Goal: Task Accomplishment & Management: Manage account settings

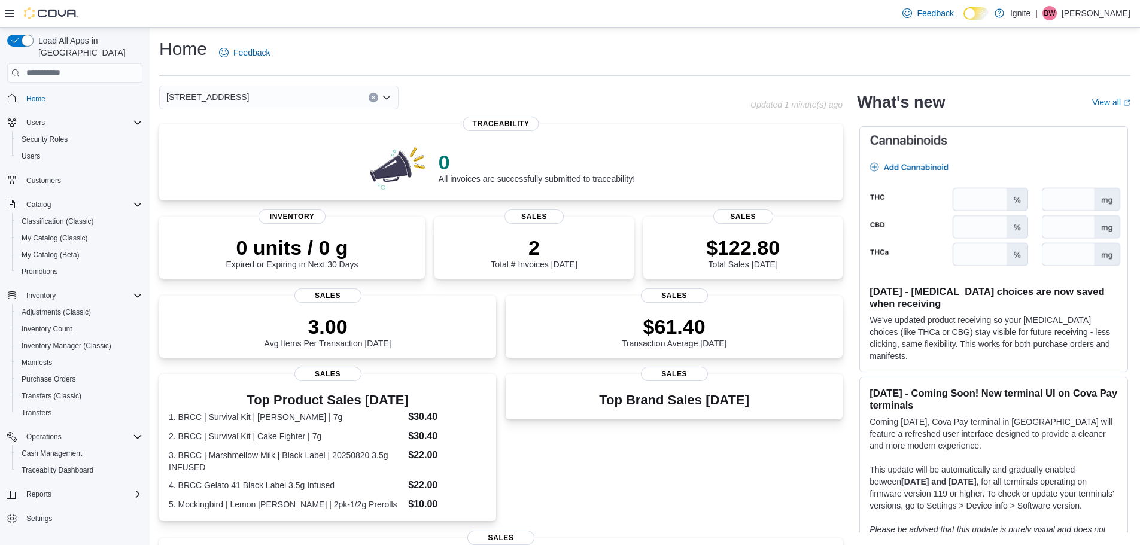
click at [190, 97] on span "[STREET_ADDRESS]" at bounding box center [207, 97] width 83 height 14
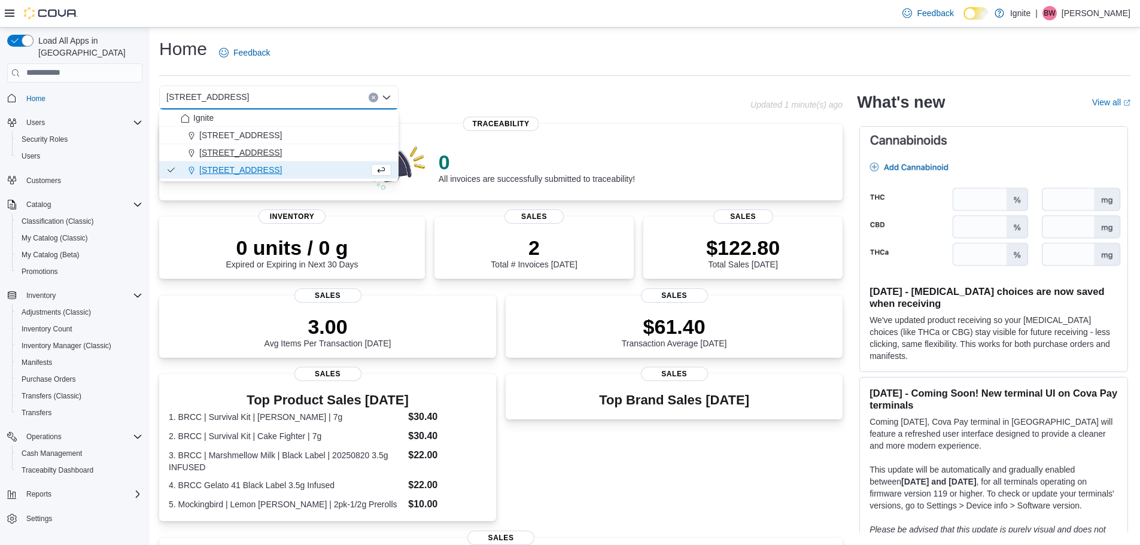
click at [215, 155] on span "[STREET_ADDRESS]" at bounding box center [240, 153] width 83 height 12
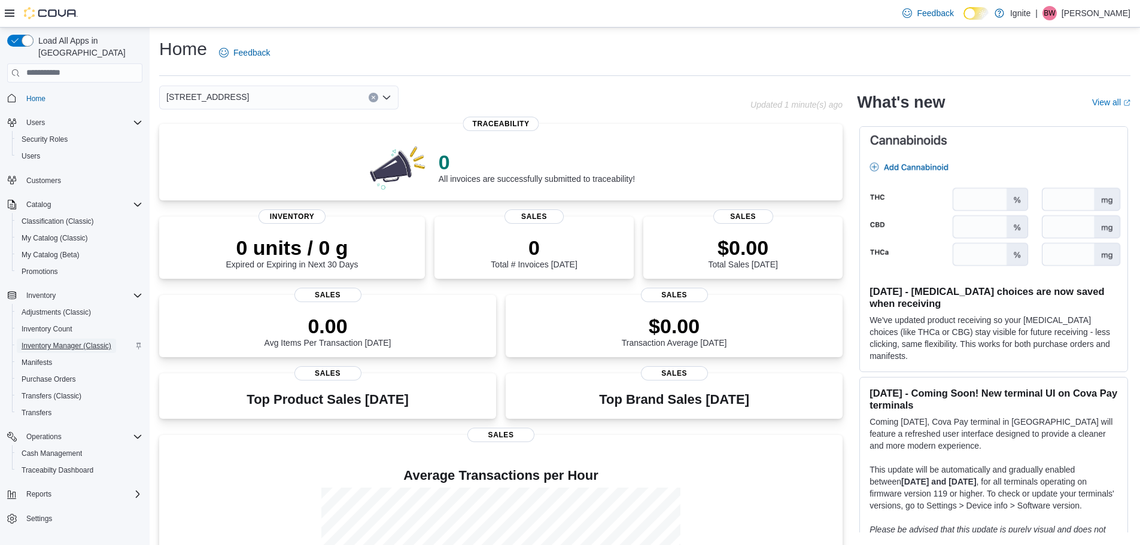
click at [44, 341] on span "Inventory Manager (Classic)" at bounding box center [67, 346] width 90 height 10
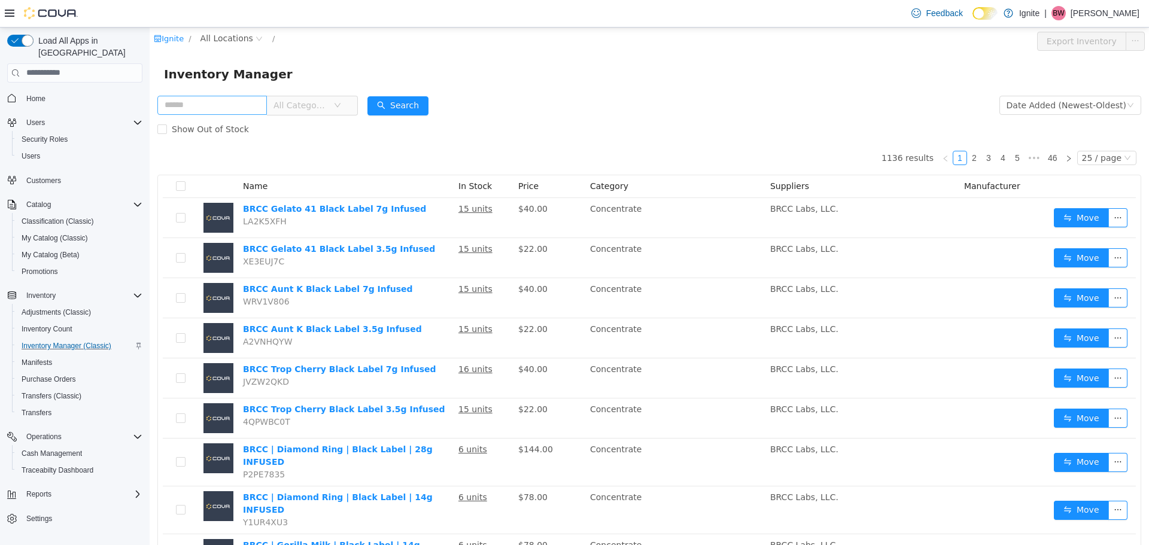
click at [196, 103] on input "text" at bounding box center [211, 104] width 109 height 19
type input "**"
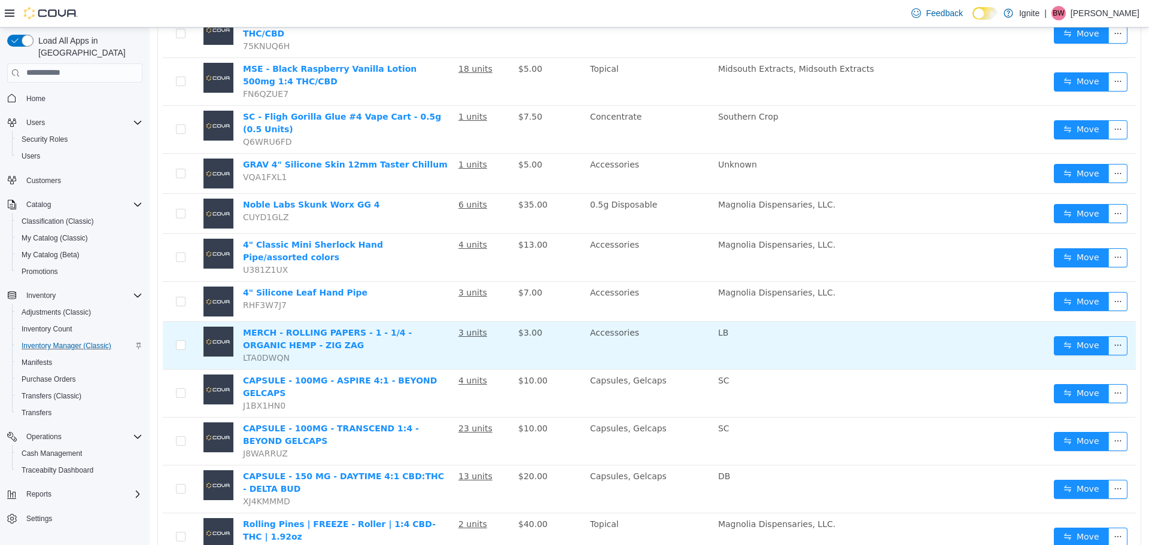
scroll to position [239, 0]
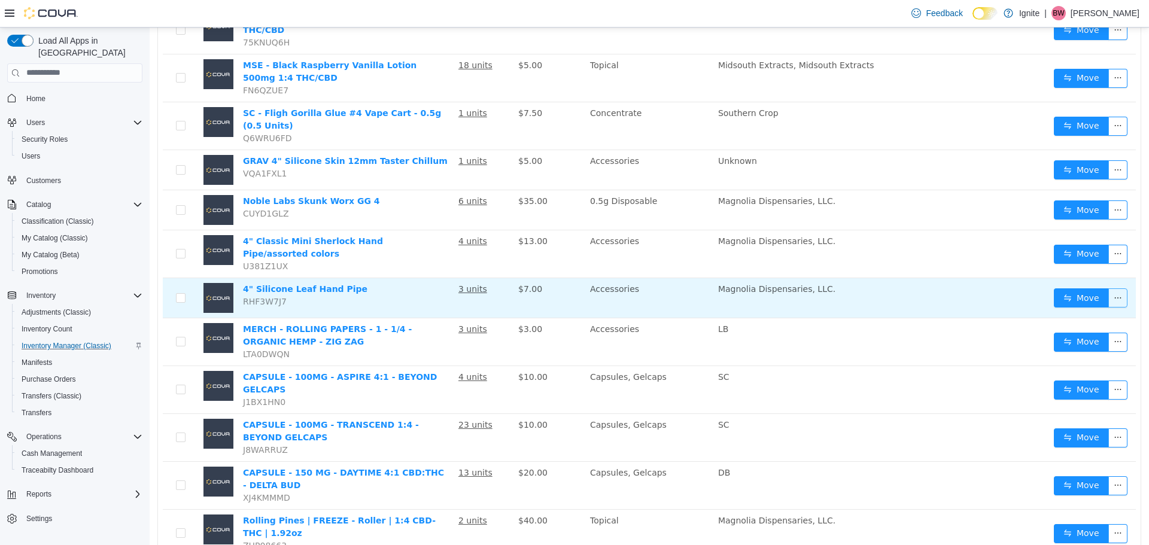
click at [1109, 288] on button "button" at bounding box center [1117, 297] width 19 height 19
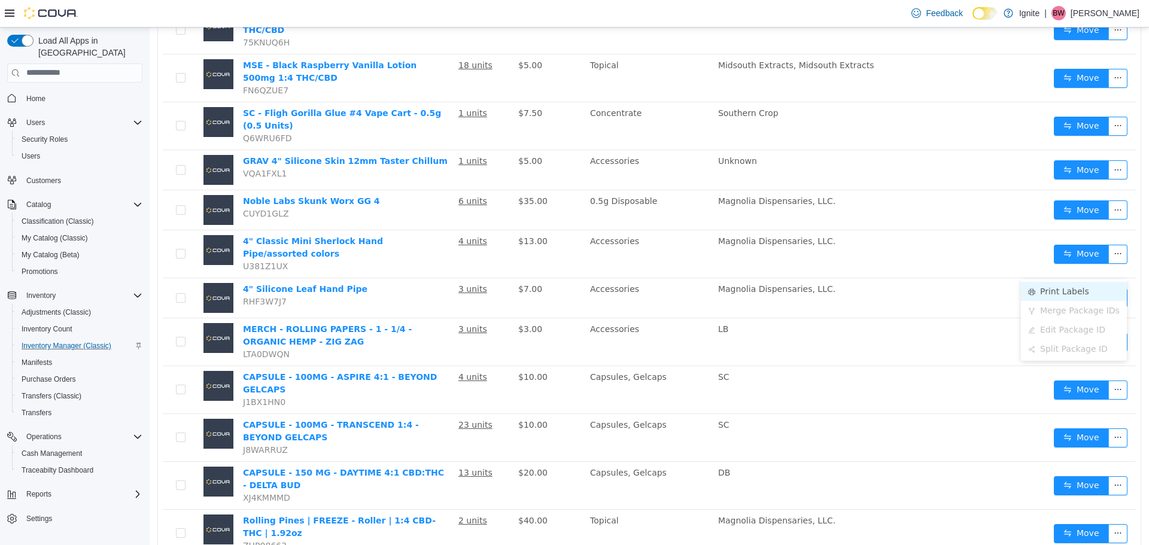
click at [1058, 288] on li "Print Labels" at bounding box center [1074, 290] width 106 height 19
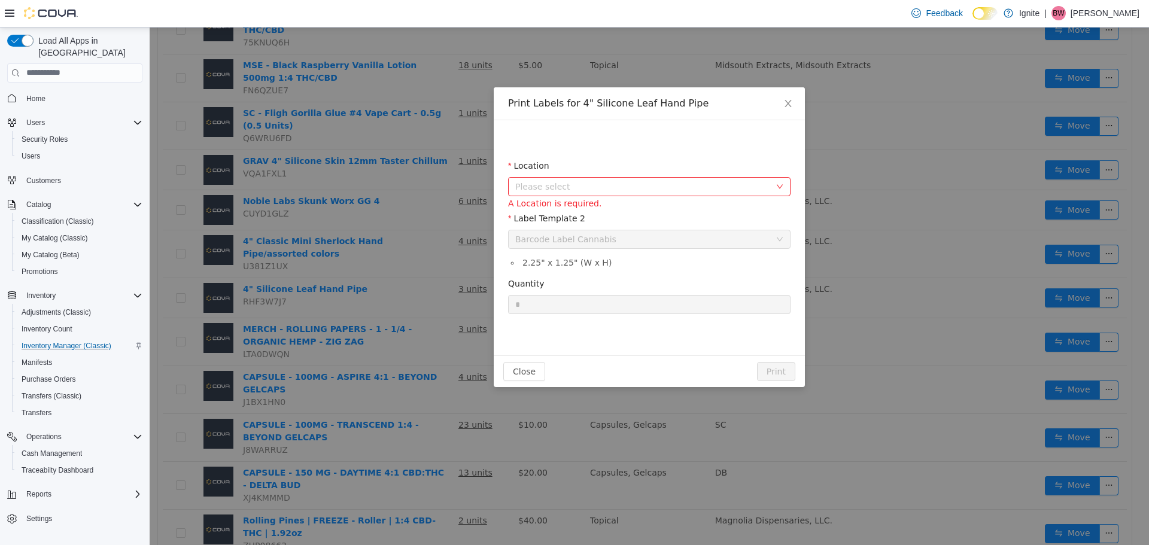
click at [749, 189] on span "Please select" at bounding box center [642, 186] width 255 height 12
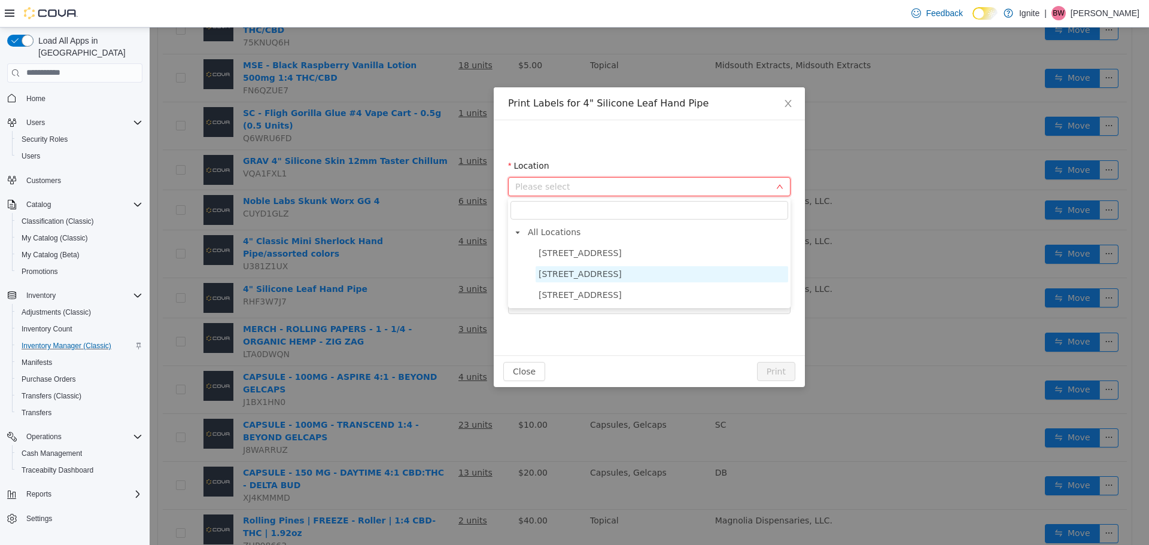
click at [555, 274] on span "[STREET_ADDRESS]" at bounding box center [579, 274] width 83 height 10
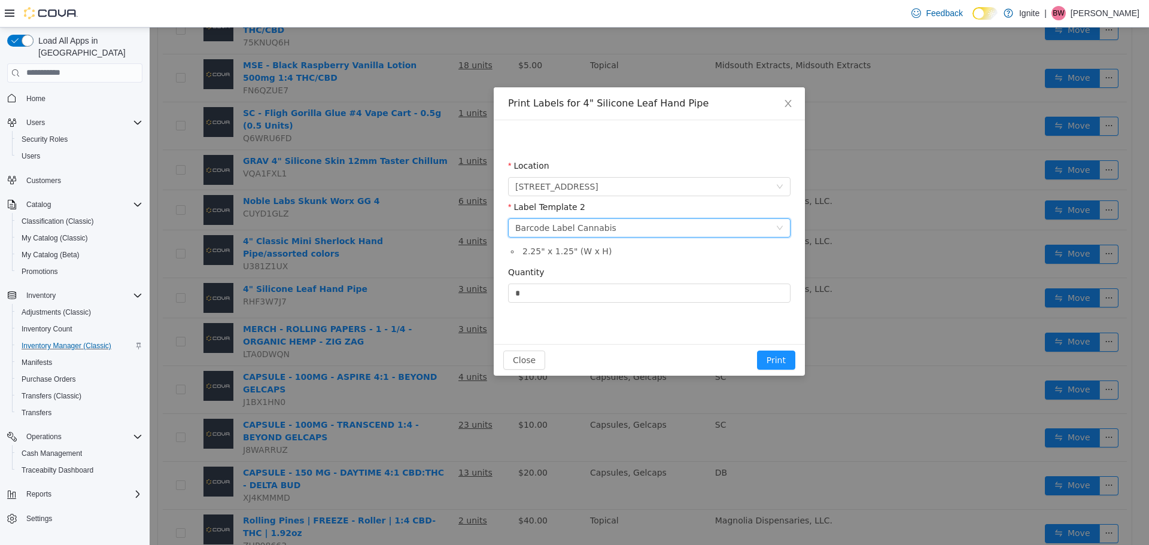
click at [612, 227] on div "Please select a label template Barcode Label Cannabis" at bounding box center [645, 227] width 260 height 18
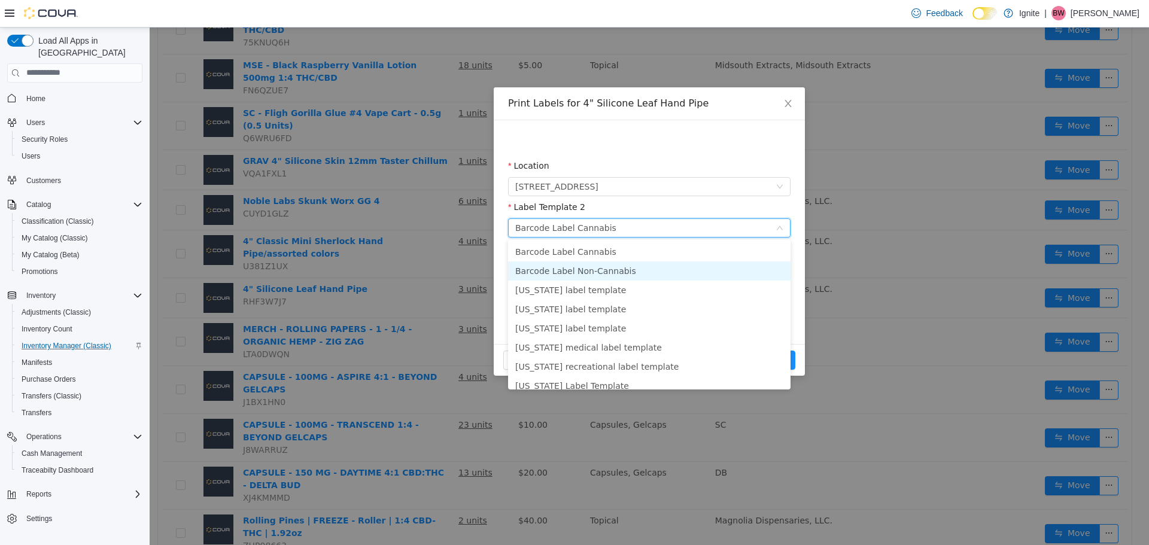
click at [599, 270] on li "Barcode Label Non-Cannabis" at bounding box center [649, 270] width 282 height 19
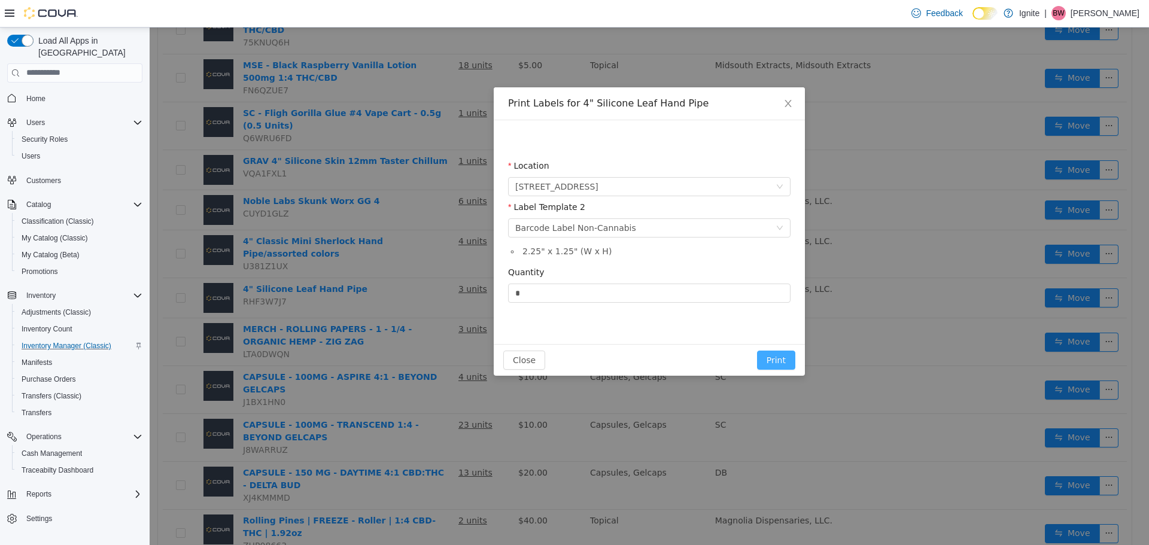
click at [771, 356] on button "Print" at bounding box center [776, 359] width 38 height 19
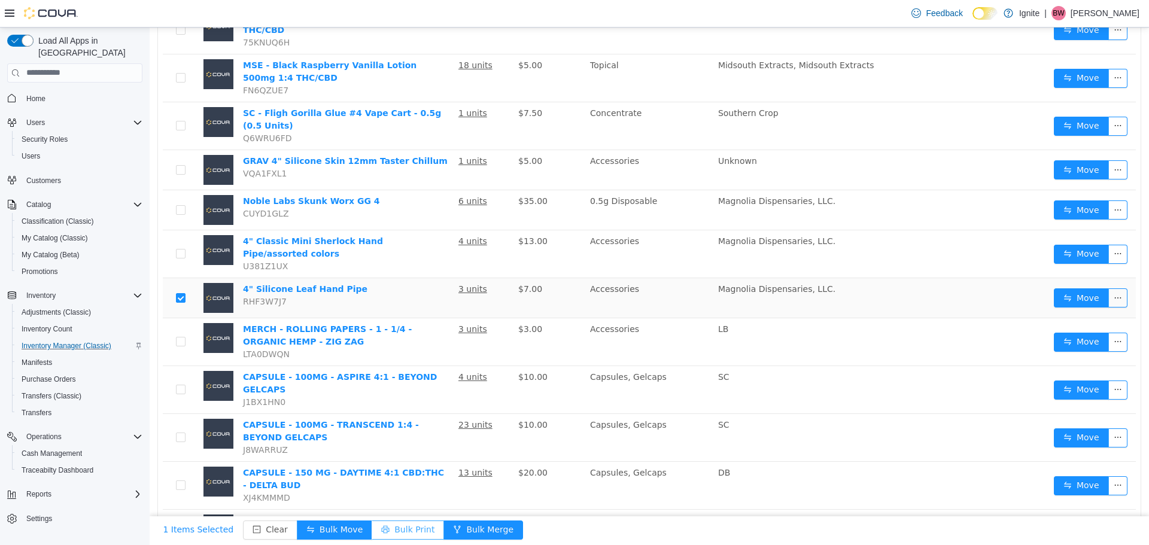
click at [389, 532] on button "Bulk Print" at bounding box center [408, 529] width 72 height 19
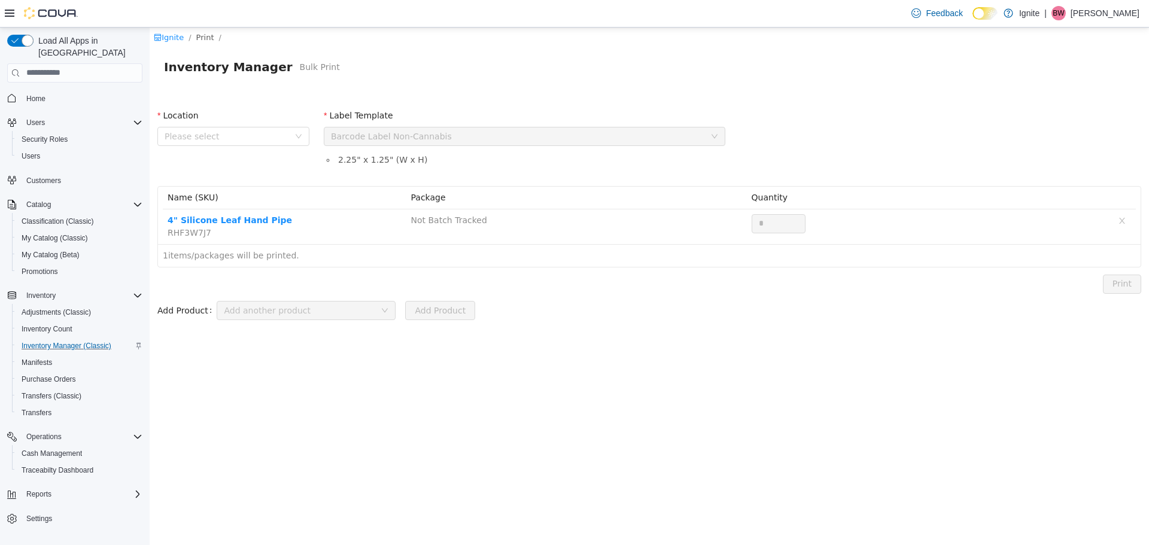
scroll to position [0, 0]
click at [298, 138] on icon "icon: down" at bounding box center [298, 135] width 7 height 7
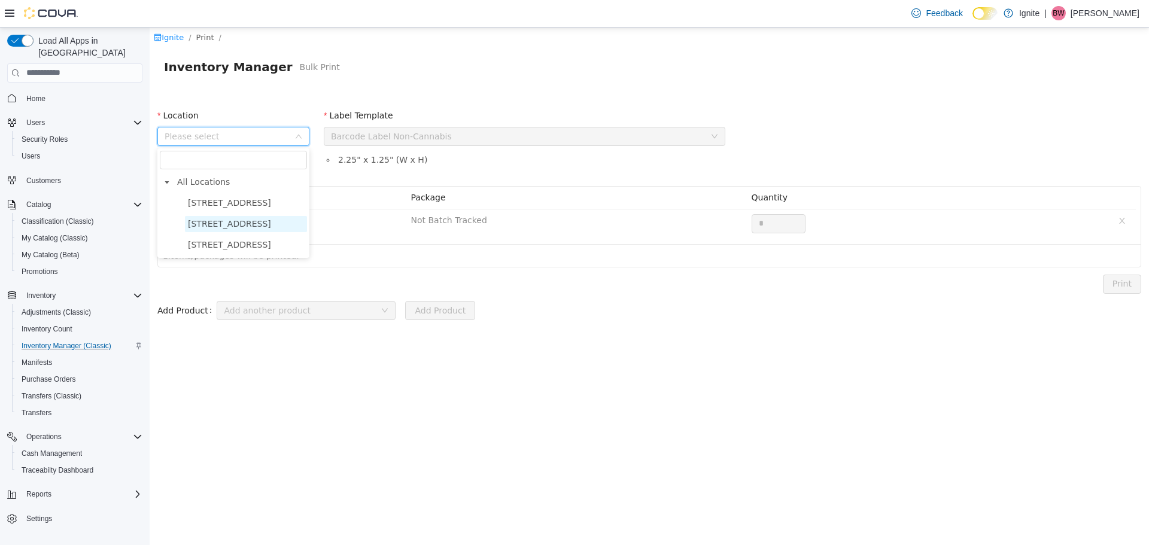
click at [247, 228] on span "[STREET_ADDRESS]" at bounding box center [229, 223] width 83 height 10
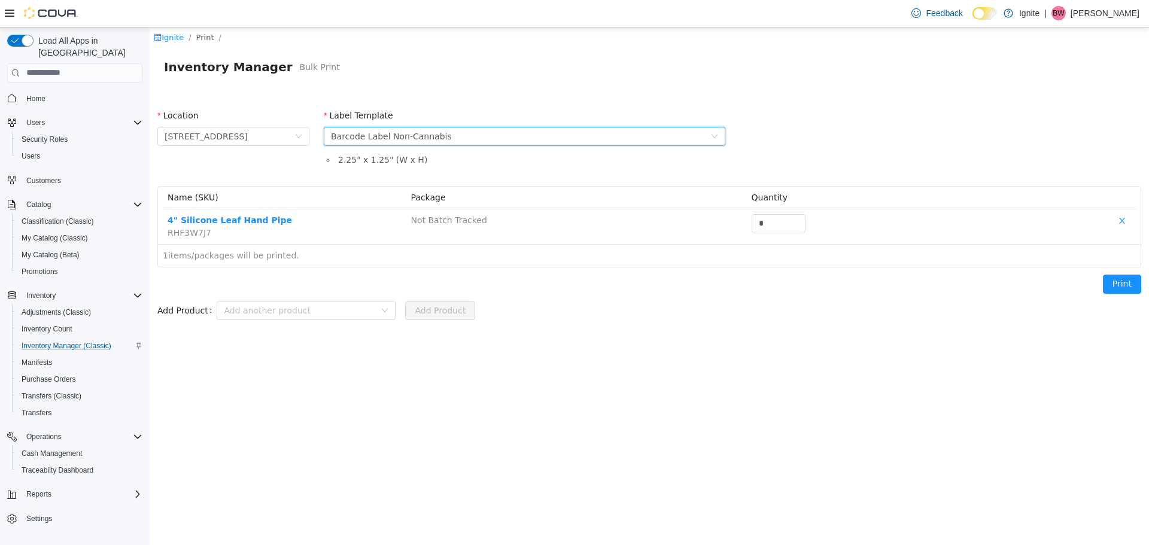
click at [574, 140] on div "Please select a label template Barcode Label Non-Cannabis" at bounding box center [520, 136] width 379 height 18
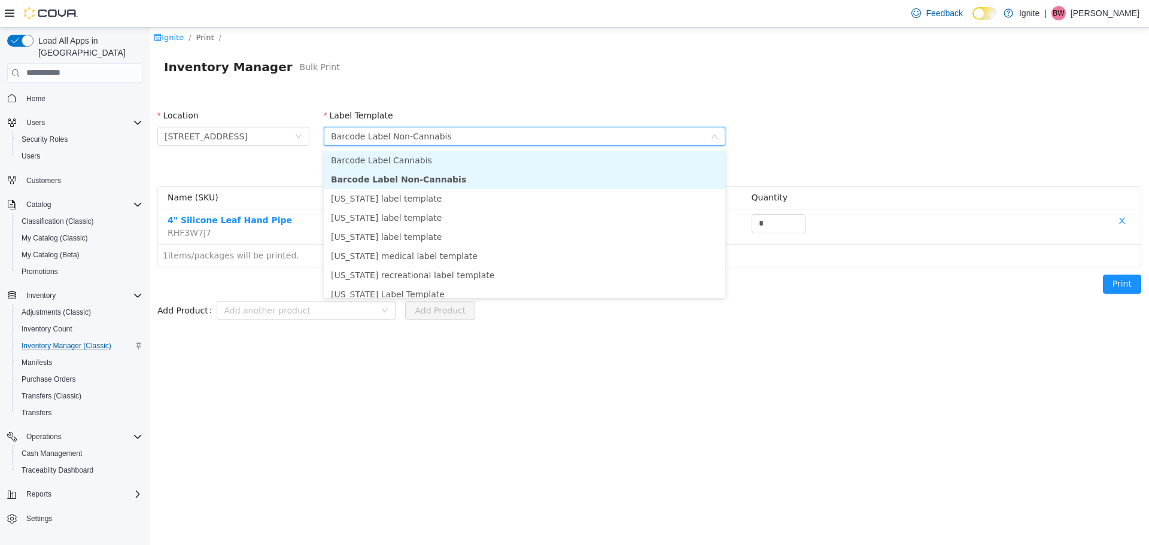
click at [570, 153] on body "Ignite / Print / Inventory Manager Bulk Print Location 3978 N Gloster Street La…" at bounding box center [649, 285] width 999 height 517
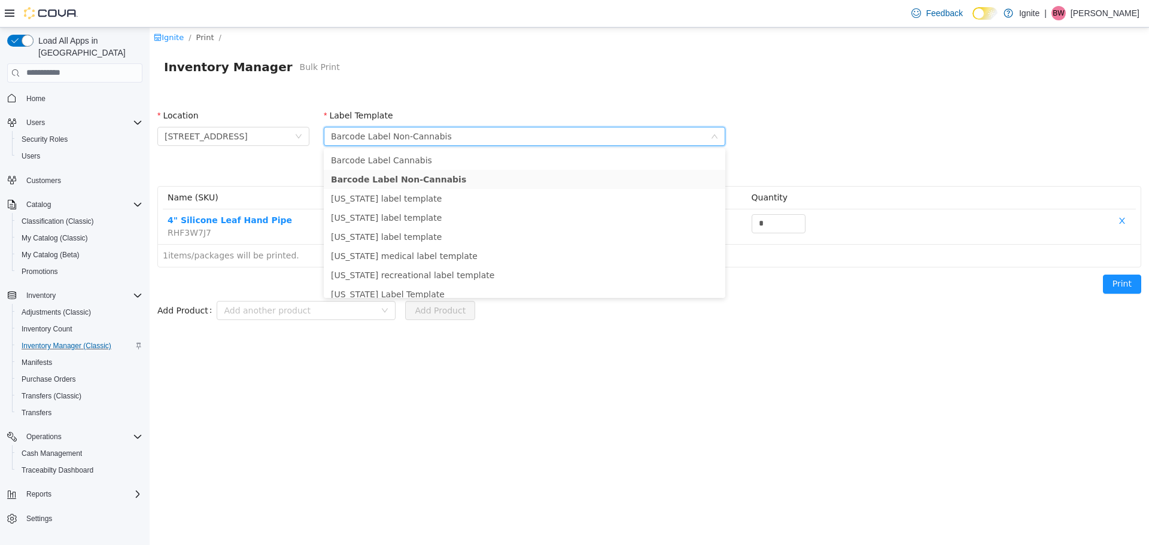
click at [586, 137] on div "Please select a label template Barcode Label Non-Cannabis" at bounding box center [520, 136] width 379 height 18
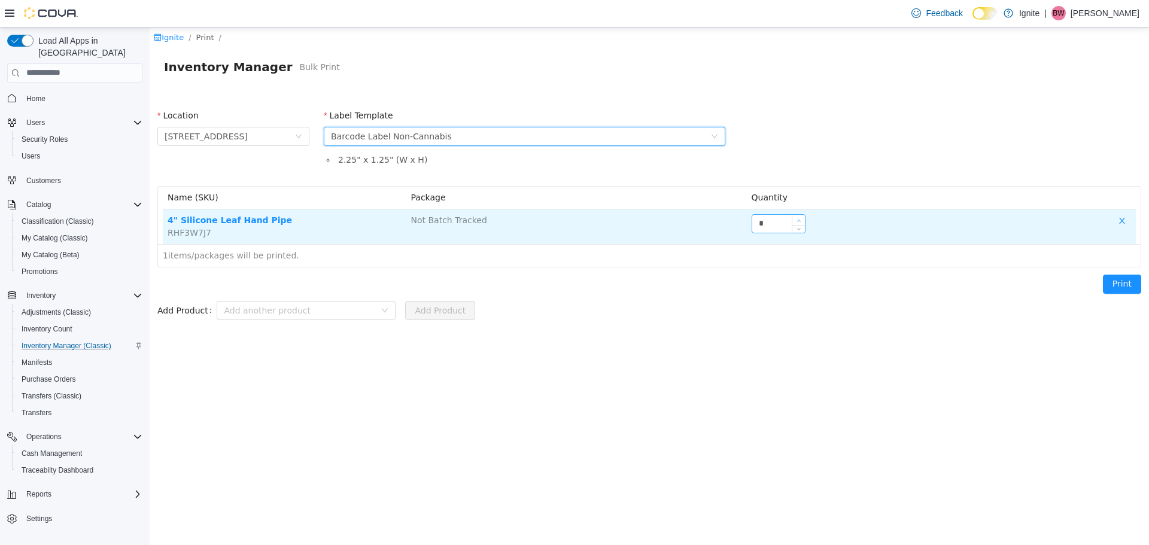
type input "*"
click at [799, 217] on span "Increase Value" at bounding box center [798, 219] width 13 height 11
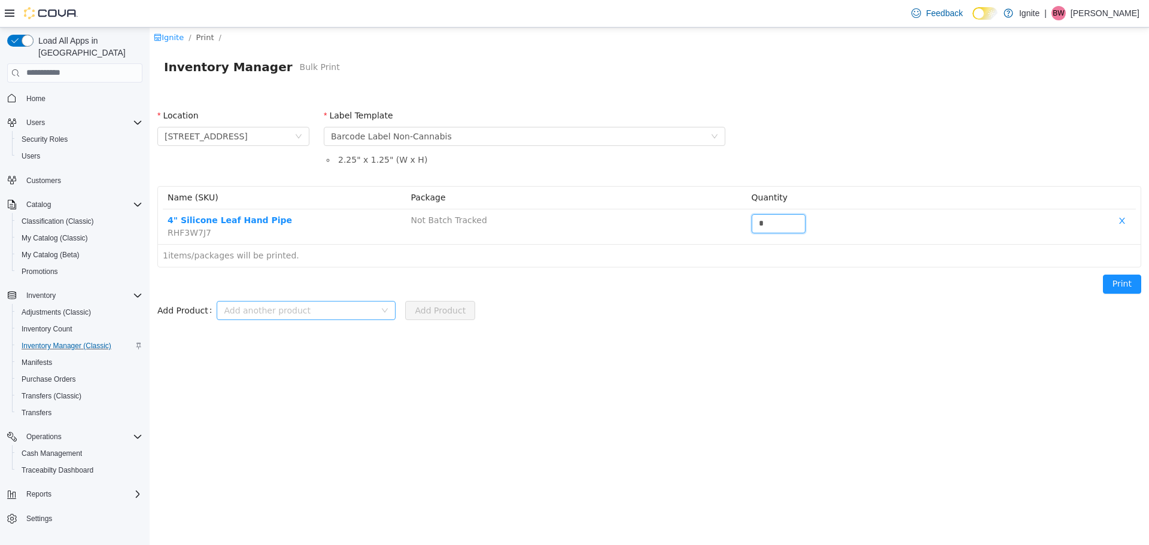
click at [287, 305] on div "Add another product" at bounding box center [299, 310] width 151 height 12
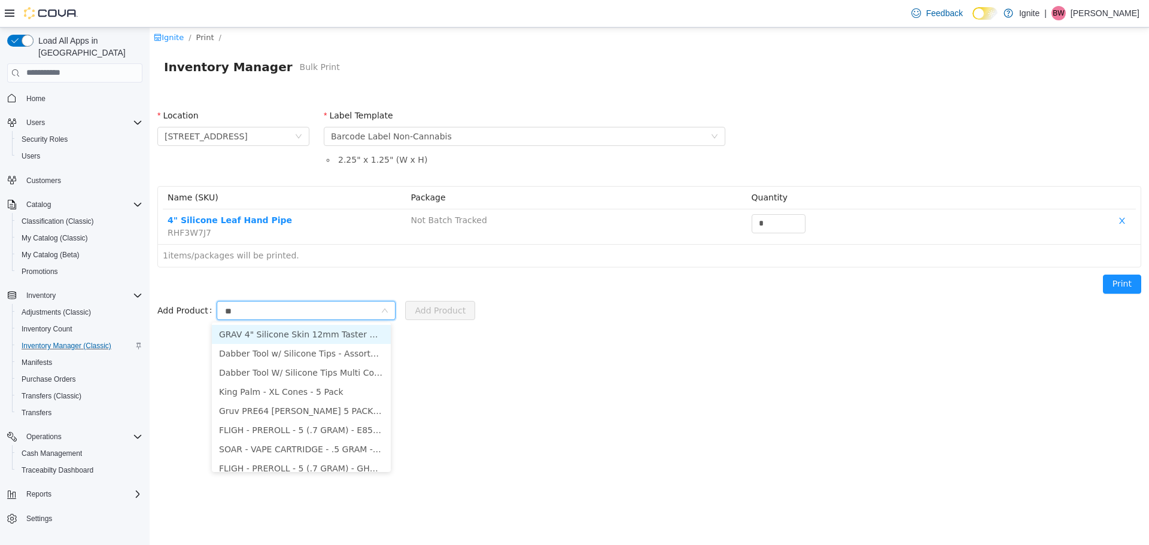
type input "*"
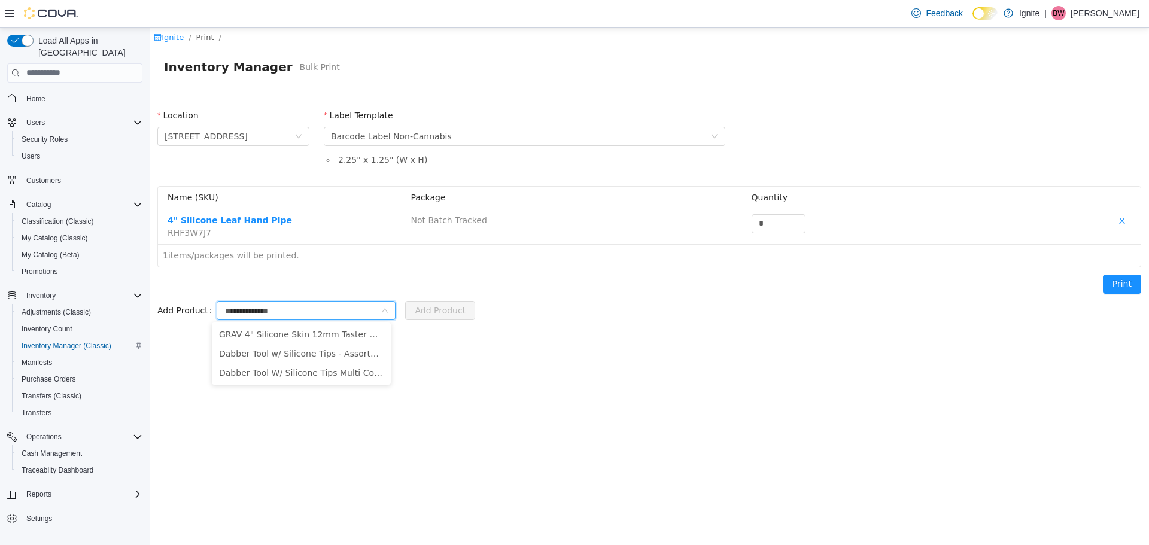
type input "**********"
click at [529, 356] on div "Ignite / Print / Inventory Manager Bulk Print Location 3978 N Gloster Street La…" at bounding box center [649, 285] width 999 height 517
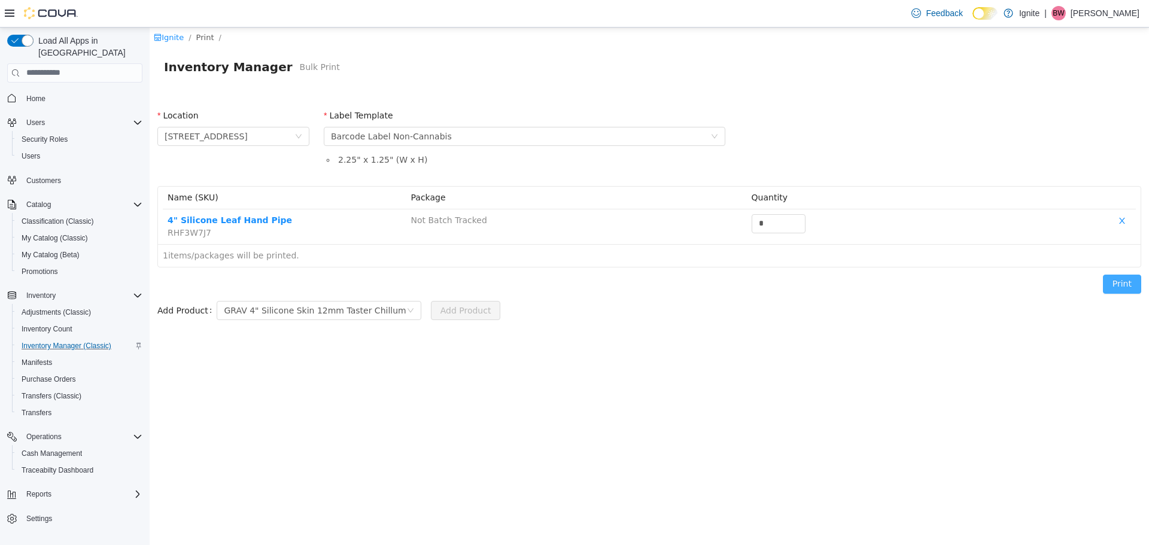
click at [1130, 287] on button "Print" at bounding box center [1122, 283] width 38 height 19
click at [43, 341] on span "Inventory Manager (Classic)" at bounding box center [67, 346] width 90 height 10
click at [173, 38] on link "Ignite" at bounding box center [169, 36] width 30 height 9
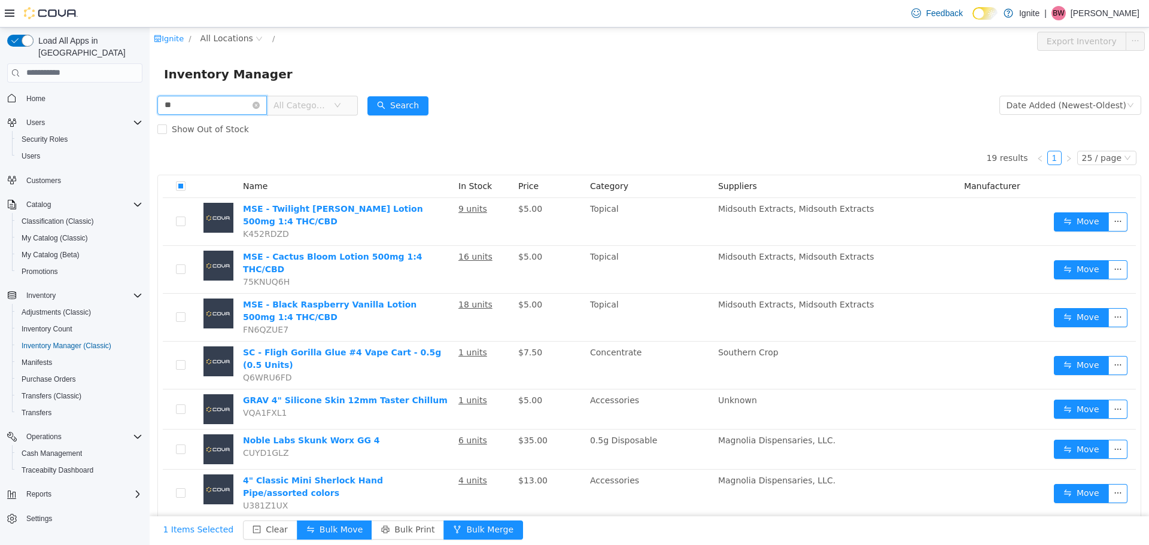
click at [213, 102] on input "**" at bounding box center [211, 104] width 109 height 19
type input "*"
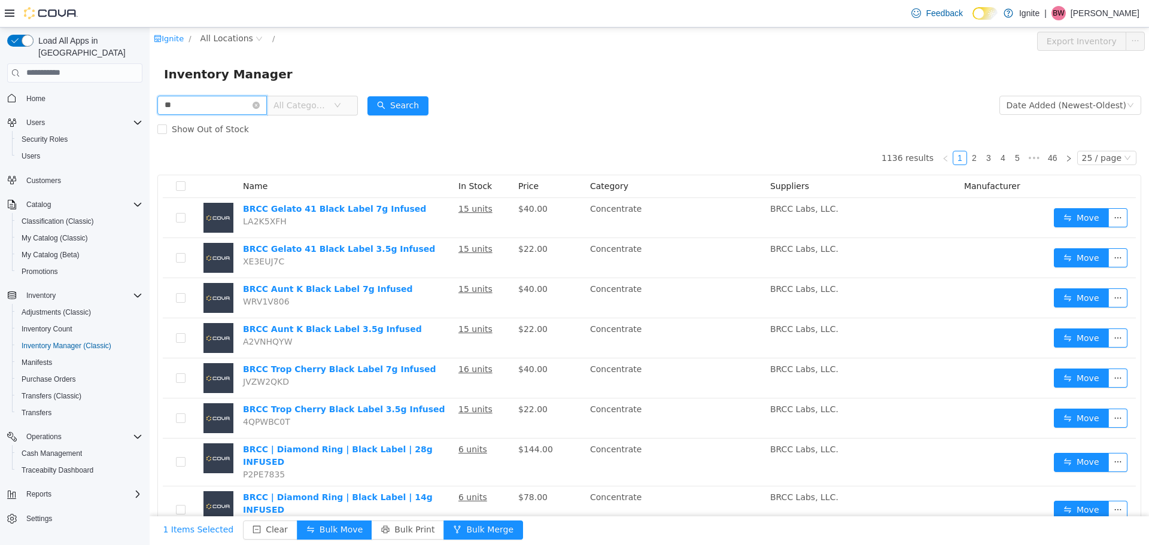
type input "**"
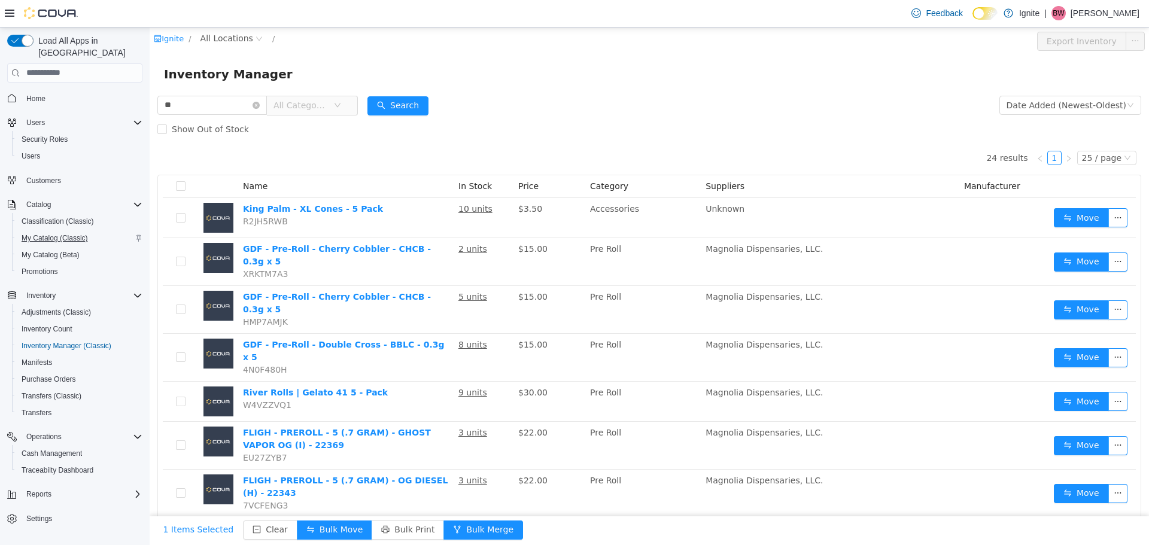
click at [28, 233] on span "My Catalog (Classic)" at bounding box center [55, 238] width 66 height 10
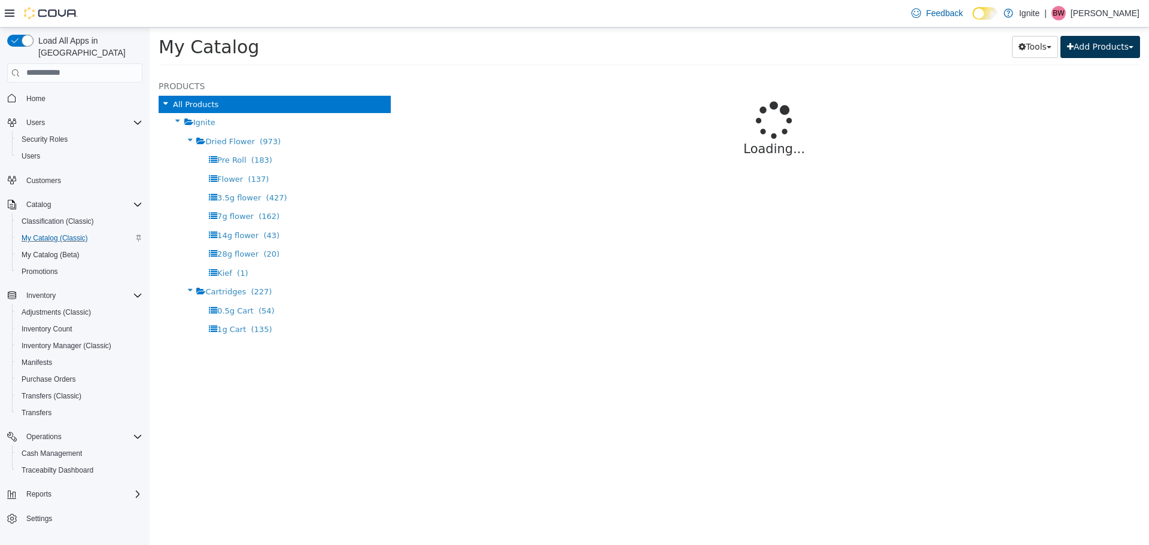
select select "**********"
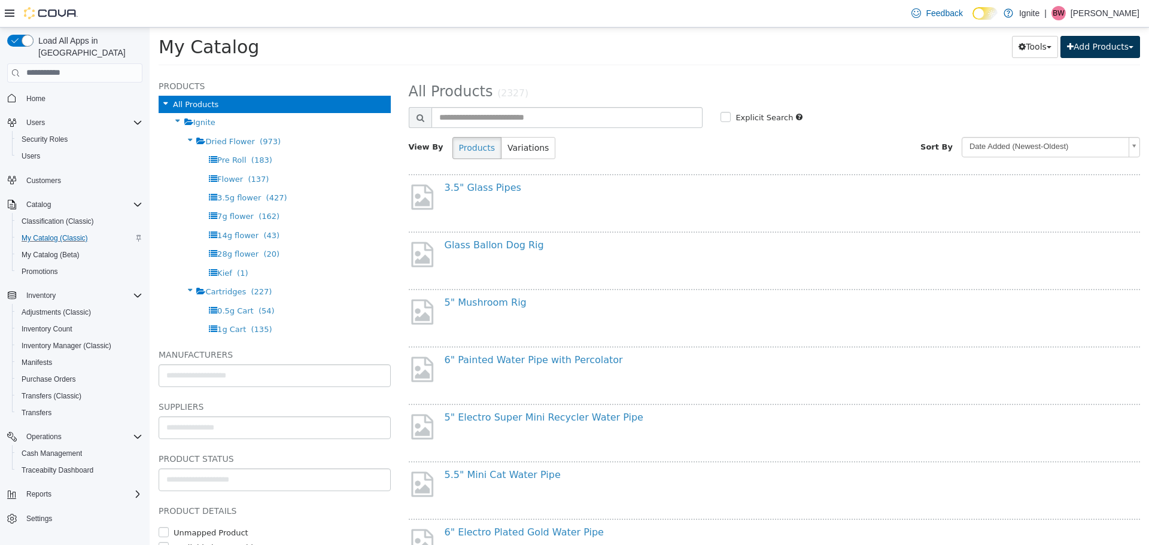
click at [1092, 49] on button "Add Products" at bounding box center [1100, 46] width 80 height 22
click at [1037, 73] on link "Create New Product" at bounding box center [1073, 70] width 132 height 16
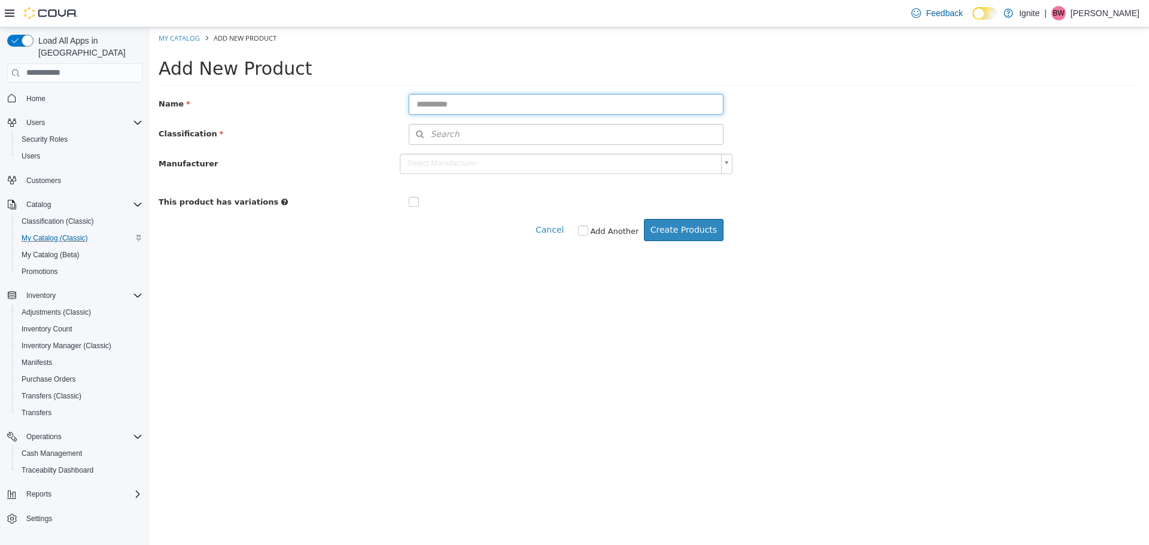
click at [455, 103] on input "text" at bounding box center [566, 103] width 315 height 21
type input "**********"
click at [528, 142] on button "Search" at bounding box center [566, 133] width 315 height 21
click at [707, 156] on span "or browse" at bounding box center [691, 155] width 62 height 21
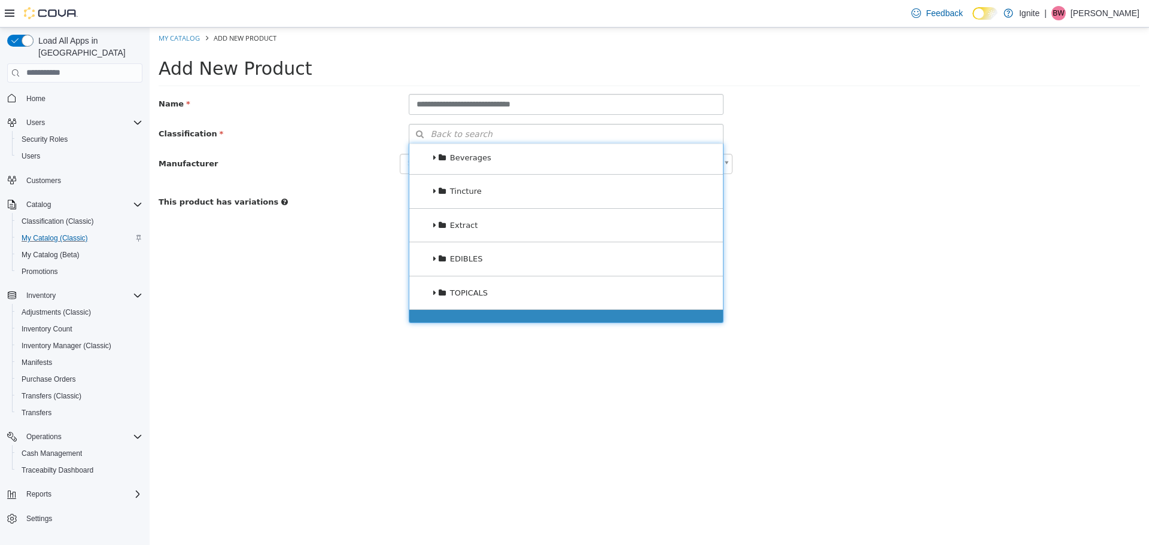
scroll to position [159, 0]
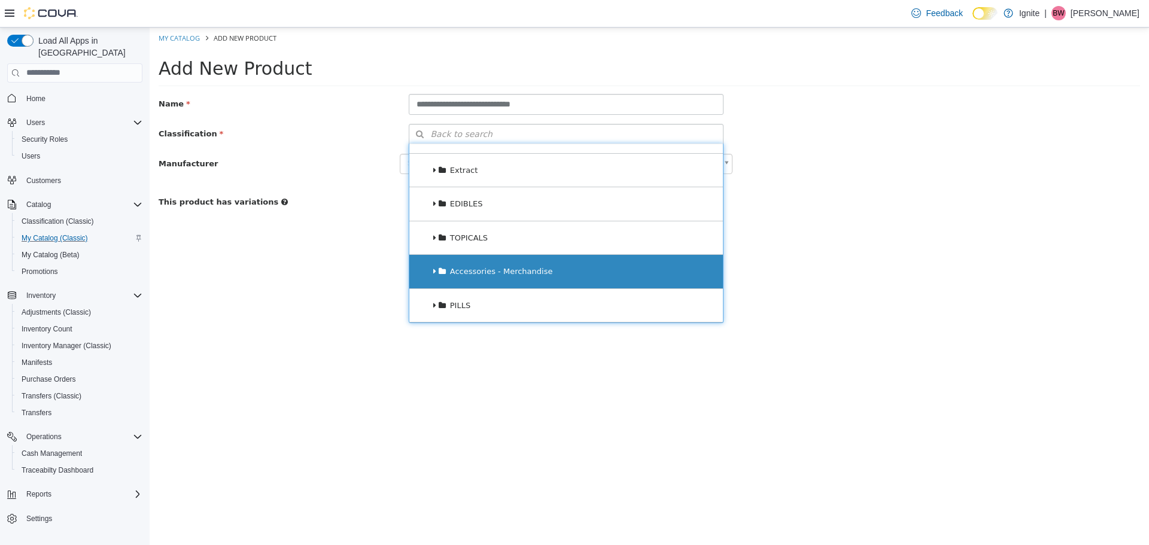
click at [568, 266] on div "Accessories - Merchandise" at bounding box center [566, 271] width 314 height 34
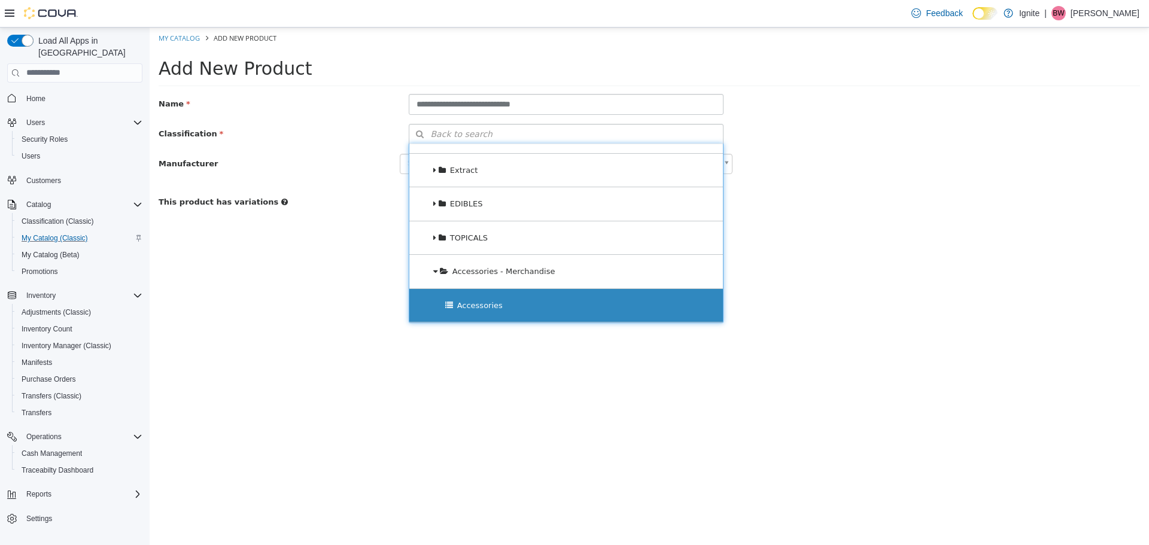
click at [548, 293] on div "Accessories" at bounding box center [566, 305] width 314 height 34
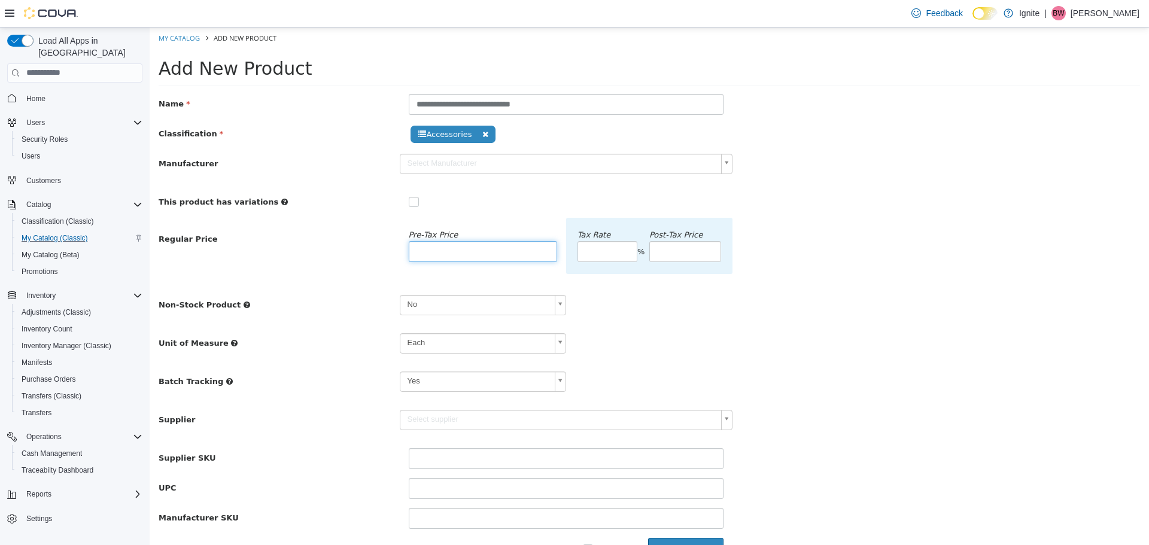
click at [428, 251] on input "number" at bounding box center [483, 251] width 148 height 21
type input "*"
click at [430, 304] on body "**********" at bounding box center [649, 299] width 999 height 545
type input "***"
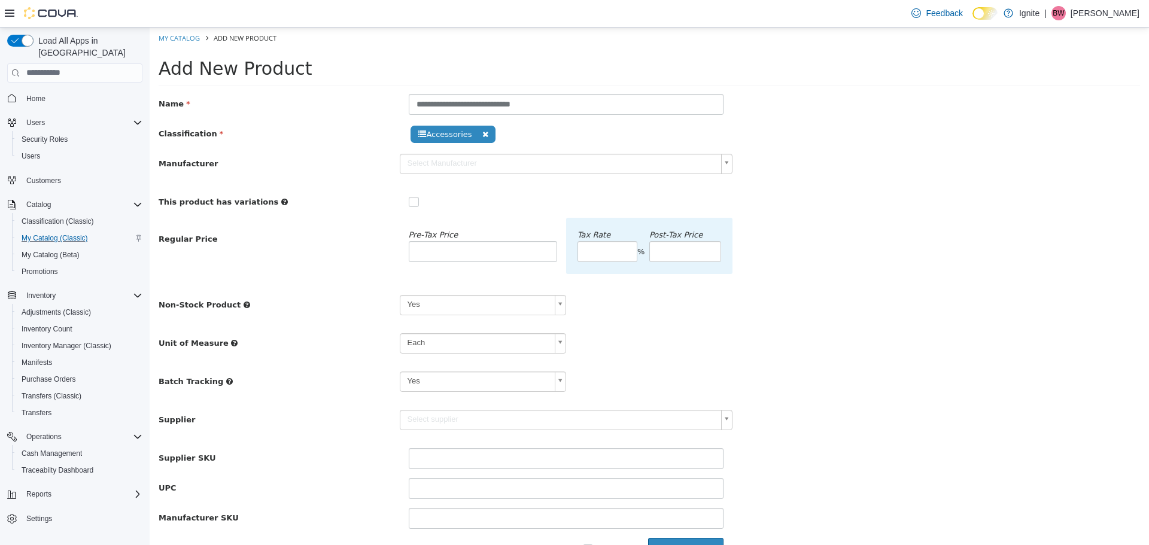
click at [423, 385] on body "**********" at bounding box center [649, 299] width 999 height 545
type input "**"
click at [320, 437] on div "Supplier Select supplier" at bounding box center [649, 423] width 999 height 29
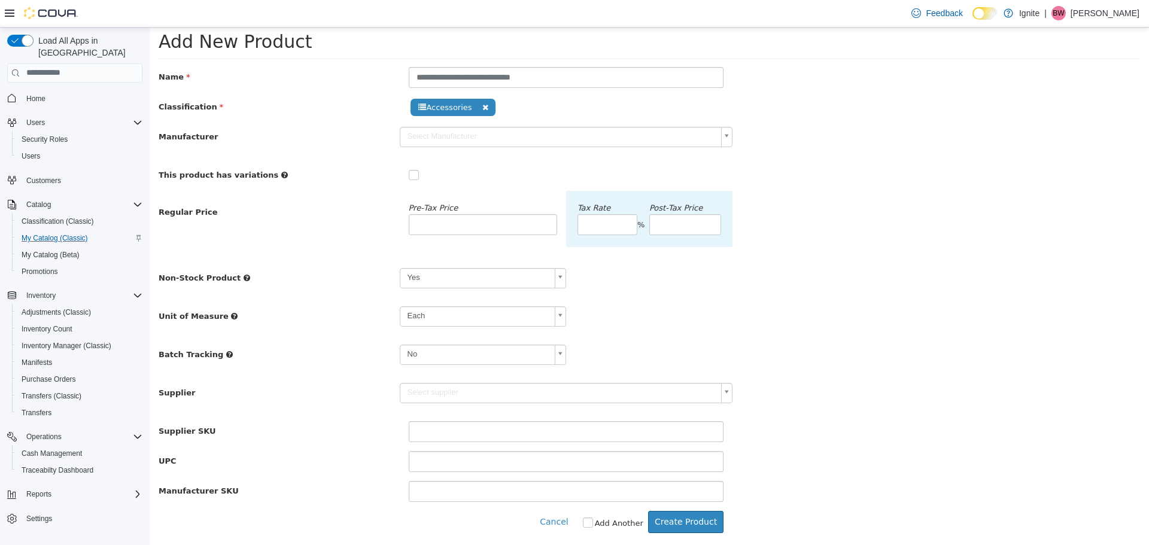
scroll to position [28, 0]
click at [682, 521] on button "Create Product" at bounding box center [685, 521] width 75 height 22
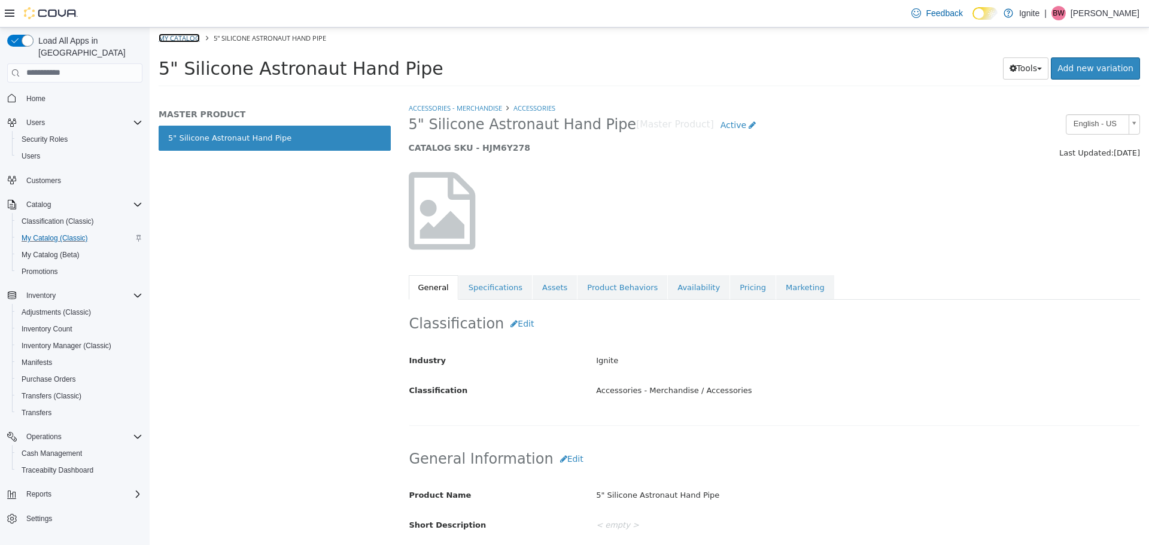
click at [181, 36] on link "My Catalog" at bounding box center [179, 37] width 41 height 9
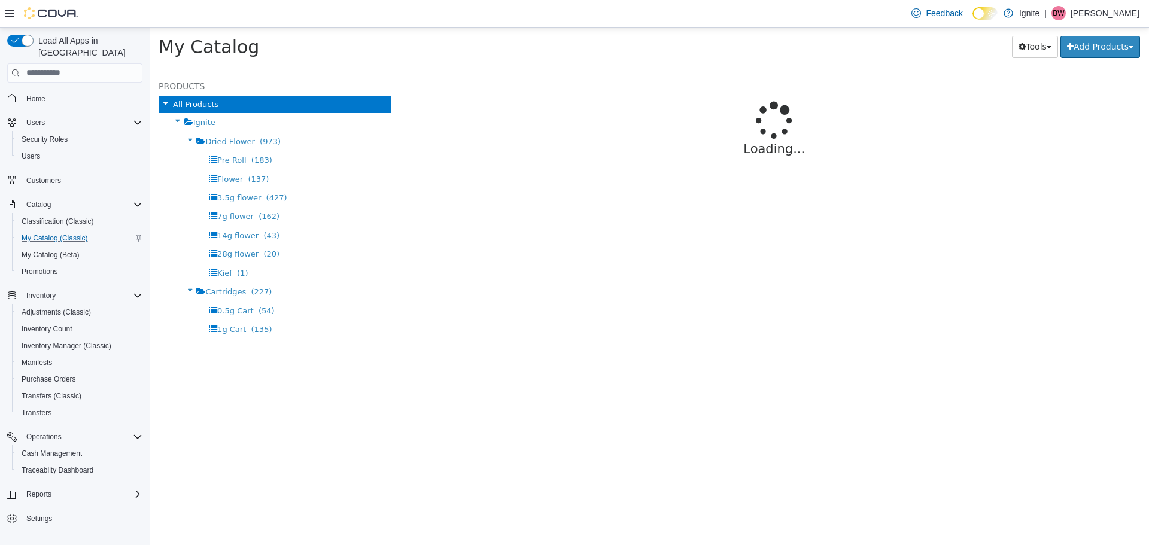
select select "**********"
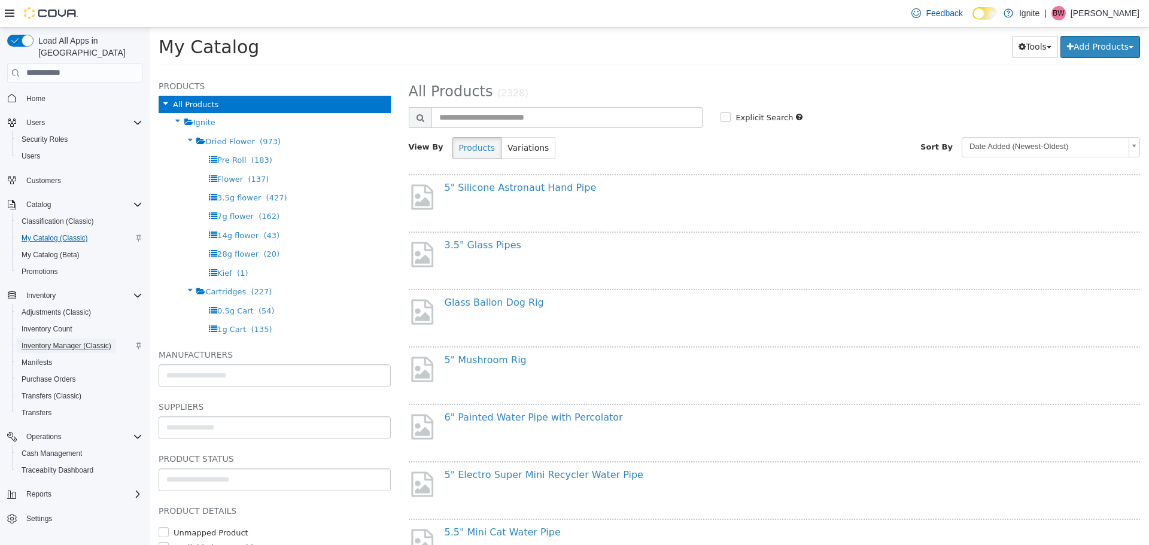
click at [51, 341] on span "Inventory Manager (Classic)" at bounding box center [67, 346] width 90 height 10
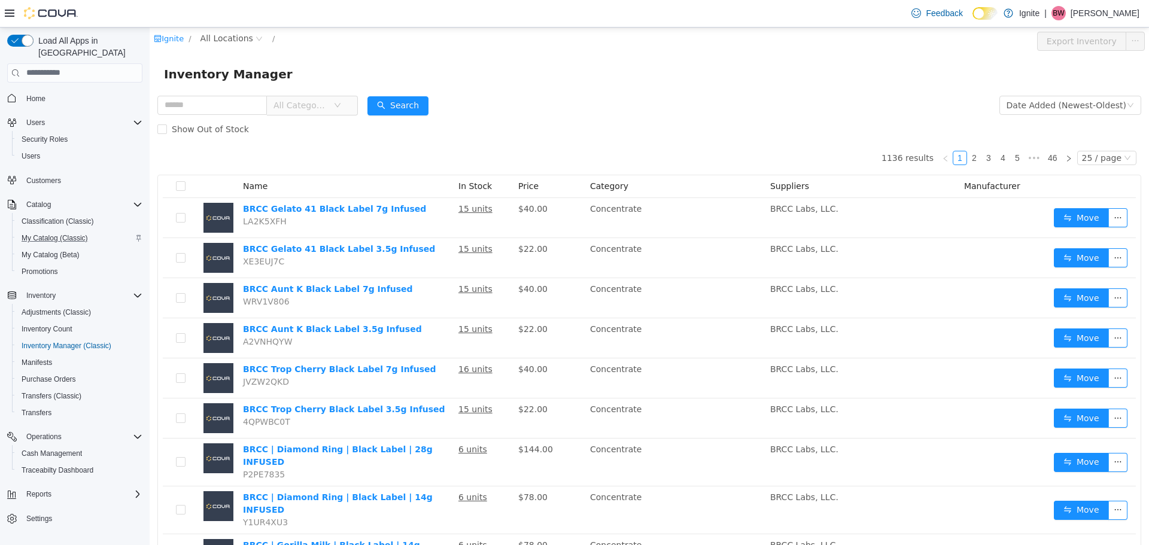
click at [341, 103] on icon "icon: down" at bounding box center [337, 104] width 7 height 7
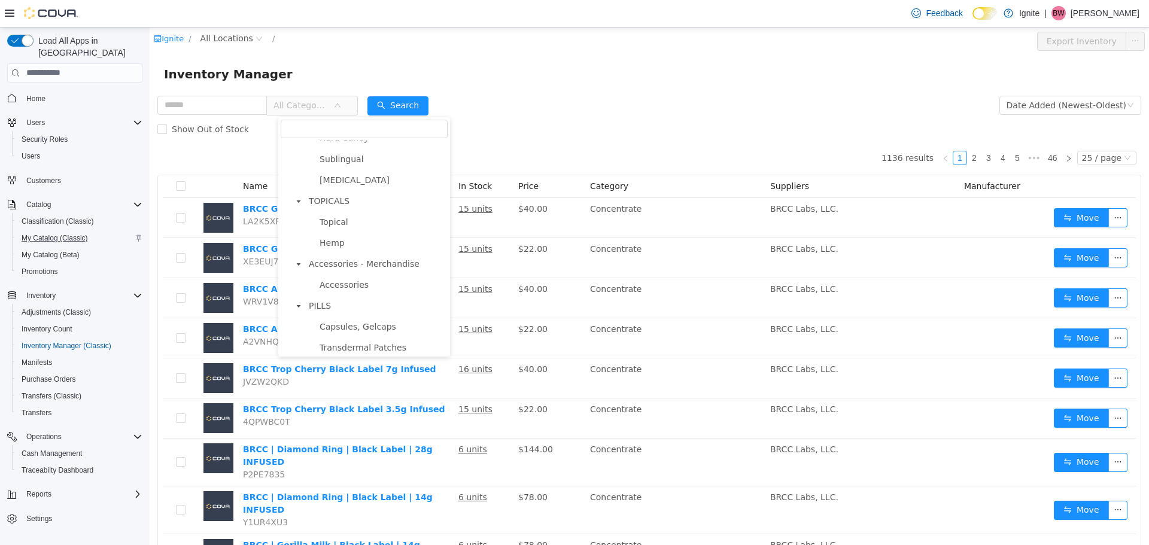
scroll to position [678, 0]
click at [357, 278] on span "Accessories" at bounding box center [343, 280] width 49 height 10
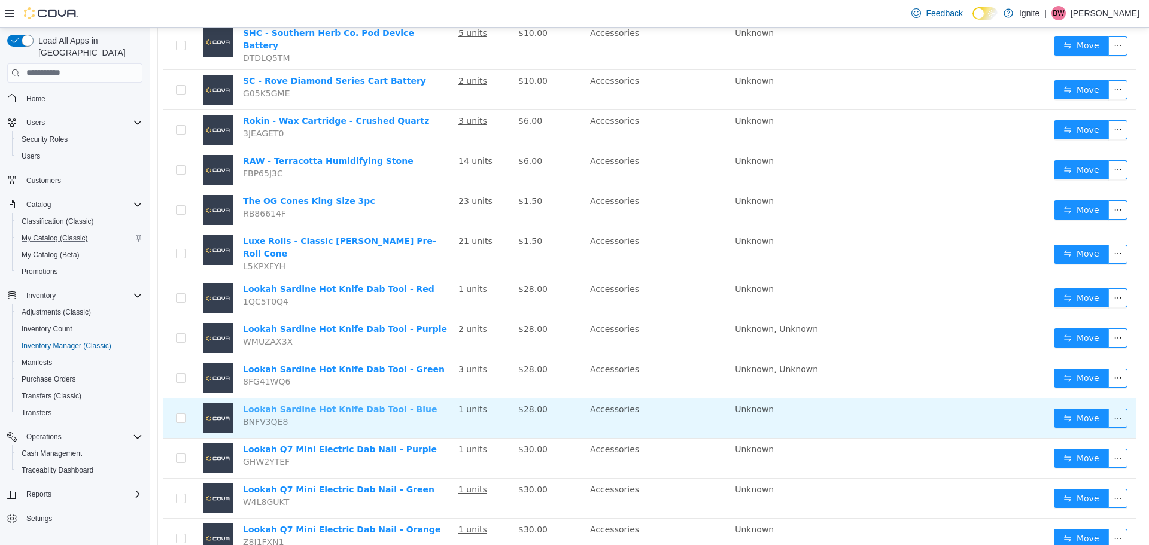
scroll to position [689, 0]
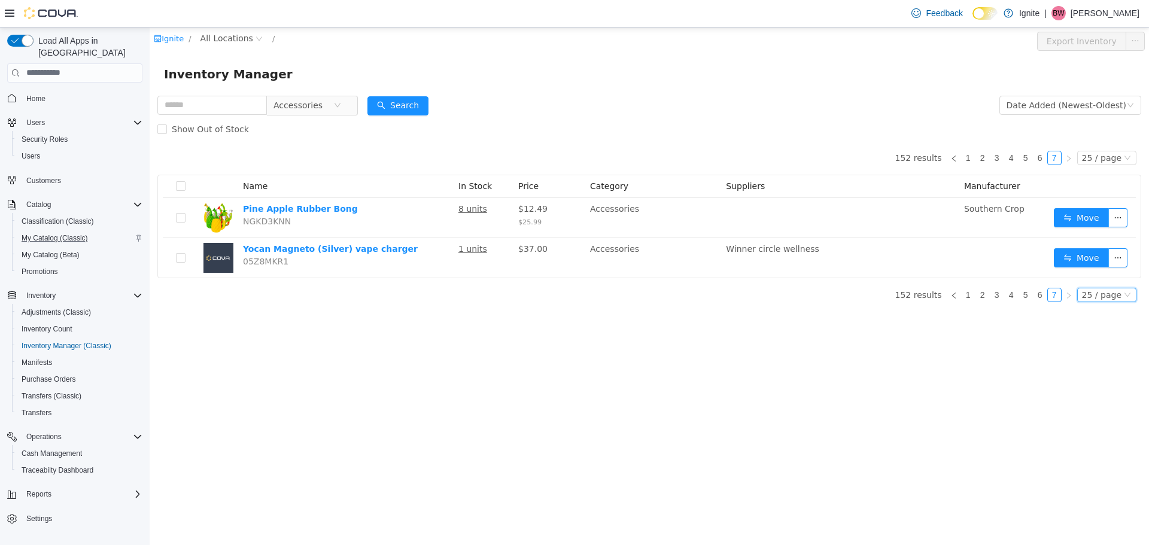
click at [1122, 294] on div "25 / page" at bounding box center [1106, 294] width 59 height 14
click at [1102, 370] on li "50 / page" at bounding box center [1110, 371] width 58 height 19
click at [1015, 295] on link "1" at bounding box center [1010, 294] width 13 height 13
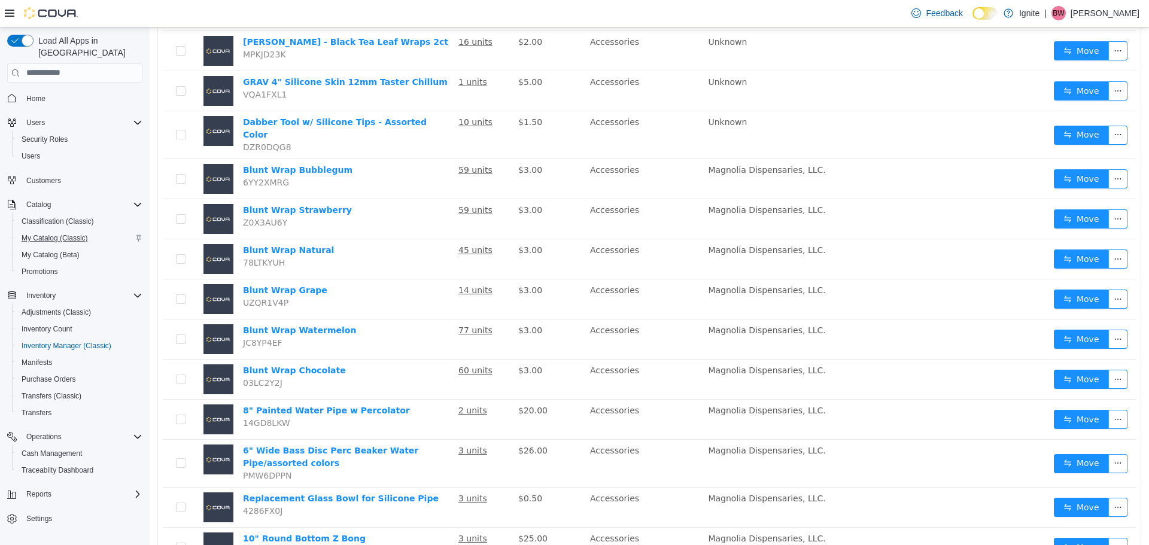
scroll to position [1699, 0]
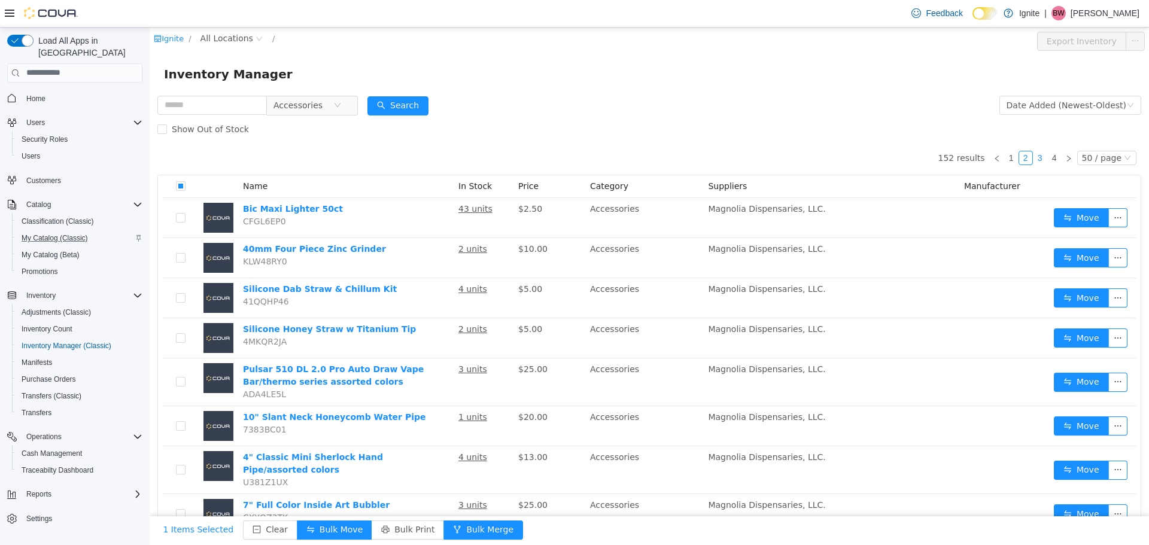
click at [1034, 157] on link "3" at bounding box center [1039, 157] width 13 height 13
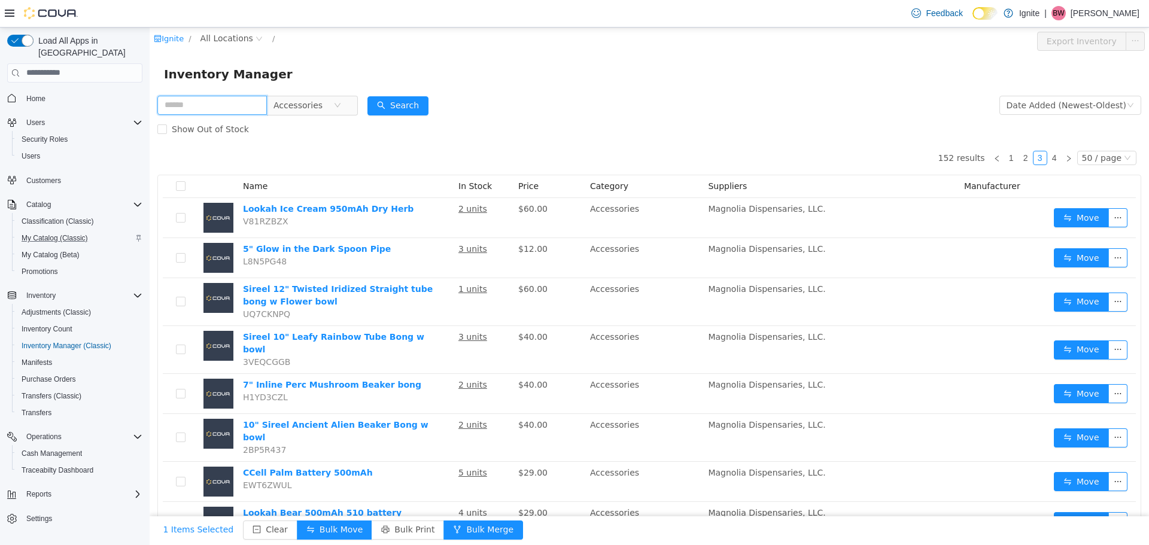
click at [208, 108] on input "text" at bounding box center [211, 104] width 109 height 19
type input "**"
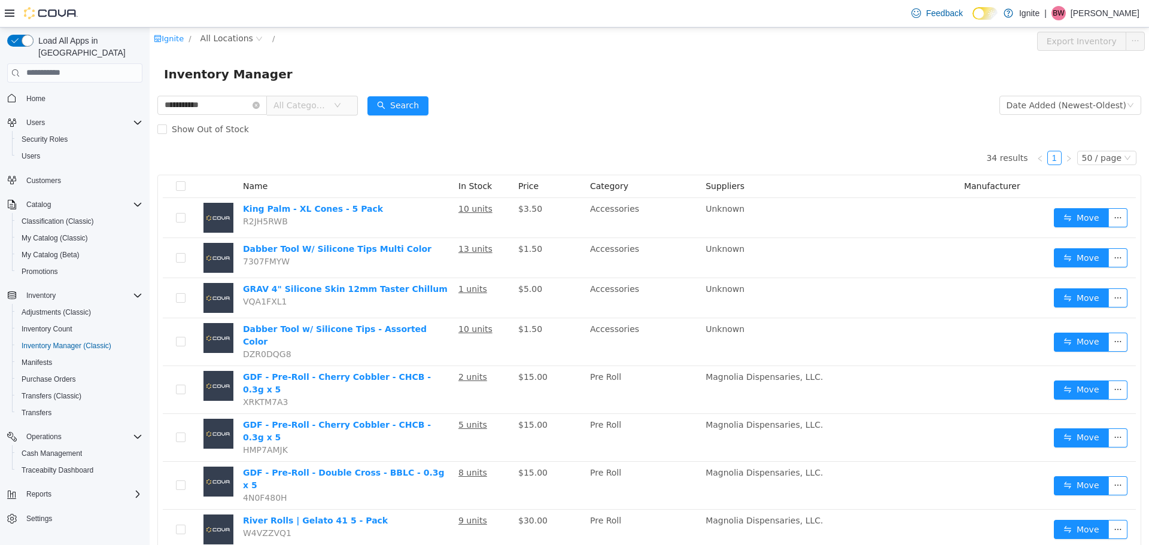
click at [341, 108] on icon "icon: down" at bounding box center [337, 104] width 7 height 7
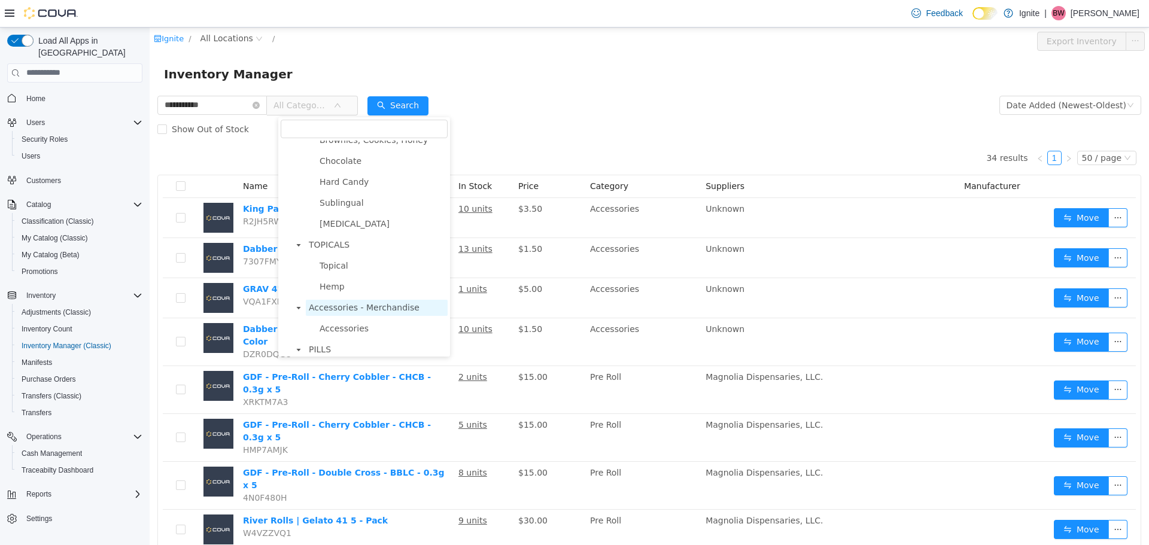
scroll to position [678, 0]
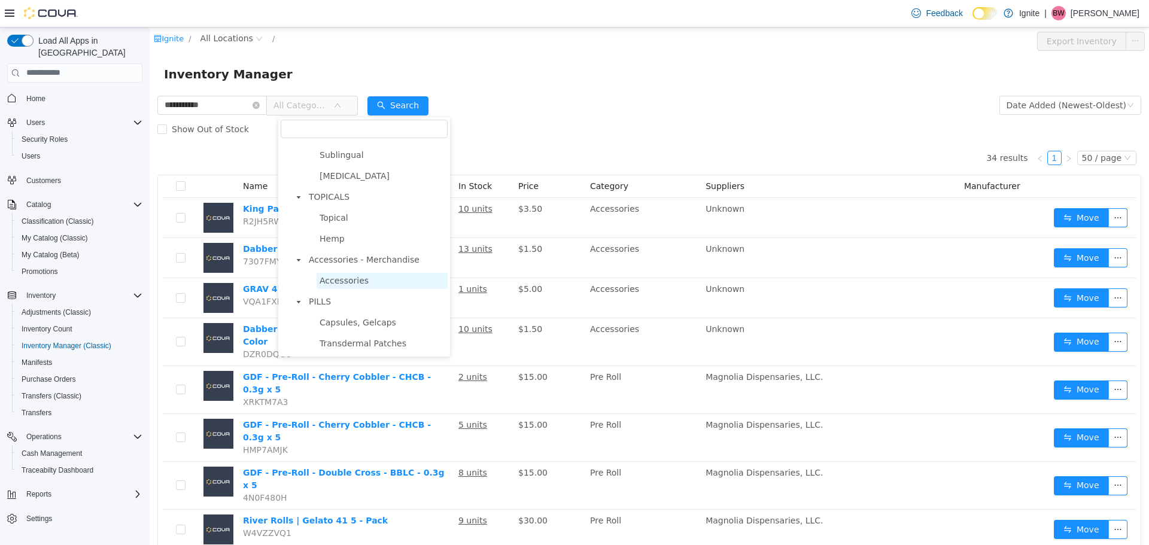
click at [365, 285] on span "Accessories" at bounding box center [381, 280] width 131 height 16
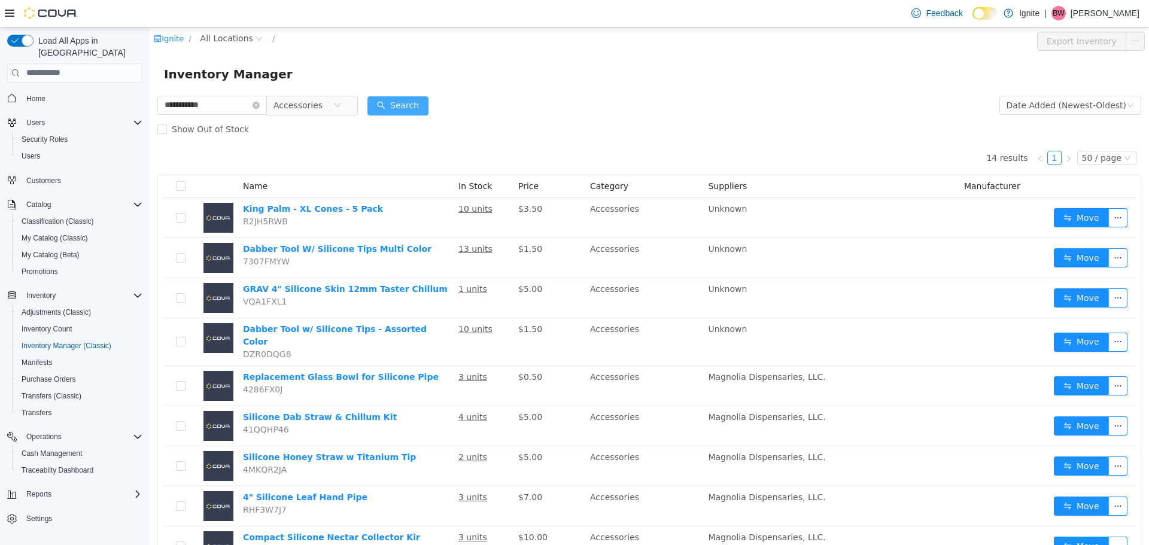
click at [412, 102] on button "Search" at bounding box center [397, 105] width 61 height 19
click at [221, 104] on input "**********" at bounding box center [211, 104] width 109 height 19
type input "*"
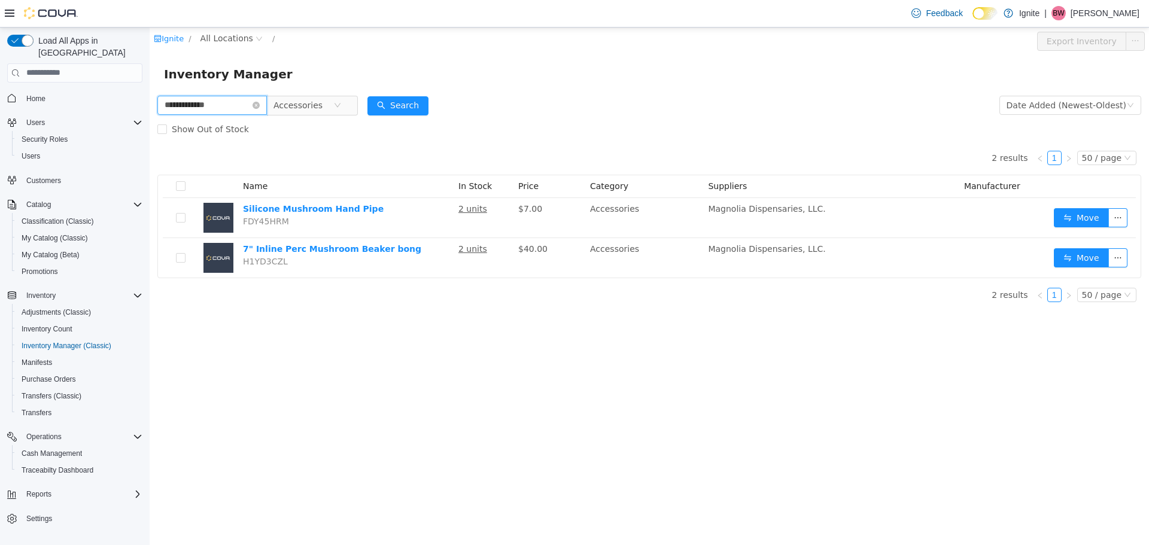
click at [181, 105] on input "**********" at bounding box center [211, 104] width 109 height 19
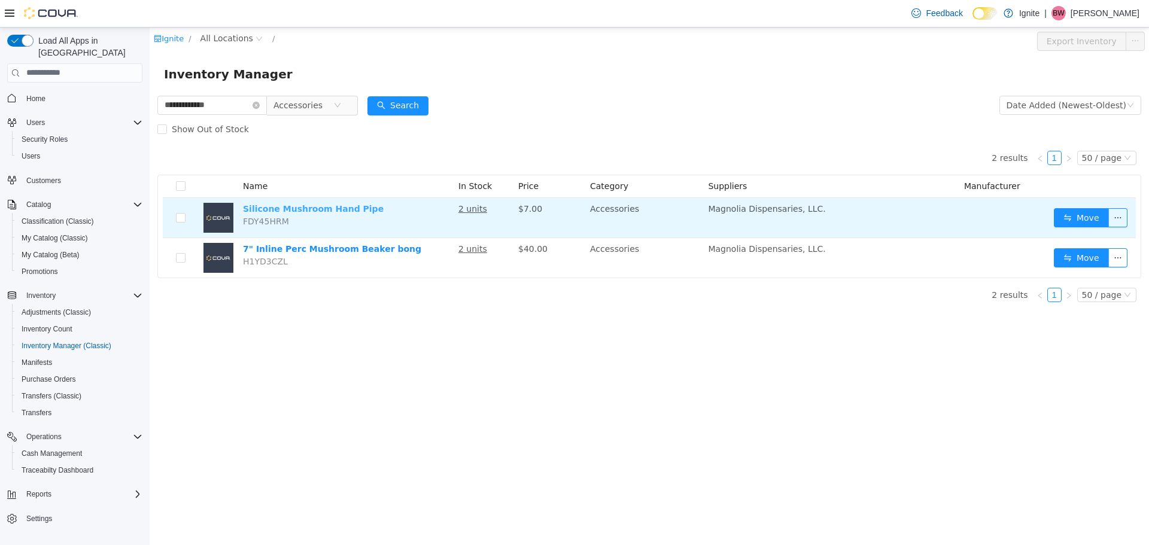
click at [316, 213] on link "Silicone Mushroom Hand Pipe" at bounding box center [313, 208] width 141 height 10
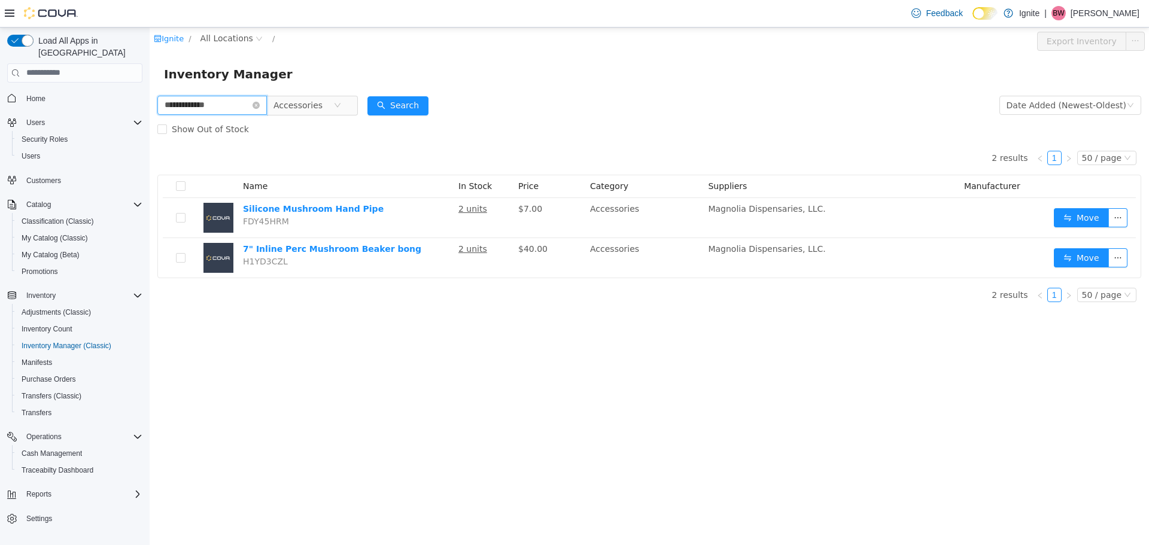
drag, startPoint x: 238, startPoint y: 105, endPoint x: 161, endPoint y: 105, distance: 77.2
click at [161, 105] on input "**********" at bounding box center [211, 104] width 109 height 19
type input "**********"
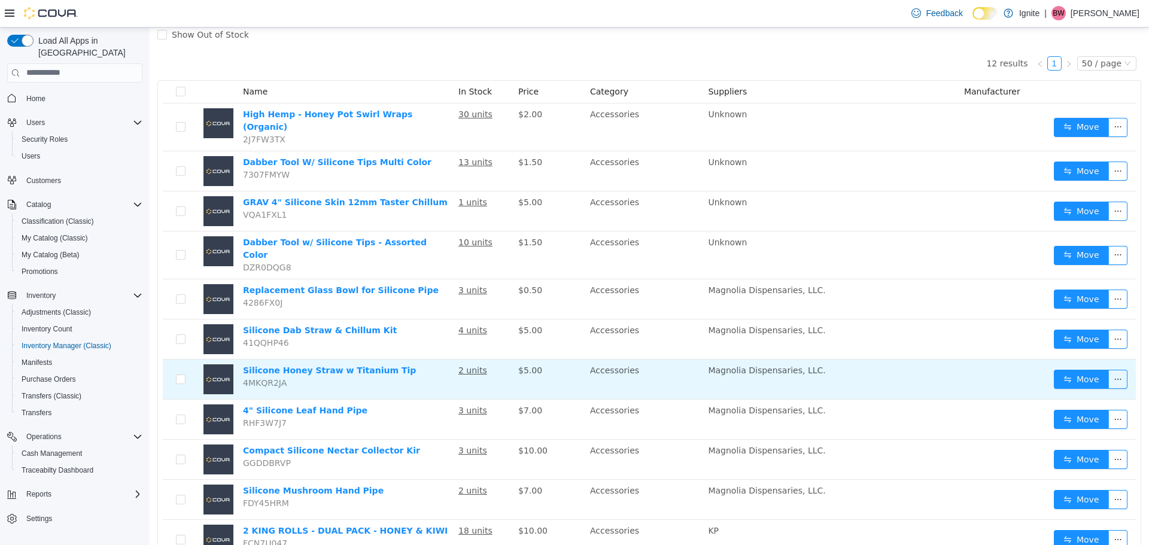
scroll to position [120, 0]
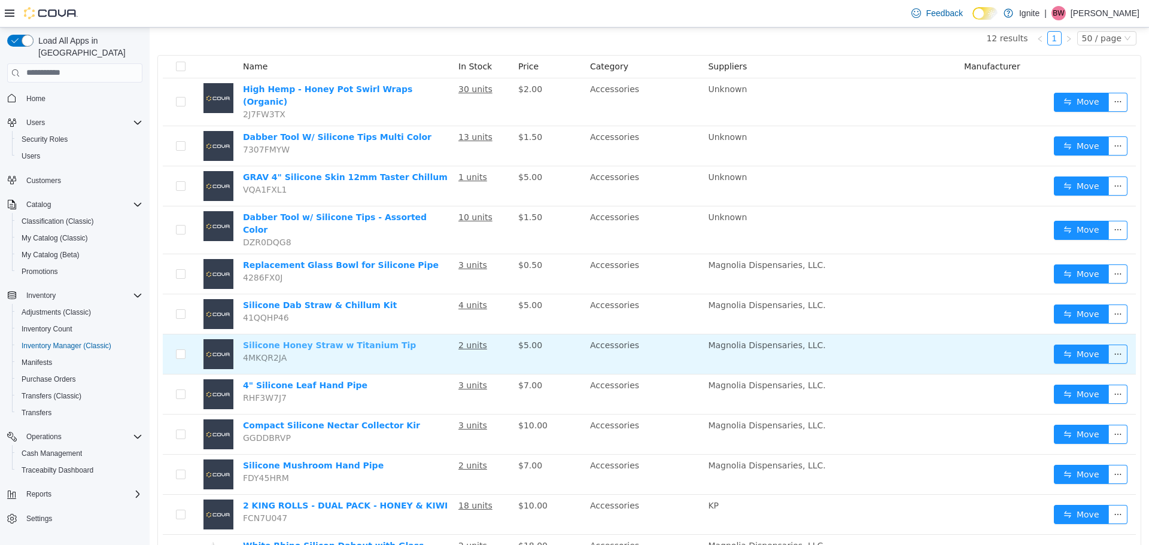
click at [336, 340] on link "Silicone Honey Straw w Titanium Tip" at bounding box center [329, 345] width 173 height 10
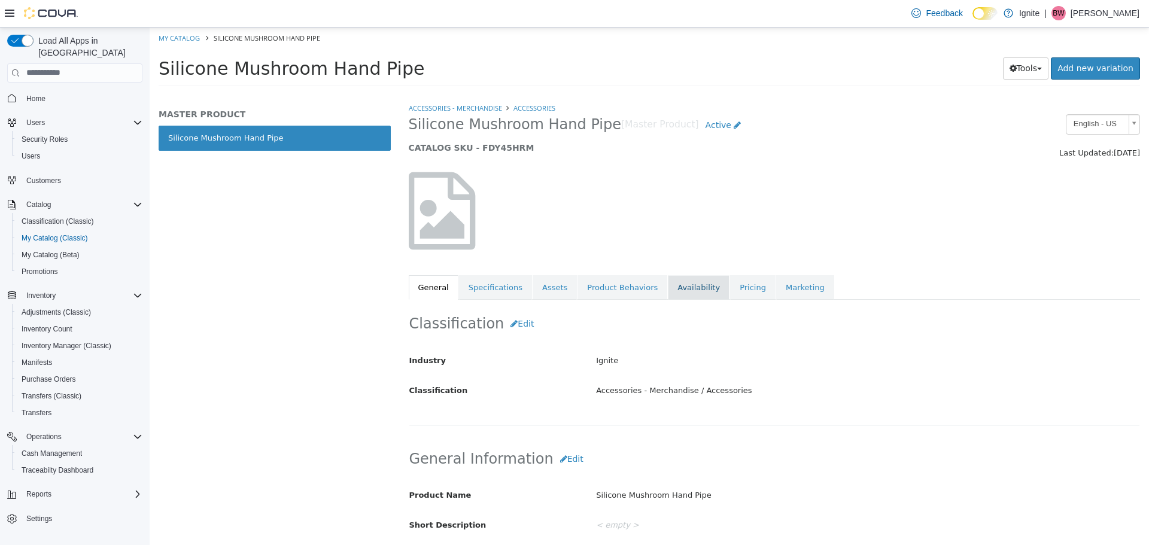
click at [683, 289] on link "Availability" at bounding box center [699, 287] width 62 height 25
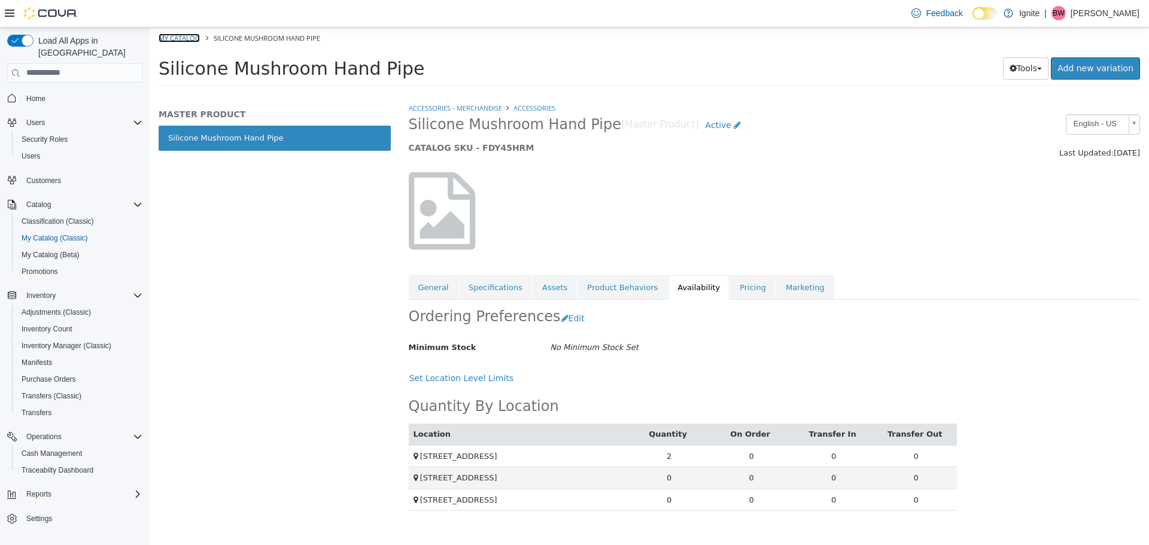
click at [183, 36] on link "My Catalog" at bounding box center [179, 37] width 41 height 9
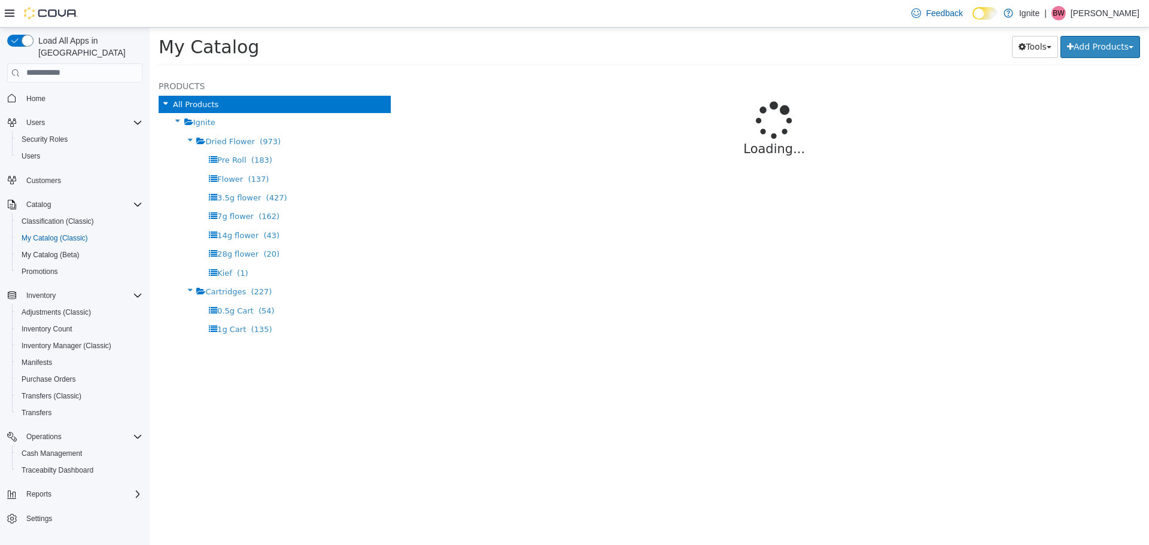
select select "**********"
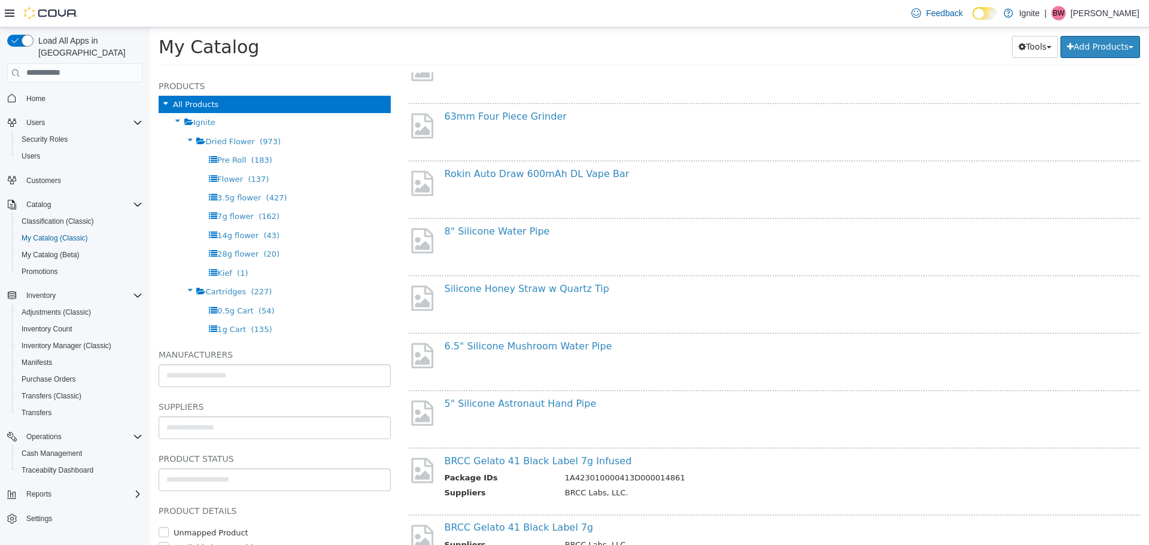
scroll to position [838, 0]
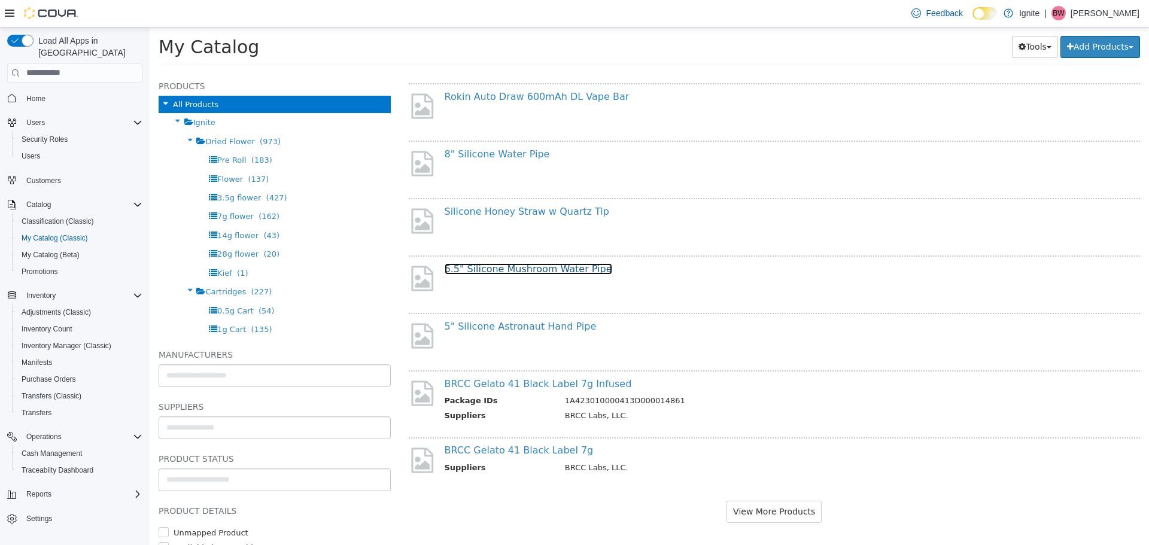
click at [516, 270] on link "6.5" Silicone Mushroom Water Pipe" at bounding box center [529, 268] width 168 height 11
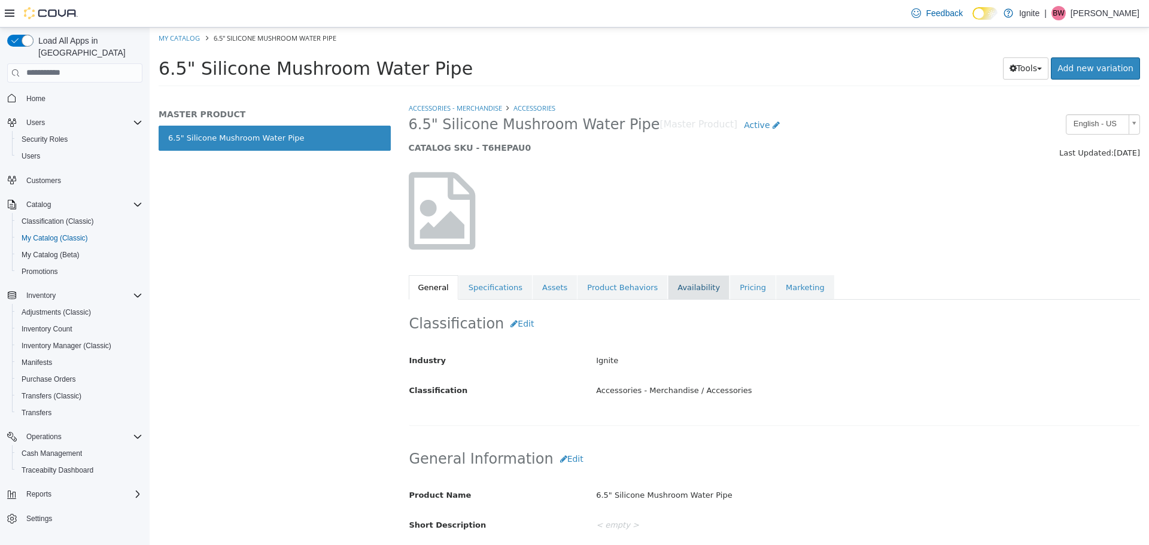
click at [674, 287] on link "Availability" at bounding box center [699, 287] width 62 height 25
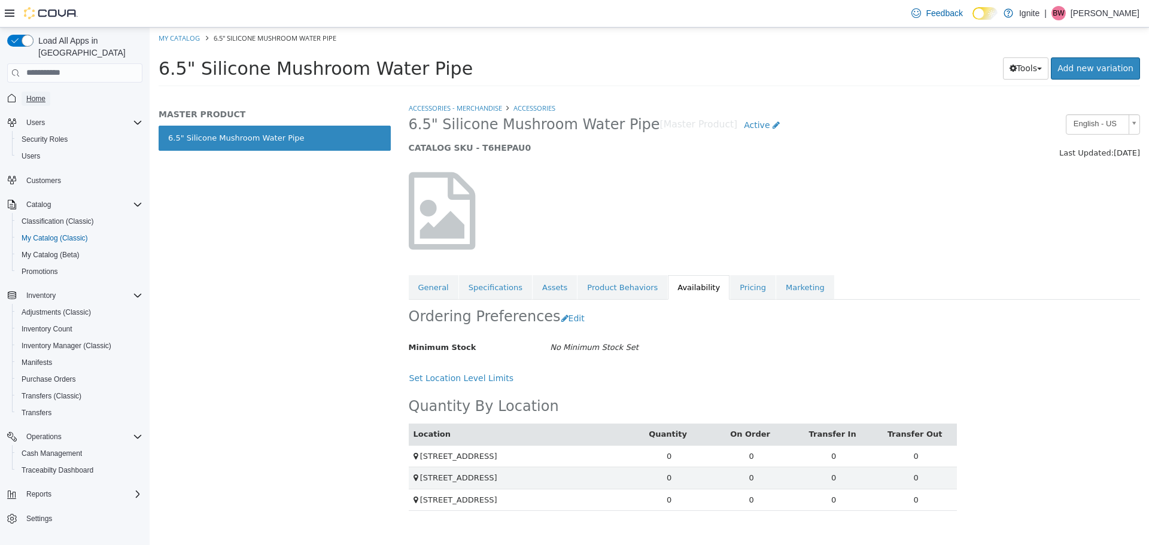
click at [36, 94] on span "Home" at bounding box center [35, 99] width 19 height 10
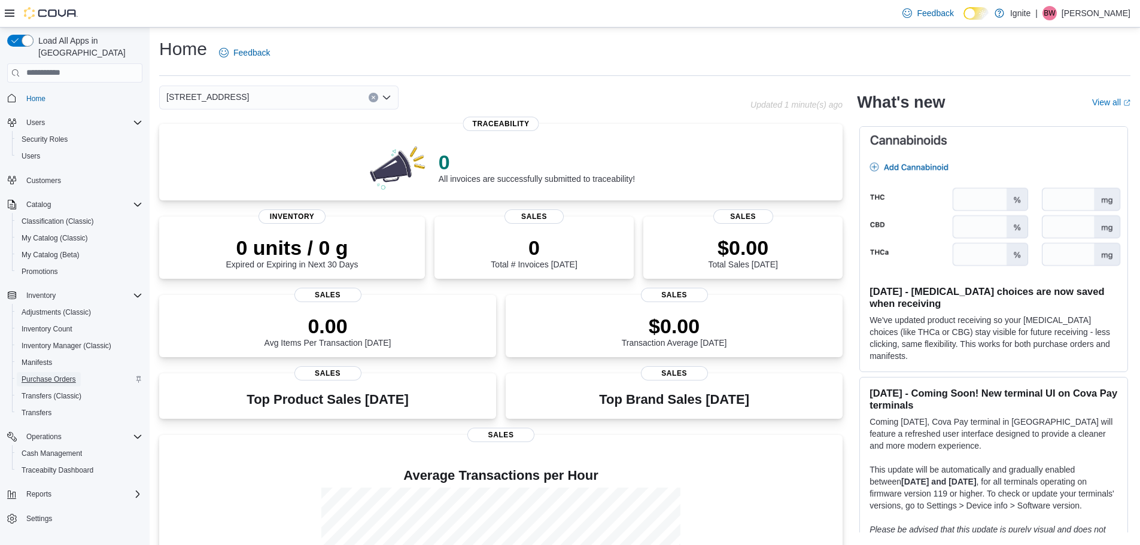
click at [40, 375] on span "Purchase Orders" at bounding box center [49, 380] width 54 height 10
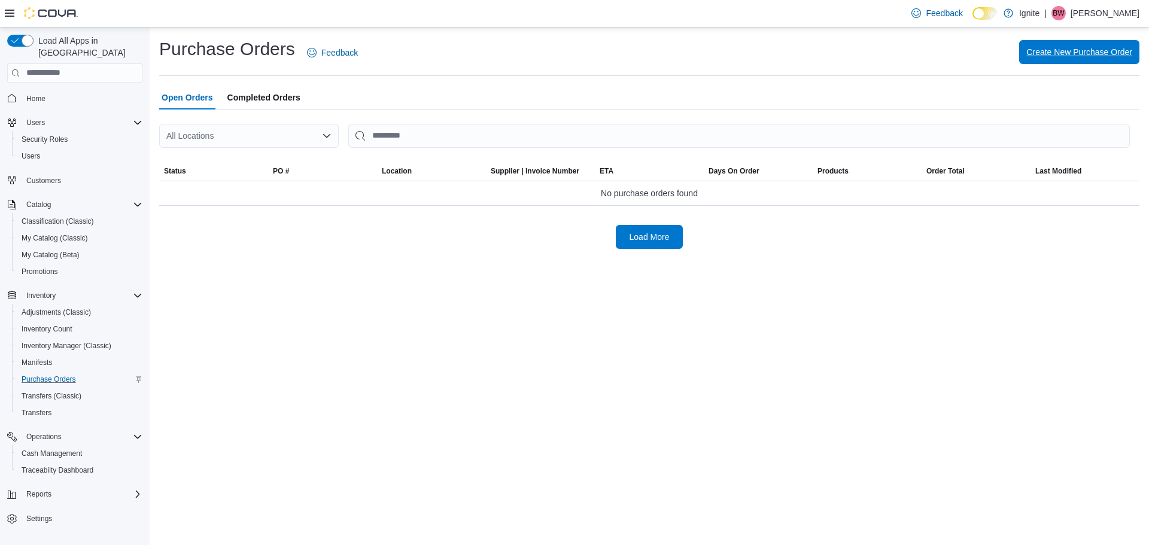
click at [1075, 52] on span "Create New Purchase Order" at bounding box center [1079, 52] width 106 height 12
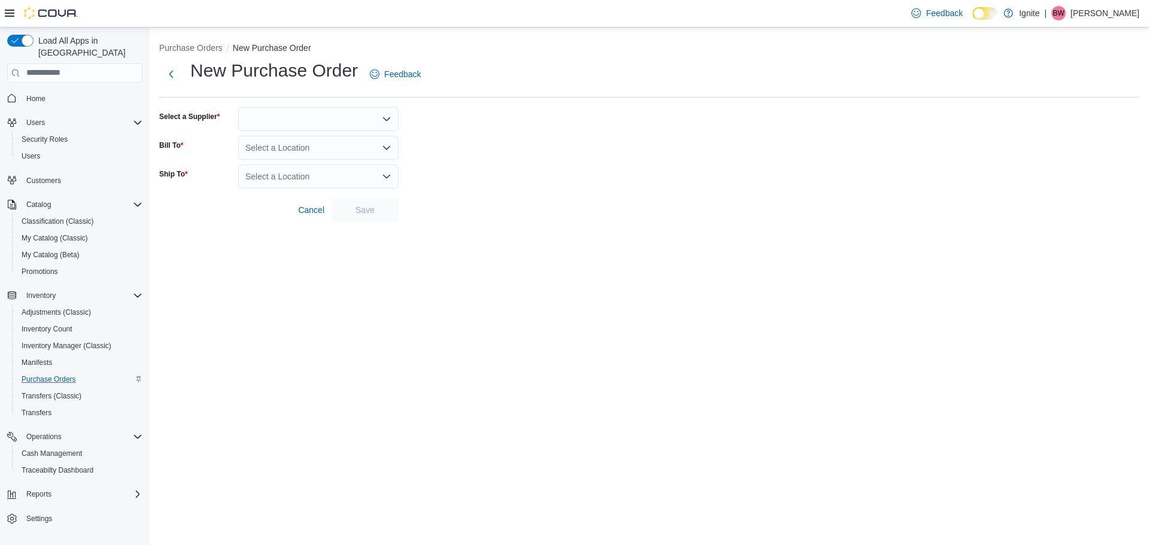
click at [388, 117] on icon "Open list of options" at bounding box center [387, 119] width 10 height 10
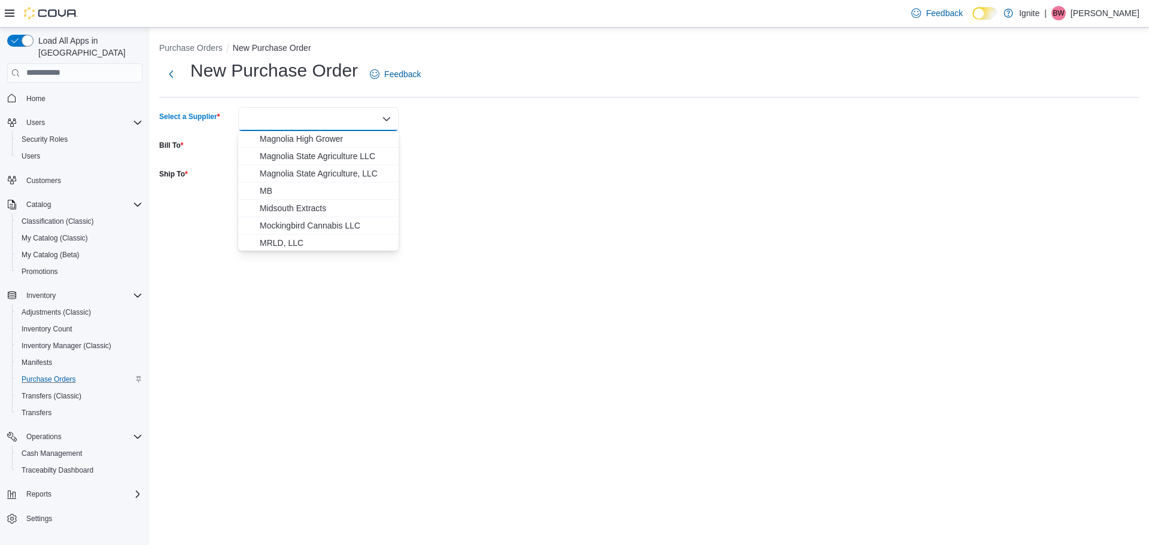
scroll to position [479, 0]
click at [313, 181] on span "Magnolia Dispensaries, LLC." at bounding box center [326, 181] width 132 height 12
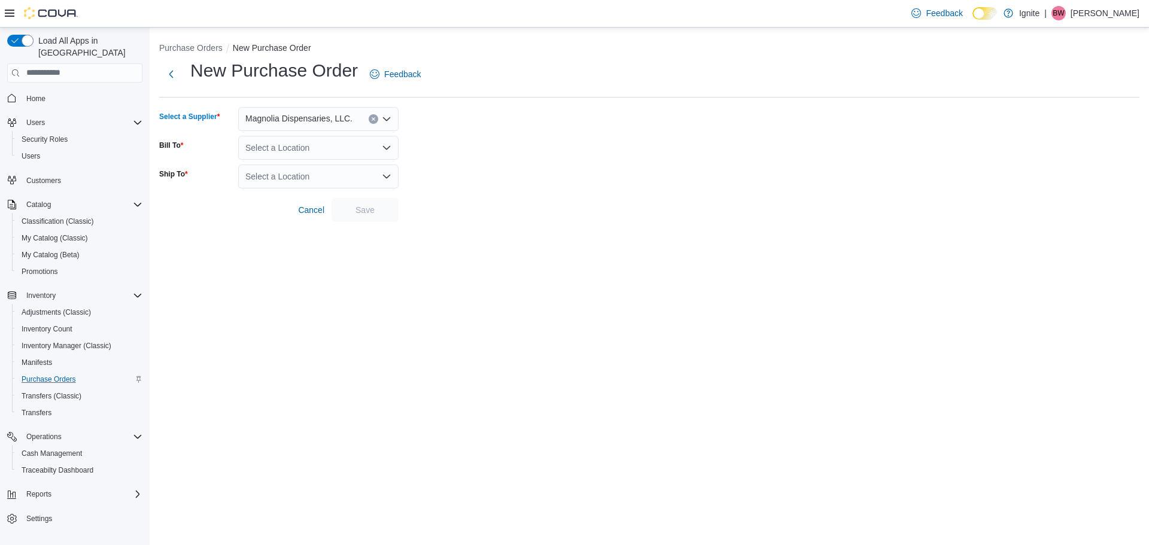
click at [334, 150] on div "Select a Location" at bounding box center [318, 148] width 160 height 24
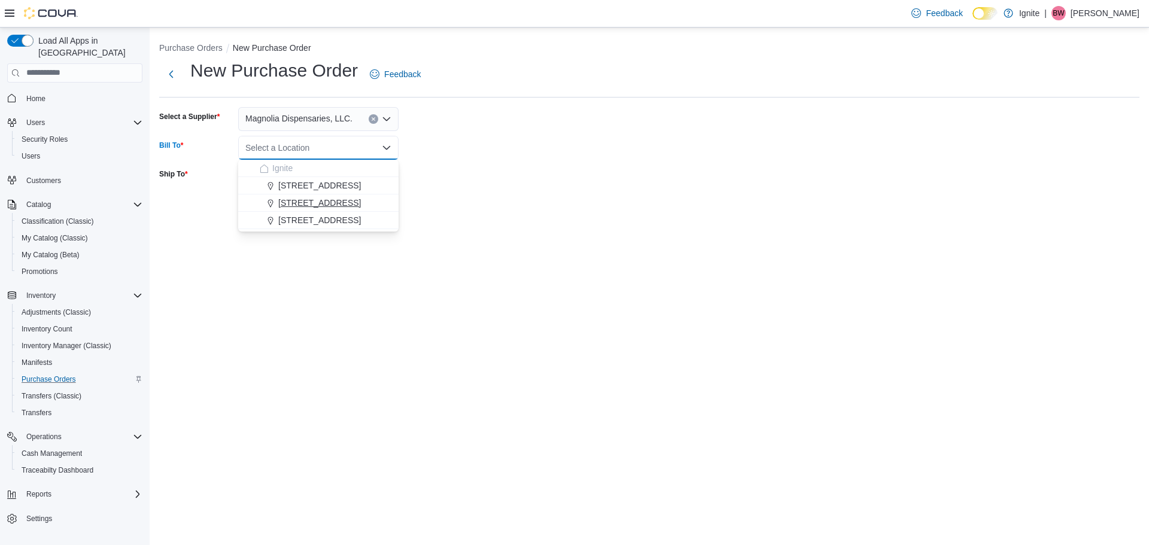
click at [316, 199] on span "3978 N Gloster Street" at bounding box center [319, 203] width 83 height 12
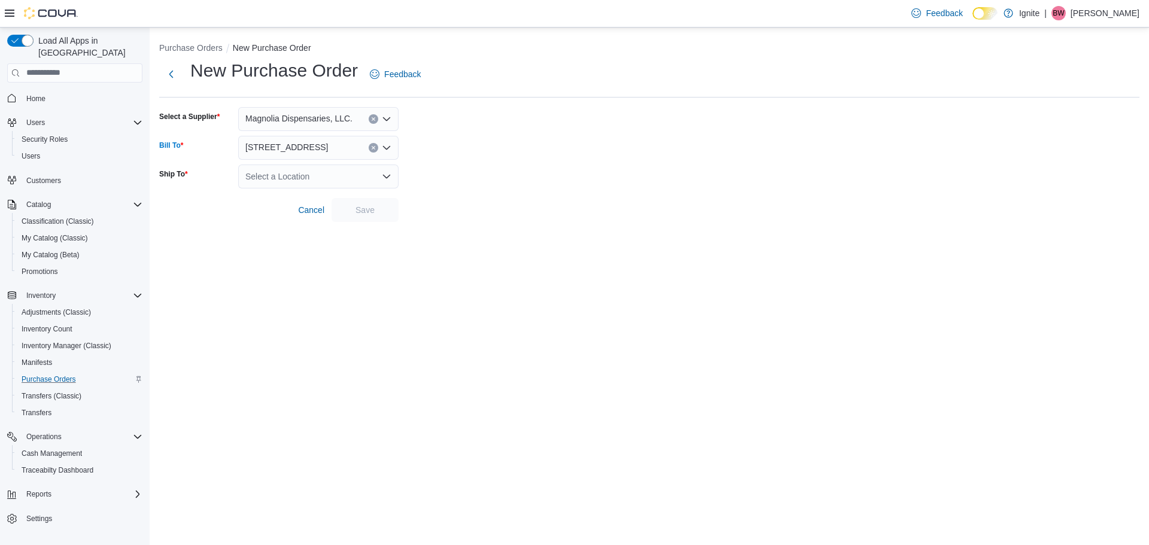
click at [316, 182] on div "Select a Location" at bounding box center [318, 177] width 160 height 24
click at [298, 227] on span "3978 N Gloster Street" at bounding box center [319, 232] width 83 height 12
click at [351, 215] on span "Save" at bounding box center [365, 209] width 53 height 24
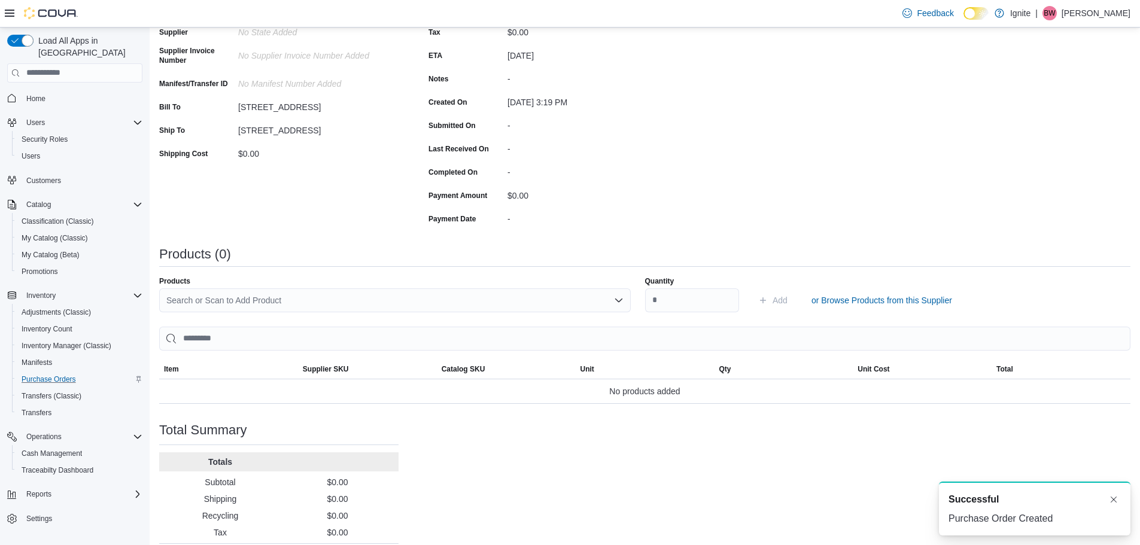
scroll to position [171, 0]
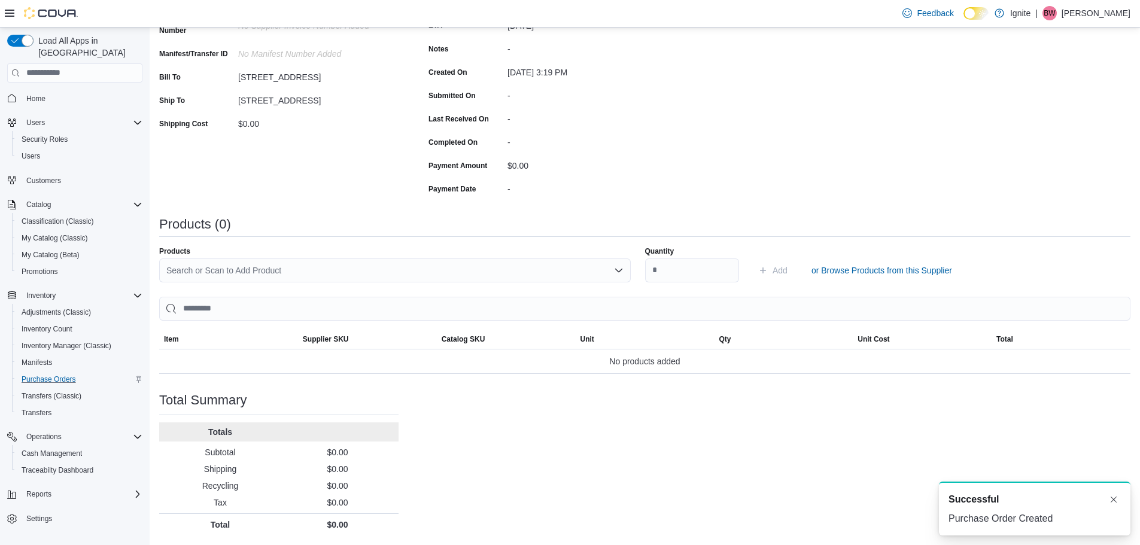
click at [229, 267] on div "Search or Scan to Add Product" at bounding box center [394, 270] width 471 height 24
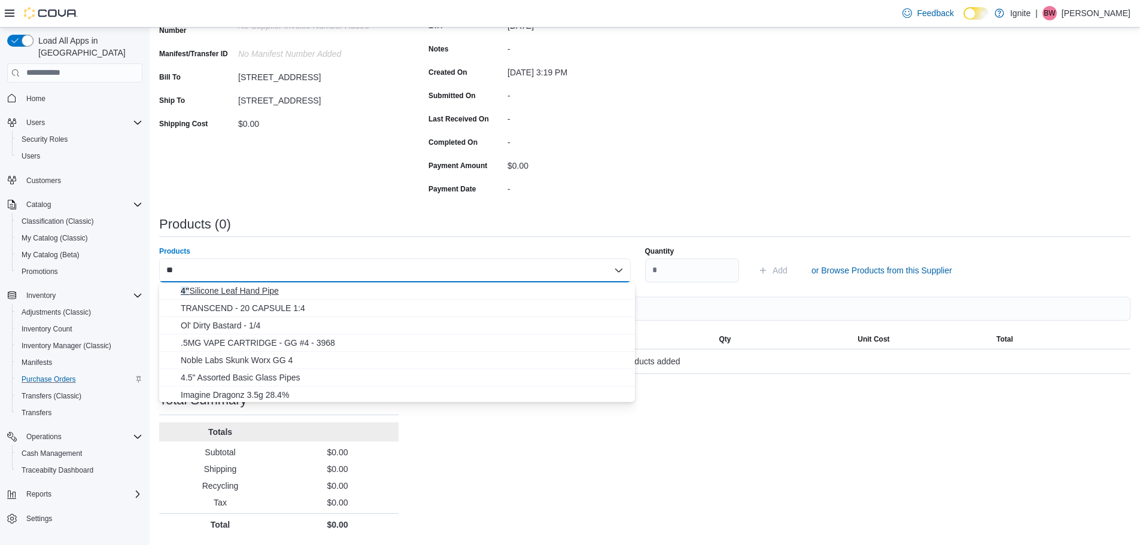
type input "**"
click at [237, 288] on span "4" Silicone Leaf Hand Pipe" at bounding box center [404, 291] width 447 height 12
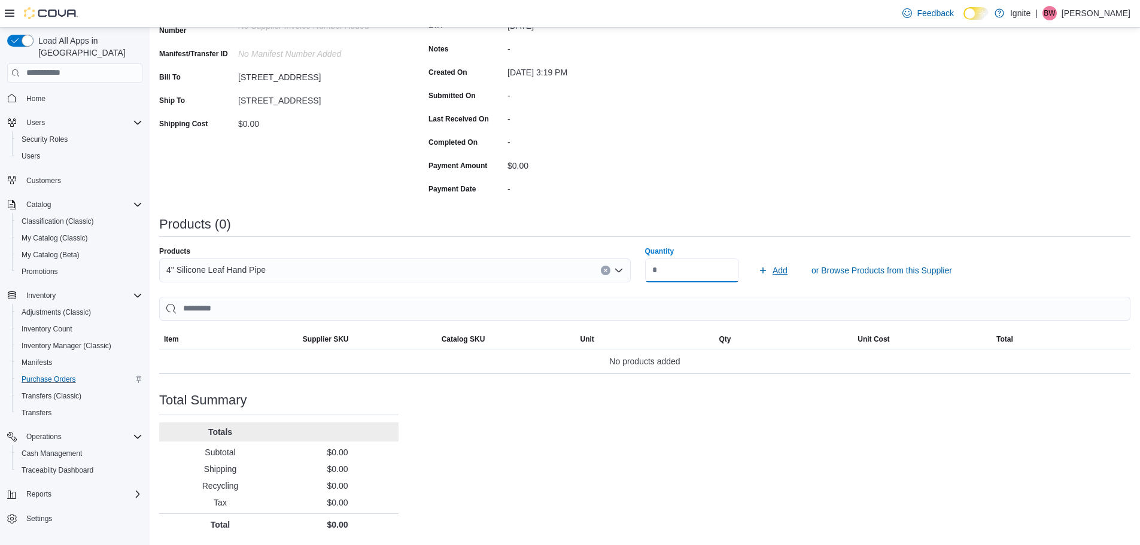
type input "*"
click at [787, 272] on span "Add" at bounding box center [779, 270] width 15 height 12
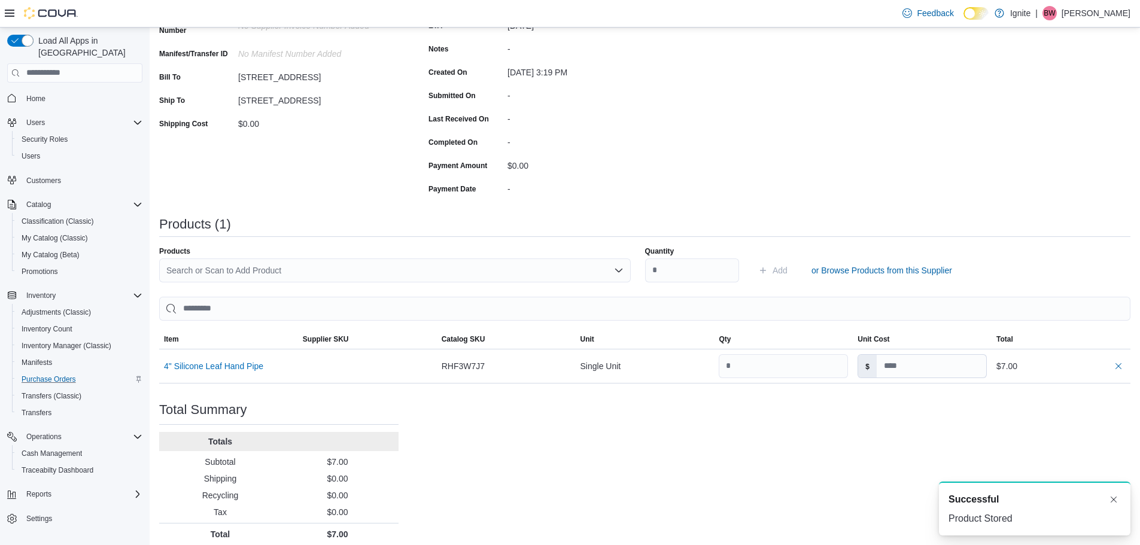
scroll to position [0, 0]
click at [233, 266] on div "Search or Scan to Add Product" at bounding box center [394, 270] width 471 height 24
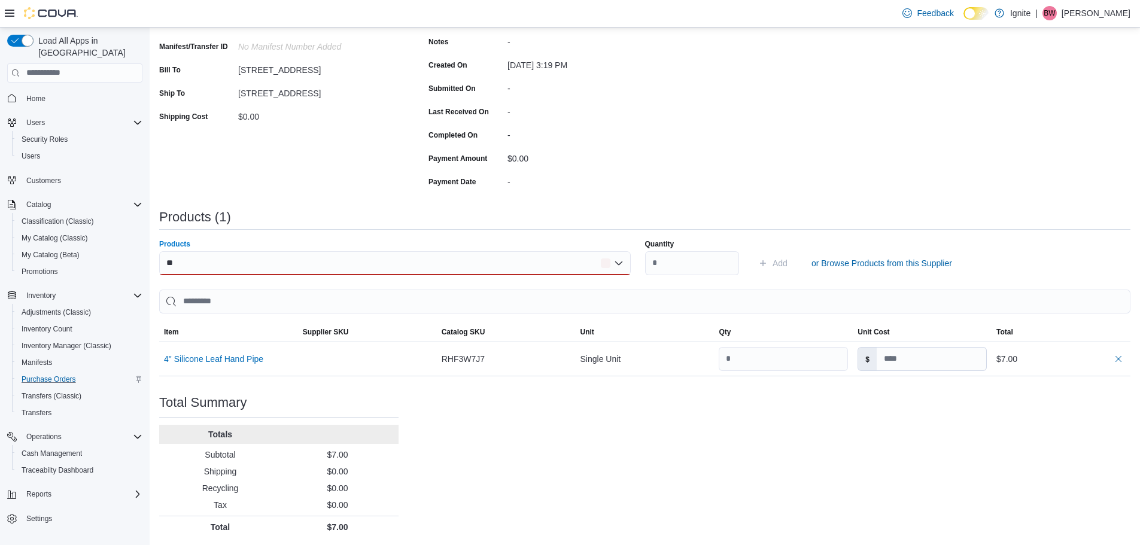
scroll to position [181, 0]
click at [212, 258] on div "** Combo box. Selected. 5". Selected. Combo box input. Search or Scan to Add Pr…" at bounding box center [394, 261] width 471 height 24
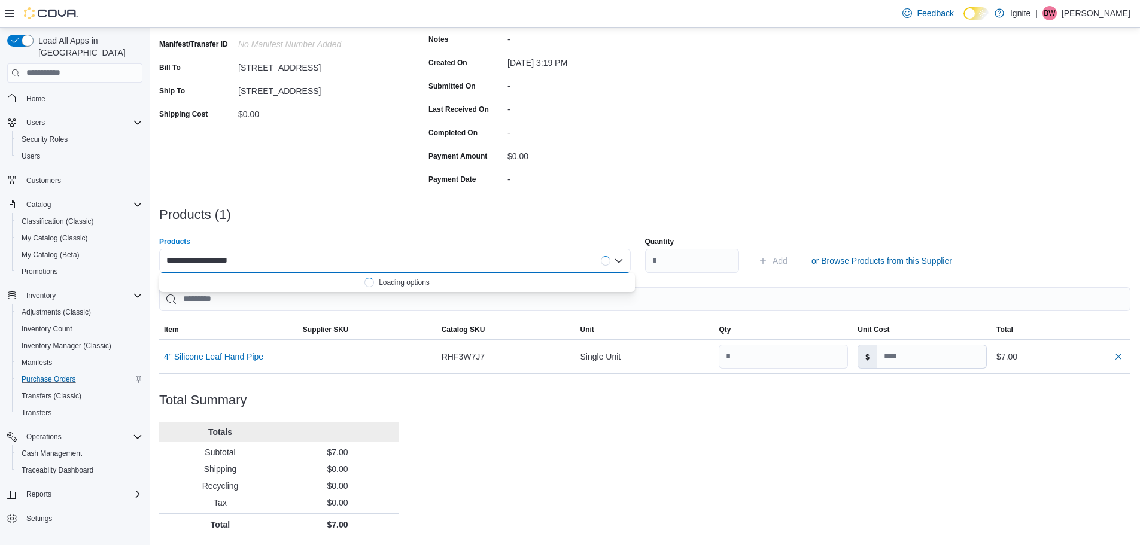
type input "**********"
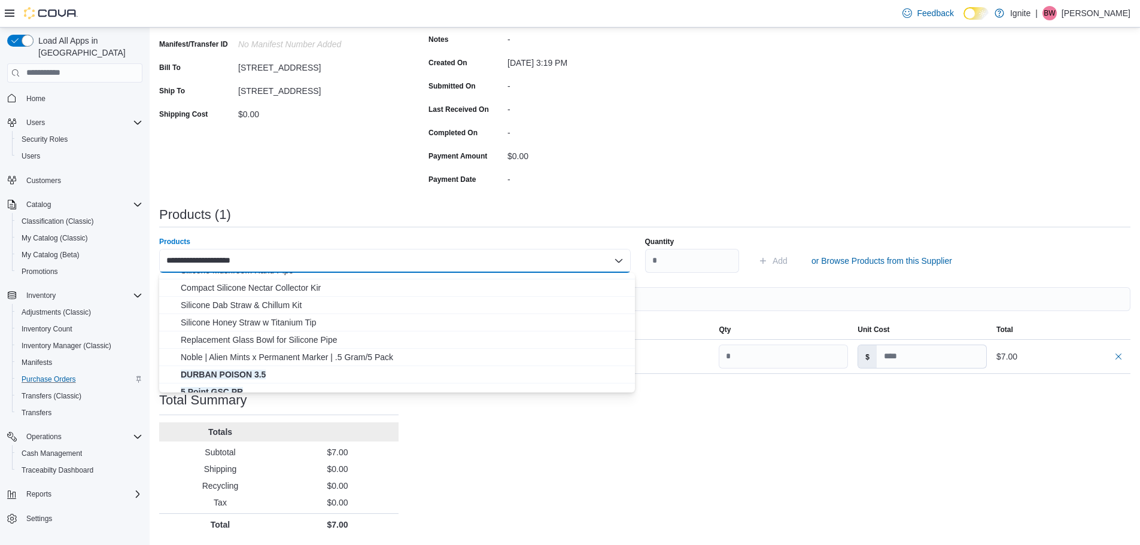
scroll to position [0, 0]
click at [726, 464] on div "**********" at bounding box center [644, 230] width 971 height 609
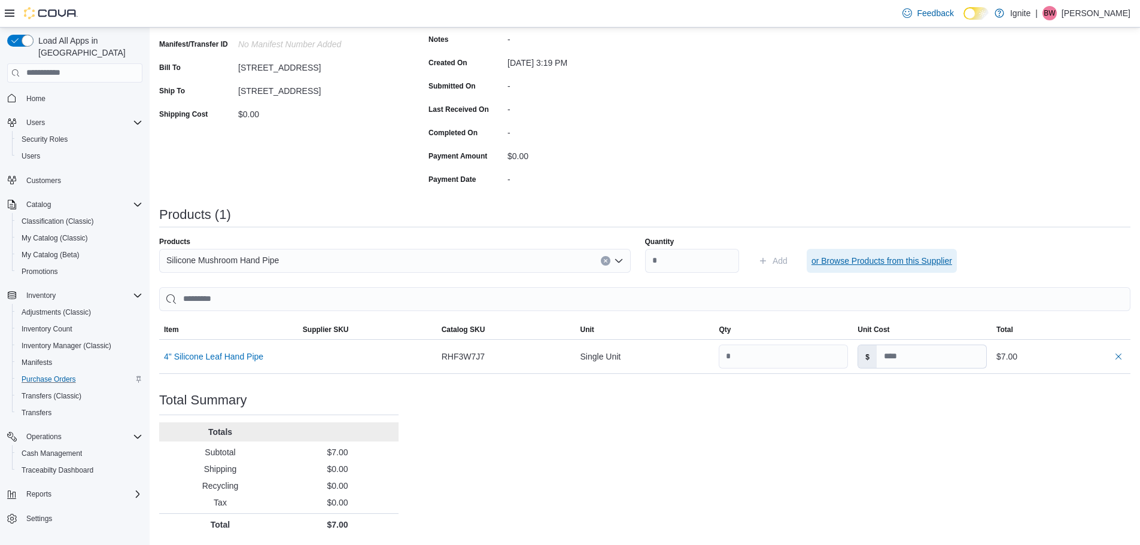
click at [888, 258] on span "or Browse Products from this Supplier" at bounding box center [881, 261] width 141 height 12
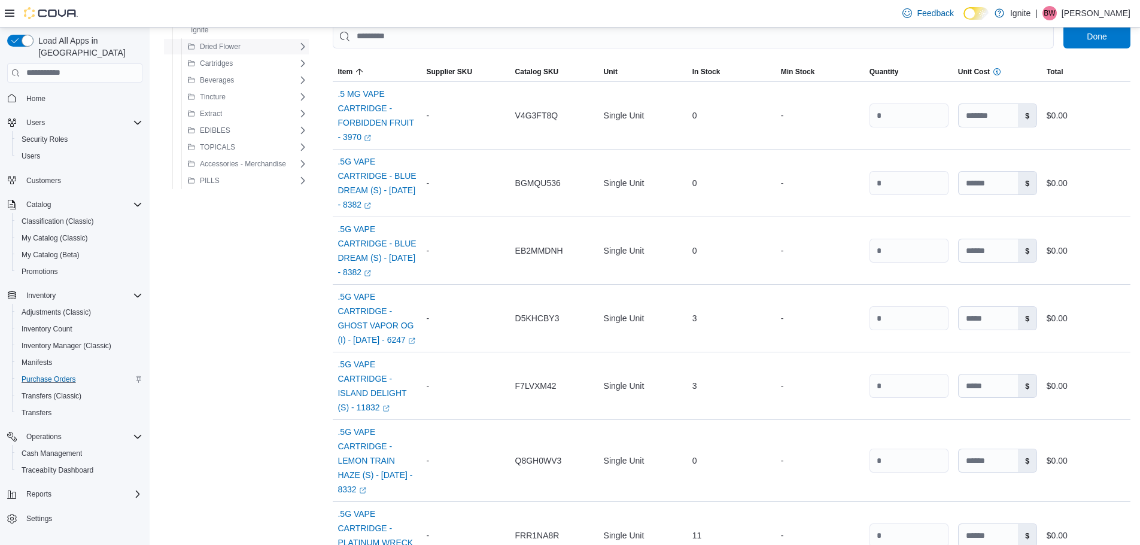
scroll to position [179, 0]
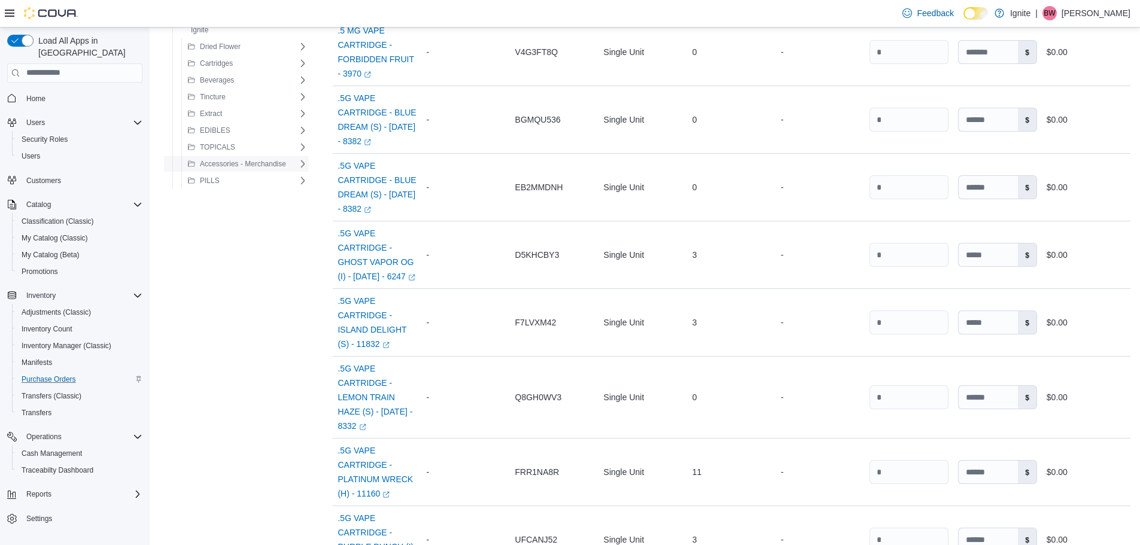
click at [242, 163] on span "Accessories - Merchandise" at bounding box center [243, 164] width 86 height 10
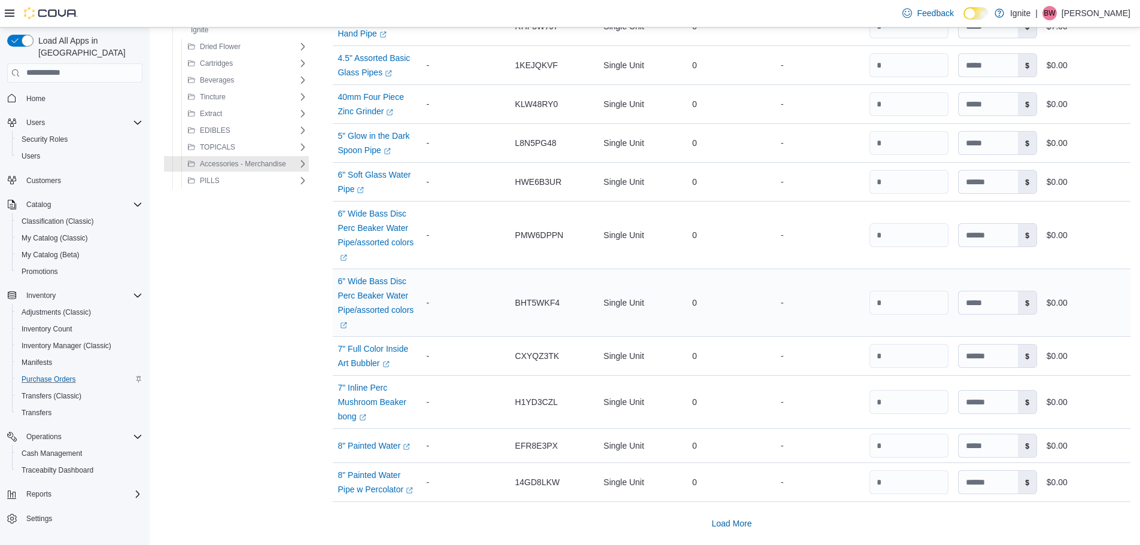
scroll to position [665, 0]
click at [732, 525] on span "Load More" at bounding box center [731, 523] width 40 height 12
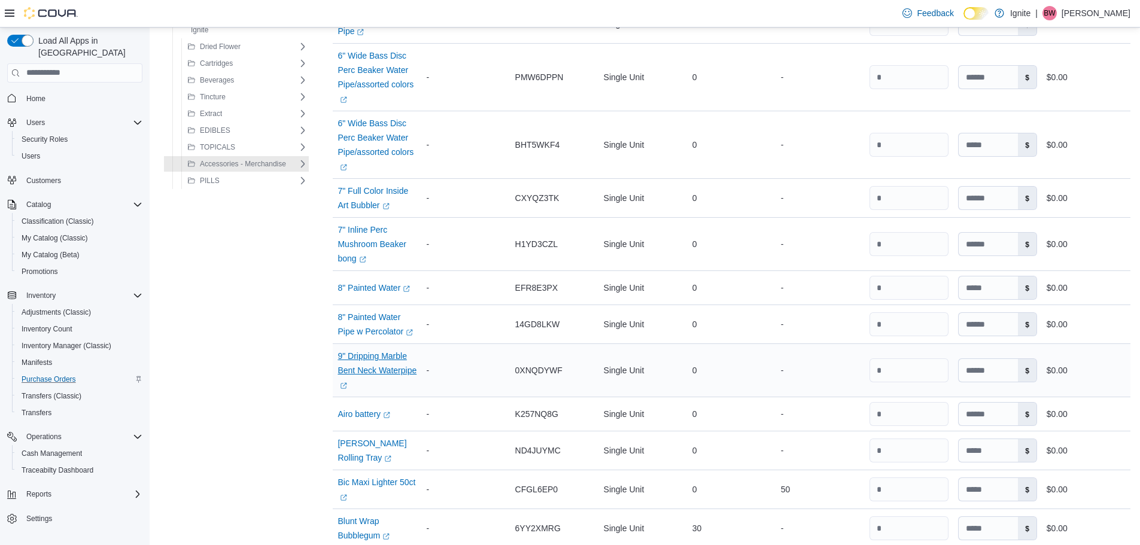
scroll to position [845, 0]
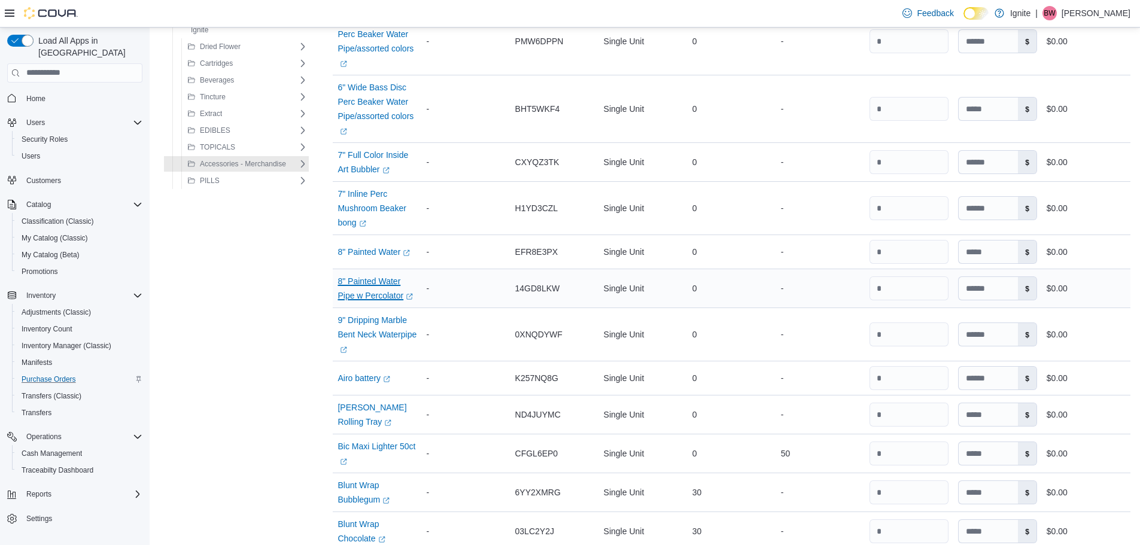
click at [378, 298] on link "8" Painted Water Pipe w Percolator (opens in a new tab or window)" at bounding box center [376, 288] width 79 height 29
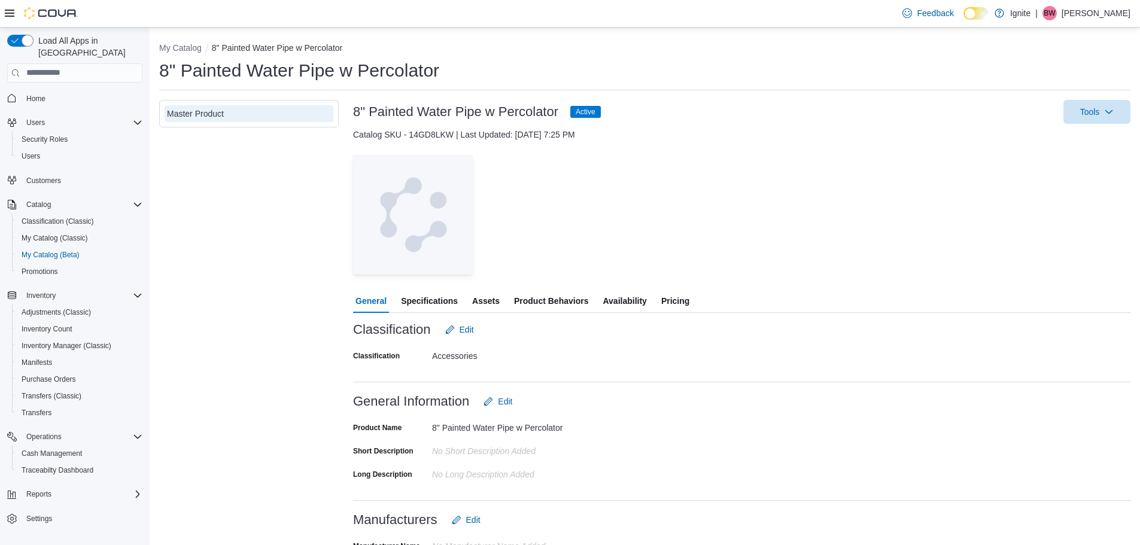
click at [613, 303] on span "Availability" at bounding box center [624, 301] width 44 height 24
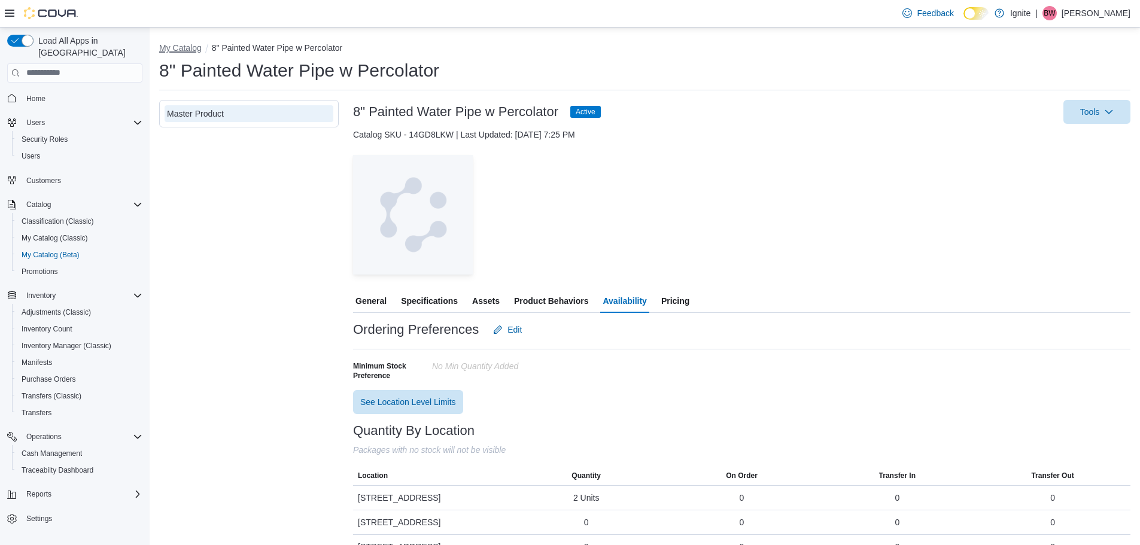
click at [185, 45] on button "My Catalog" at bounding box center [180, 48] width 42 height 10
select select "**********"
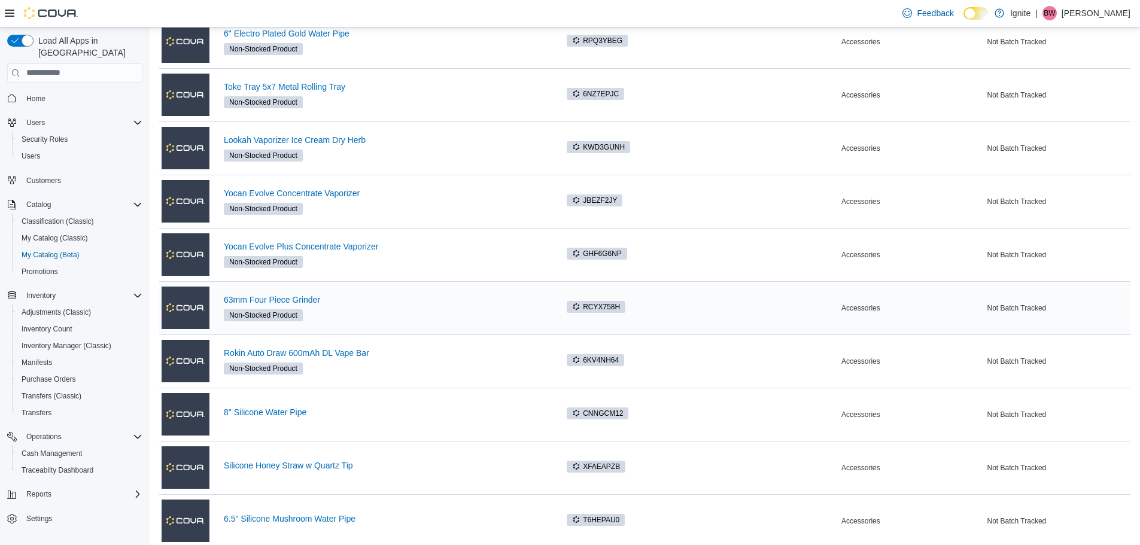
scroll to position [620, 0]
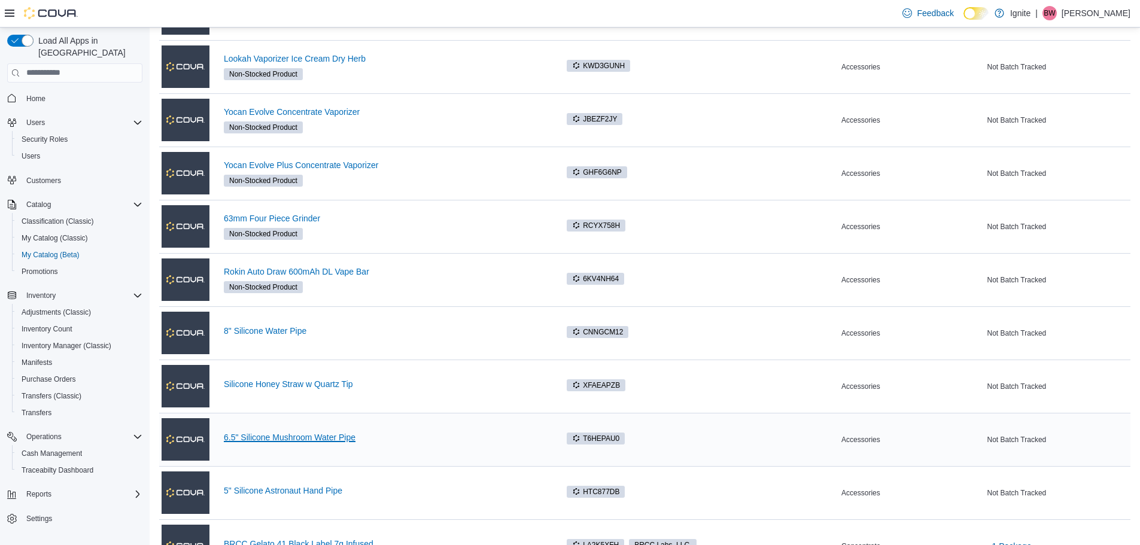
click at [308, 436] on link "6.5" Silicone Mushroom Water Pipe" at bounding box center [384, 438] width 321 height 10
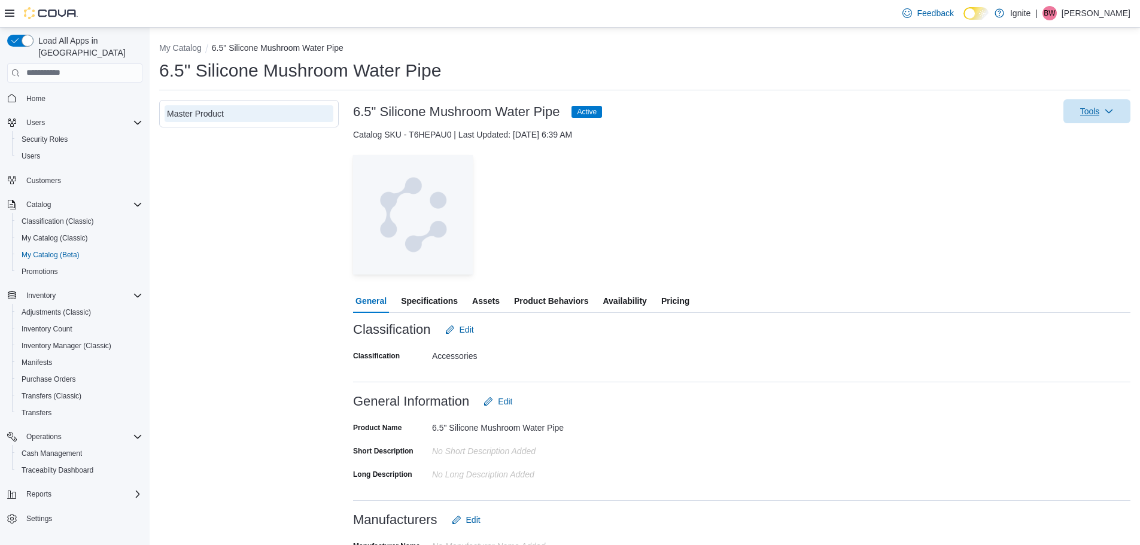
click at [1110, 108] on span "Tools" at bounding box center [1096, 111] width 53 height 24
click at [797, 194] on div "— Click to open this image in fullscreen mode" at bounding box center [741, 215] width 777 height 120
click at [424, 302] on span "Specifications" at bounding box center [429, 301] width 57 height 24
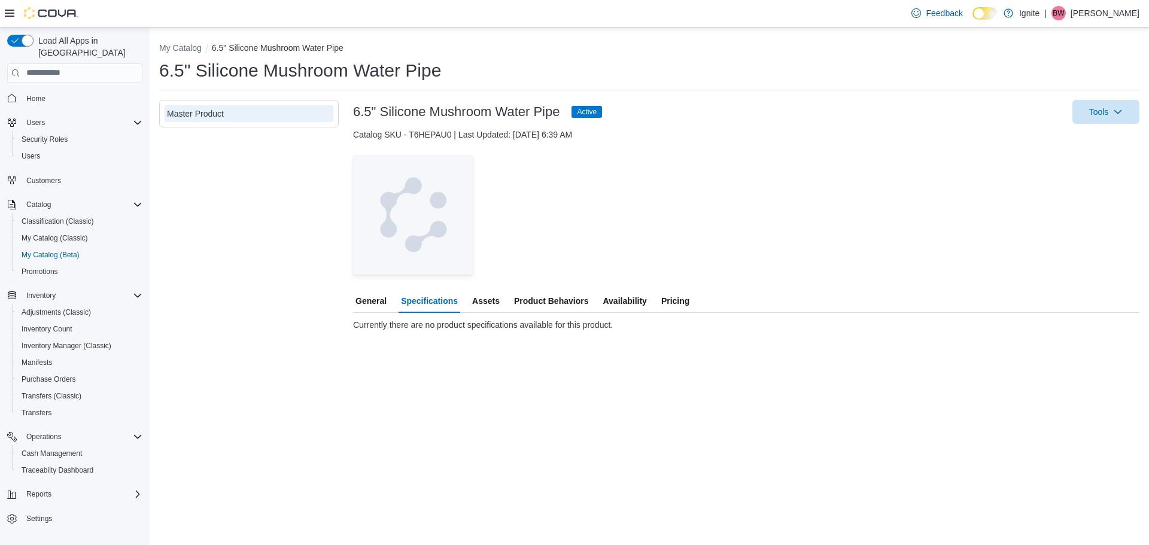
click at [487, 302] on span "Assets" at bounding box center [486, 301] width 28 height 24
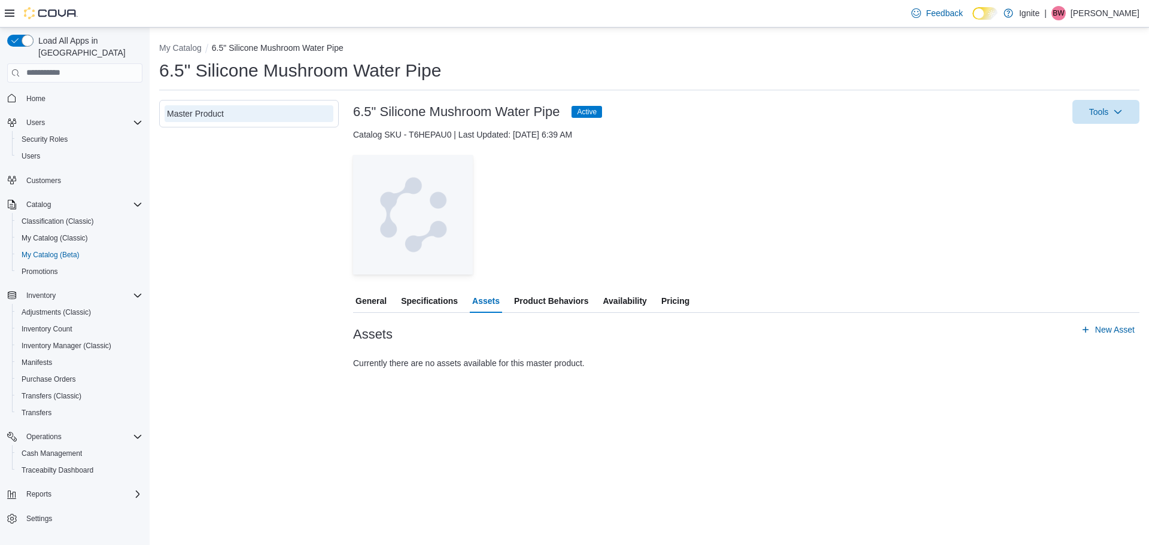
click at [541, 303] on span "Product Behaviors" at bounding box center [551, 301] width 74 height 24
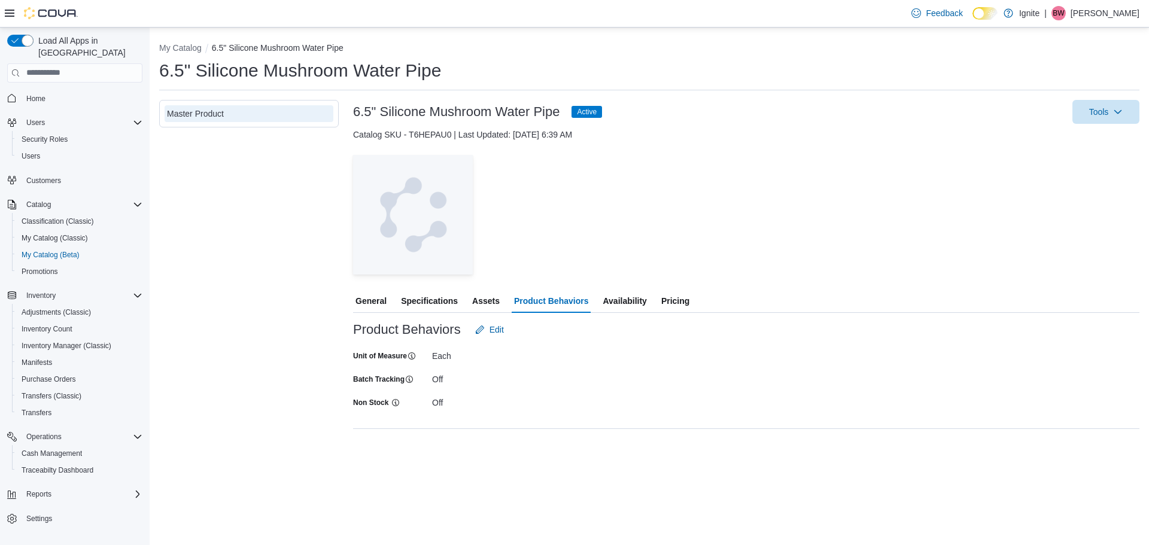
click at [634, 305] on span "Availability" at bounding box center [624, 301] width 44 height 24
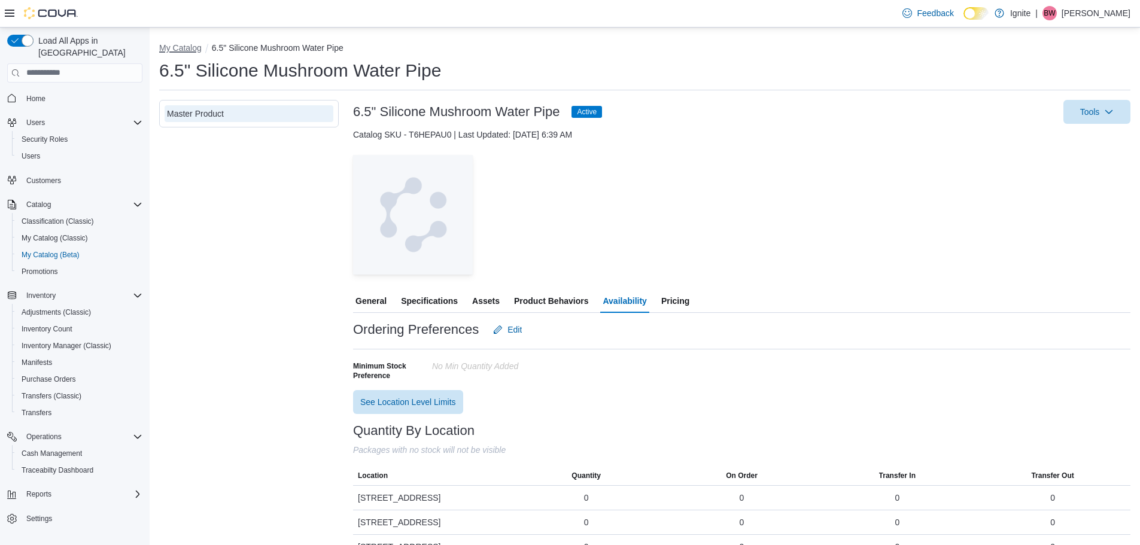
click at [185, 48] on button "My Catalog" at bounding box center [180, 48] width 42 height 10
select select "**********"
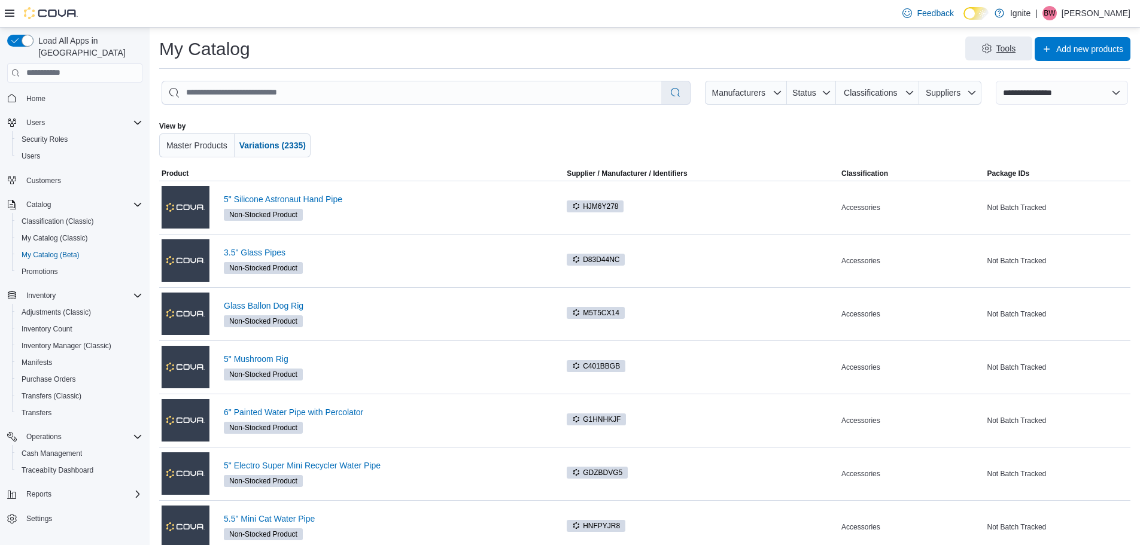
click at [1025, 48] on span "Tools" at bounding box center [998, 48] width 53 height 24
click at [1103, 144] on div at bounding box center [1036, 139] width 188 height 36
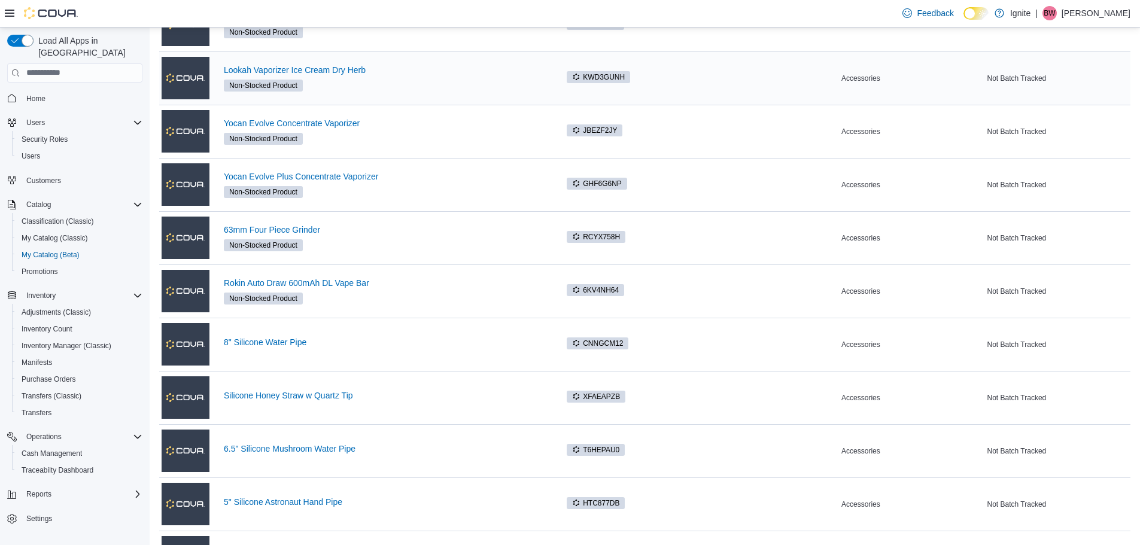
scroll to position [739, 0]
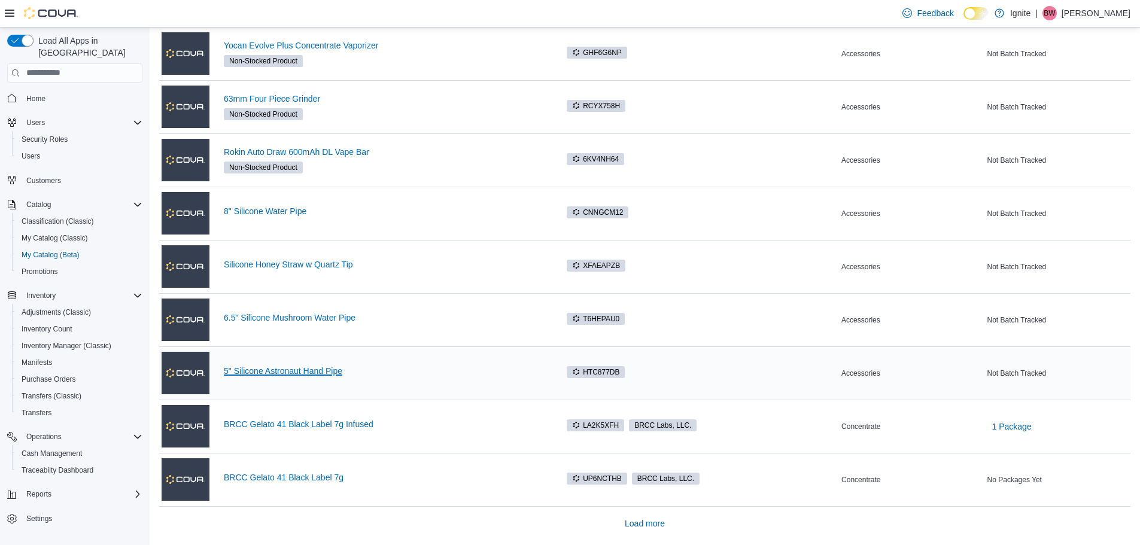
click at [273, 372] on link "5" Silicone Astronaut Hand Pipe" at bounding box center [384, 371] width 321 height 10
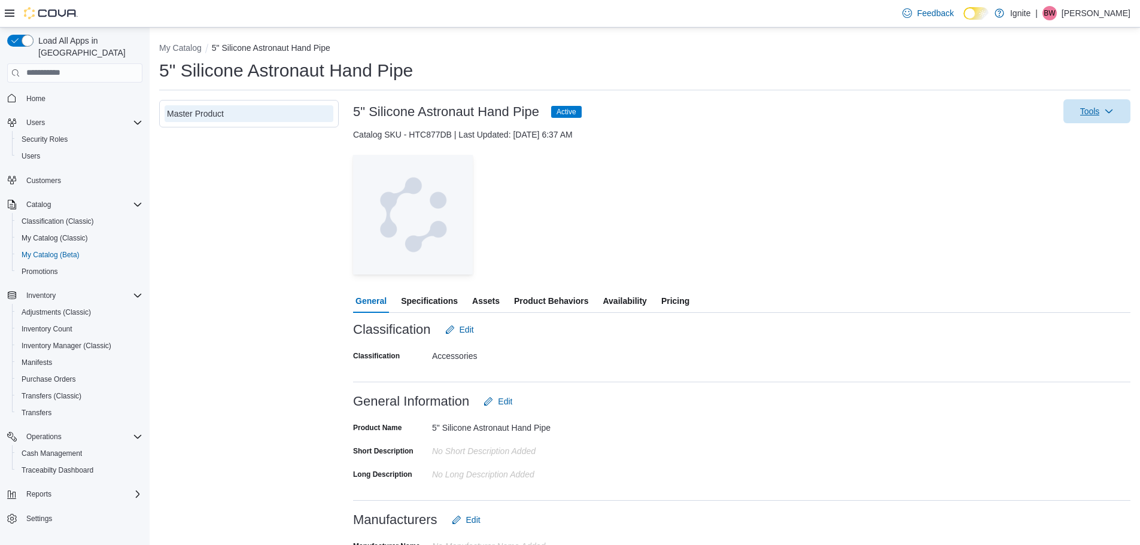
click at [1113, 113] on icon "button" at bounding box center [1109, 111] width 10 height 10
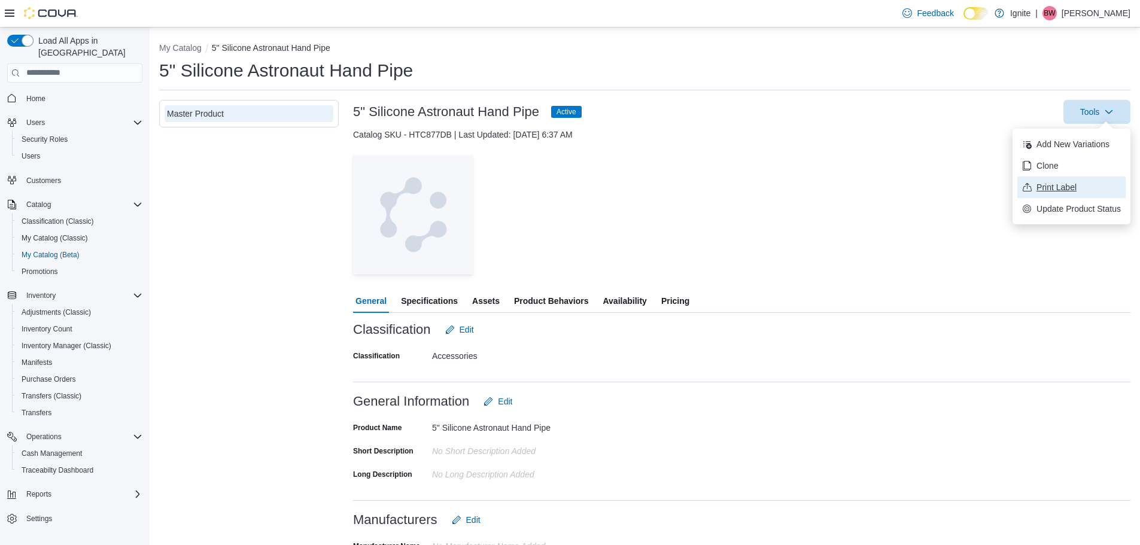
click at [1067, 187] on span "Print Label" at bounding box center [1078, 187] width 84 height 12
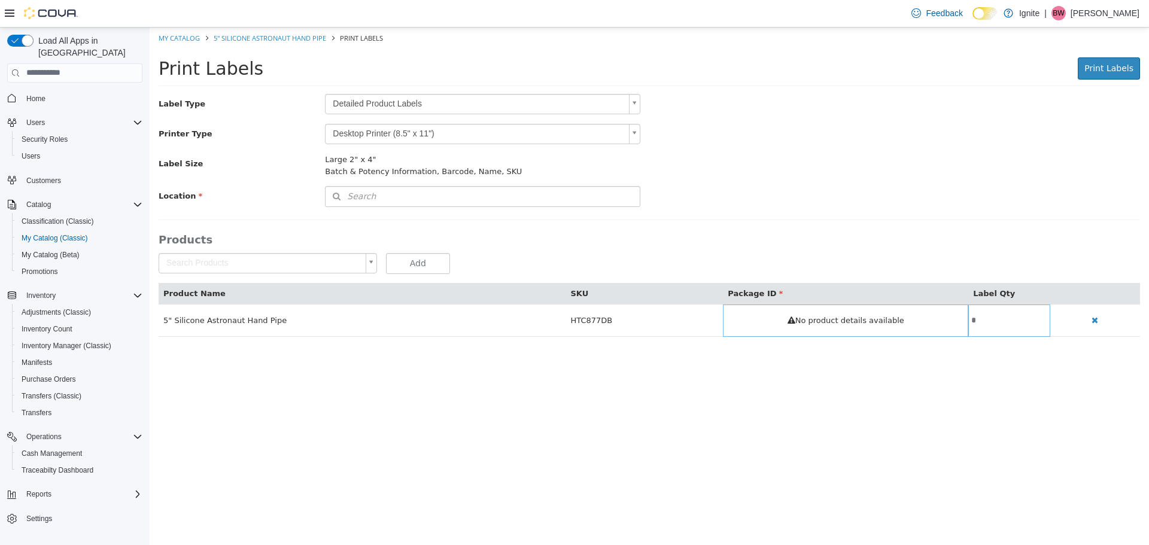
click at [582, 104] on body "Saving Bulk Changes... × My Catalog 5" Silicone Astronaut Hand Pipe Print Label…" at bounding box center [649, 188] width 999 height 322
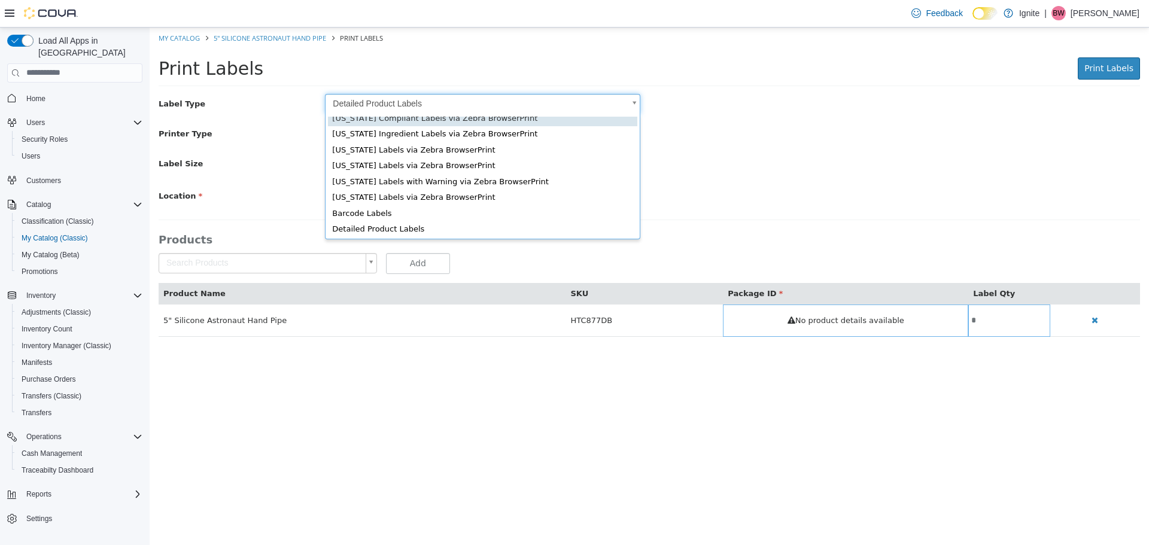
scroll to position [23, 0]
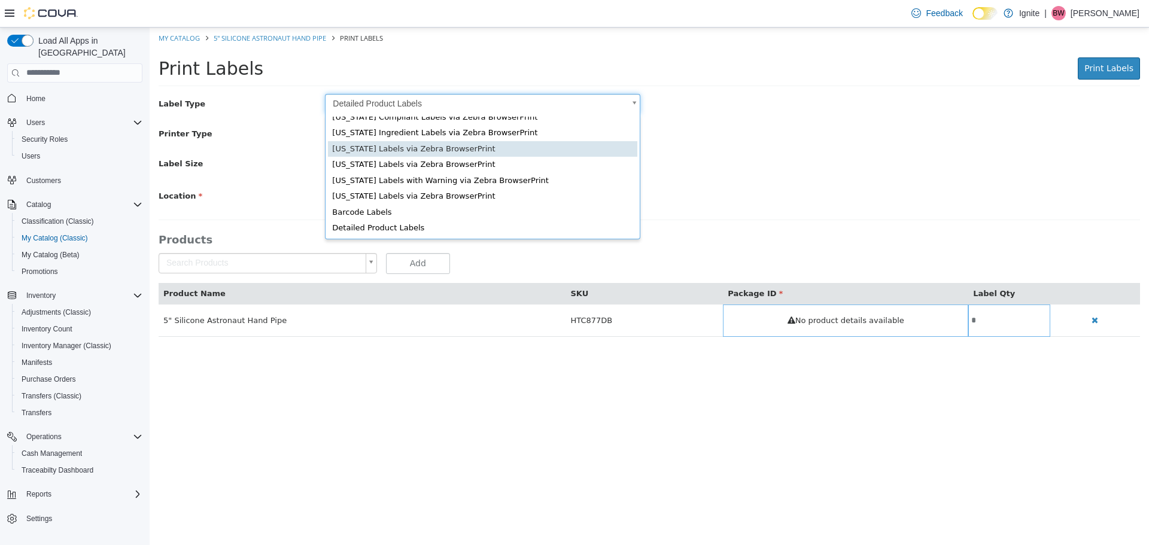
click at [901, 77] on body "Saving Bulk Changes... × My Catalog 5" Silicone Astronaut Hand Pipe Print Label…" at bounding box center [649, 188] width 999 height 322
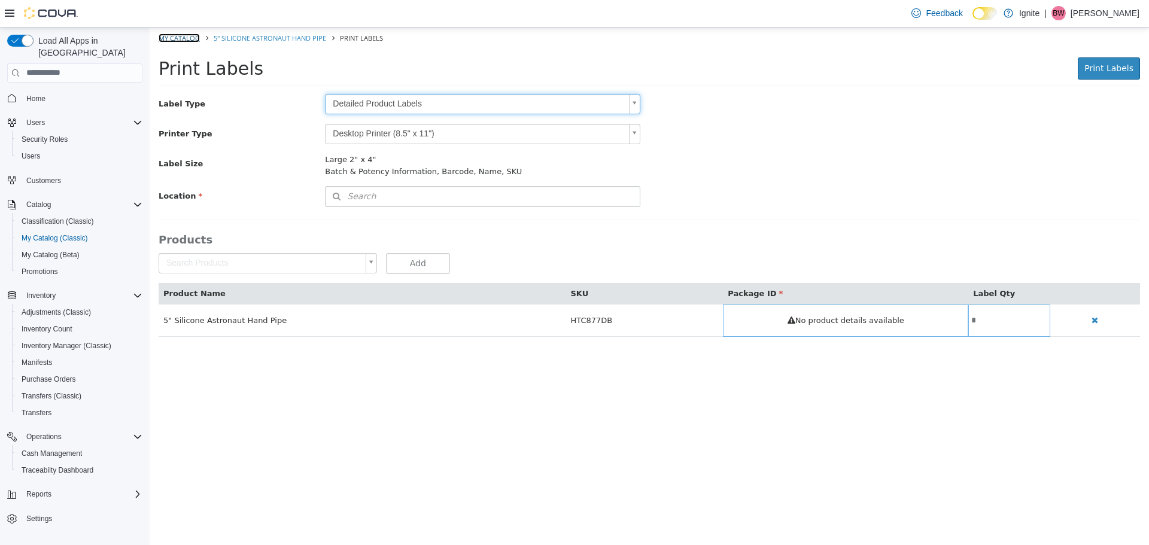
click at [181, 36] on link "My Catalog" at bounding box center [179, 37] width 41 height 9
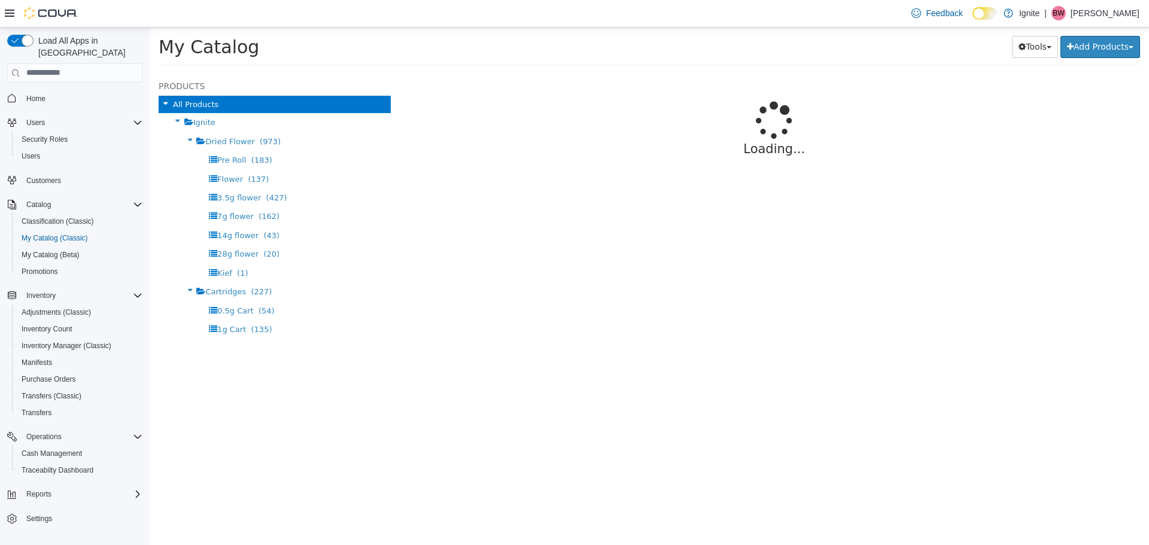
select select "**********"
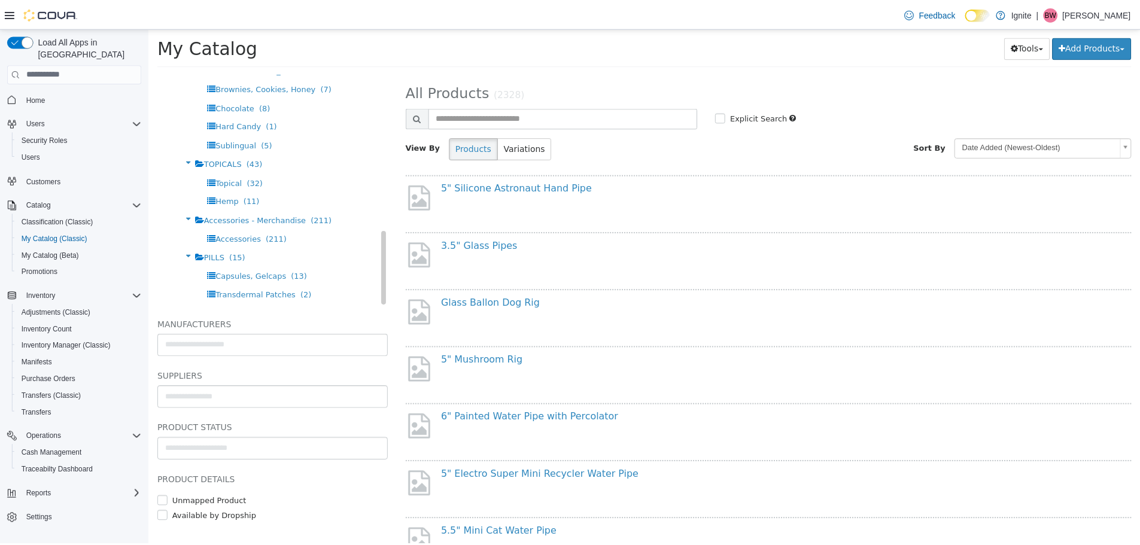
scroll to position [44, 0]
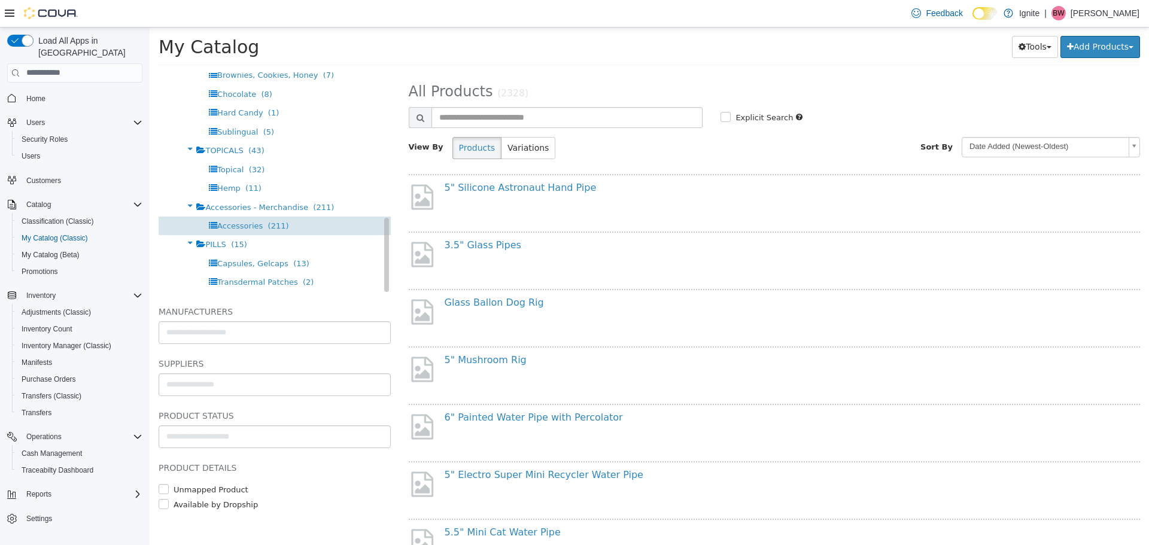
click at [242, 223] on span "Accessories" at bounding box center [239, 225] width 45 height 9
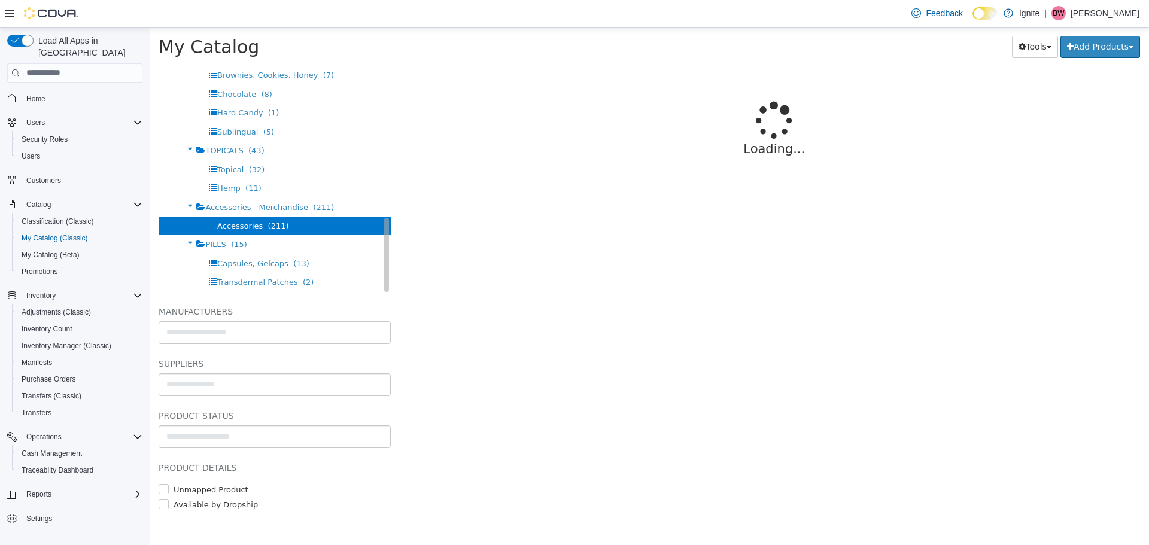
select select "**********"
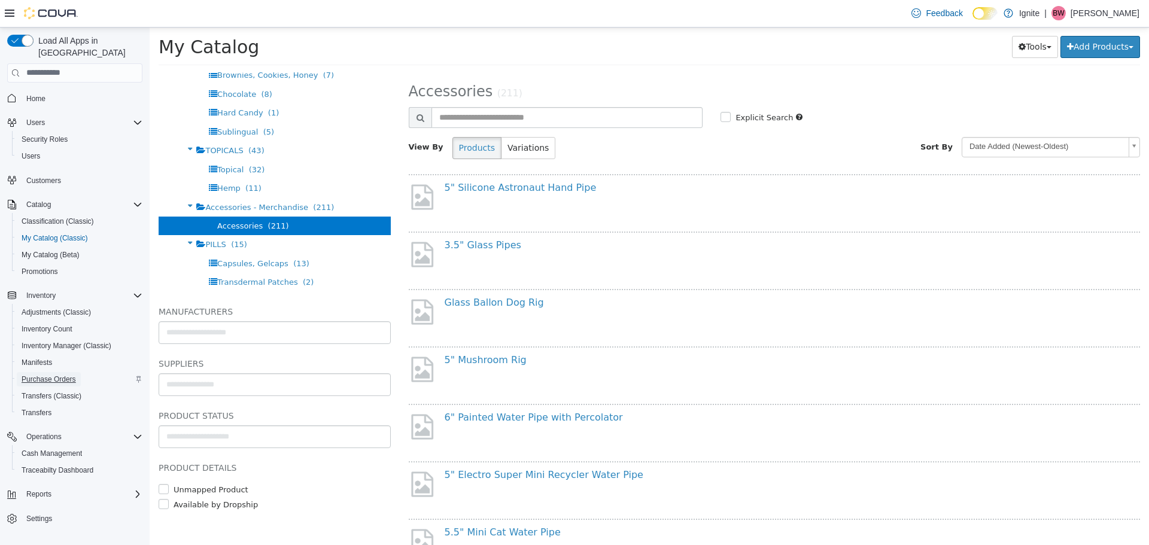
click at [57, 375] on span "Purchase Orders" at bounding box center [49, 380] width 54 height 10
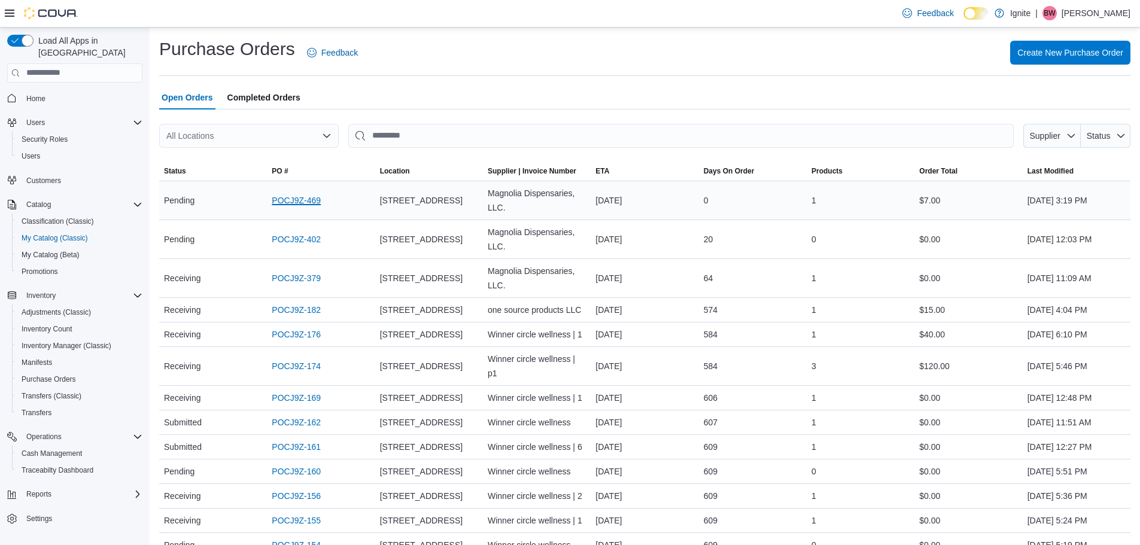
click at [304, 200] on link "POCJ9Z-469" at bounding box center [296, 200] width 49 height 14
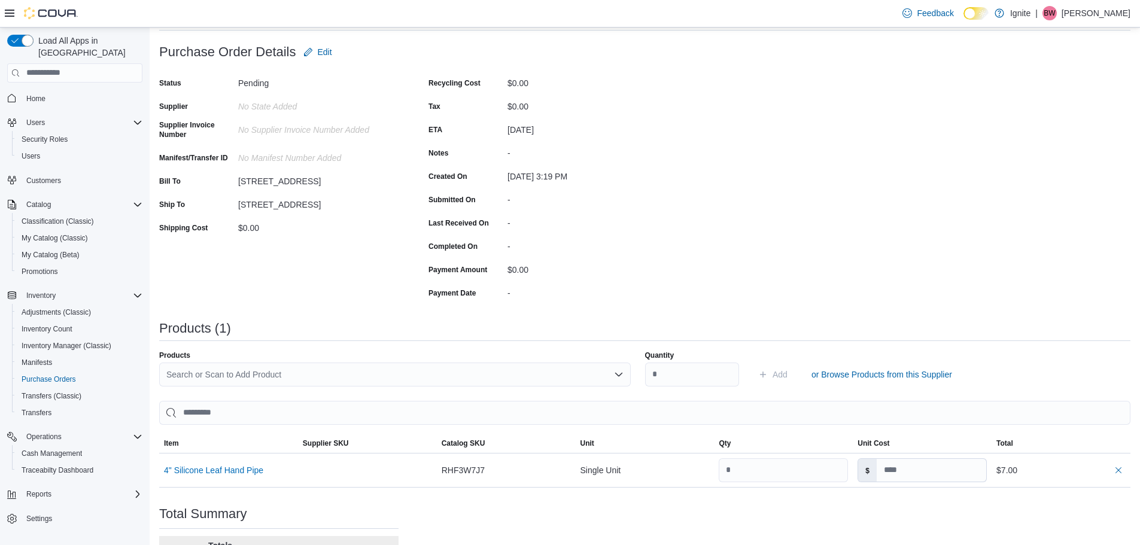
scroll to position [181, 0]
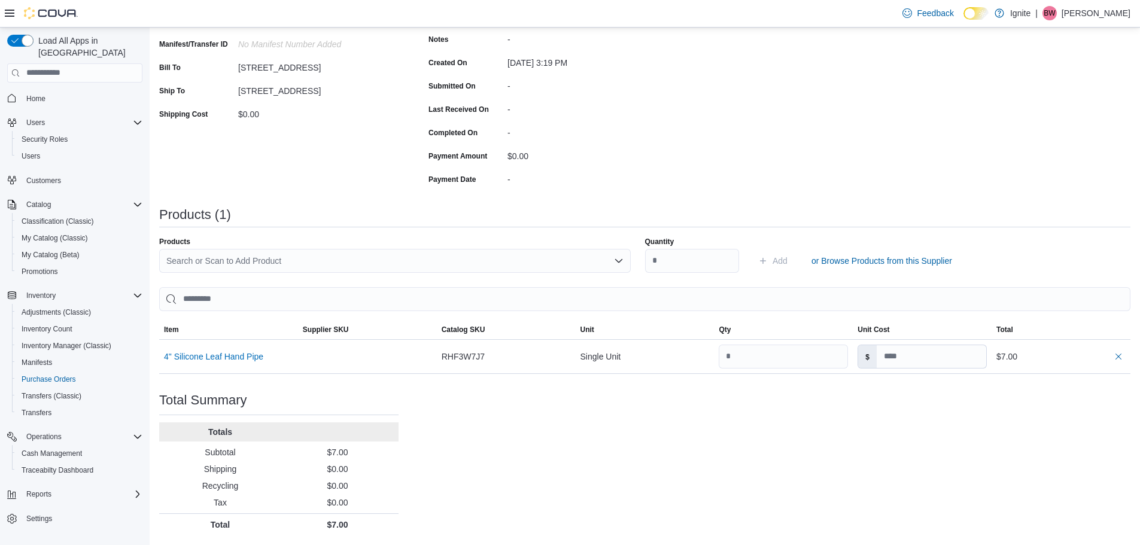
click at [315, 262] on div "Search or Scan to Add Product" at bounding box center [394, 261] width 471 height 24
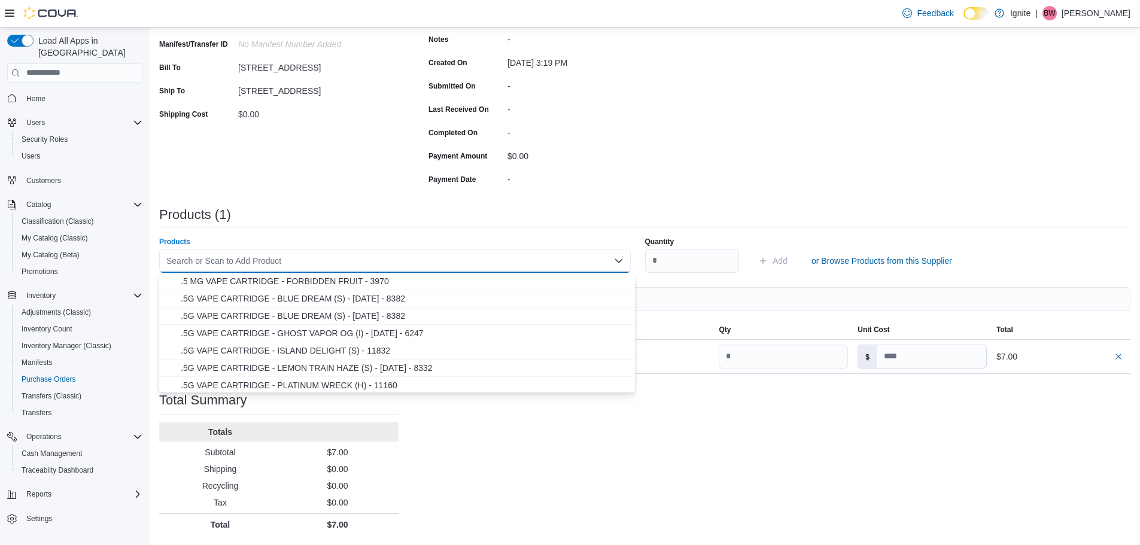
click at [622, 261] on icon "Close list of options" at bounding box center [617, 260] width 7 height 4
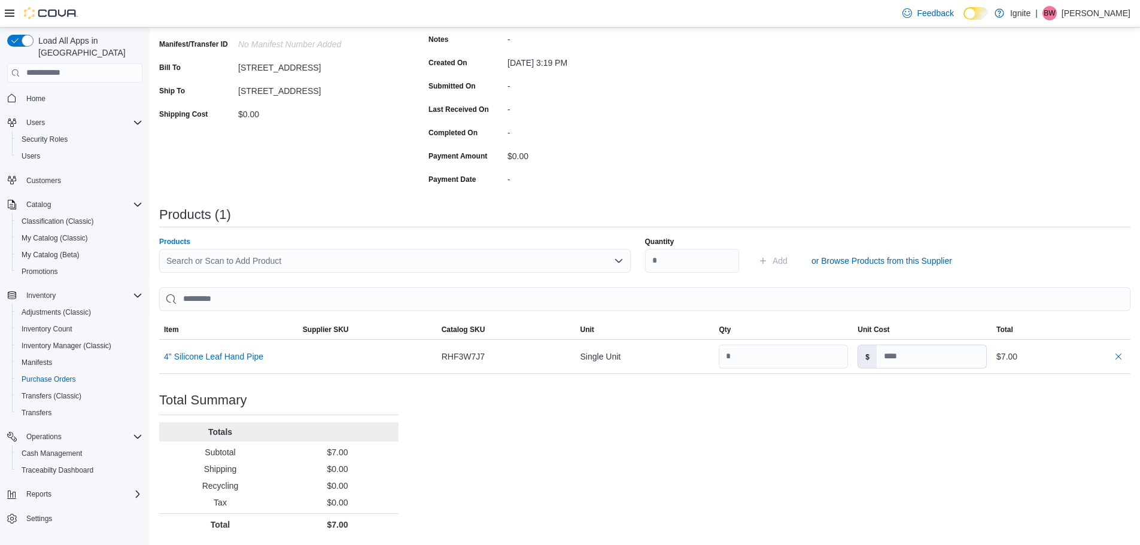
click at [622, 260] on icon "Open list of options" at bounding box center [617, 260] width 7 height 4
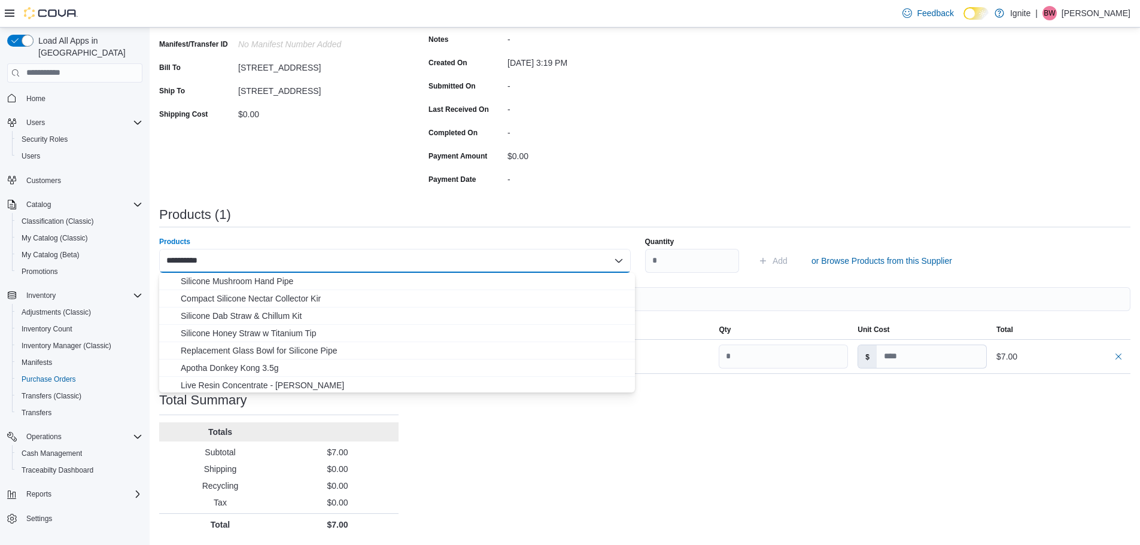
type input "********"
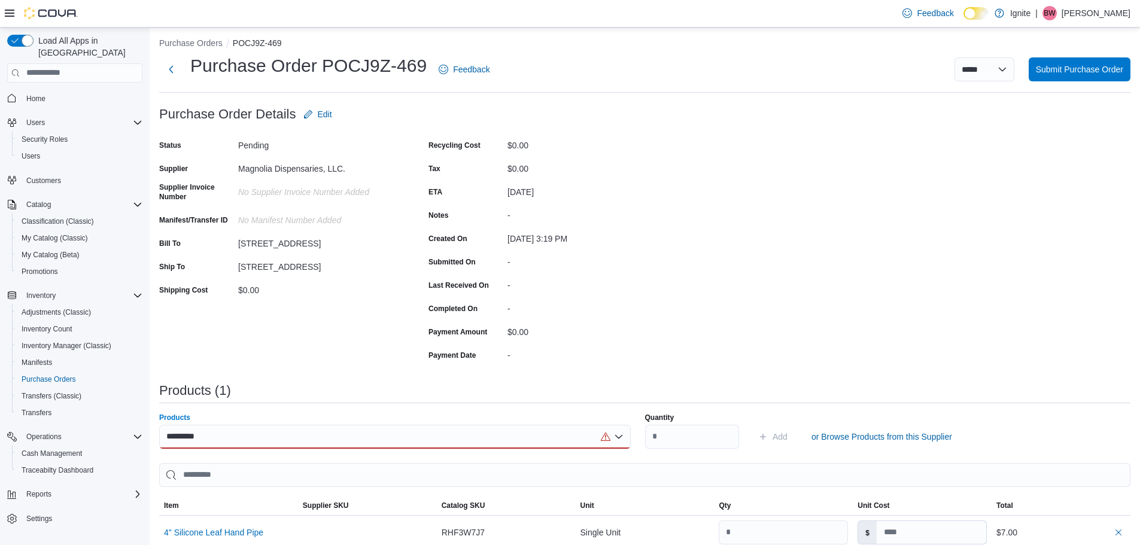
scroll to position [0, 0]
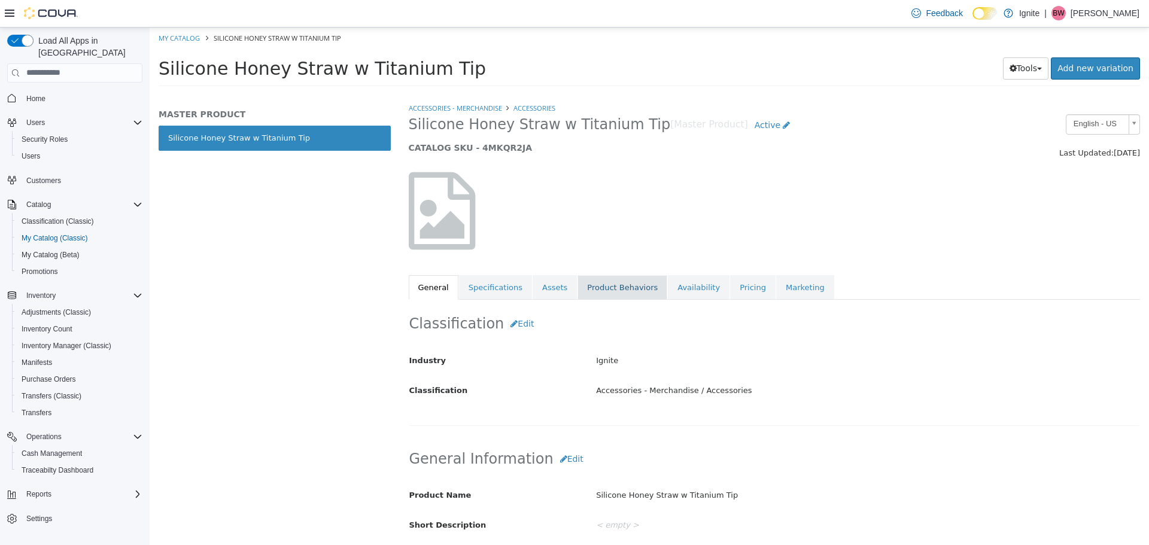
click at [601, 293] on link "Product Behaviors" at bounding box center [622, 287] width 90 height 25
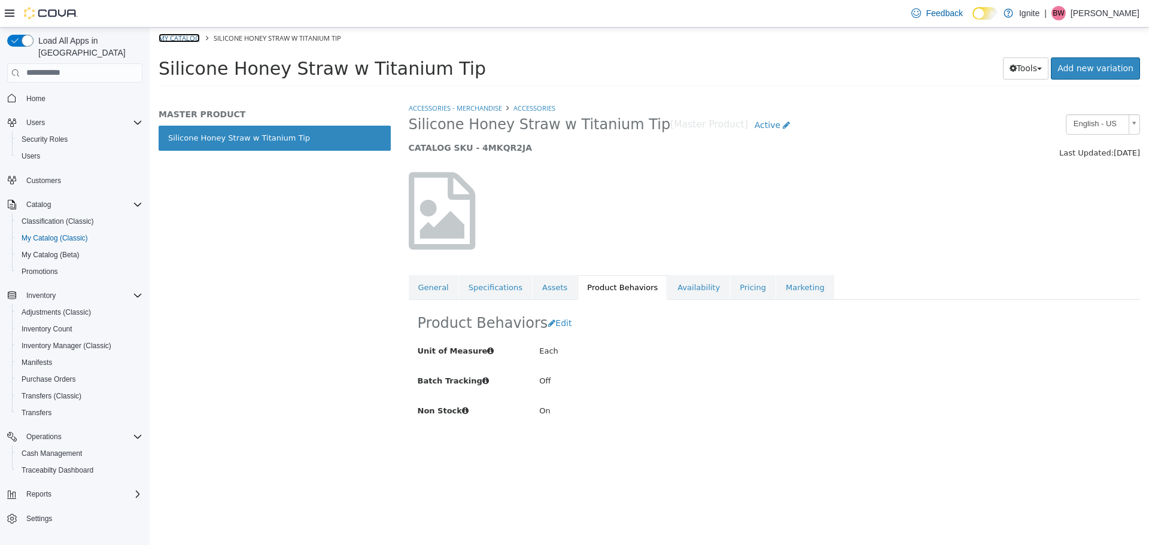
click at [190, 38] on link "My Catalog" at bounding box center [179, 37] width 41 height 9
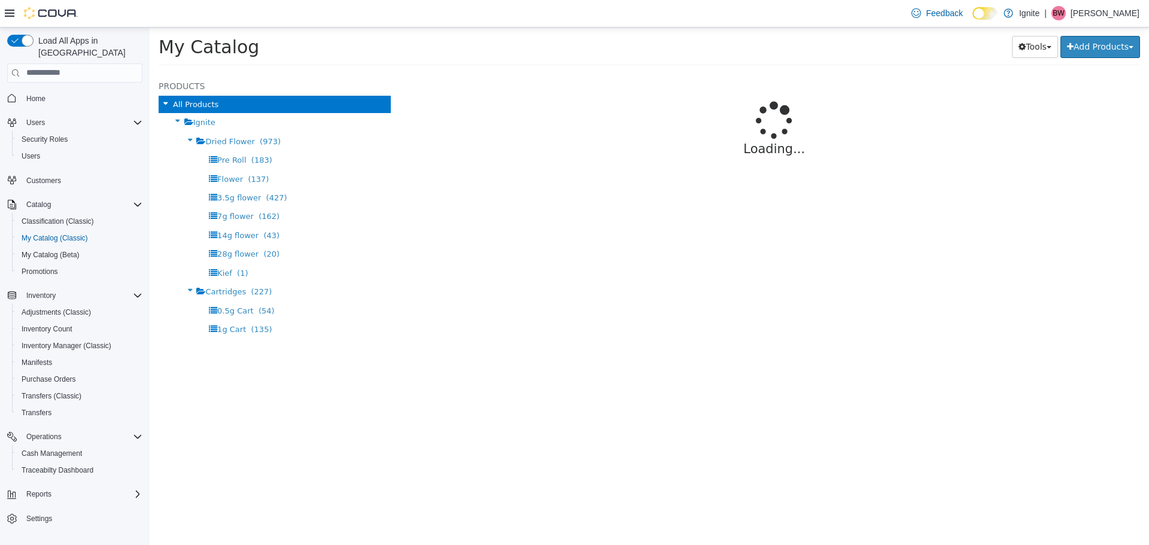
select select "**********"
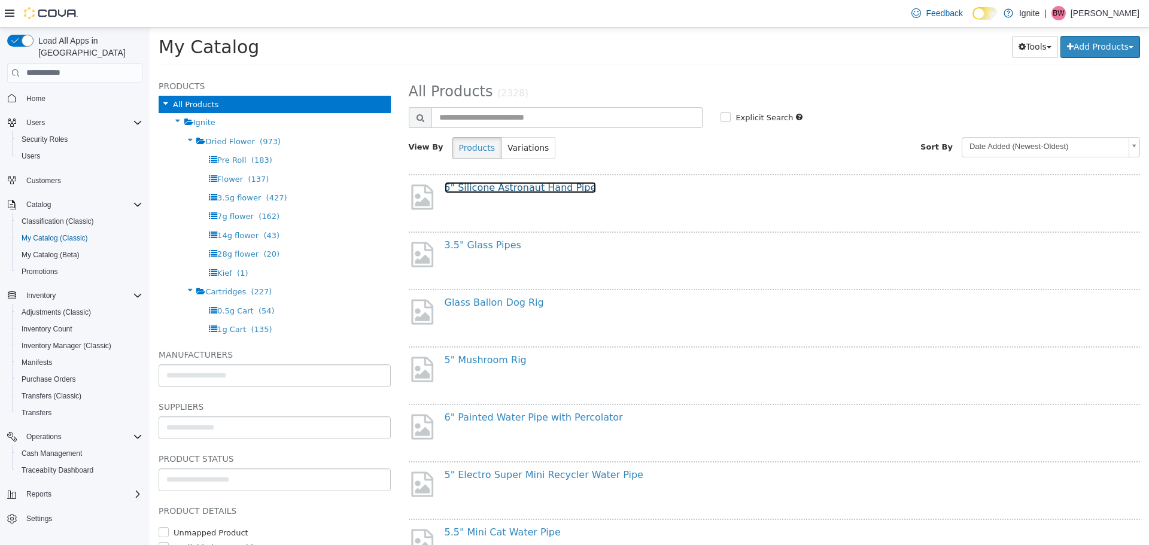
click at [548, 188] on link "5" Silicone Astronaut Hand Pipe" at bounding box center [521, 186] width 152 height 11
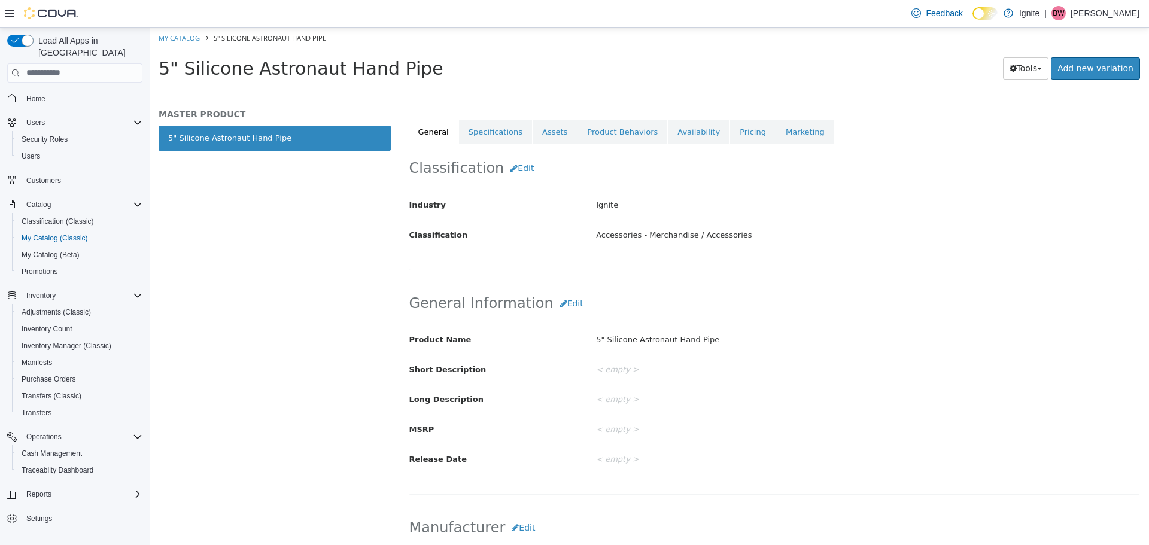
scroll to position [60, 0]
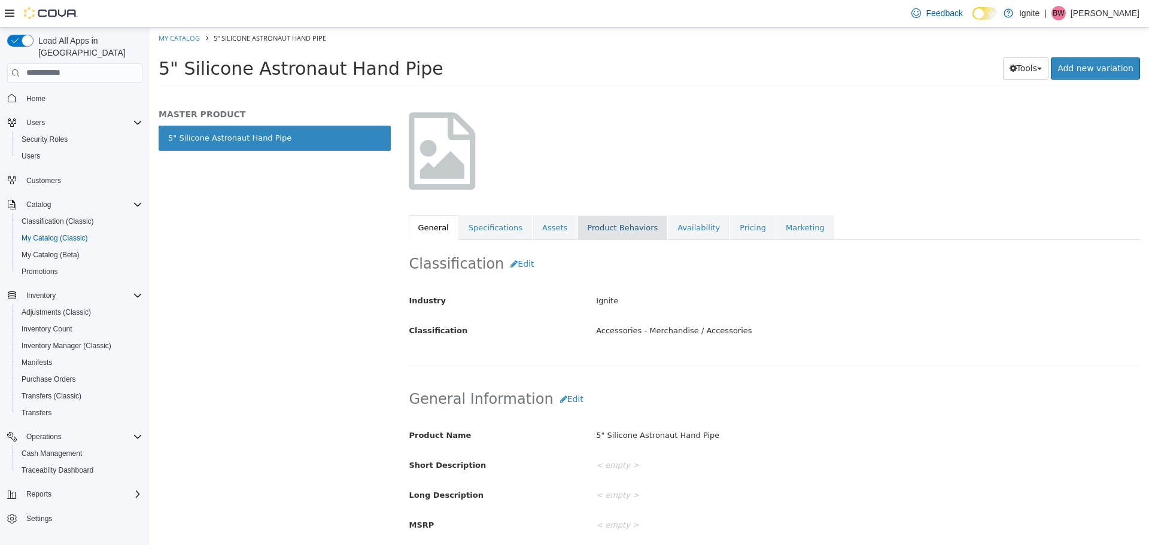
click at [608, 233] on link "Product Behaviors" at bounding box center [622, 227] width 90 height 25
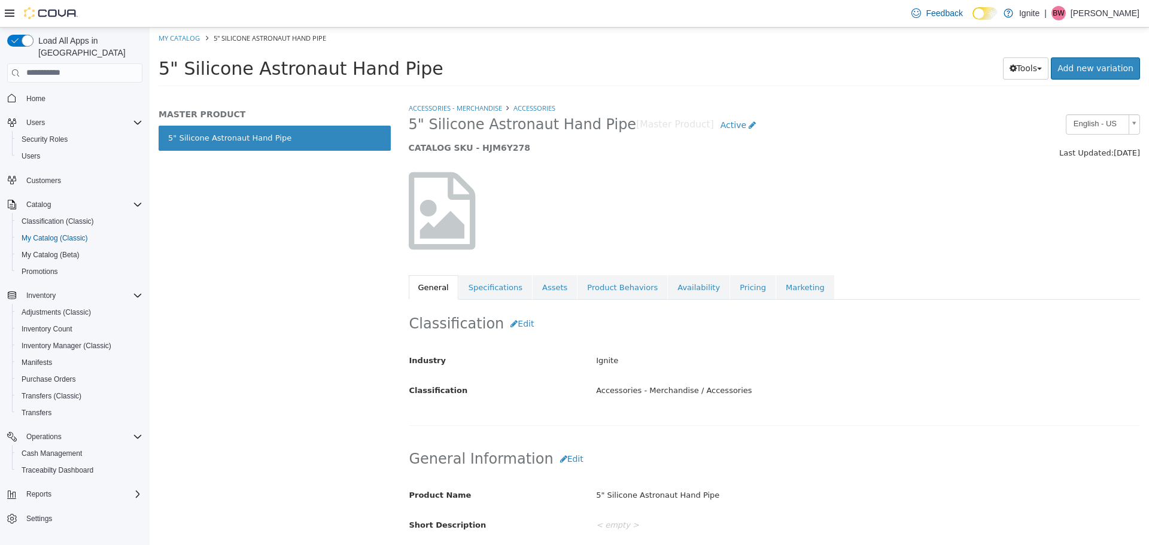
select select "**********"
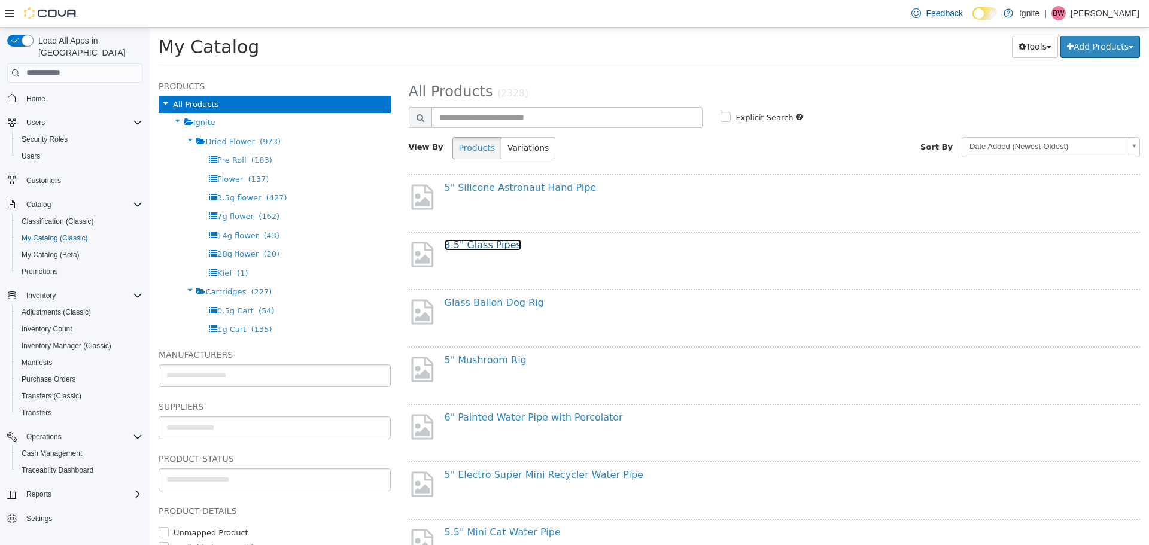
click at [498, 247] on link "3.5" Glass Pipes" at bounding box center [483, 244] width 77 height 11
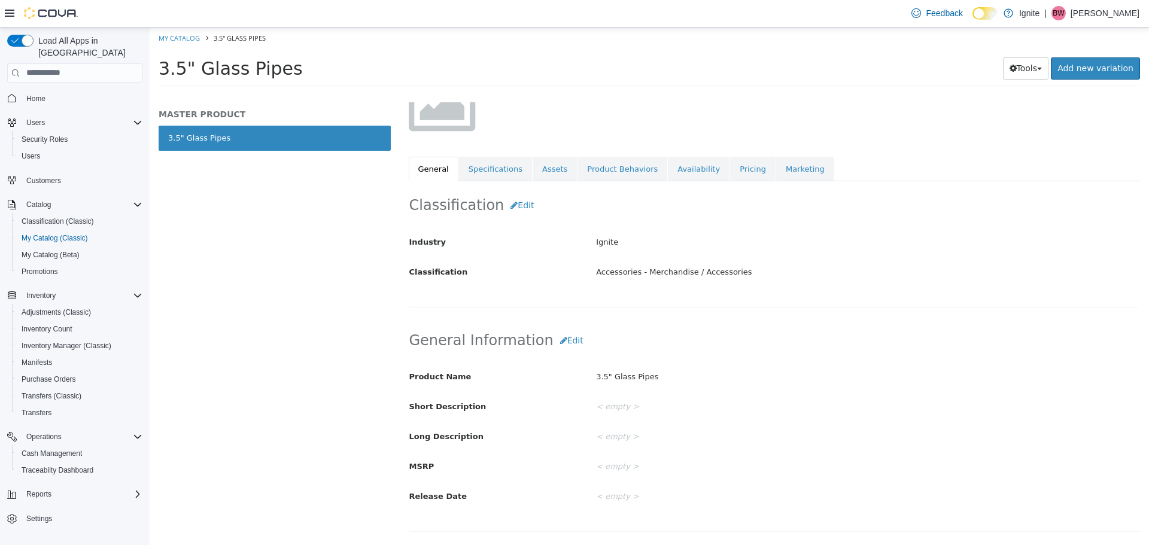
scroll to position [120, 0]
click at [586, 171] on link "Product Behaviors" at bounding box center [622, 167] width 90 height 25
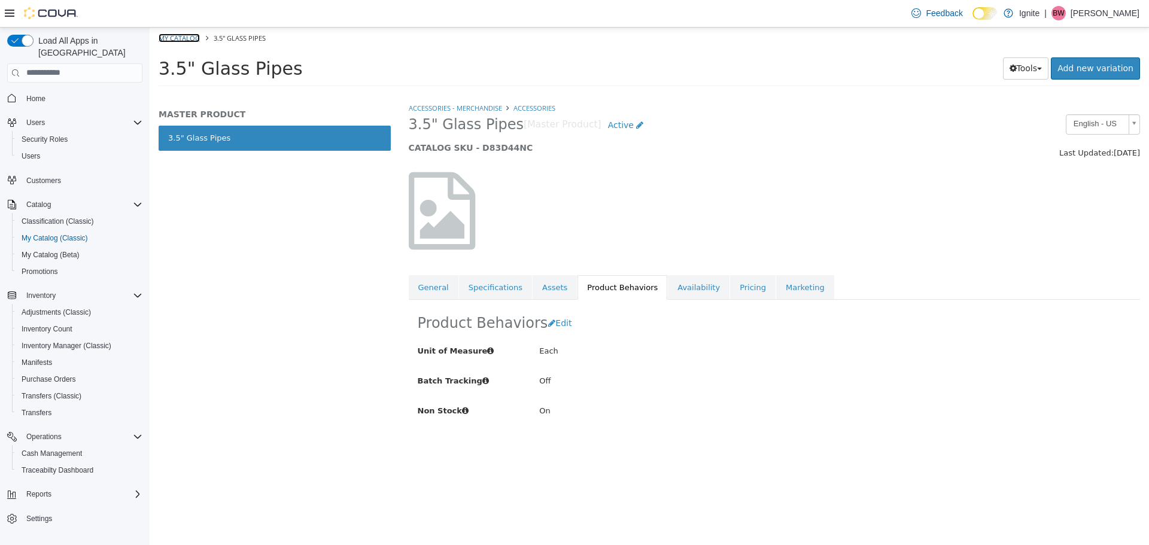
click at [181, 36] on link "My Catalog" at bounding box center [179, 37] width 41 height 9
select select "**********"
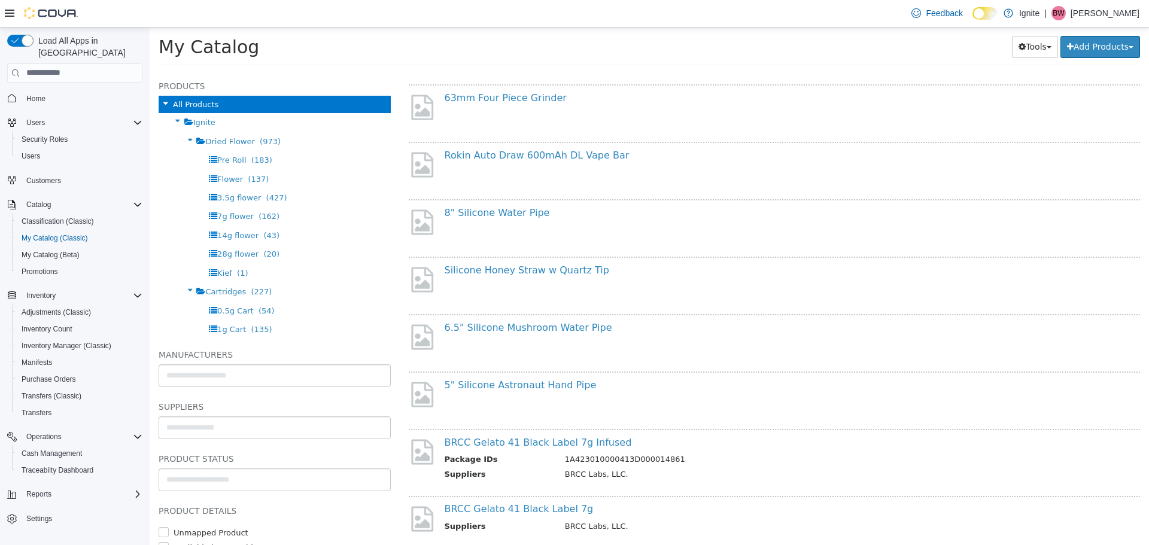
scroll to position [844, 0]
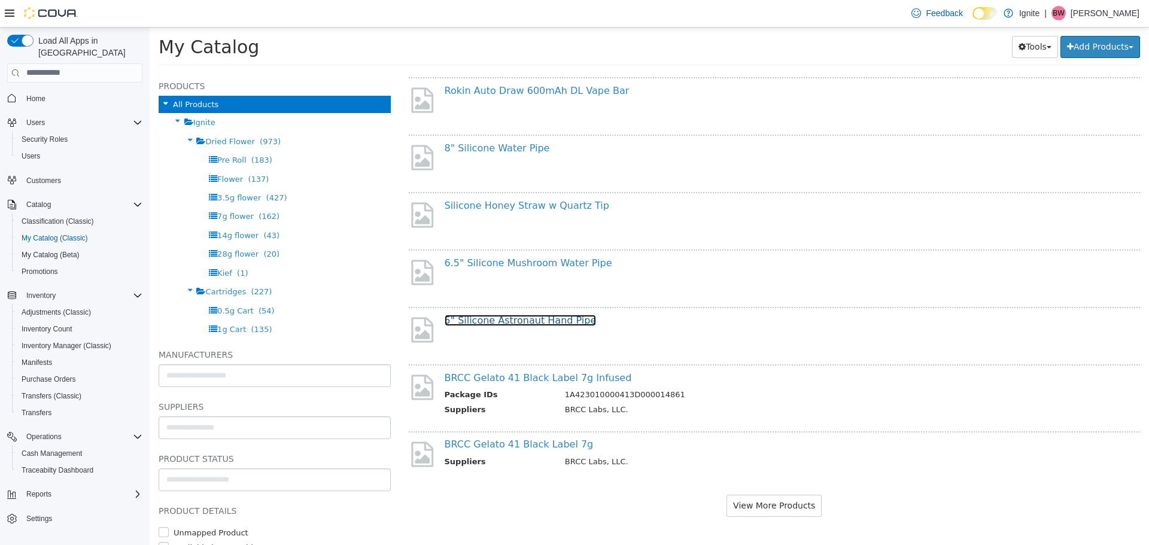
click at [502, 321] on link "5" Silicone Astronaut Hand Pipe" at bounding box center [521, 319] width 152 height 11
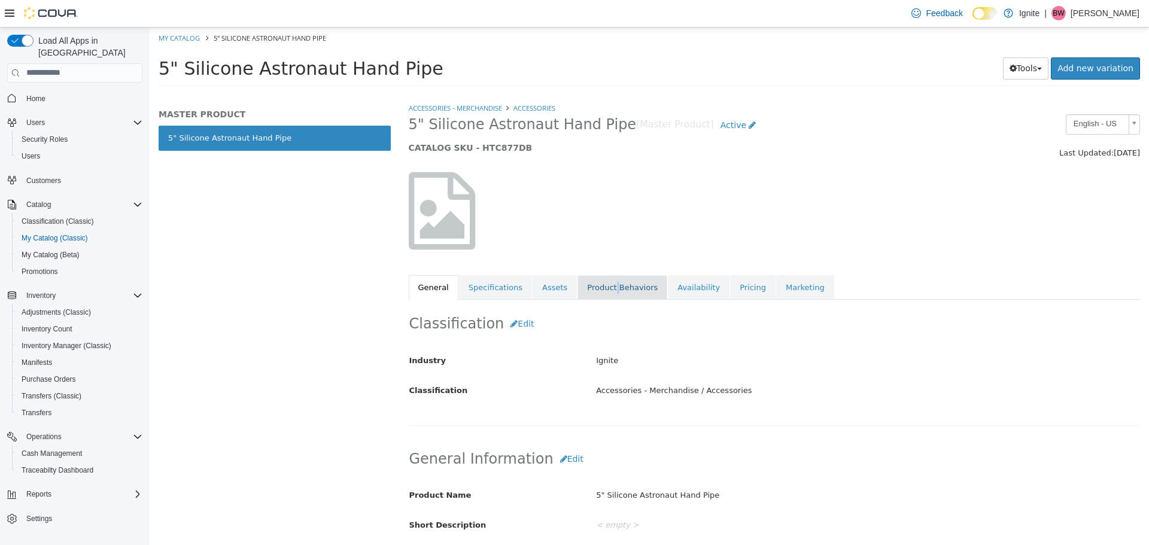
click at [602, 287] on link "Product Behaviors" at bounding box center [622, 287] width 90 height 25
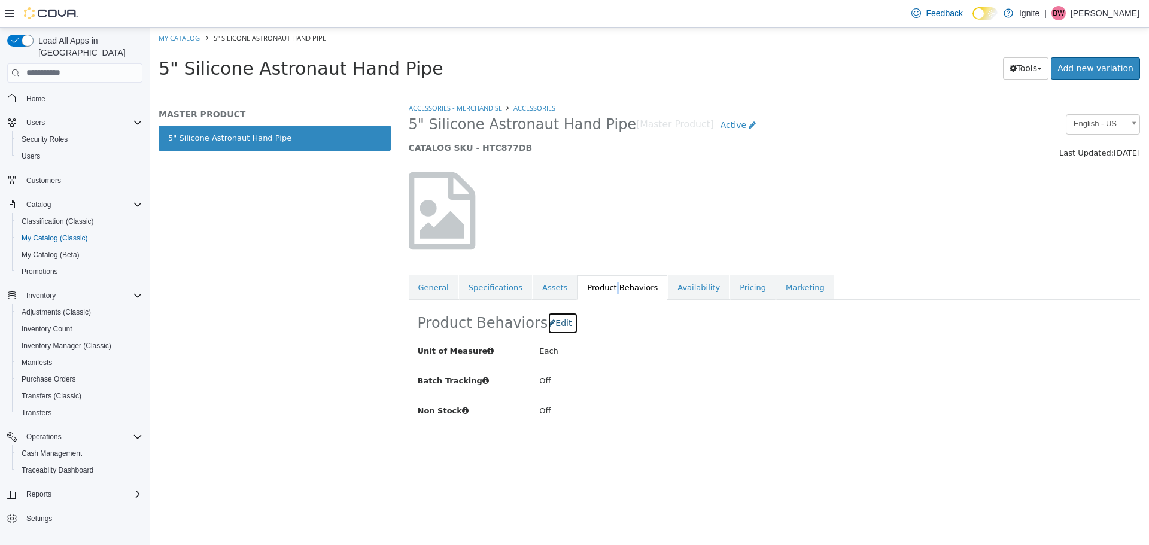
click at [561, 321] on span "Edit" at bounding box center [563, 323] width 16 height 10
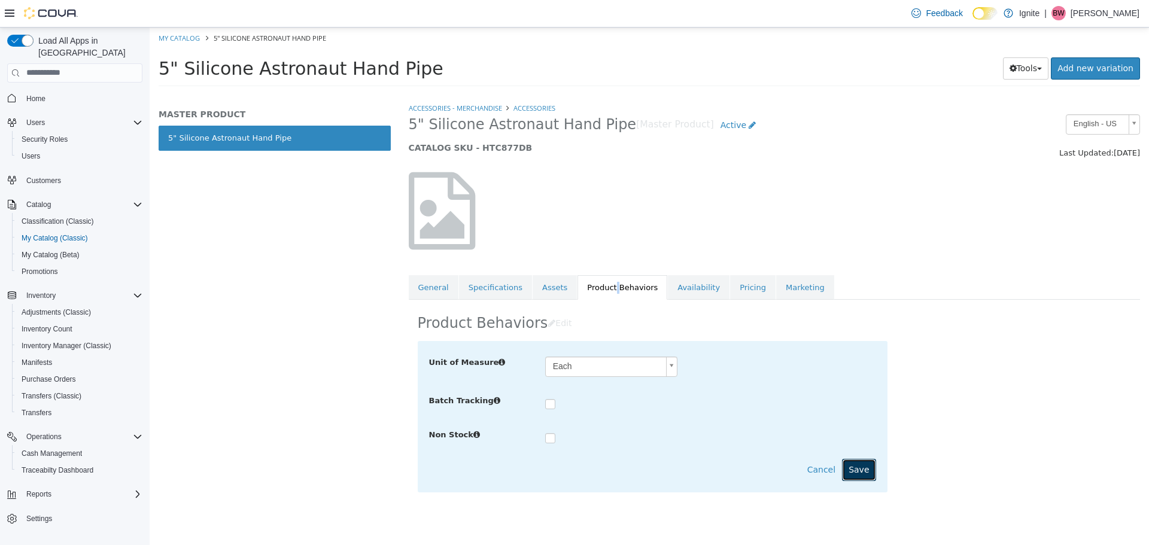
click at [860, 468] on button "Save" at bounding box center [859, 469] width 34 height 22
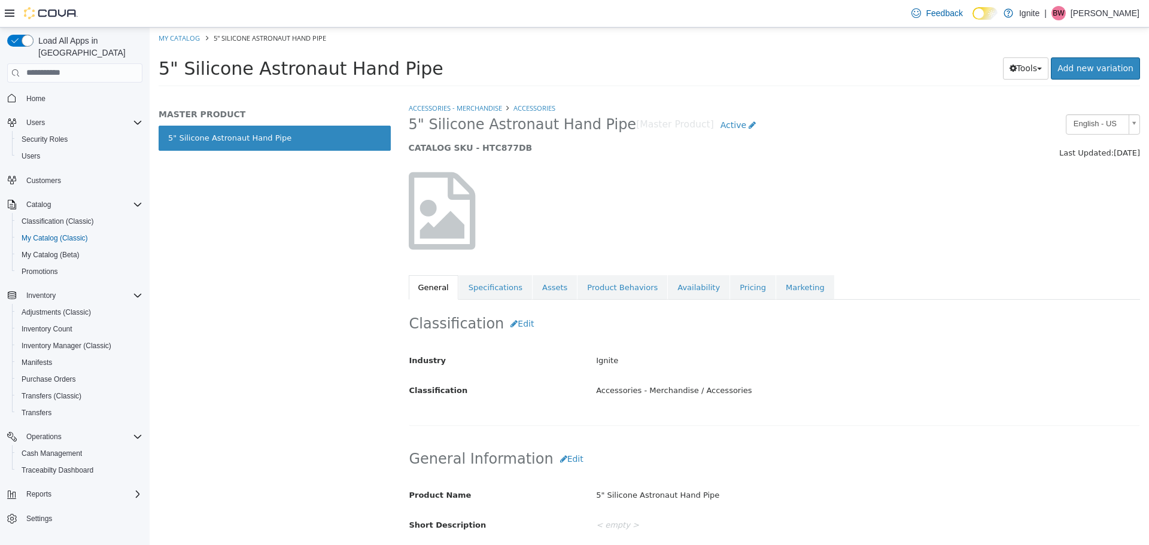
select select "**********"
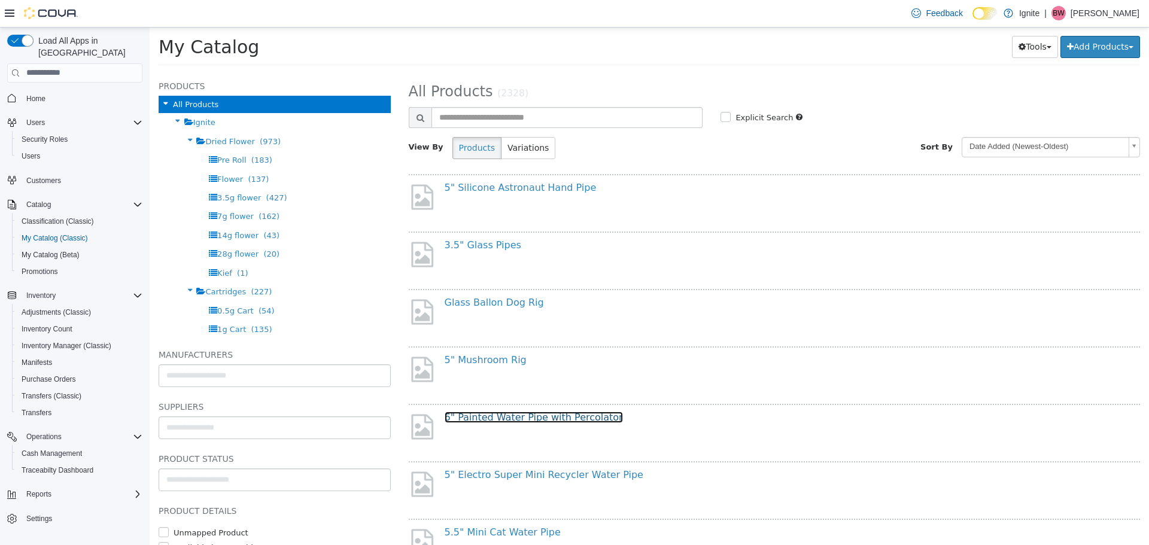
click at [571, 418] on link "6" Painted Water Pipe with Percolator" at bounding box center [534, 416] width 178 height 11
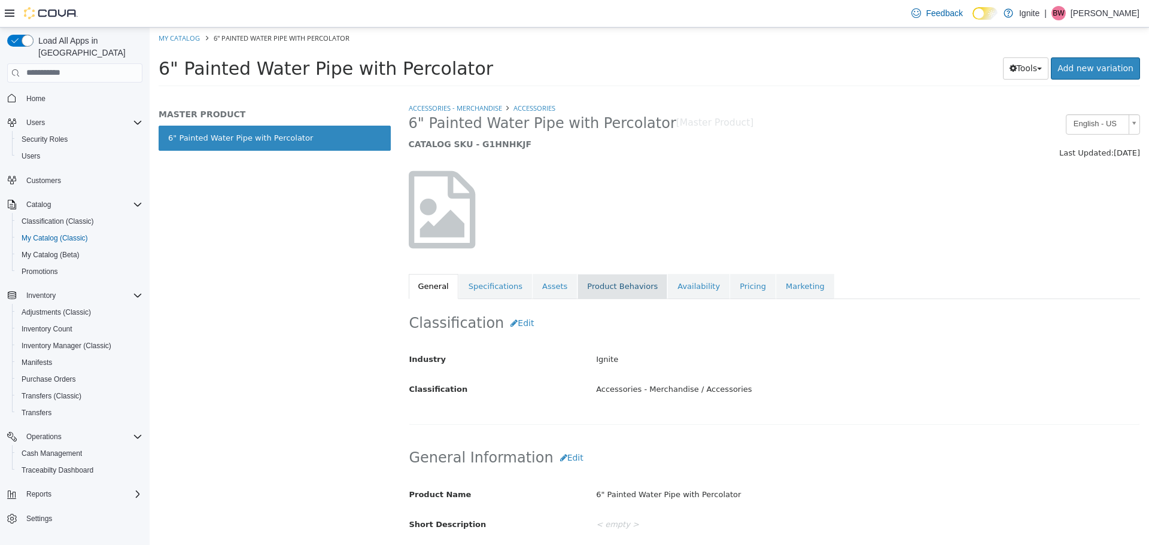
click at [610, 284] on link "Product Behaviors" at bounding box center [622, 285] width 90 height 25
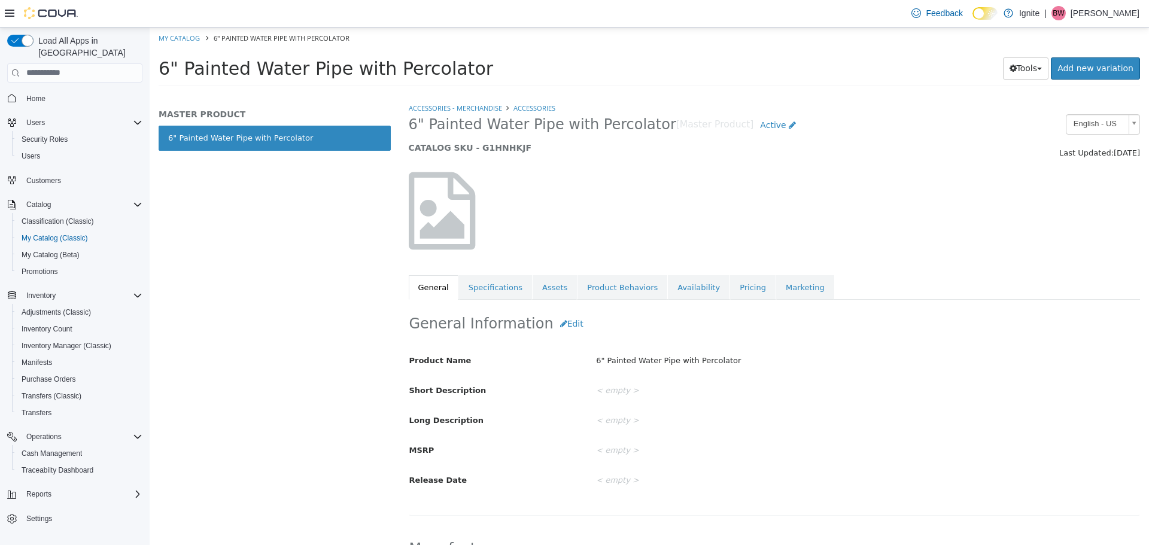
select select "**********"
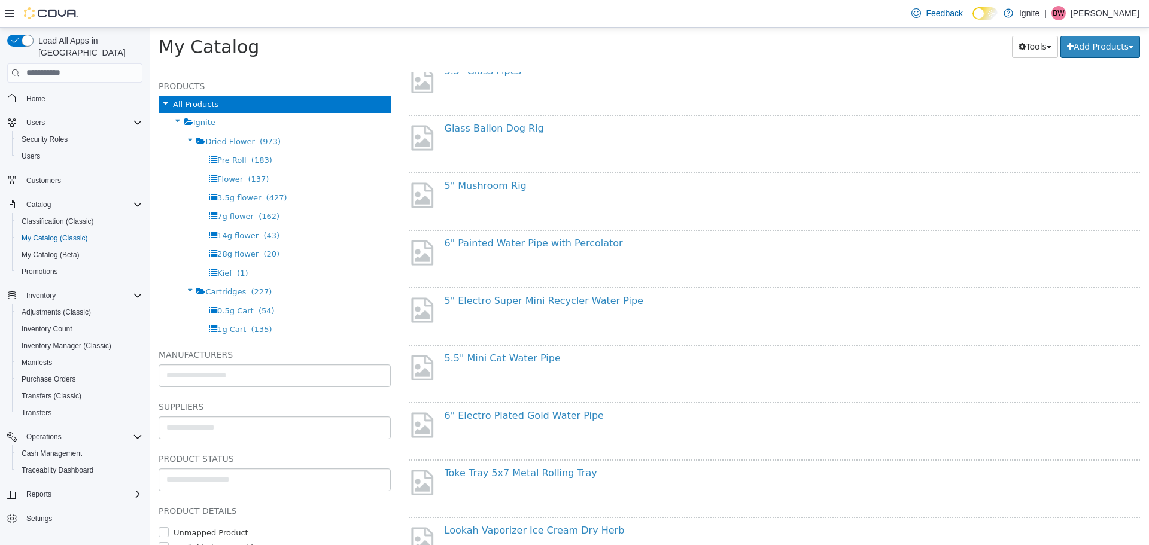
scroll to position [179, 0]
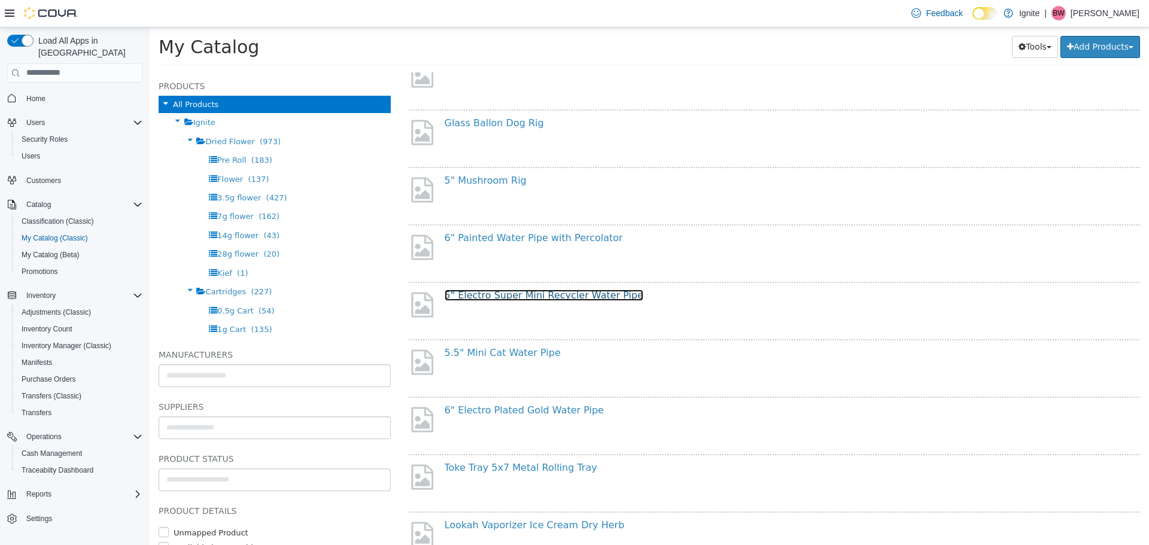
click at [515, 299] on link "5" Electro Super Mini Recycler Water Pipe" at bounding box center [544, 294] width 199 height 11
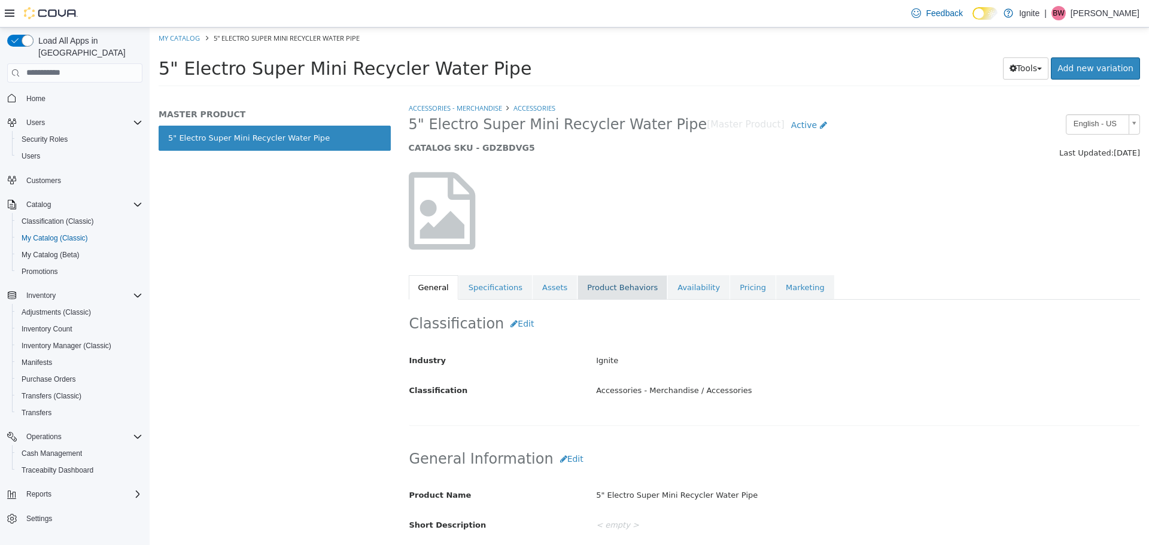
click at [619, 290] on link "Product Behaviors" at bounding box center [622, 287] width 90 height 25
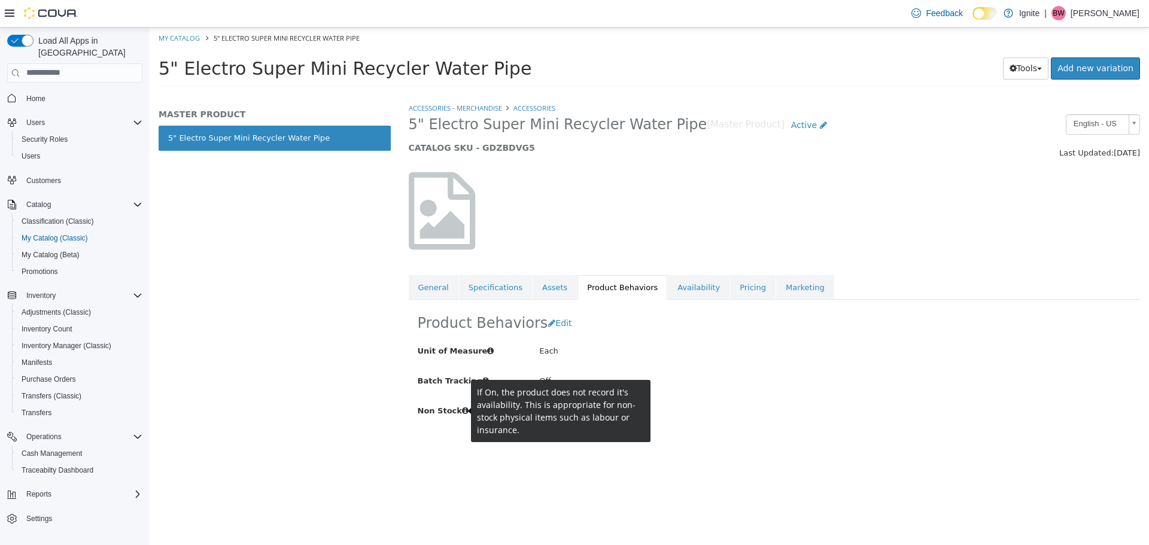
click at [462, 410] on icon at bounding box center [465, 410] width 7 height 8
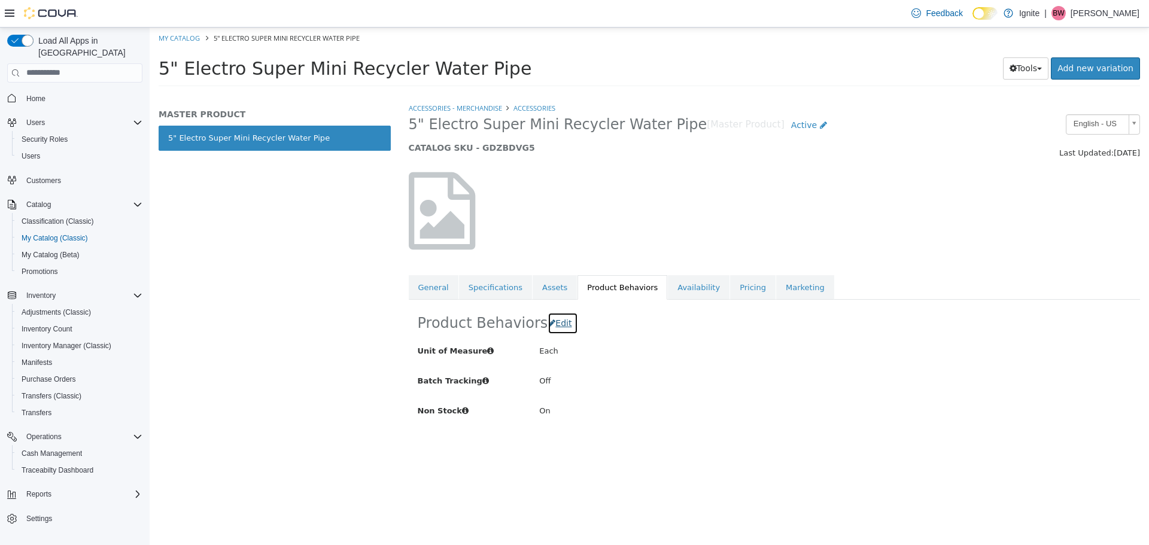
click at [559, 322] on span "Edit" at bounding box center [563, 323] width 16 height 10
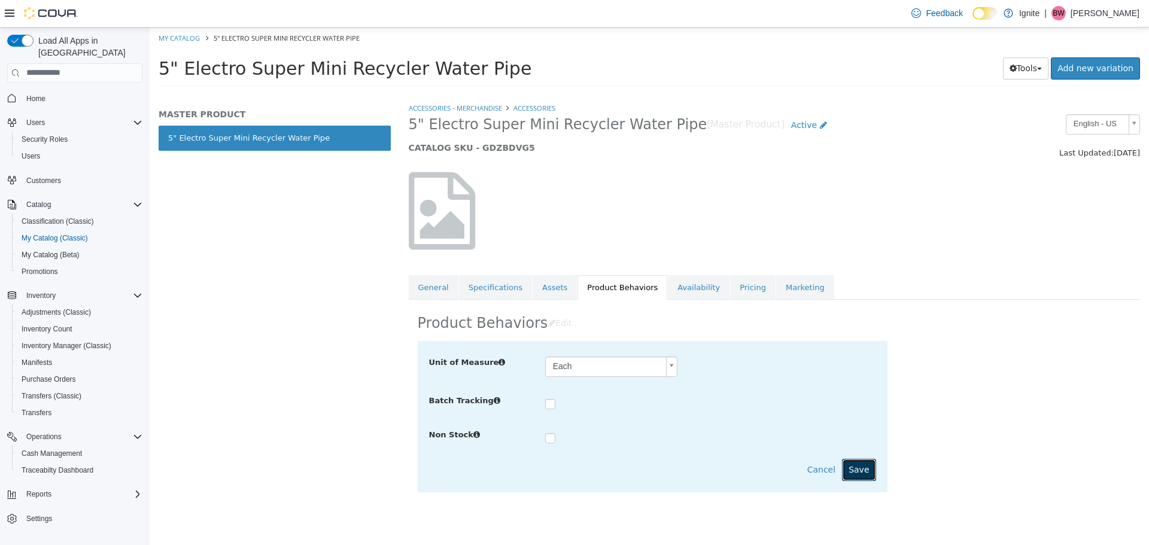
click at [867, 473] on button "Save" at bounding box center [859, 469] width 34 height 22
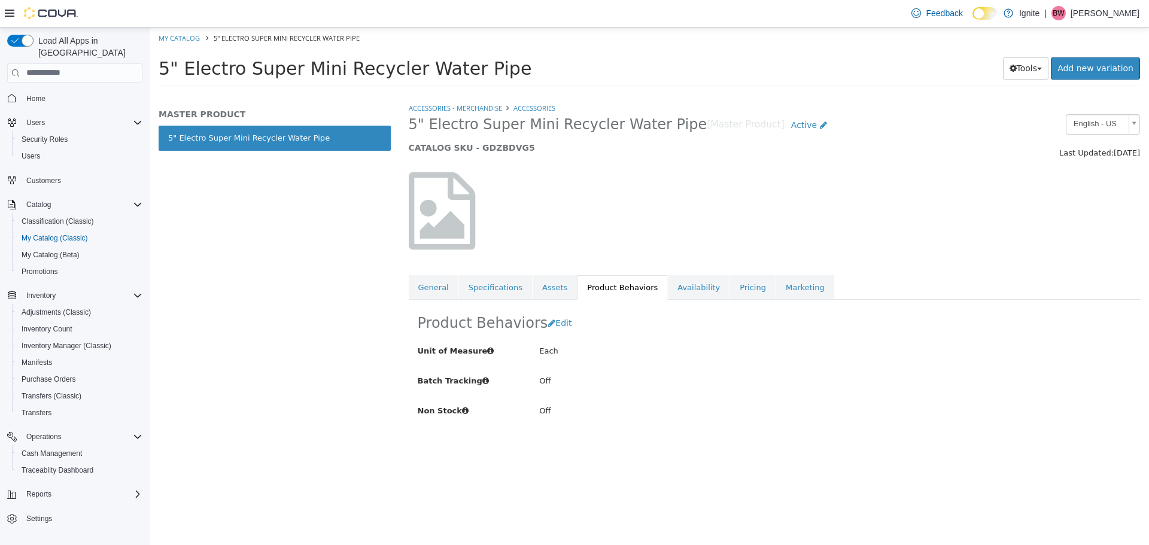
click at [340, 254] on div "MASTER PRODUCT 5" Electro Super Mini Recycler Water Pipe" at bounding box center [275, 323] width 250 height 443
click at [176, 39] on link "My Catalog" at bounding box center [179, 37] width 41 height 9
select select "**********"
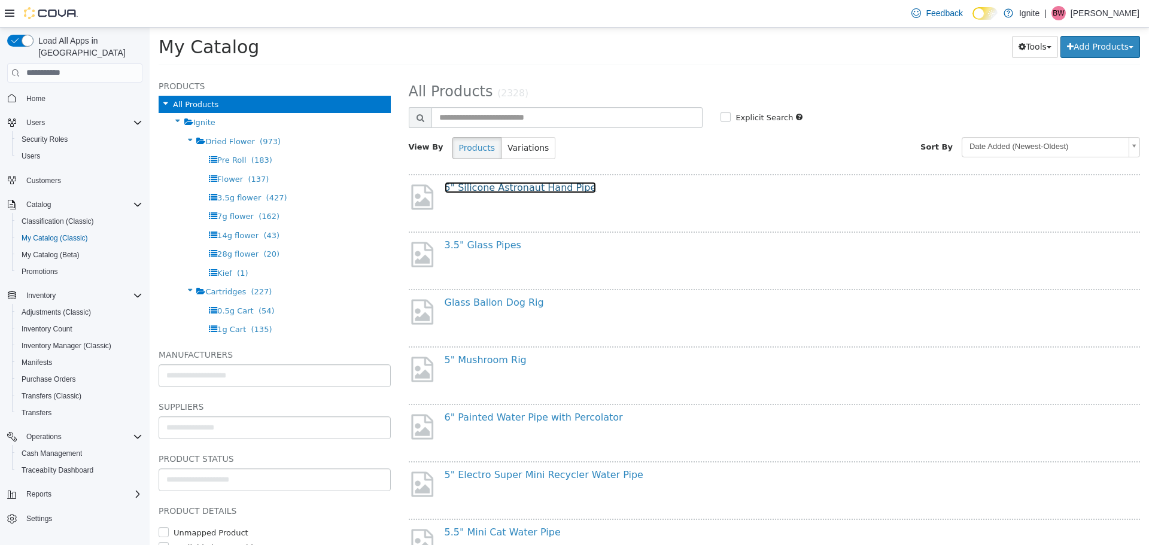
click at [547, 188] on link "5" Silicone Astronaut Hand Pipe" at bounding box center [521, 186] width 152 height 11
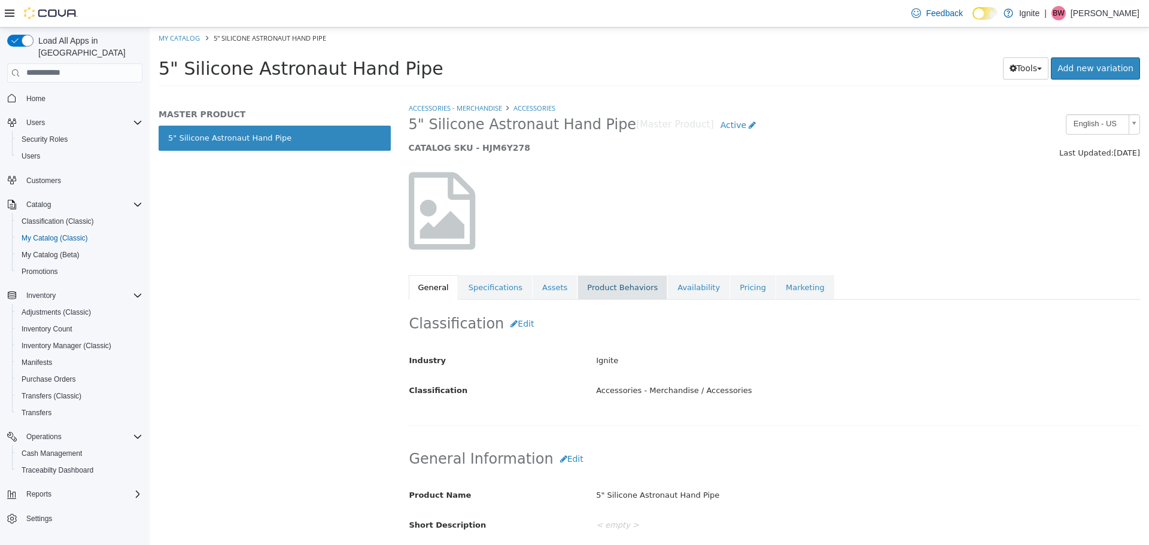
click at [622, 289] on link "Product Behaviors" at bounding box center [622, 287] width 90 height 25
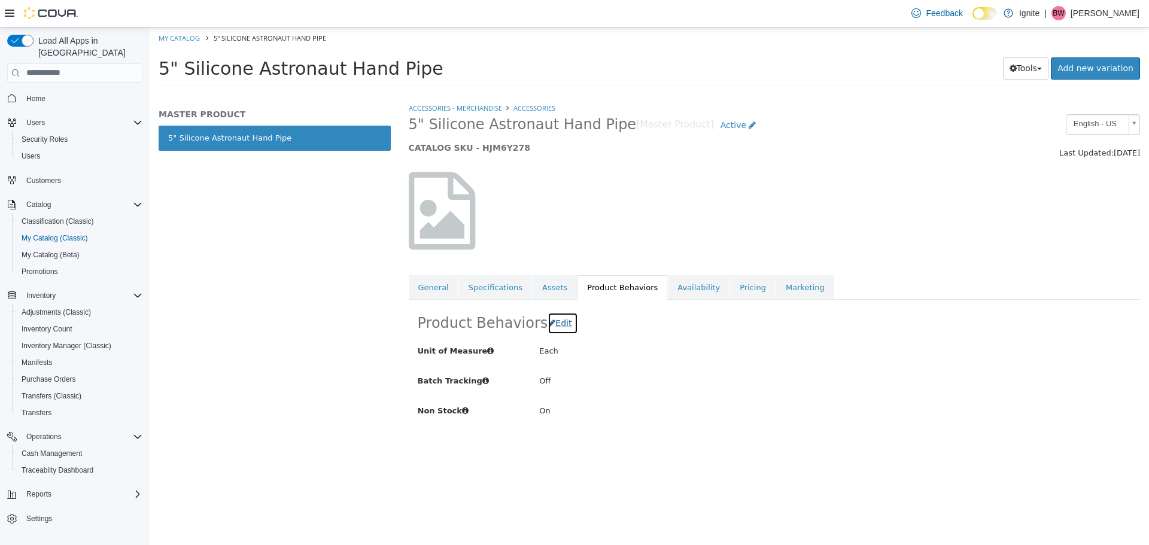
click at [568, 321] on button "Edit" at bounding box center [562, 323] width 31 height 22
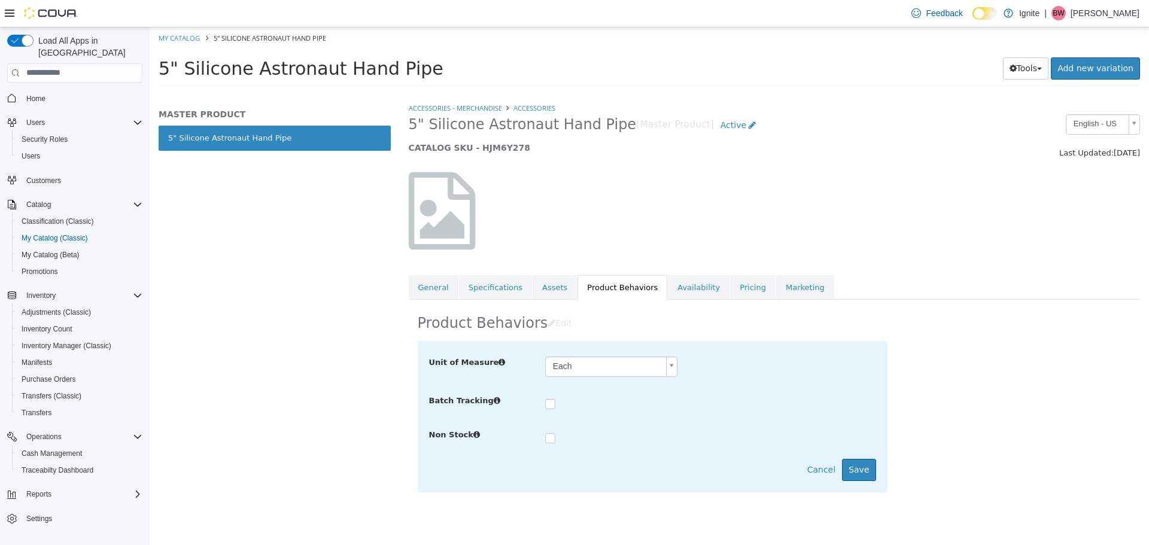
click at [557, 436] on label at bounding box center [559, 439] width 5 height 12
click at [861, 480] on button "Save" at bounding box center [859, 469] width 34 height 22
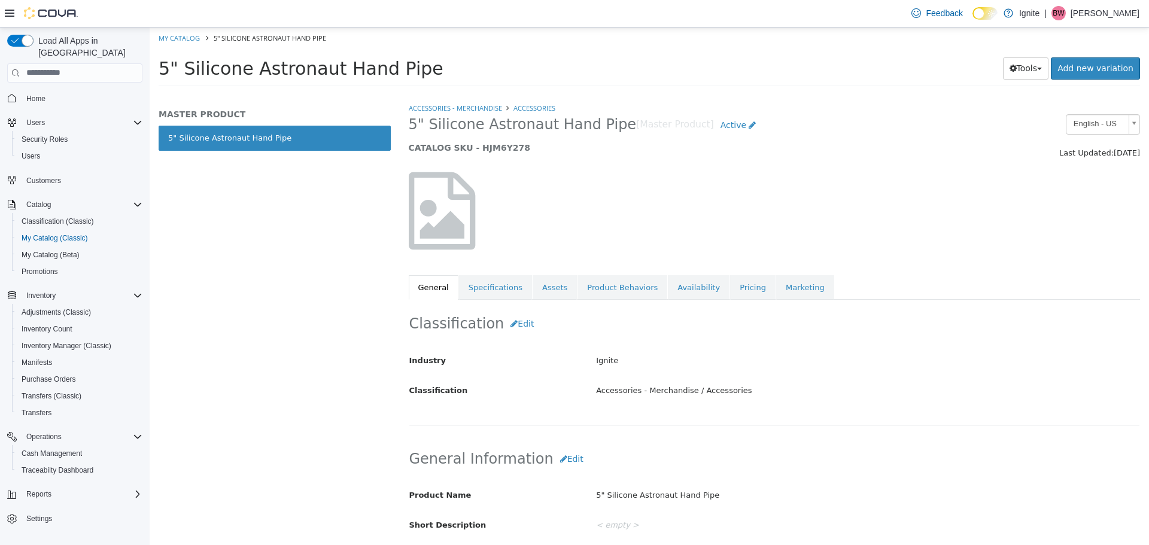
select select "**********"
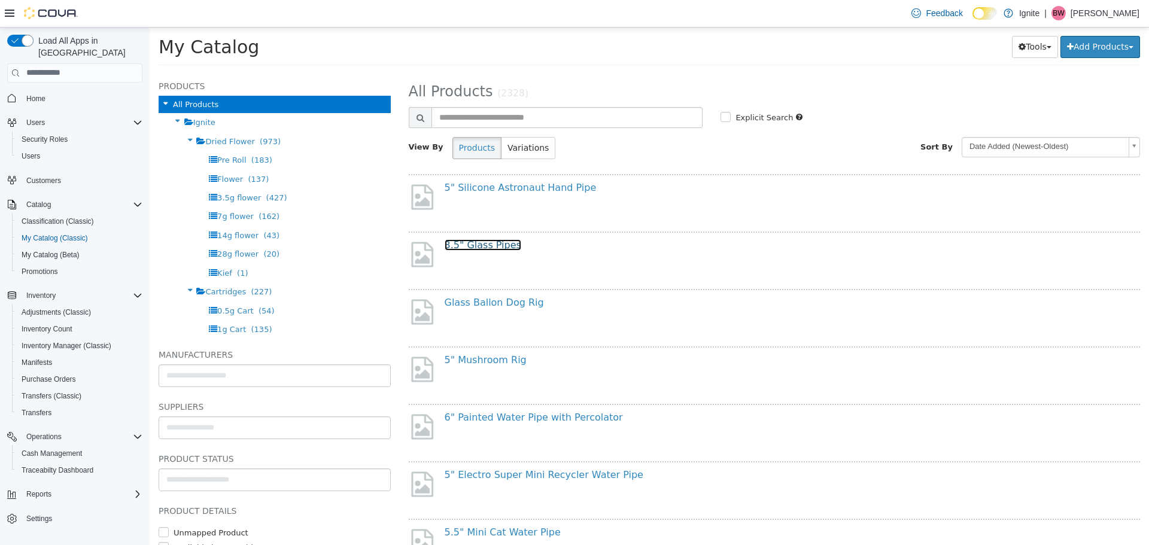
click at [501, 247] on link "3.5" Glass Pipes" at bounding box center [483, 244] width 77 height 11
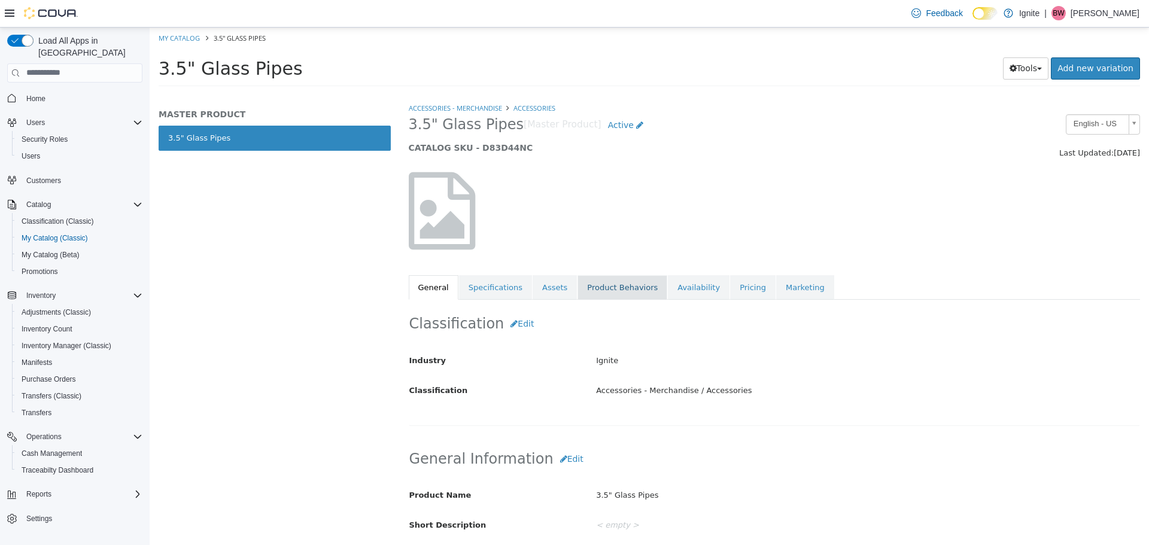
click at [606, 283] on link "Product Behaviors" at bounding box center [622, 287] width 90 height 25
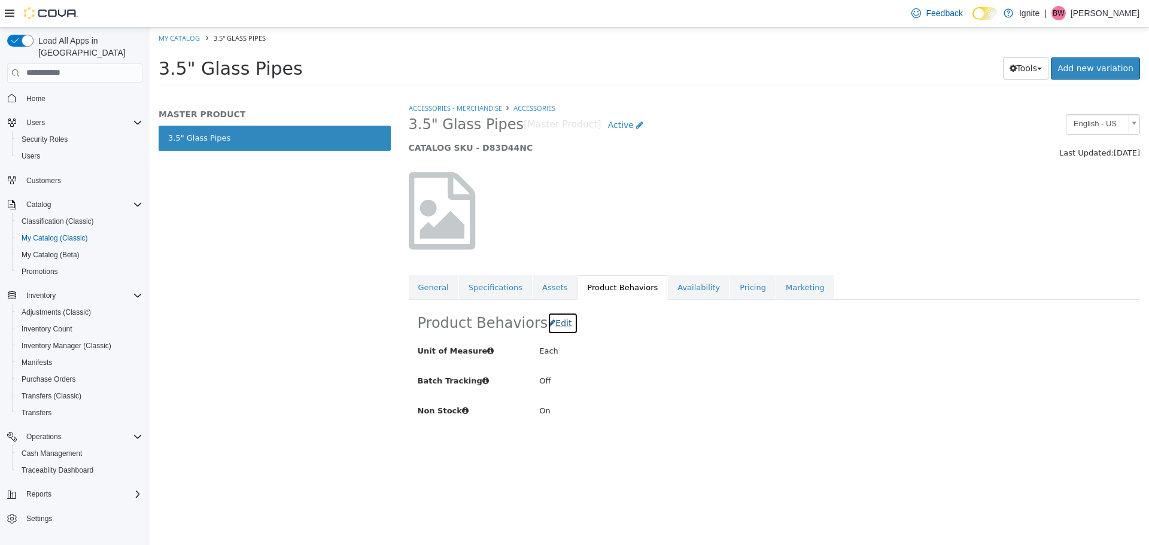
click at [563, 327] on span "Edit" at bounding box center [563, 323] width 16 height 10
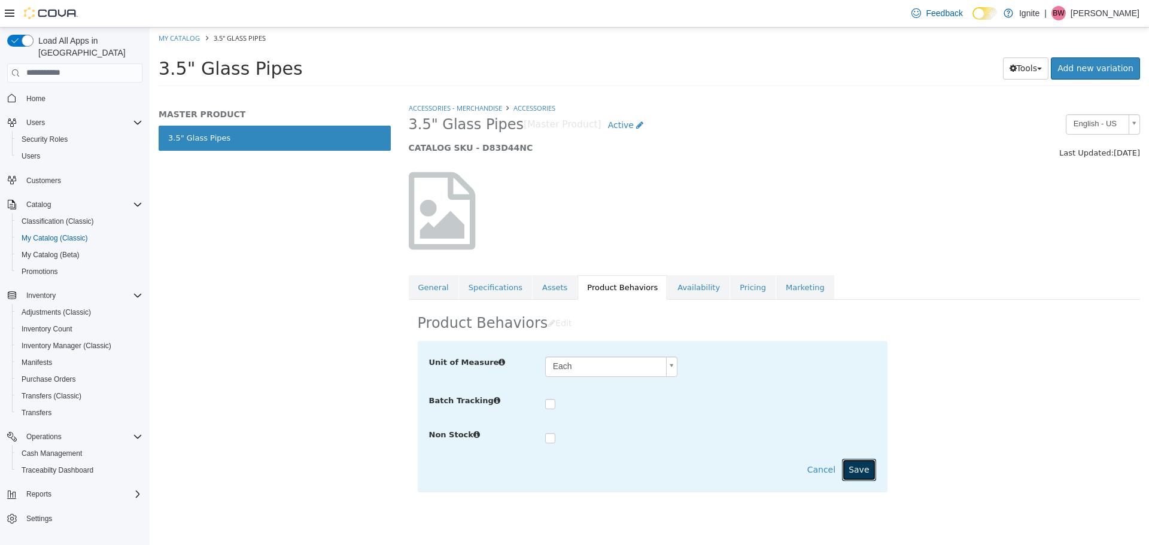
click at [865, 470] on button "Save" at bounding box center [859, 469] width 34 height 22
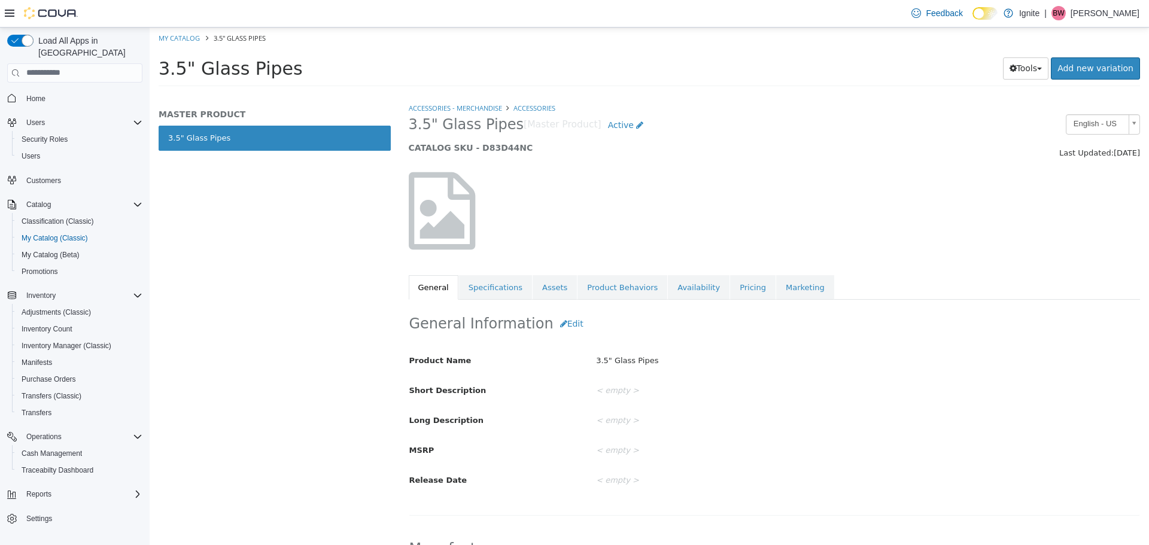
select select "**********"
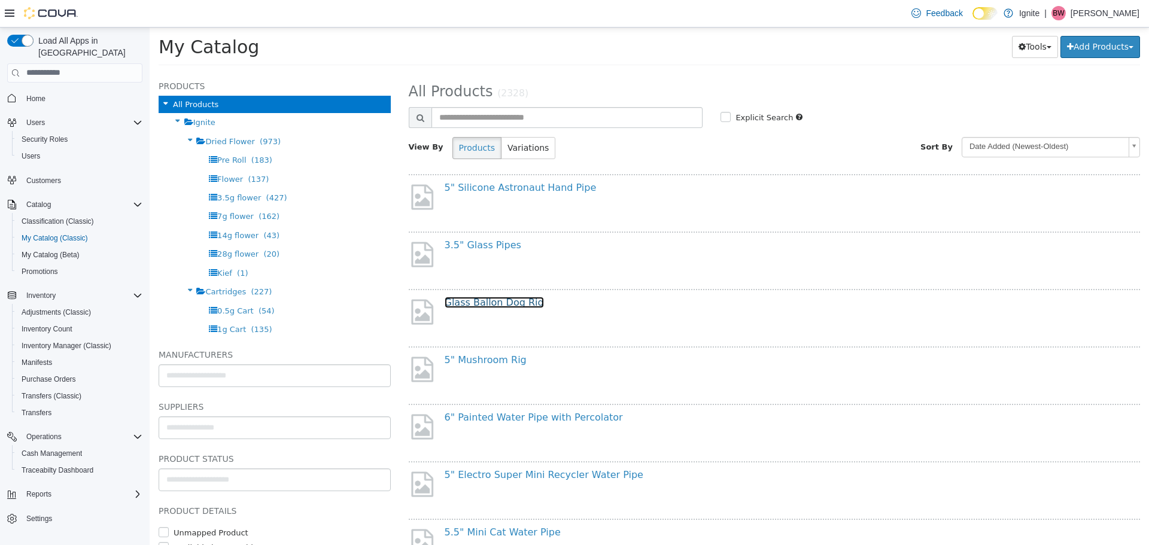
click at [491, 302] on link "Glass Ballon Dog Rig" at bounding box center [494, 301] width 99 height 11
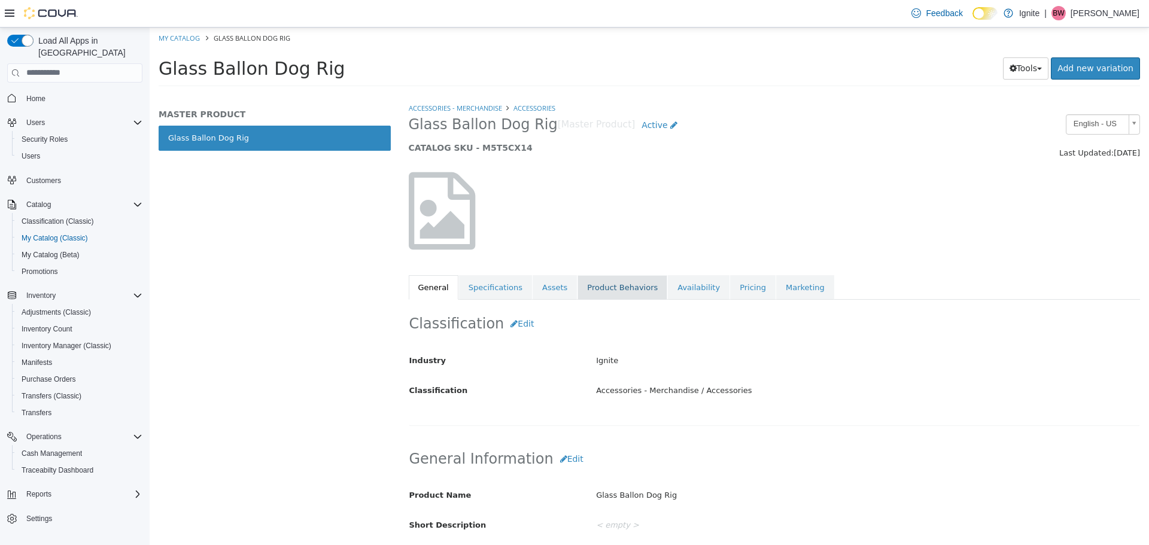
click at [611, 287] on link "Product Behaviors" at bounding box center [622, 287] width 90 height 25
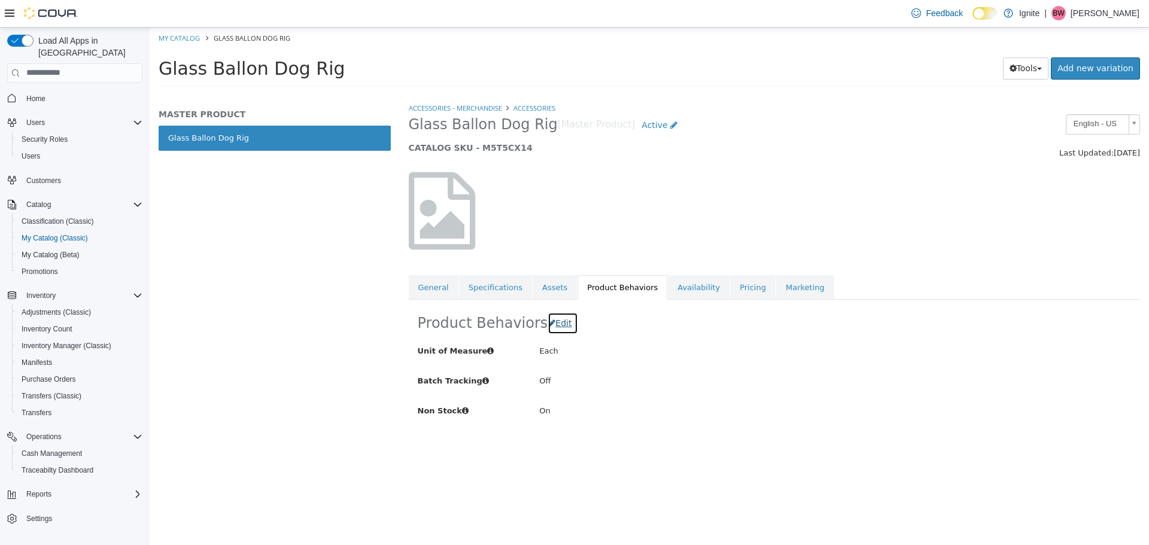
click at [567, 324] on span "Edit" at bounding box center [563, 323] width 16 height 10
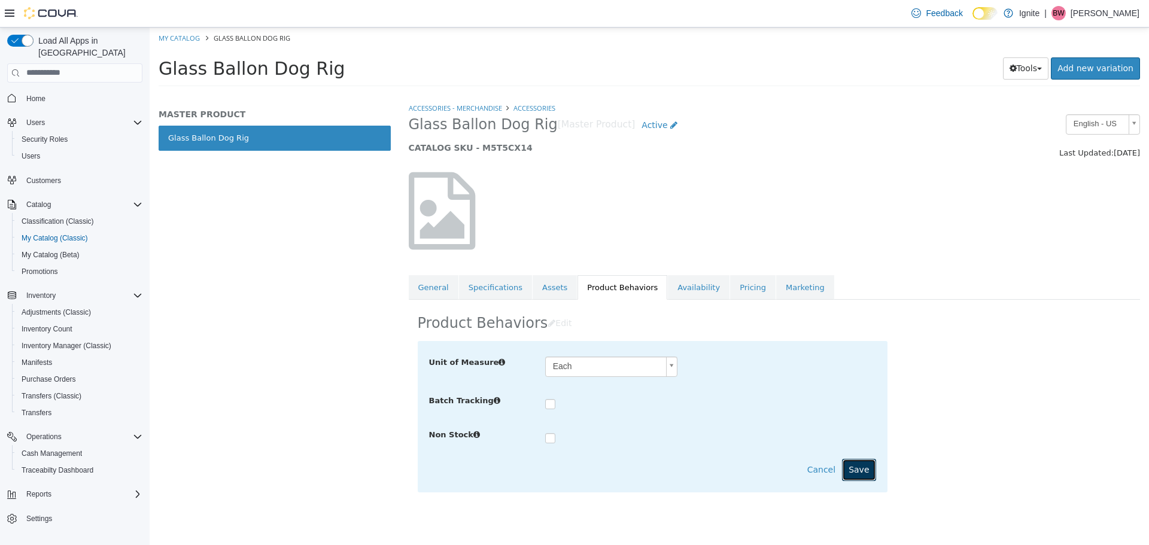
click at [871, 468] on button "Save" at bounding box center [859, 469] width 34 height 22
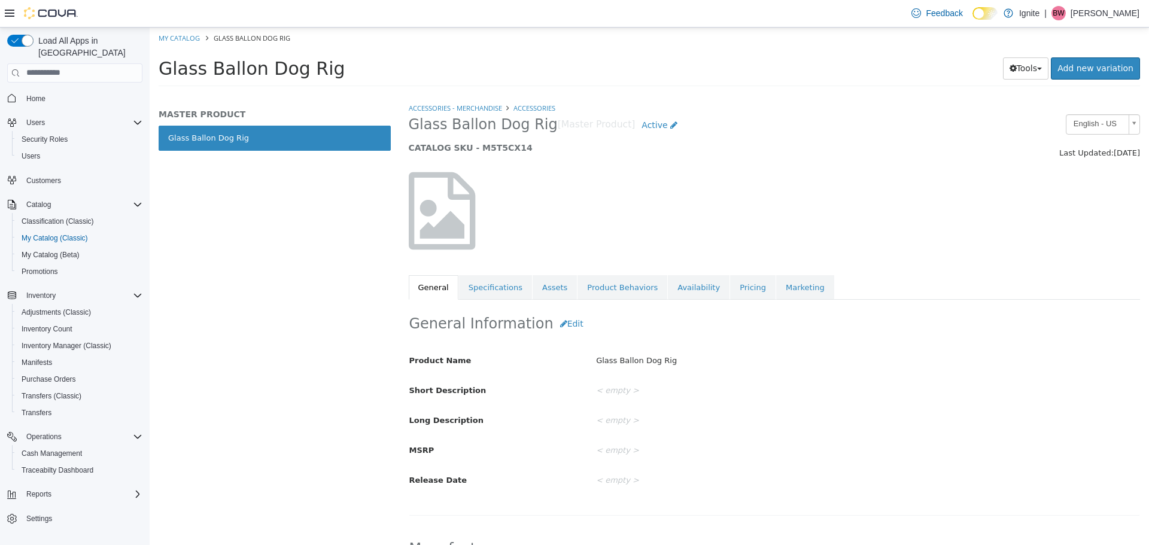
select select "**********"
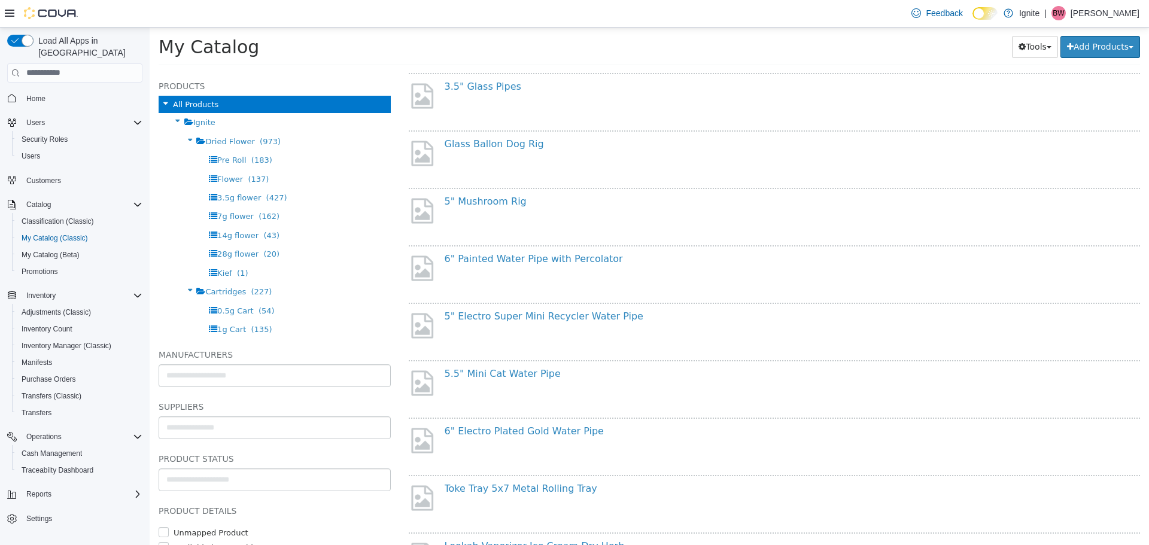
scroll to position [179, 0]
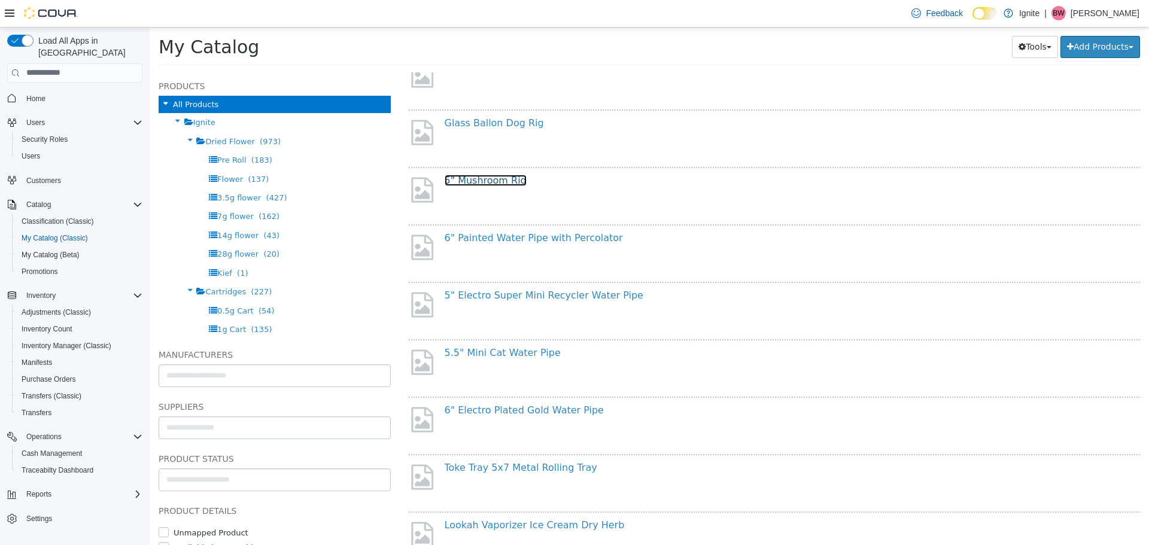
click at [482, 179] on link "5" Mushroom Rig" at bounding box center [486, 179] width 82 height 11
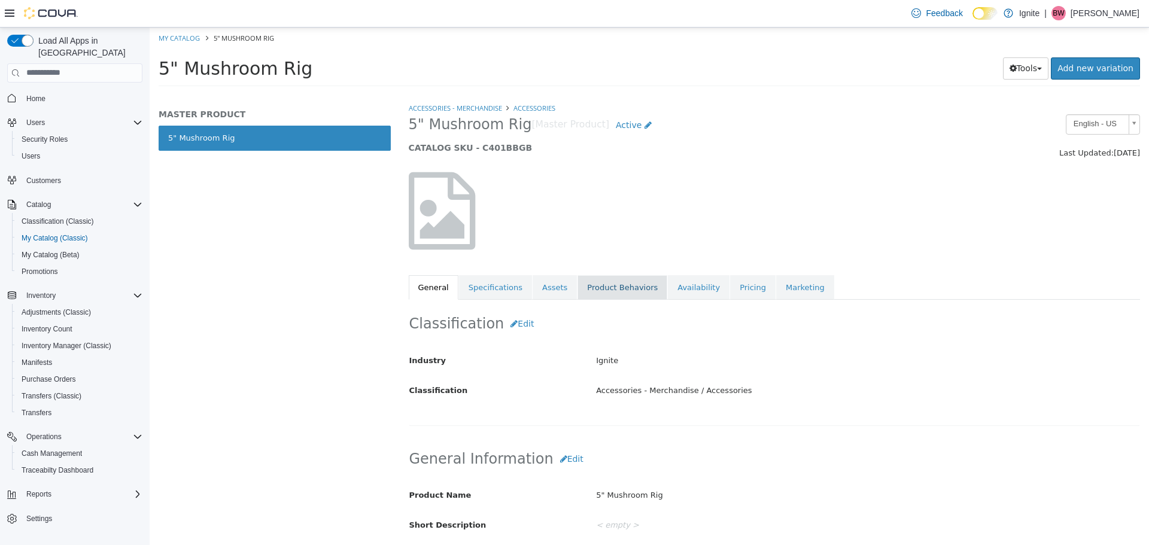
click at [611, 283] on link "Product Behaviors" at bounding box center [622, 287] width 90 height 25
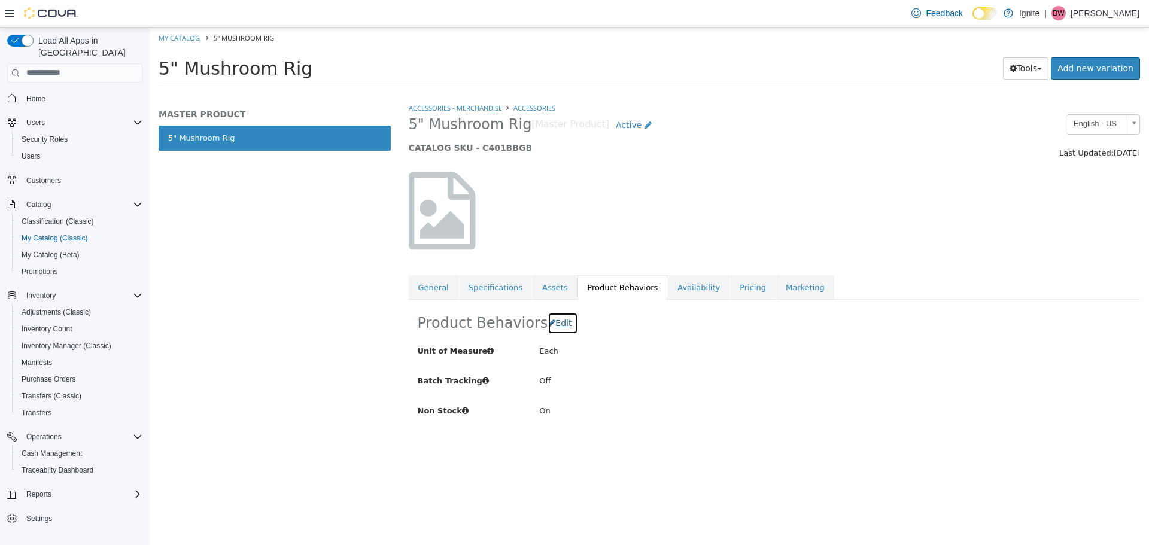
click at [567, 325] on span "Edit" at bounding box center [563, 323] width 16 height 10
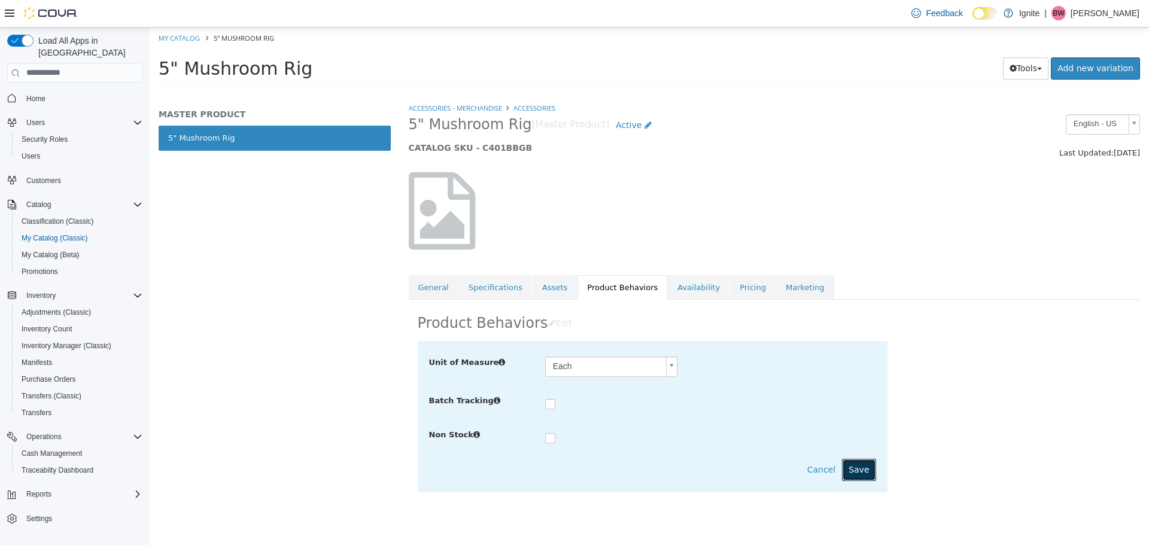
click at [857, 474] on button "Save" at bounding box center [859, 469] width 34 height 22
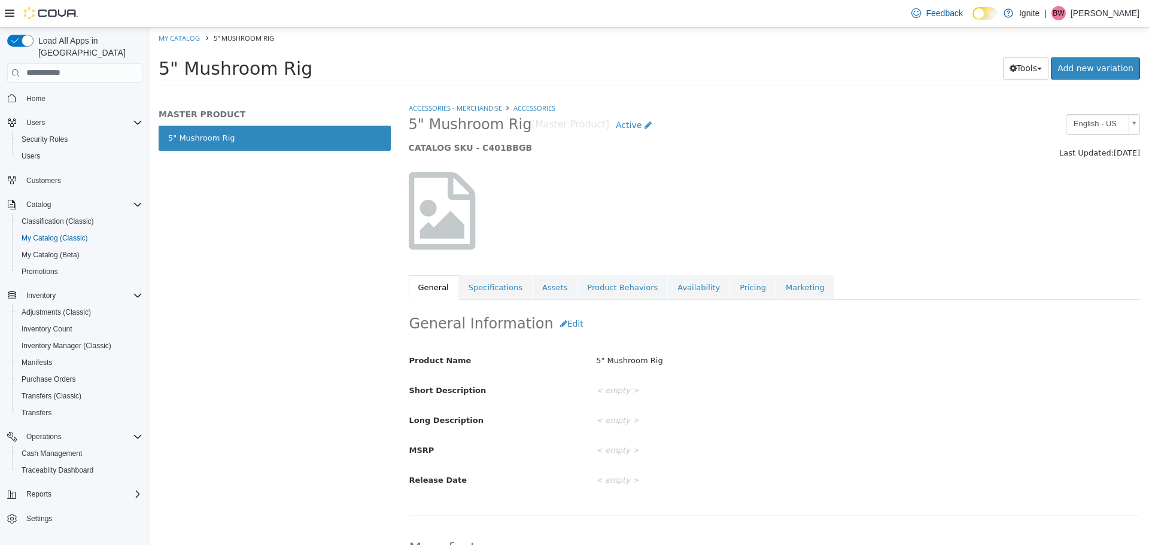
select select "**********"
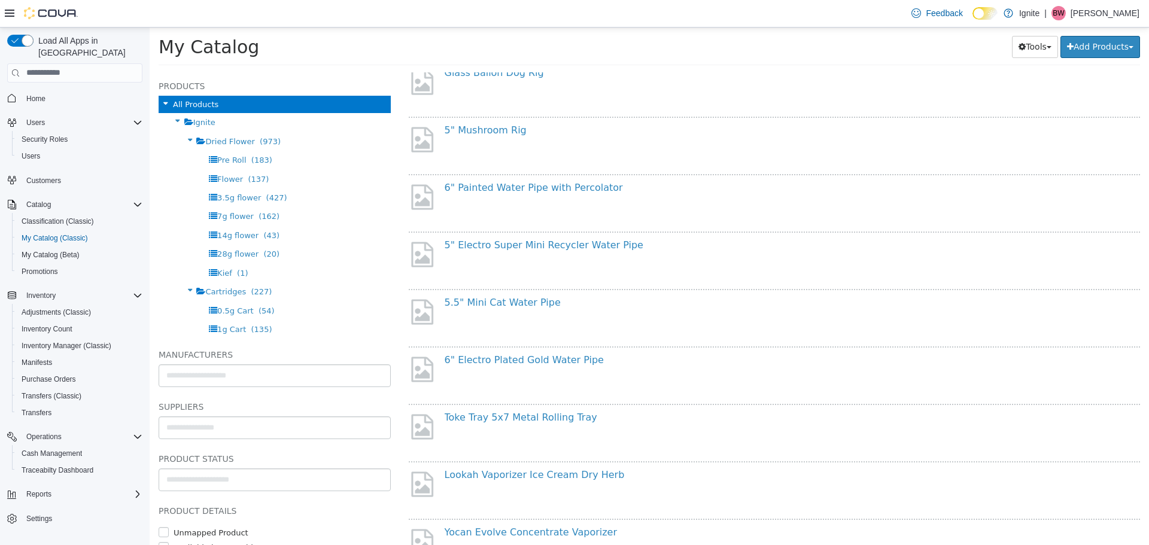
scroll to position [239, 0]
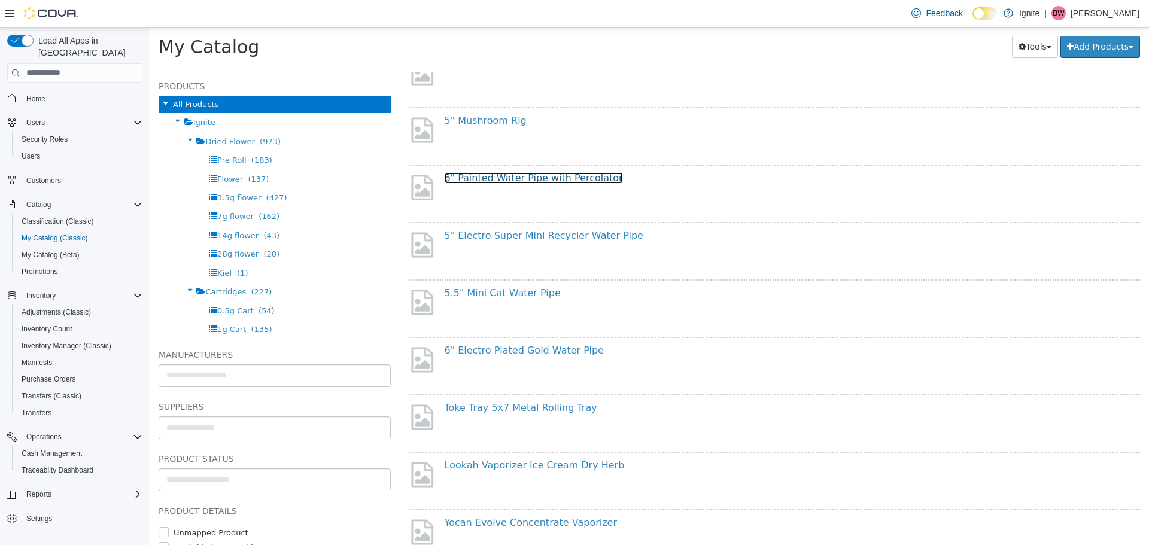
click at [506, 180] on link "6" Painted Water Pipe with Percolator" at bounding box center [534, 177] width 178 height 11
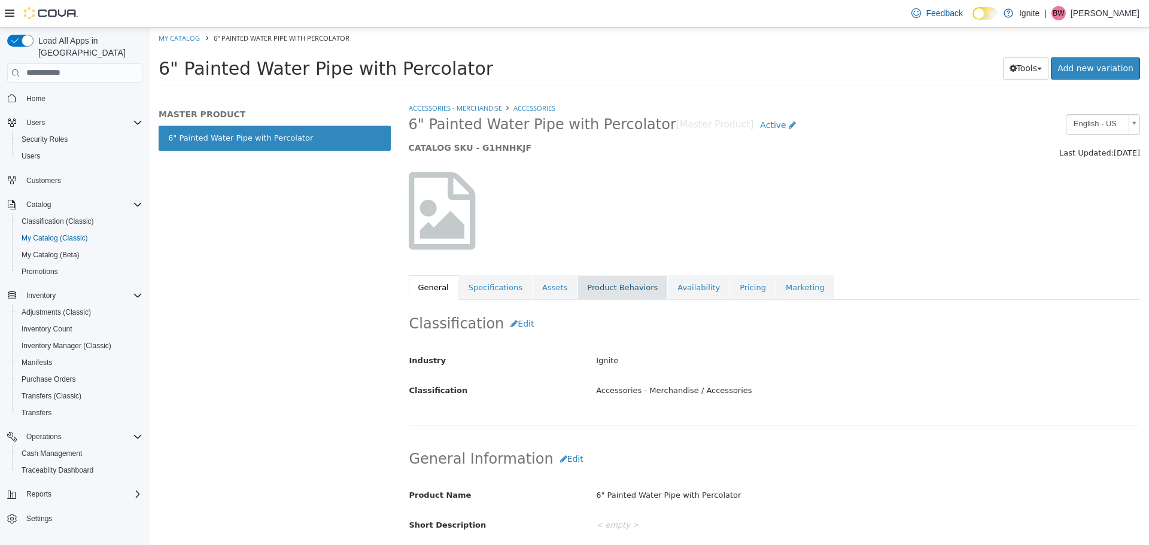
click at [608, 286] on link "Product Behaviors" at bounding box center [622, 287] width 90 height 25
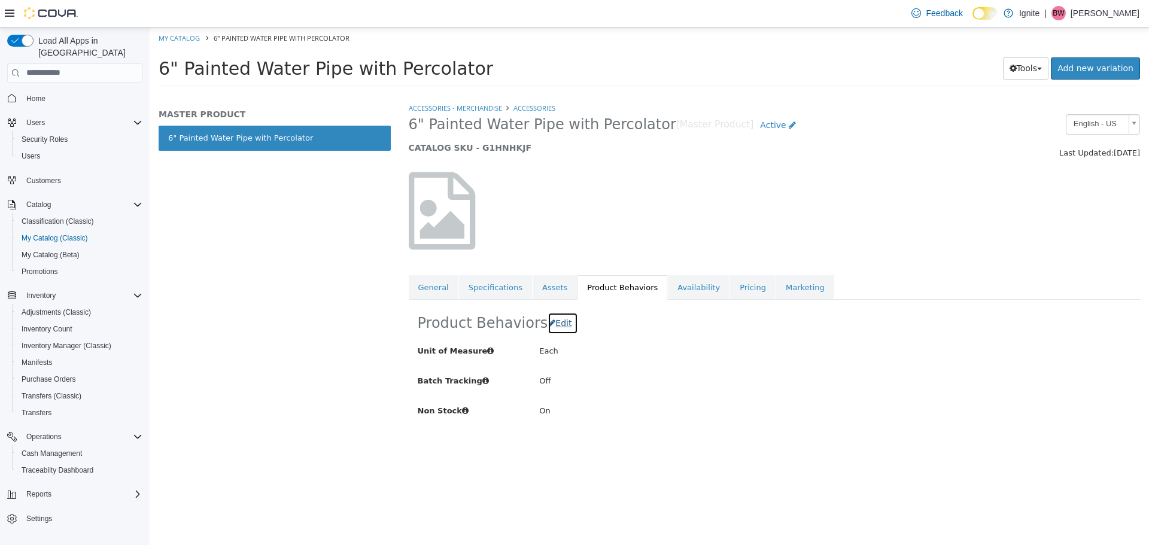
click at [565, 325] on span "Edit" at bounding box center [563, 323] width 16 height 10
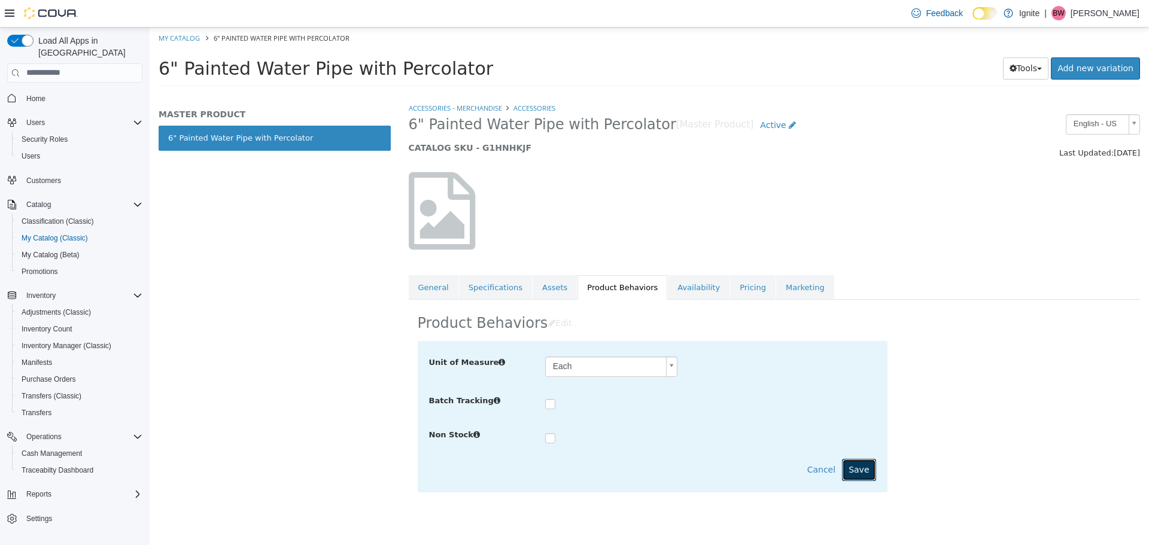
click at [860, 472] on button "Save" at bounding box center [859, 469] width 34 height 22
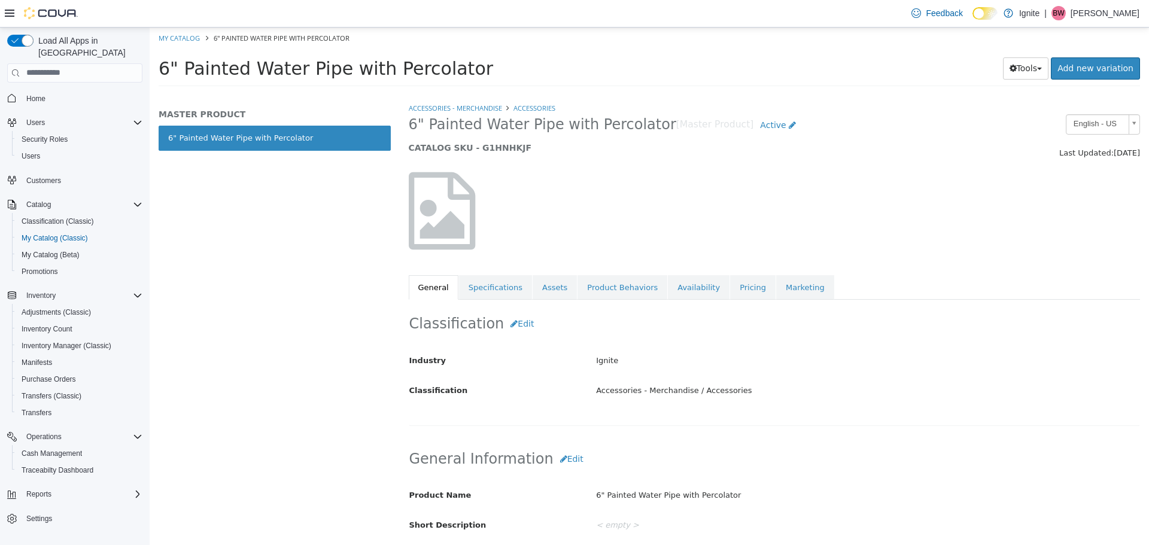
select select "**********"
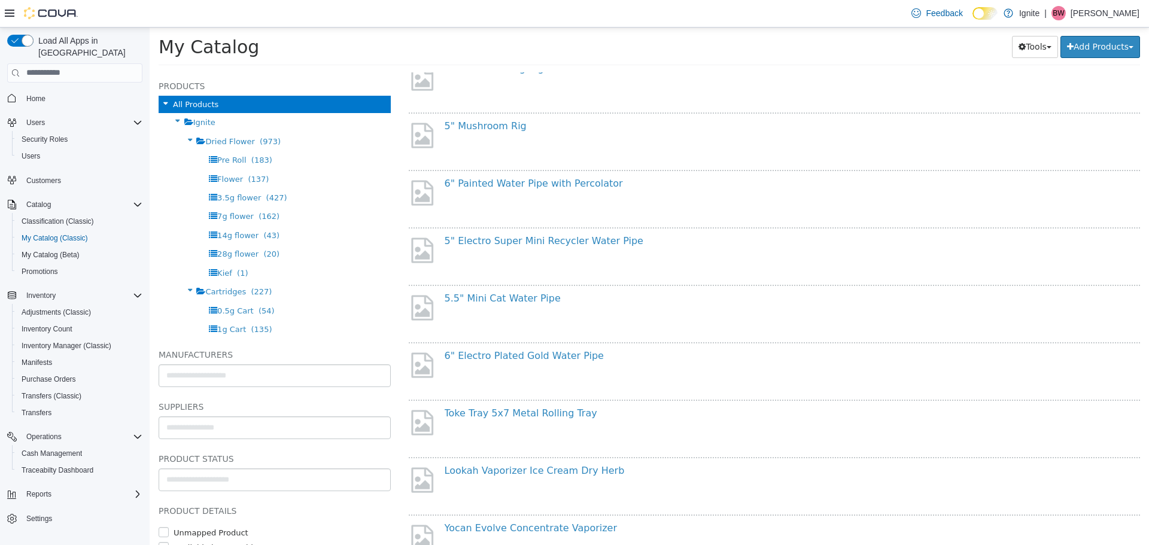
scroll to position [239, 0]
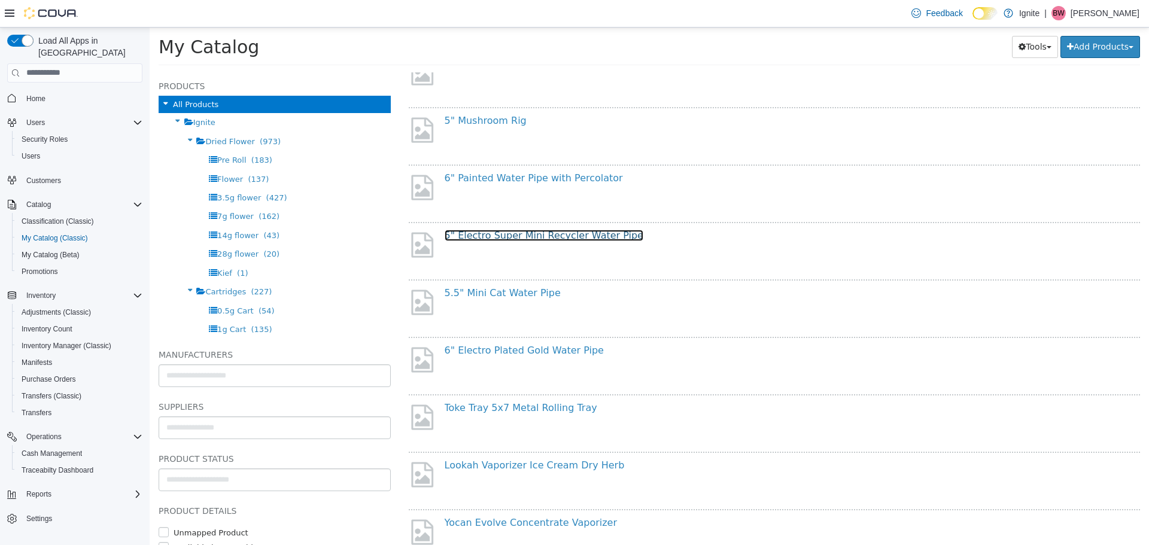
click at [513, 236] on link "5" Electro Super Mini Recycler Water Pipe" at bounding box center [544, 234] width 199 height 11
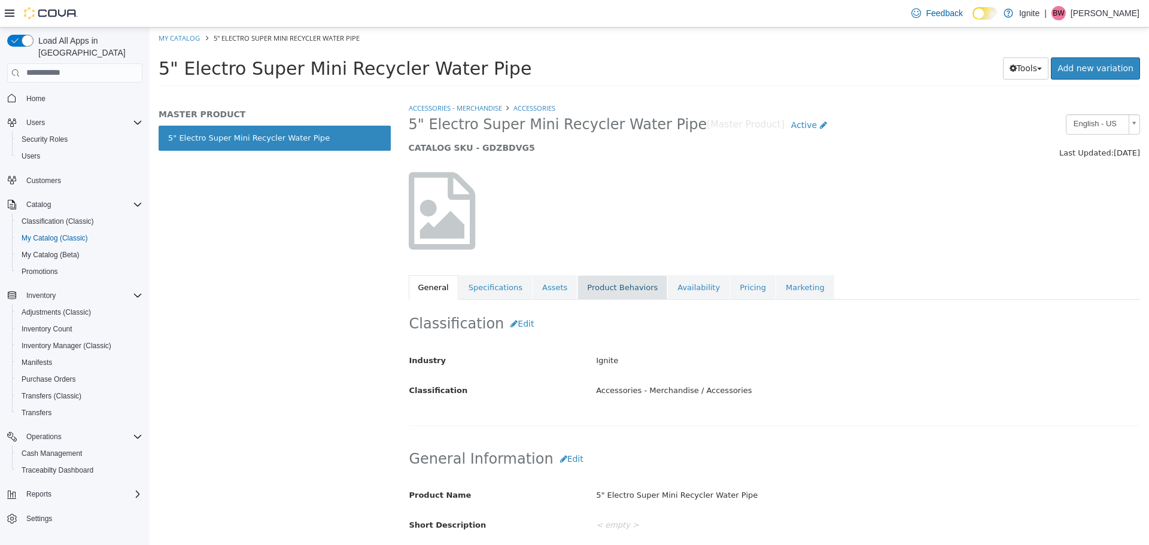
click at [607, 291] on link "Product Behaviors" at bounding box center [622, 287] width 90 height 25
select select "**********"
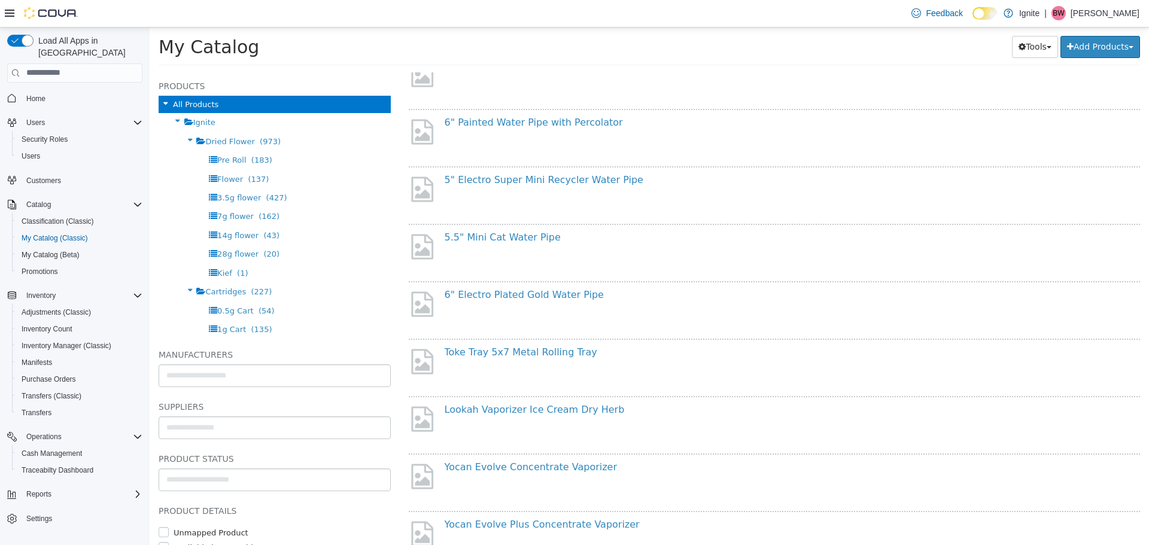
scroll to position [299, 0]
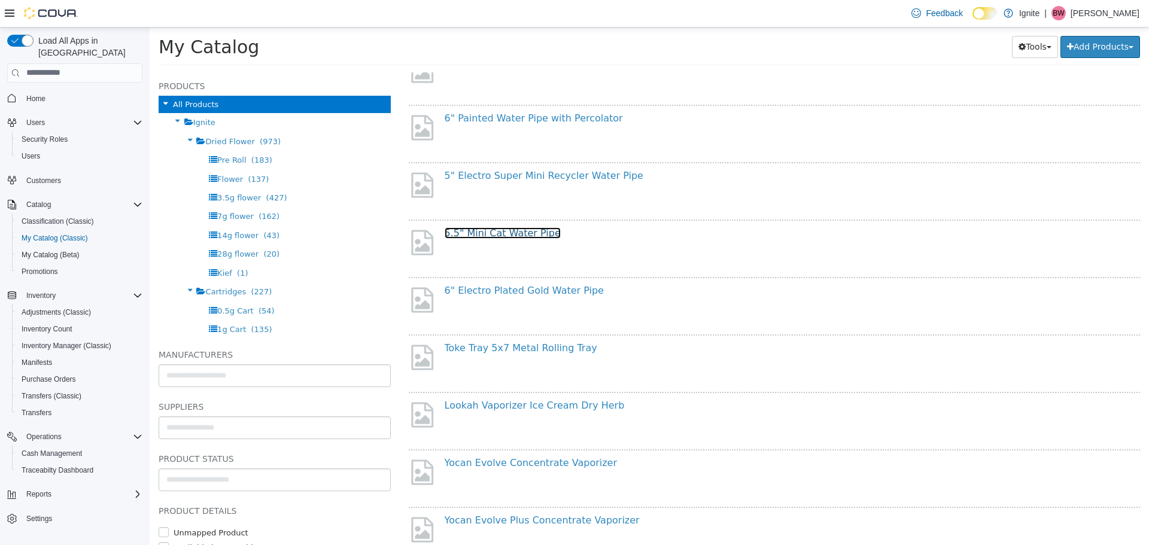
click at [516, 231] on link "5.5" Mini Cat Water Pipe" at bounding box center [503, 232] width 116 height 11
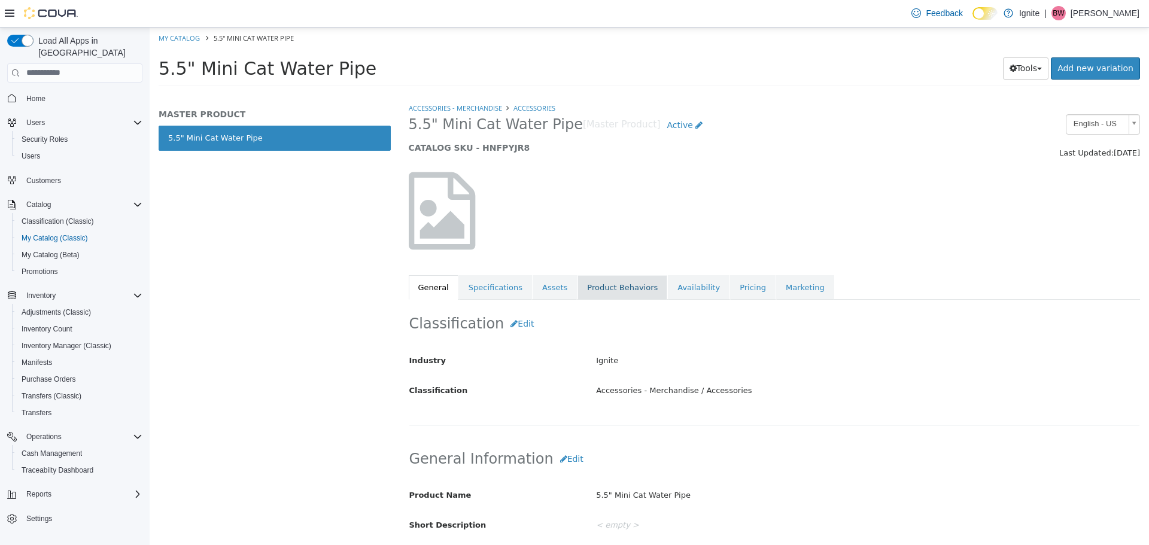
click at [602, 281] on link "Product Behaviors" at bounding box center [622, 287] width 90 height 25
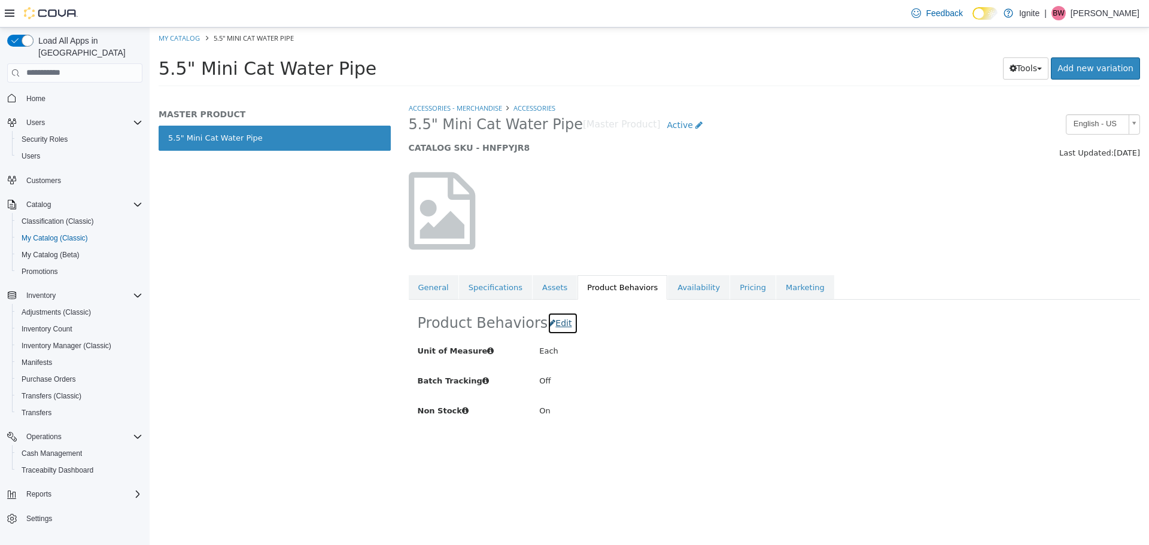
click at [565, 324] on span "Edit" at bounding box center [563, 323] width 16 height 10
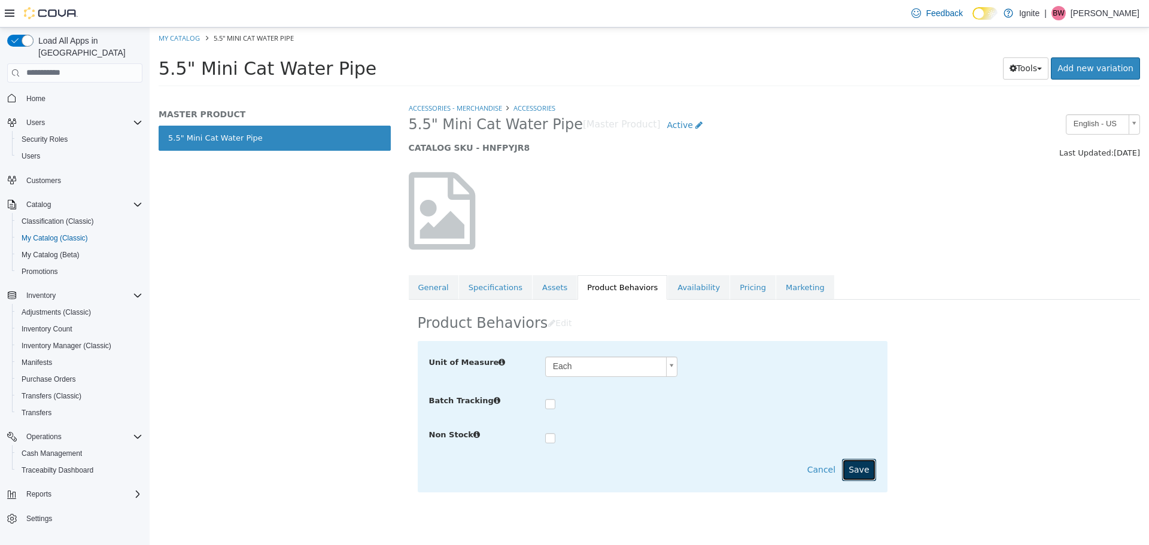
click at [854, 470] on button "Save" at bounding box center [859, 469] width 34 height 22
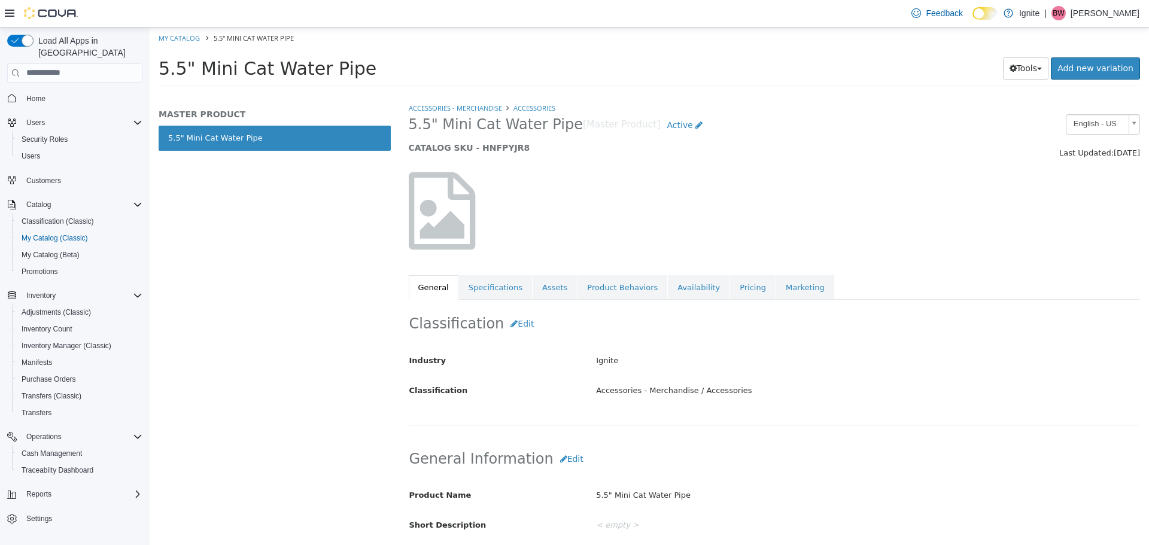
select select "**********"
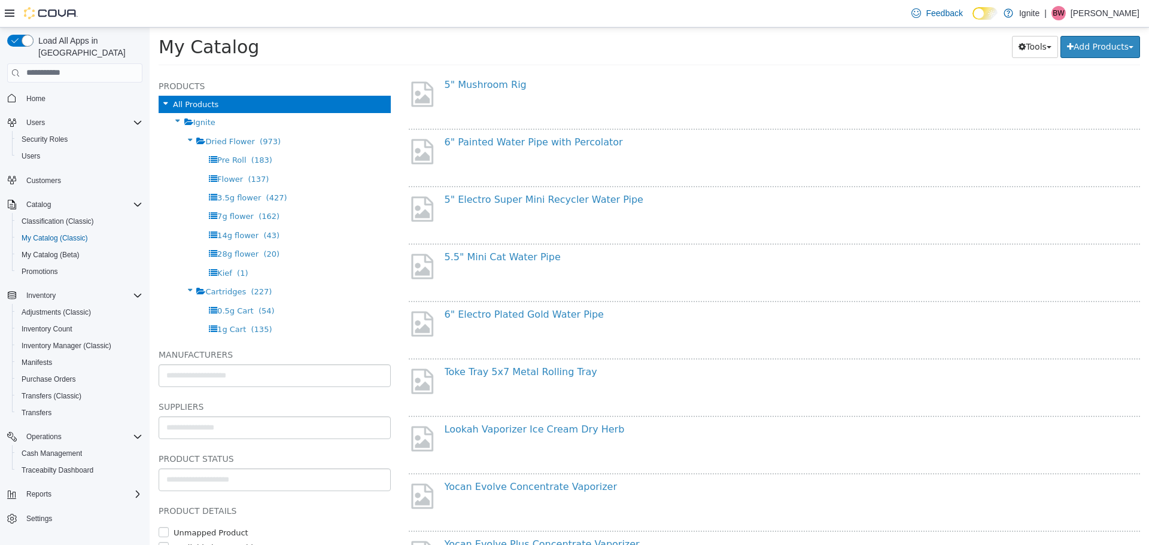
scroll to position [299, 0]
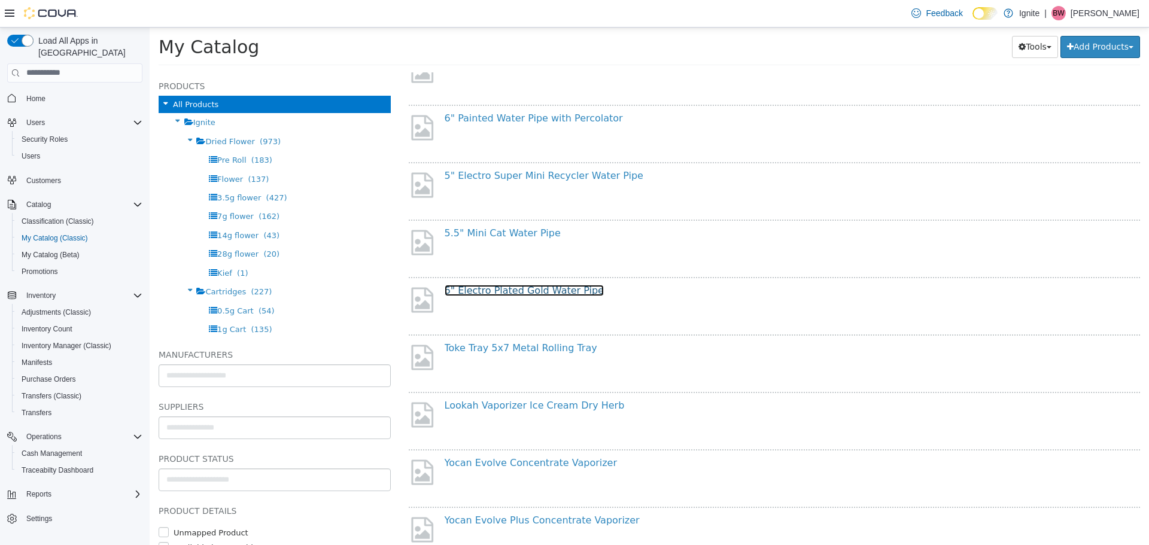
click at [524, 288] on link "6" Electro Plated Gold Water Pipe" at bounding box center [524, 289] width 159 height 11
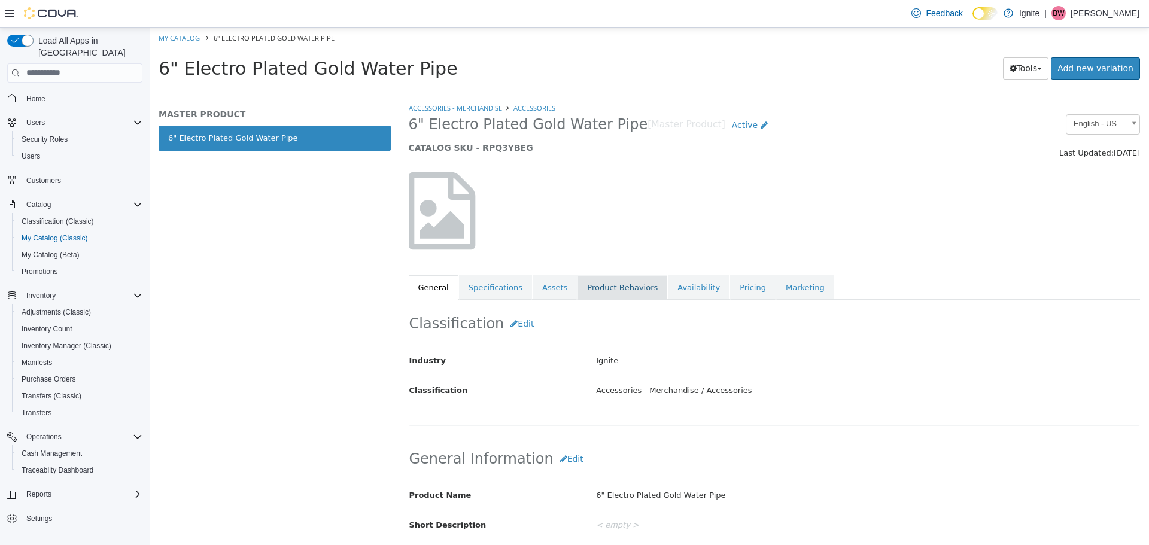
click at [613, 281] on link "Product Behaviors" at bounding box center [622, 287] width 90 height 25
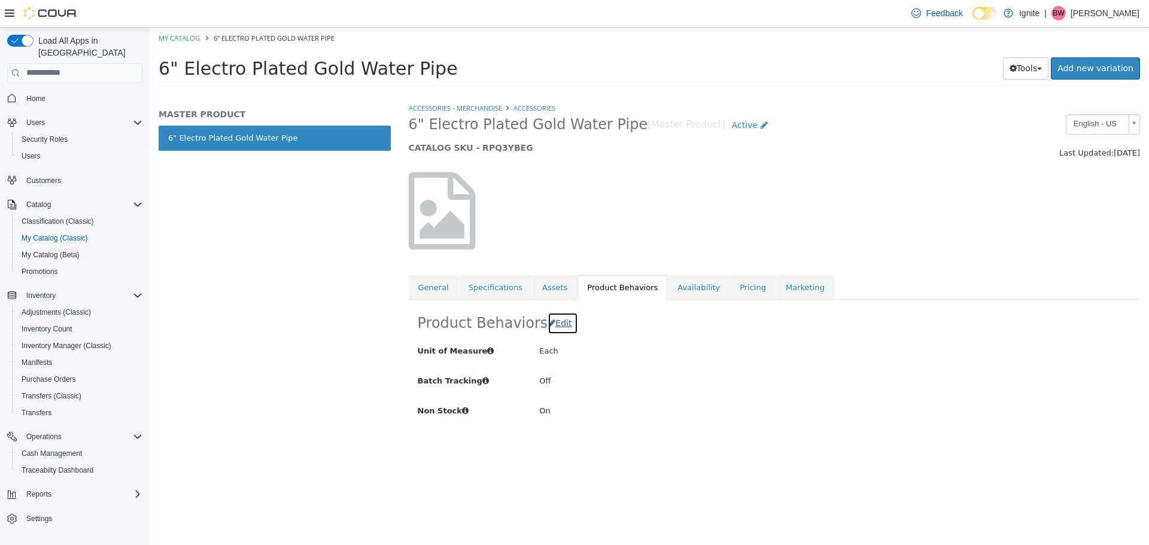
click at [565, 325] on span "Edit" at bounding box center [563, 323] width 16 height 10
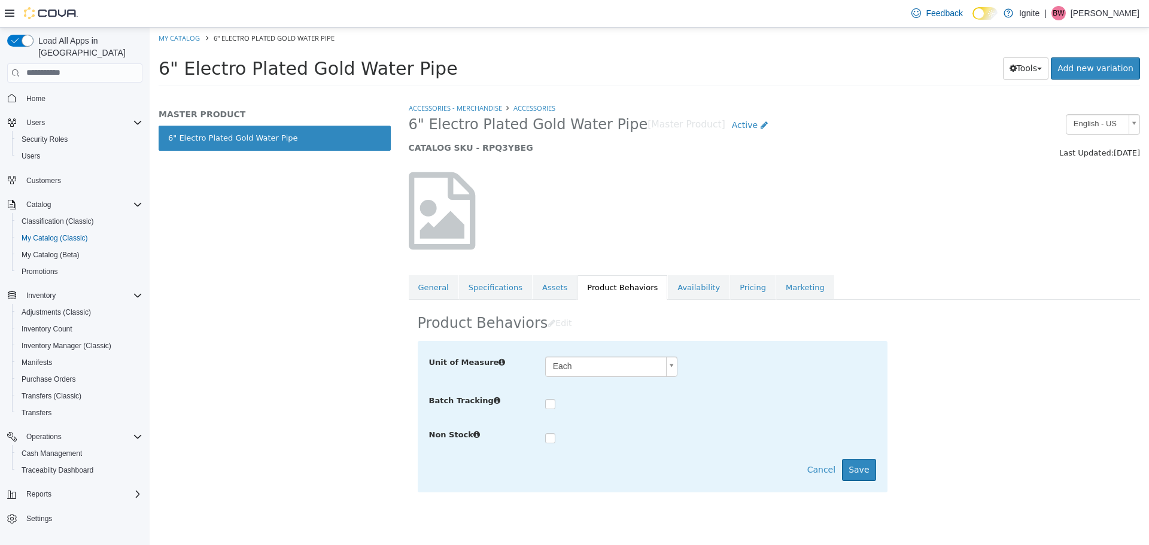
click at [557, 436] on label at bounding box center [559, 439] width 5 height 12
click at [873, 478] on button "Save" at bounding box center [859, 469] width 34 height 22
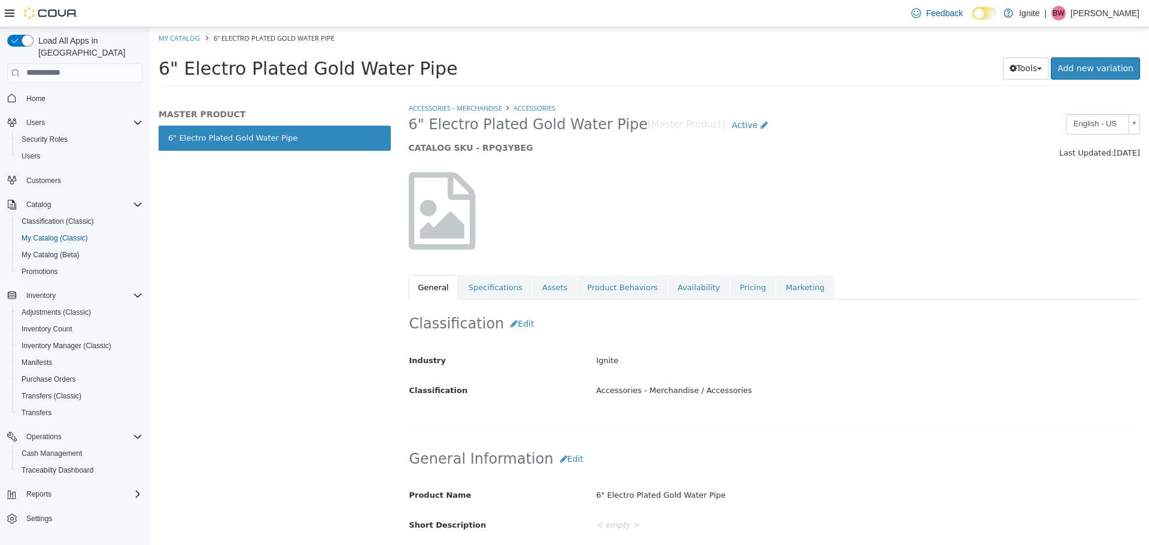
select select "**********"
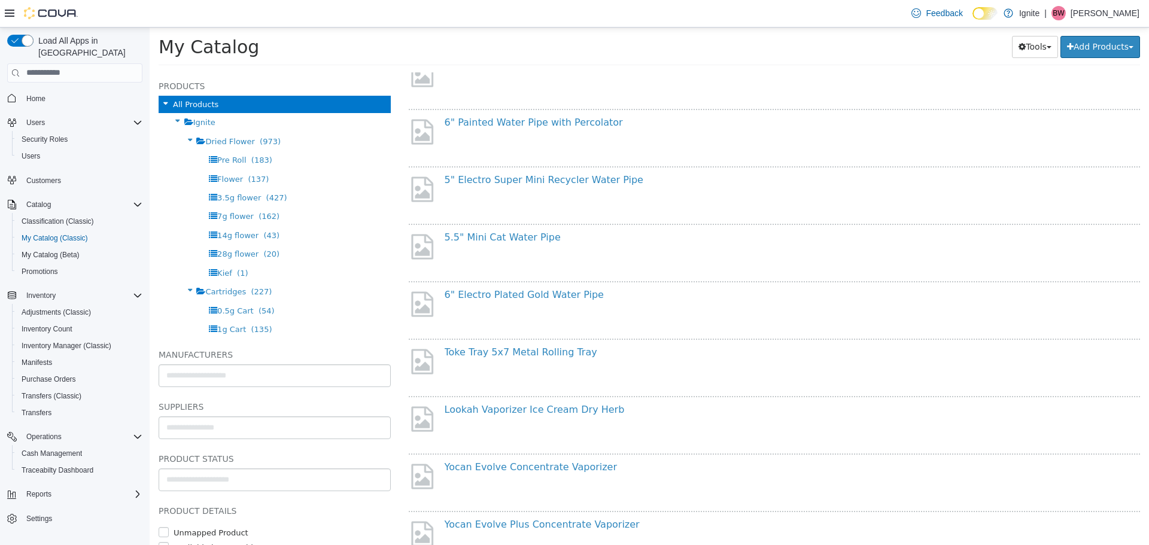
scroll to position [359, 0]
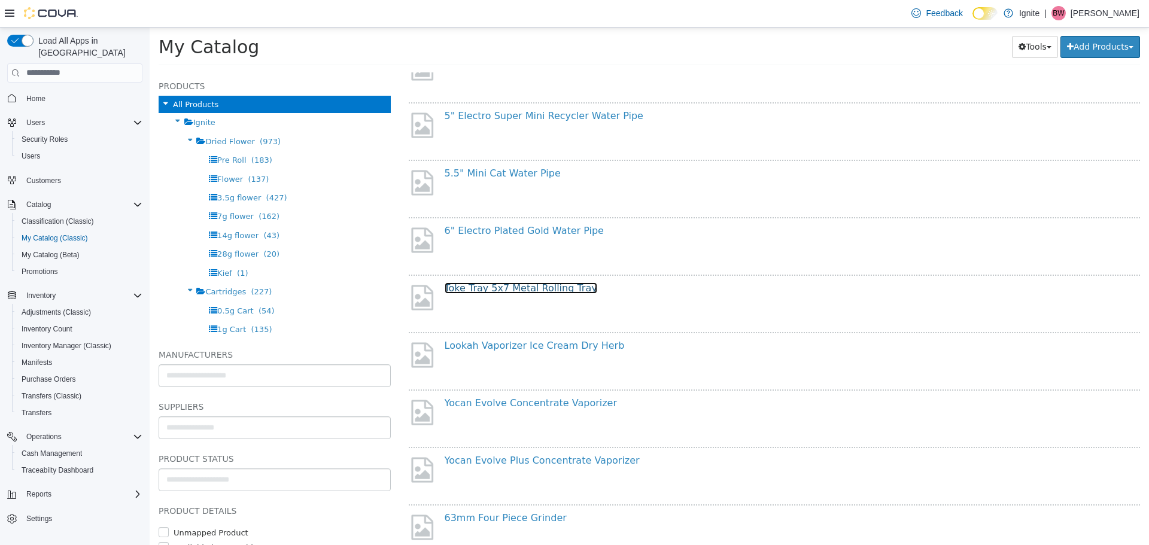
click at [538, 288] on link "Toke Tray 5x7 Metal Rolling Tray" at bounding box center [521, 287] width 153 height 11
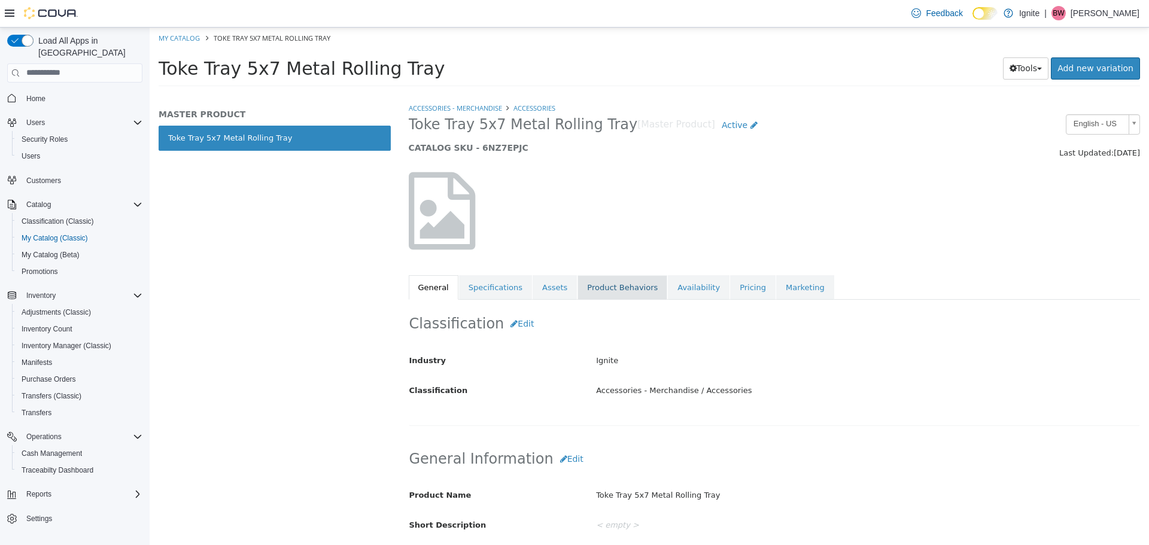
click at [612, 291] on link "Product Behaviors" at bounding box center [622, 287] width 90 height 25
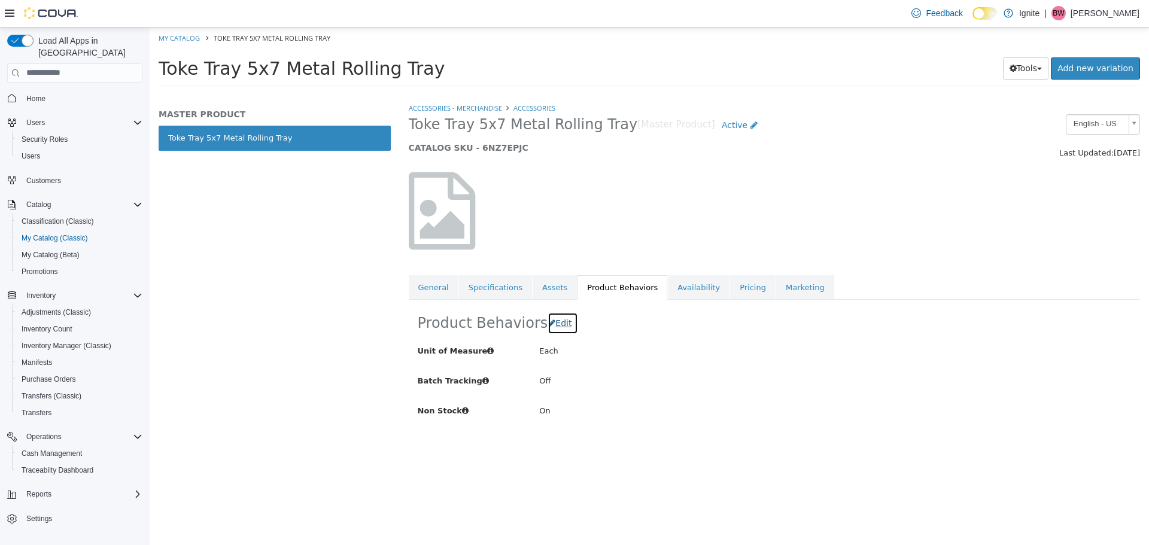
click at [561, 325] on span "Edit" at bounding box center [563, 323] width 16 height 10
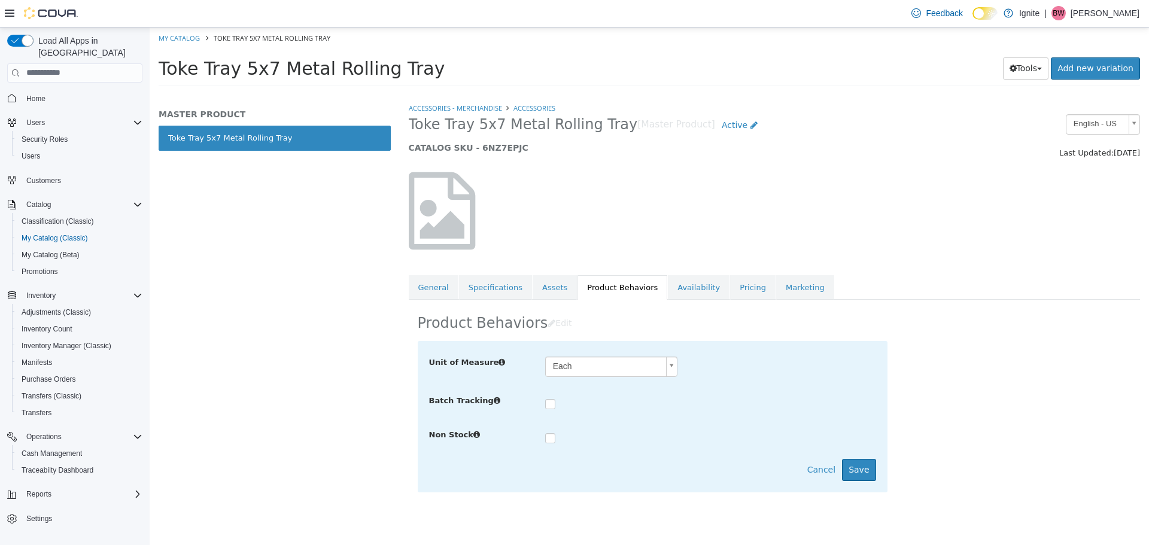
click at [557, 438] on label at bounding box center [559, 439] width 5 height 12
click at [868, 476] on button "Save" at bounding box center [859, 469] width 34 height 22
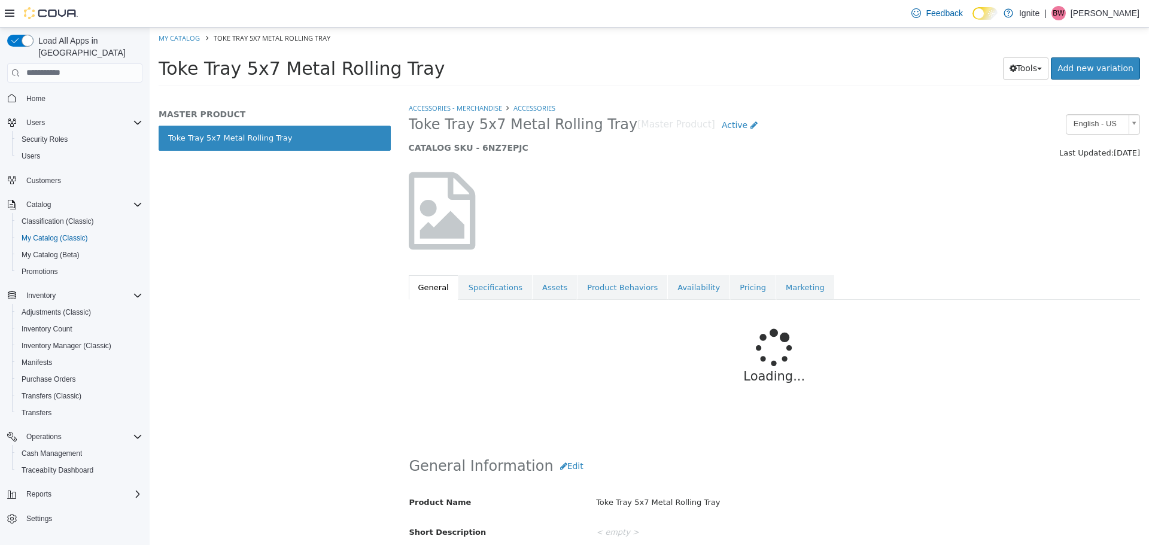
select select "**********"
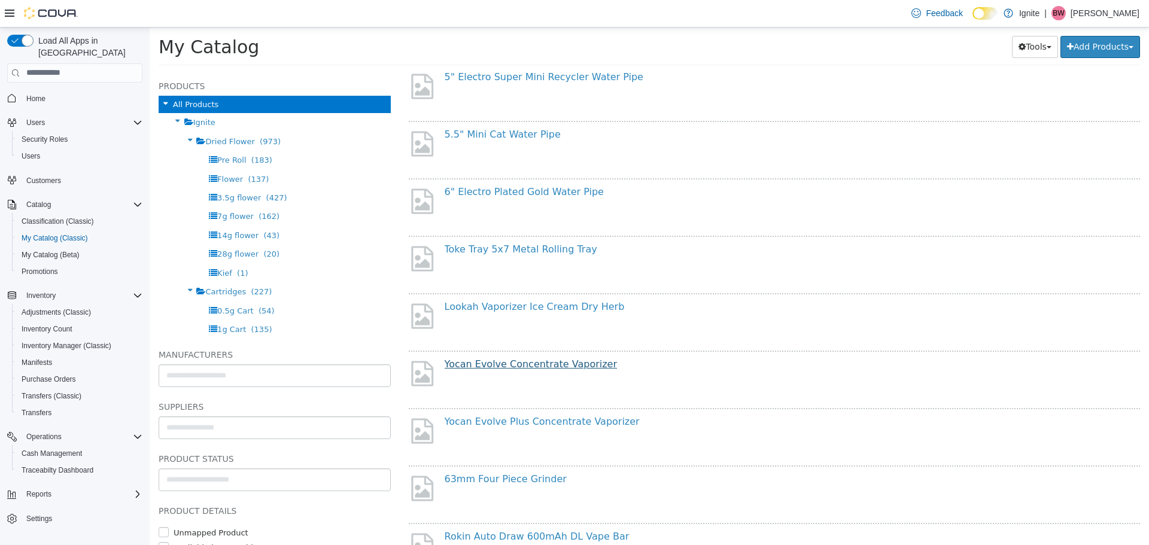
scroll to position [419, 0]
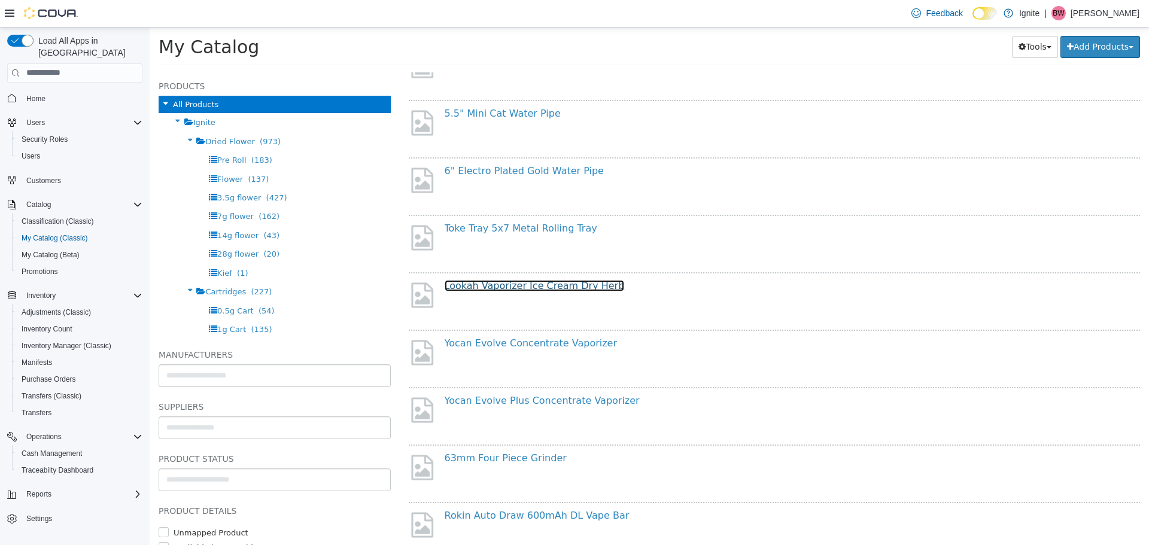
click at [545, 287] on link "Lookah Vaporizer Ice Cream Dry Herb" at bounding box center [535, 284] width 180 height 11
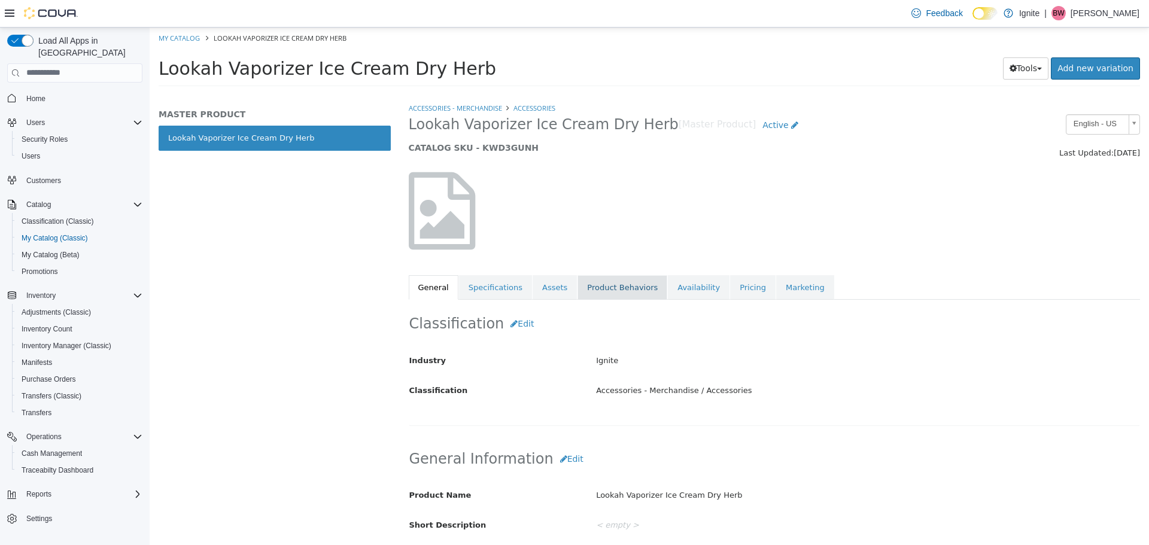
click at [605, 290] on link "Product Behaviors" at bounding box center [622, 287] width 90 height 25
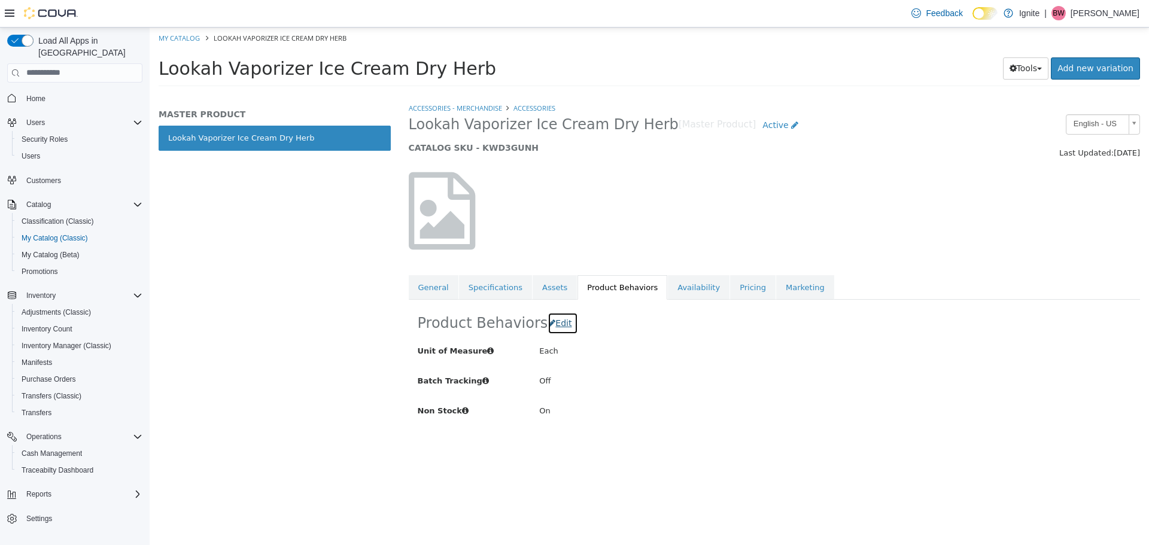
click at [560, 322] on span "Edit" at bounding box center [563, 323] width 16 height 10
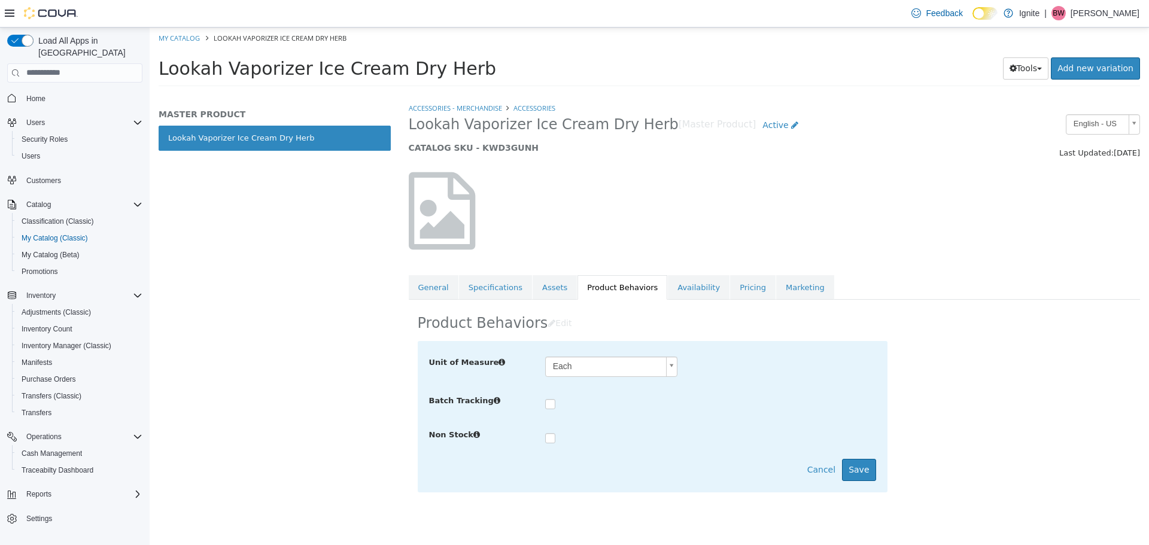
click at [544, 435] on div at bounding box center [710, 436] width 349 height 25
click at [869, 468] on button "Save" at bounding box center [859, 469] width 34 height 22
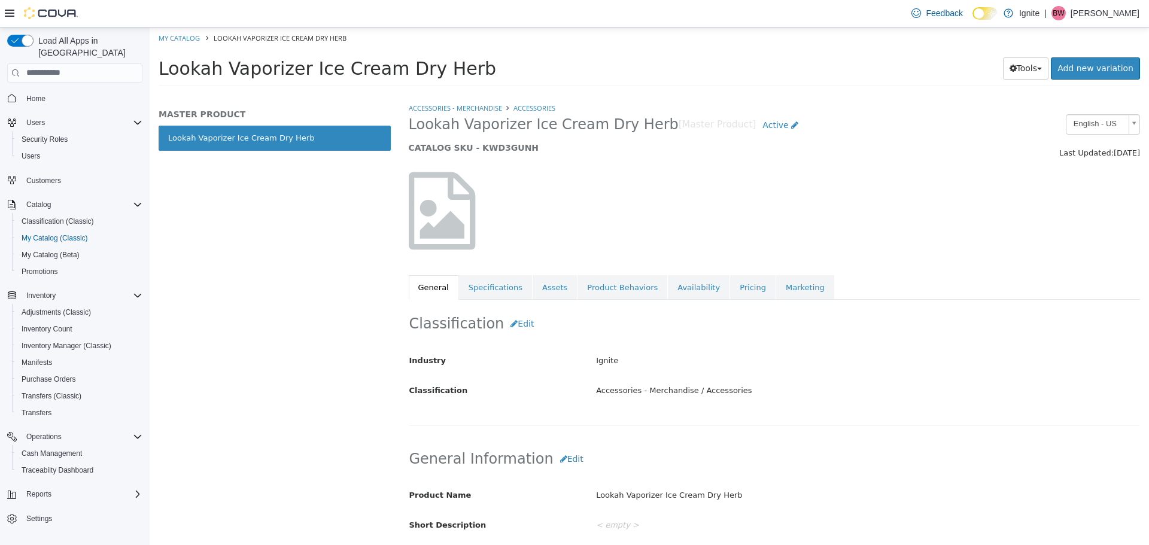
select select "**********"
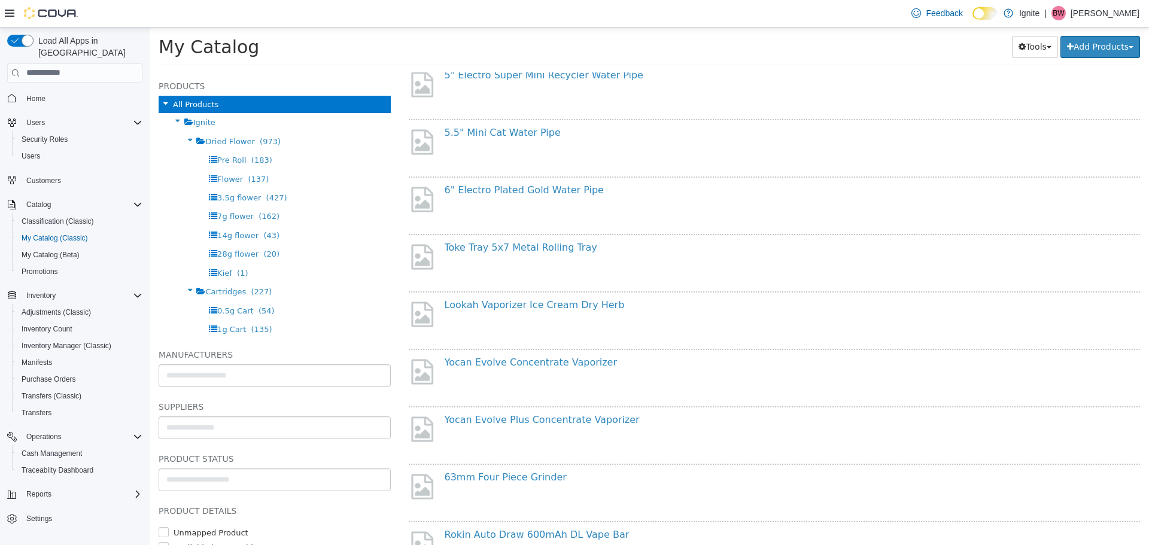
scroll to position [419, 0]
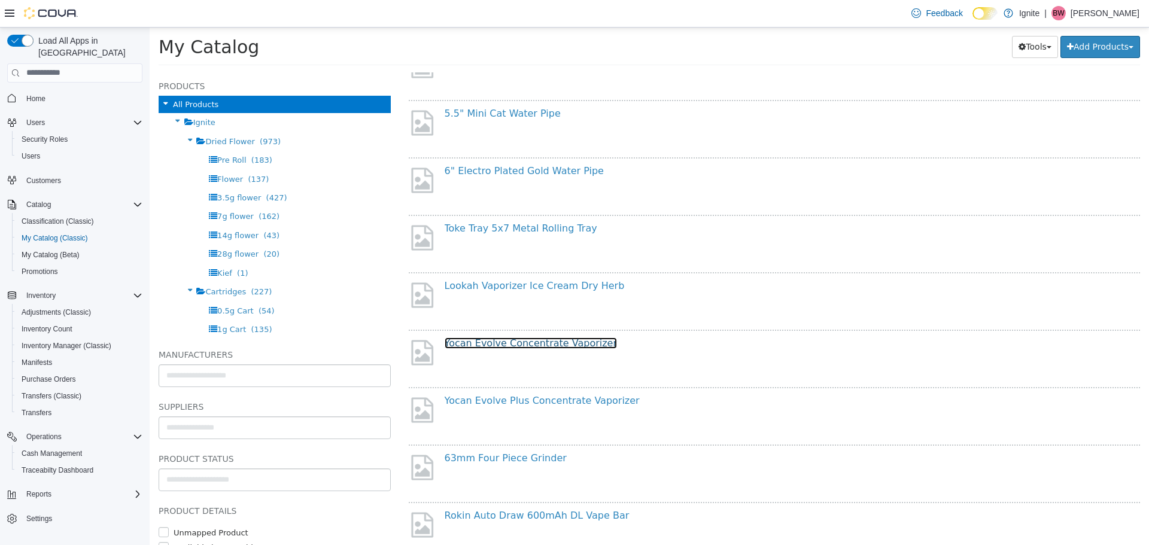
click at [557, 344] on link "Yocan Evolve Concentrate Vaporizer" at bounding box center [531, 342] width 173 height 11
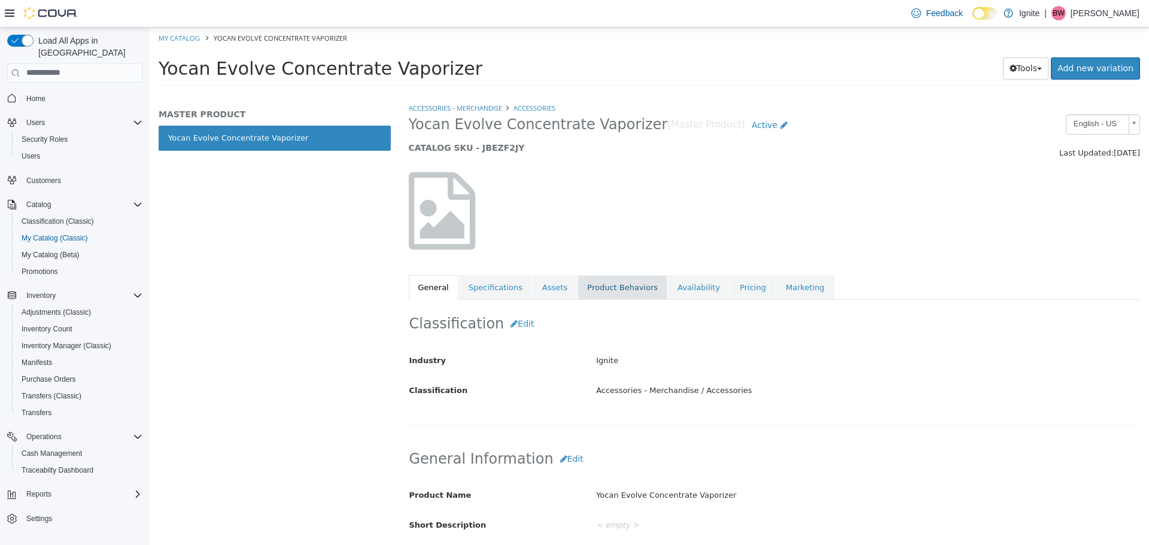
click at [579, 285] on link "Product Behaviors" at bounding box center [622, 287] width 90 height 25
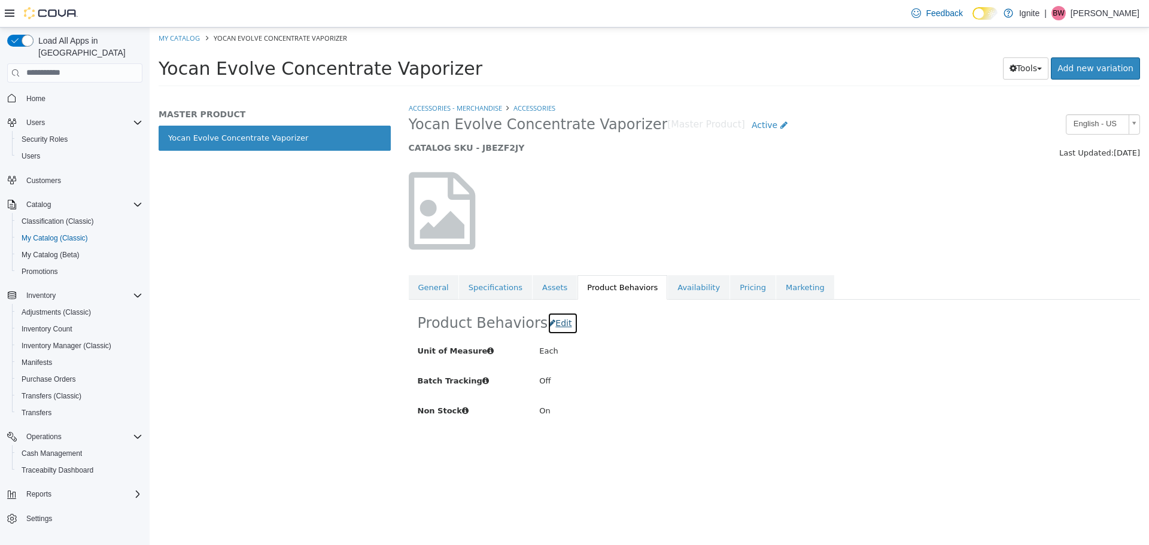
click at [558, 325] on span "Edit" at bounding box center [563, 323] width 16 height 10
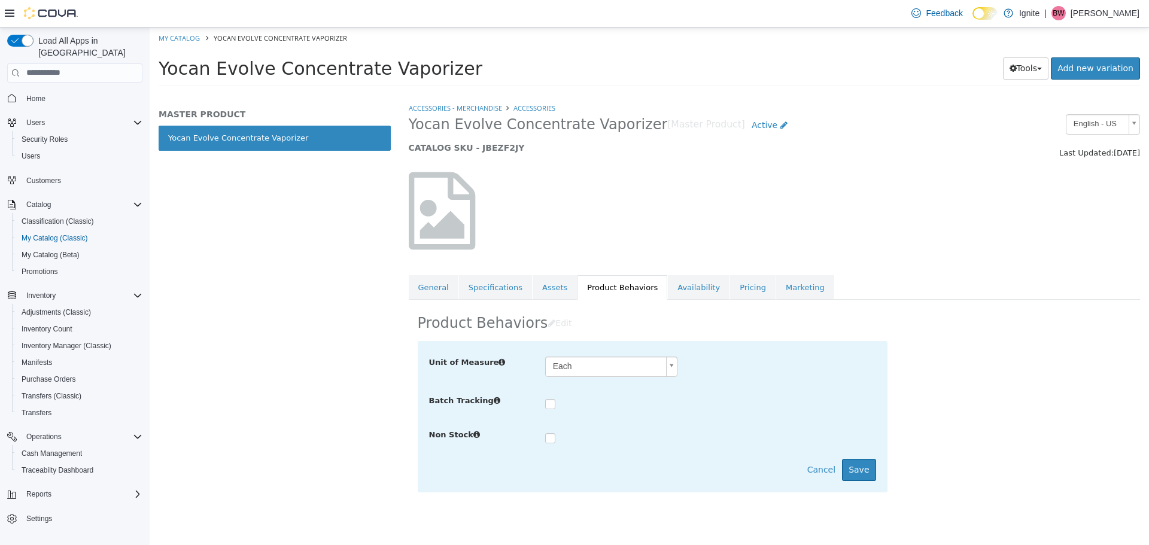
click at [557, 437] on label at bounding box center [559, 439] width 5 height 12
click at [864, 470] on button "Save" at bounding box center [859, 469] width 34 height 22
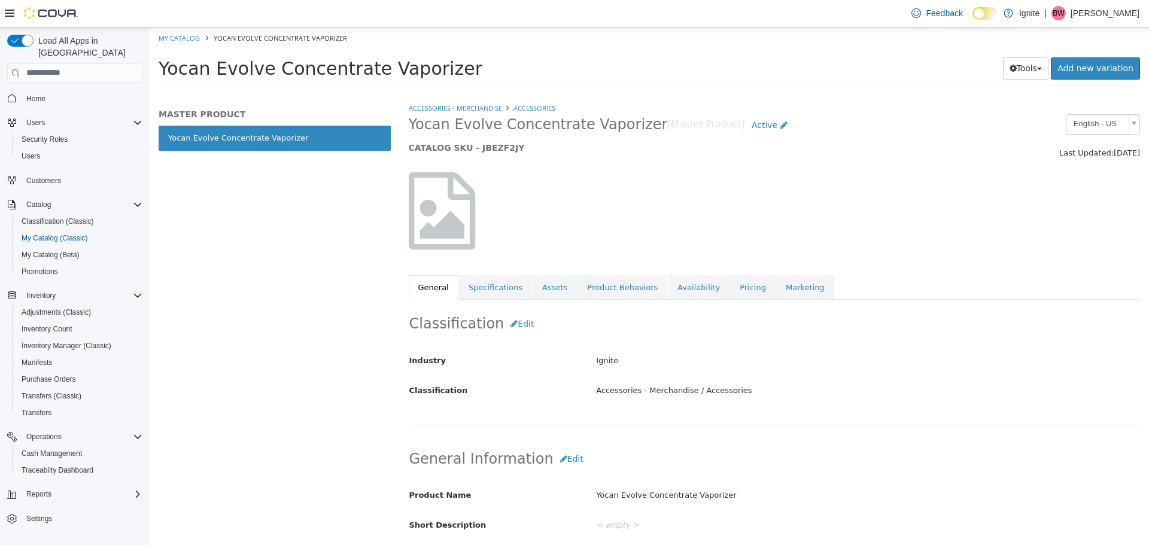
select select "**********"
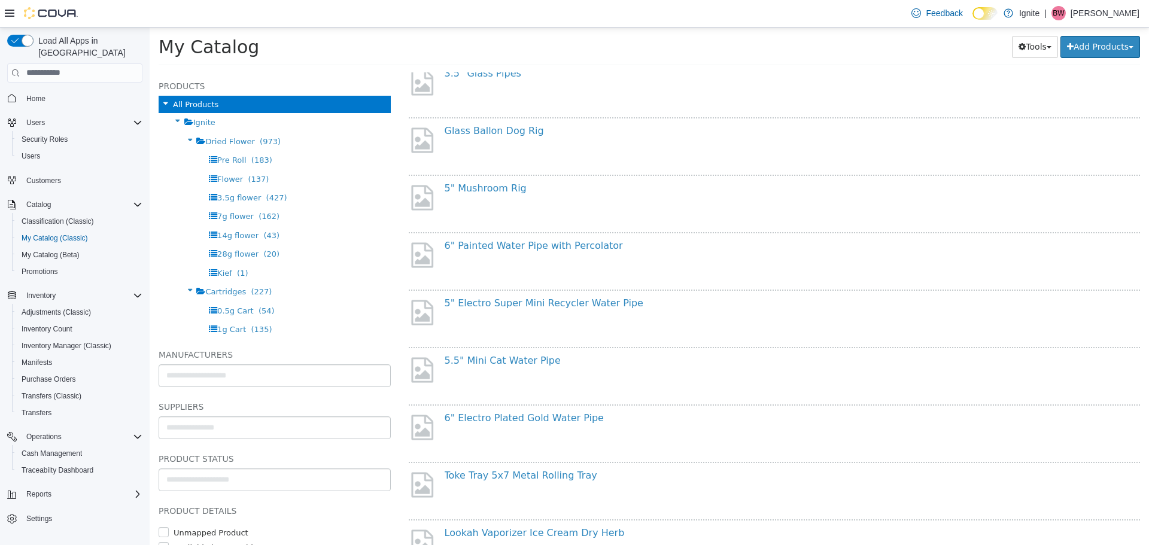
scroll to position [479, 0]
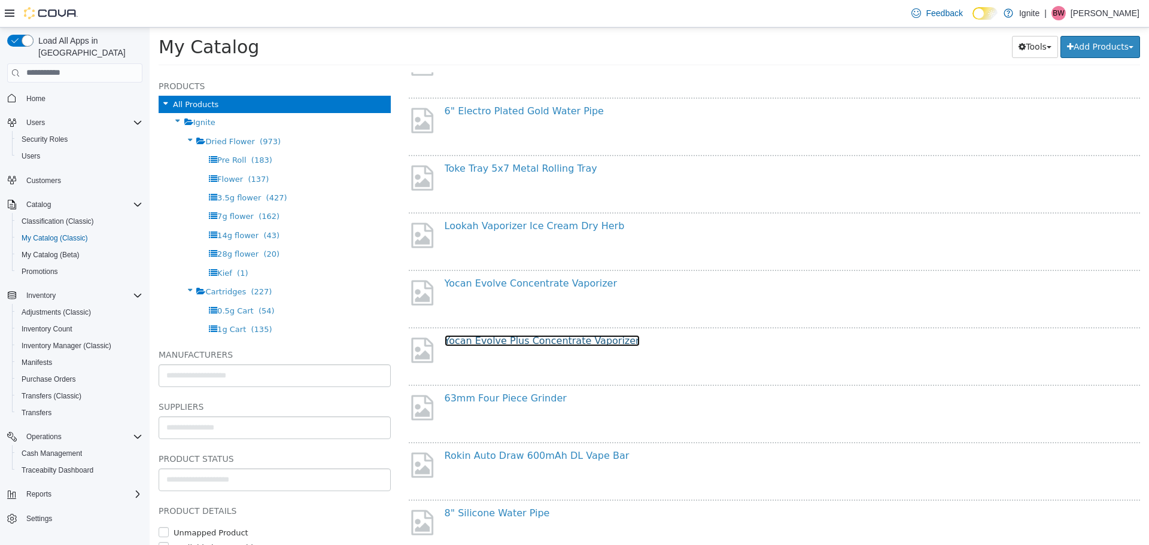
click at [526, 338] on link "Yocan Evolve Plus Concentrate Vaporizer" at bounding box center [542, 339] width 195 height 11
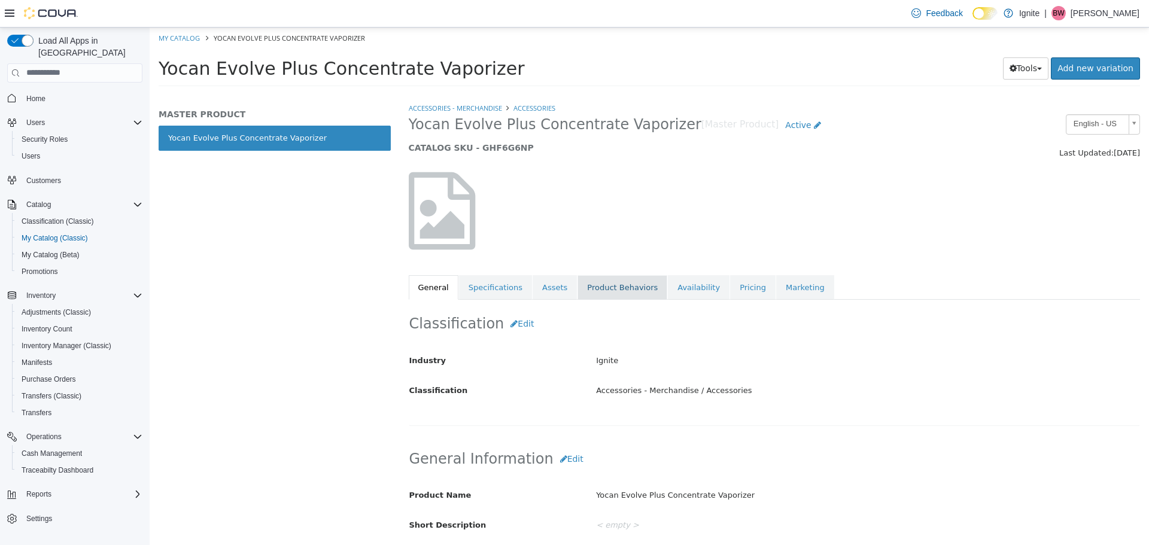
click at [609, 289] on link "Product Behaviors" at bounding box center [622, 287] width 90 height 25
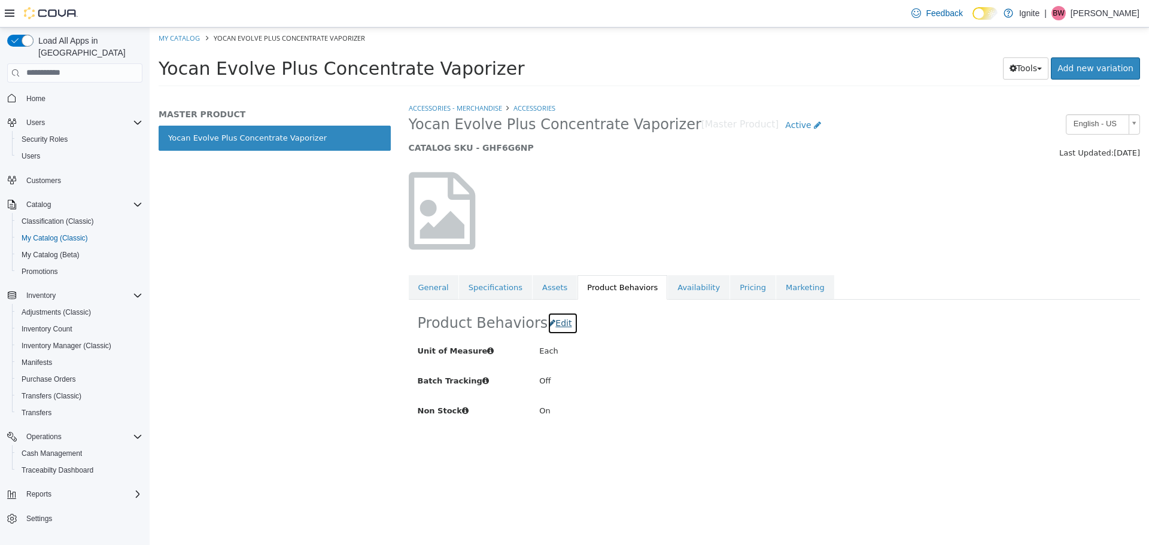
click at [562, 324] on span "Edit" at bounding box center [563, 323] width 16 height 10
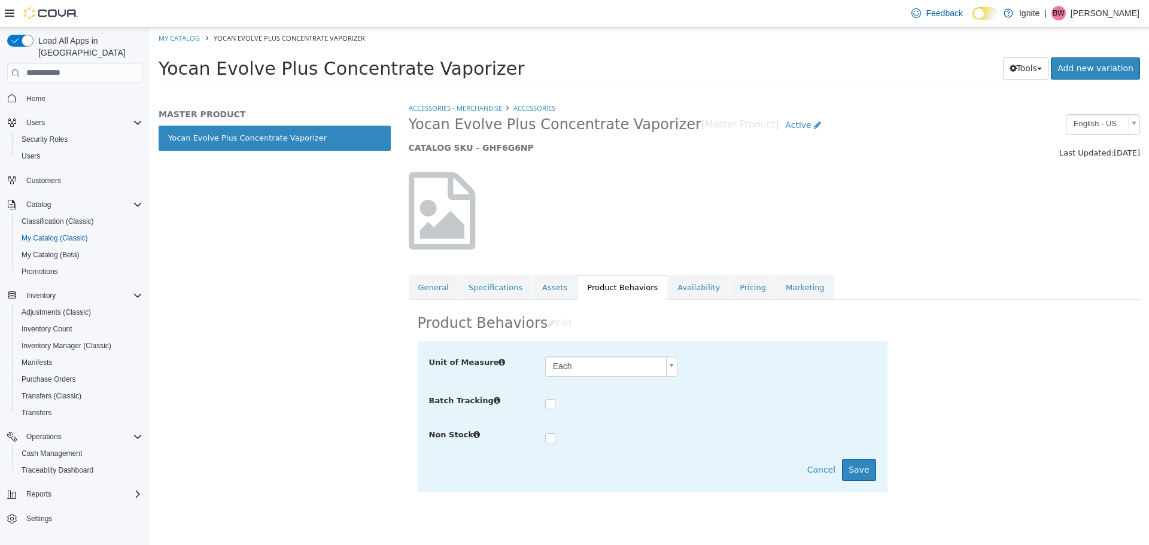
click at [556, 440] on div at bounding box center [710, 436] width 331 height 17
click at [853, 479] on button "Save" at bounding box center [859, 469] width 34 height 22
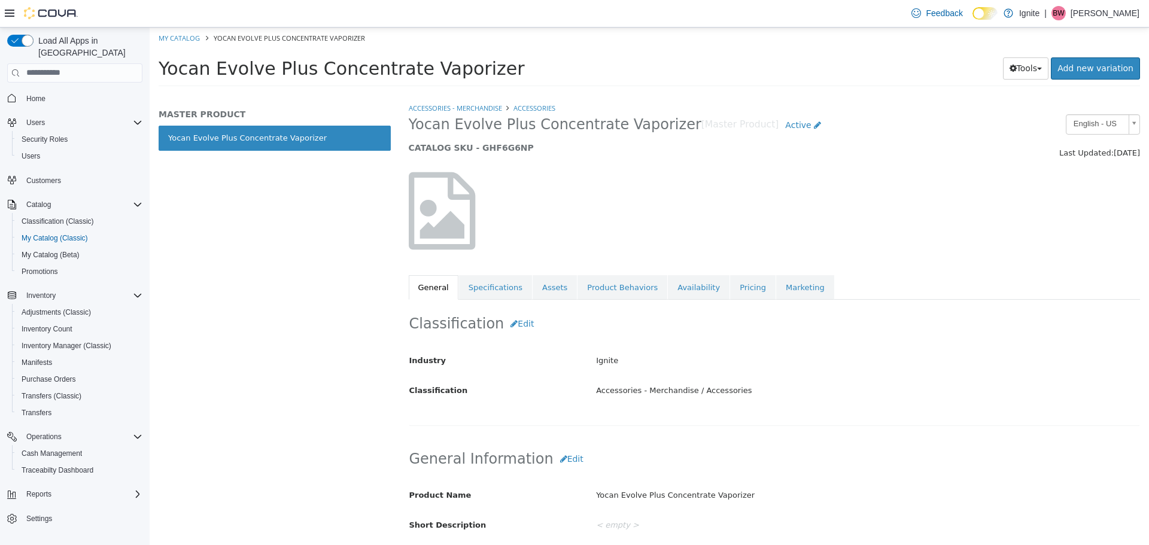
select select "**********"
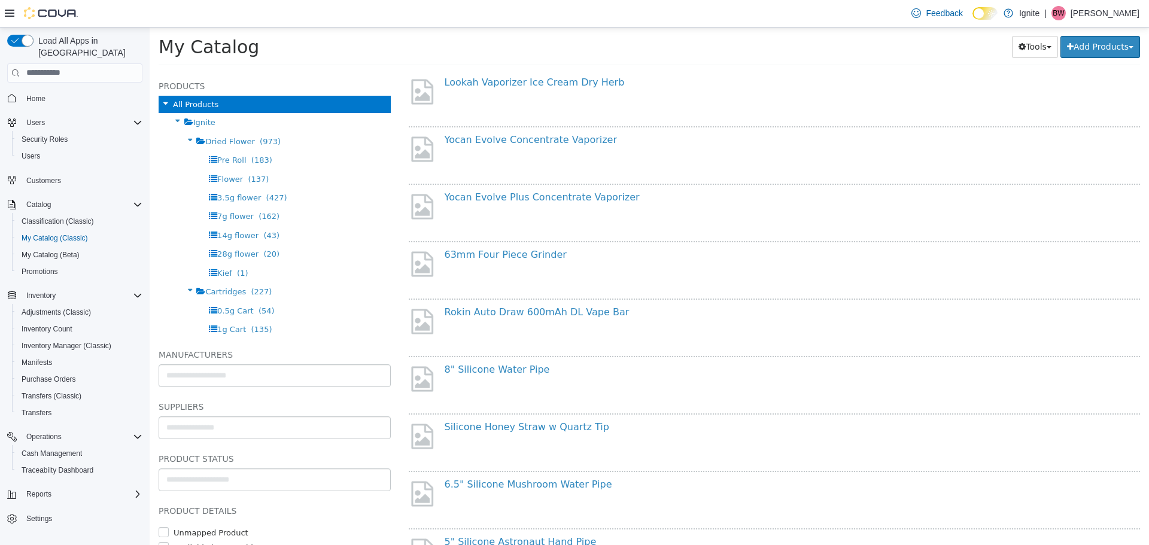
scroll to position [658, 0]
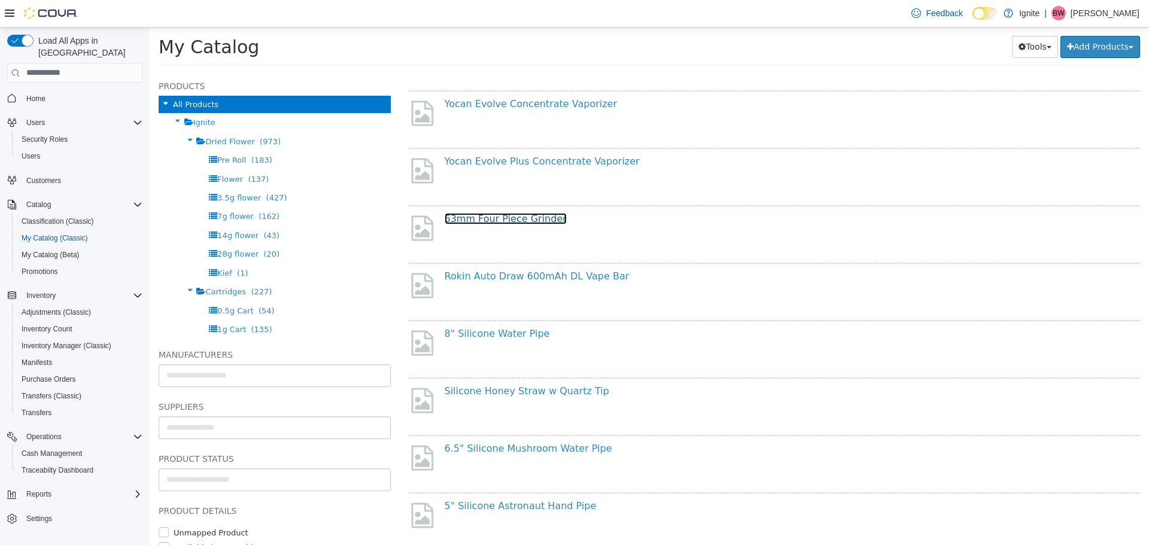
click at [497, 219] on link "63mm Four Piece Grinder" at bounding box center [506, 217] width 122 height 11
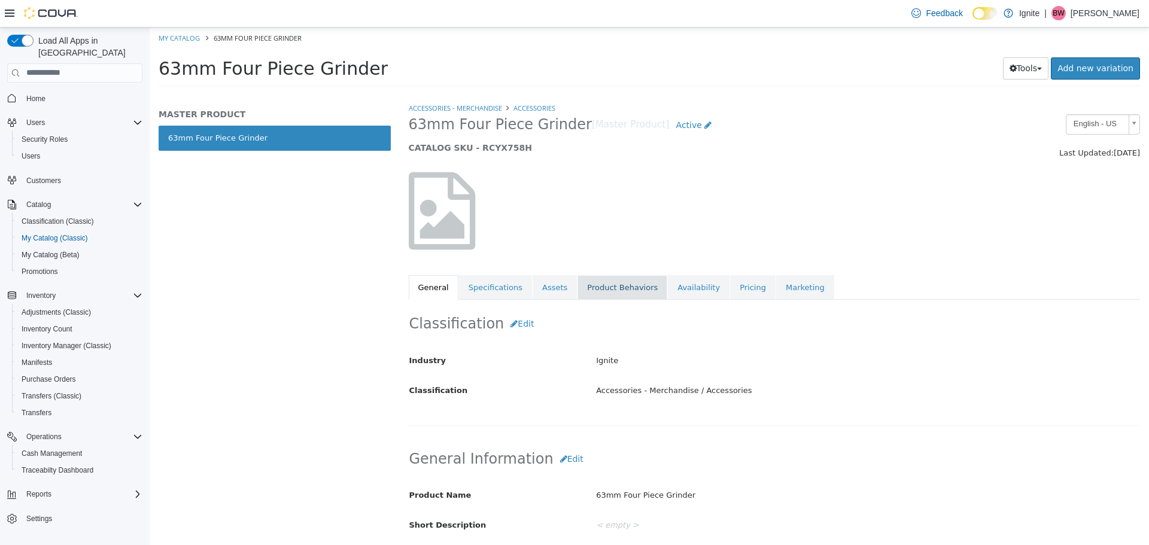
click at [599, 293] on link "Product Behaviors" at bounding box center [622, 287] width 90 height 25
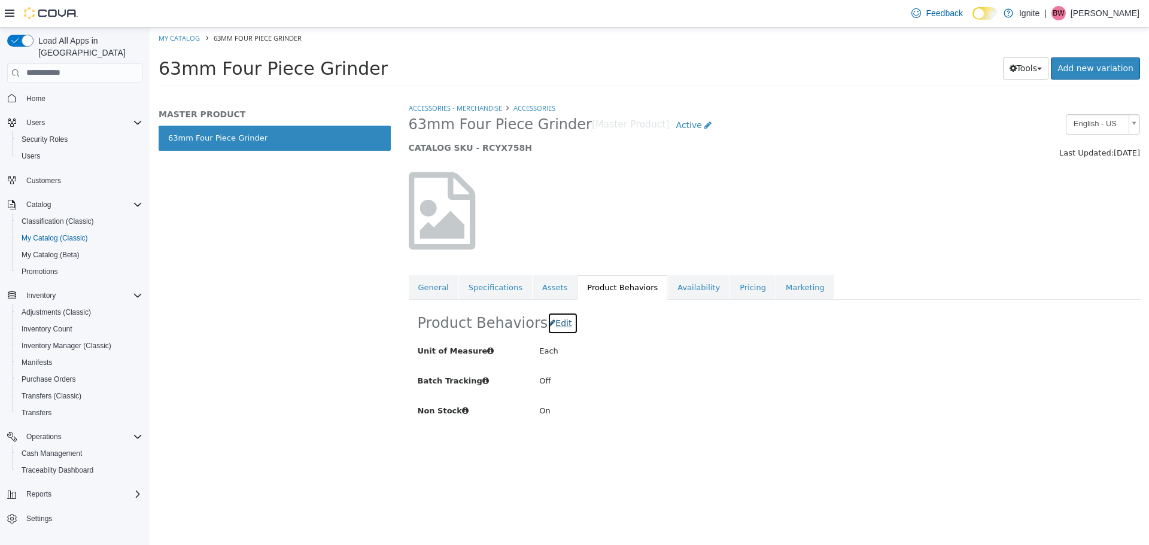
click at [562, 325] on span "Edit" at bounding box center [563, 323] width 16 height 10
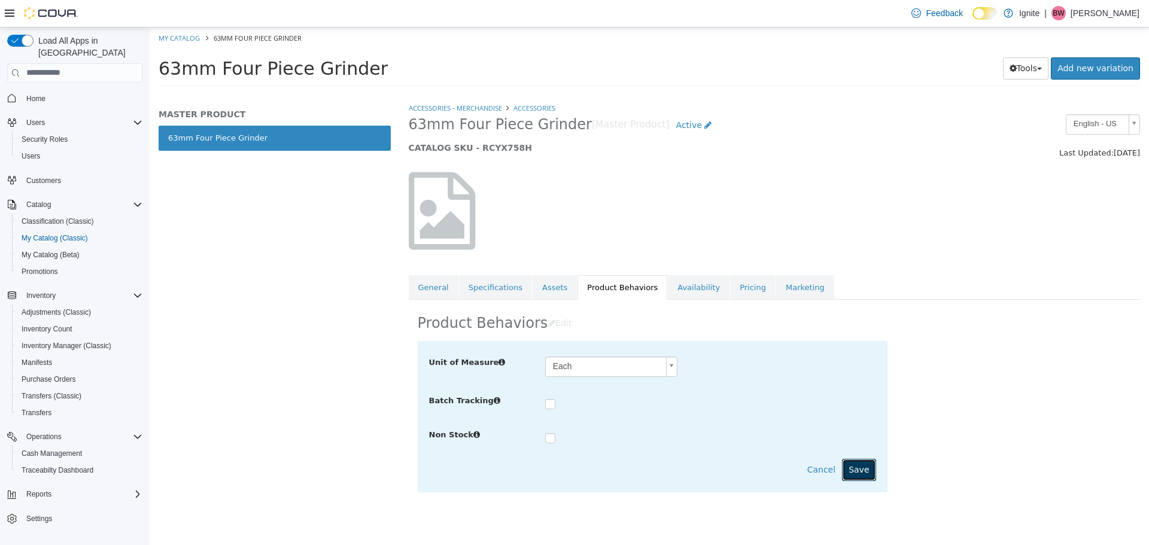
click at [867, 473] on button "Save" at bounding box center [859, 469] width 34 height 22
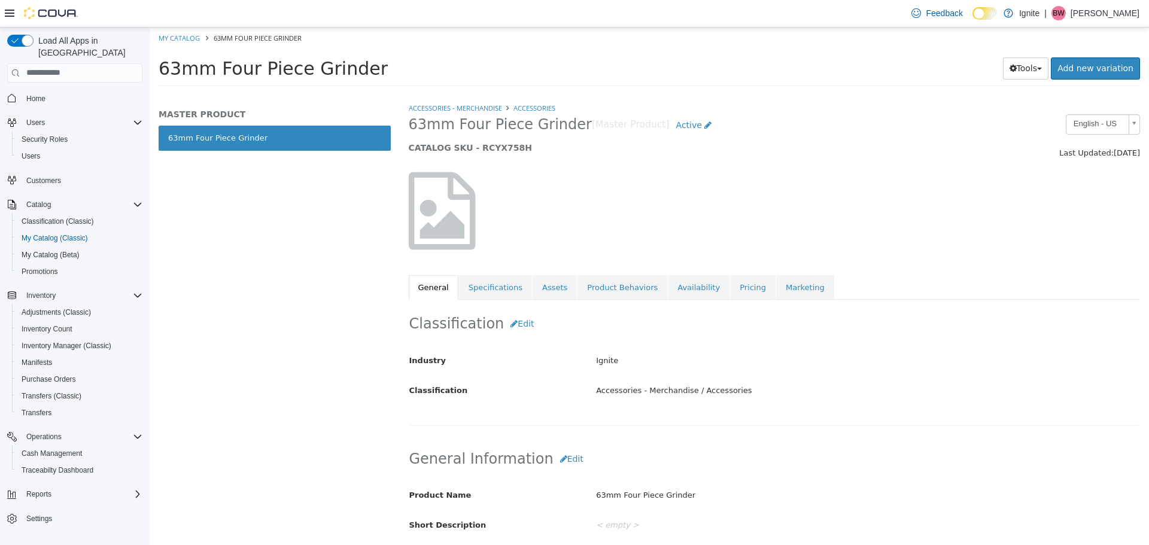
select select "**********"
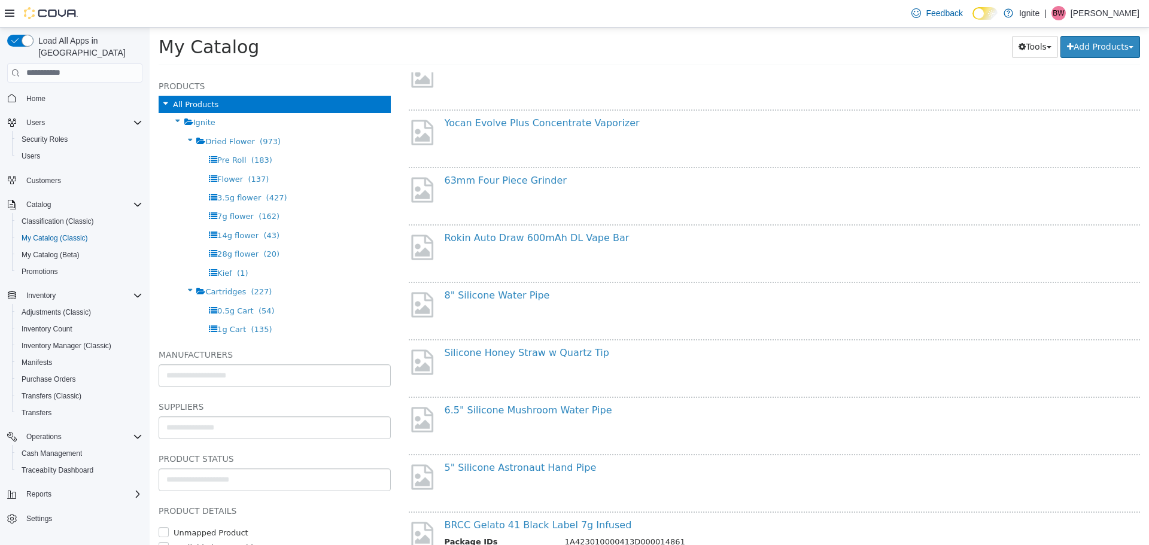
scroll to position [718, 0]
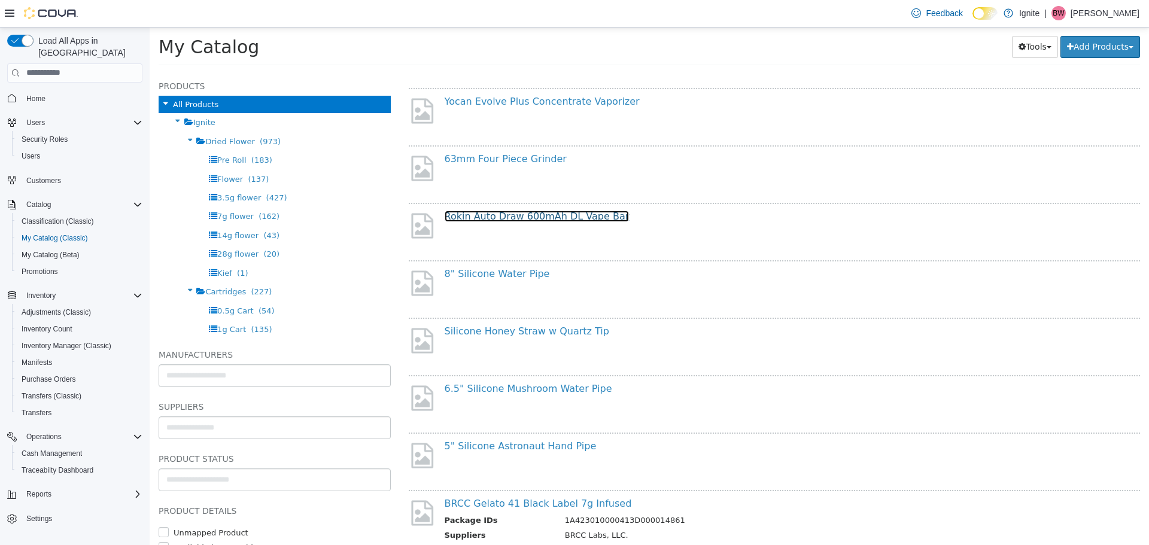
click at [514, 217] on link "Rokin Auto Draw 600mAh DL Vape Bar" at bounding box center [537, 215] width 185 height 11
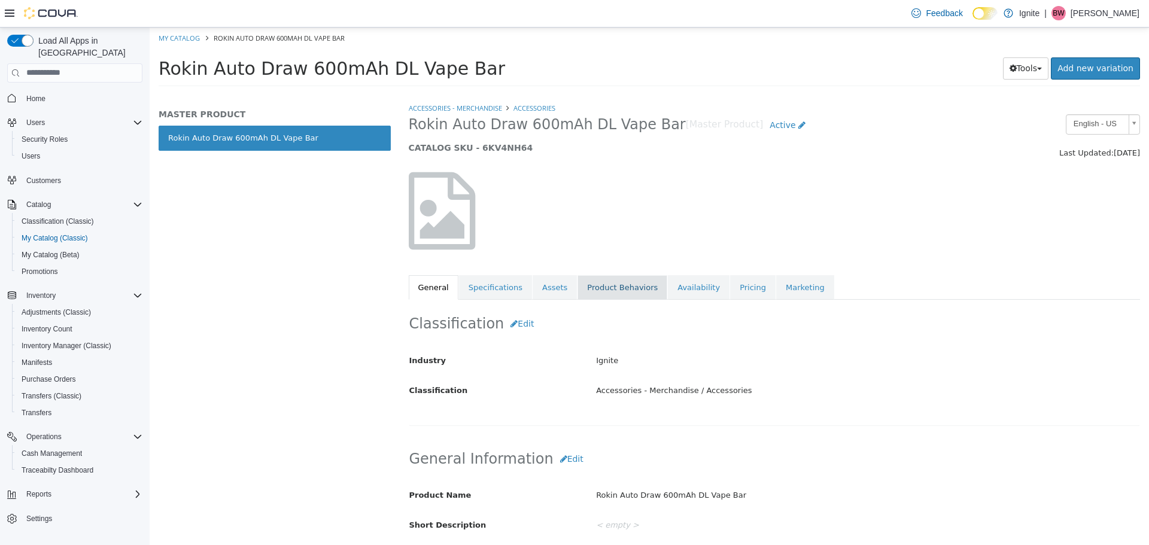
click at [599, 282] on link "Product Behaviors" at bounding box center [622, 287] width 90 height 25
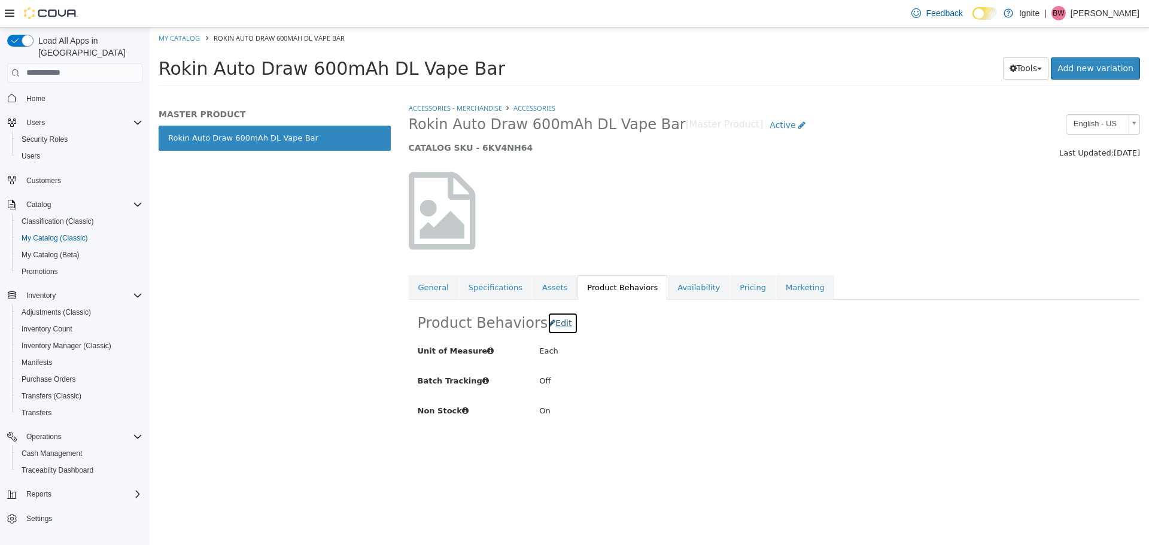
click at [559, 322] on span "Edit" at bounding box center [563, 323] width 16 height 10
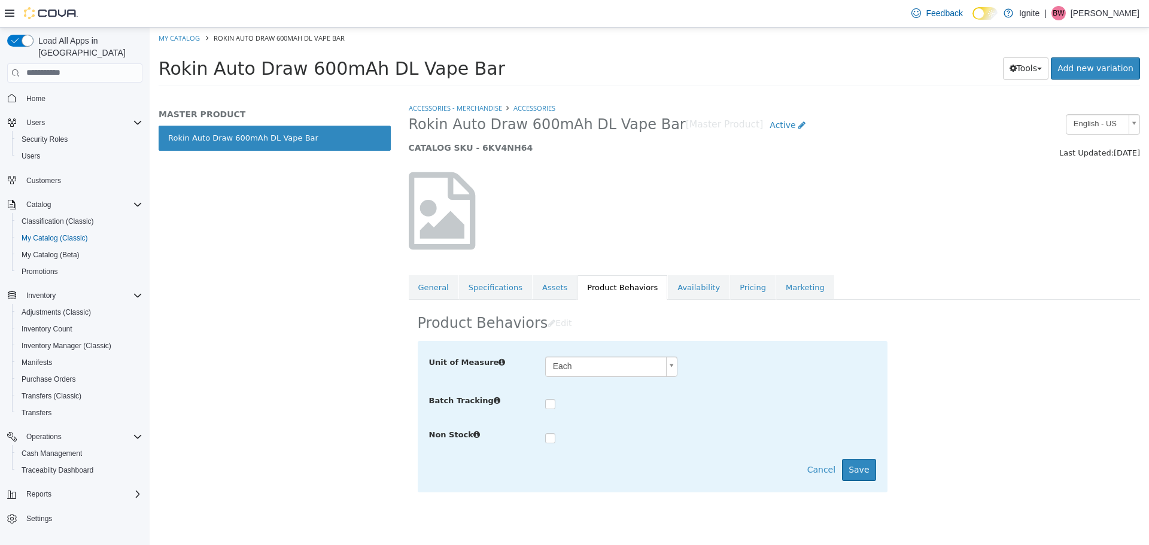
click at [557, 437] on label at bounding box center [559, 439] width 5 height 12
click at [863, 471] on button "Save" at bounding box center [859, 469] width 34 height 22
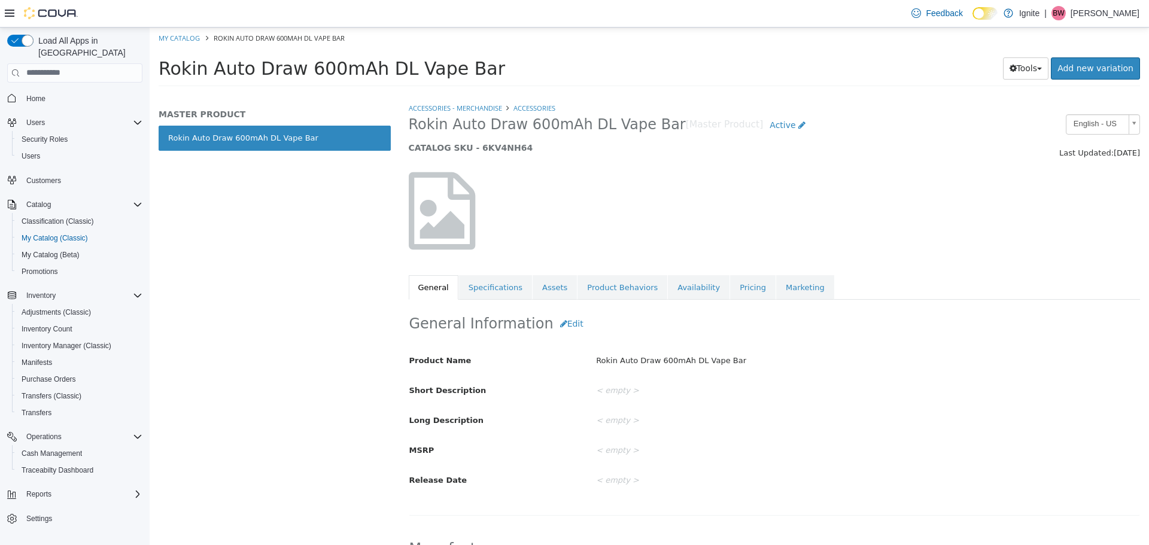
select select "**********"
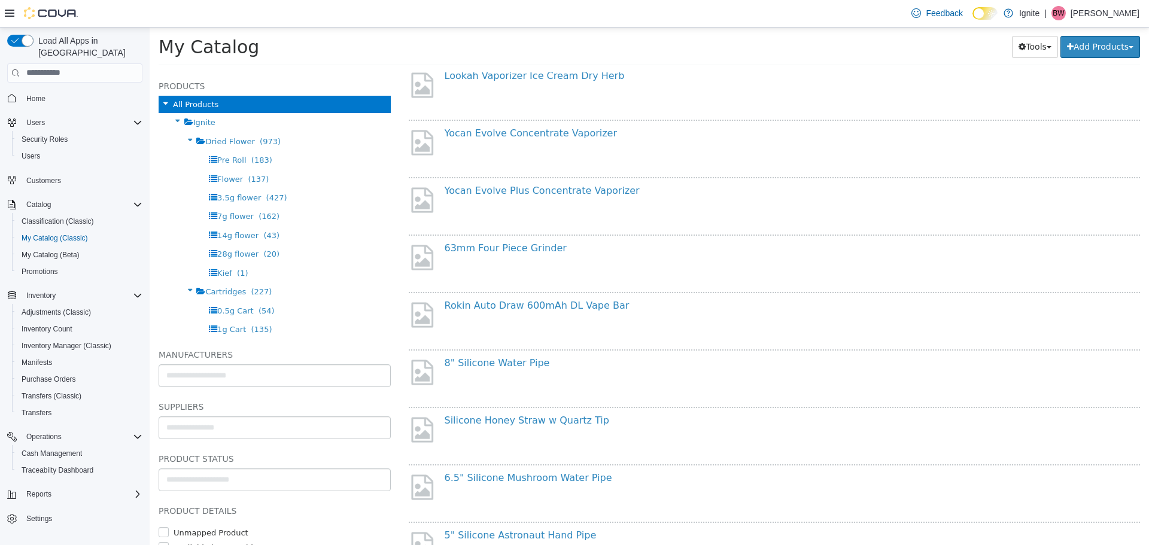
scroll to position [658, 0]
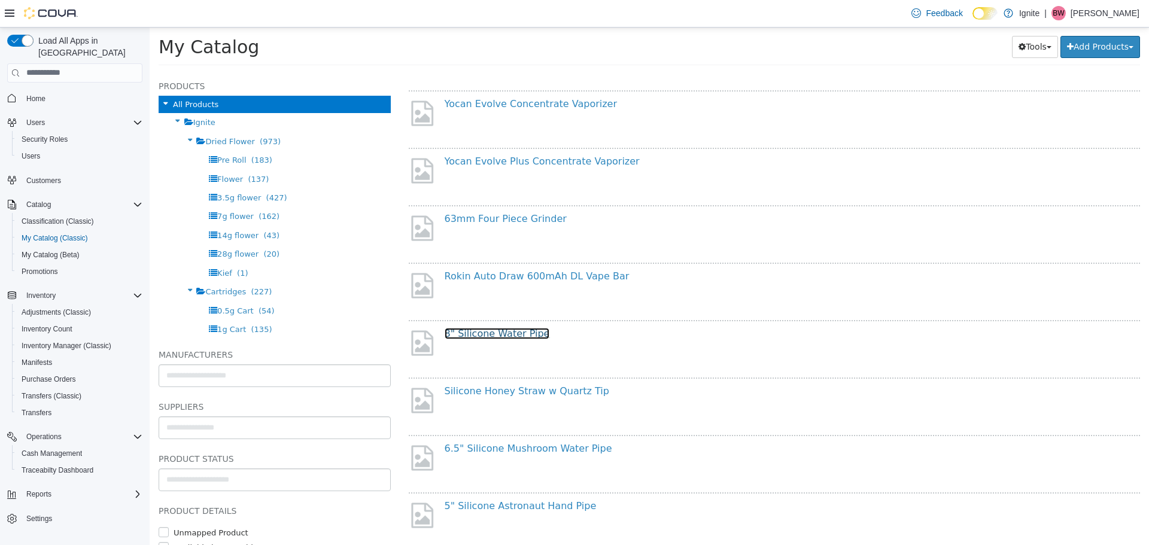
click at [480, 333] on link "8" Silicone Water Pipe" at bounding box center [497, 332] width 105 height 11
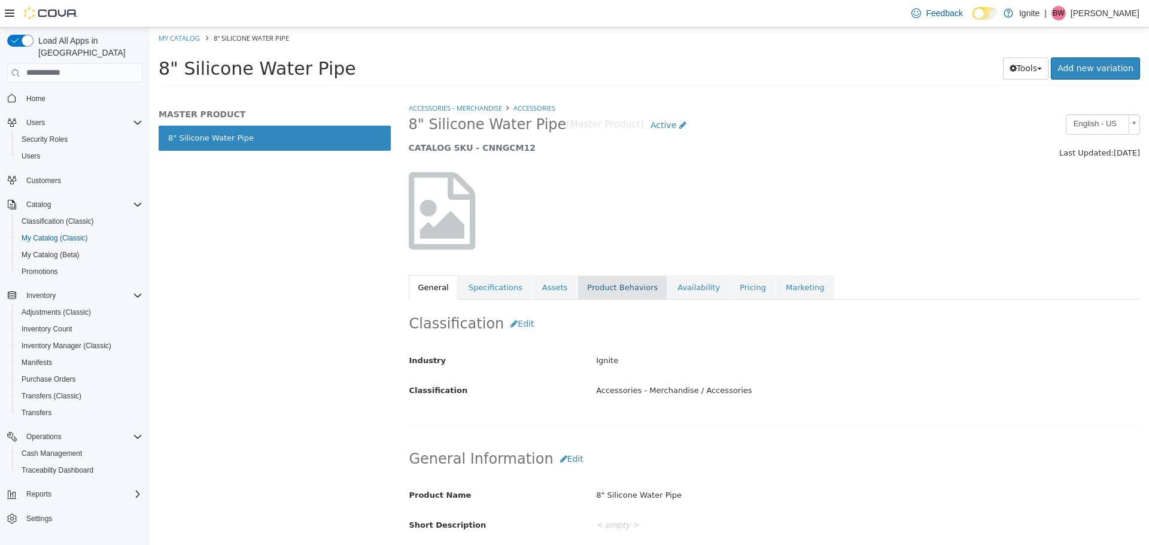
click at [599, 293] on link "Product Behaviors" at bounding box center [622, 287] width 90 height 25
select select "**********"
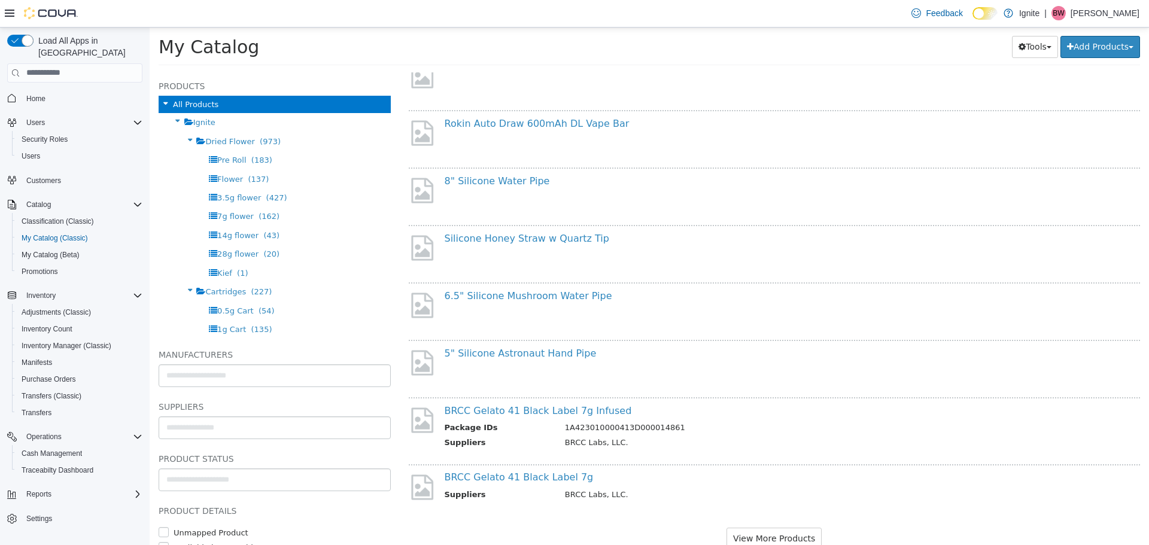
scroll to position [838, 0]
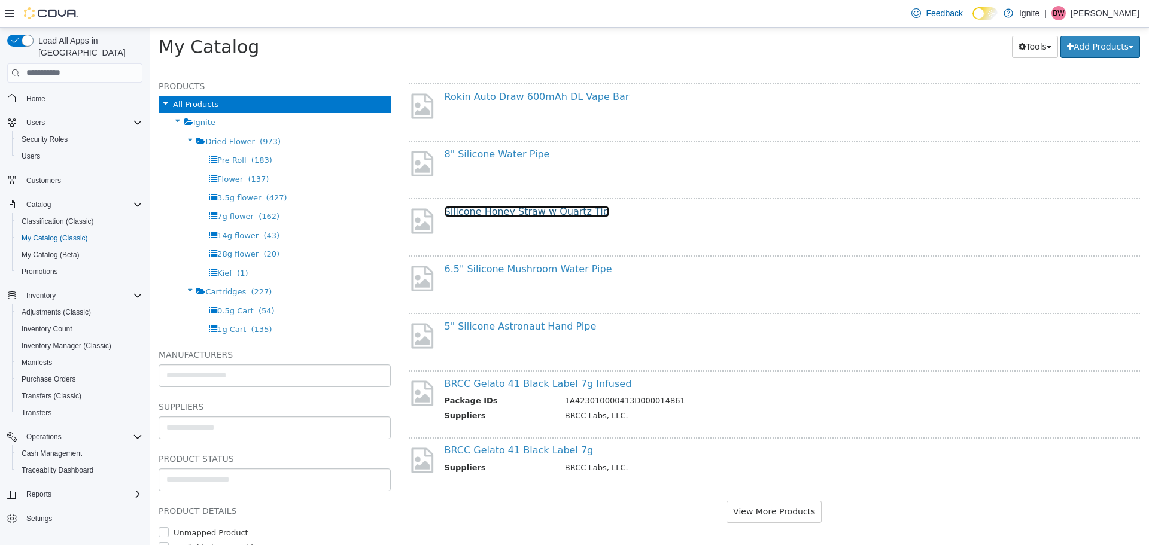
click at [521, 210] on link "Silicone Honey Straw w Quartz Tip" at bounding box center [527, 210] width 165 height 11
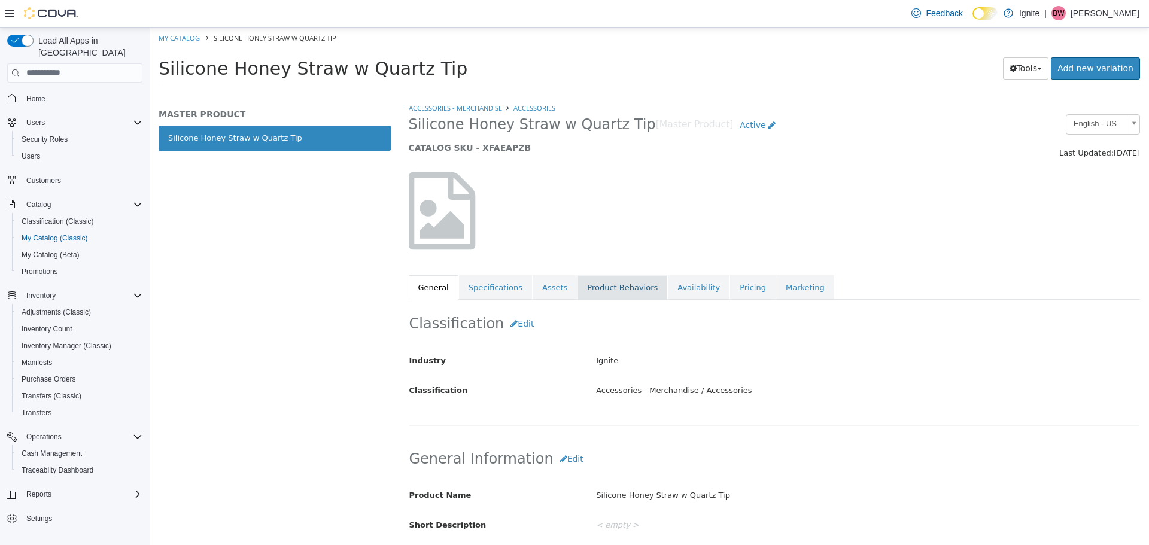
click at [614, 281] on link "Product Behaviors" at bounding box center [622, 287] width 90 height 25
select select "**********"
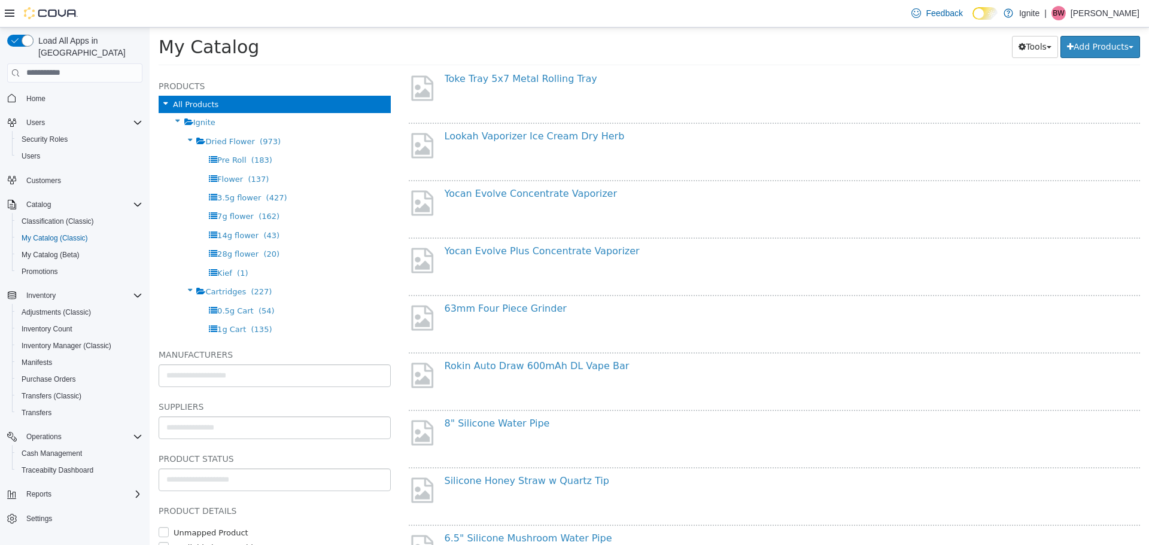
scroll to position [778, 0]
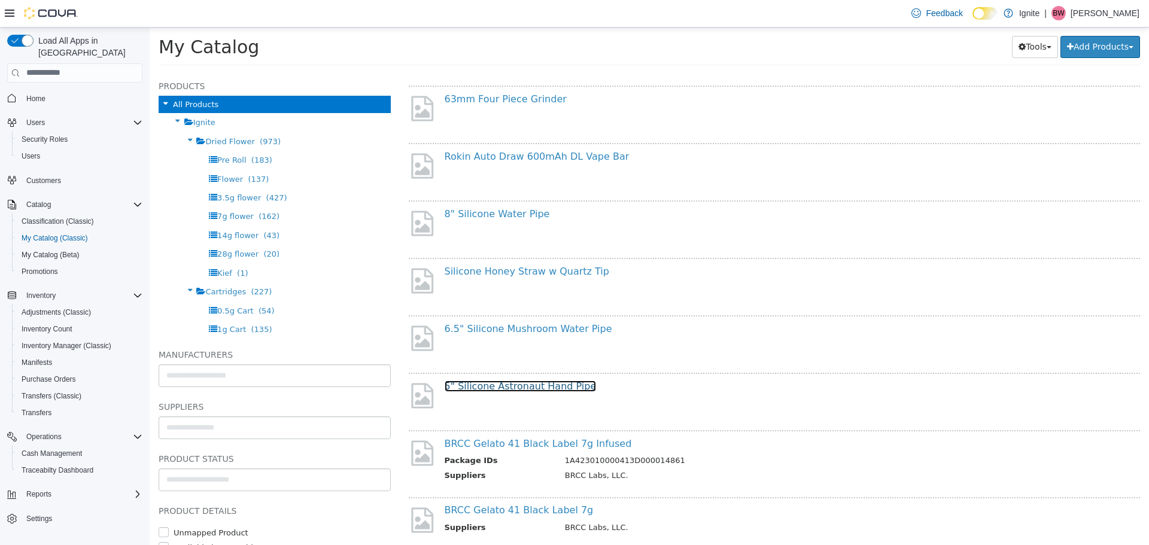
click at [507, 387] on link "5" Silicone Astronaut Hand Pipe" at bounding box center [521, 385] width 152 height 11
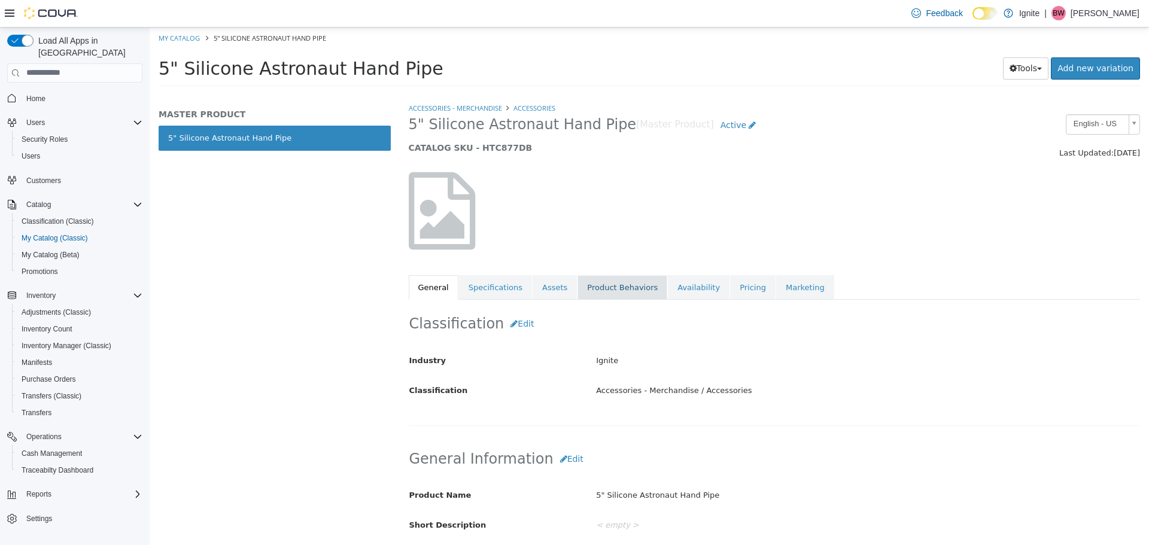
click at [598, 288] on link "Product Behaviors" at bounding box center [622, 287] width 90 height 25
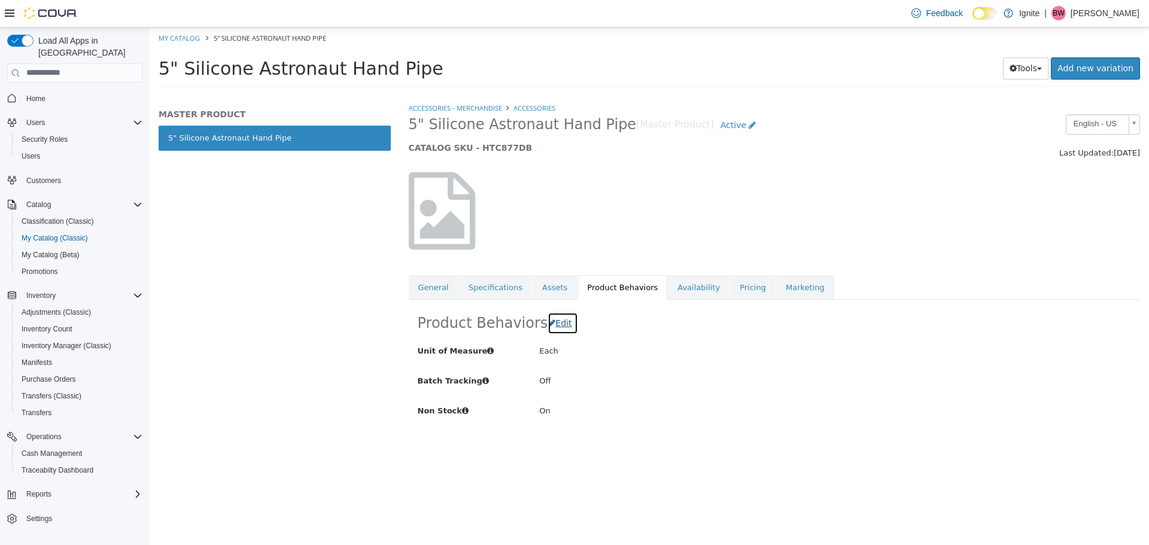
click at [561, 325] on span "Edit" at bounding box center [563, 323] width 16 height 10
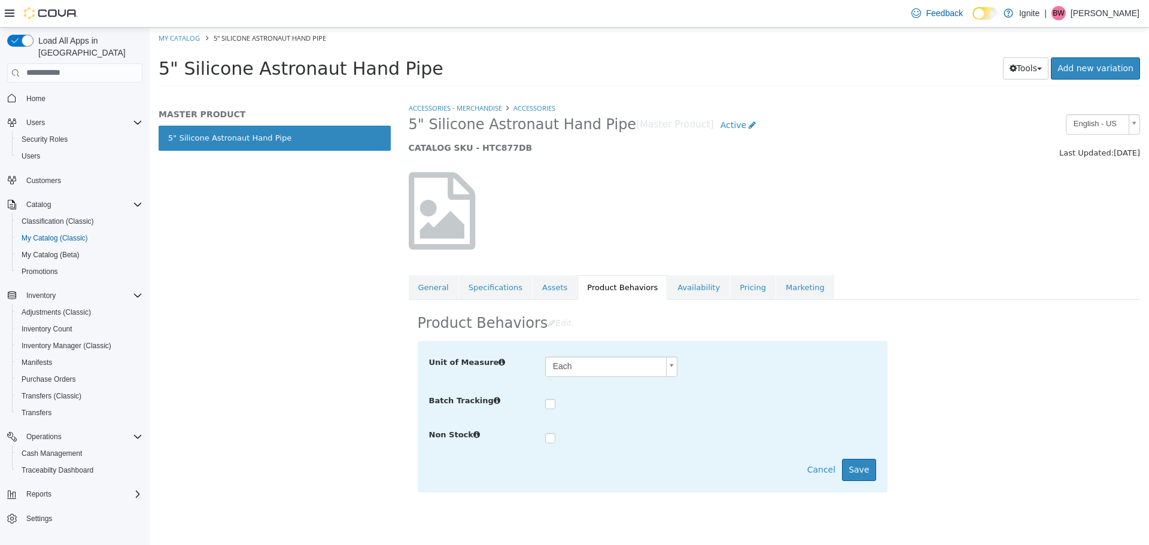
click at [557, 441] on label at bounding box center [559, 439] width 5 height 12
click at [859, 469] on button "Save" at bounding box center [859, 469] width 34 height 22
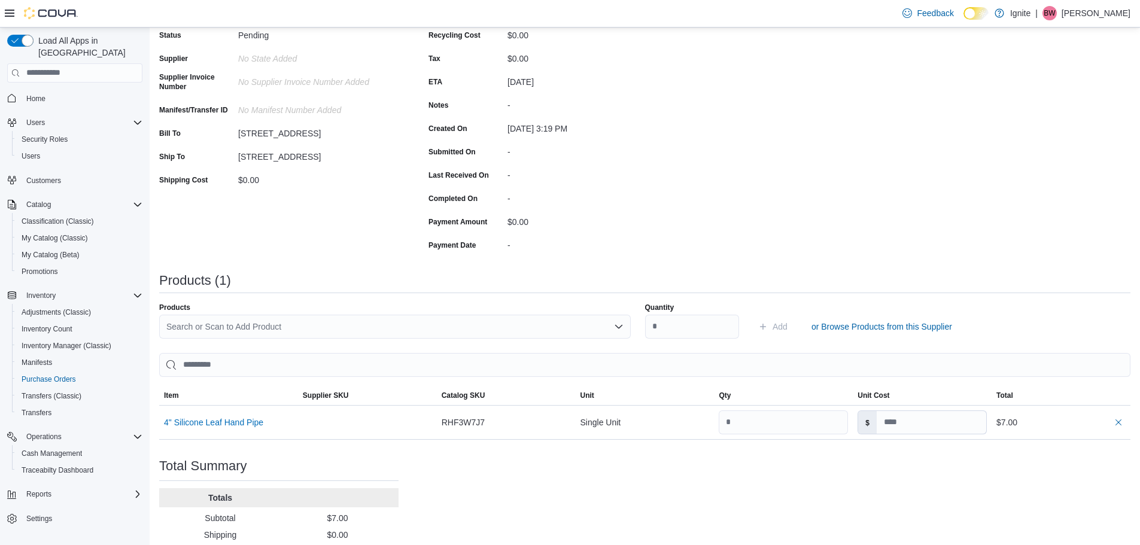
scroll to position [120, 0]
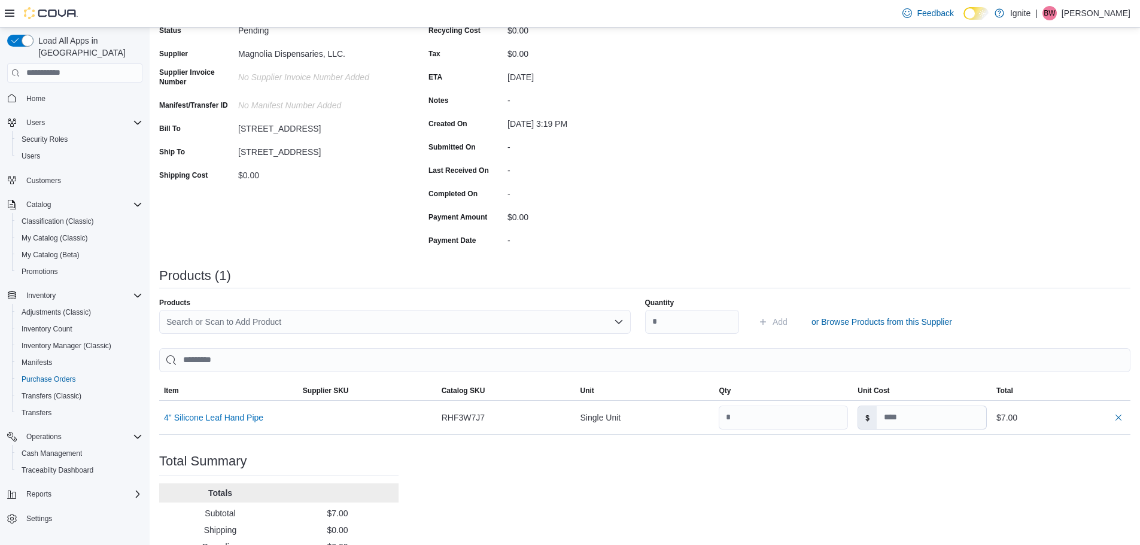
click at [215, 319] on div "Search or Scan to Add Product" at bounding box center [394, 322] width 471 height 24
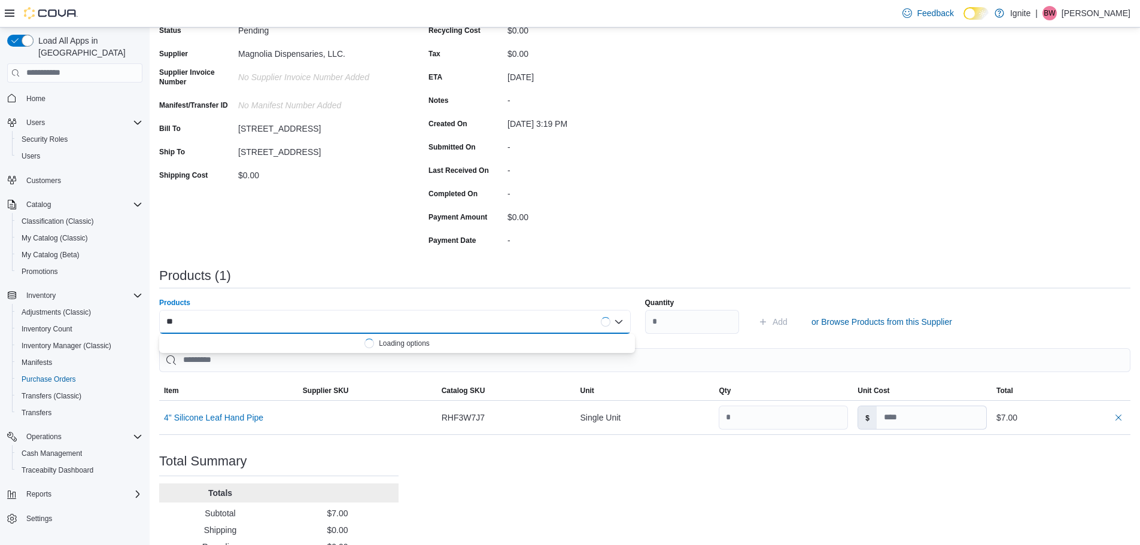
type input "*"
type input "*****"
click at [897, 229] on div "Purchase Order: POCJ9Z-469 Feedback Purchase Order Details Edit Status Pending …" at bounding box center [644, 291] width 971 height 609
click at [234, 418] on button "4" Silicone Leaf Hand Pipe" at bounding box center [213, 418] width 99 height 10
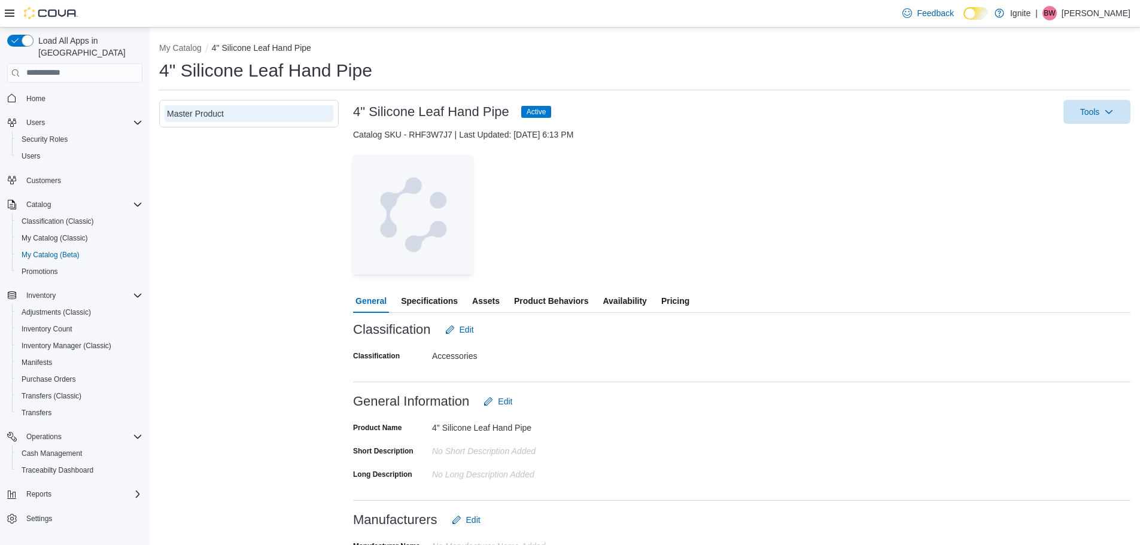
click at [537, 303] on span "Product Behaviors" at bounding box center [551, 301] width 74 height 24
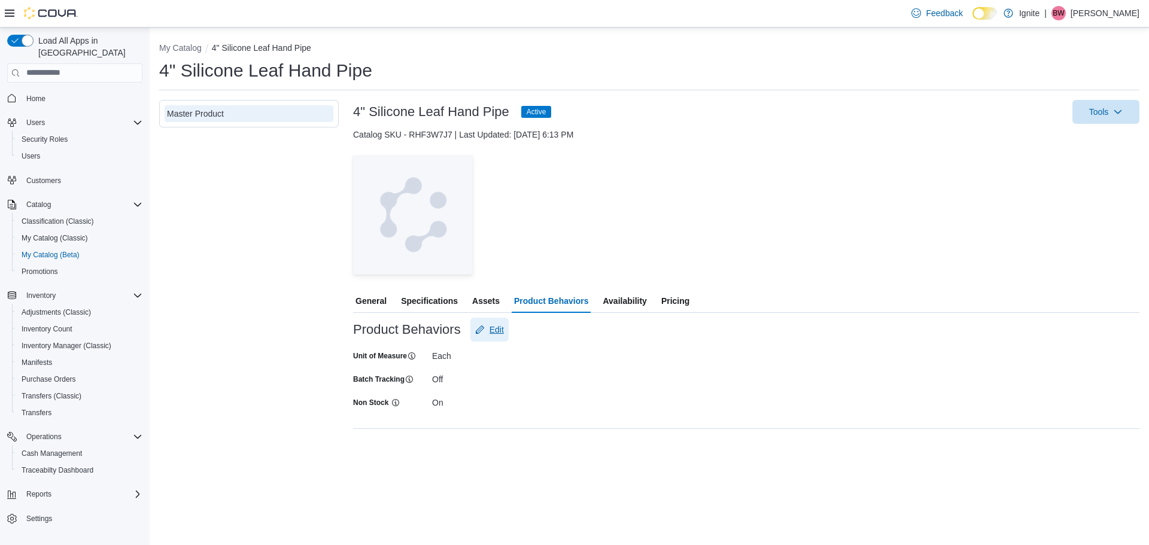
click at [501, 332] on span "Edit" at bounding box center [496, 330] width 14 height 12
click at [471, 383] on div at bounding box center [512, 385] width 160 height 10
click at [552, 431] on span "Save" at bounding box center [558, 438] width 53 height 24
click at [500, 438] on span "Cancel" at bounding box center [493, 439] width 26 height 12
click at [532, 412] on div at bounding box center [746, 417] width 786 height 10
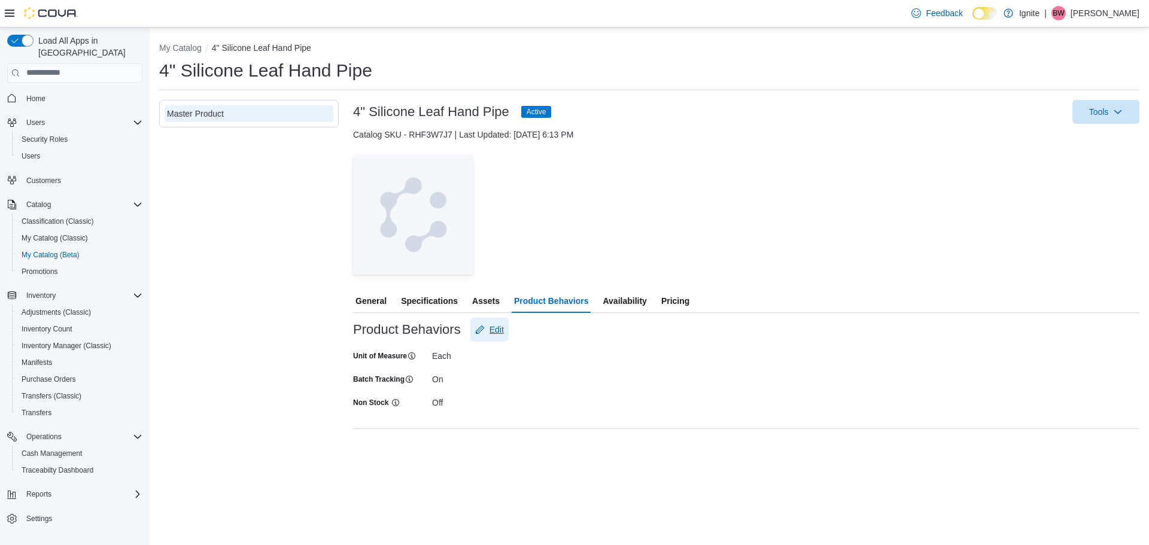
click at [495, 334] on span "Edit" at bounding box center [496, 330] width 14 height 12
click at [489, 390] on div at bounding box center [512, 384] width 160 height 19
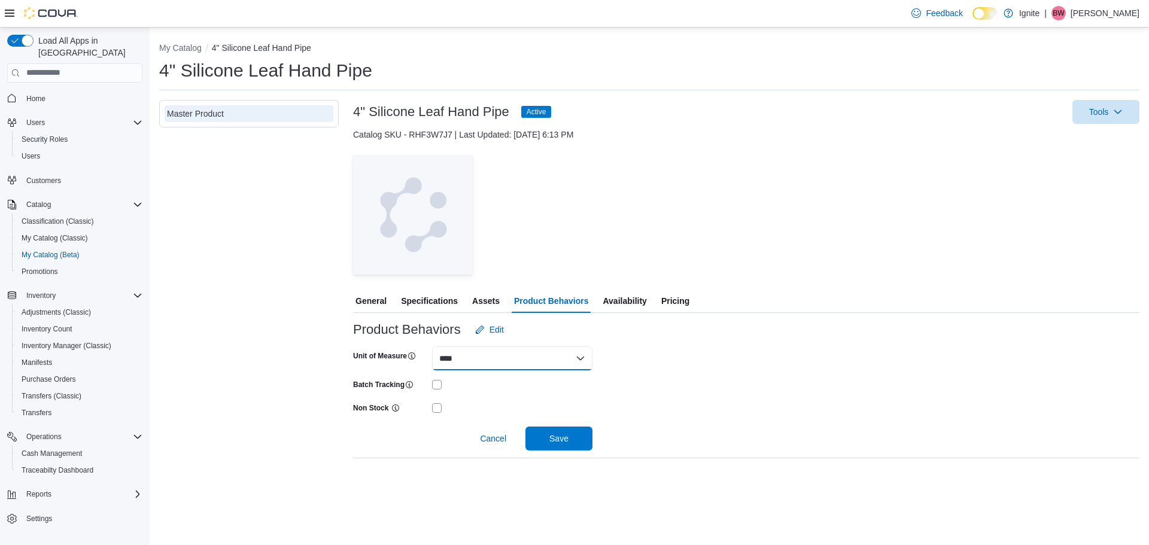
click at [513, 358] on select "**** ****" at bounding box center [512, 358] width 160 height 24
click at [559, 442] on span "Save" at bounding box center [558, 438] width 19 height 12
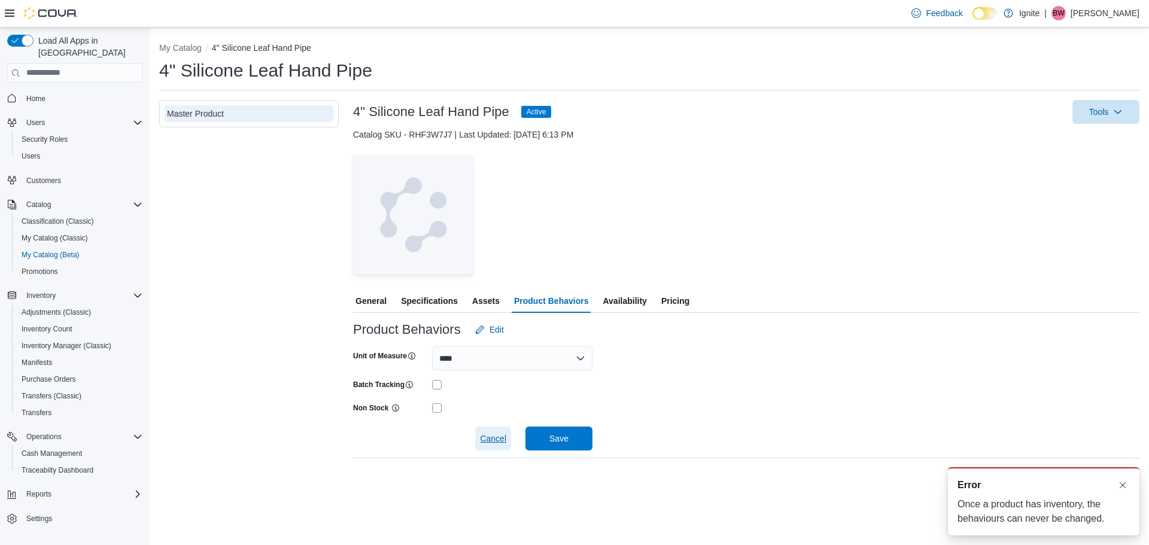
click at [492, 437] on span "Cancel" at bounding box center [493, 439] width 26 height 12
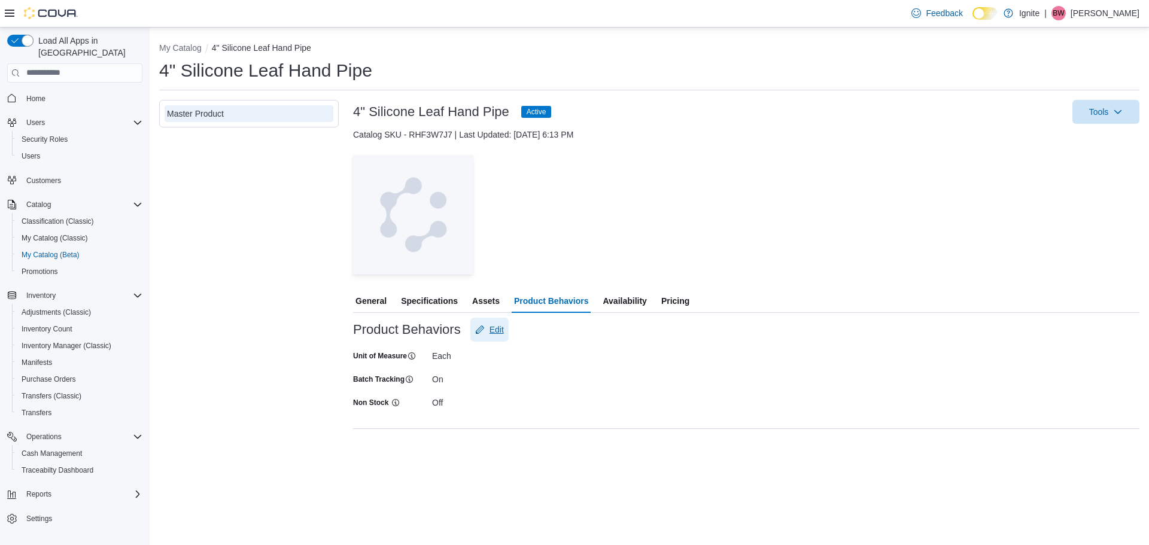
click at [491, 328] on span "Edit" at bounding box center [496, 330] width 14 height 12
click at [552, 436] on span "Save" at bounding box center [558, 438] width 19 height 12
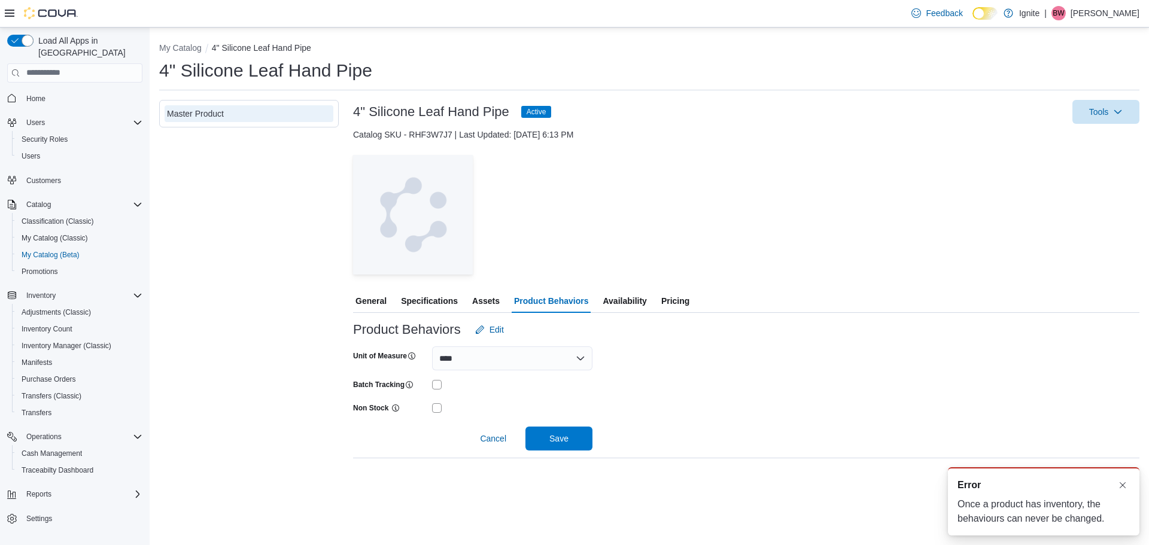
click at [729, 432] on div "Unit of Measure **** **** Batch Tracking Non Stock Cancel Save" at bounding box center [746, 396] width 786 height 109
click at [506, 437] on span "Cancel" at bounding box center [493, 439] width 26 height 12
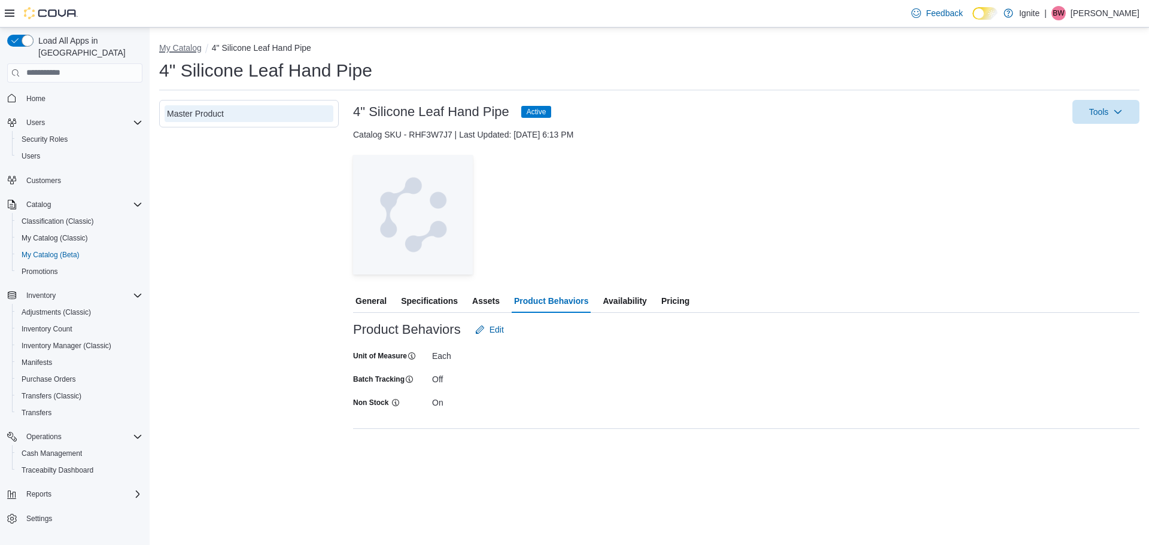
click at [185, 50] on button "My Catalog" at bounding box center [180, 48] width 42 height 10
select select "**********"
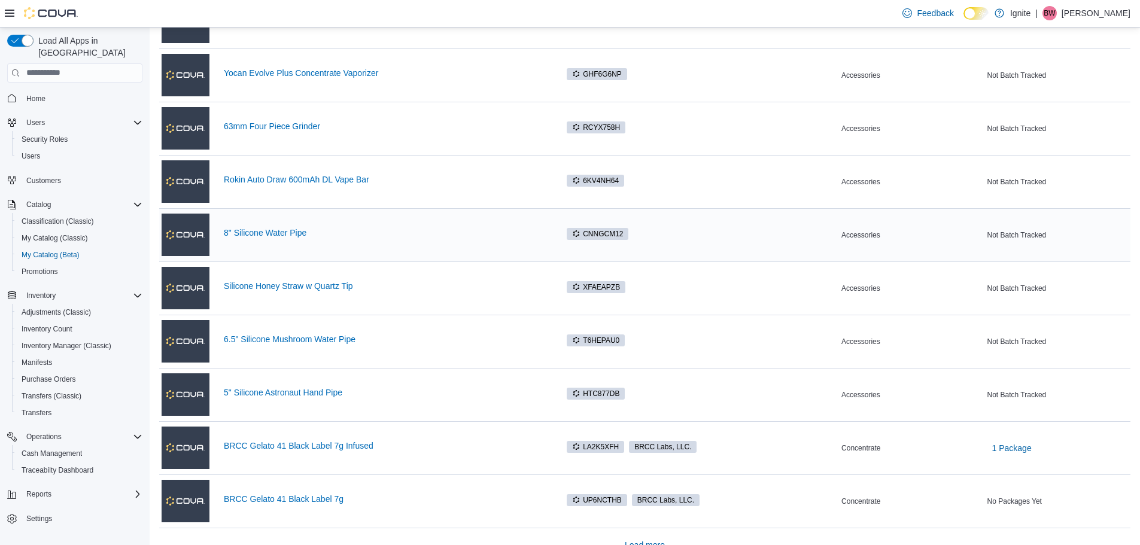
scroll to position [739, 0]
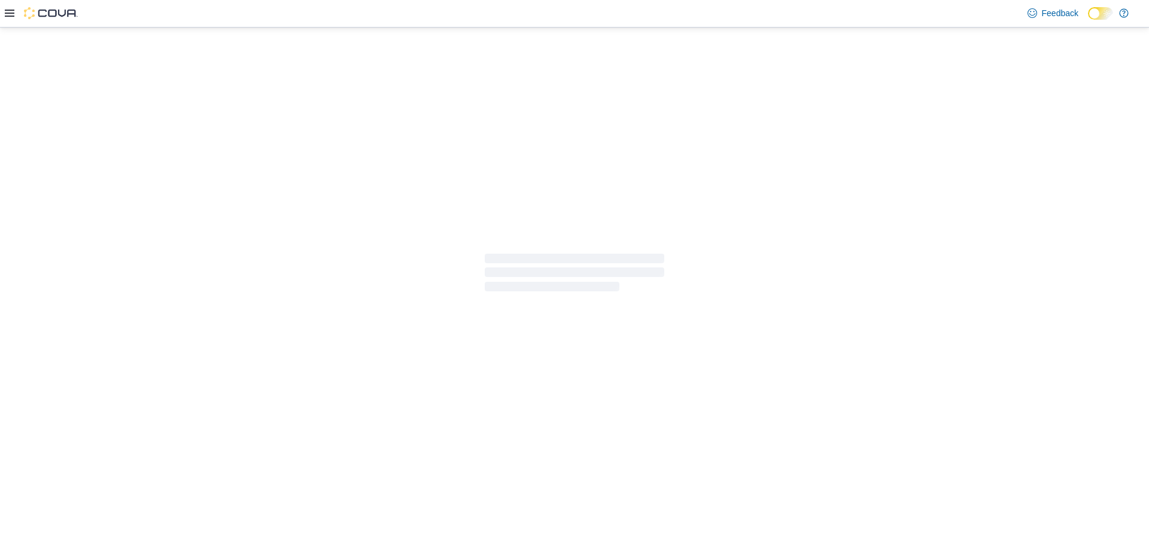
select select "**********"
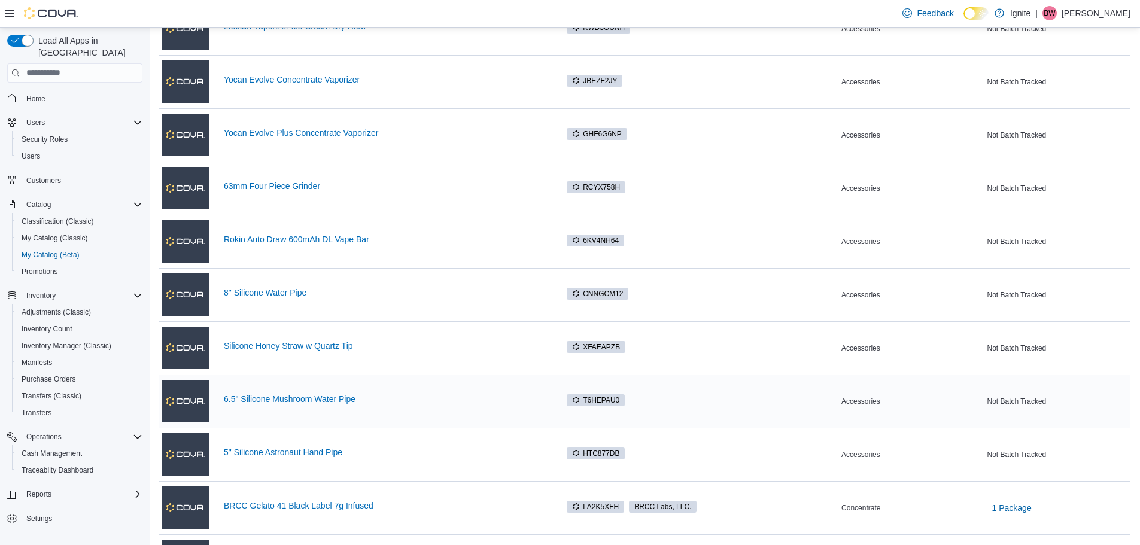
scroll to position [739, 0]
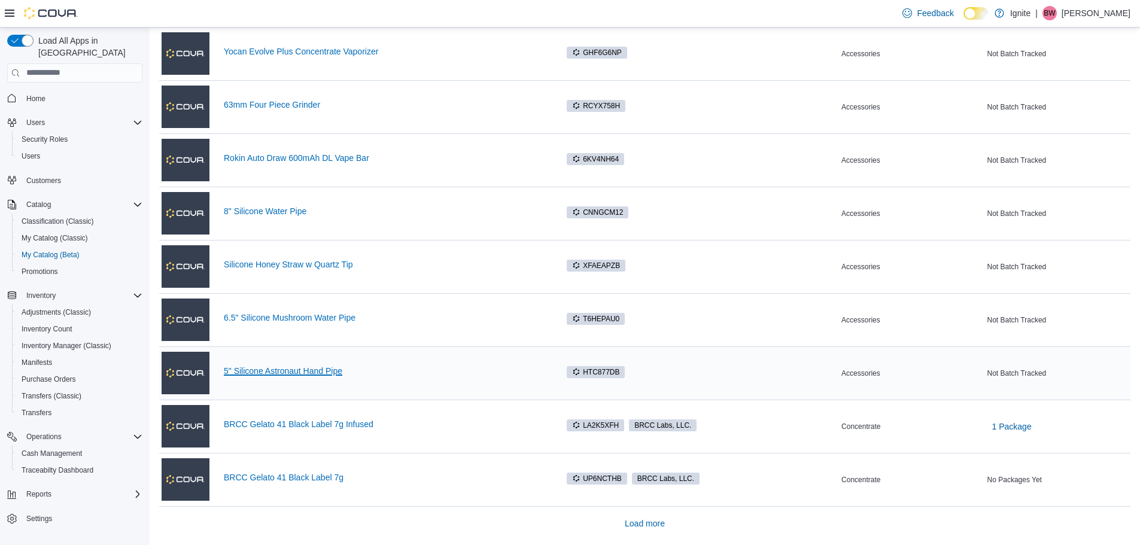
click at [281, 370] on link "5" Silicone Astronaut Hand Pipe" at bounding box center [384, 371] width 321 height 10
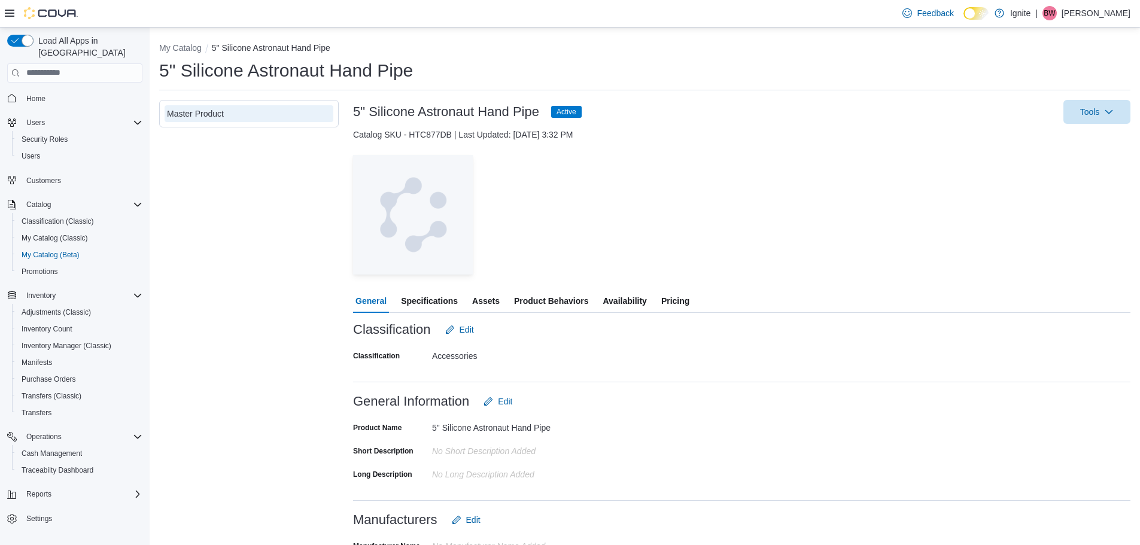
click at [555, 299] on span "Product Behaviors" at bounding box center [551, 301] width 74 height 24
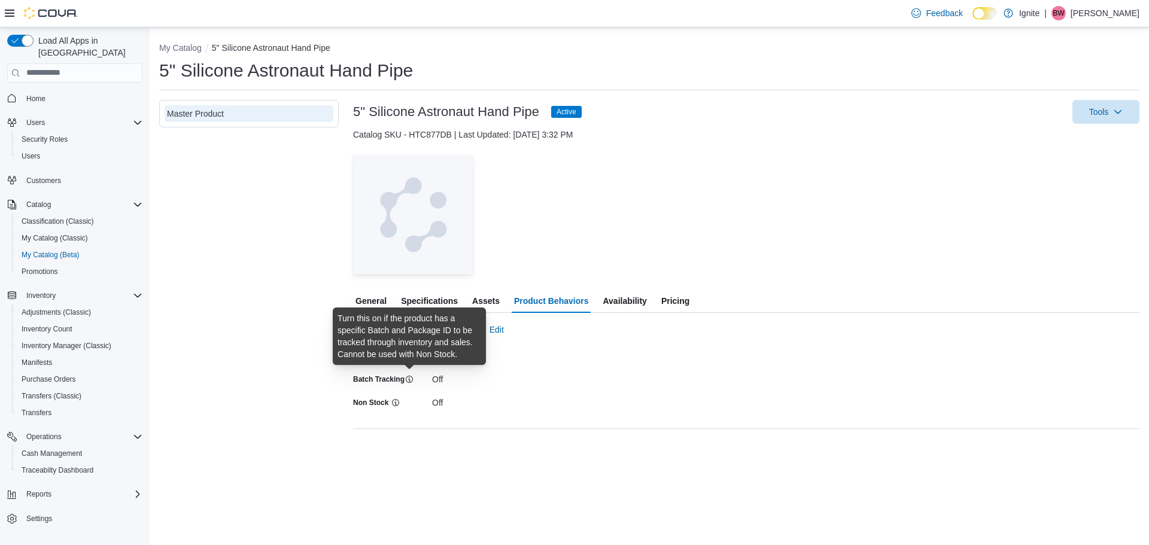
click at [410, 378] on icon at bounding box center [409, 380] width 10 height 10
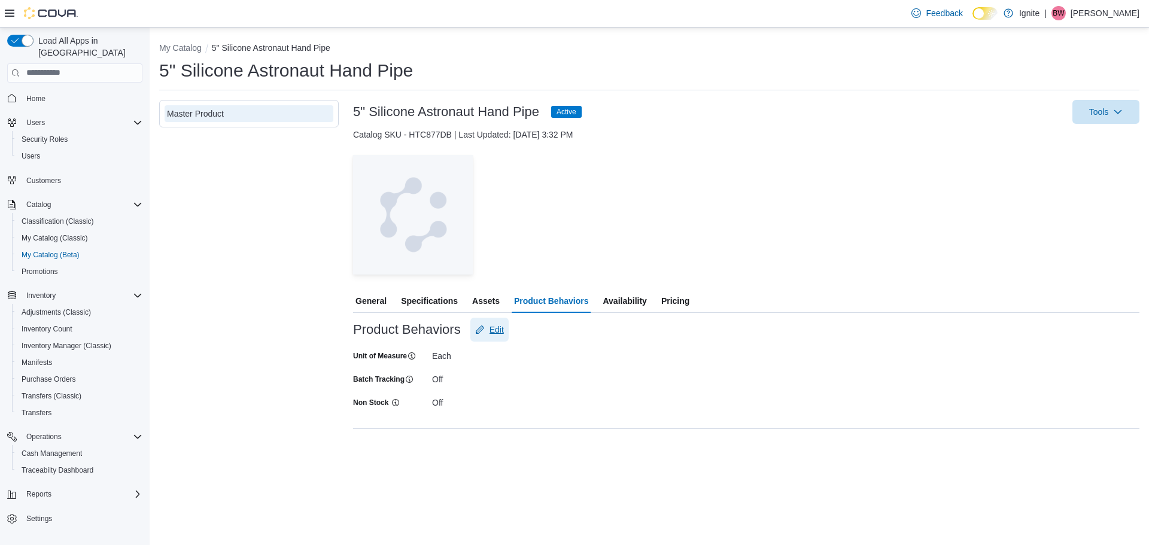
click at [502, 322] on span "Edit" at bounding box center [489, 330] width 29 height 24
click at [556, 450] on span "Save" at bounding box center [558, 438] width 53 height 24
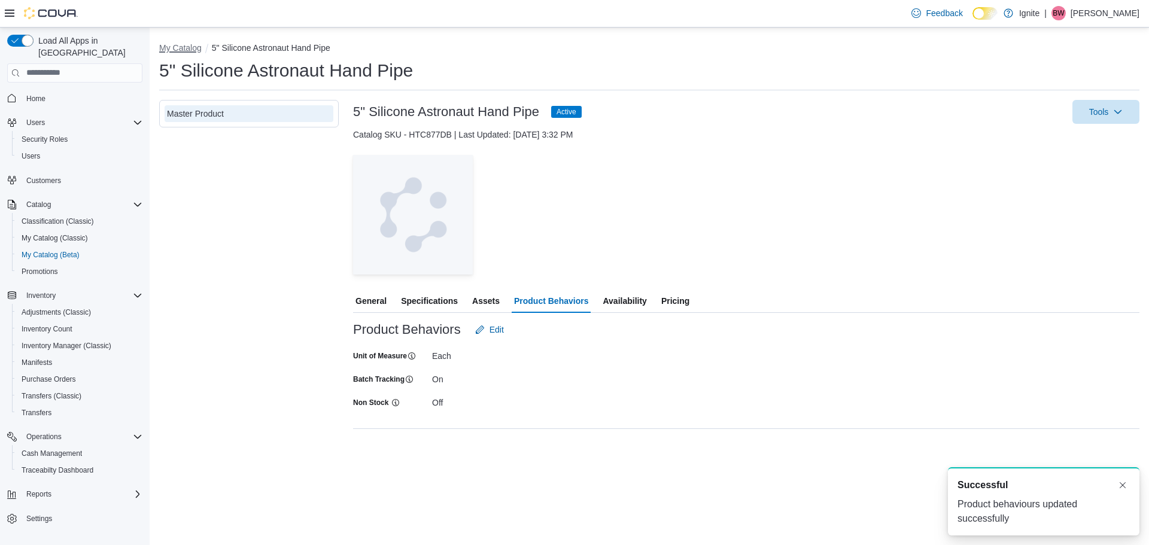
click at [178, 45] on button "My Catalog" at bounding box center [180, 48] width 42 height 10
select select "**********"
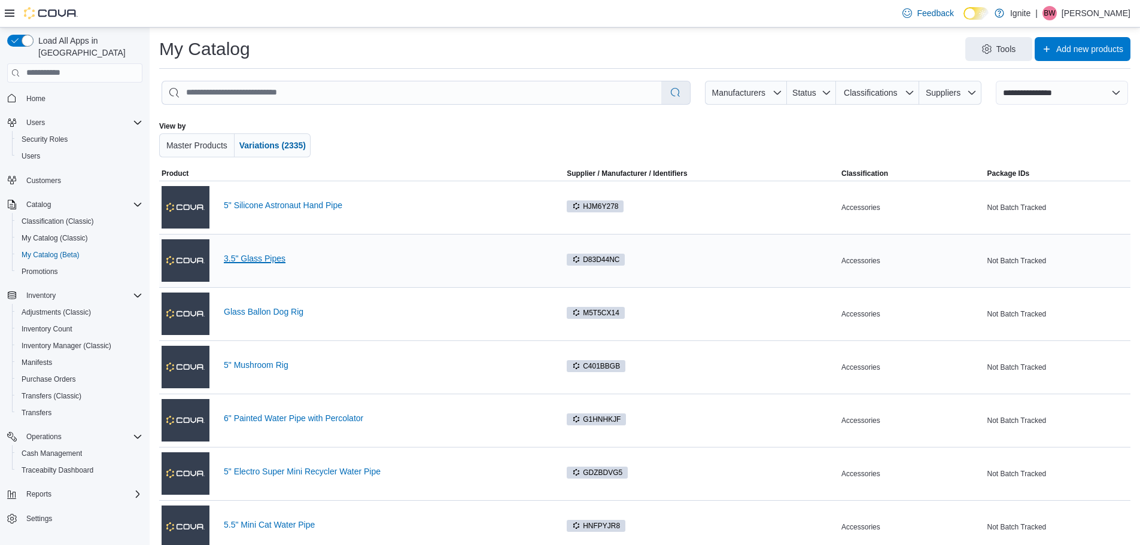
click at [253, 257] on link "3.5" Glass Pipes" at bounding box center [384, 259] width 321 height 10
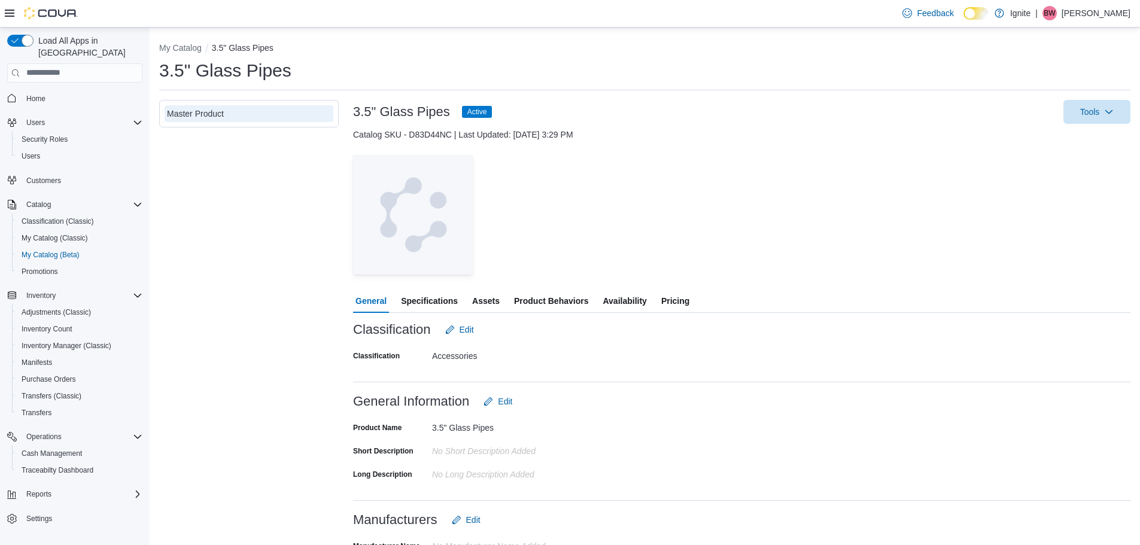
click at [558, 301] on span "Product Behaviors" at bounding box center [551, 301] width 74 height 24
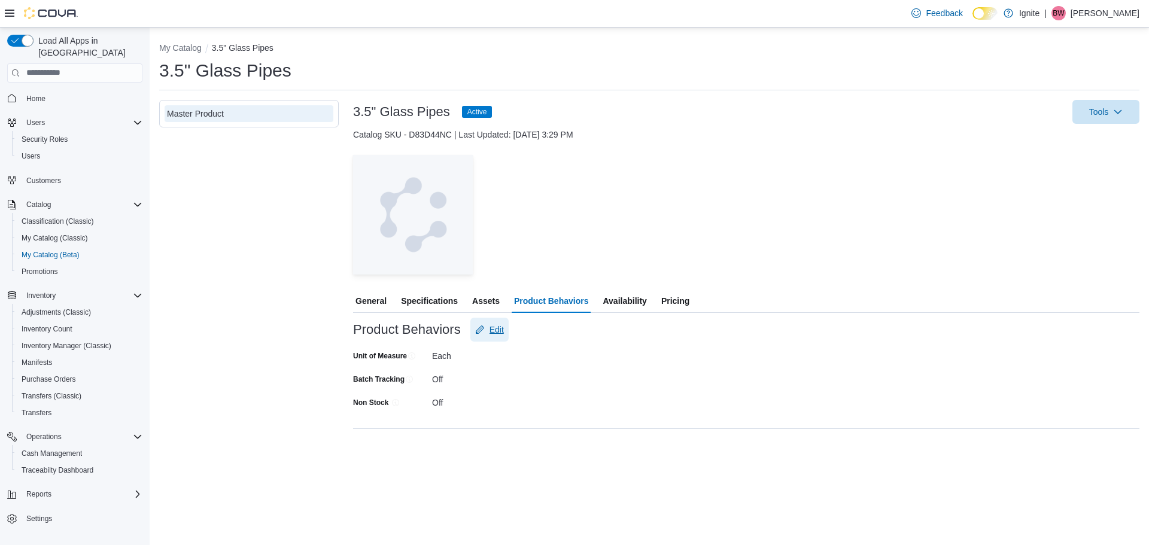
click at [500, 331] on span "Edit" at bounding box center [496, 330] width 14 height 12
click at [569, 443] on span "Save" at bounding box center [558, 438] width 53 height 24
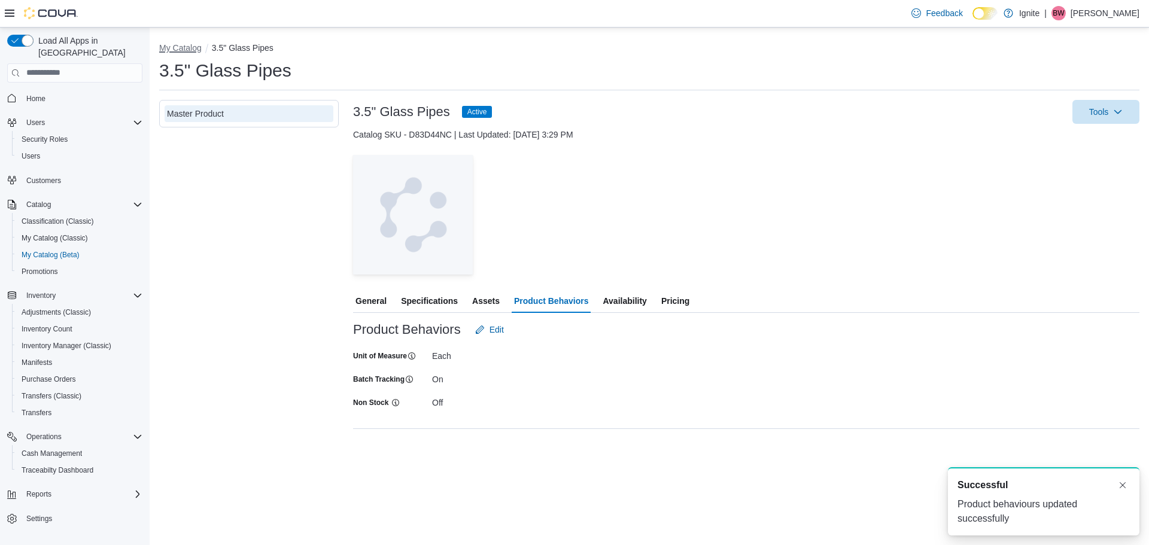
click at [188, 48] on button "My Catalog" at bounding box center [180, 48] width 42 height 10
select select "**********"
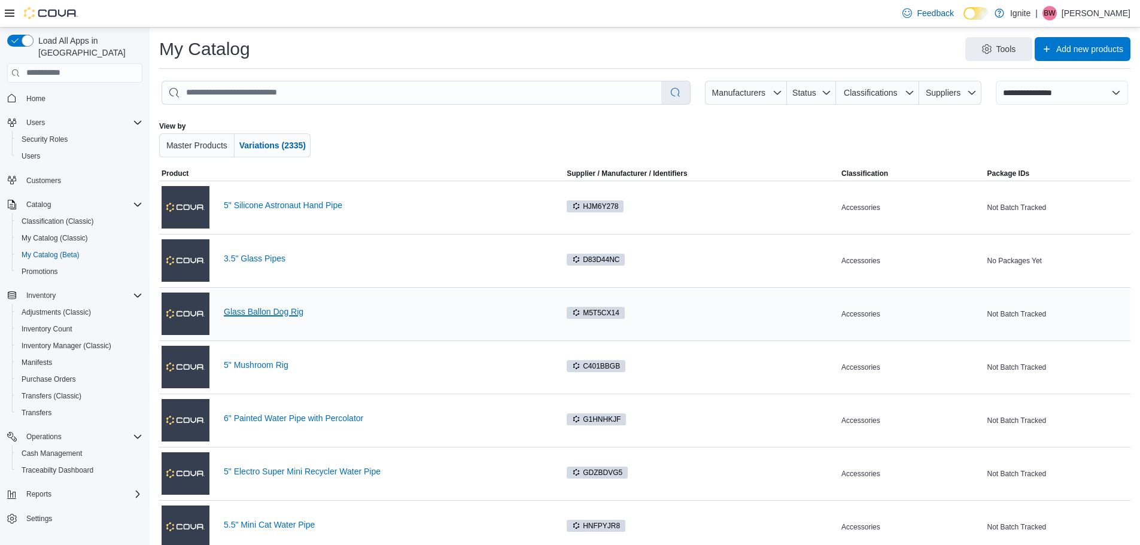
click at [282, 313] on link "Glass Ballon Dog Rig" at bounding box center [384, 312] width 321 height 10
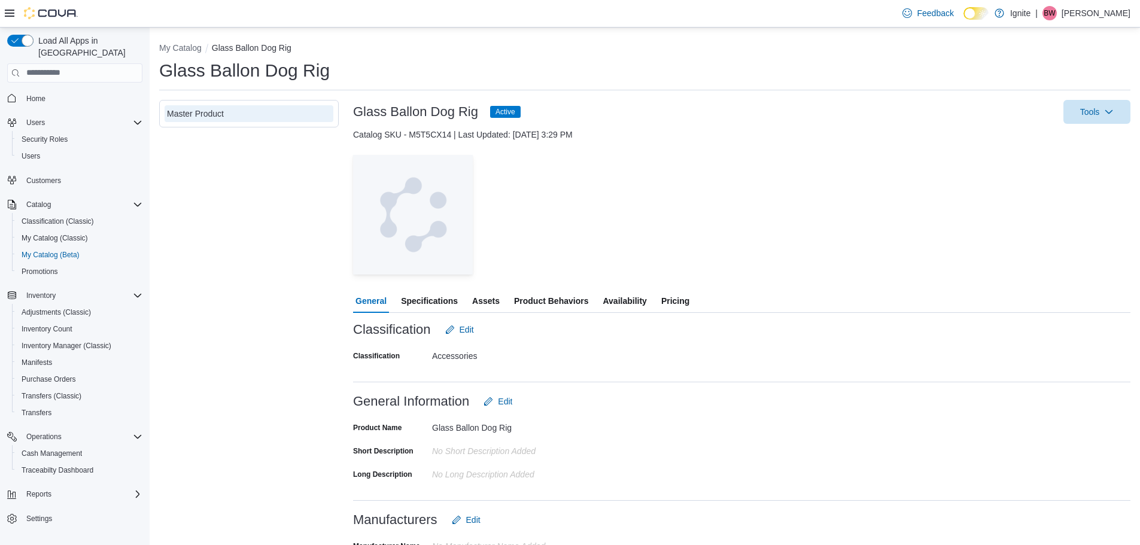
click at [550, 302] on span "Product Behaviors" at bounding box center [551, 301] width 74 height 24
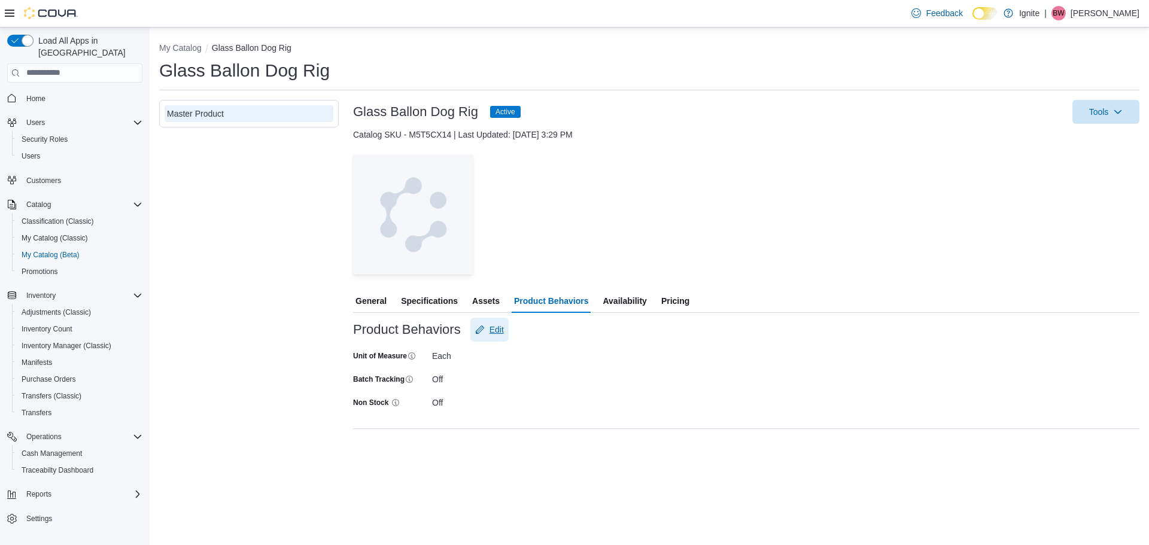
click at [491, 330] on span "Edit" at bounding box center [496, 330] width 14 height 12
click at [542, 437] on span "Save" at bounding box center [558, 438] width 53 height 24
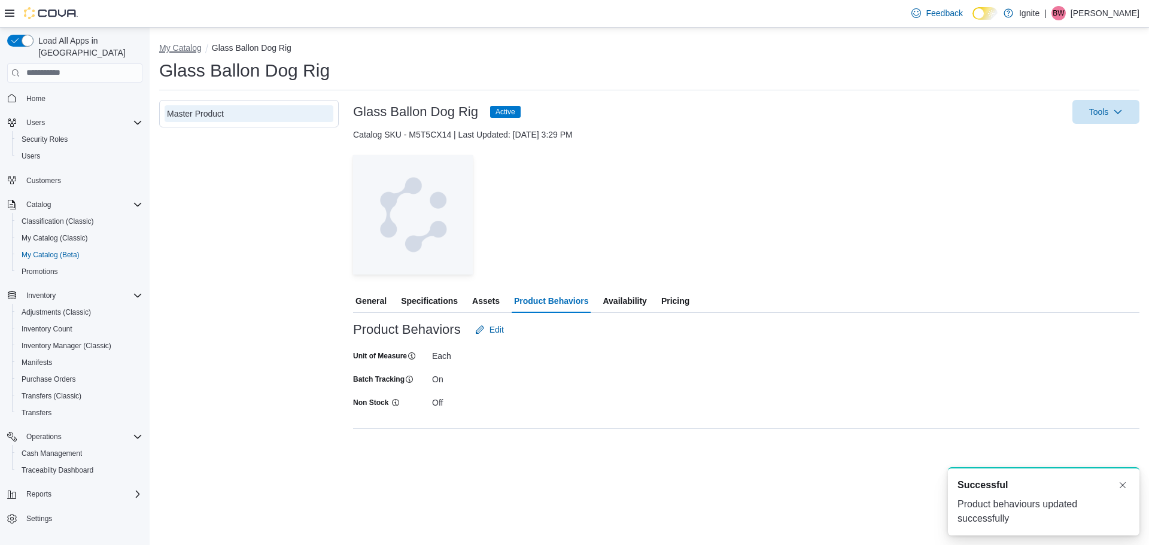
click at [190, 48] on button "My Catalog" at bounding box center [180, 48] width 42 height 10
select select "**********"
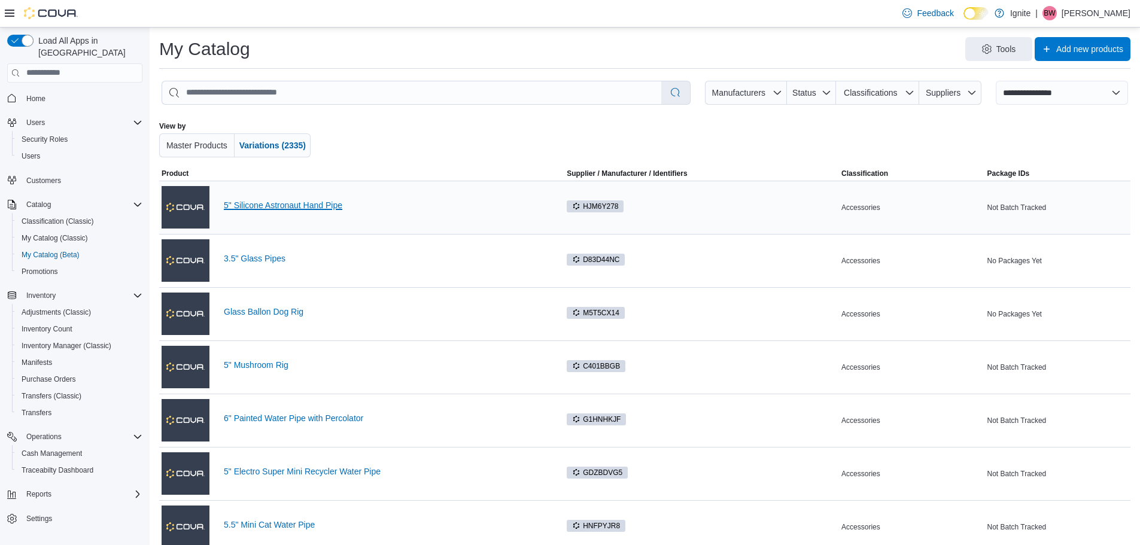
click at [287, 204] on link "5" Silicone Astronaut Hand Pipe" at bounding box center [384, 205] width 321 height 10
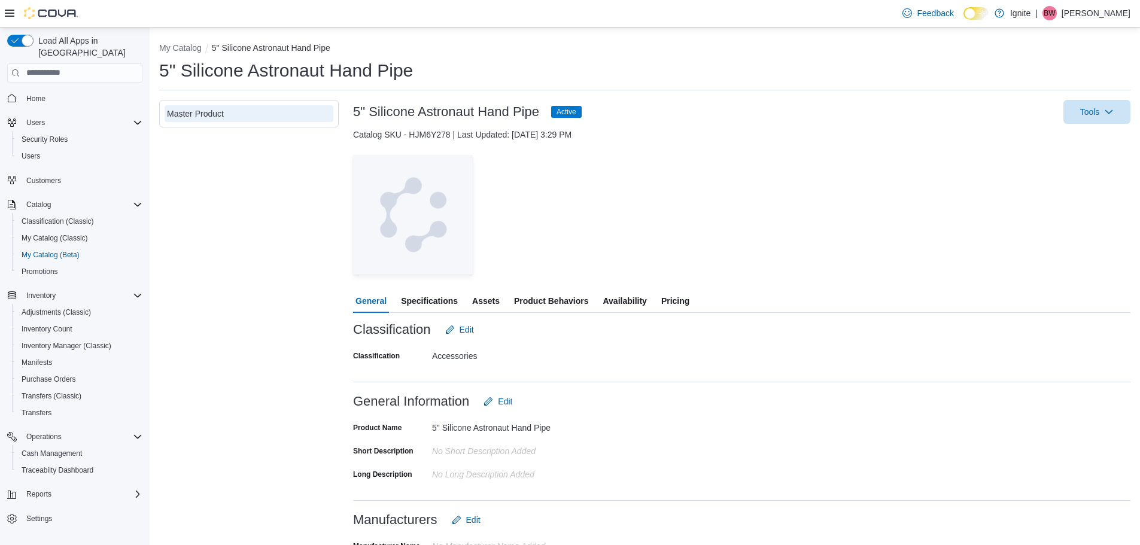
click at [541, 299] on span "Product Behaviors" at bounding box center [551, 301] width 74 height 24
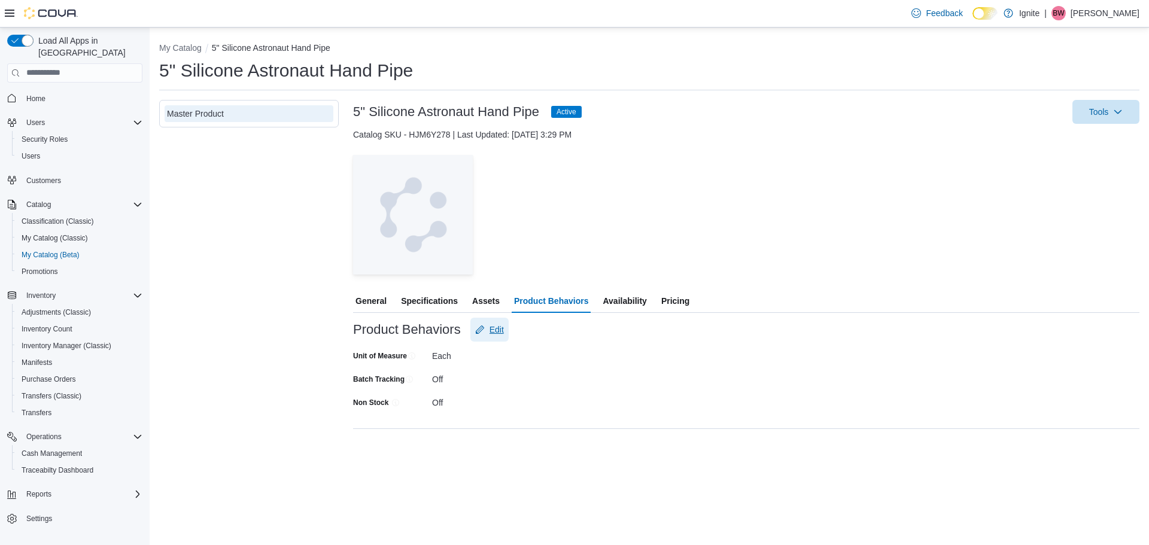
click at [492, 332] on span "Edit" at bounding box center [496, 330] width 14 height 12
click at [557, 443] on span "Save" at bounding box center [558, 438] width 19 height 12
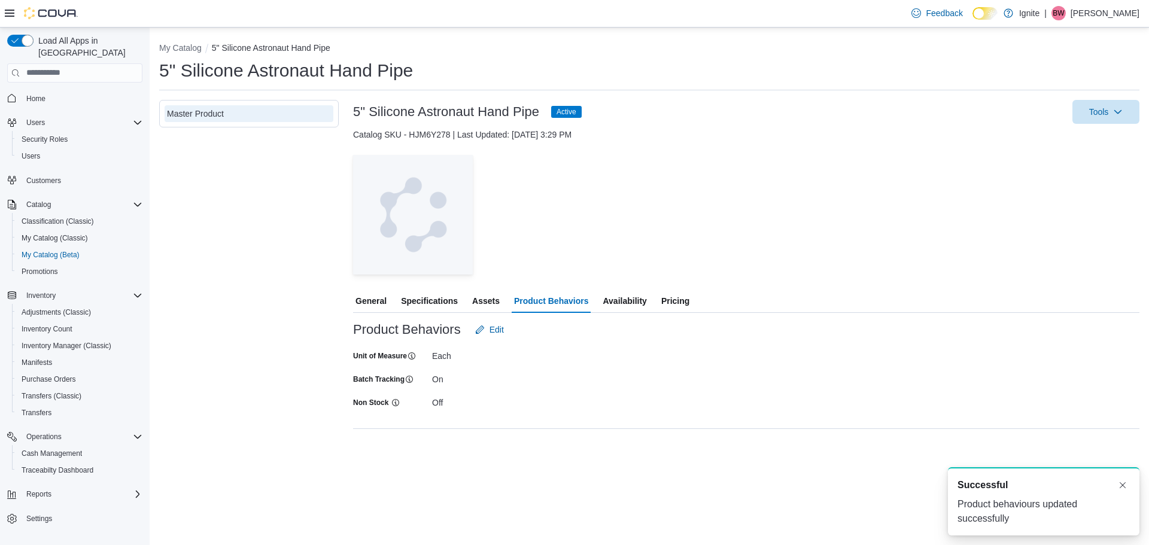
click at [443, 455] on div "My Catalog 5" Silicone Astronaut Hand Pipe 5" Silicone Astronaut Hand Pipe Mast…" at bounding box center [649, 286] width 999 height 517
click at [172, 47] on button "My Catalog" at bounding box center [180, 48] width 42 height 10
select select "**********"
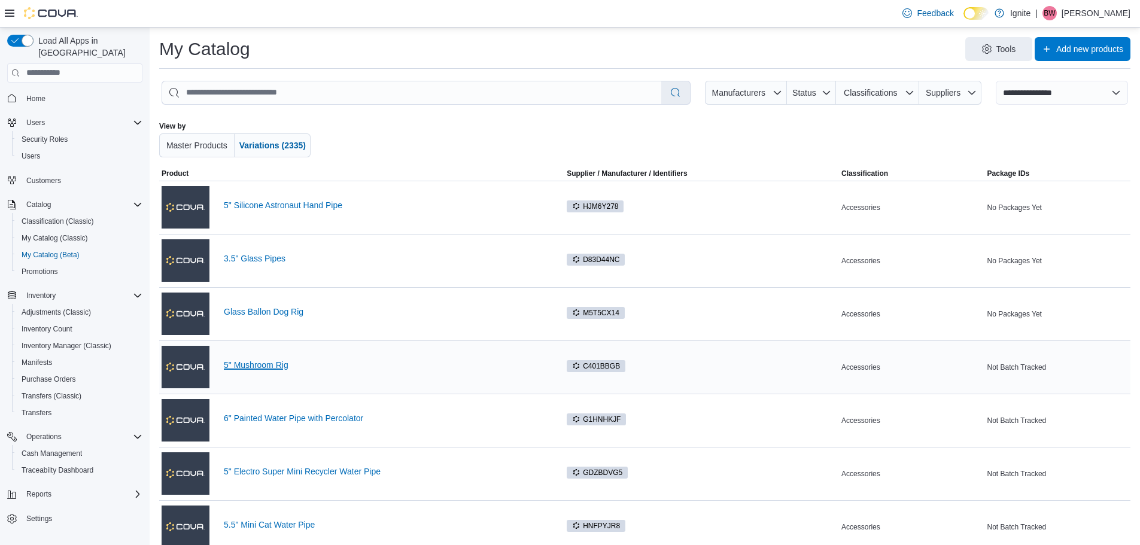
click at [273, 367] on link "5" Mushroom Rig" at bounding box center [384, 365] width 321 height 10
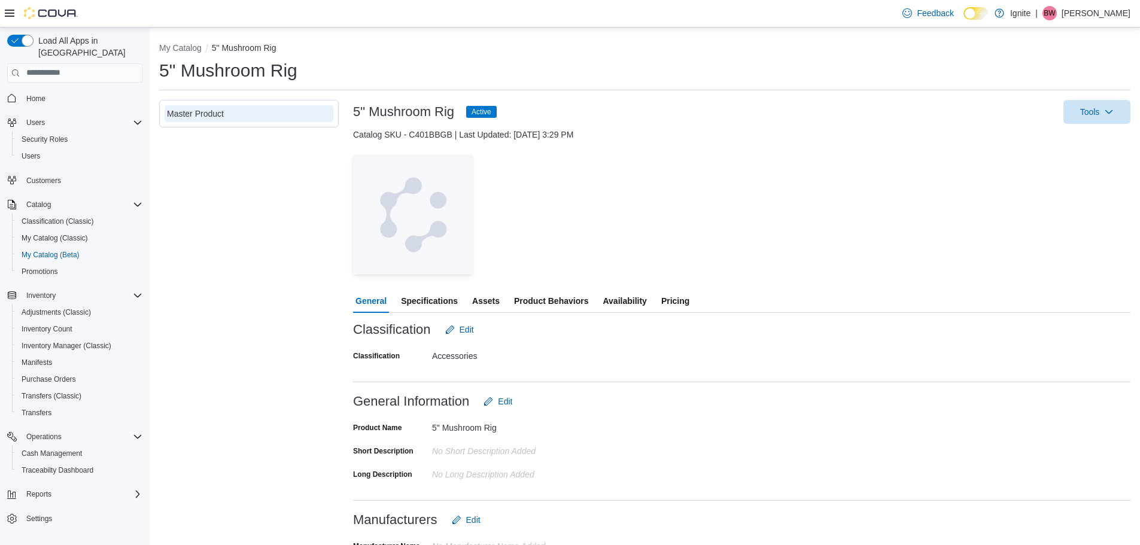
click at [548, 308] on span "Product Behaviors" at bounding box center [551, 301] width 74 height 24
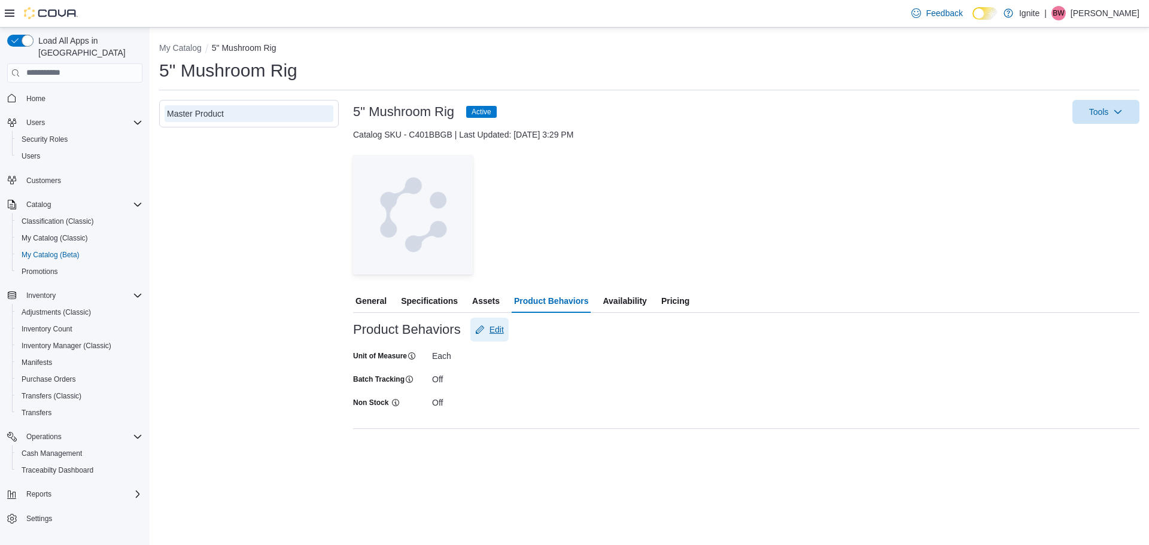
click at [492, 332] on span "Edit" at bounding box center [496, 330] width 14 height 12
click at [544, 444] on span "Save" at bounding box center [558, 438] width 53 height 24
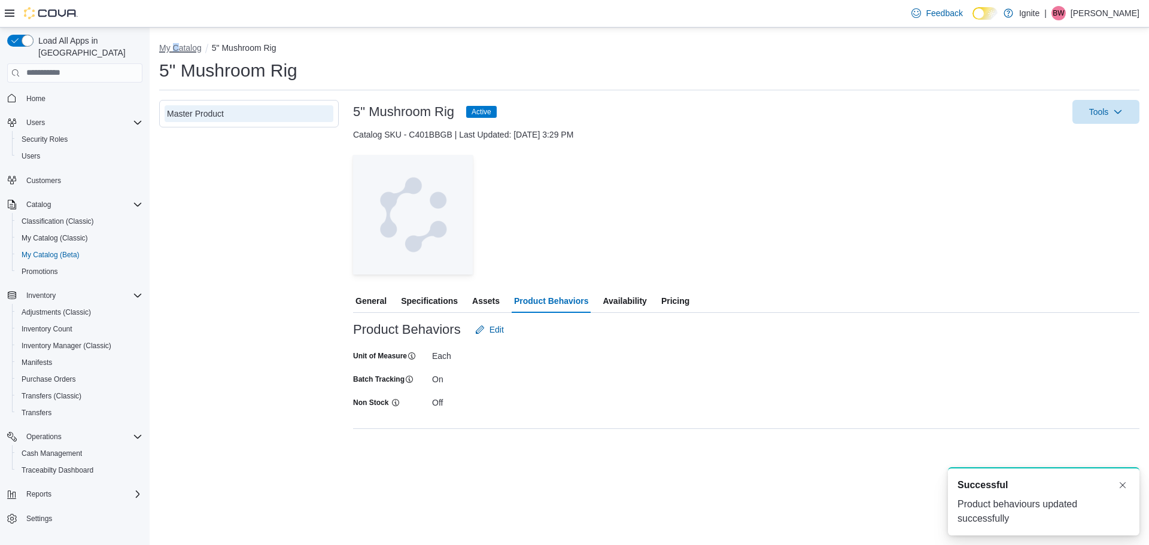
click at [176, 49] on button "My Catalog" at bounding box center [180, 48] width 42 height 10
select select "**********"
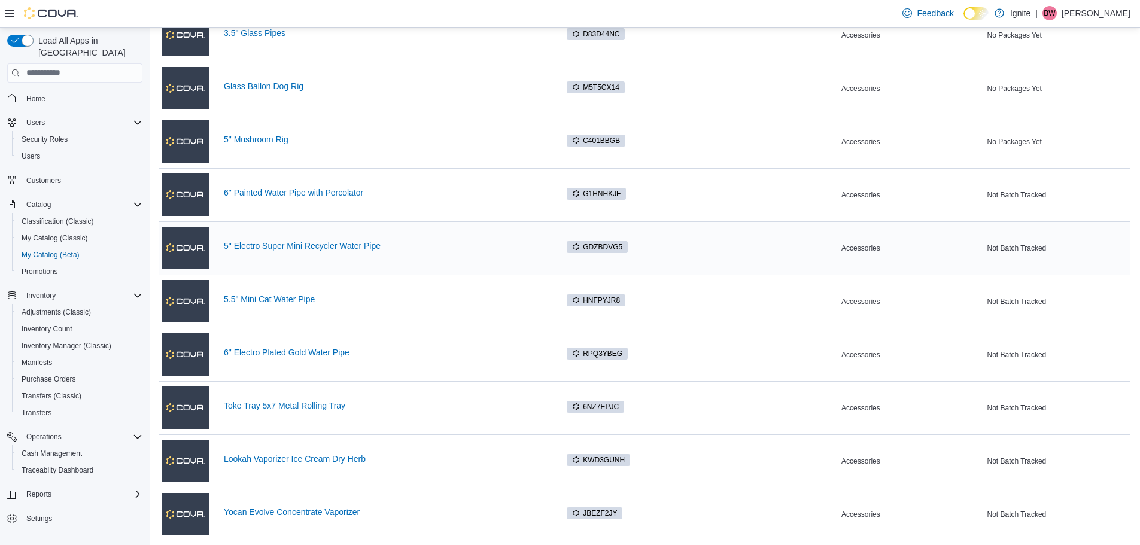
scroll to position [239, 0]
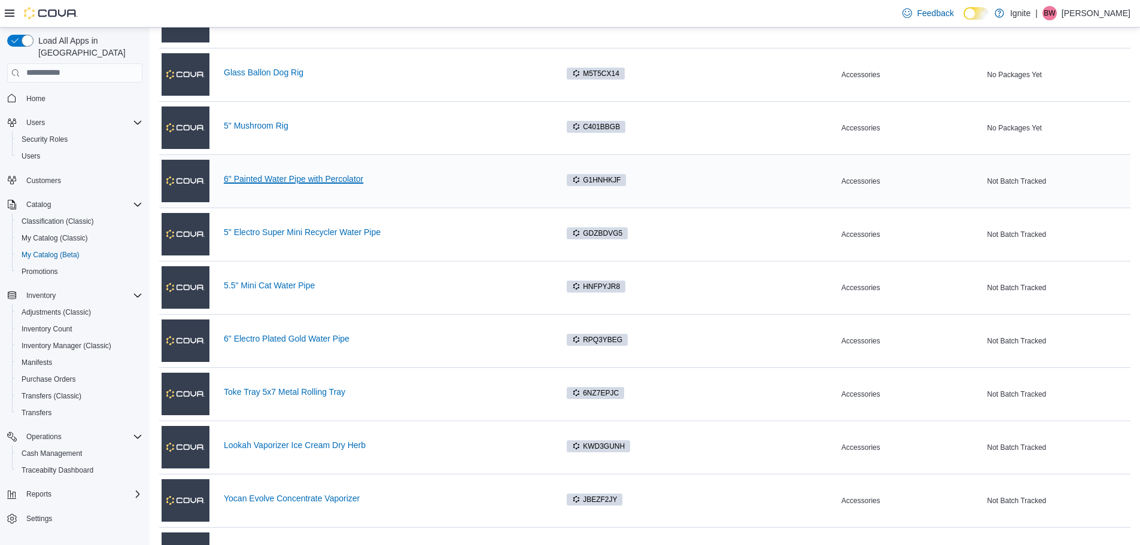
click at [290, 179] on link "6" Painted Water Pipe with Percolator" at bounding box center [384, 179] width 321 height 10
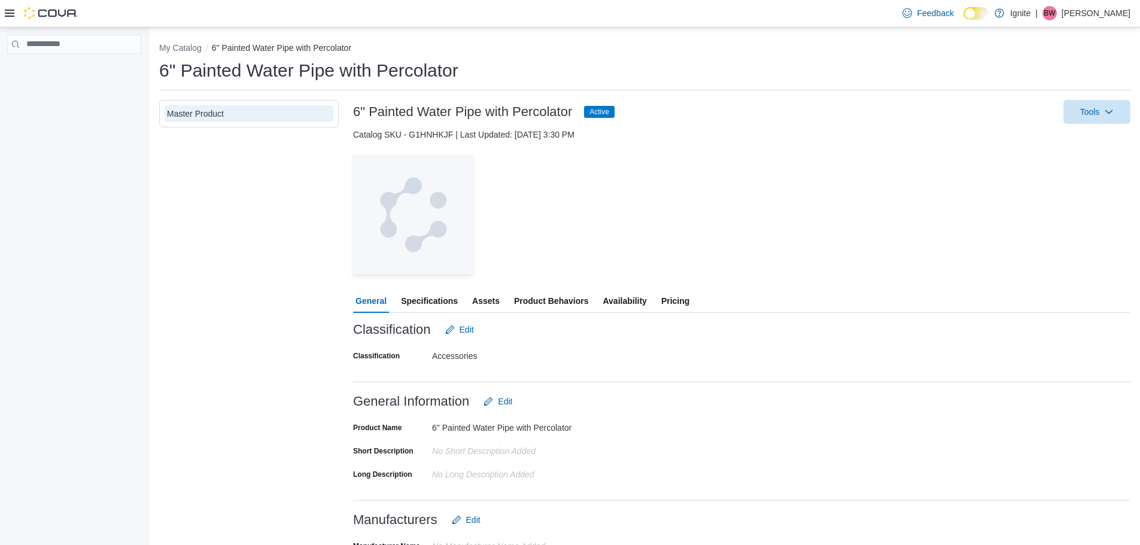
click at [552, 300] on span "Product Behaviors" at bounding box center [551, 301] width 74 height 24
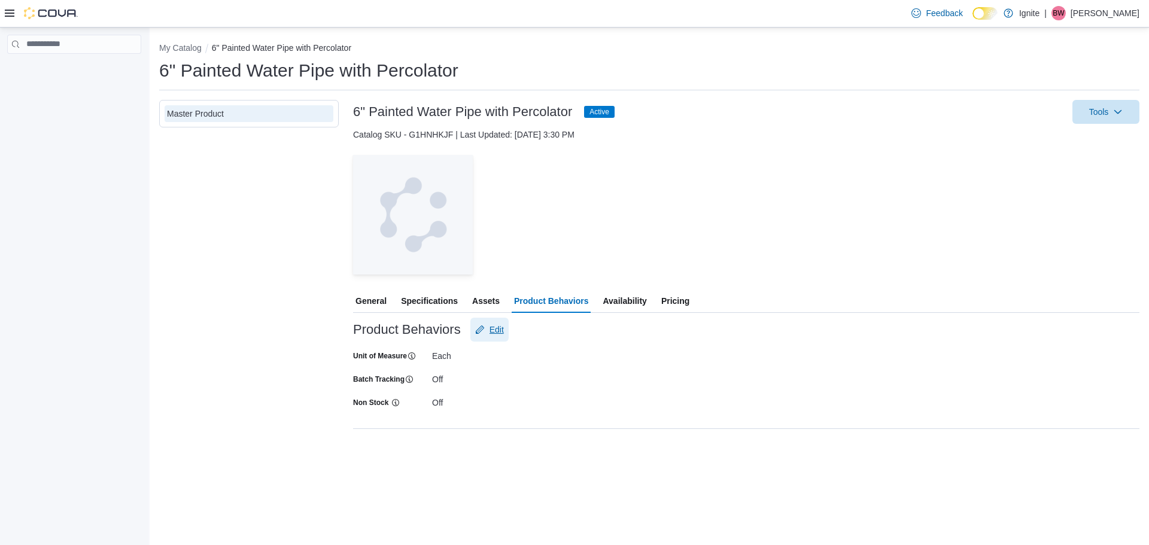
click at [498, 328] on span "Edit" at bounding box center [496, 330] width 14 height 12
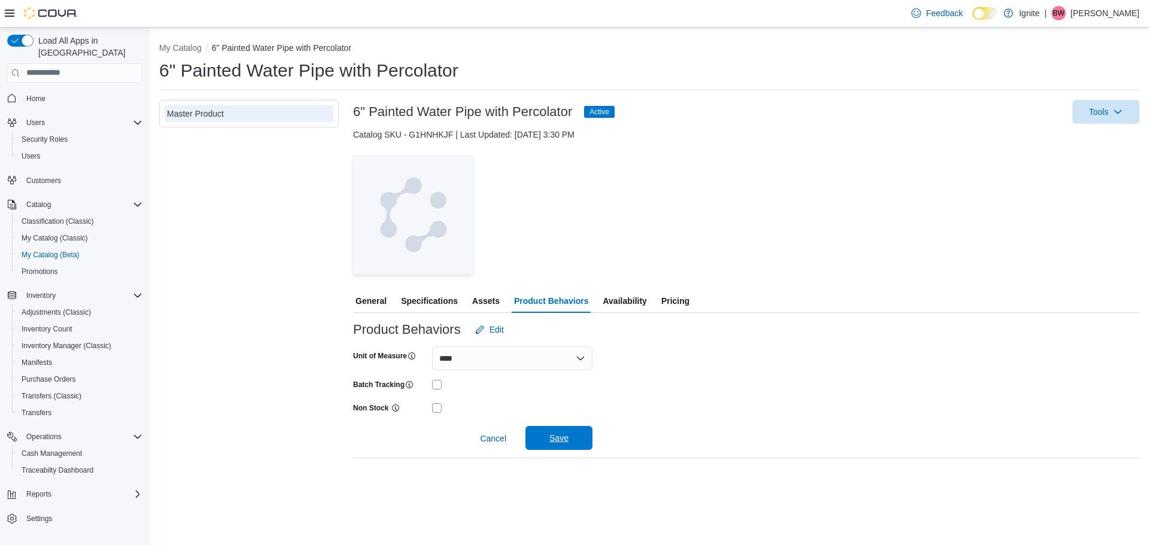
click at [548, 440] on span "Save" at bounding box center [558, 438] width 53 height 24
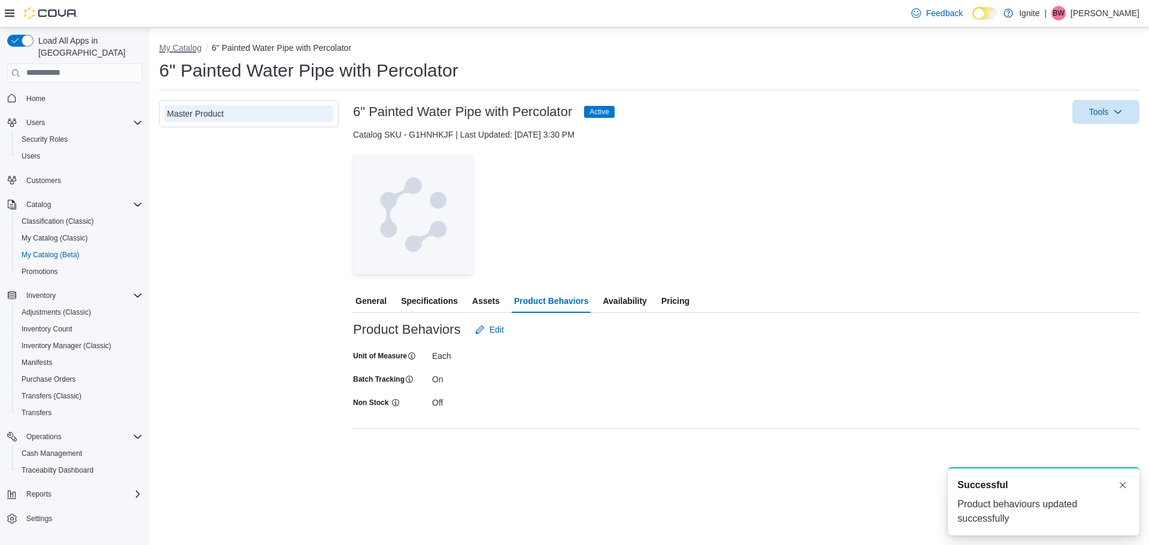
click at [179, 49] on button "My Catalog" at bounding box center [180, 48] width 42 height 10
select select "**********"
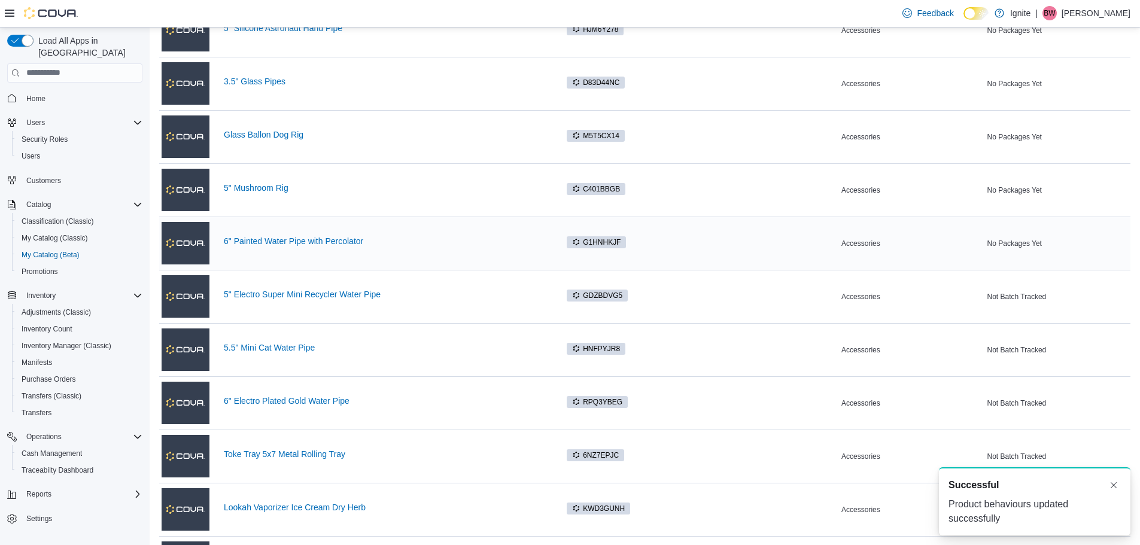
scroll to position [179, 0]
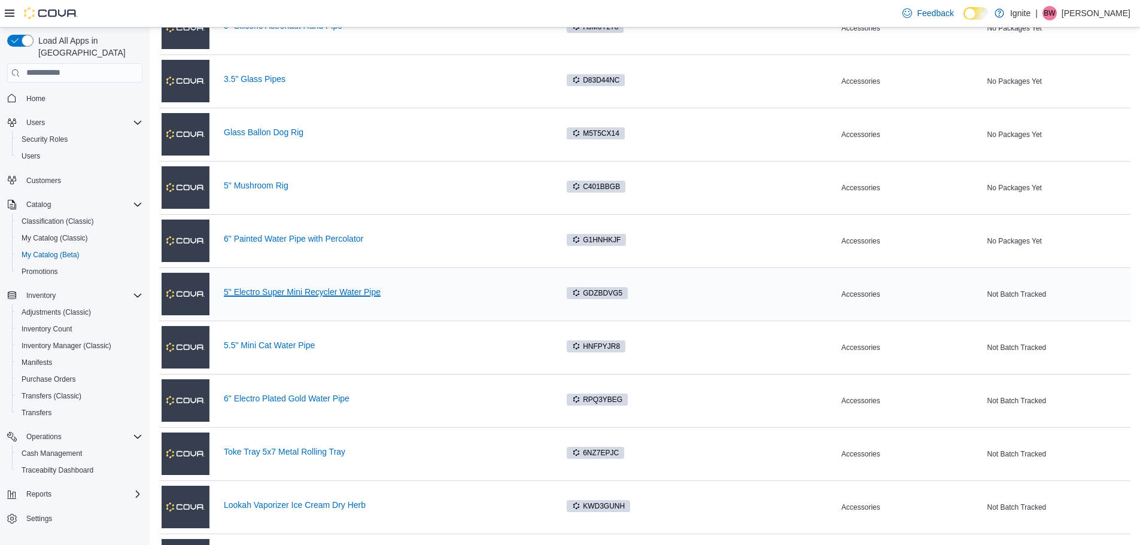
click at [308, 293] on link "5" Electro Super Mini Recycler Water Pipe" at bounding box center [384, 292] width 321 height 10
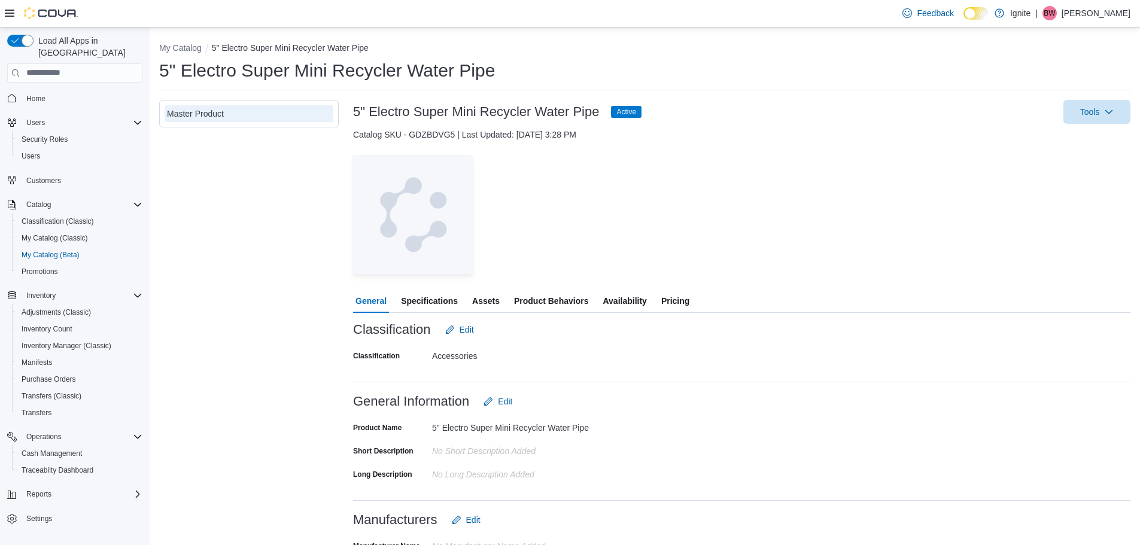
click at [570, 299] on span "Product Behaviors" at bounding box center [551, 301] width 74 height 24
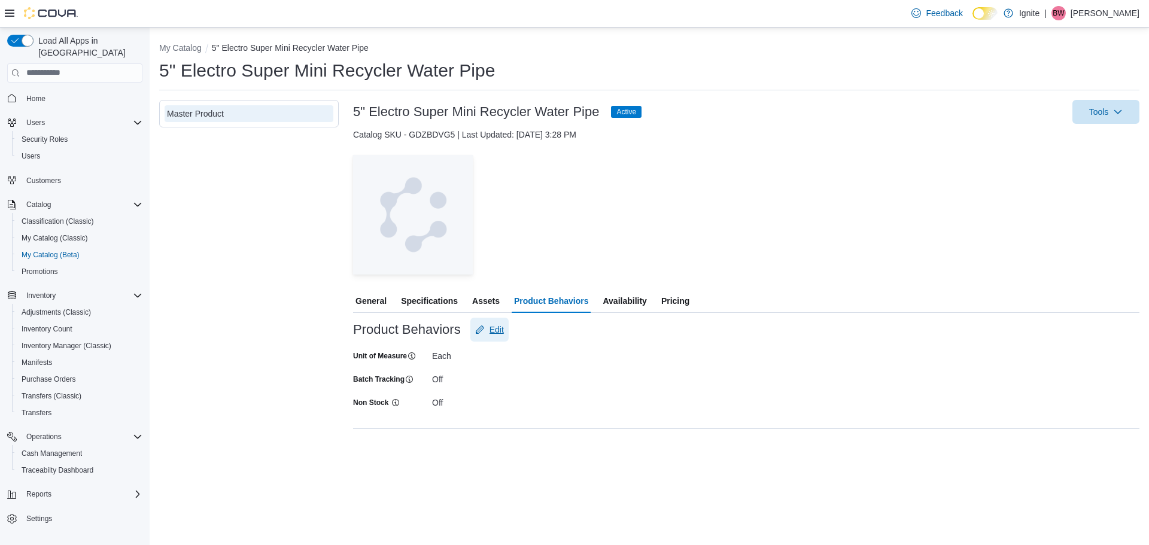
click at [503, 332] on span "Edit" at bounding box center [496, 330] width 14 height 12
click at [534, 433] on span "Save" at bounding box center [558, 438] width 53 height 24
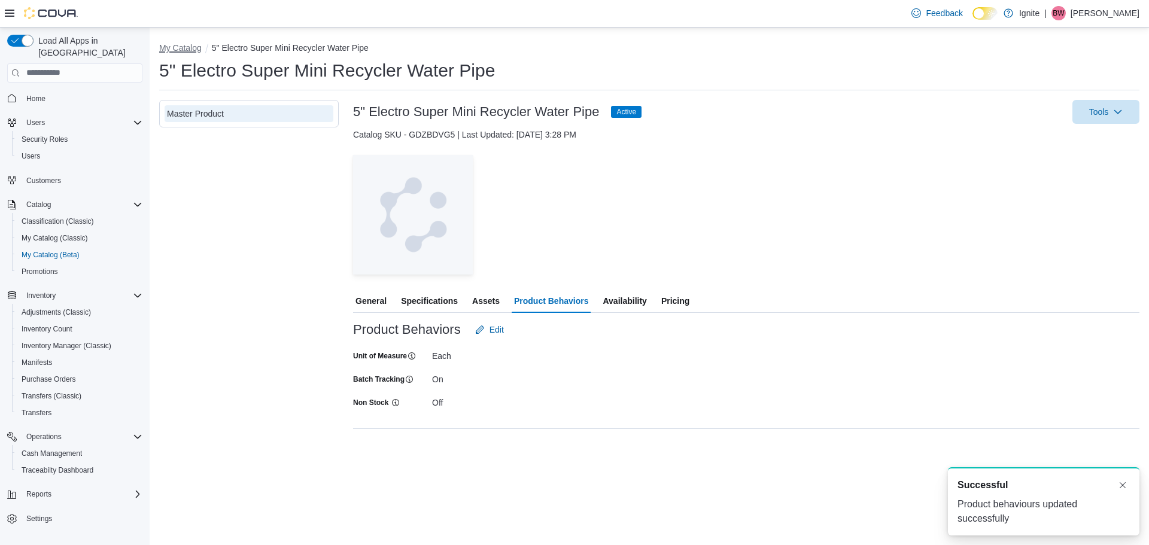
click at [174, 50] on button "My Catalog" at bounding box center [180, 48] width 42 height 10
select select "**********"
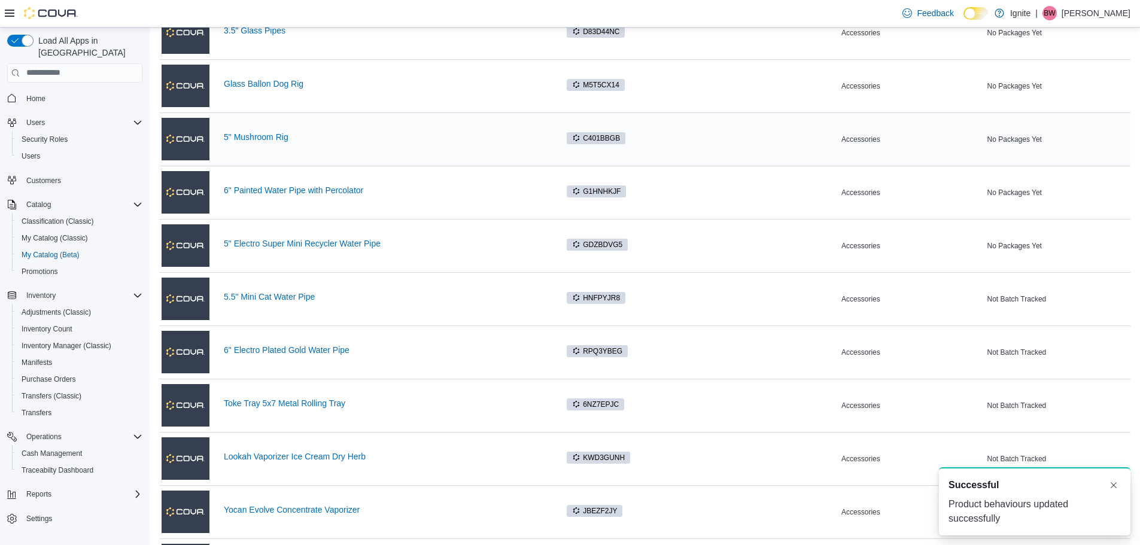
scroll to position [239, 0]
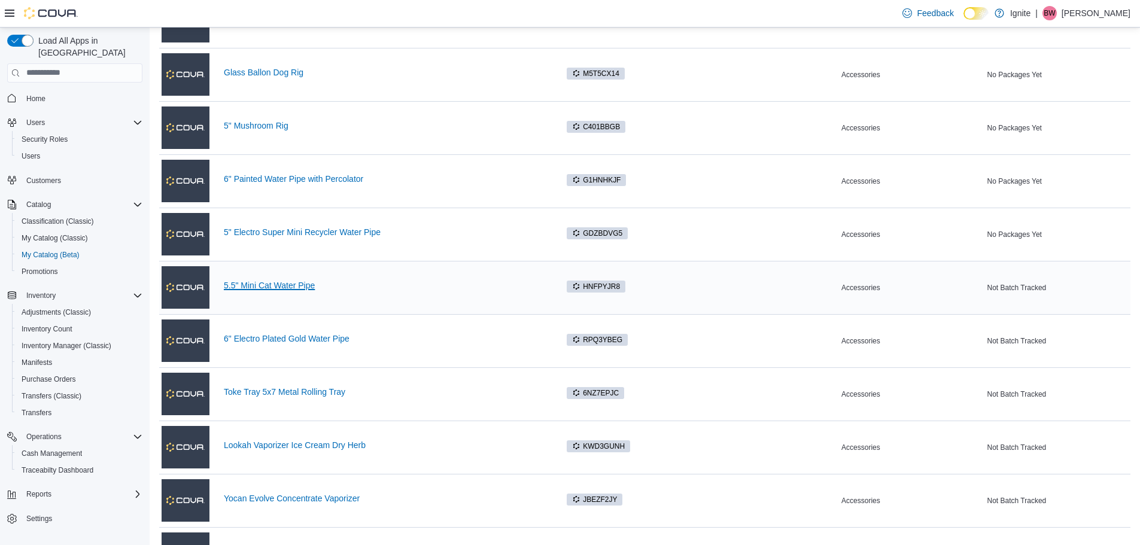
click at [279, 284] on link "5.5" Mini Cat Water Pipe" at bounding box center [384, 286] width 321 height 10
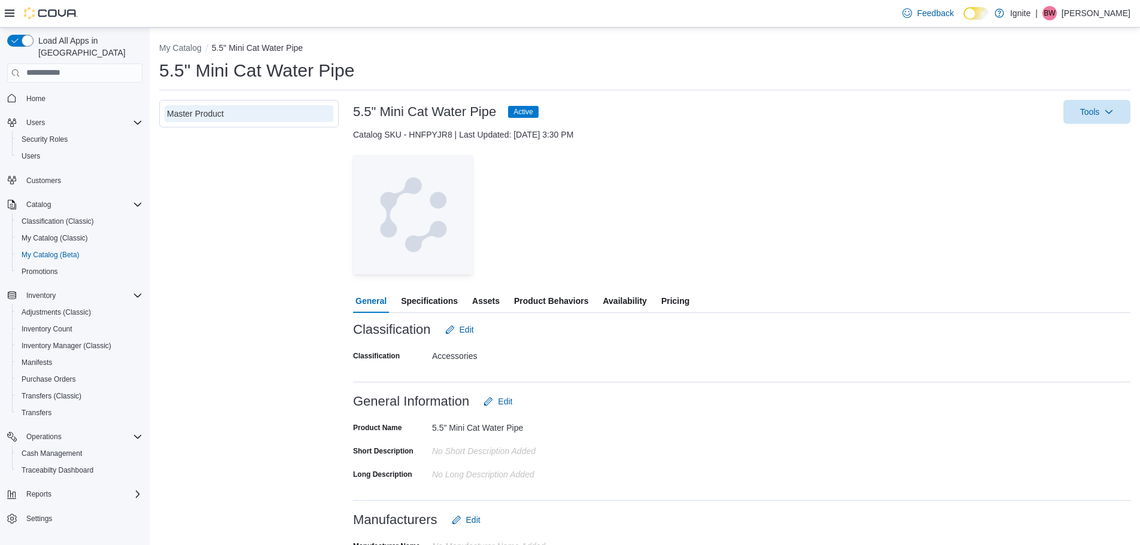
click at [551, 302] on span "Product Behaviors" at bounding box center [551, 301] width 74 height 24
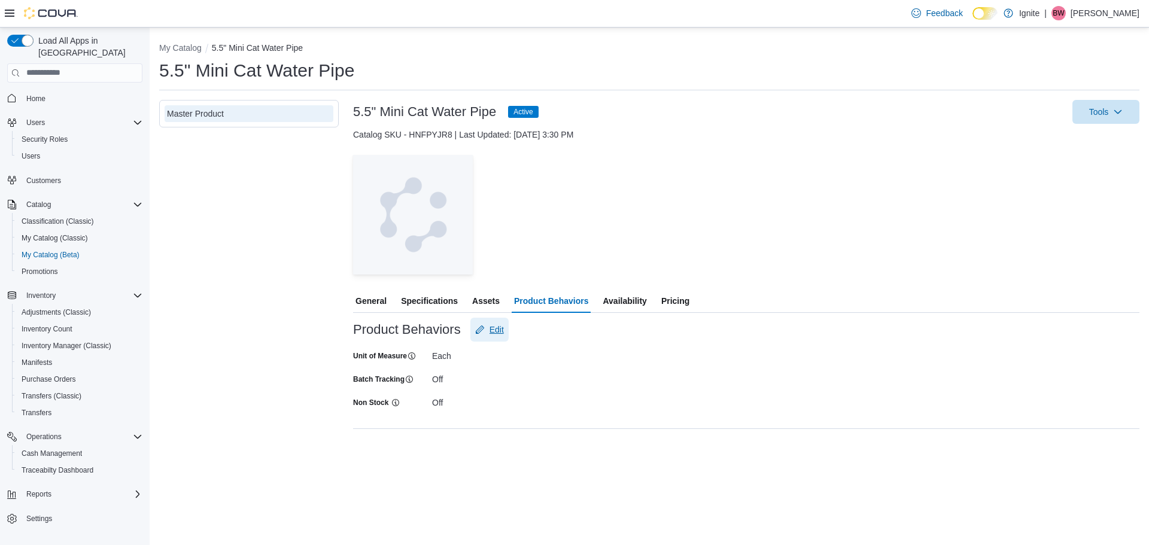
click at [499, 328] on span "Edit" at bounding box center [496, 330] width 14 height 12
click at [550, 440] on span "Save" at bounding box center [558, 438] width 19 height 12
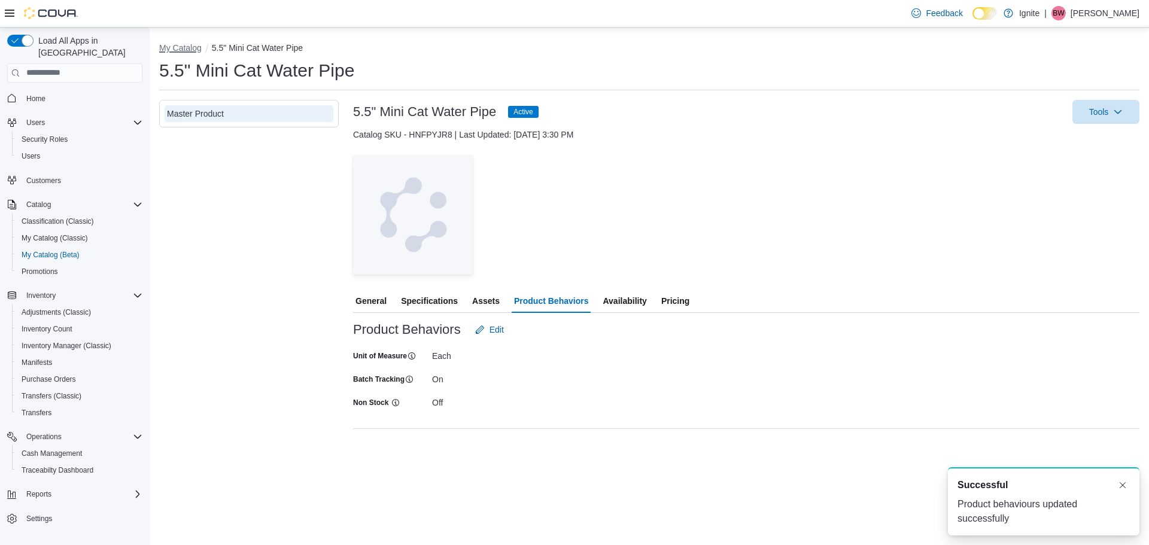
click at [173, 49] on button "My Catalog" at bounding box center [180, 48] width 42 height 10
select select "**********"
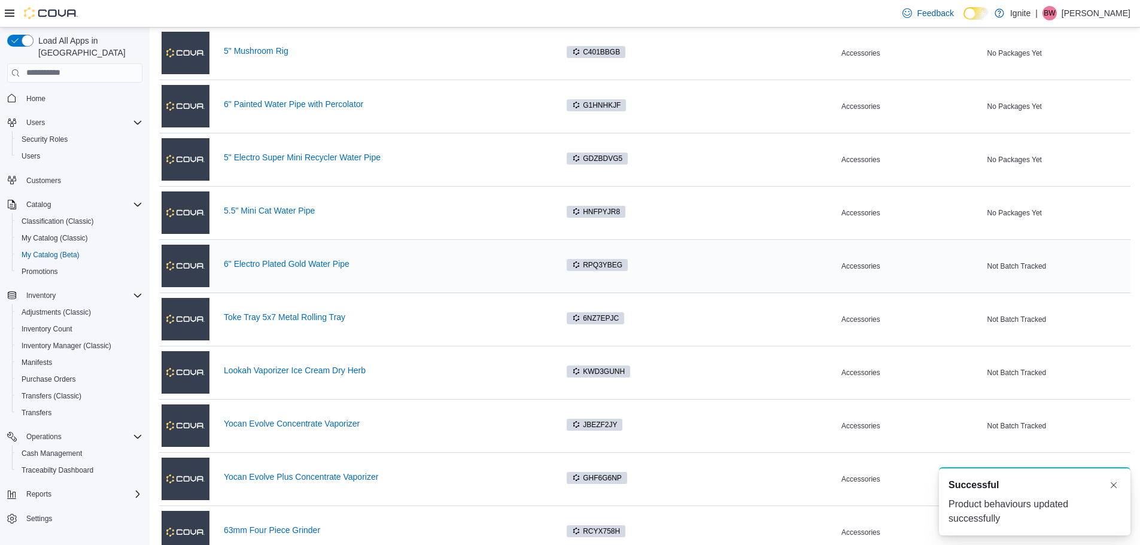
scroll to position [359, 0]
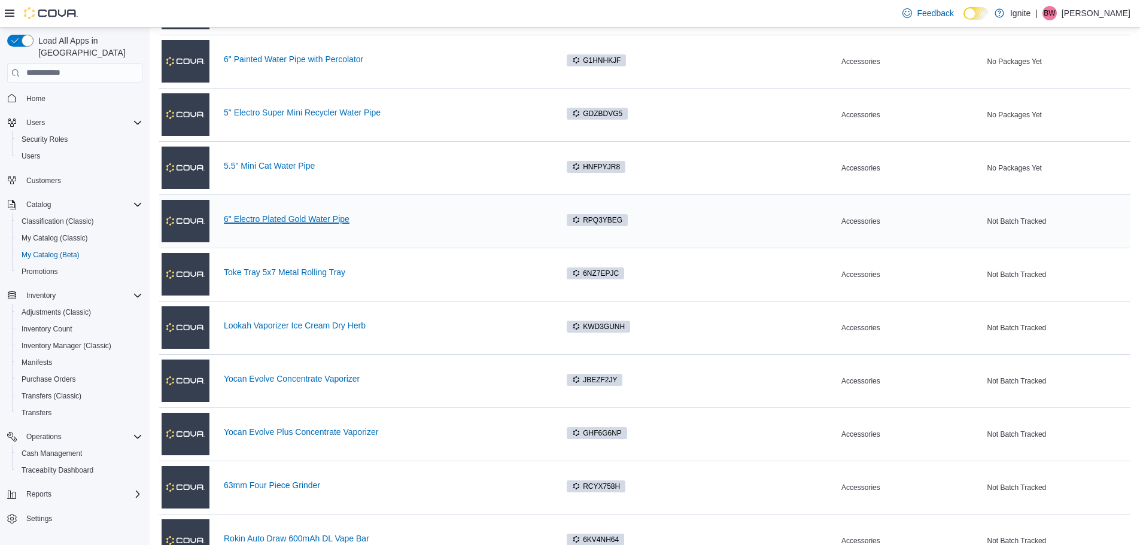
click at [298, 217] on link "6" Electro Plated Gold Water Pipe" at bounding box center [384, 219] width 321 height 10
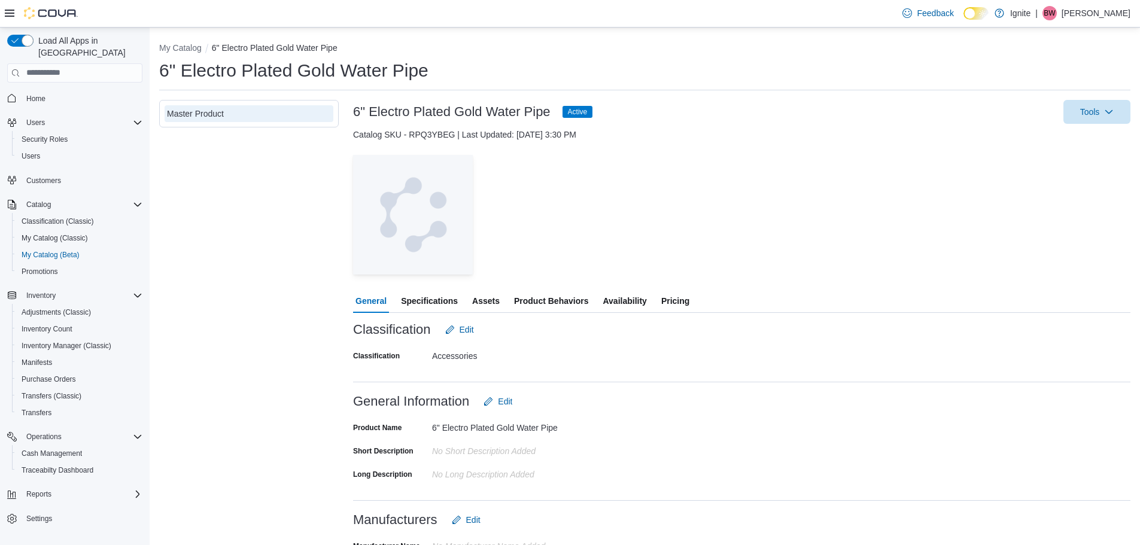
click at [537, 301] on span "Product Behaviors" at bounding box center [551, 301] width 74 height 24
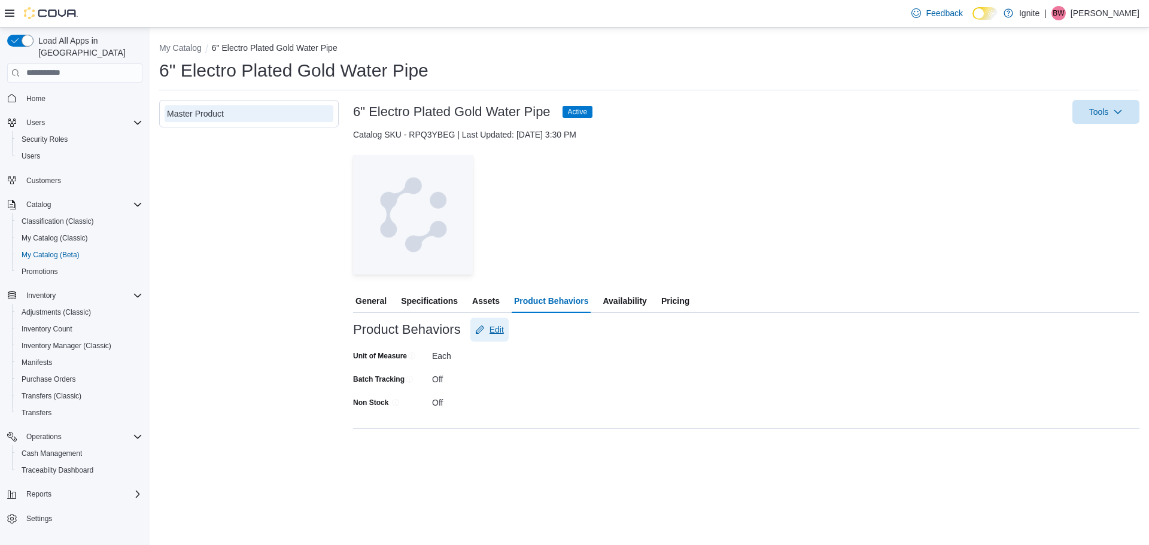
click at [495, 330] on span "Edit" at bounding box center [496, 330] width 14 height 12
click at [567, 440] on span "Save" at bounding box center [558, 438] width 19 height 12
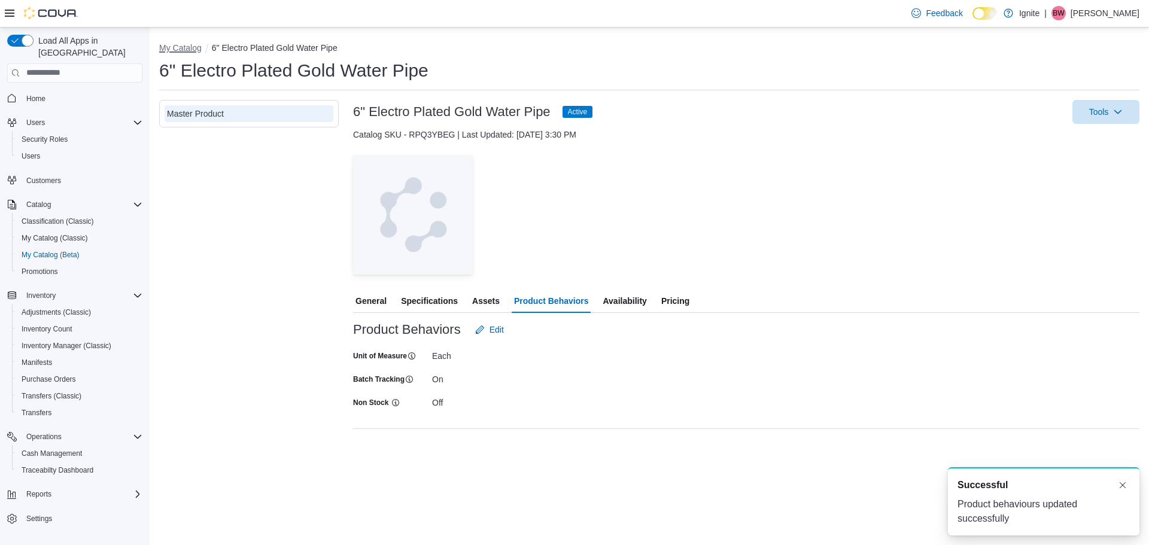
click at [182, 45] on button "My Catalog" at bounding box center [180, 48] width 42 height 10
select select "**********"
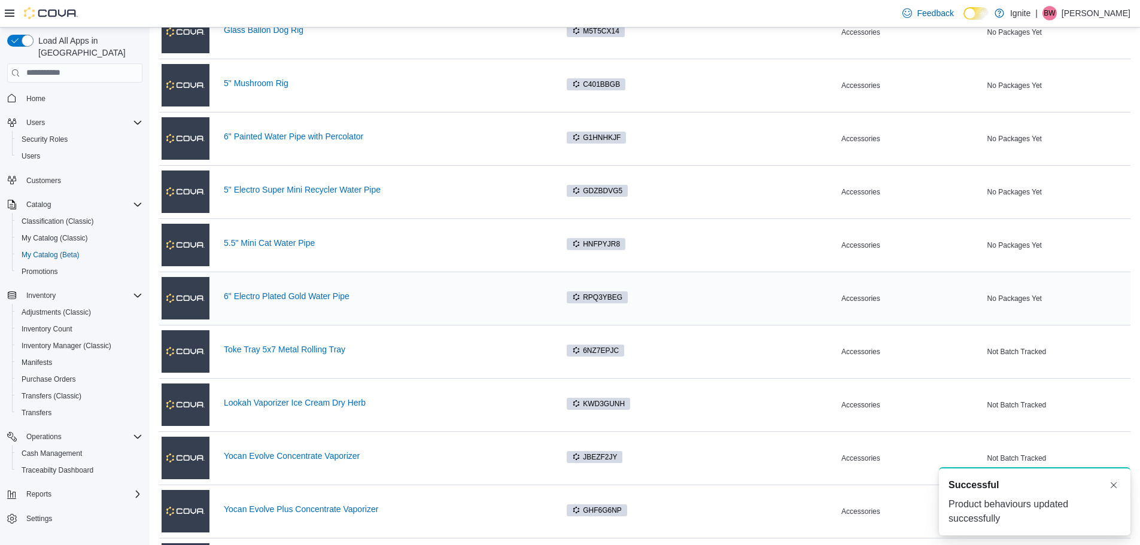
scroll to position [299, 0]
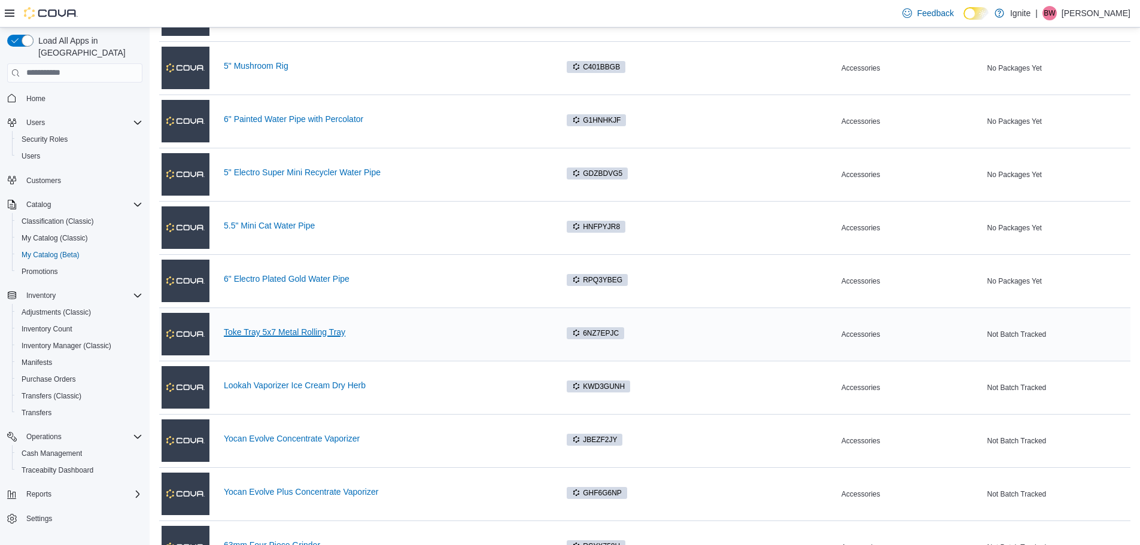
click at [261, 333] on link "Toke Tray 5x7 Metal Rolling Tray" at bounding box center [384, 332] width 321 height 10
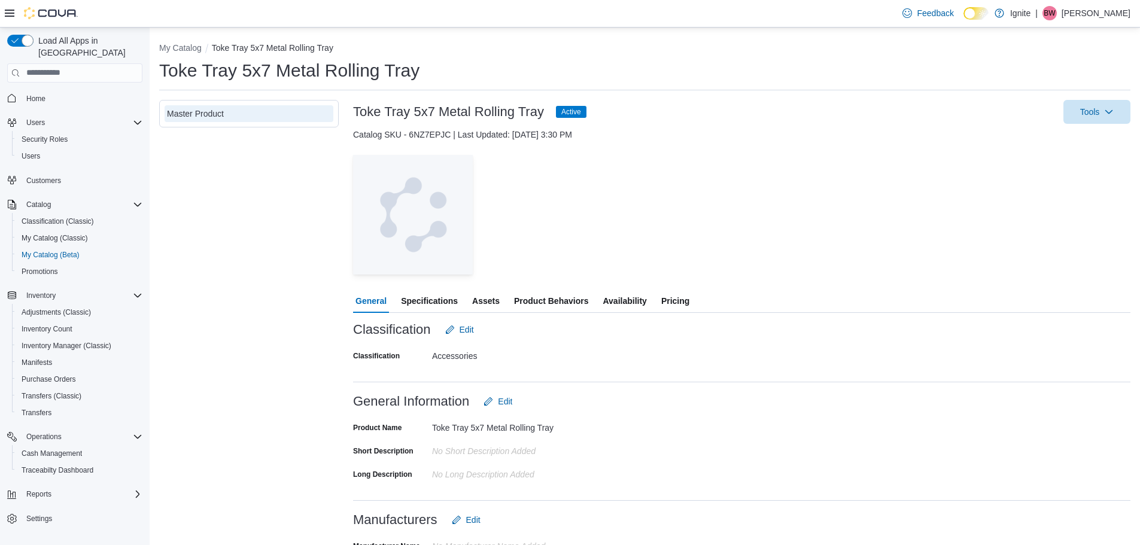
click at [570, 298] on span "Product Behaviors" at bounding box center [551, 301] width 74 height 24
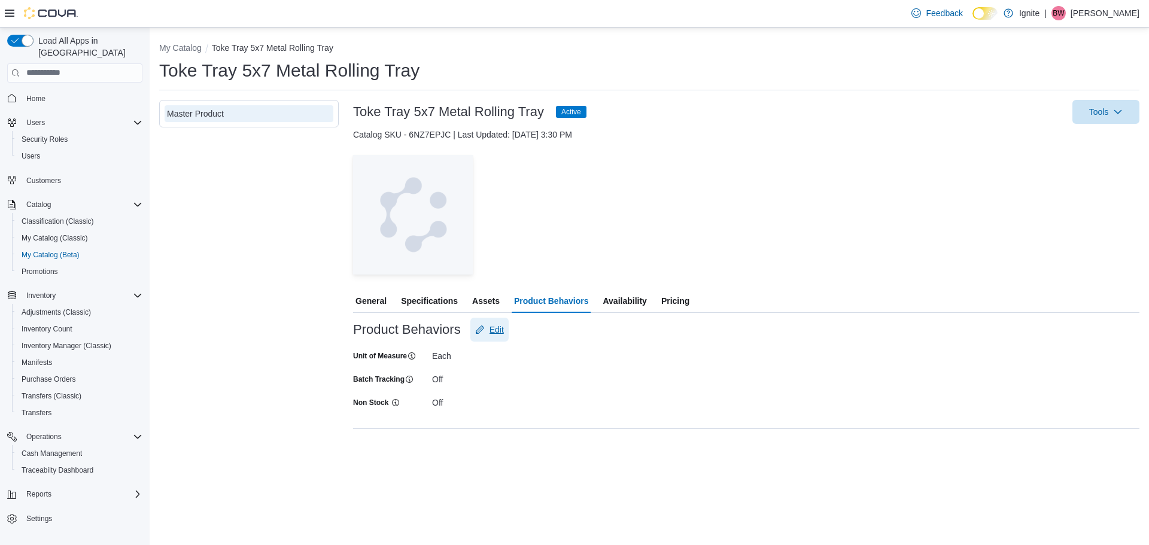
click at [497, 324] on span "Edit" at bounding box center [496, 330] width 14 height 12
click at [437, 378] on div at bounding box center [512, 384] width 160 height 19
click at [559, 446] on span "Save" at bounding box center [558, 438] width 53 height 24
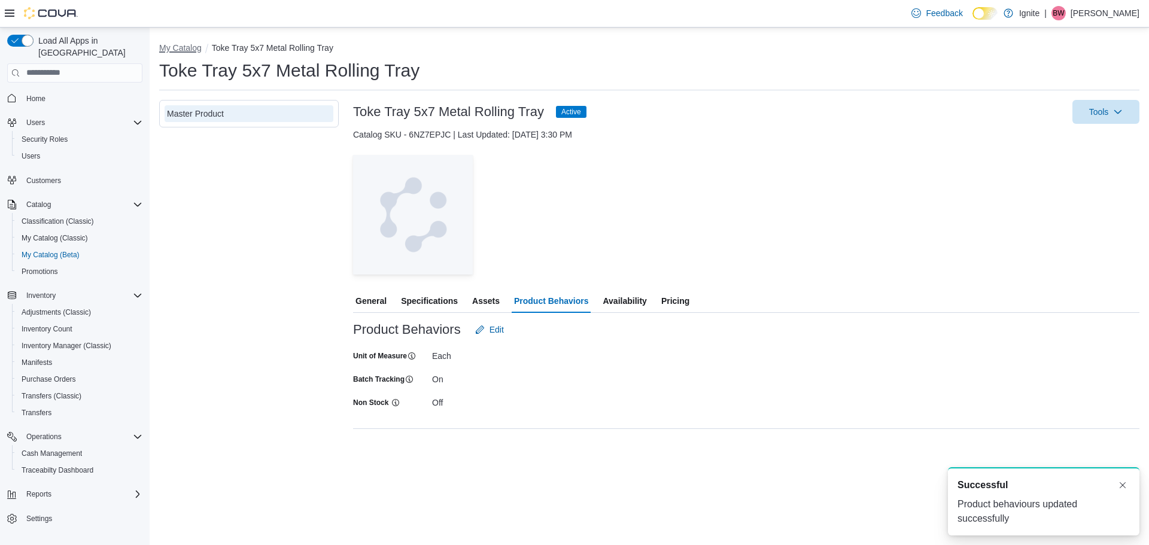
click at [184, 44] on button "My Catalog" at bounding box center [180, 48] width 42 height 10
select select "**********"
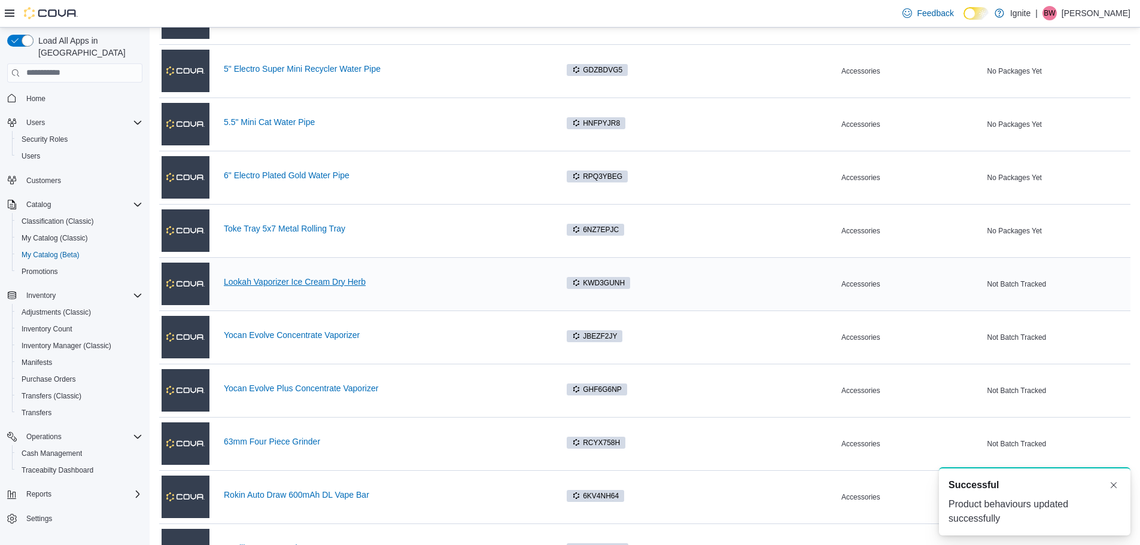
scroll to position [419, 0]
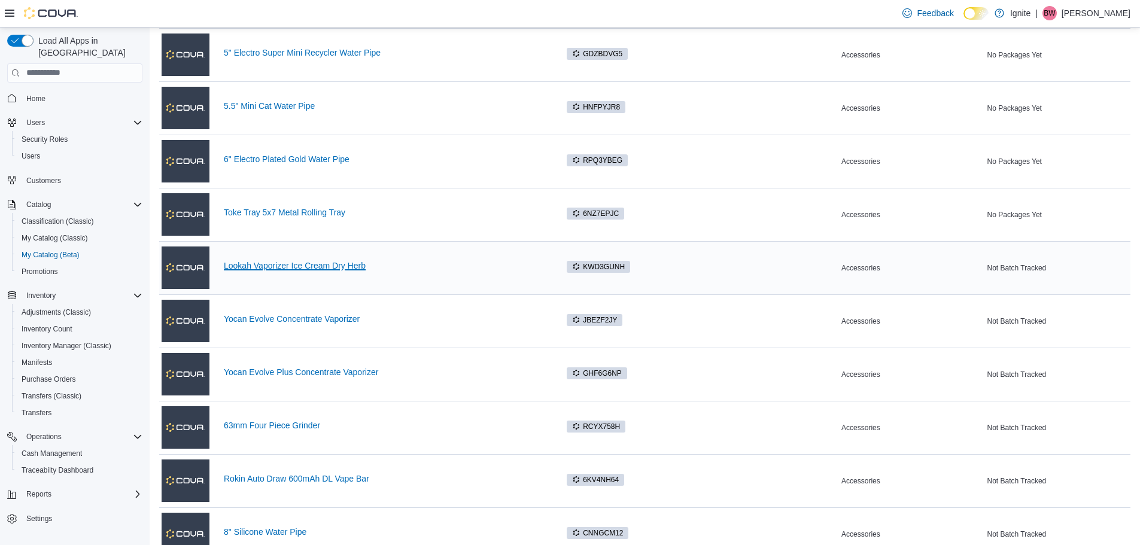
click at [289, 264] on link "Lookah Vaporizer Ice Cream Dry Herb" at bounding box center [384, 266] width 321 height 10
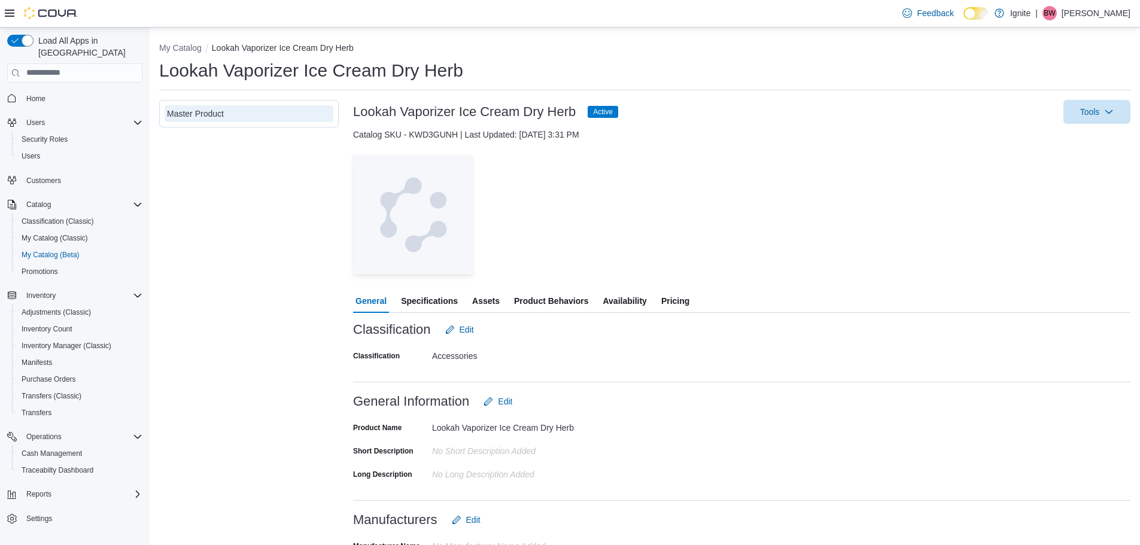
click at [561, 290] on span "Product Behaviors" at bounding box center [551, 301] width 74 height 24
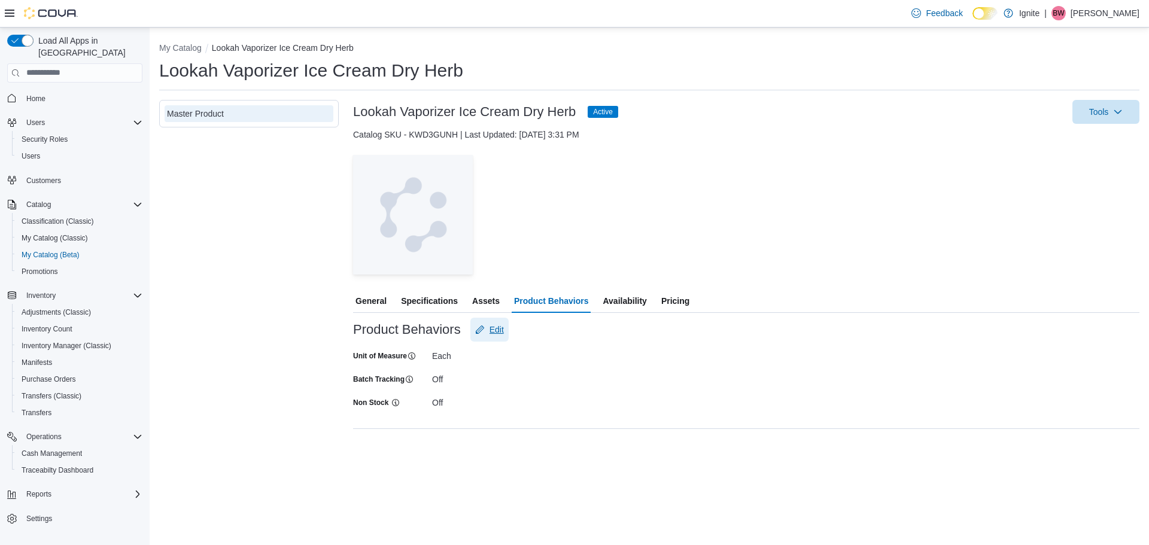
click at [498, 329] on span "Edit" at bounding box center [496, 330] width 14 height 12
click at [554, 440] on span "Save" at bounding box center [558, 438] width 19 height 12
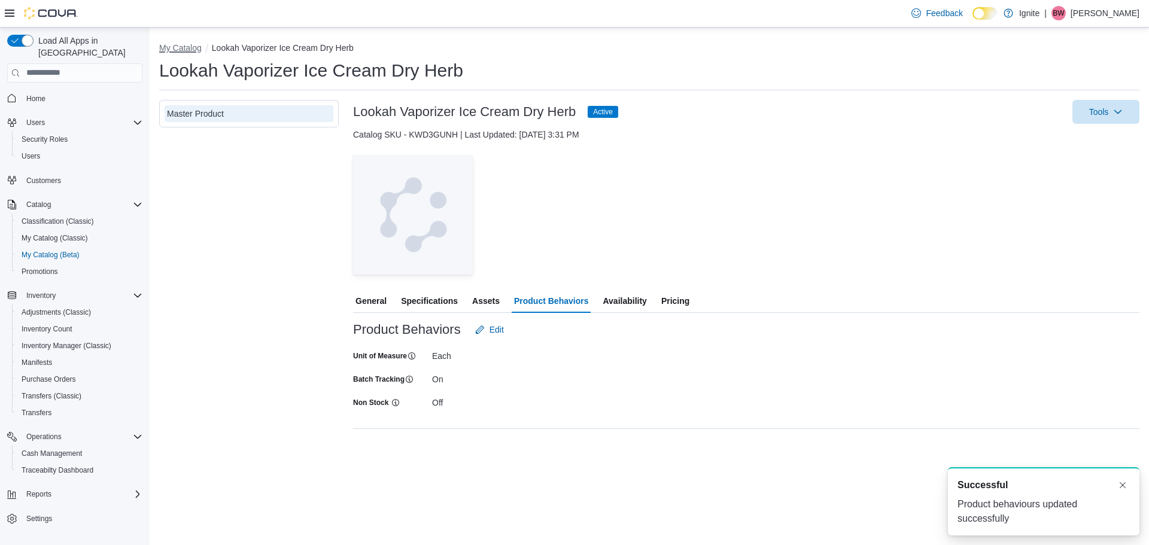
click at [178, 47] on button "My Catalog" at bounding box center [180, 48] width 42 height 10
select select "**********"
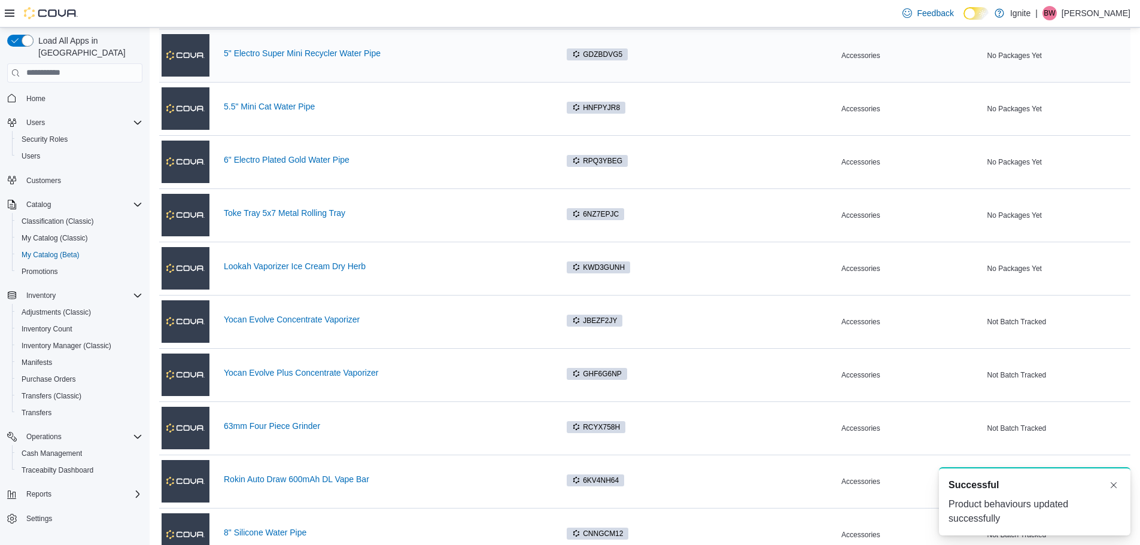
scroll to position [419, 0]
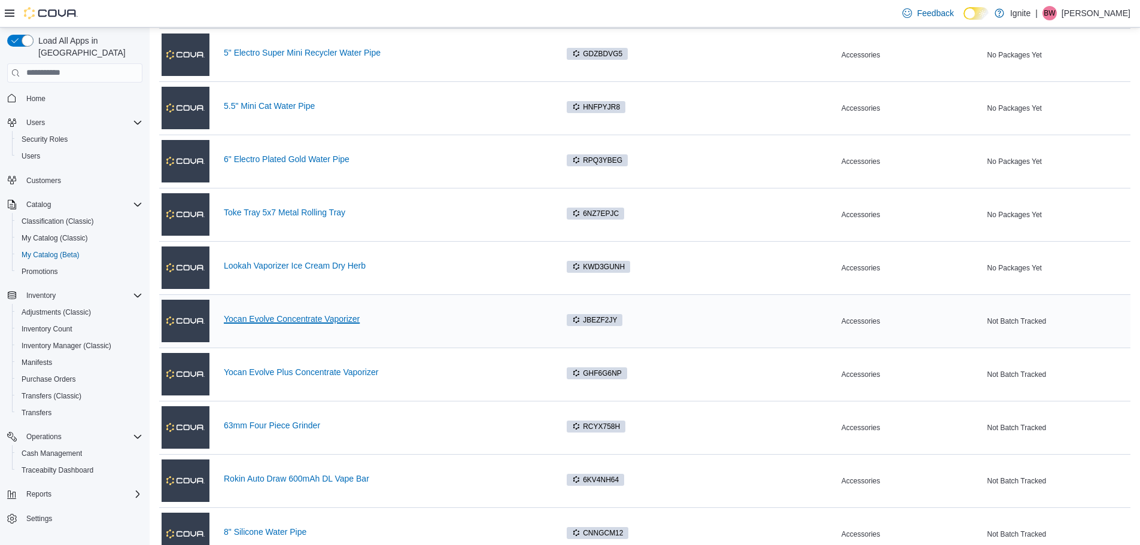
click at [290, 318] on link "Yocan Evolve Concentrate Vaporizer" at bounding box center [384, 319] width 321 height 10
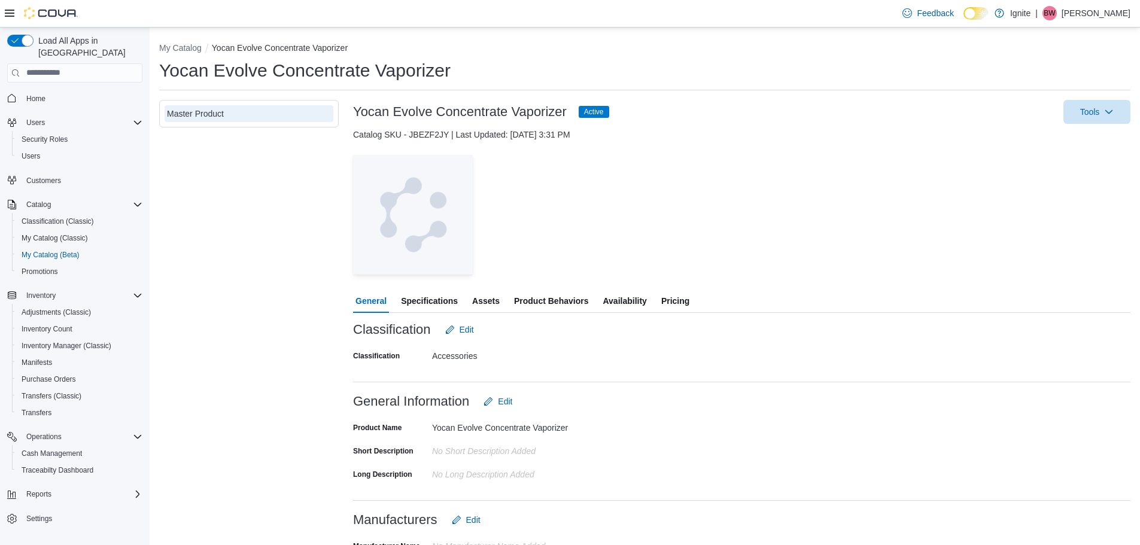
click at [556, 296] on span "Product Behaviors" at bounding box center [551, 301] width 74 height 24
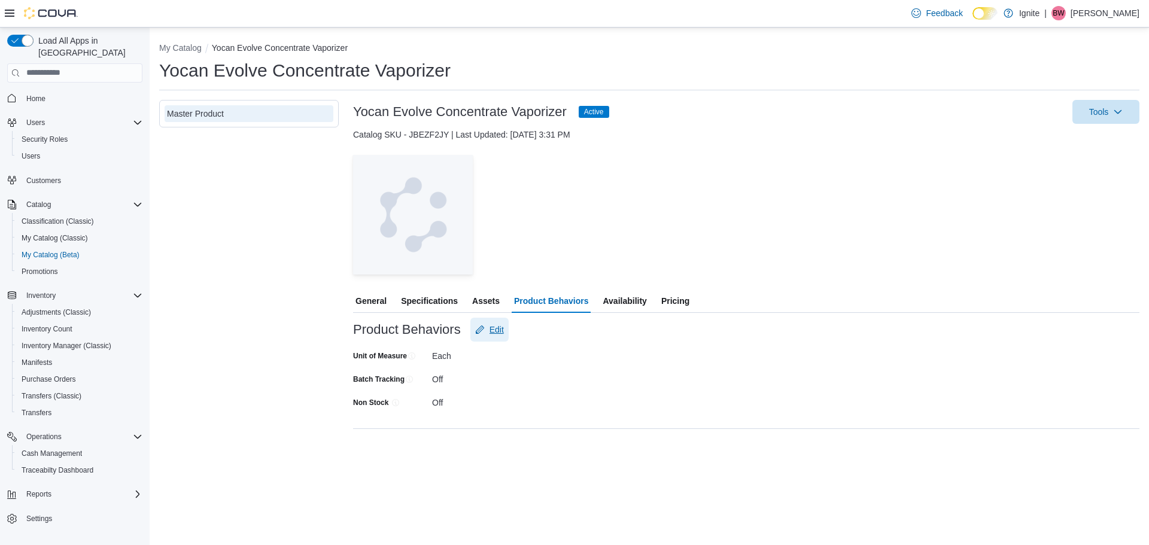
click at [494, 327] on span "Edit" at bounding box center [496, 330] width 14 height 12
click at [544, 435] on span "Save" at bounding box center [558, 438] width 53 height 24
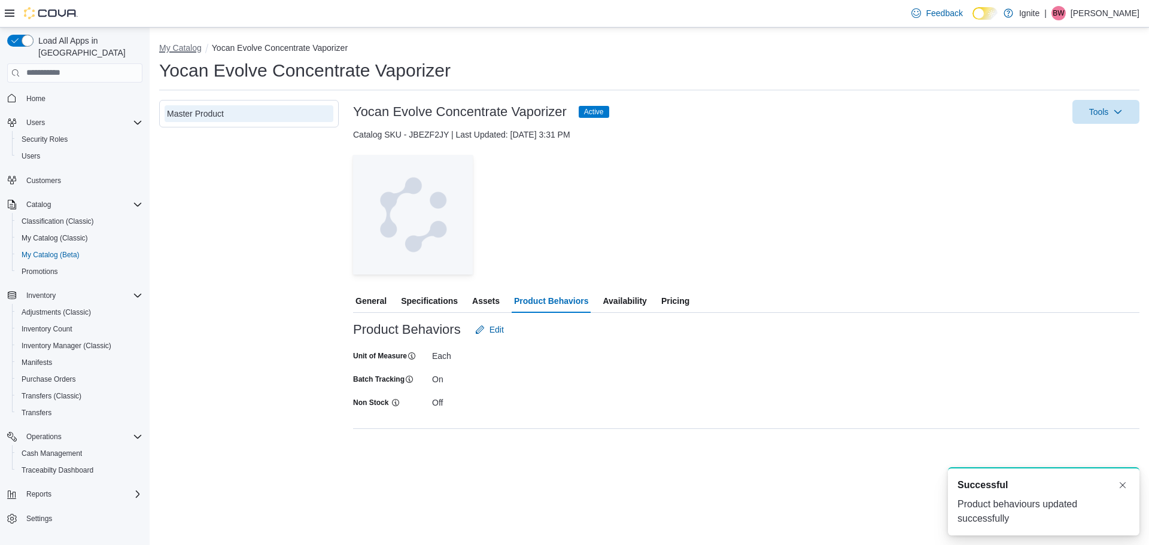
click at [184, 45] on button "My Catalog" at bounding box center [180, 48] width 42 height 10
select select "**********"
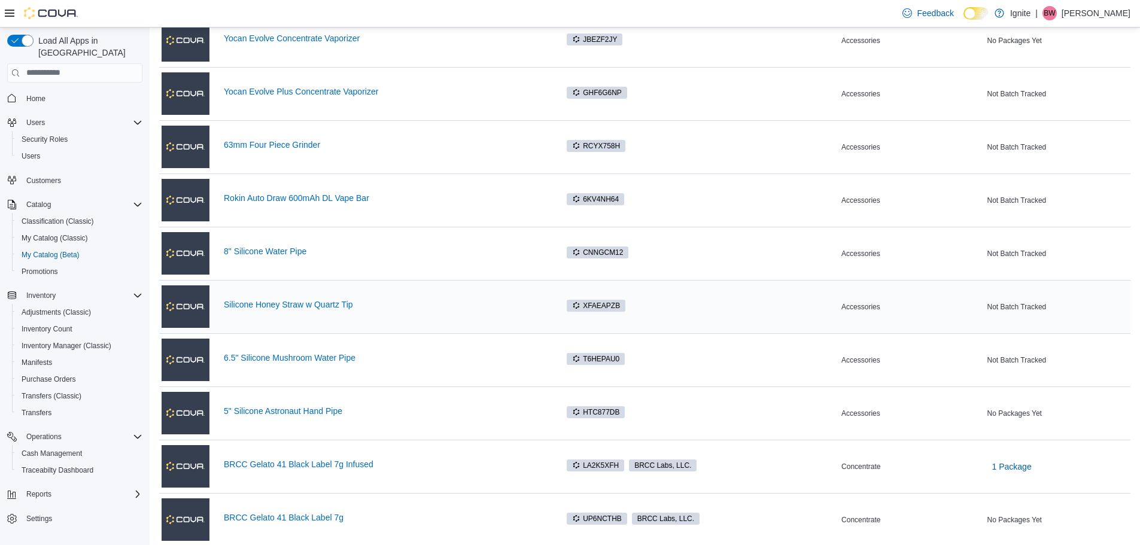
scroll to position [718, 0]
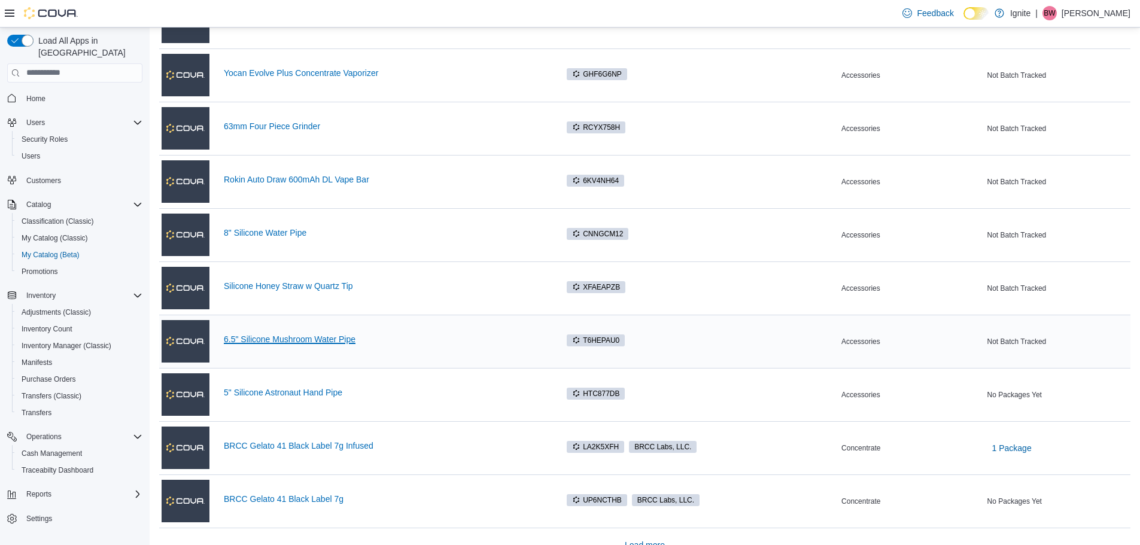
click at [319, 340] on link "6.5" Silicone Mushroom Water Pipe" at bounding box center [384, 339] width 321 height 10
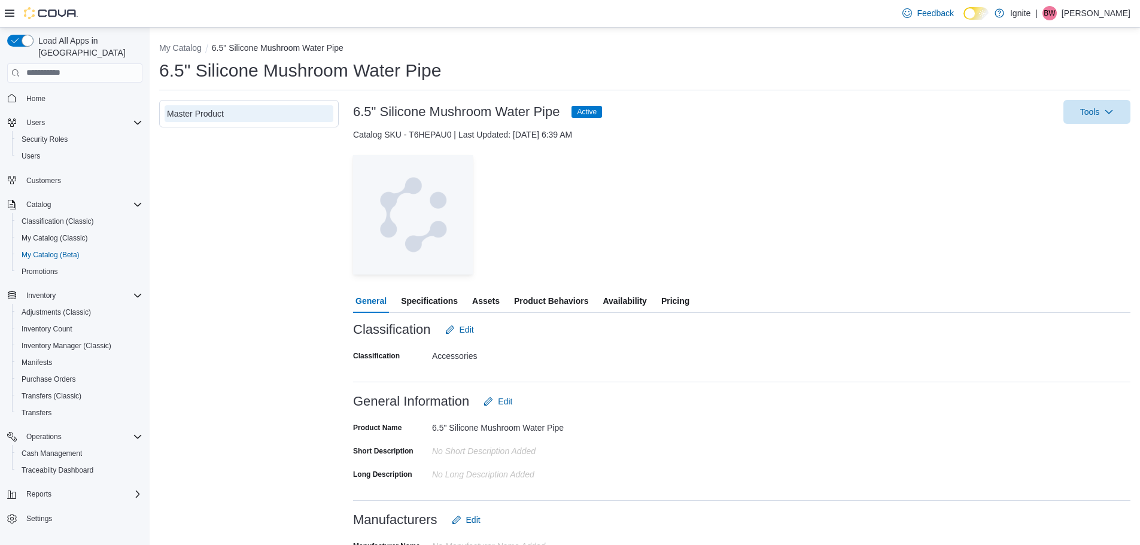
click at [562, 303] on span "Product Behaviors" at bounding box center [551, 301] width 74 height 24
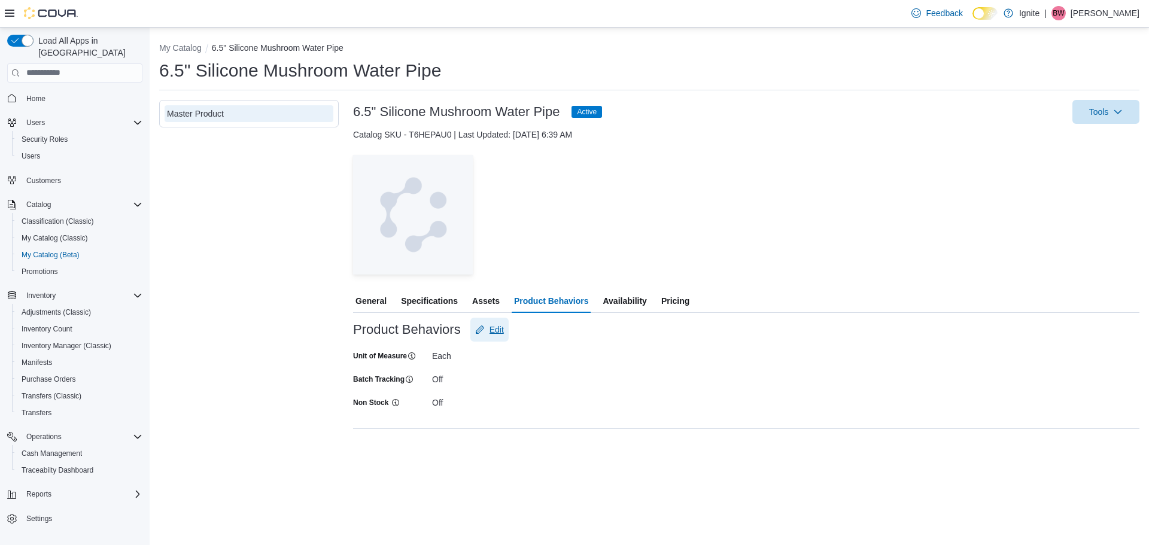
click at [497, 331] on span "Edit" at bounding box center [496, 330] width 14 height 12
click at [538, 440] on span "Save" at bounding box center [558, 438] width 53 height 24
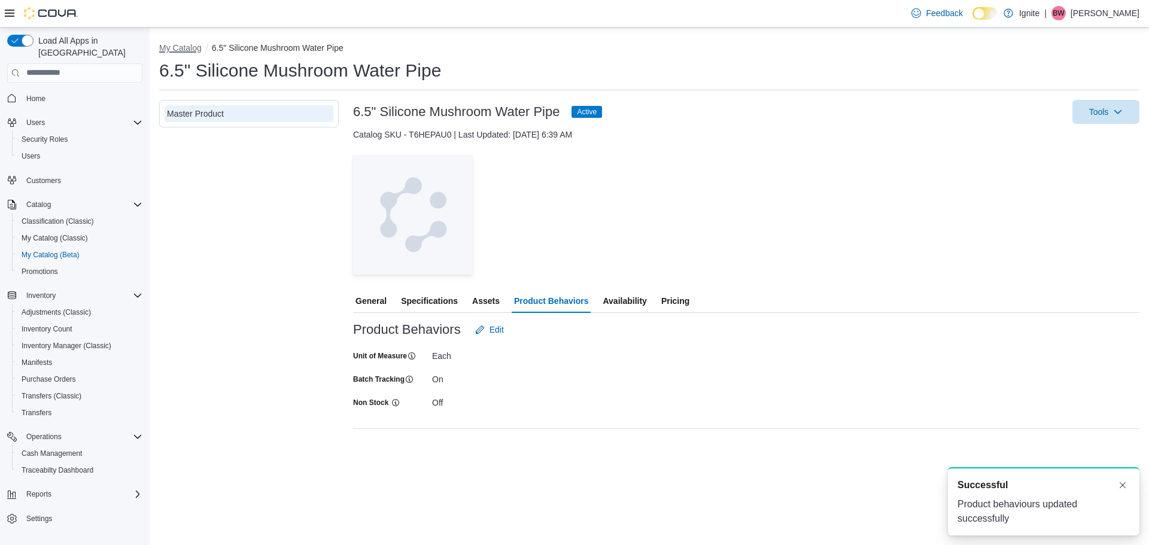
click at [192, 47] on button "My Catalog" at bounding box center [180, 48] width 42 height 10
select select "**********"
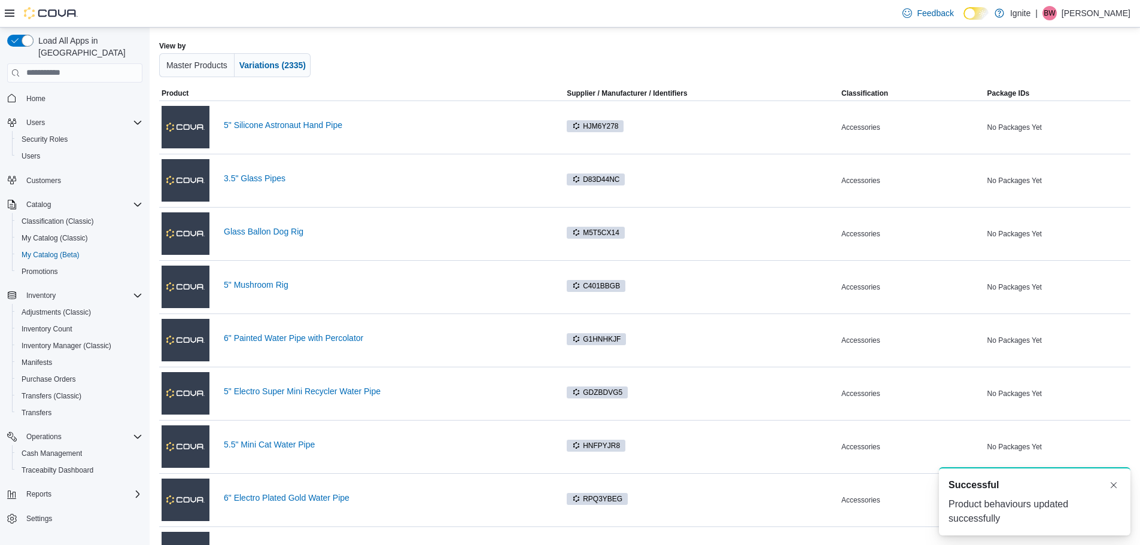
scroll to position [538, 0]
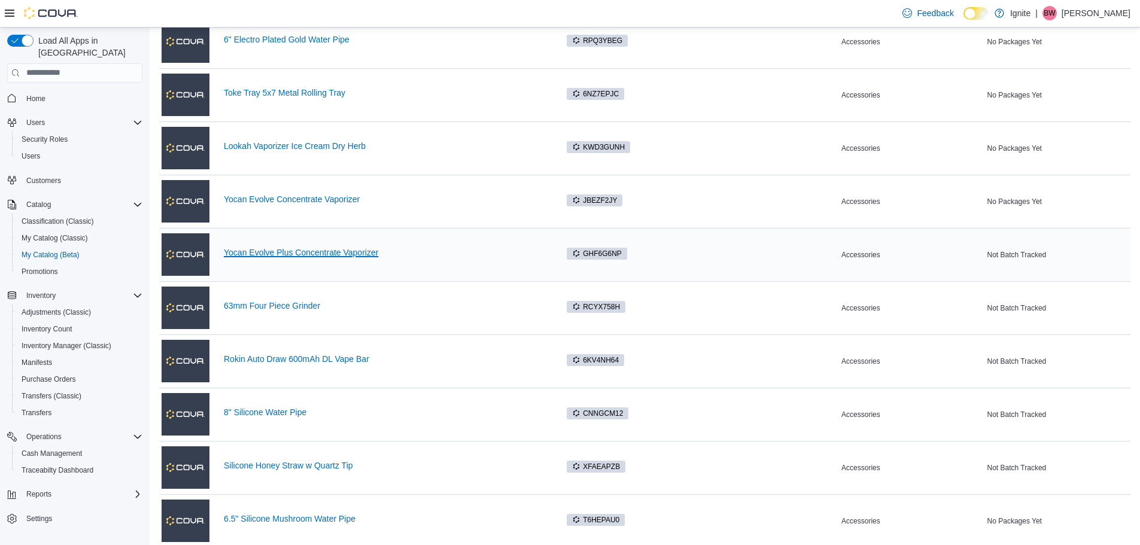
click at [345, 252] on link "Yocan Evolve Plus Concentrate Vaporizer" at bounding box center [384, 253] width 321 height 10
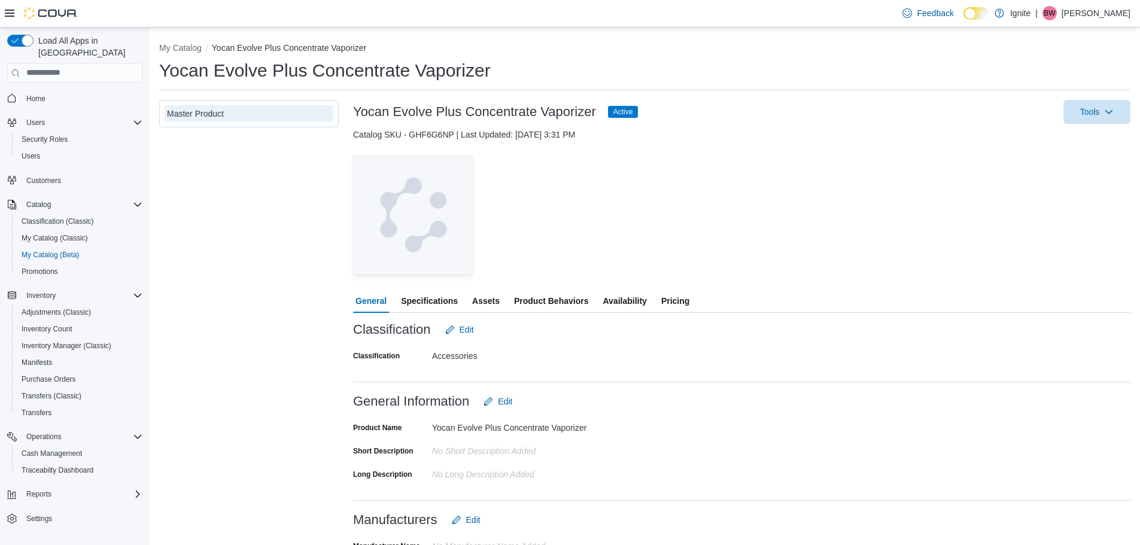
click at [542, 299] on span "Product Behaviors" at bounding box center [551, 301] width 74 height 24
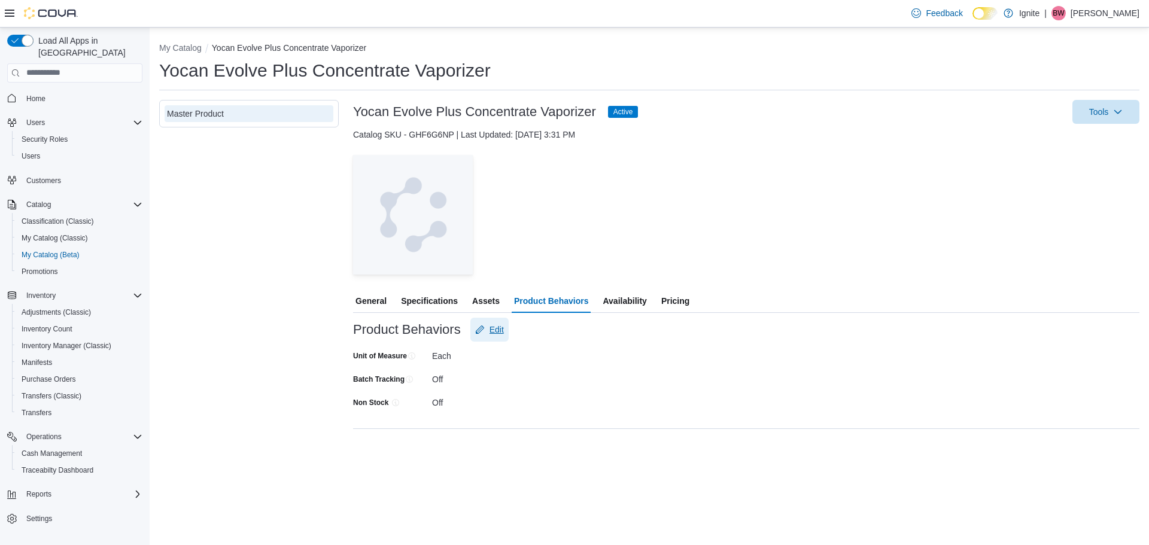
click at [497, 325] on span "Edit" at bounding box center [496, 330] width 14 height 12
click at [439, 378] on div at bounding box center [512, 384] width 160 height 19
click at [558, 451] on div "Product Behaviors Edit Unit of Measure **** **** Batch Tracking Non Stock Cance…" at bounding box center [746, 388] width 786 height 141
click at [565, 435] on span "Save" at bounding box center [558, 438] width 19 height 12
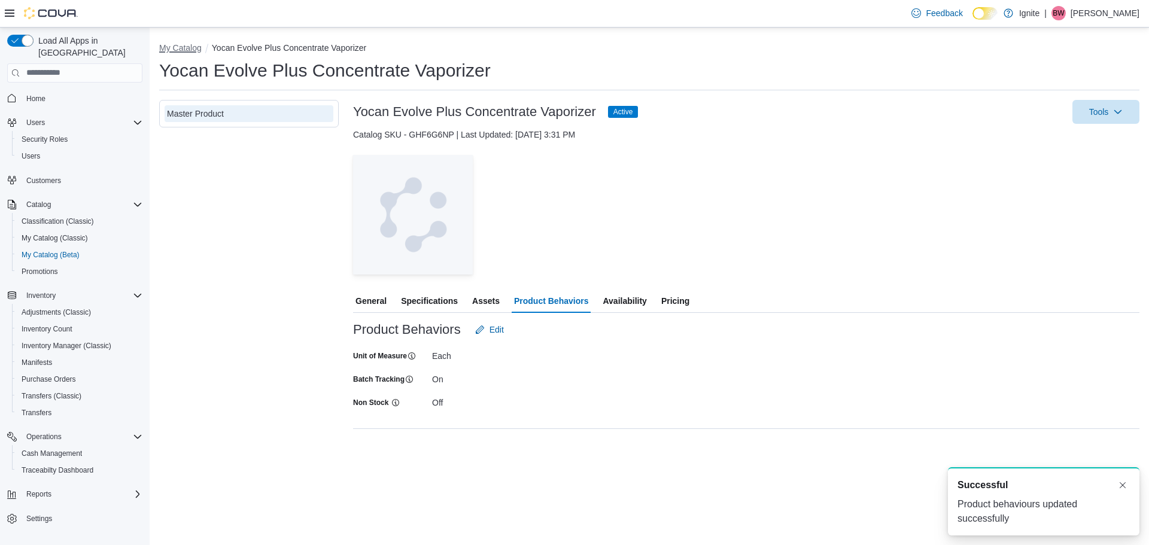
click at [172, 48] on button "My Catalog" at bounding box center [180, 48] width 42 height 10
select select "**********"
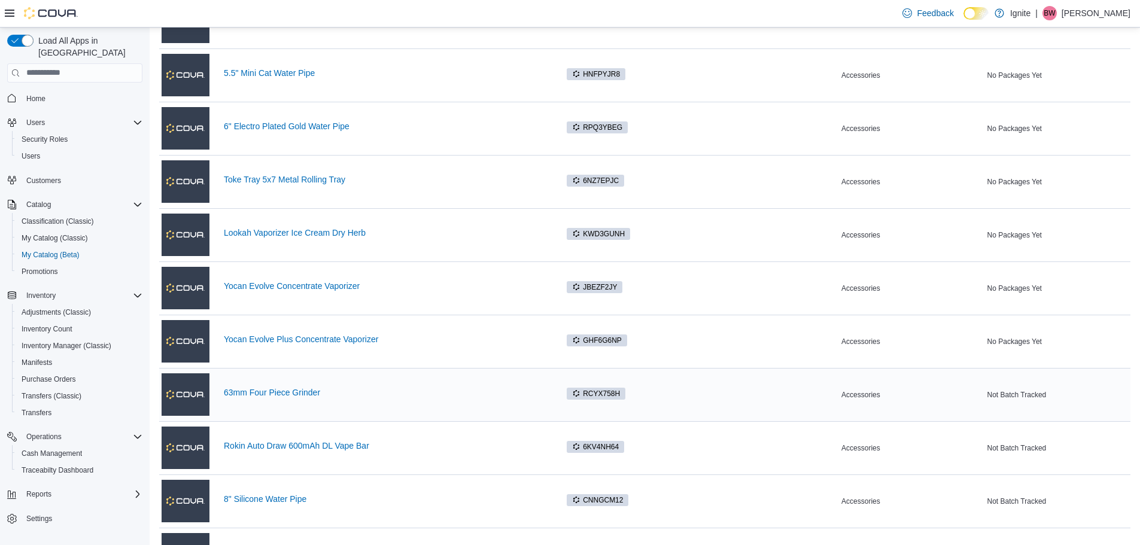
scroll to position [538, 0]
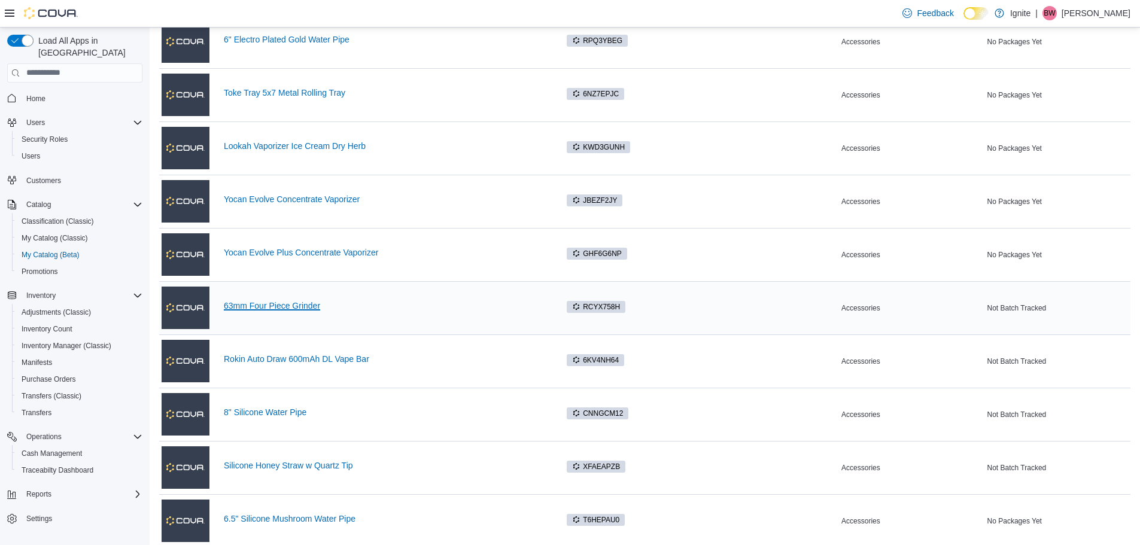
click at [280, 305] on link "63mm Four Piece Grinder" at bounding box center [384, 306] width 321 height 10
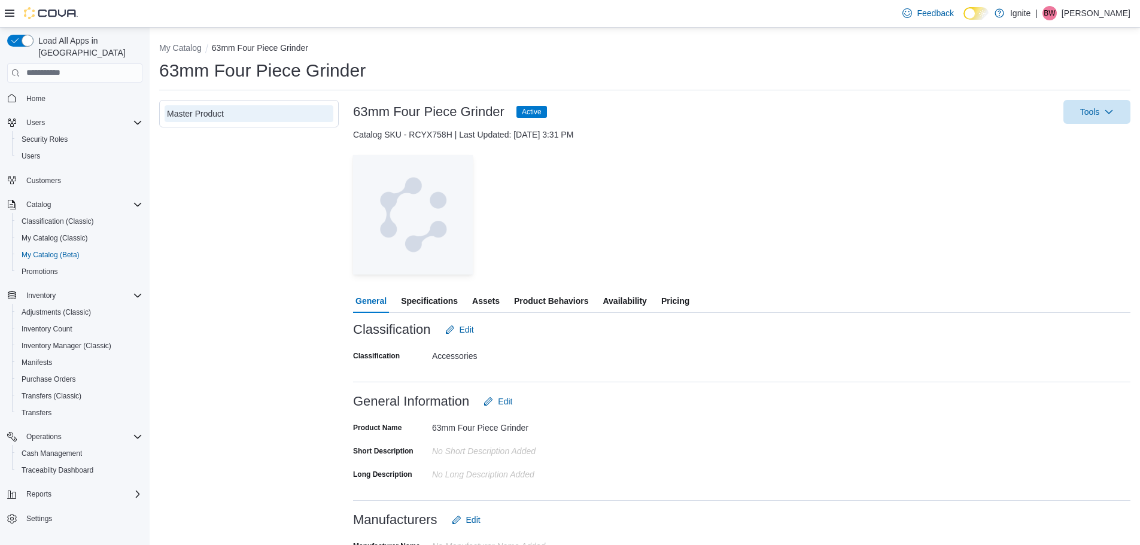
click at [567, 298] on span "Product Behaviors" at bounding box center [551, 301] width 74 height 24
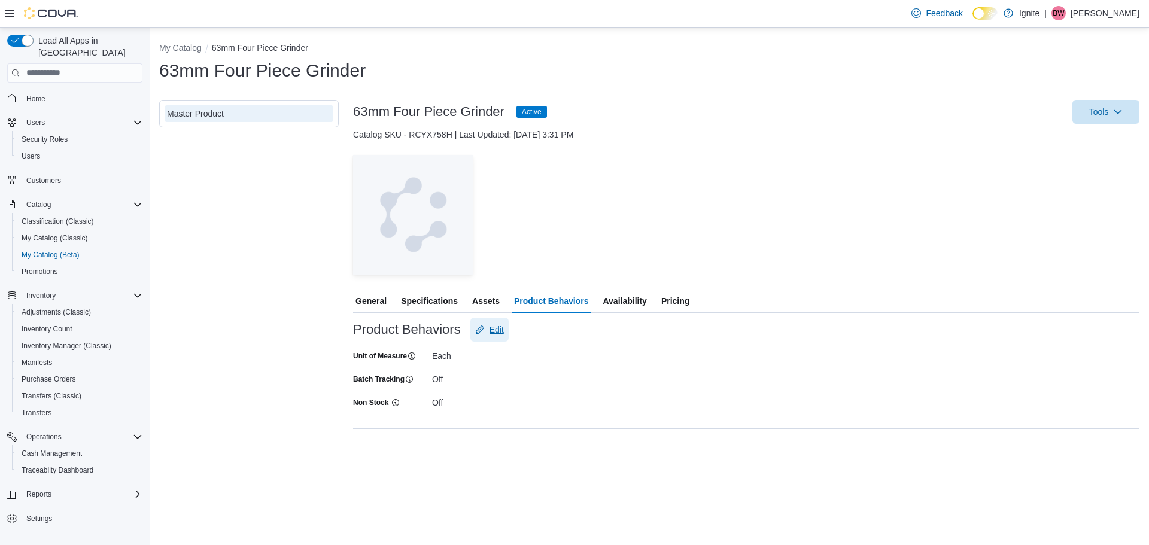
click at [501, 328] on span "Edit" at bounding box center [496, 330] width 14 height 12
click at [551, 443] on span "Save" at bounding box center [558, 438] width 19 height 12
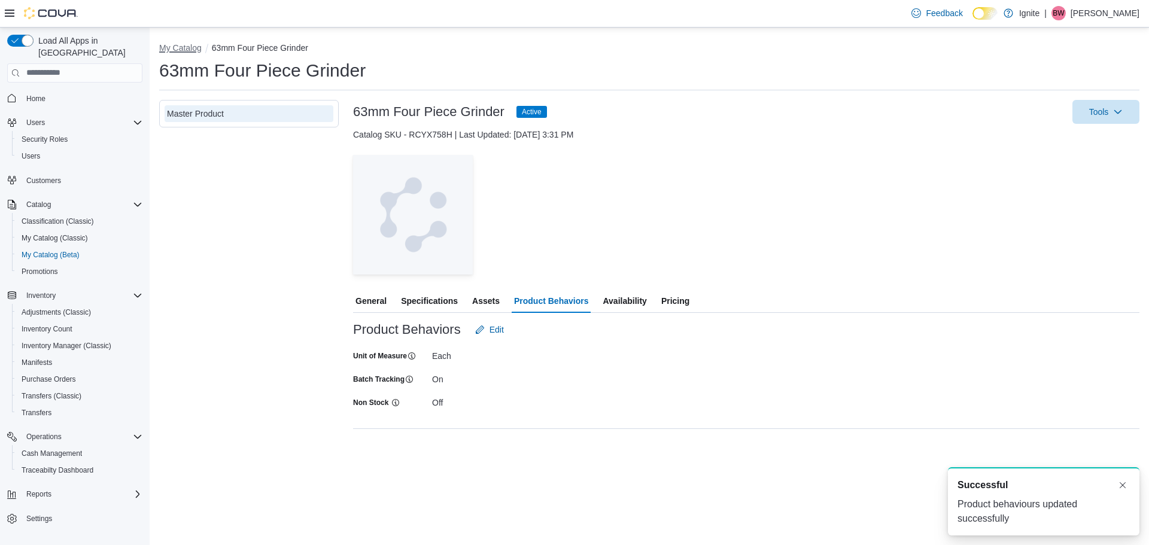
click at [182, 47] on button "My Catalog" at bounding box center [180, 48] width 42 height 10
select select "**********"
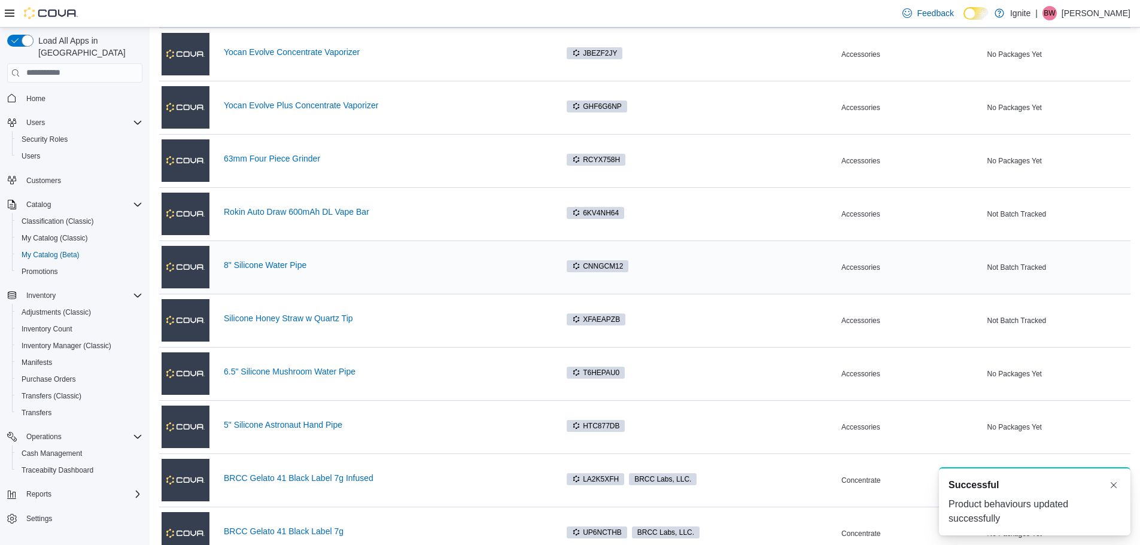
scroll to position [718, 0]
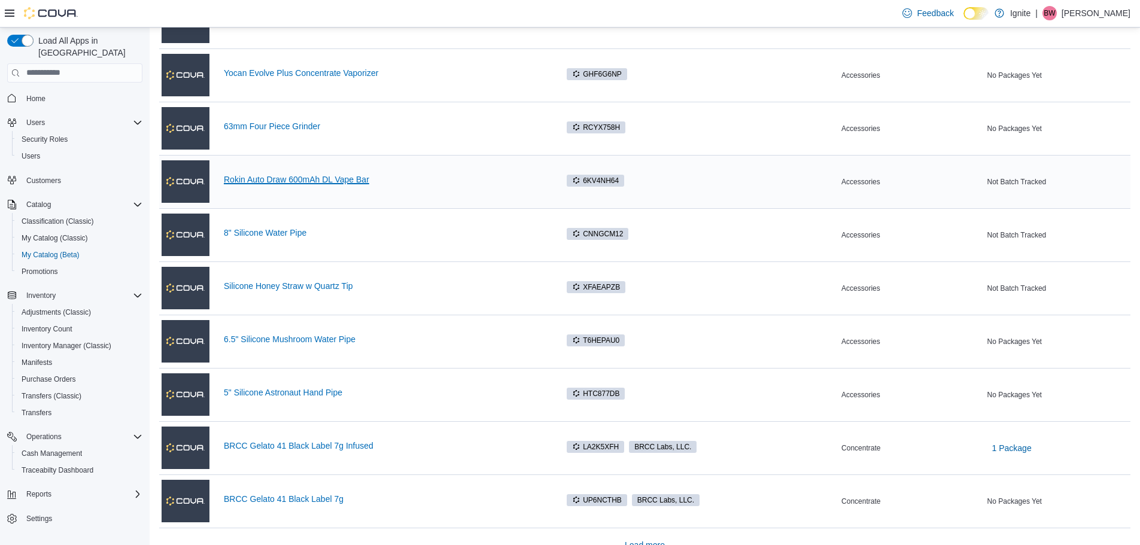
click at [331, 180] on link "Rokin Auto Draw 600mAh DL Vape Bar" at bounding box center [384, 180] width 321 height 10
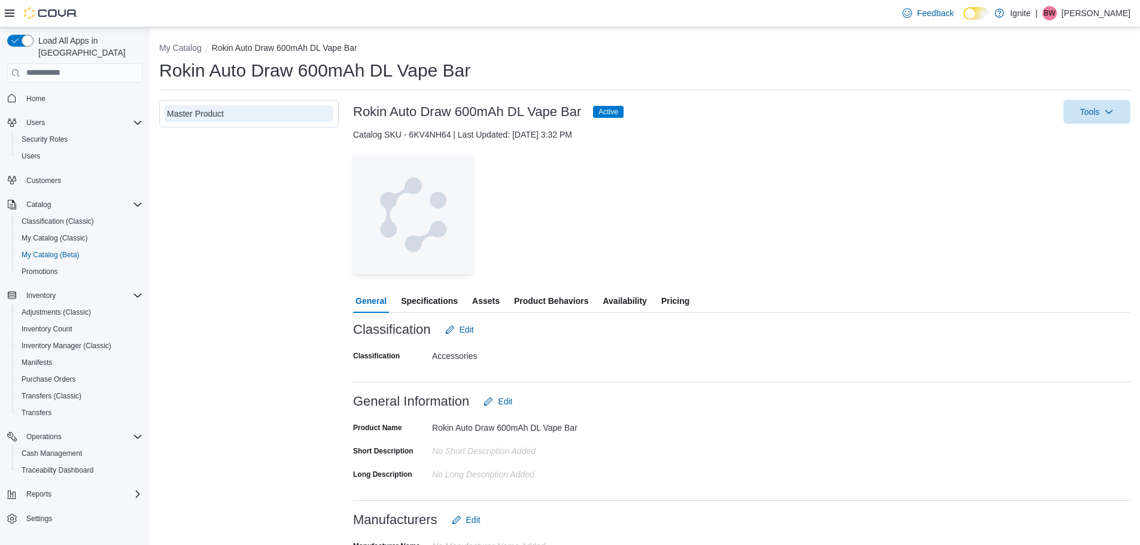
click at [556, 292] on span "Product Behaviors" at bounding box center [551, 301] width 74 height 24
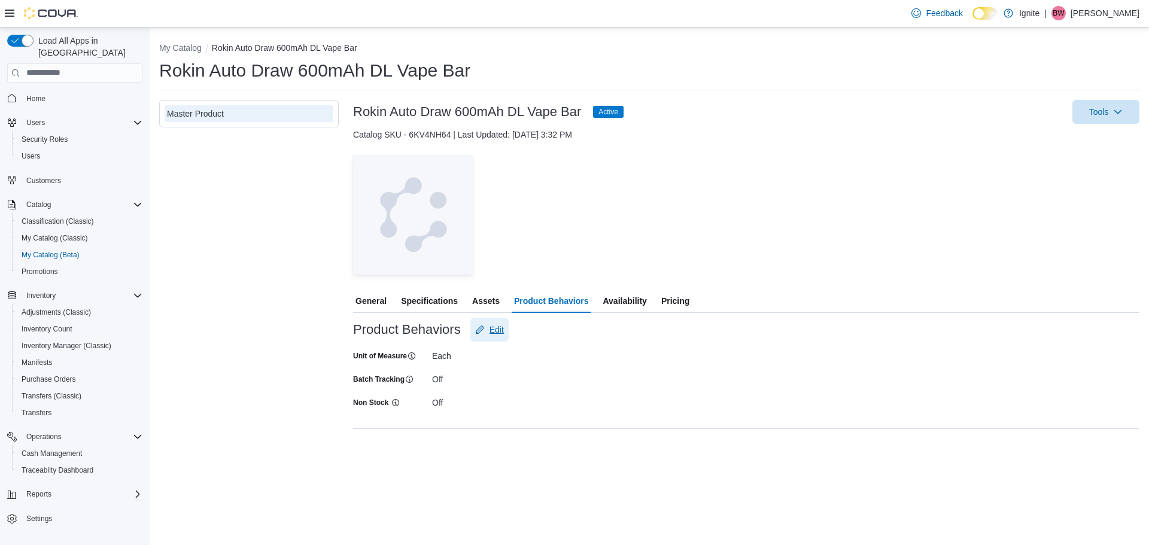
click at [495, 335] on span "Edit" at bounding box center [496, 330] width 14 height 12
click at [570, 437] on span "Save" at bounding box center [558, 438] width 53 height 24
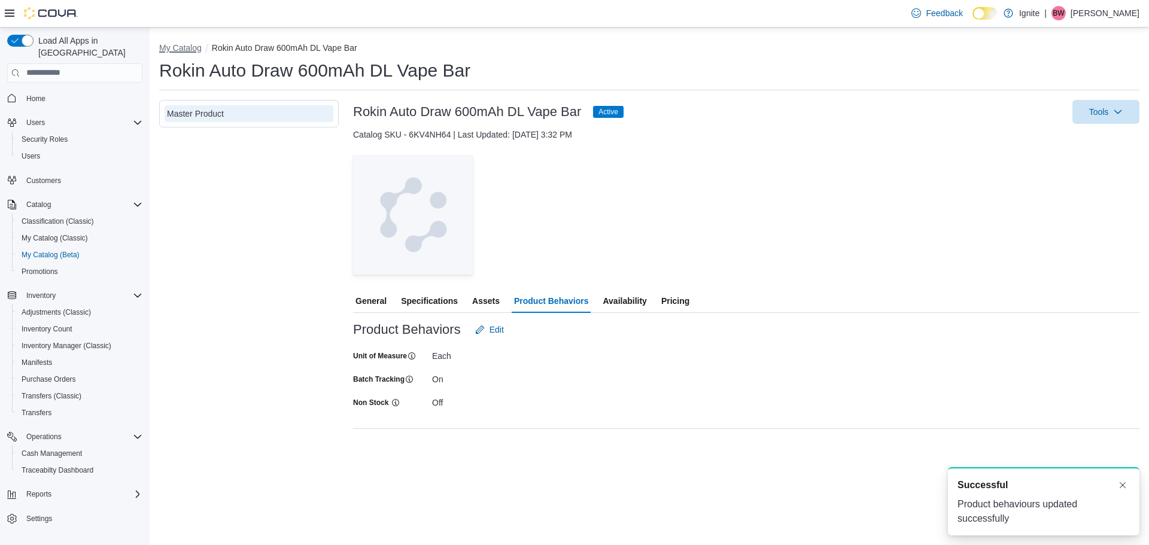
click at [184, 49] on button "My Catalog" at bounding box center [180, 48] width 42 height 10
select select "**********"
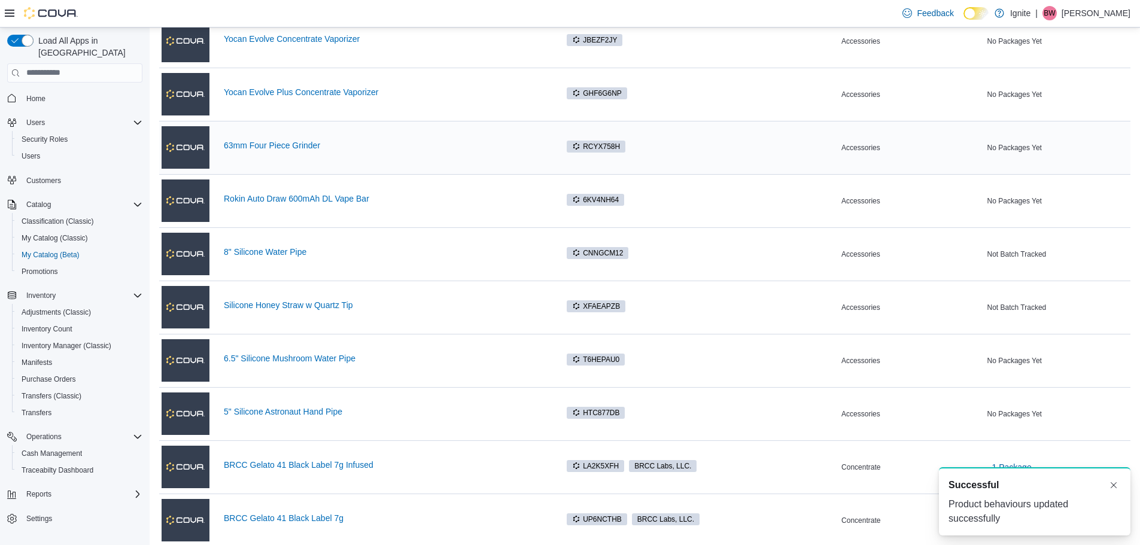
scroll to position [718, 0]
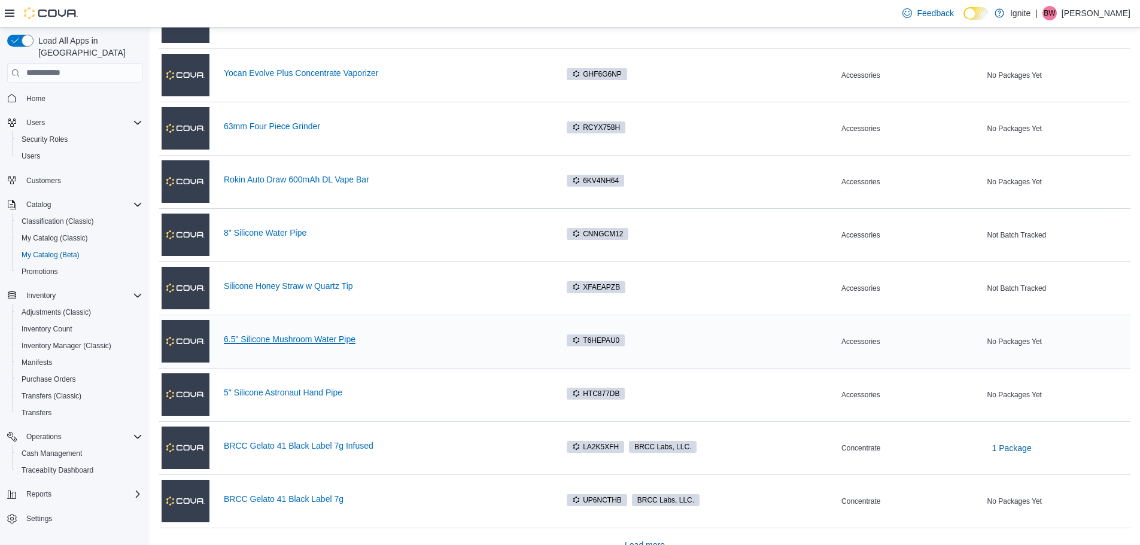
click at [312, 341] on link "6.5" Silicone Mushroom Water Pipe" at bounding box center [384, 339] width 321 height 10
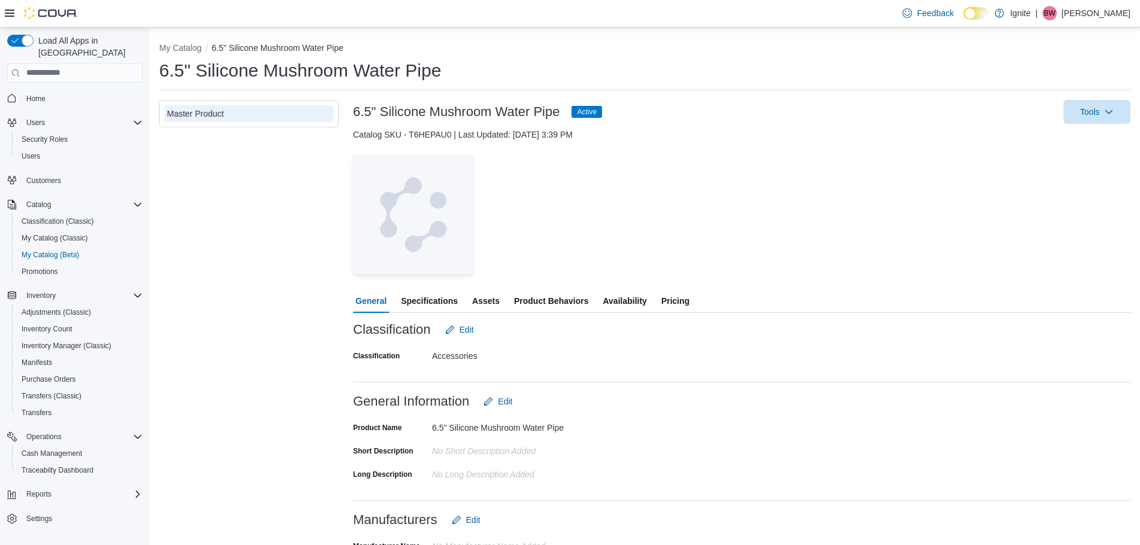
click at [552, 299] on span "Product Behaviors" at bounding box center [551, 301] width 74 height 24
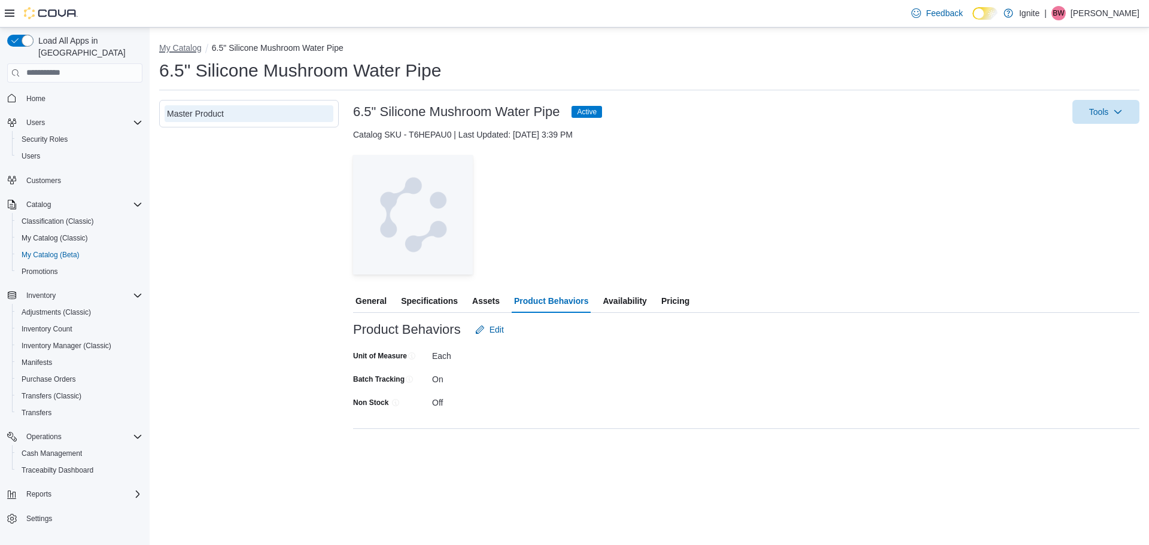
click at [176, 49] on button "My Catalog" at bounding box center [180, 48] width 42 height 10
select select "**********"
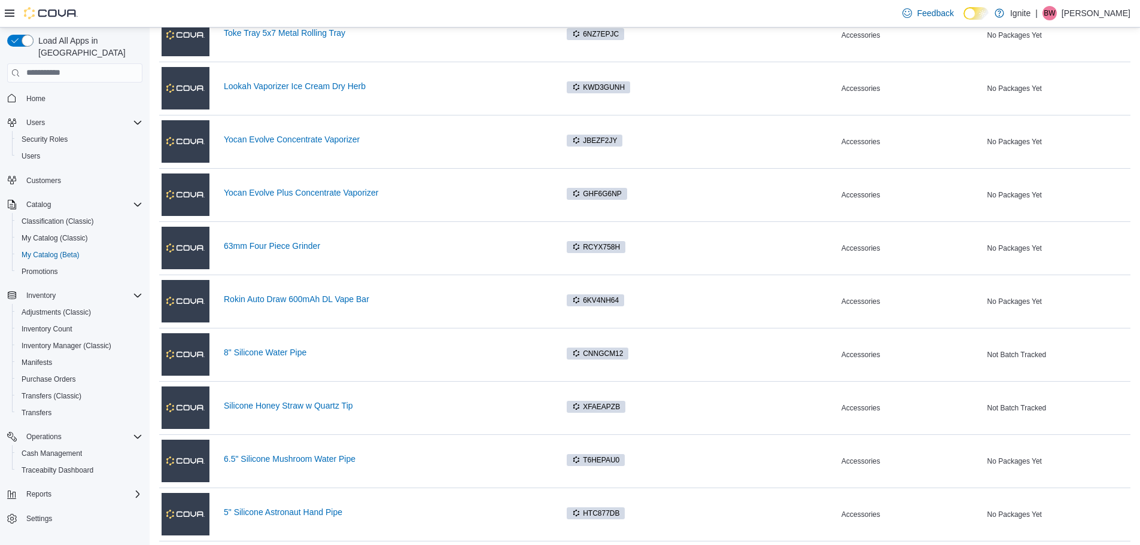
scroll to position [658, 0]
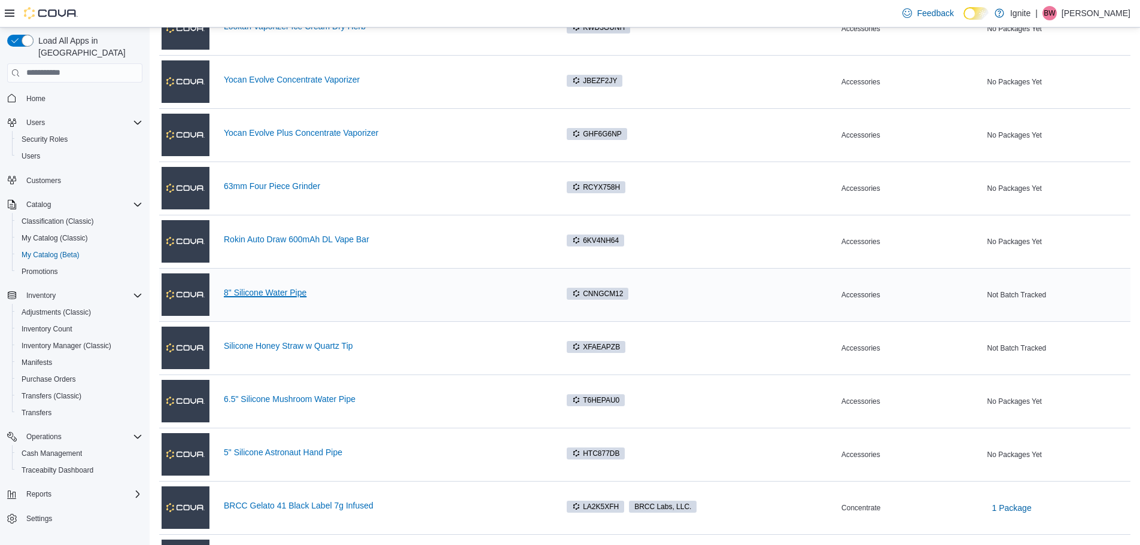
click at [264, 294] on link "8" Silicone Water Pipe" at bounding box center [384, 293] width 321 height 10
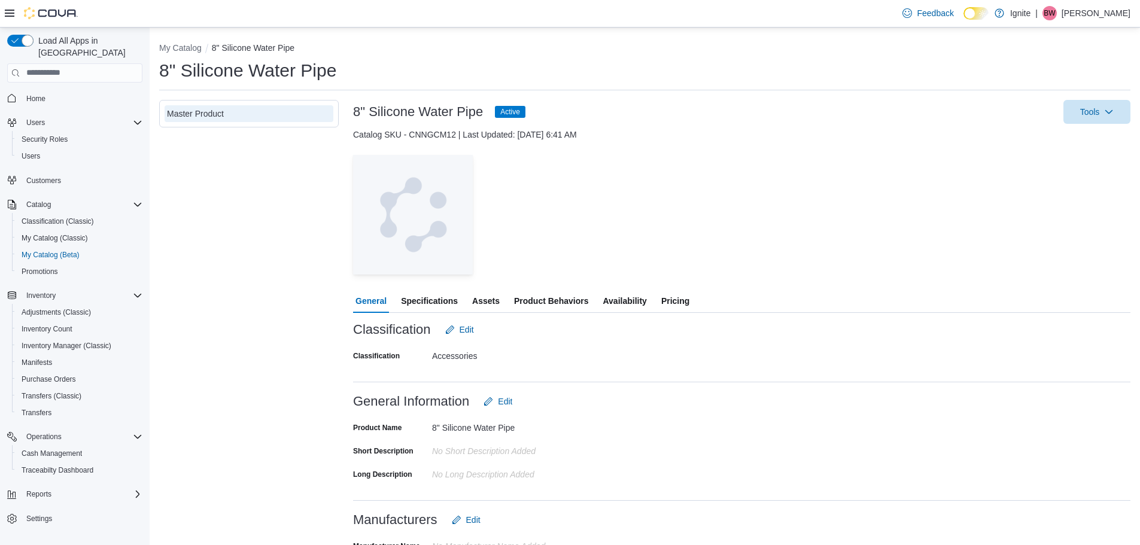
click at [558, 301] on span "Product Behaviors" at bounding box center [551, 301] width 74 height 24
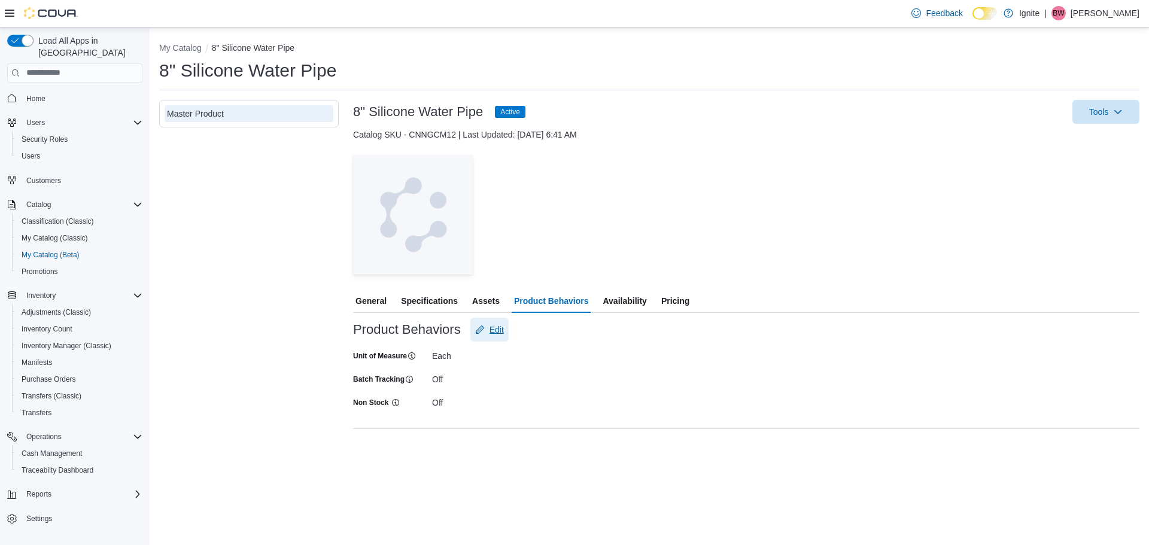
click at [500, 328] on span "Edit" at bounding box center [496, 330] width 14 height 12
click at [553, 440] on span "Save" at bounding box center [558, 438] width 19 height 12
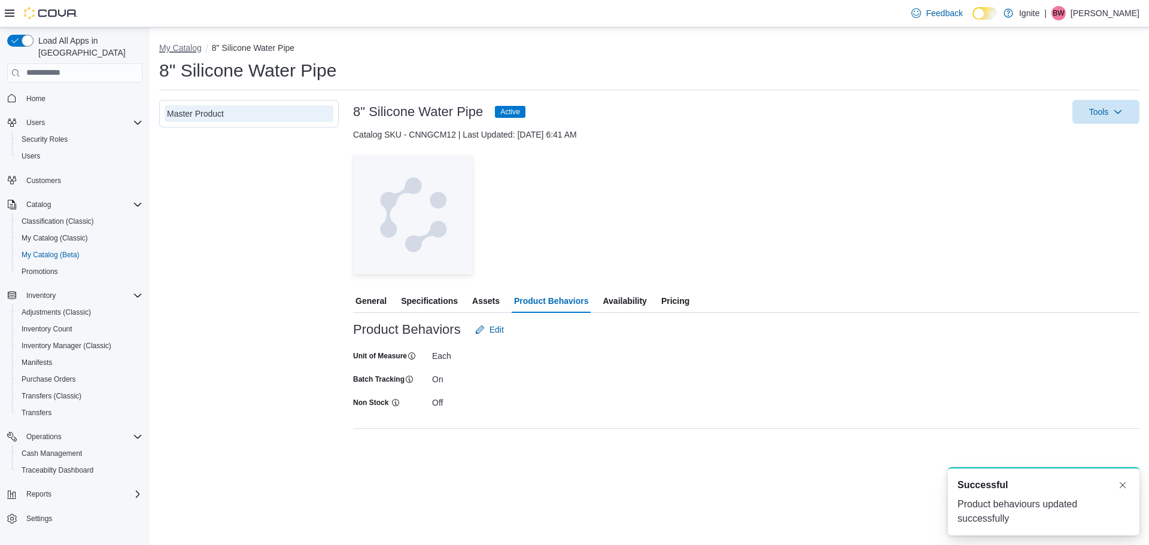
click at [189, 44] on button "My Catalog" at bounding box center [180, 48] width 42 height 10
select select "**********"
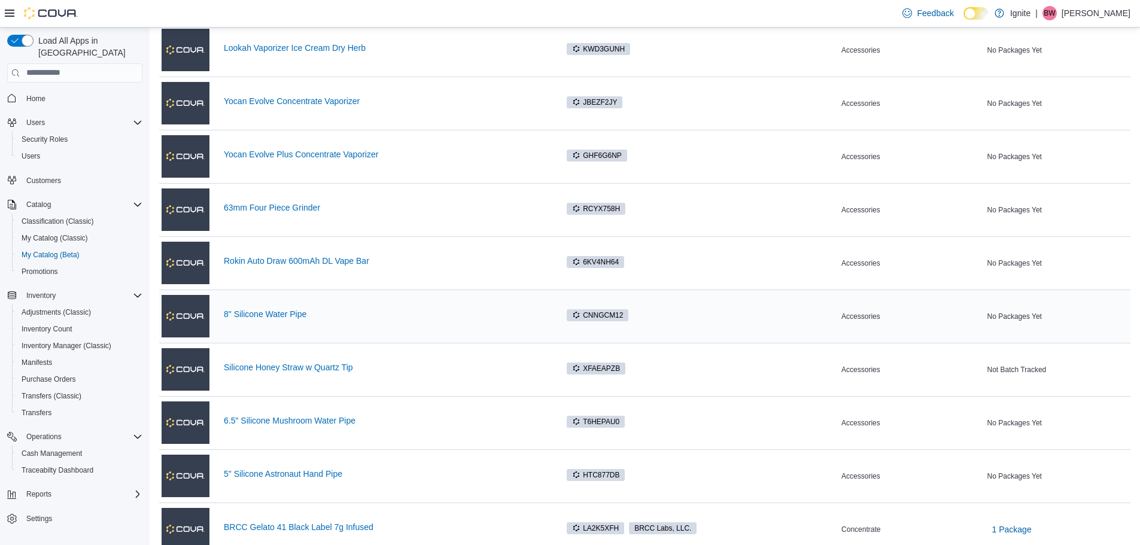
scroll to position [658, 0]
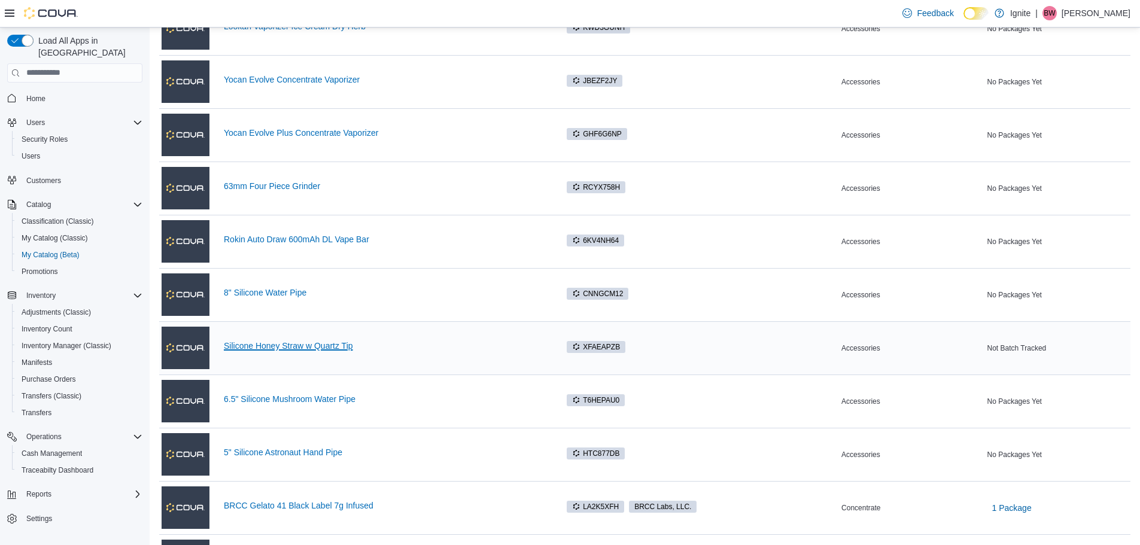
click at [294, 348] on link "Silicone Honey Straw w Quartz Tip" at bounding box center [384, 346] width 321 height 10
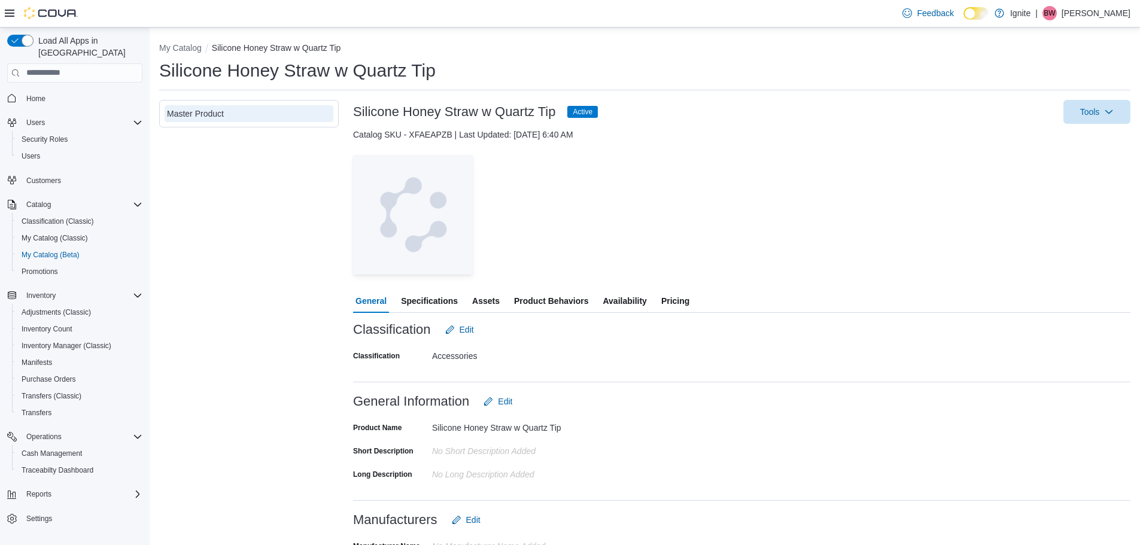
click at [558, 302] on span "Product Behaviors" at bounding box center [551, 301] width 74 height 24
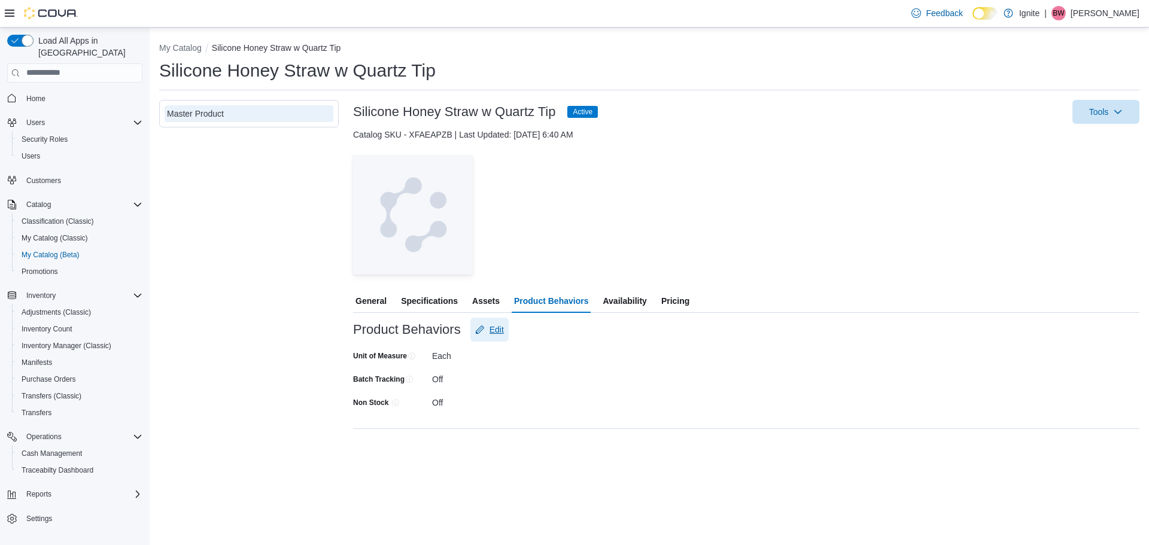
click at [496, 329] on span "Edit" at bounding box center [496, 330] width 14 height 12
click at [545, 436] on span "Save" at bounding box center [558, 438] width 53 height 24
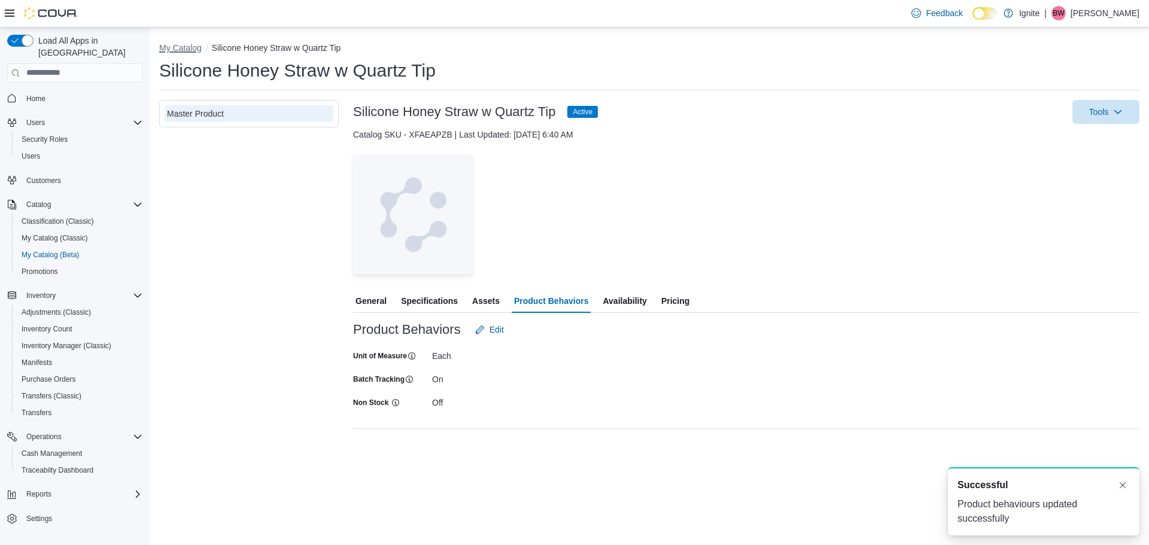
click at [185, 49] on button "My Catalog" at bounding box center [180, 48] width 42 height 10
select select "**********"
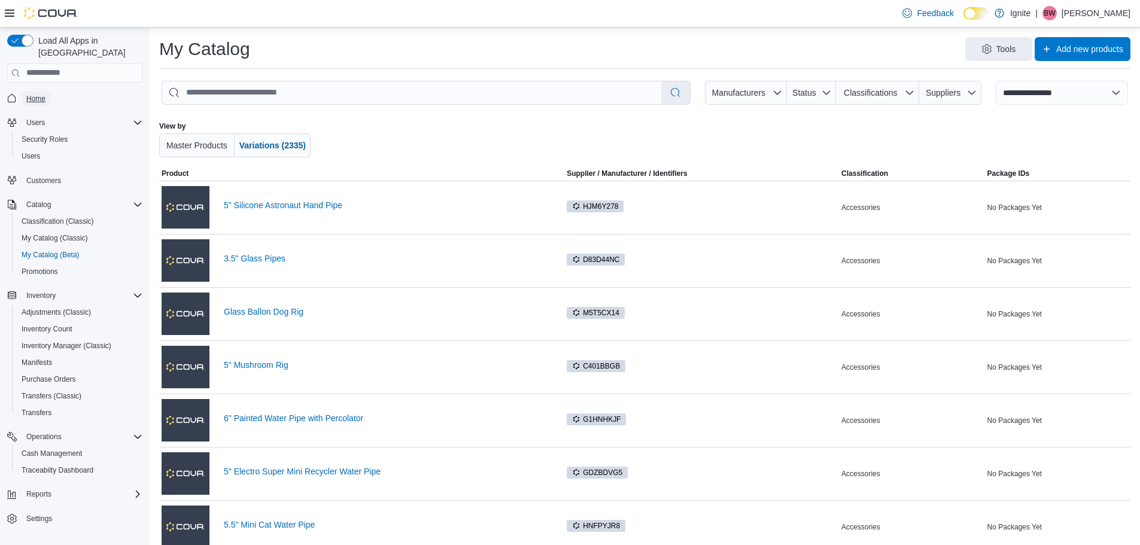
click at [33, 94] on span "Home" at bounding box center [35, 99] width 19 height 10
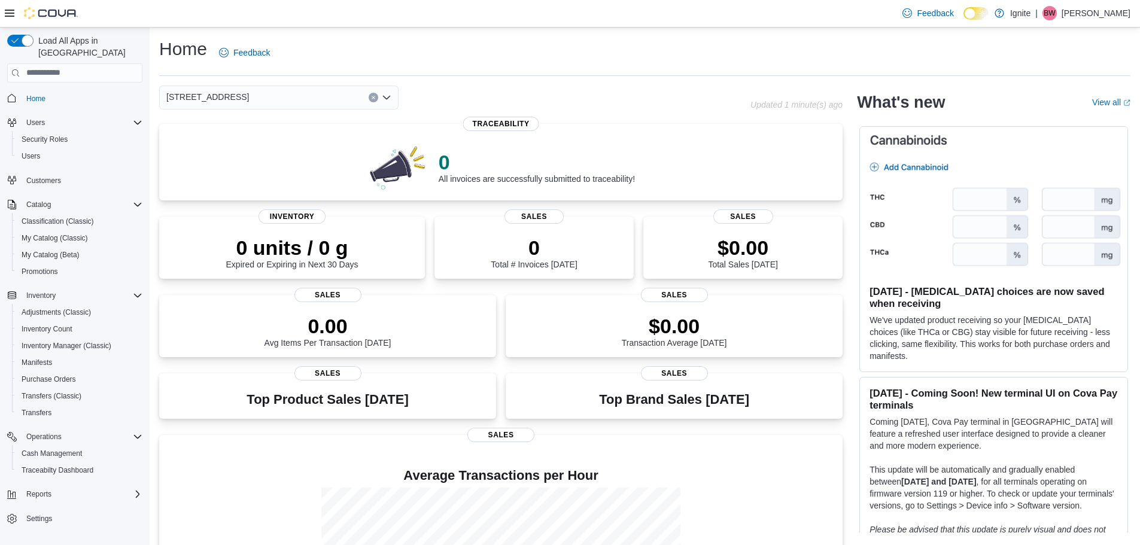
click at [235, 98] on span "[STREET_ADDRESS]" at bounding box center [207, 97] width 83 height 14
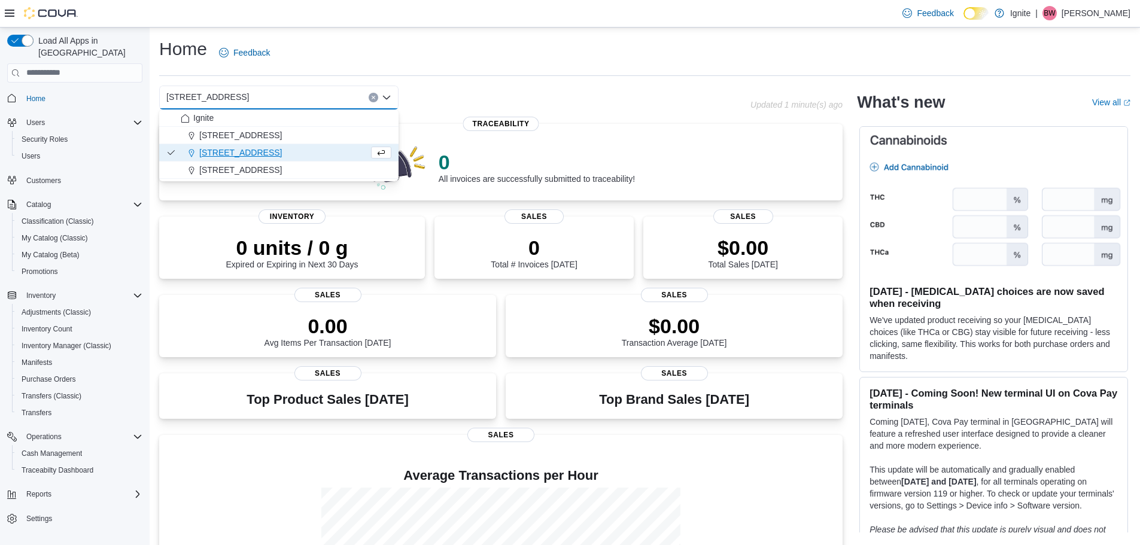
click at [232, 98] on span "[STREET_ADDRESS]" at bounding box center [207, 97] width 83 height 14
click at [103, 91] on span "Home" at bounding box center [82, 98] width 121 height 15
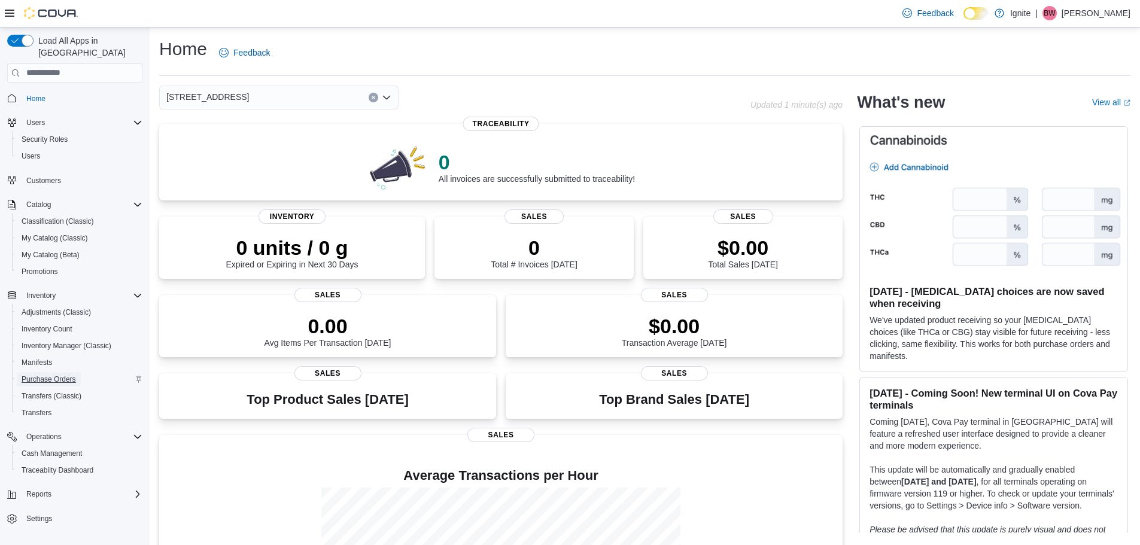
click at [23, 375] on span "Purchase Orders" at bounding box center [49, 380] width 54 height 10
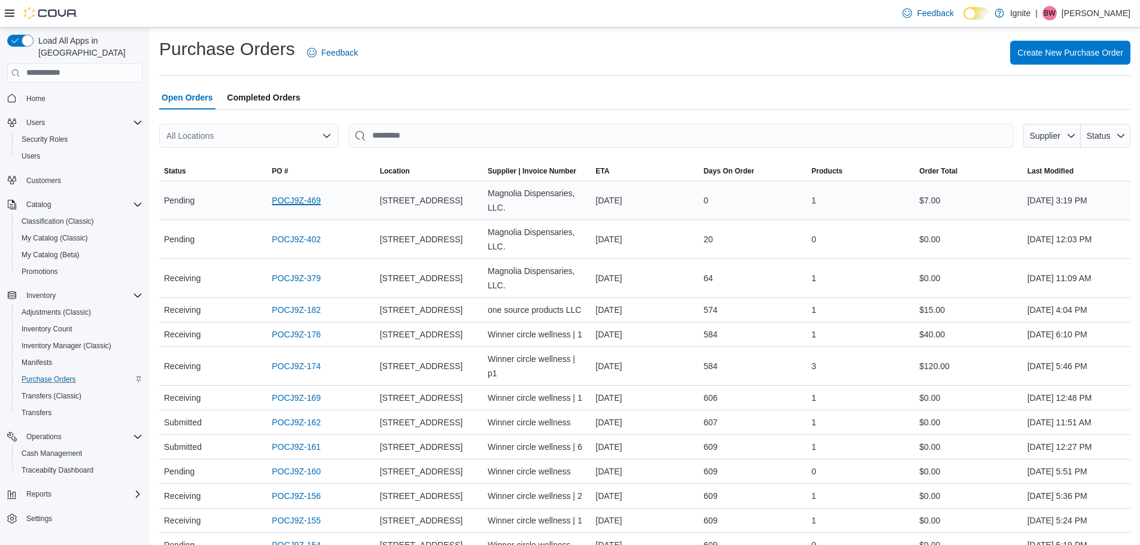
click at [295, 203] on link "POCJ9Z-469" at bounding box center [296, 200] width 49 height 14
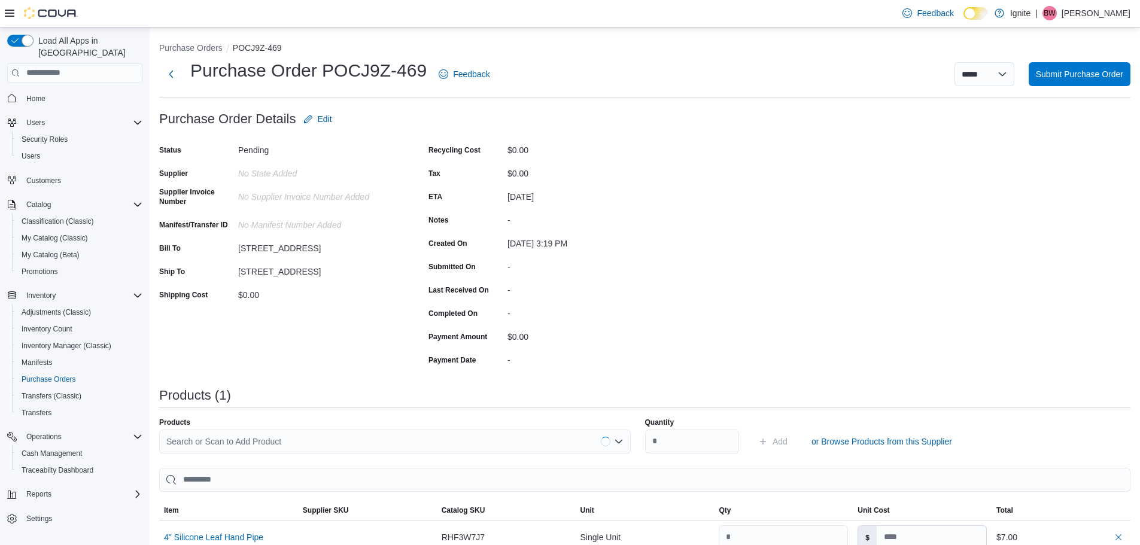
click at [217, 437] on div "Search or Scan to Add Product" at bounding box center [394, 442] width 471 height 24
type input "*"
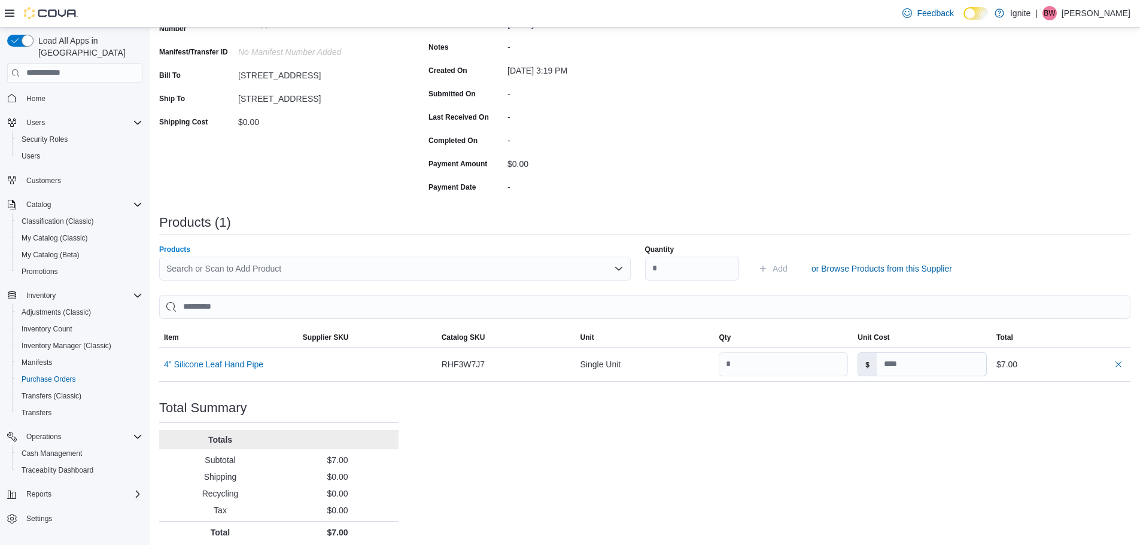
scroll to position [179, 0]
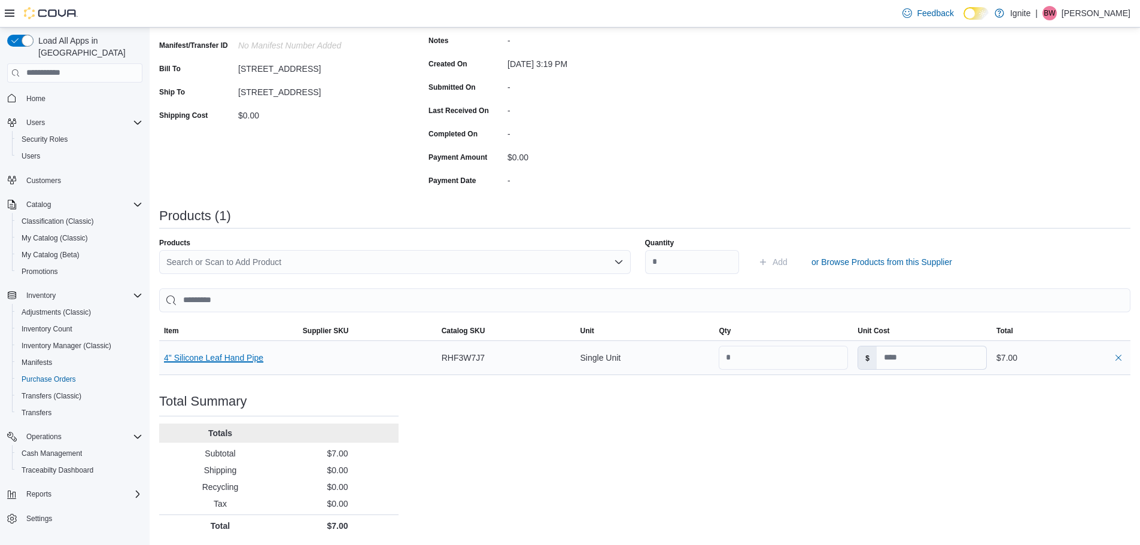
click at [228, 358] on button "4" Silicone Leaf Hand Pipe" at bounding box center [213, 358] width 99 height 10
click at [192, 261] on div "Search or Scan to Add Product" at bounding box center [394, 262] width 471 height 24
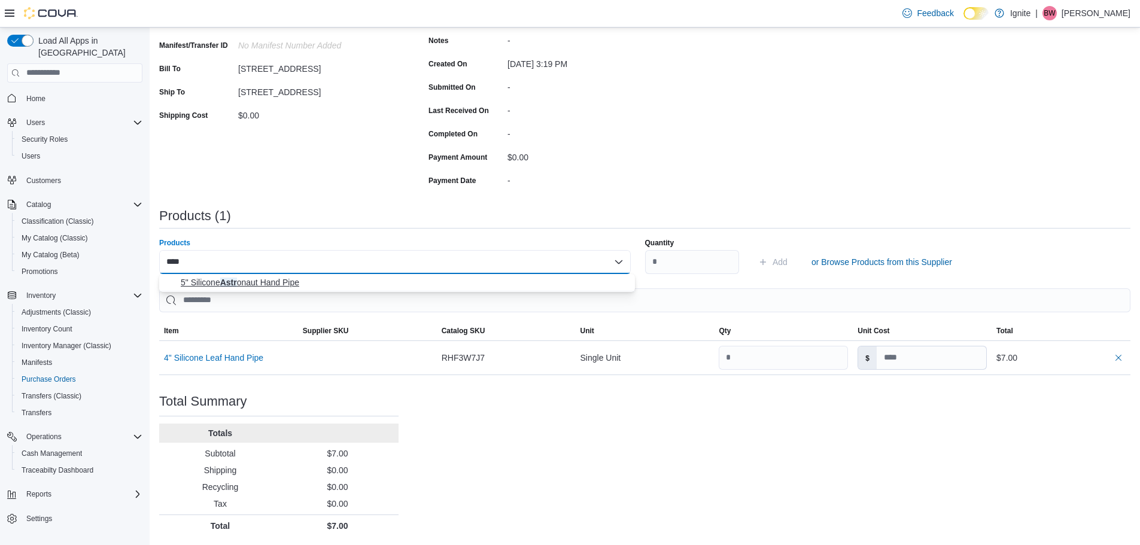
type input "****"
click at [229, 284] on span "5" Silicone Astr onaut Hand Pipe" at bounding box center [404, 282] width 447 height 12
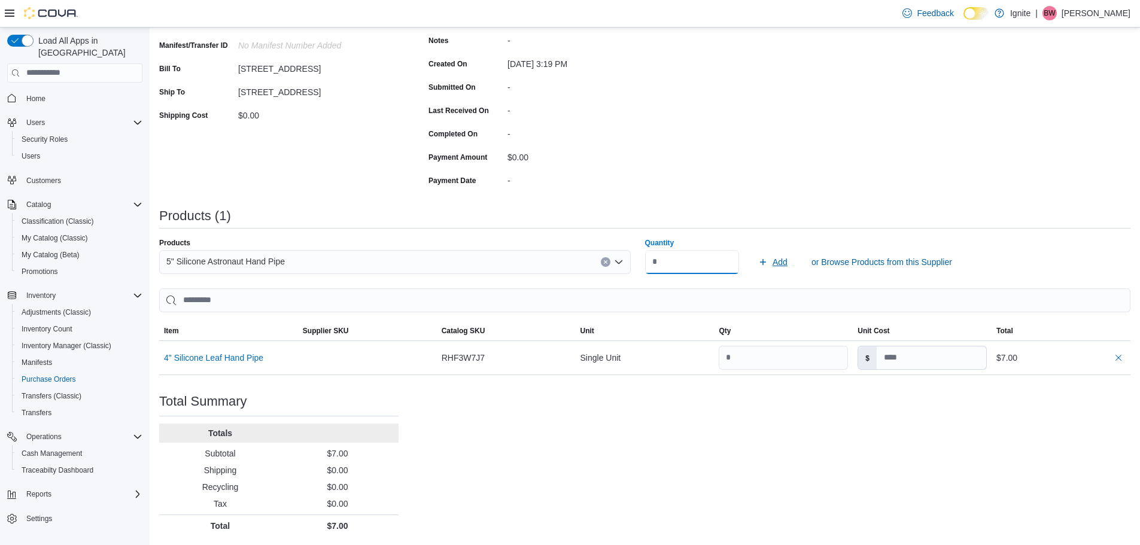
type input "*"
click at [784, 260] on span "Add" at bounding box center [779, 262] width 15 height 12
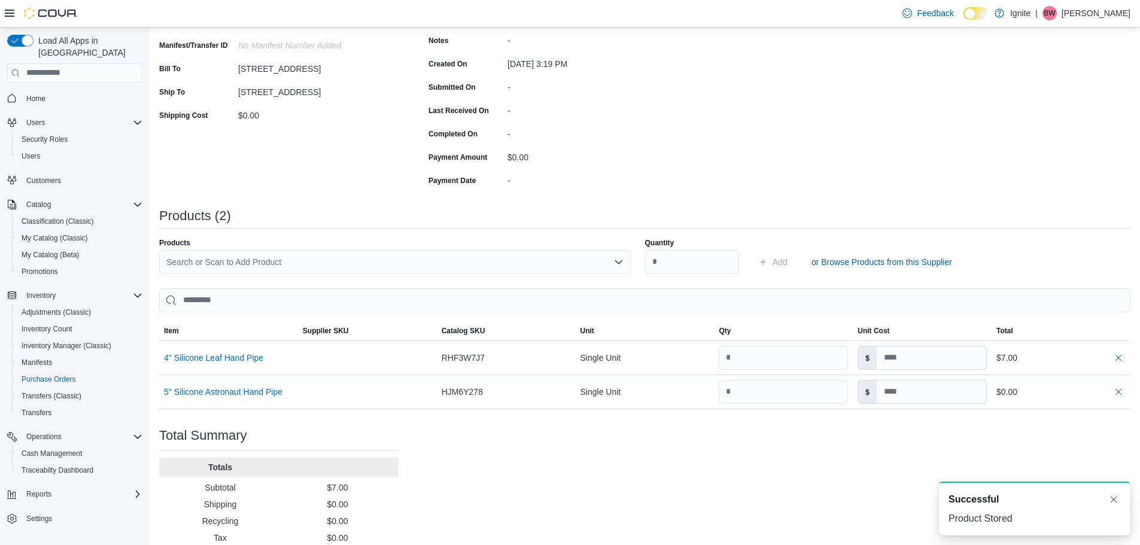
scroll to position [0, 0]
click at [211, 259] on div "Search or Scan to Add Product" at bounding box center [394, 262] width 471 height 24
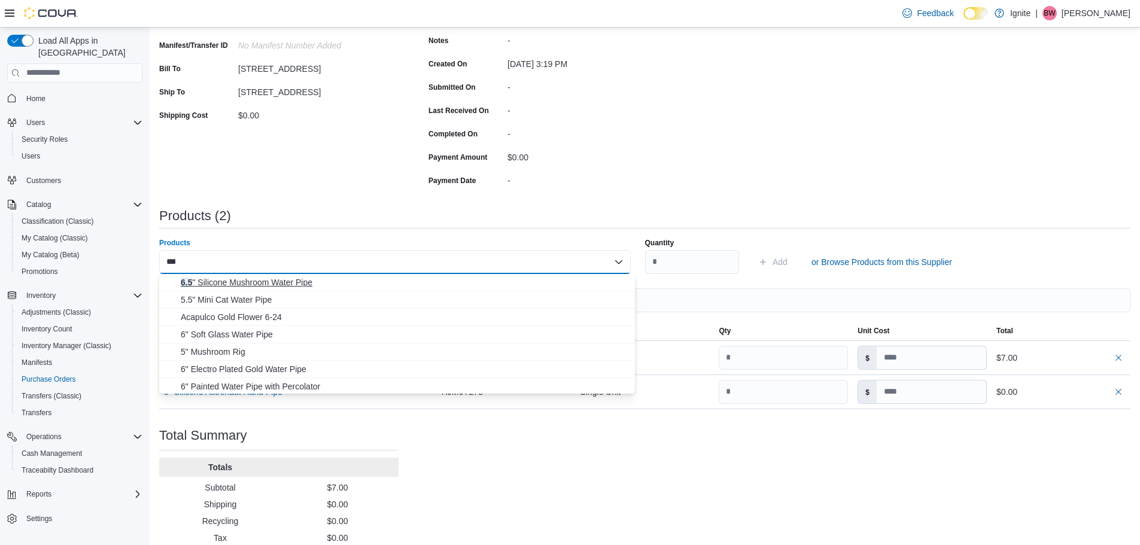
type input "***"
click at [263, 284] on span "6.5 " Silicone Mushroom Water Pipe" at bounding box center [404, 282] width 447 height 12
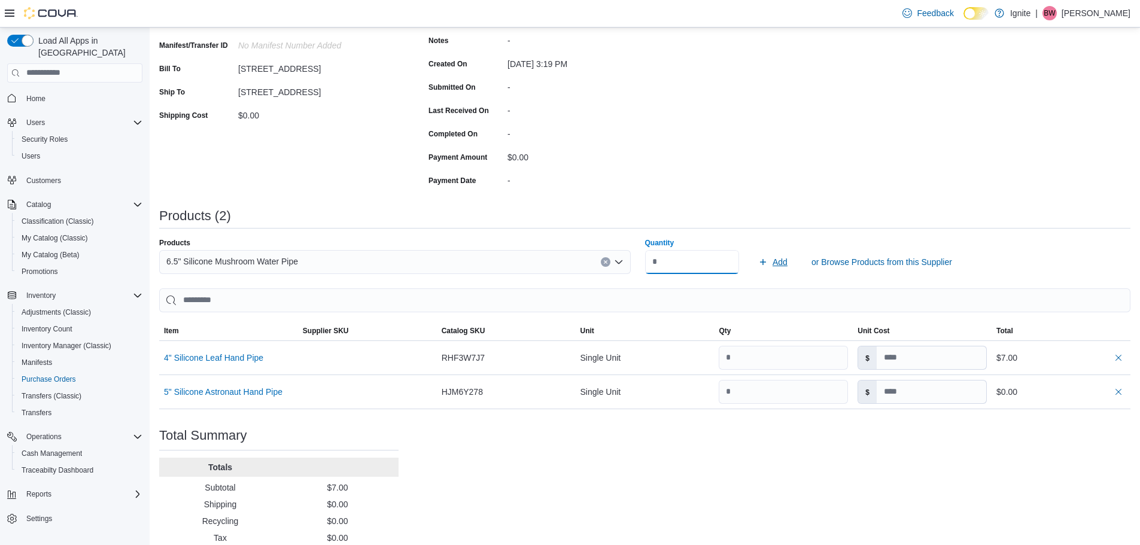
type input "*"
click at [786, 265] on span "Add" at bounding box center [779, 262] width 15 height 12
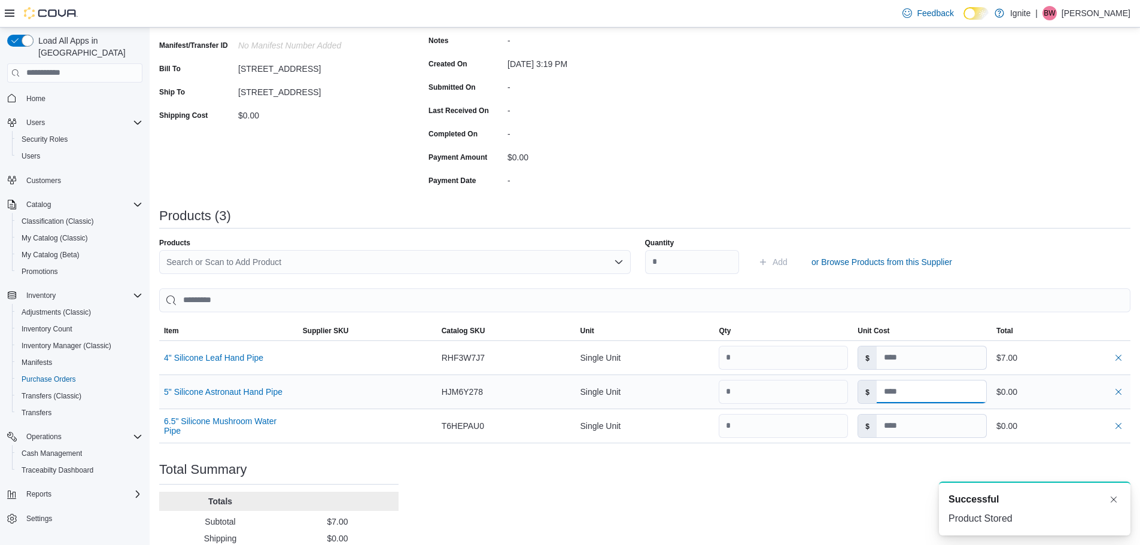
click at [905, 392] on input at bounding box center [930, 391] width 109 height 23
type input "*"
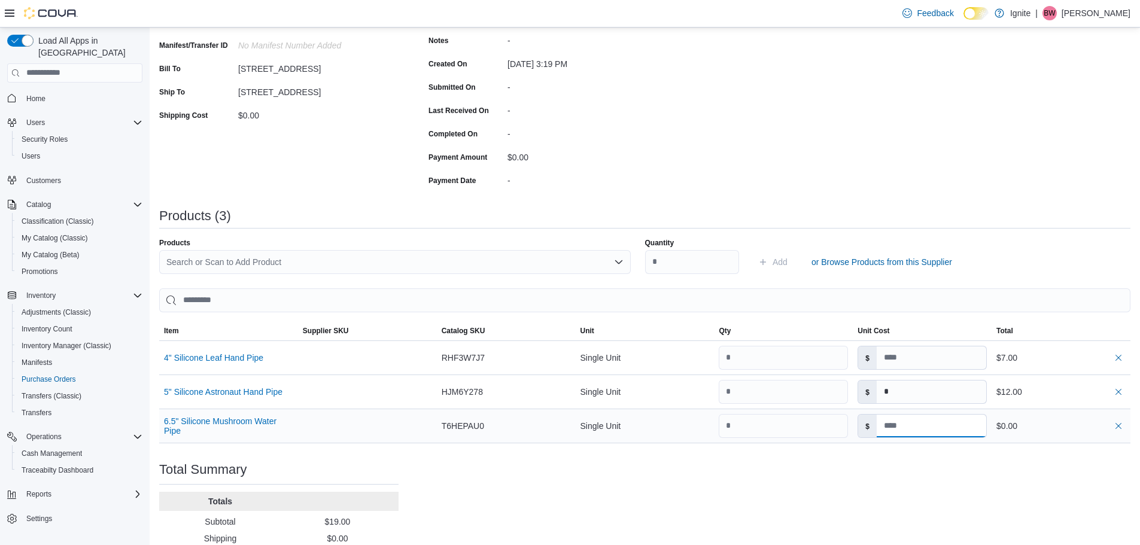
click at [908, 425] on input at bounding box center [930, 426] width 109 height 23
type input "**"
type input "*"
click at [188, 260] on div "Search or Scan to Add Product" at bounding box center [394, 262] width 471 height 24
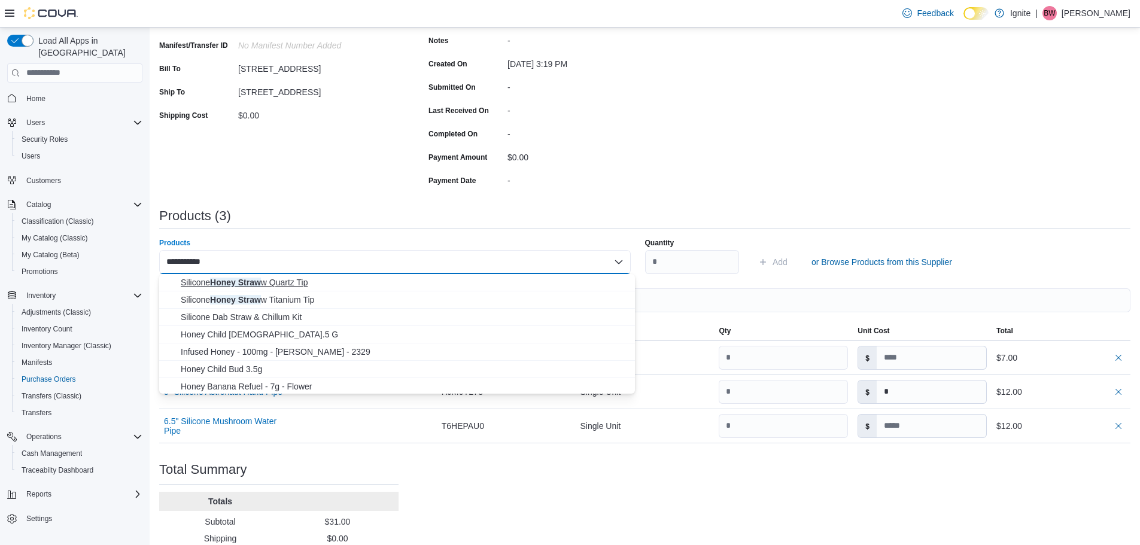
type input "**********"
click at [273, 285] on span "Silicone Honey Straw w Quartz Tip" at bounding box center [404, 282] width 447 height 12
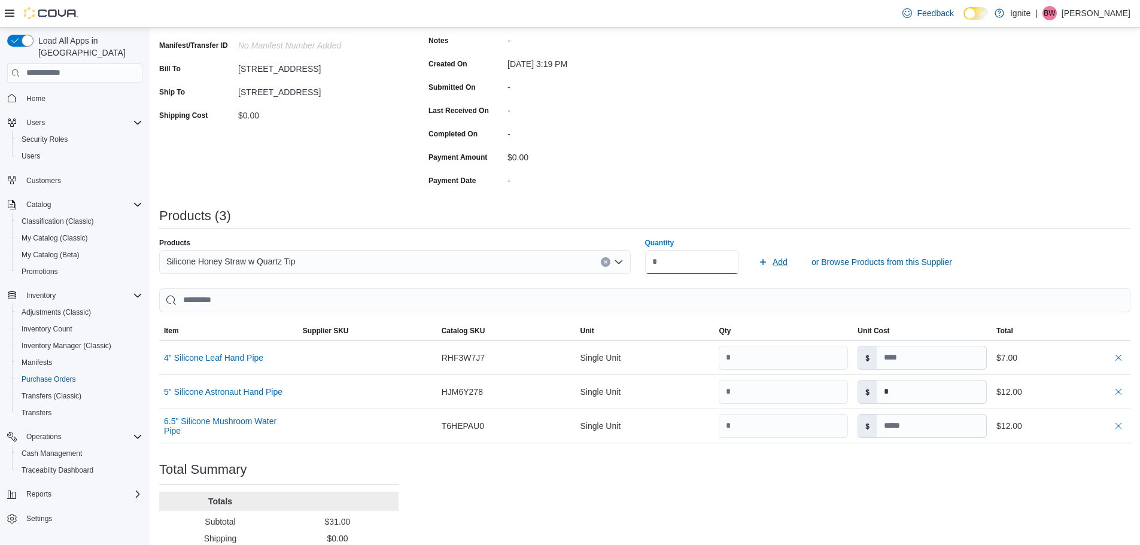
type input "*"
click at [787, 262] on span "Add" at bounding box center [779, 262] width 15 height 12
type input "**"
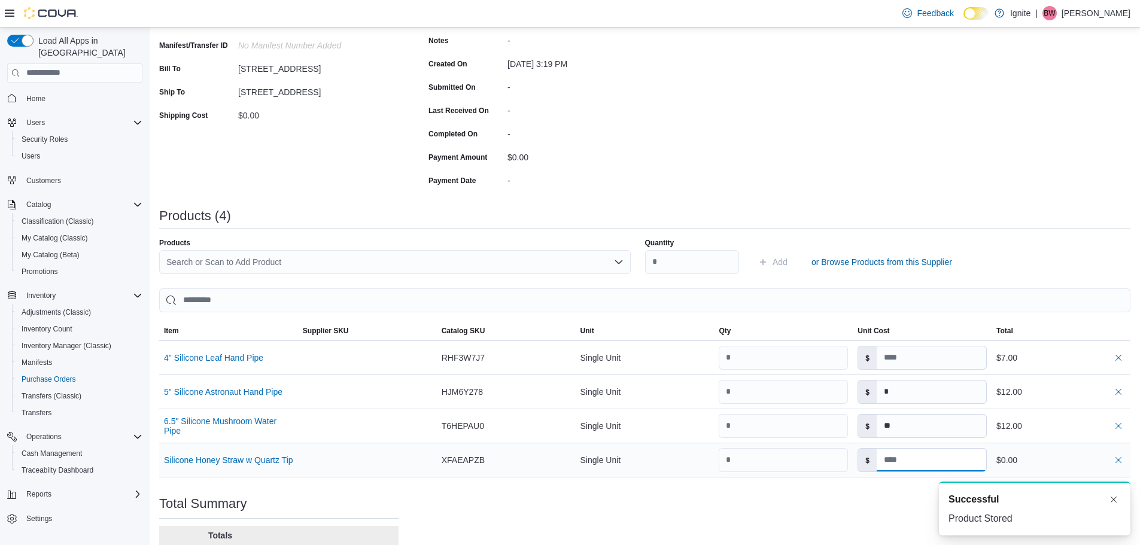
click at [914, 462] on input at bounding box center [930, 460] width 109 height 23
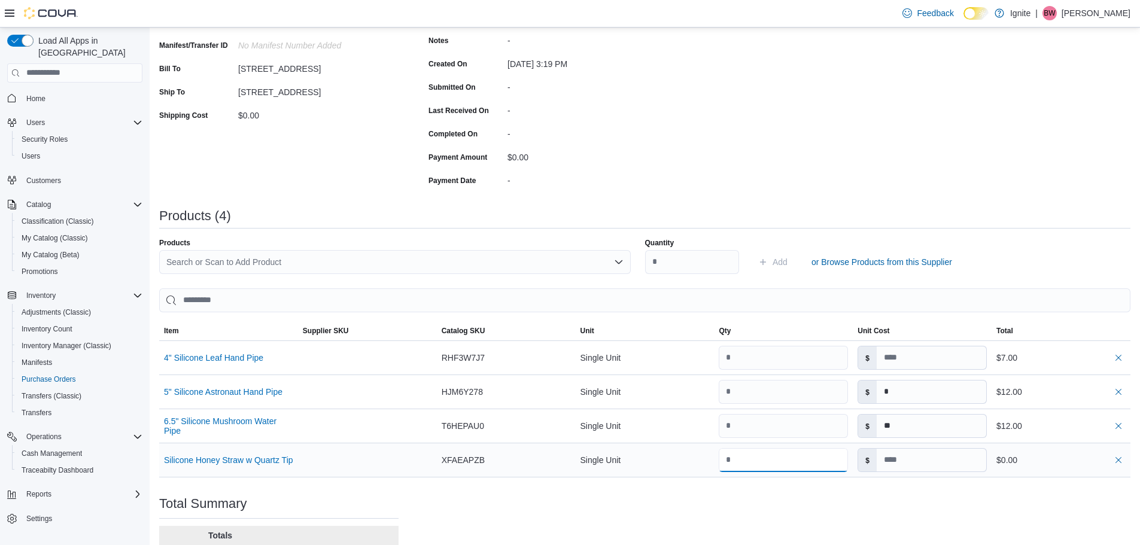
click at [753, 462] on input "number" at bounding box center [783, 460] width 129 height 24
click at [747, 465] on input "number" at bounding box center [783, 460] width 129 height 24
drag, startPoint x: 739, startPoint y: 460, endPoint x: 727, endPoint y: 460, distance: 12.6
click at [727, 460] on input "number" at bounding box center [783, 460] width 129 height 24
type input "*"
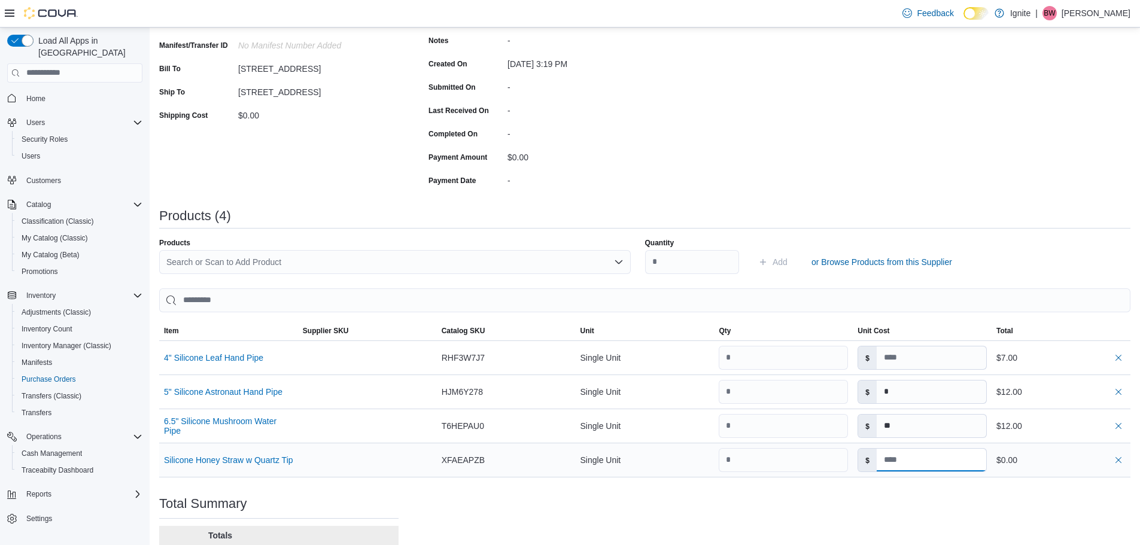
type input "*"
click at [293, 258] on div "Search or Scan to Add Product" at bounding box center [394, 262] width 471 height 24
click at [904, 388] on input "*" at bounding box center [930, 391] width 109 height 23
type input "*"
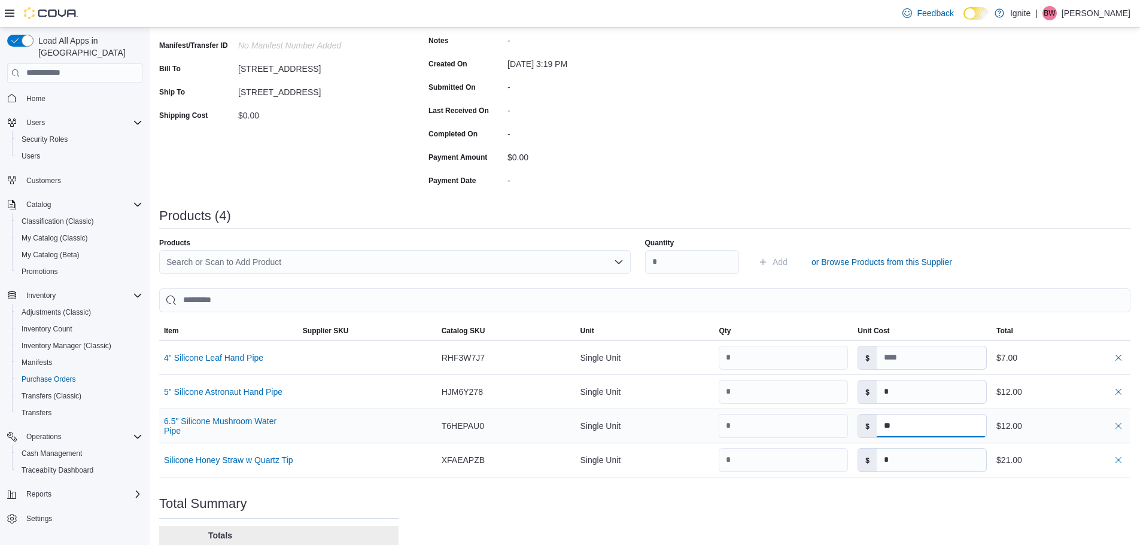
click at [913, 422] on input "**" at bounding box center [930, 426] width 109 height 23
type input "*"
click at [909, 454] on input "*" at bounding box center [930, 460] width 109 height 23
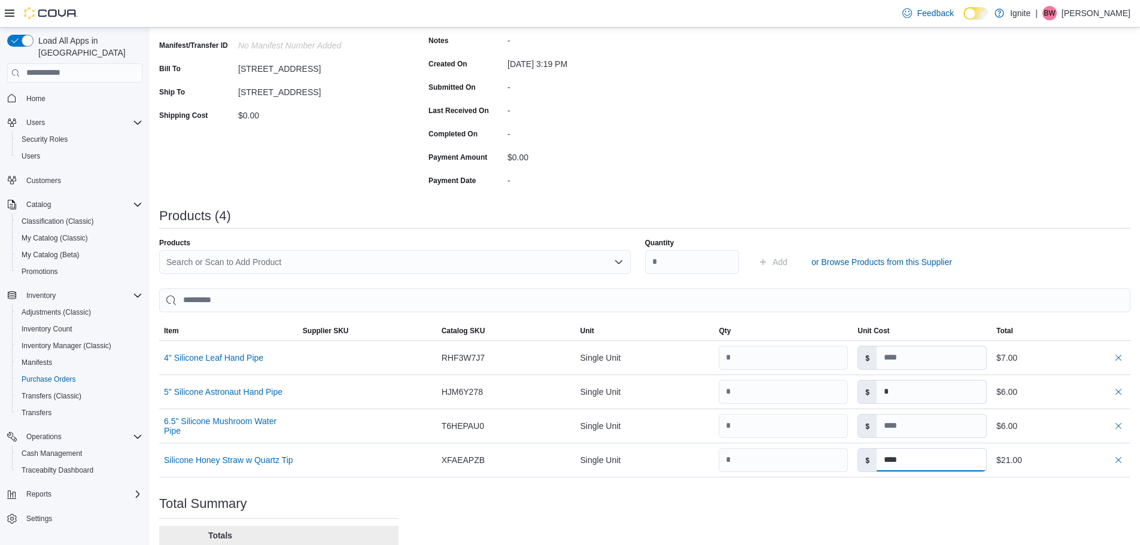
type input "****"
type input "*"
click at [935, 492] on div "Purchase Order: POCJ9Z-469 Feedback Purchase Order Details Edit Status Pending …" at bounding box center [644, 283] width 971 height 711
click at [235, 258] on div "Search or Scan to Add Product" at bounding box center [394, 262] width 471 height 24
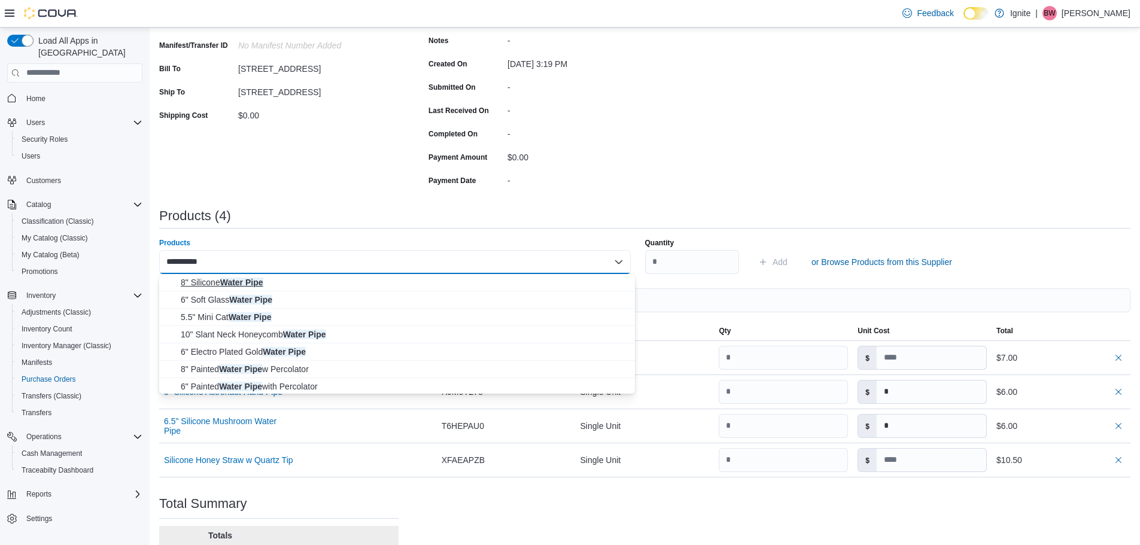
type input "**********"
click at [229, 280] on span "8" Silicone Water Pipe" at bounding box center [404, 282] width 447 height 12
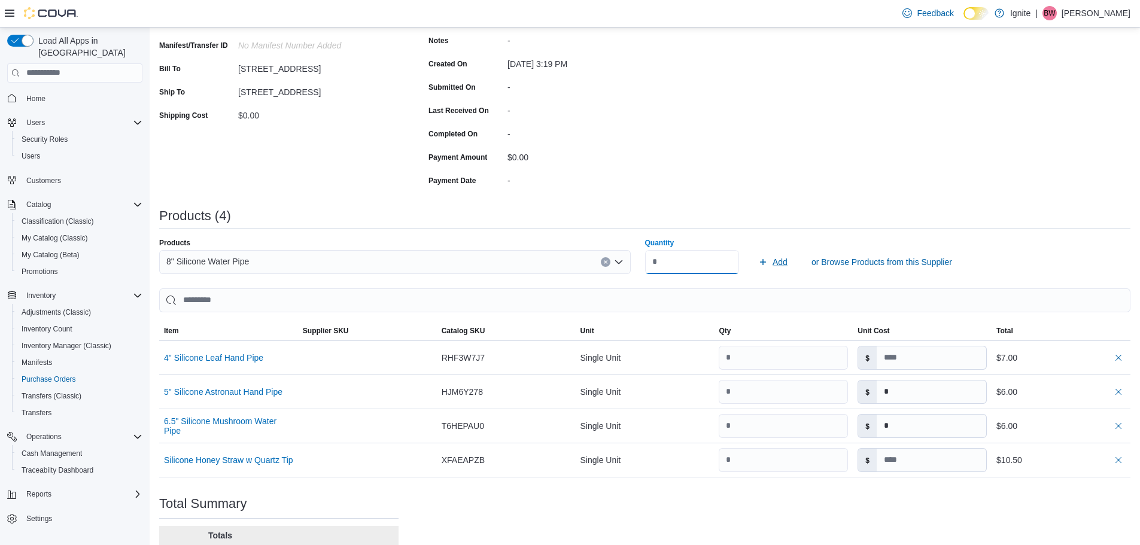
type input "*"
click at [781, 266] on span "Add" at bounding box center [779, 262] width 15 height 12
type input "****"
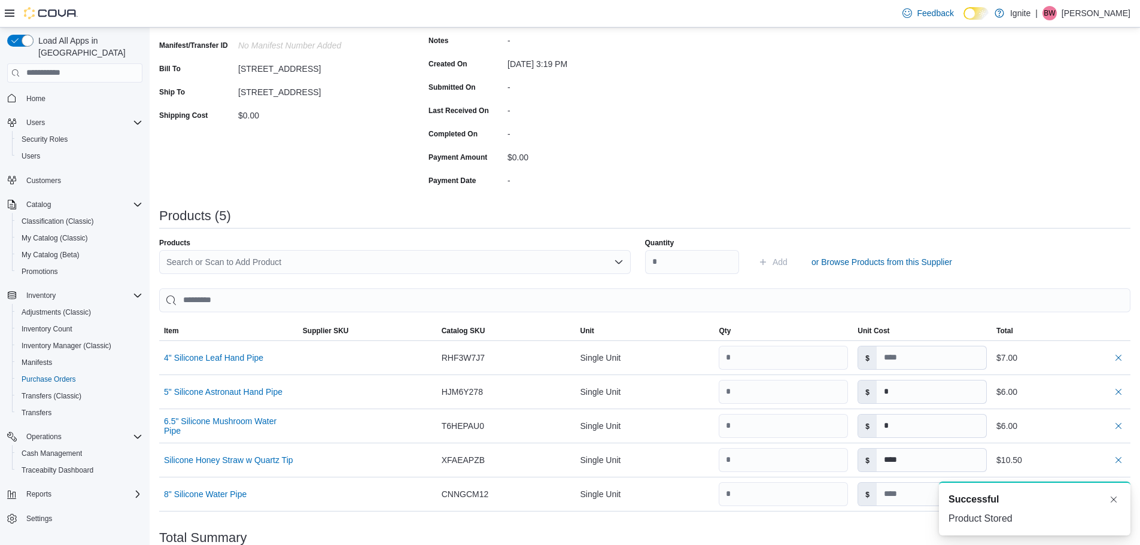
click at [289, 264] on div "Search or Scan to Add Product" at bounding box center [394, 262] width 471 height 24
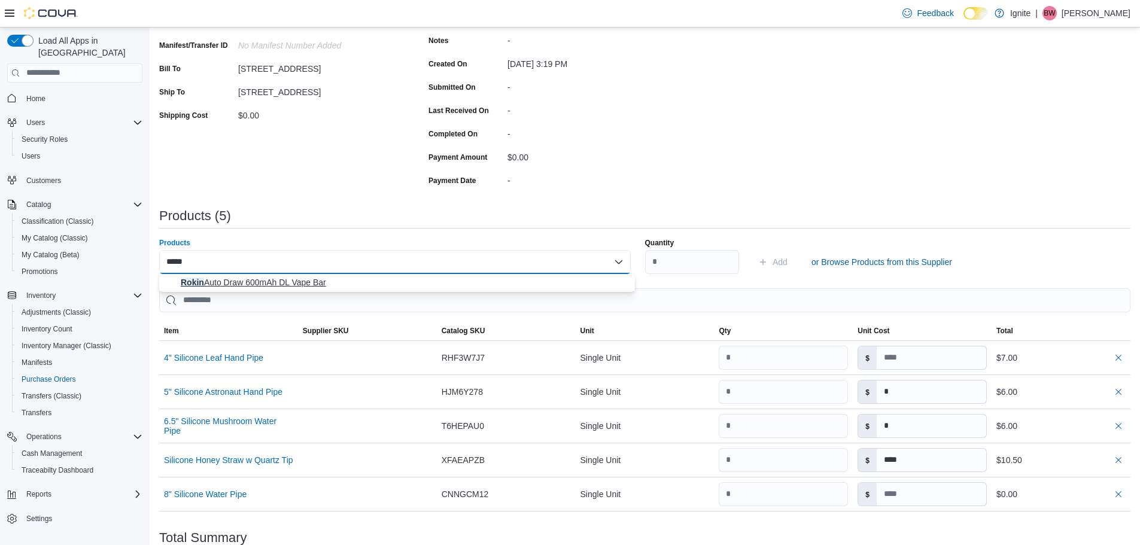
type input "*****"
click at [276, 284] on span "Rokin Auto Draw 600mAh DL Vape Bar" at bounding box center [404, 282] width 447 height 12
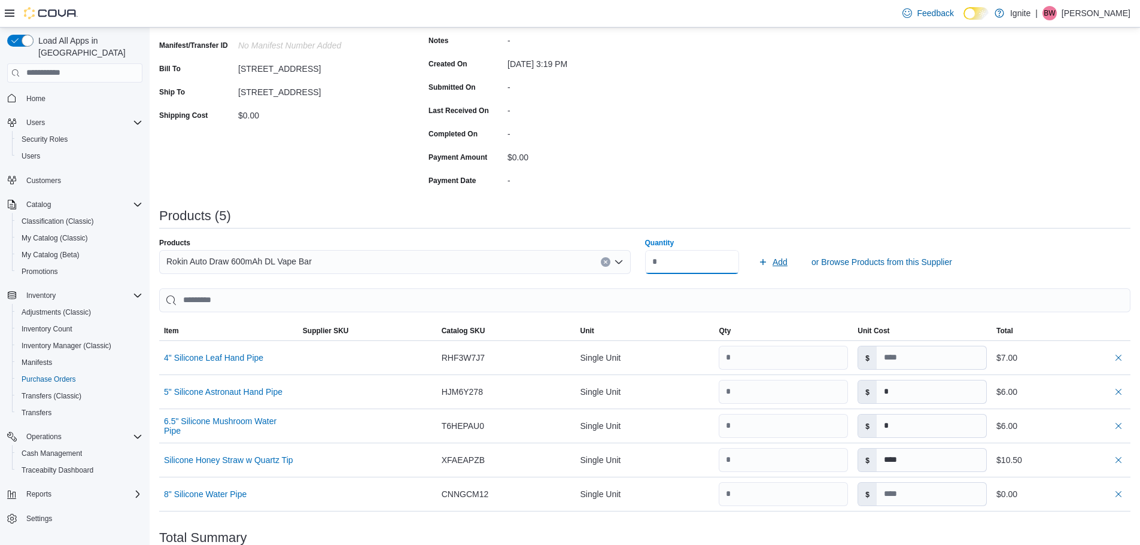
type input "*"
click at [787, 267] on span "Add" at bounding box center [779, 262] width 15 height 12
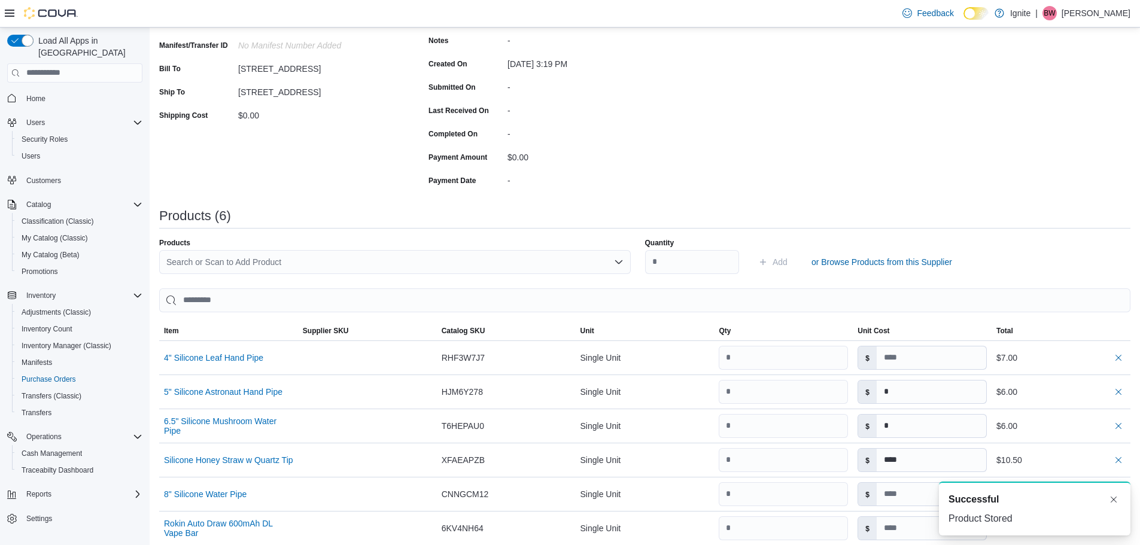
click at [269, 257] on div "Search or Scan to Add Product" at bounding box center [394, 262] width 471 height 24
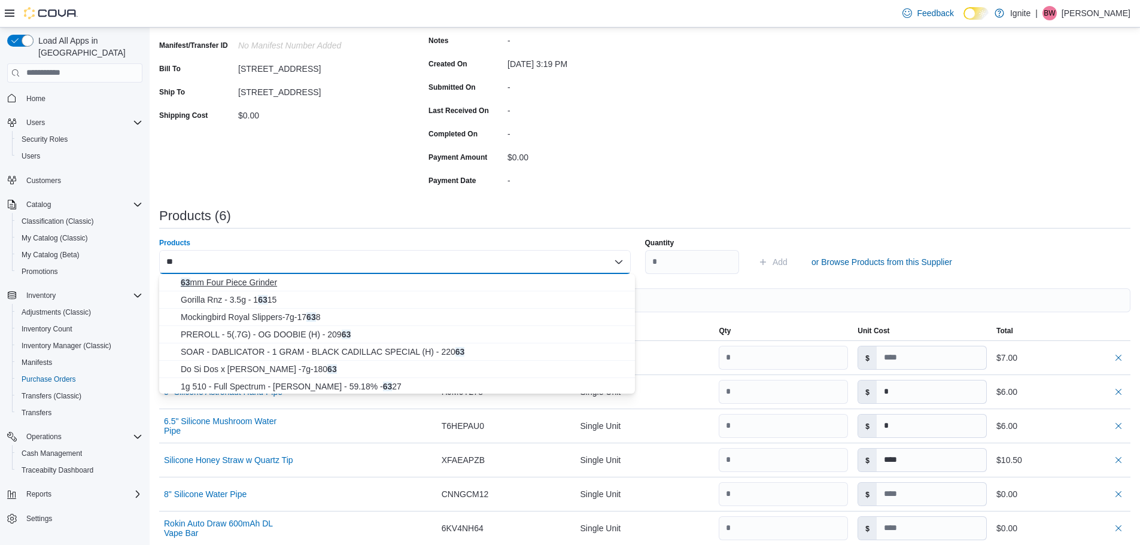
type input "**"
click at [243, 284] on span "63 mm Four Piece Grinder" at bounding box center [404, 282] width 447 height 12
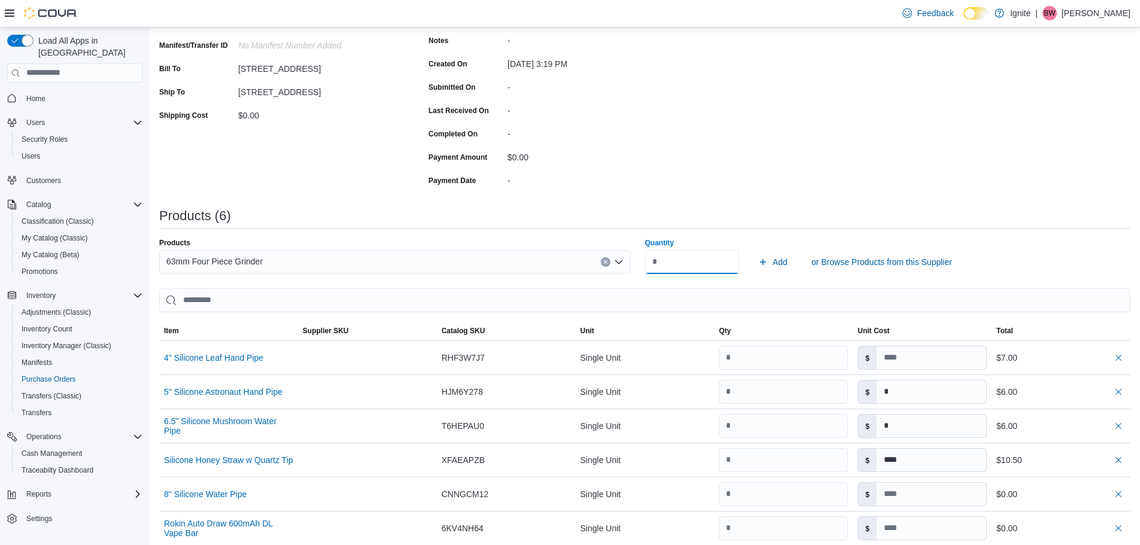
type input "*"
click at [753, 250] on button "Add" at bounding box center [772, 262] width 39 height 24
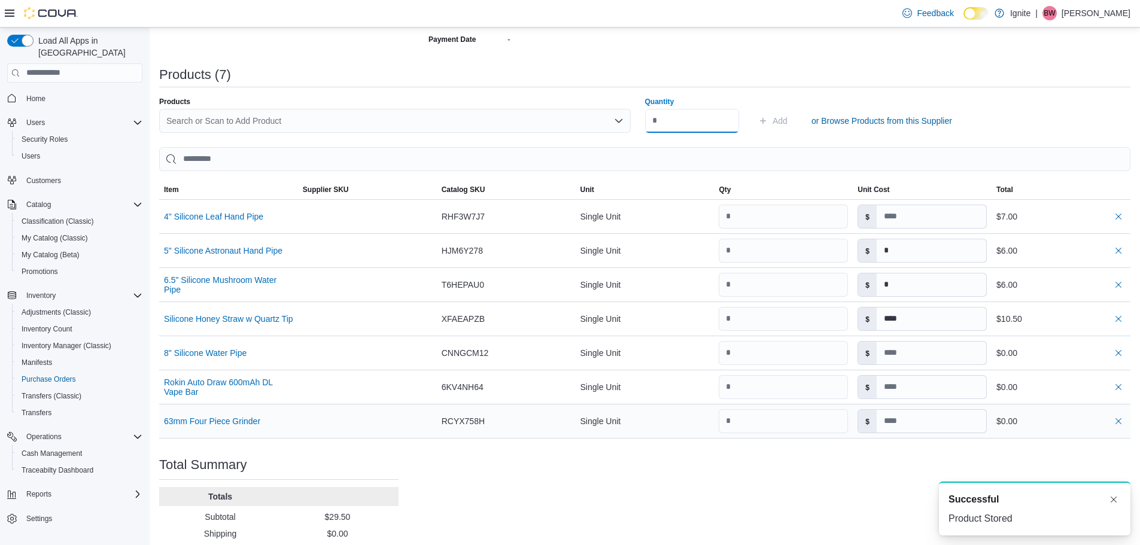
scroll to position [299, 0]
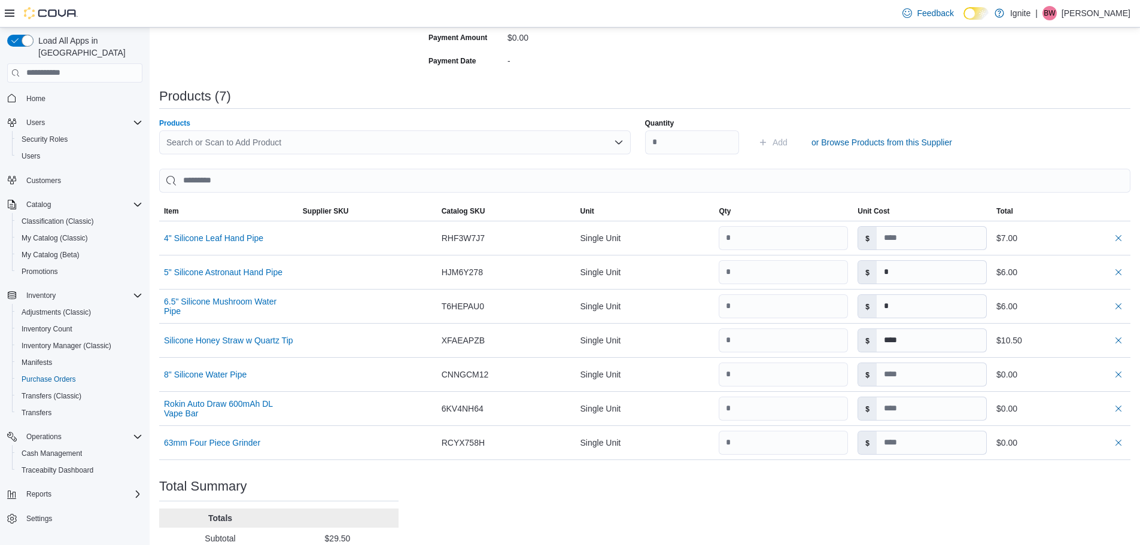
click at [203, 141] on div "Search or Scan to Add Product" at bounding box center [394, 142] width 471 height 24
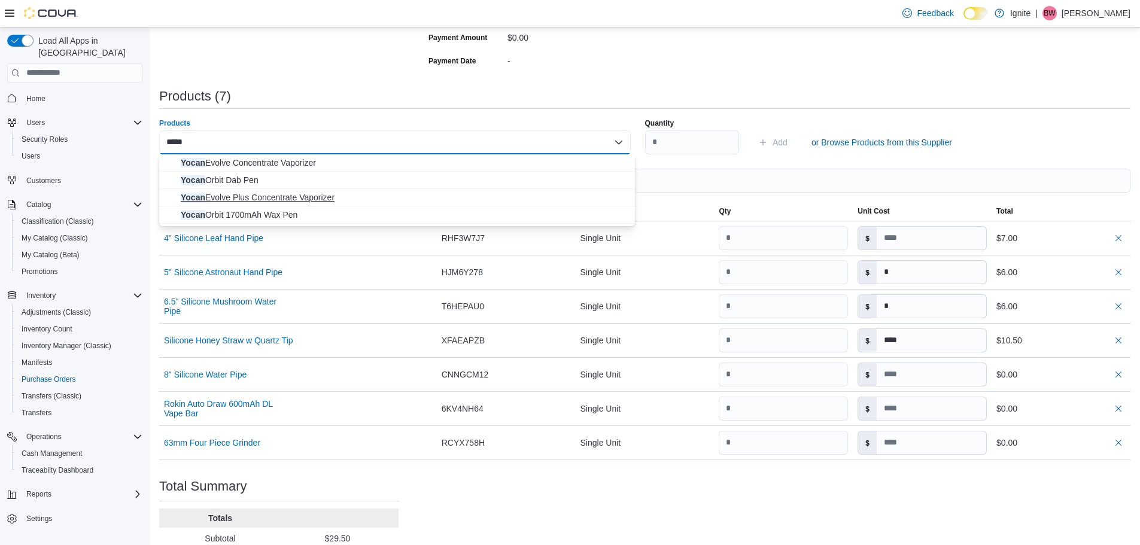
type input "*****"
click at [313, 199] on span "Yocan Evolve Plus Concentrate Vaporizer" at bounding box center [404, 197] width 447 height 12
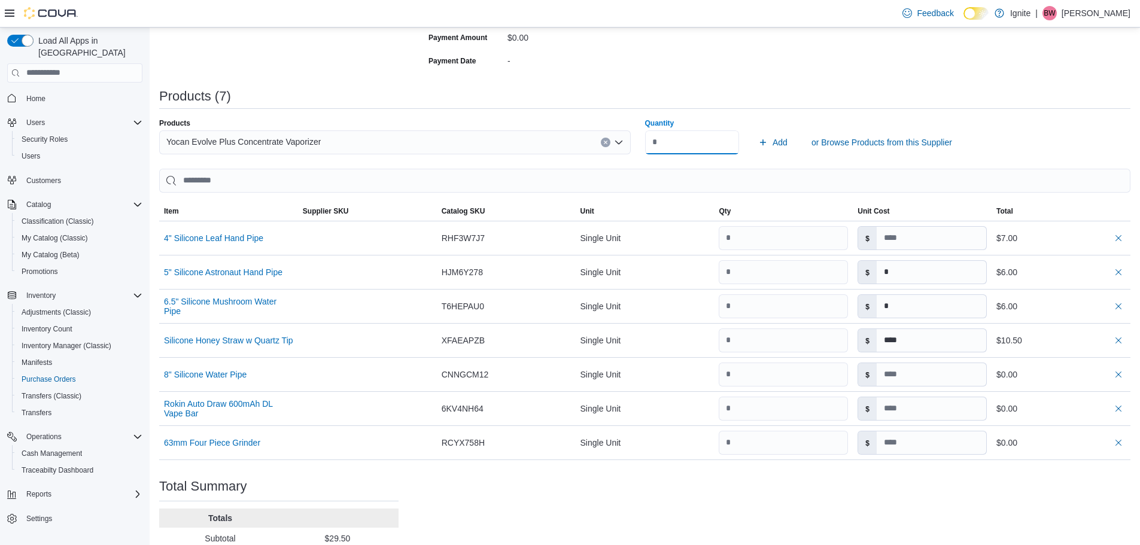
type input "*"
click at [753, 130] on button "Add" at bounding box center [772, 142] width 39 height 24
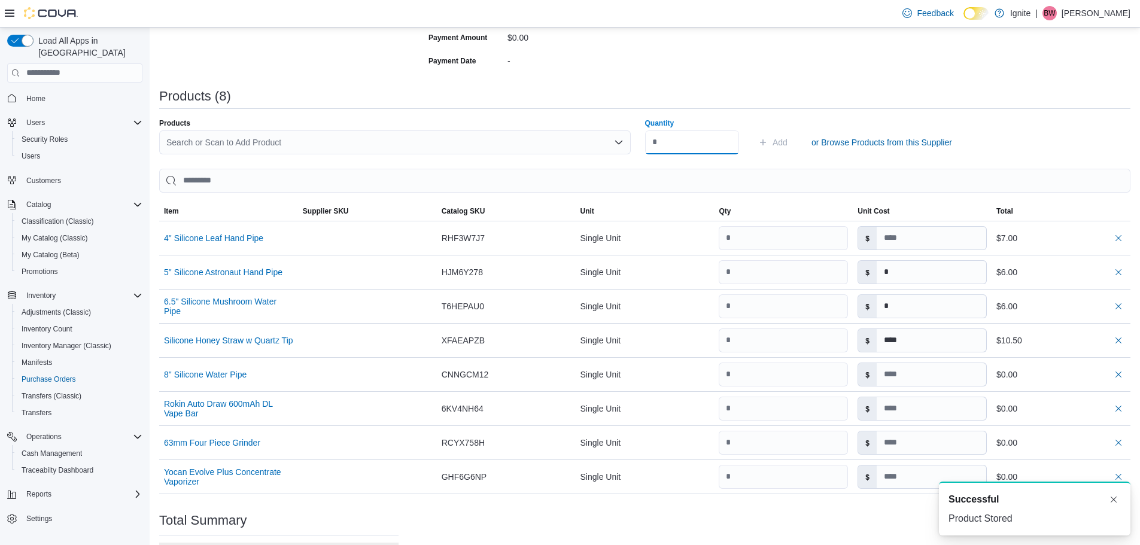
scroll to position [0, 0]
click at [267, 137] on div "Search or Scan to Add Product" at bounding box center [394, 142] width 471 height 24
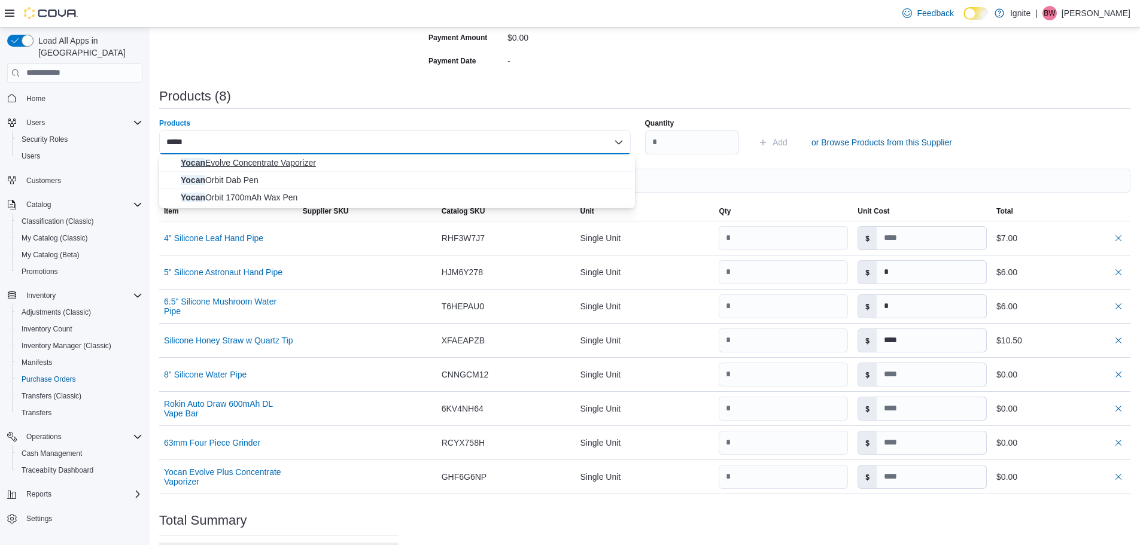
type input "*****"
click at [261, 164] on span "Yocan Evolve Concentrate Vaporizer" at bounding box center [404, 163] width 447 height 12
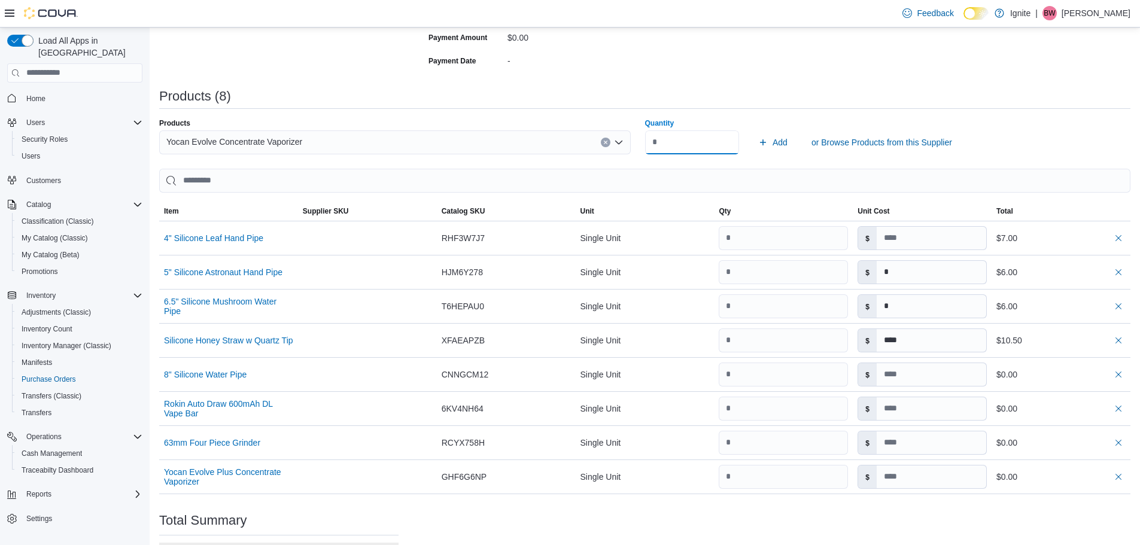
type input "*"
click at [753, 130] on button "Add" at bounding box center [772, 142] width 39 height 24
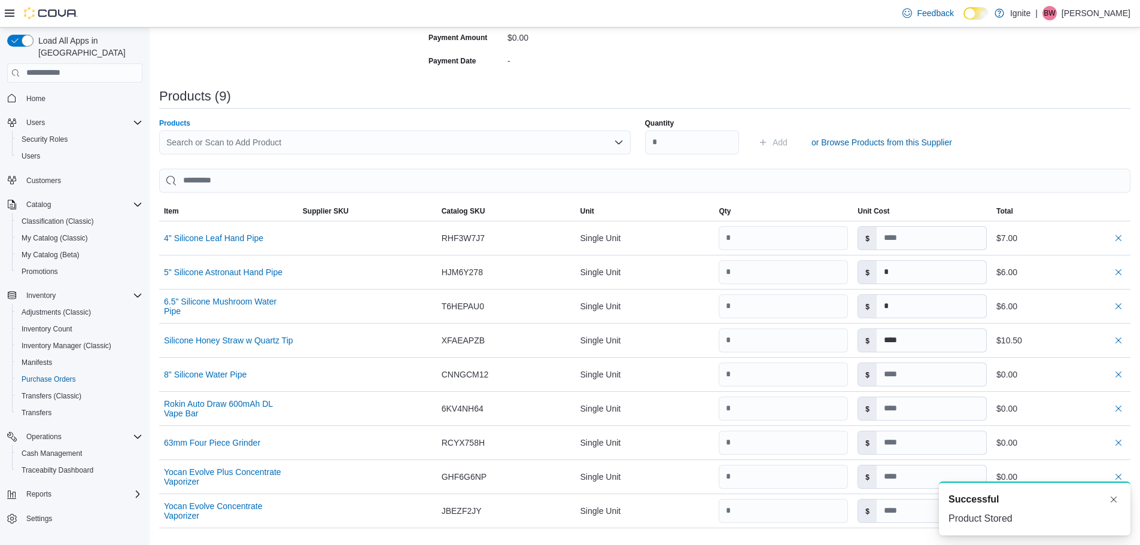
click at [202, 141] on div "Search or Scan to Add Product" at bounding box center [394, 142] width 471 height 24
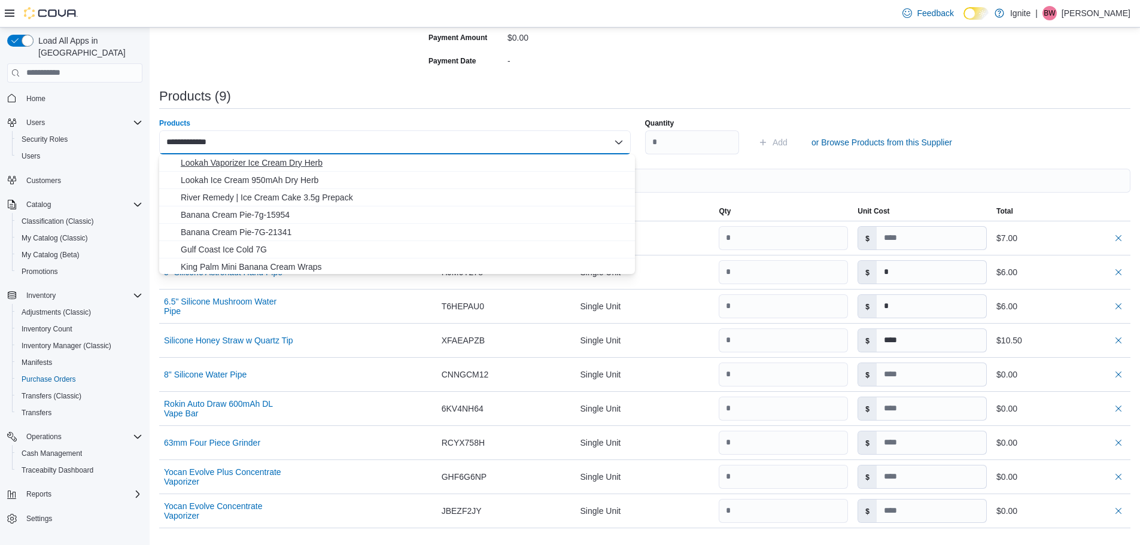
type input "**********"
click at [267, 162] on span "Lookah Vaporizer Ice Cream Dry Herb" at bounding box center [404, 163] width 447 height 12
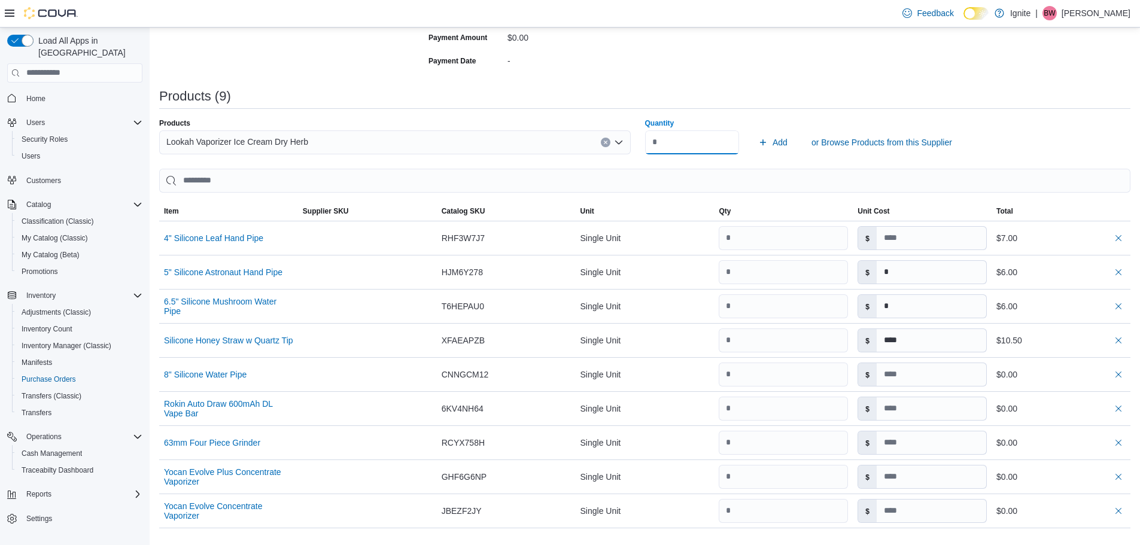
type input "*"
click at [753, 130] on button "Add" at bounding box center [772, 142] width 39 height 24
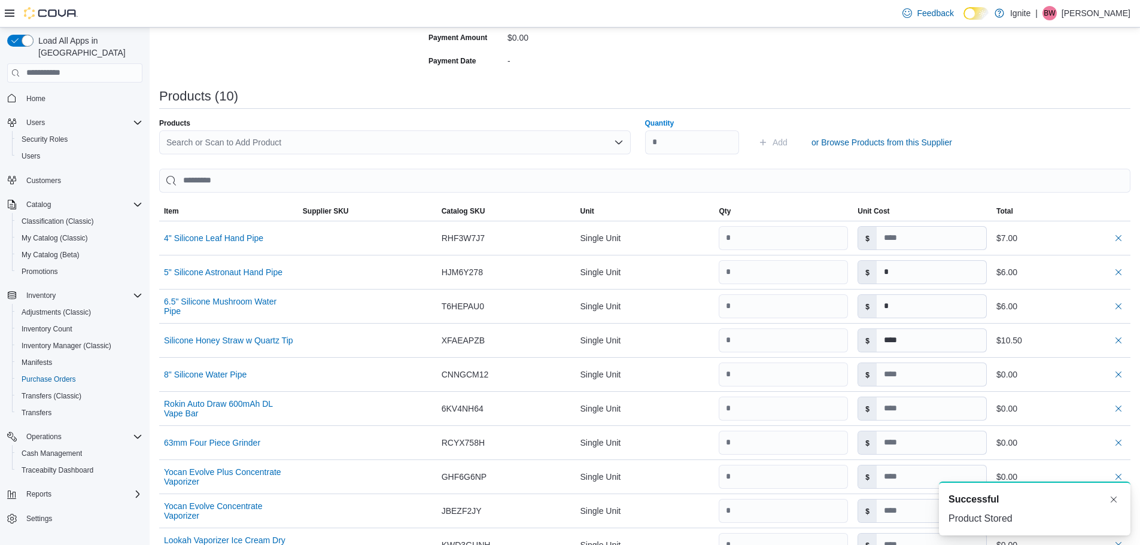
click at [229, 137] on div "Search or Scan to Add Product" at bounding box center [394, 142] width 471 height 24
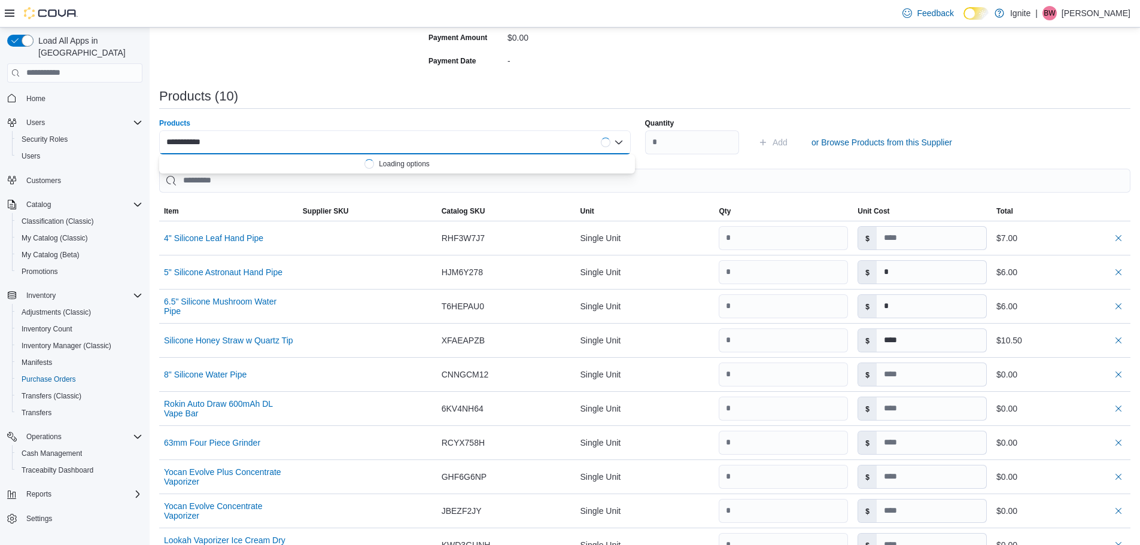
type input "**********"
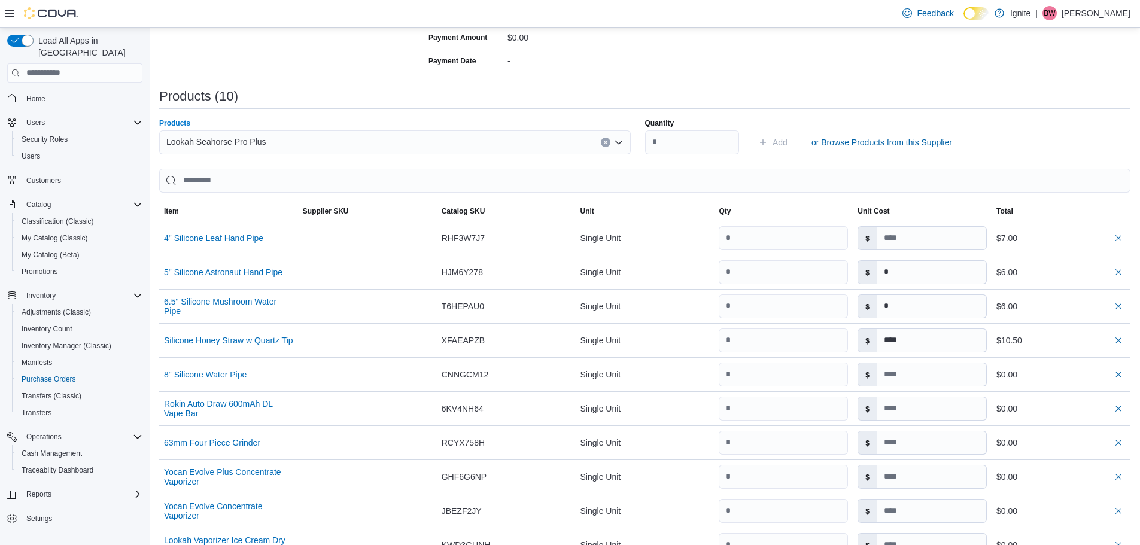
click at [279, 145] on div "Lookah Seahorse Pro Plus" at bounding box center [394, 142] width 471 height 24
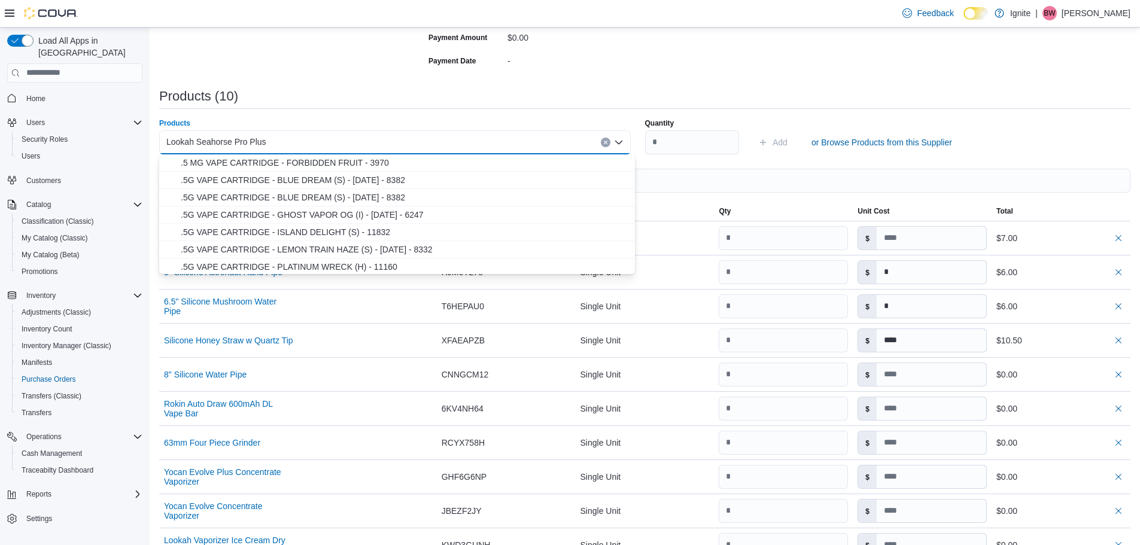
click at [284, 144] on div "Lookah Seahorse Pro Plus" at bounding box center [394, 142] width 471 height 24
click at [311, 114] on div "Purchase Order: POCJ9Z-469 Feedback Purchase Order Details Edit Status Pending …" at bounding box center [644, 266] width 971 height 916
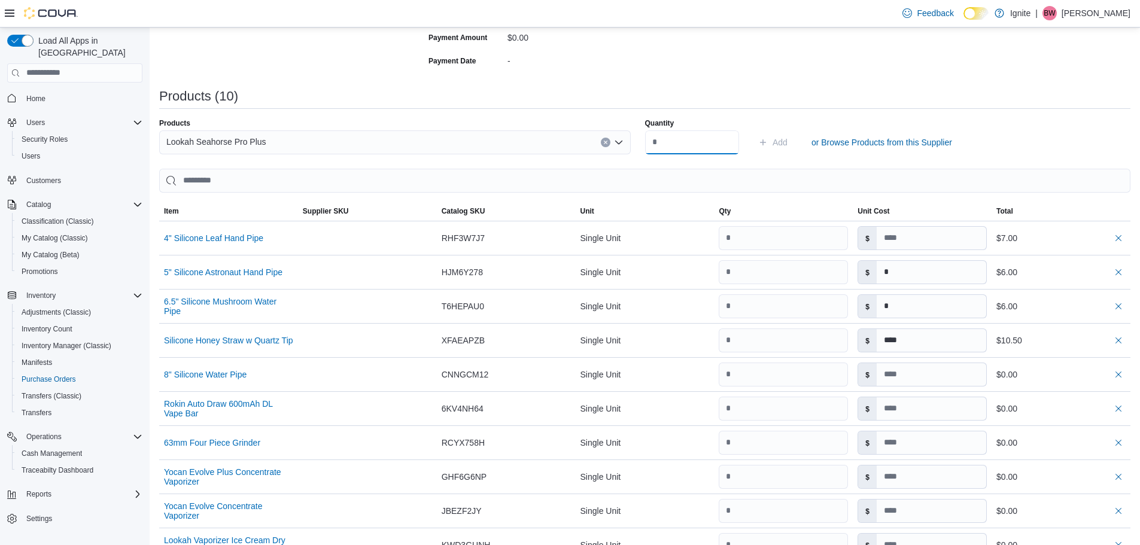
click at [671, 141] on input "Quantity" at bounding box center [692, 142] width 95 height 24
type input "*"
click at [753, 130] on button "Add" at bounding box center [772, 142] width 39 height 24
click at [265, 141] on div "Search or Scan to Add Product" at bounding box center [394, 142] width 471 height 24
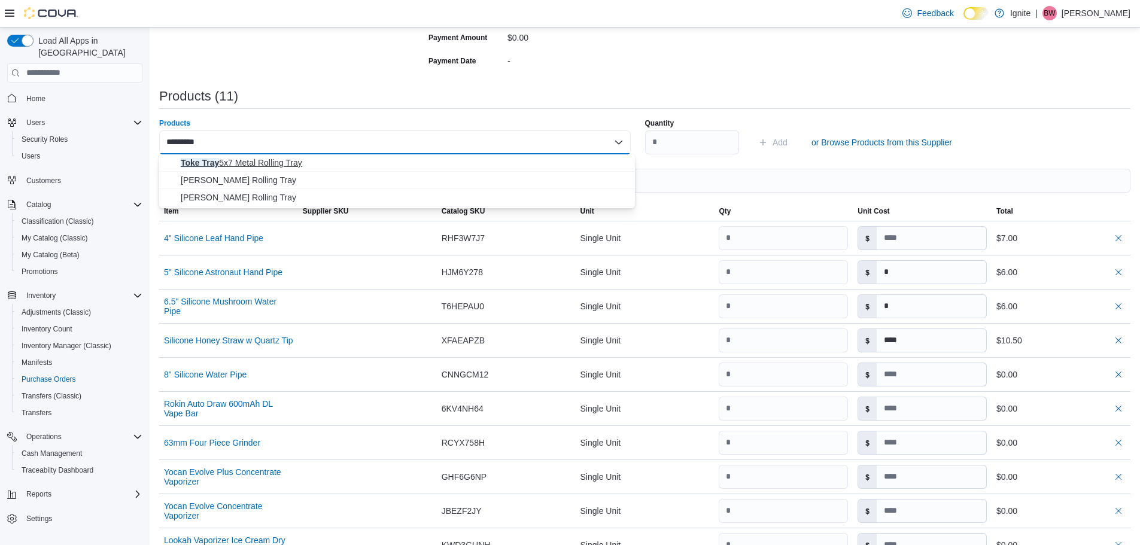
type input "*********"
click at [286, 160] on span "Toke Tray 5x7 Metal Rolling Tray" at bounding box center [404, 163] width 447 height 12
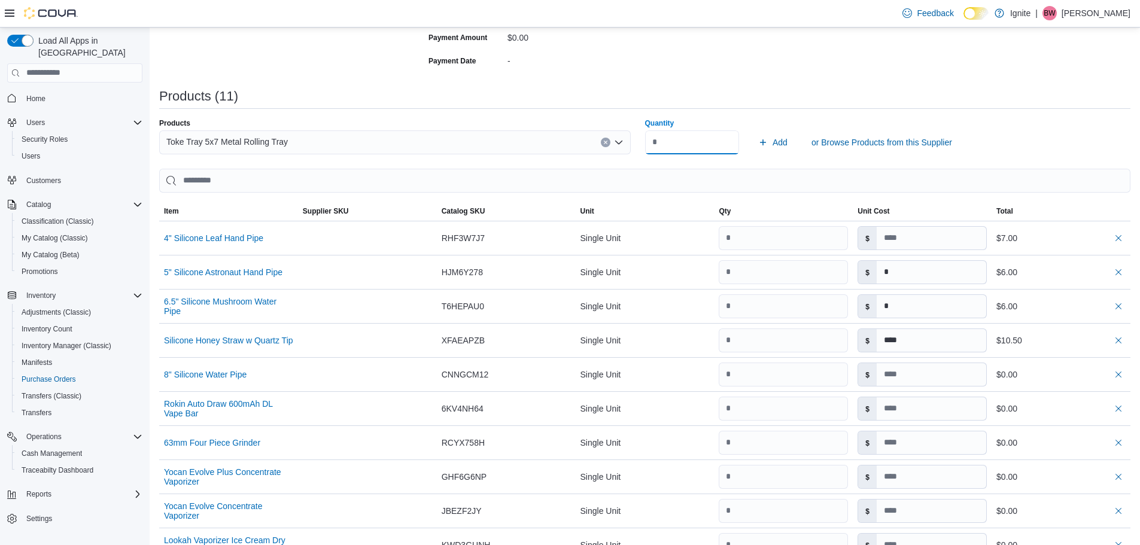
type input "*"
click at [753, 130] on button "Add" at bounding box center [772, 142] width 39 height 24
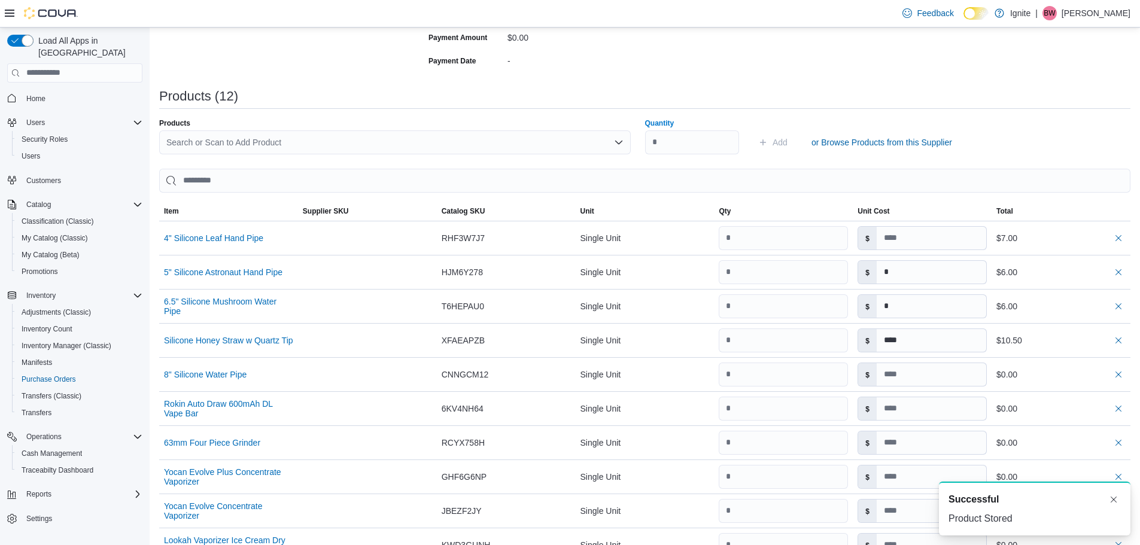
click at [254, 143] on div "Search or Scan to Add Product" at bounding box center [394, 142] width 471 height 24
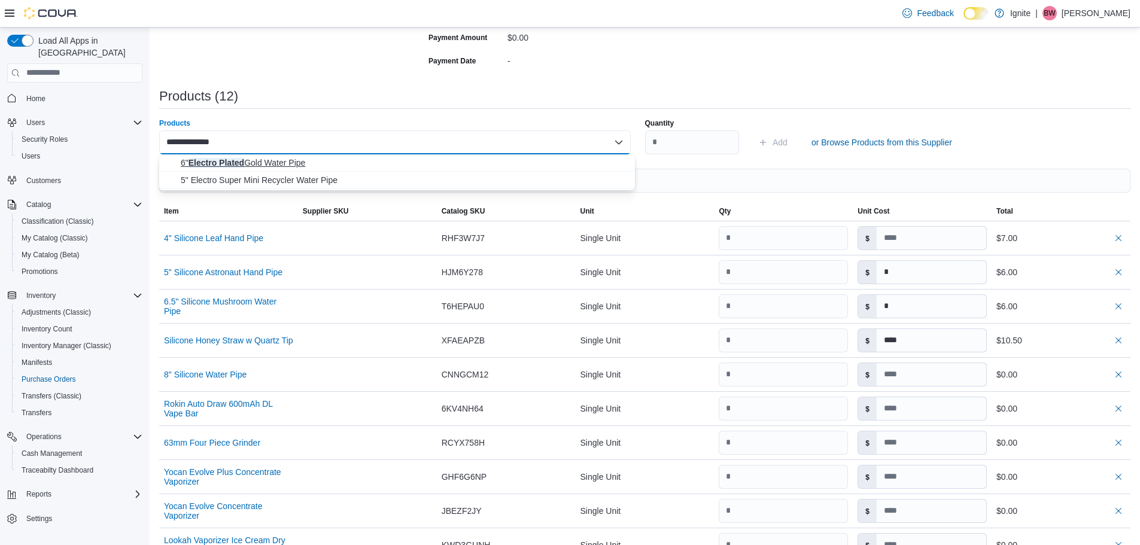
type input "**********"
click at [251, 163] on span "6" Electro Plated Gold Water Pipe" at bounding box center [404, 163] width 447 height 12
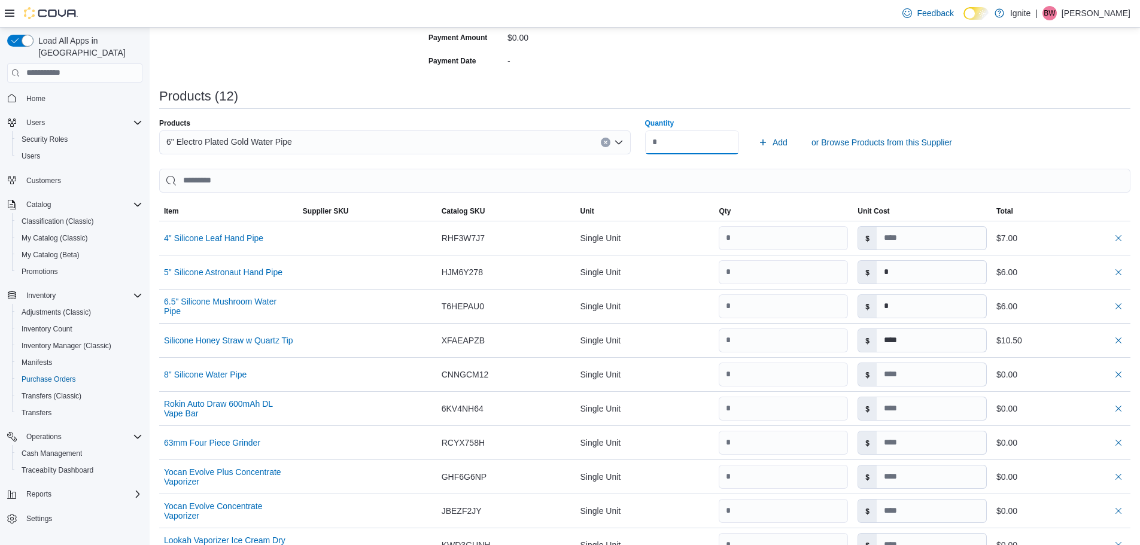
type input "*"
click at [753, 130] on button "Add" at bounding box center [772, 142] width 39 height 24
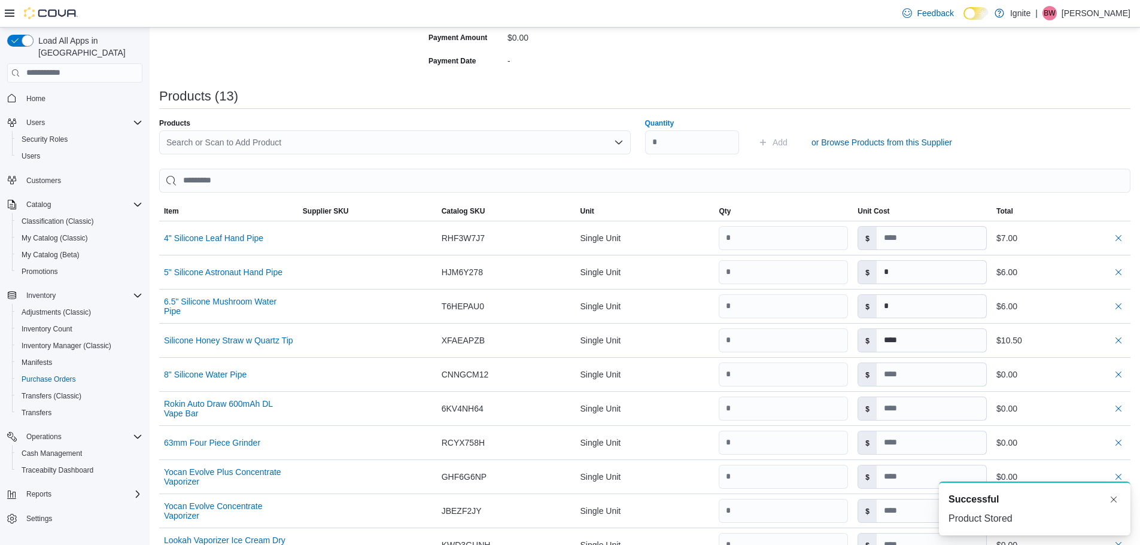
click at [223, 137] on div "Search or Scan to Add Product" at bounding box center [394, 142] width 471 height 24
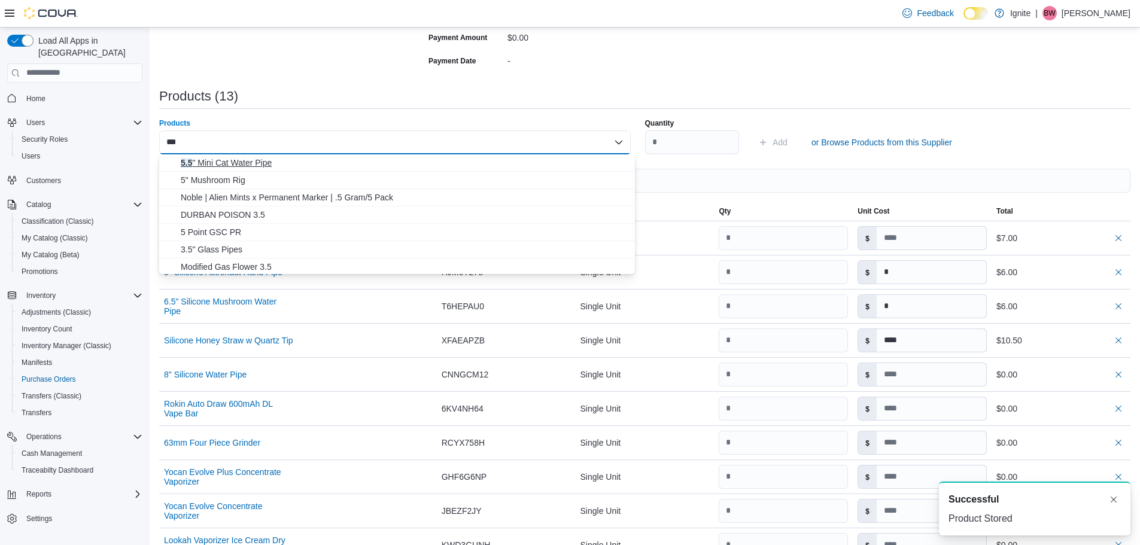
type input "***"
click at [230, 164] on span "5.5 " Mini Cat Water Pipe" at bounding box center [404, 163] width 447 height 12
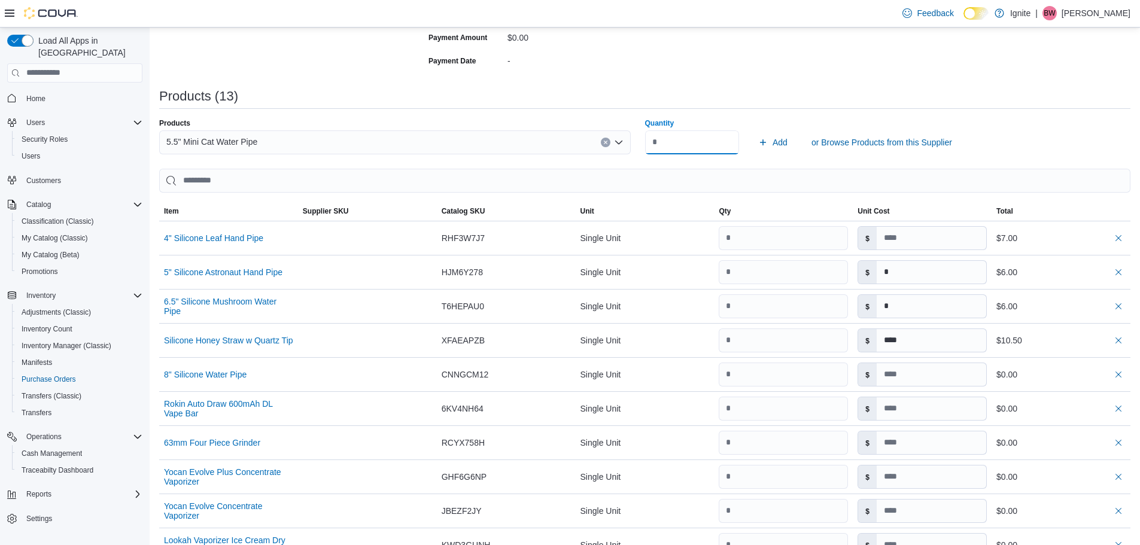
type input "*"
click at [753, 130] on button "Add" at bounding box center [772, 142] width 39 height 24
click at [225, 143] on div "Search or Scan to Add Product" at bounding box center [394, 142] width 471 height 24
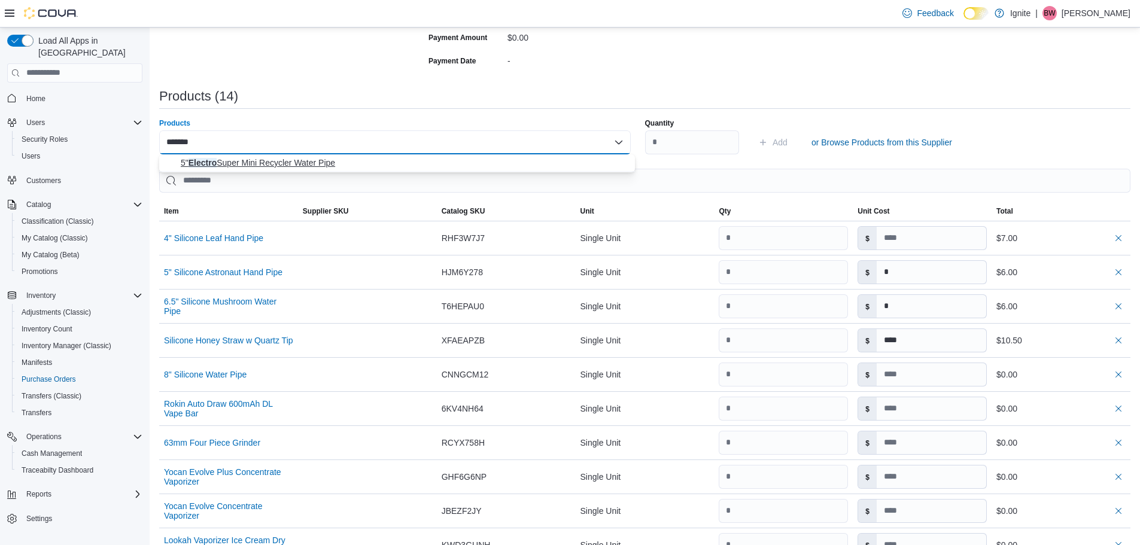
type input "*******"
click at [294, 161] on span "5" Electro Super Mini Recycler Water Pipe" at bounding box center [404, 163] width 447 height 12
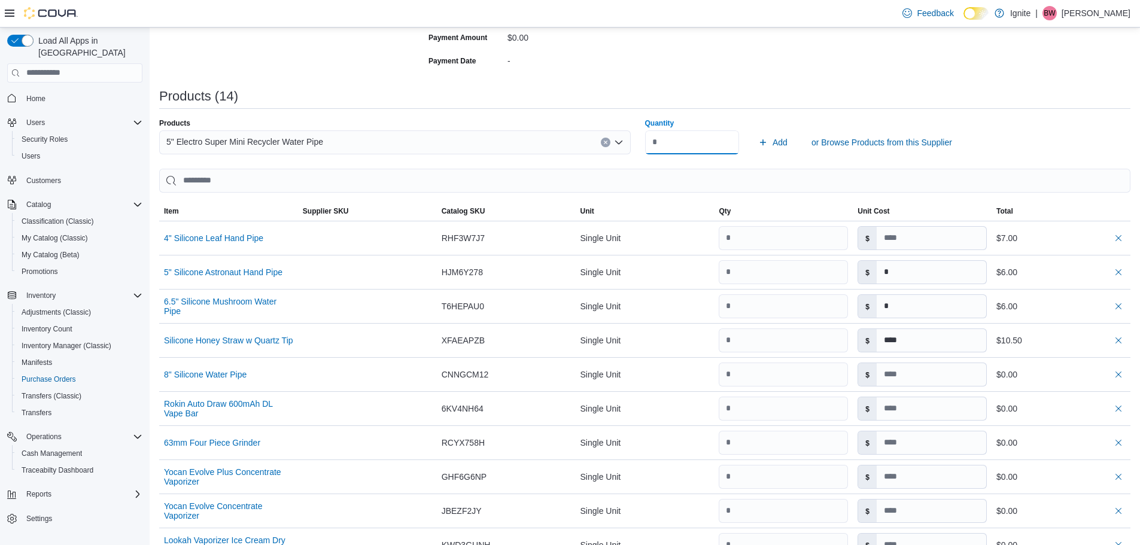
type input "*"
click at [753, 130] on button "Add" at bounding box center [772, 142] width 39 height 24
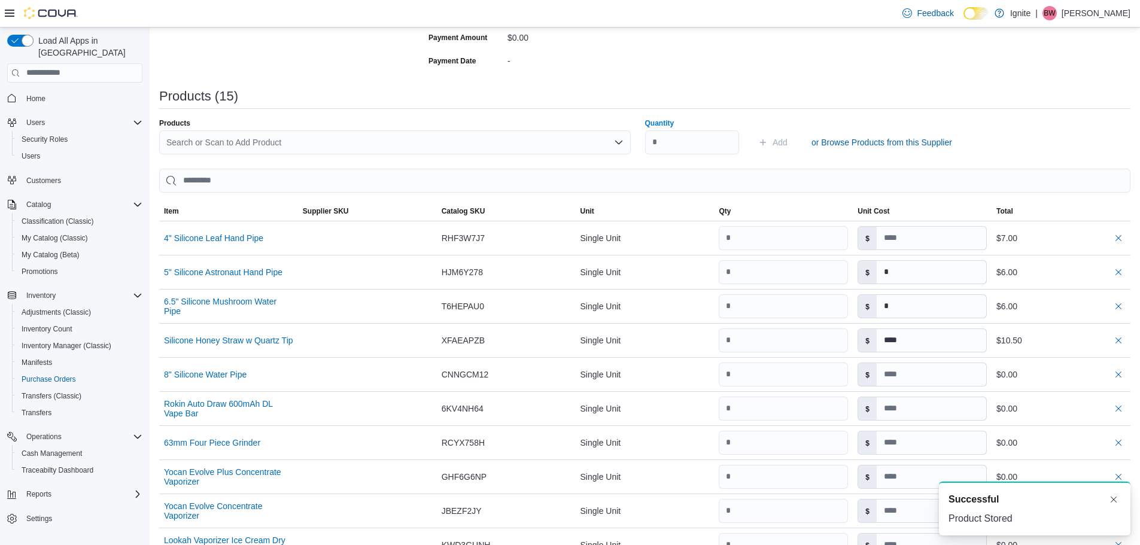
click at [252, 141] on div "Search or Scan to Add Product" at bounding box center [394, 142] width 471 height 24
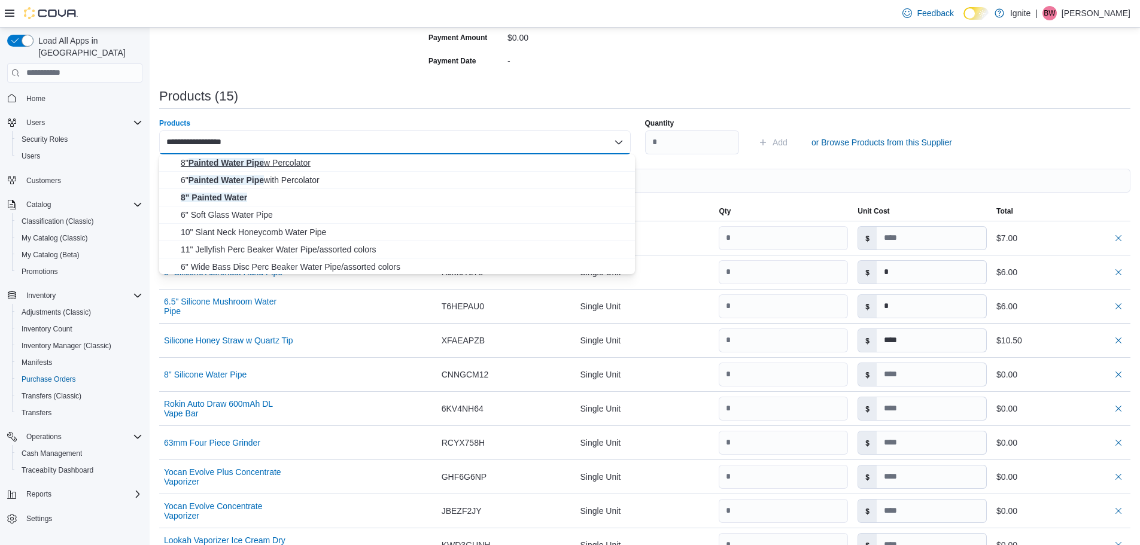
type input "**********"
click at [257, 162] on span "8" Painted Water Pipe w Percolator" at bounding box center [404, 163] width 447 height 12
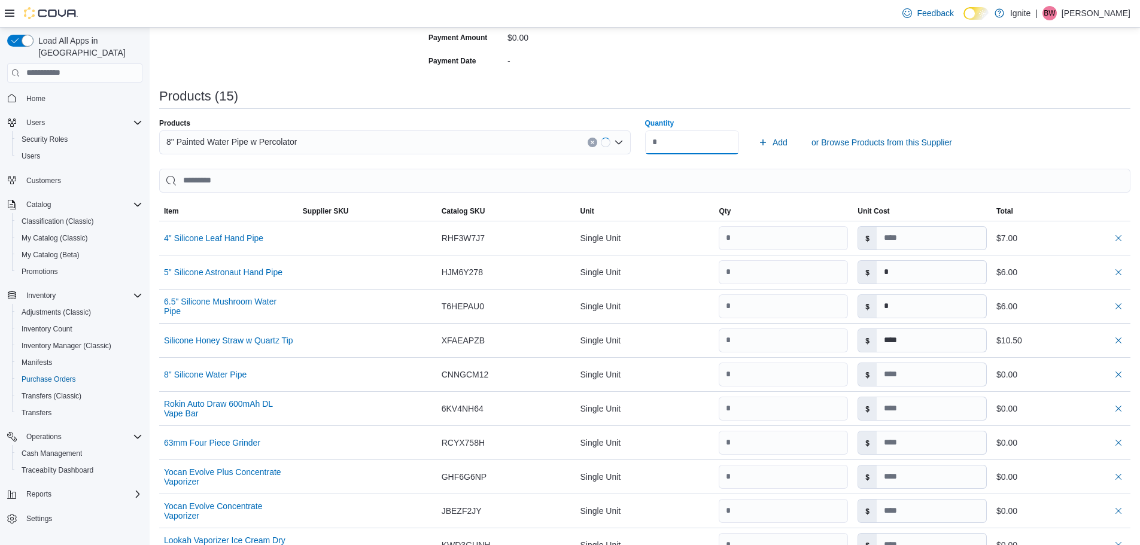
type input "*"
click at [753, 130] on button "Add" at bounding box center [772, 142] width 39 height 24
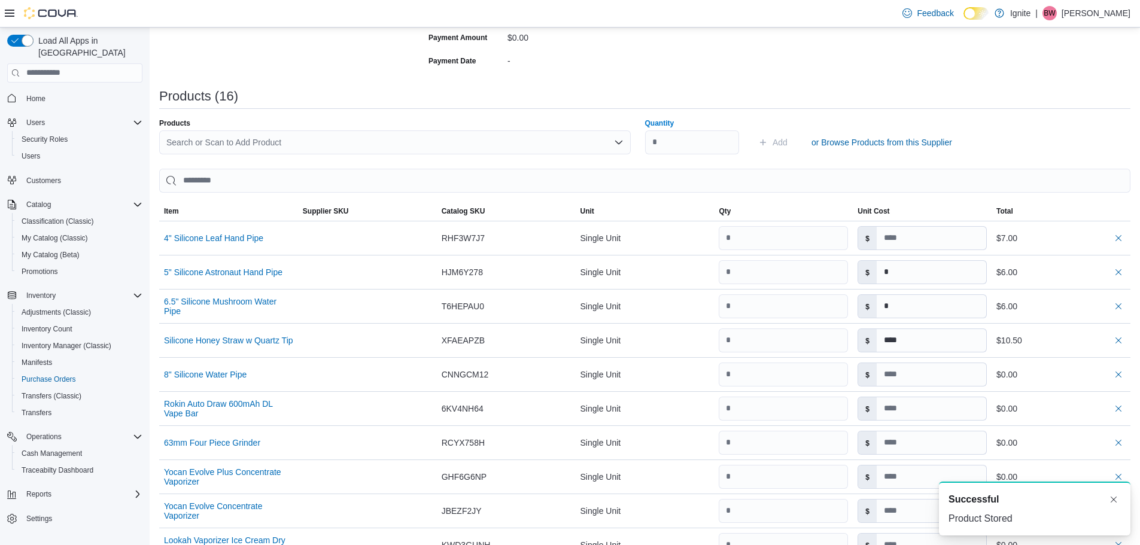
click at [248, 146] on div "Search or Scan to Add Product" at bounding box center [394, 142] width 471 height 24
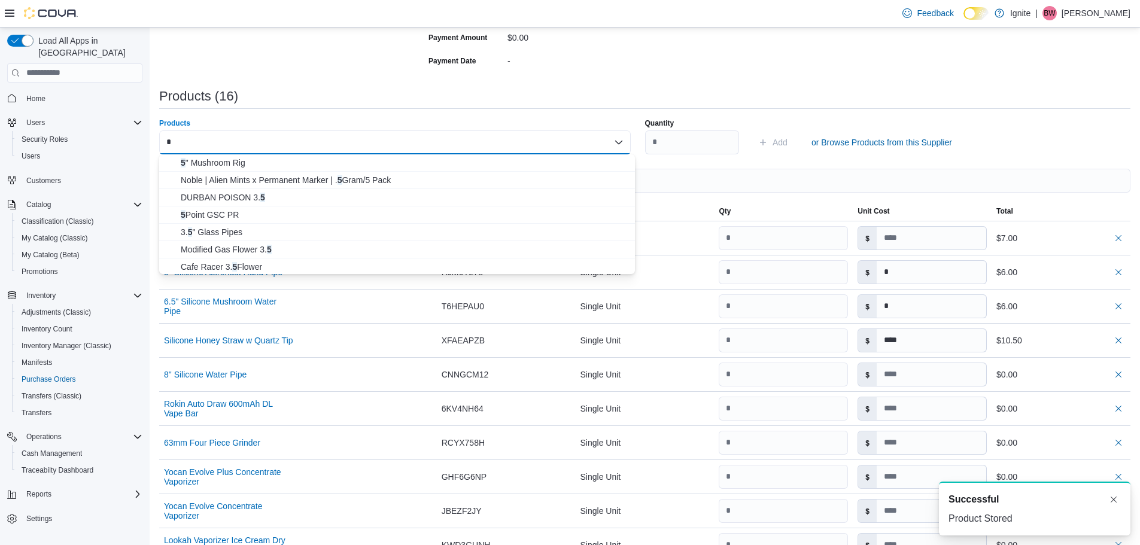
type input "**"
click at [241, 163] on span "5" Mushroom Rig" at bounding box center [404, 163] width 447 height 12
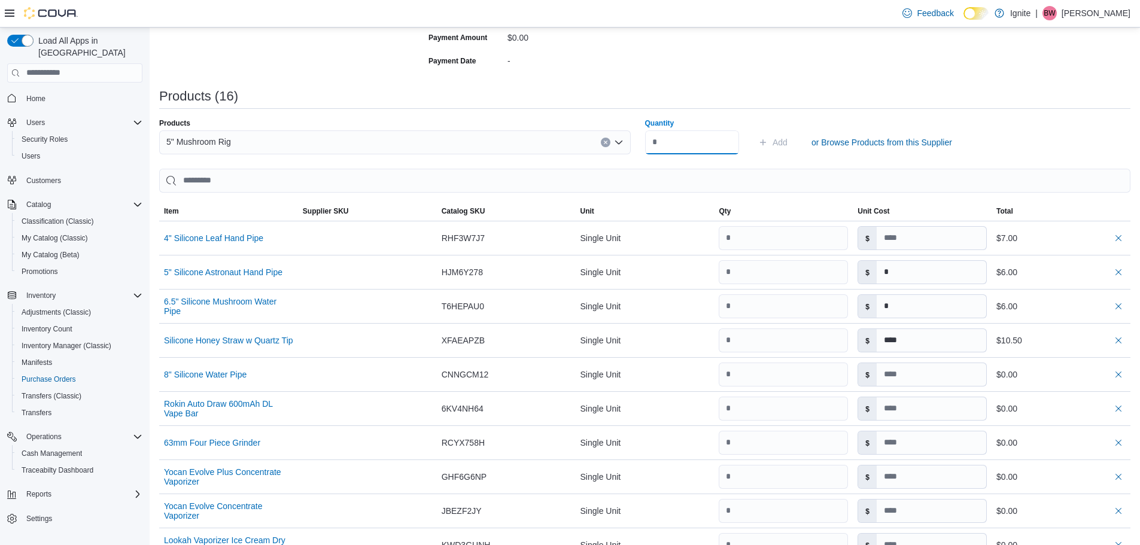
type input "*"
click at [753, 130] on button "Add" at bounding box center [772, 142] width 39 height 24
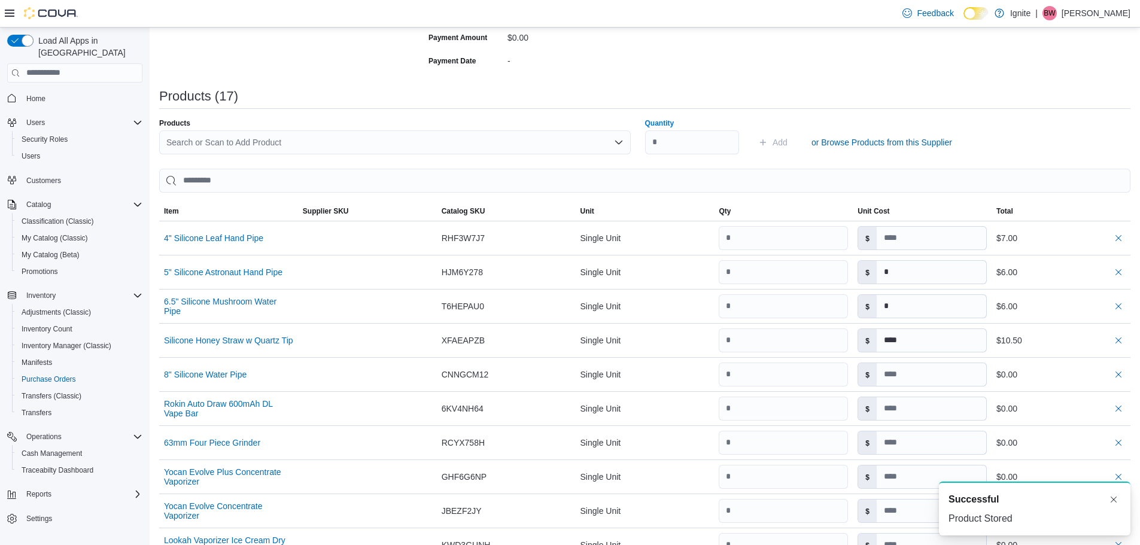
click at [266, 137] on div "Search or Scan to Add Product" at bounding box center [394, 142] width 471 height 24
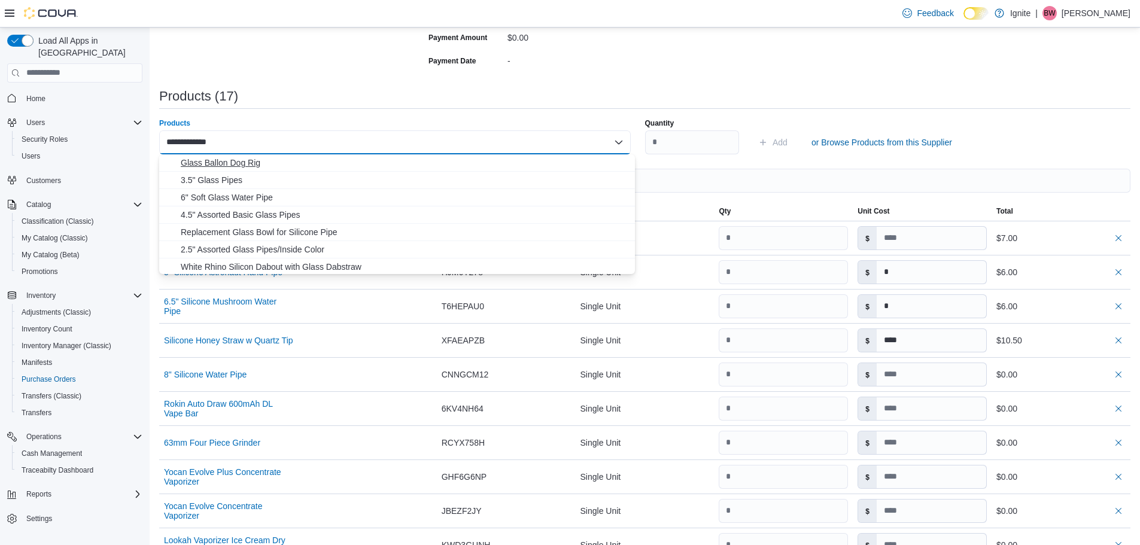
type input "**********"
click at [250, 162] on span "Glass Ballon Dog Rig" at bounding box center [404, 163] width 447 height 12
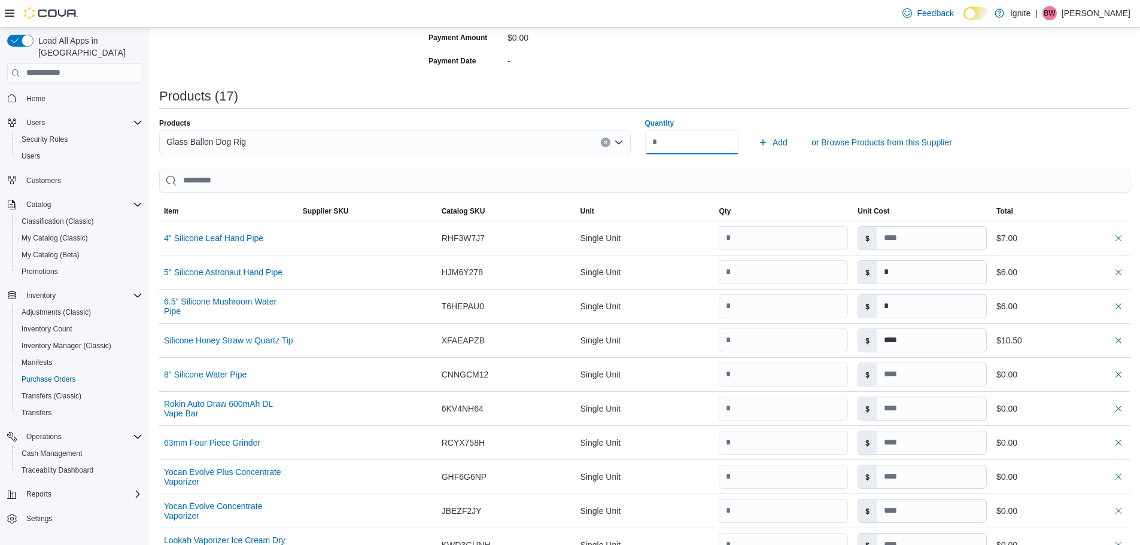
type input "*"
click at [753, 130] on button "Add" at bounding box center [772, 142] width 39 height 24
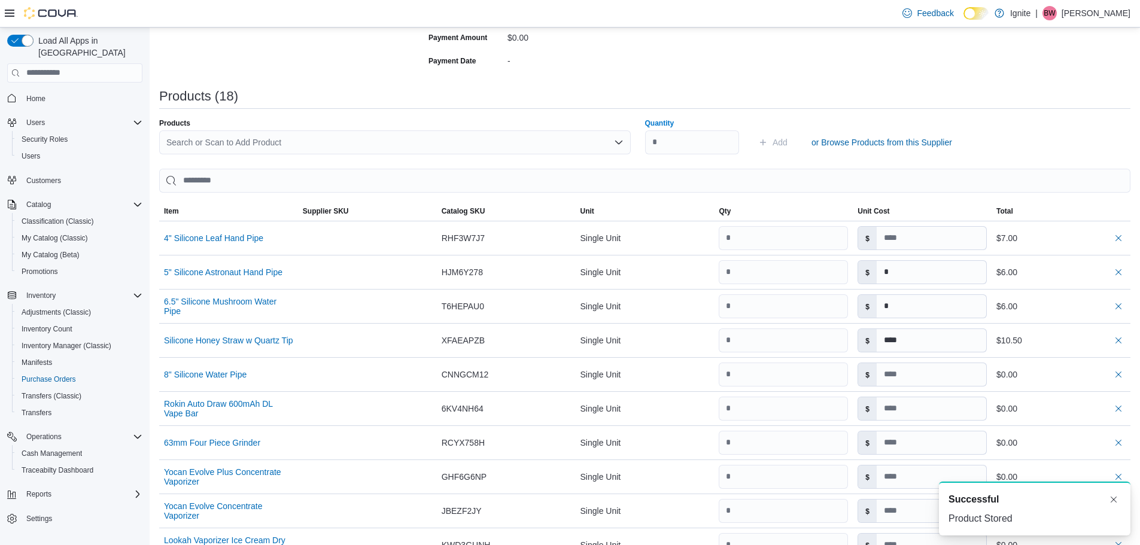
click at [302, 142] on div "Search or Scan to Add Product" at bounding box center [394, 142] width 471 height 24
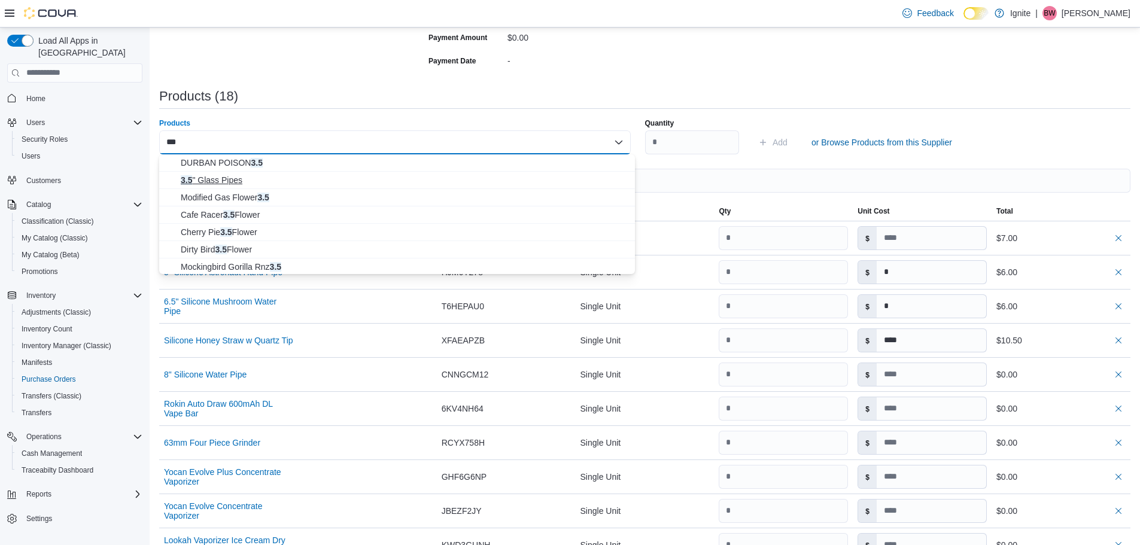
type input "***"
click at [223, 179] on span "3.5 " Glass Pipes" at bounding box center [404, 180] width 447 height 12
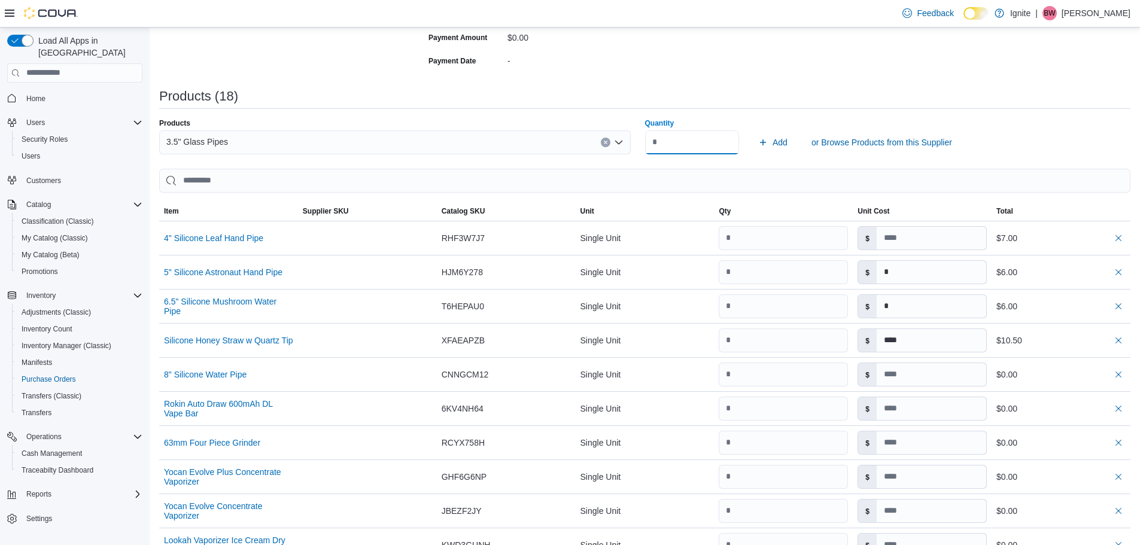
type input "*"
click at [753, 130] on button "Add" at bounding box center [772, 142] width 39 height 24
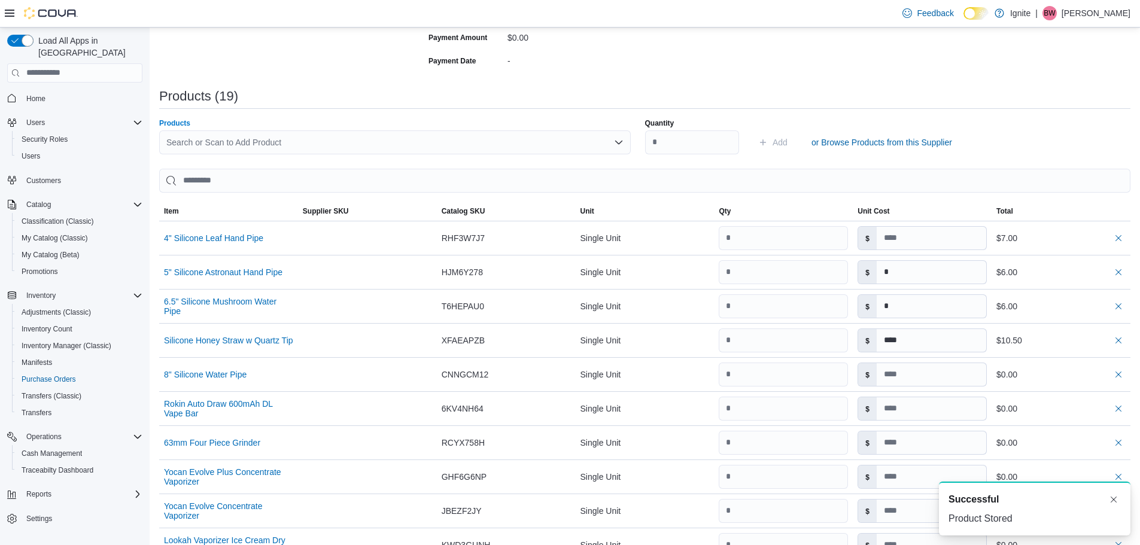
click at [237, 140] on div "Search or Scan to Add Product" at bounding box center [394, 142] width 471 height 24
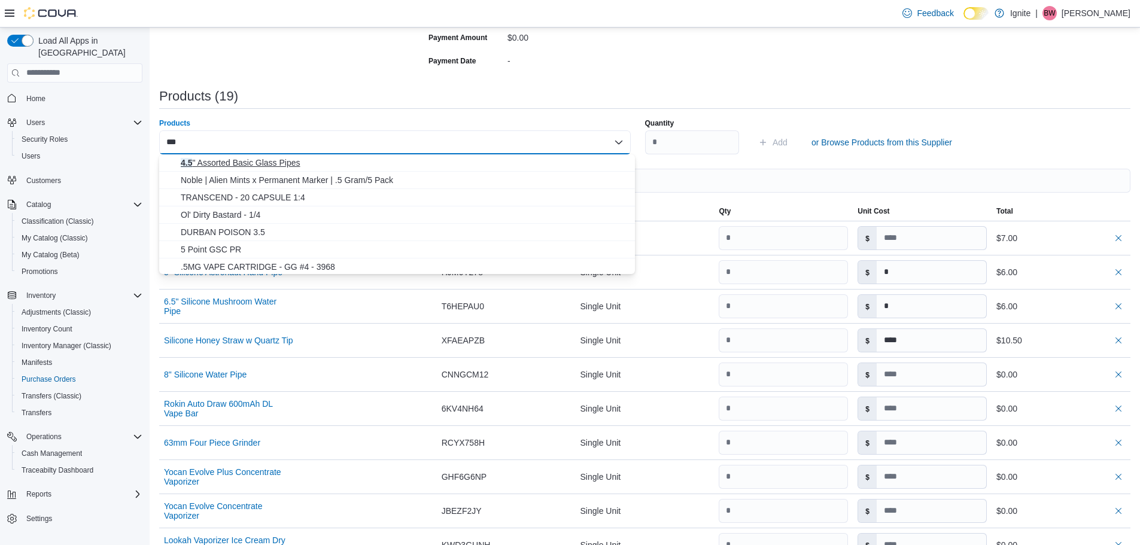
type input "***"
click at [230, 163] on span "4.5 " Assorted Basic Glass Pipes" at bounding box center [404, 163] width 447 height 12
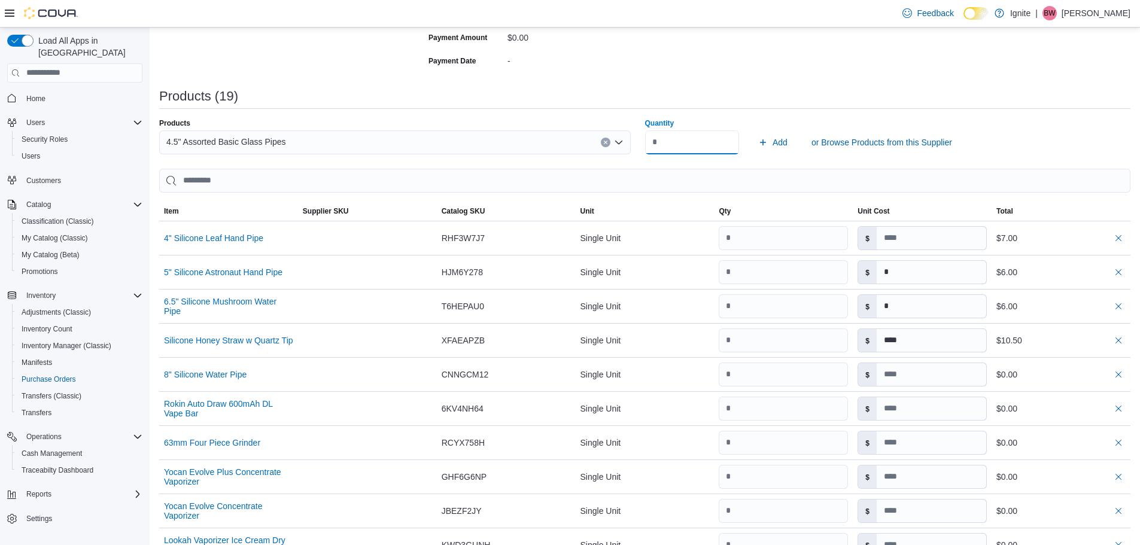
type input "*"
click at [753, 130] on button "Add" at bounding box center [772, 142] width 39 height 24
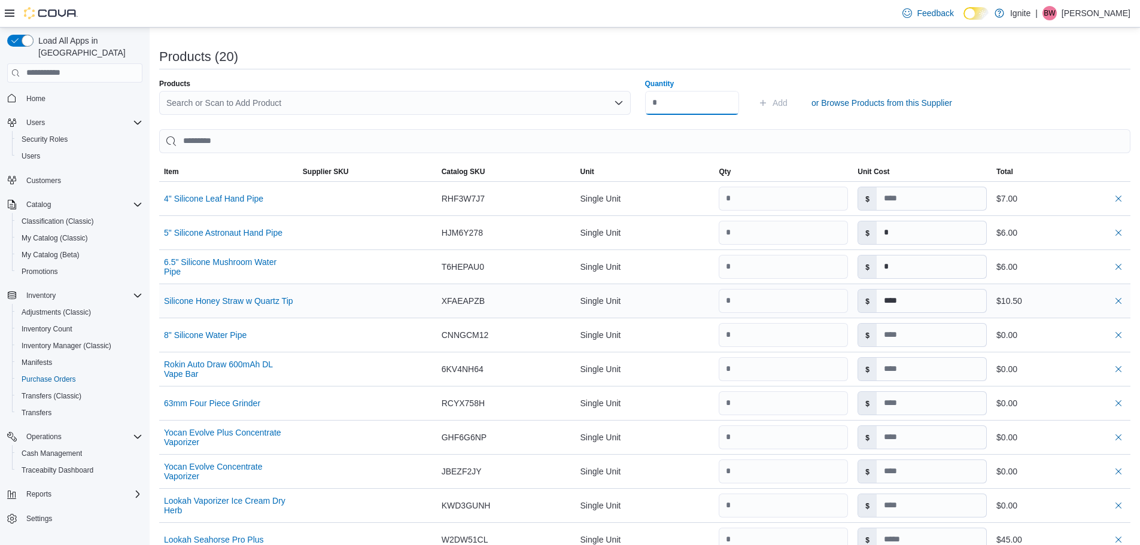
scroll to position [350, 0]
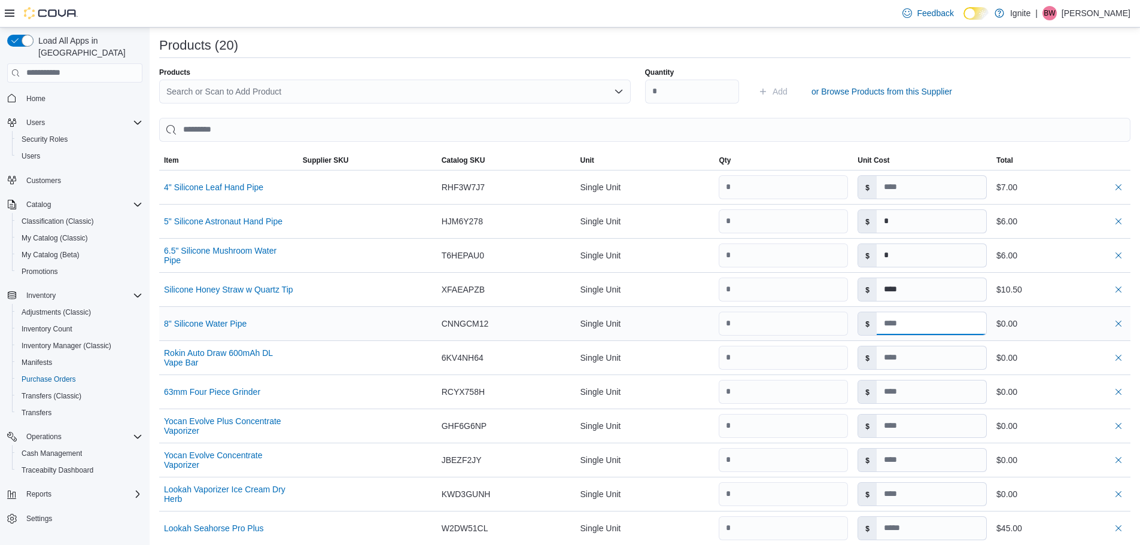
click at [915, 324] on input at bounding box center [930, 323] width 109 height 23
type input "*****"
click at [915, 356] on input at bounding box center [930, 357] width 109 height 23
type input "**"
type input "*****"
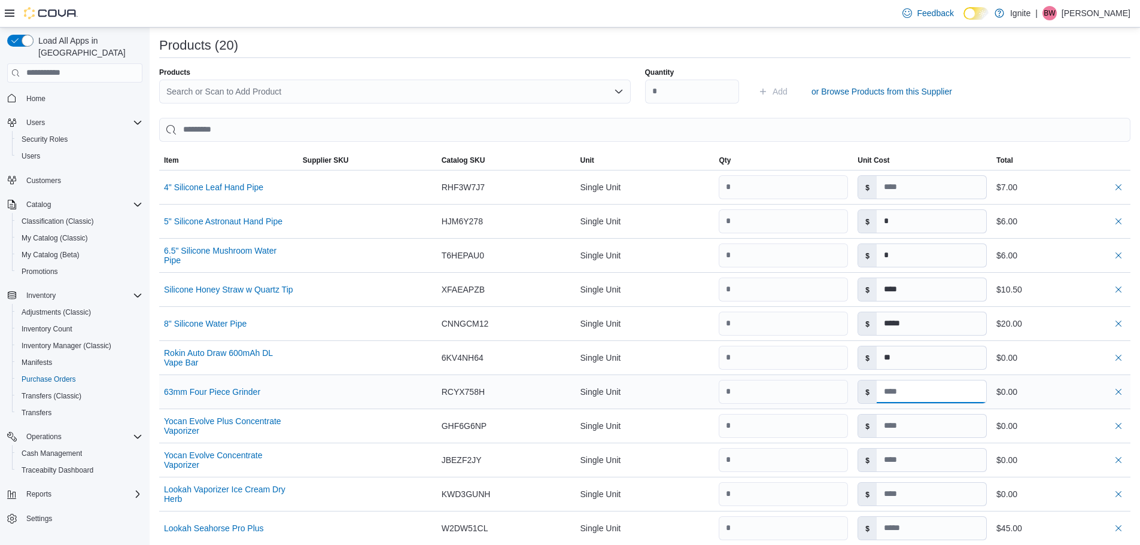
click at [912, 388] on input at bounding box center [930, 391] width 109 height 23
type input "*"
type input "**"
click at [933, 433] on input at bounding box center [930, 426] width 109 height 23
type input "**"
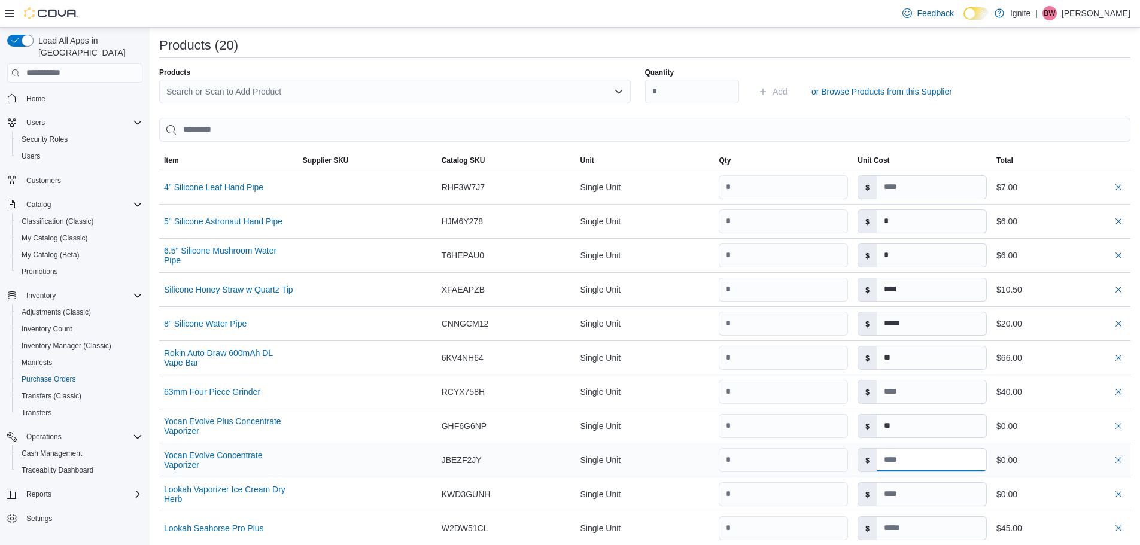
type input "*"
click at [940, 449] on input at bounding box center [930, 460] width 109 height 23
type input "***"
type input "**"
click at [925, 488] on input at bounding box center [930, 494] width 109 height 23
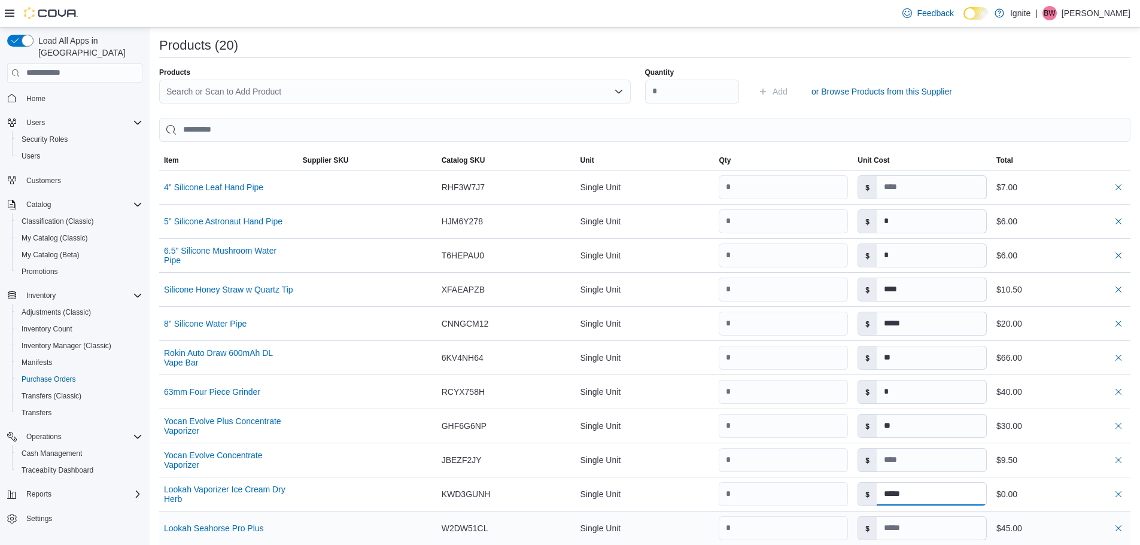
type input "*****"
type input "***"
click at [922, 525] on input at bounding box center [930, 528] width 109 height 23
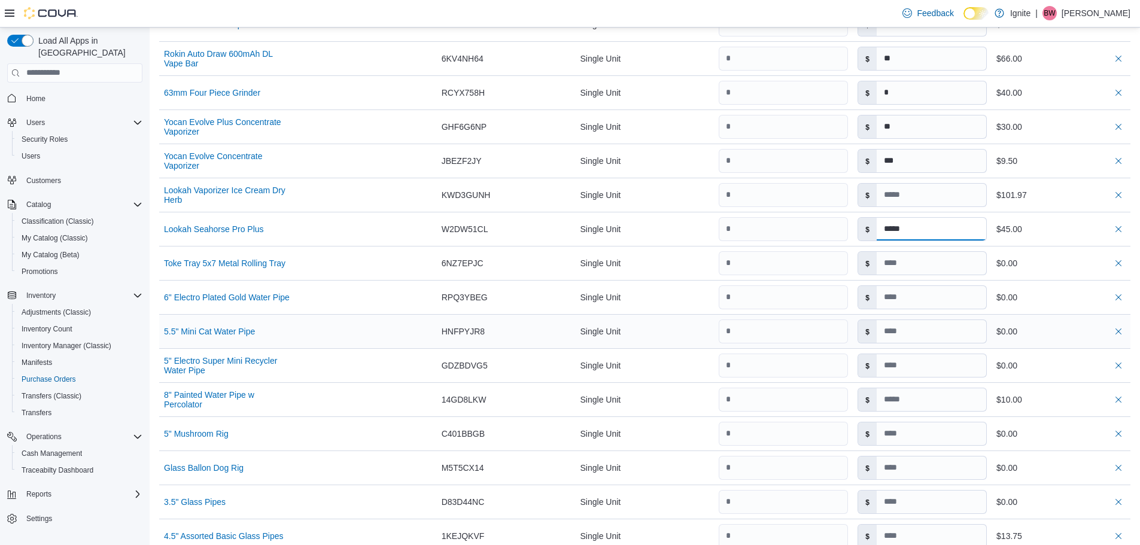
scroll to position [709, 0]
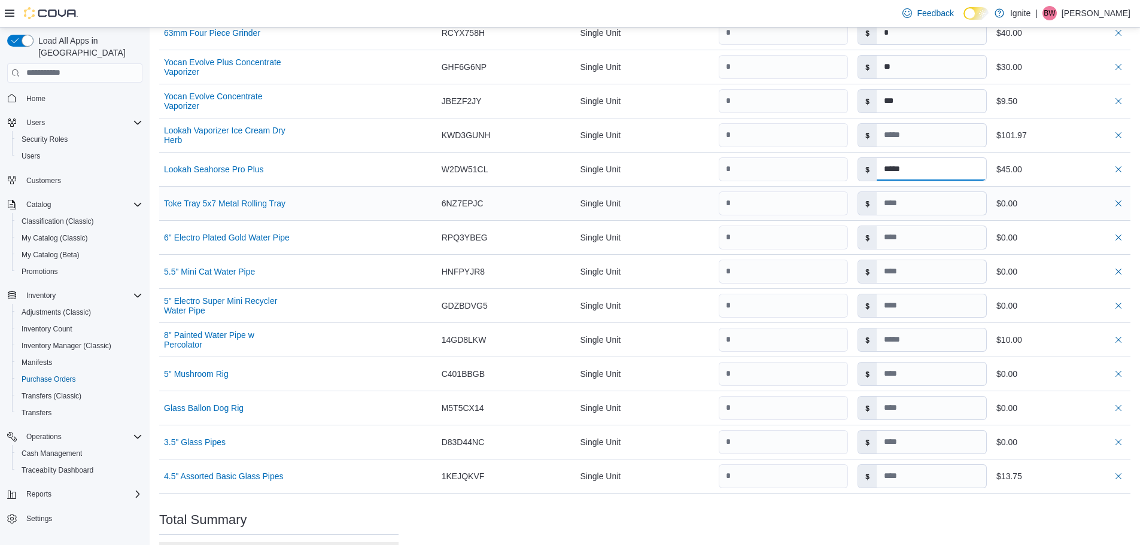
type input "*****"
click at [934, 202] on input at bounding box center [930, 203] width 109 height 23
type input "***"
type input "*****"
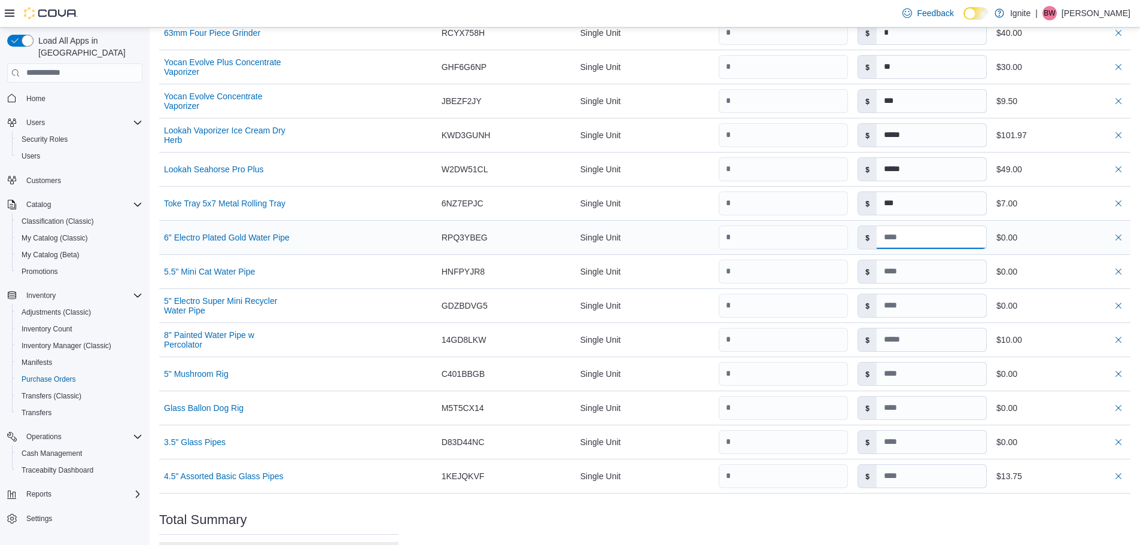
click at [942, 235] on input at bounding box center [930, 237] width 109 height 23
type input "*"
type input "***"
click at [945, 279] on input at bounding box center [930, 271] width 109 height 23
type input "**"
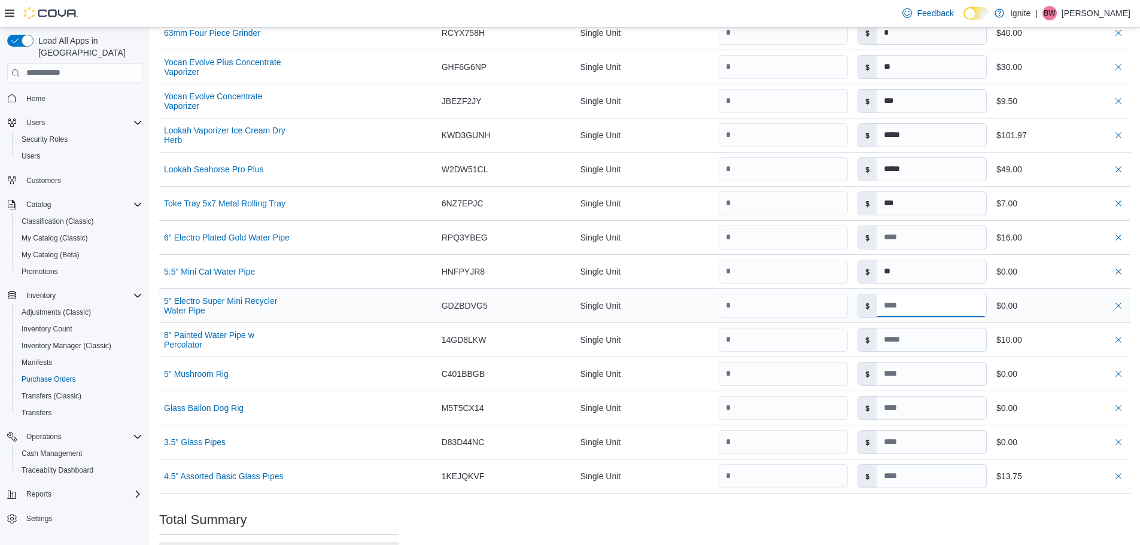
type input "*"
click at [948, 302] on input at bounding box center [930, 305] width 109 height 23
type input "****"
type input "**"
click at [922, 340] on input at bounding box center [930, 339] width 109 height 23
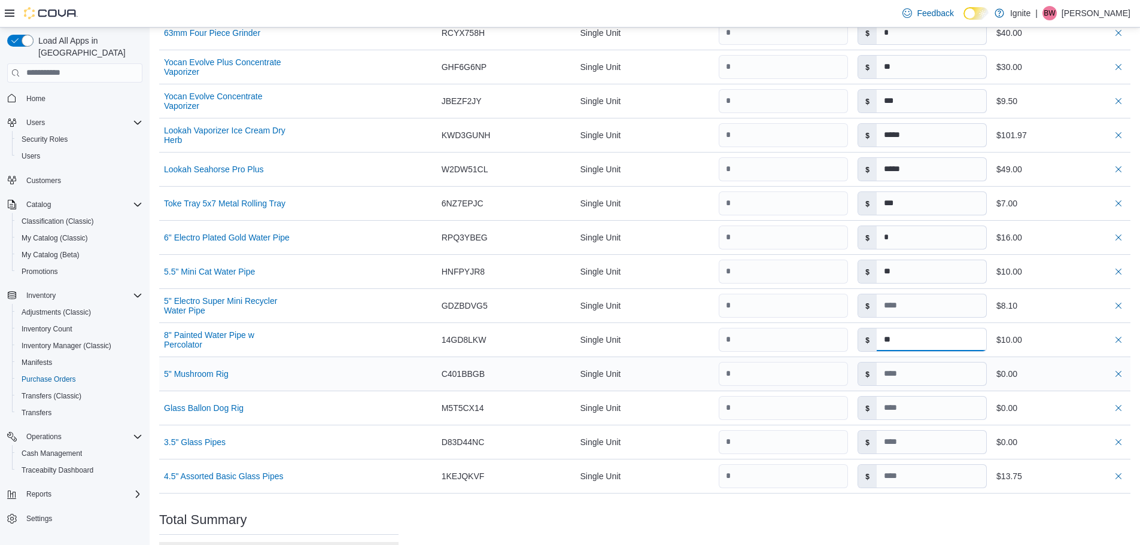
type input "**"
type input "****"
click at [903, 375] on input at bounding box center [930, 374] width 109 height 23
type input "**"
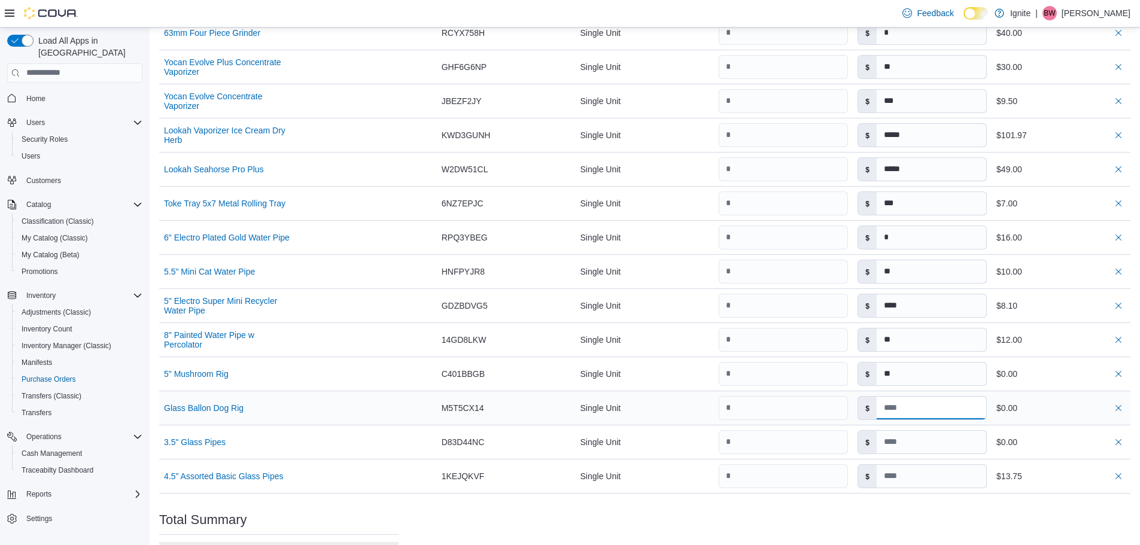
click at [914, 407] on input at bounding box center [930, 408] width 109 height 23
type input "**"
click at [909, 439] on input at bounding box center [930, 442] width 109 height 23
type input "*"
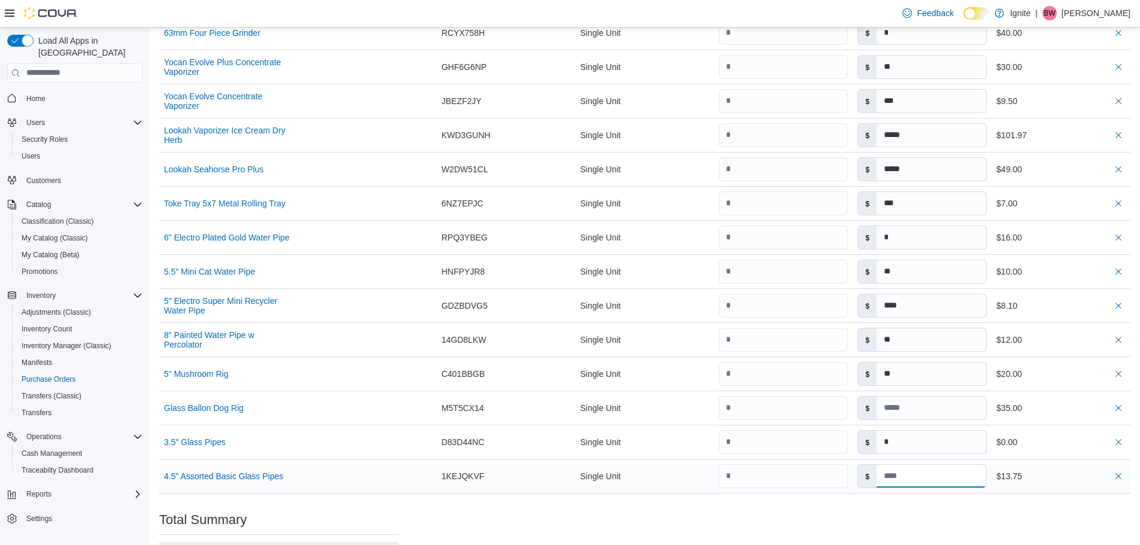
type input "**"
click at [908, 482] on input at bounding box center [930, 476] width 109 height 23
type input "*"
click at [900, 517] on div "Purchase Order: POCJ9Z-469 Feedback Purchase Order Details Edit Status Pending …" at bounding box center [644, 26] width 971 height 1257
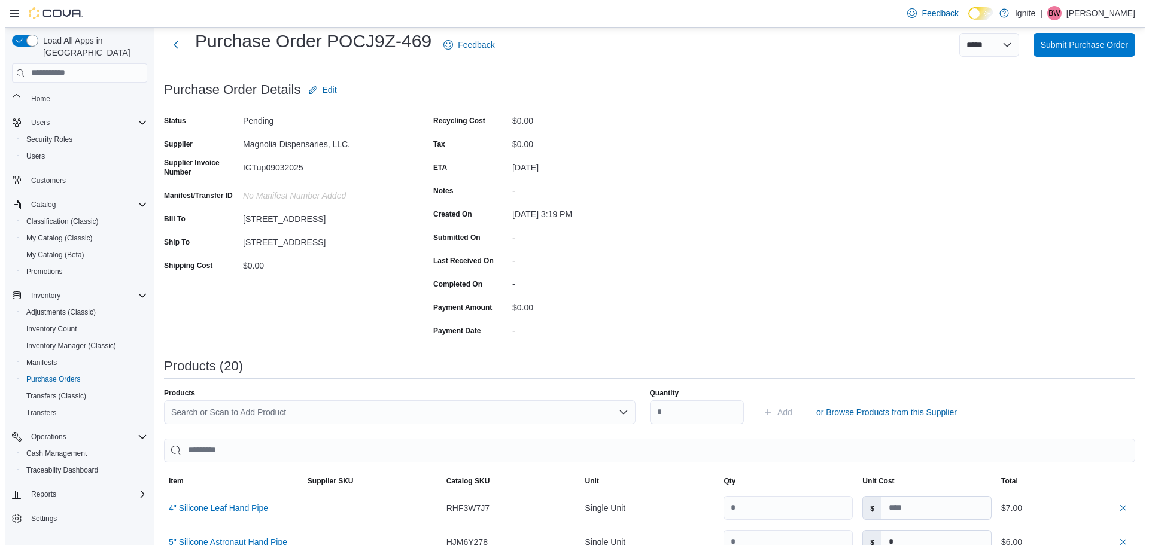
scroll to position [0, 0]
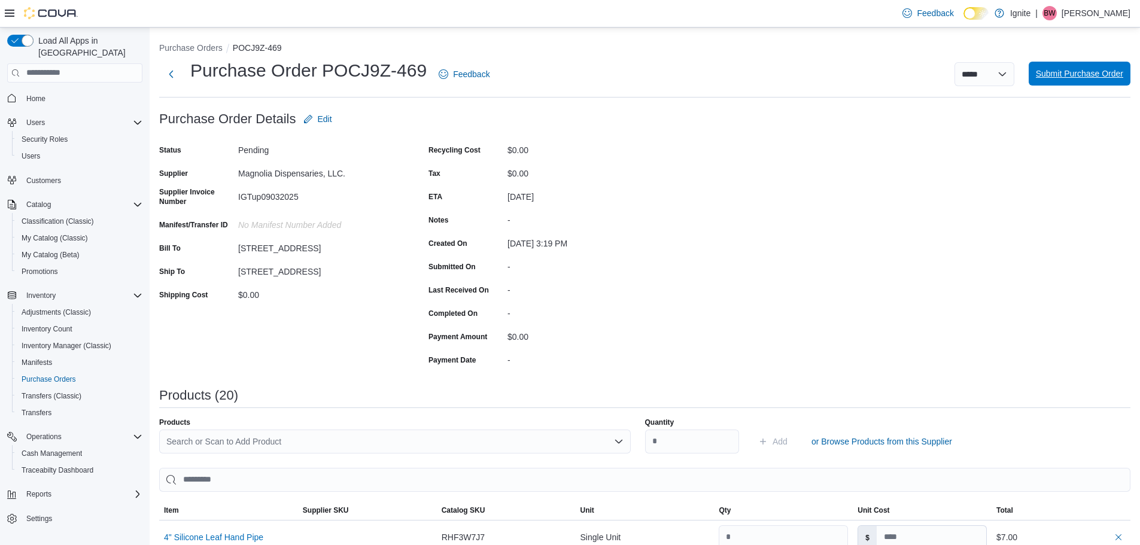
click at [1094, 74] on span "Submit Purchase Order" at bounding box center [1079, 74] width 87 height 12
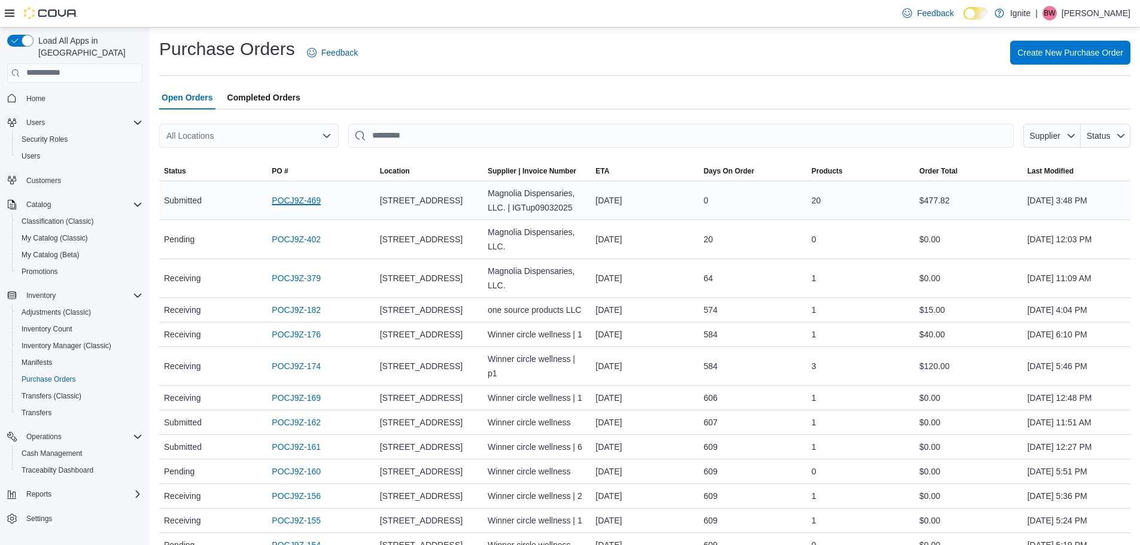
click at [301, 200] on link "POCJ9Z-469" at bounding box center [296, 200] width 49 height 14
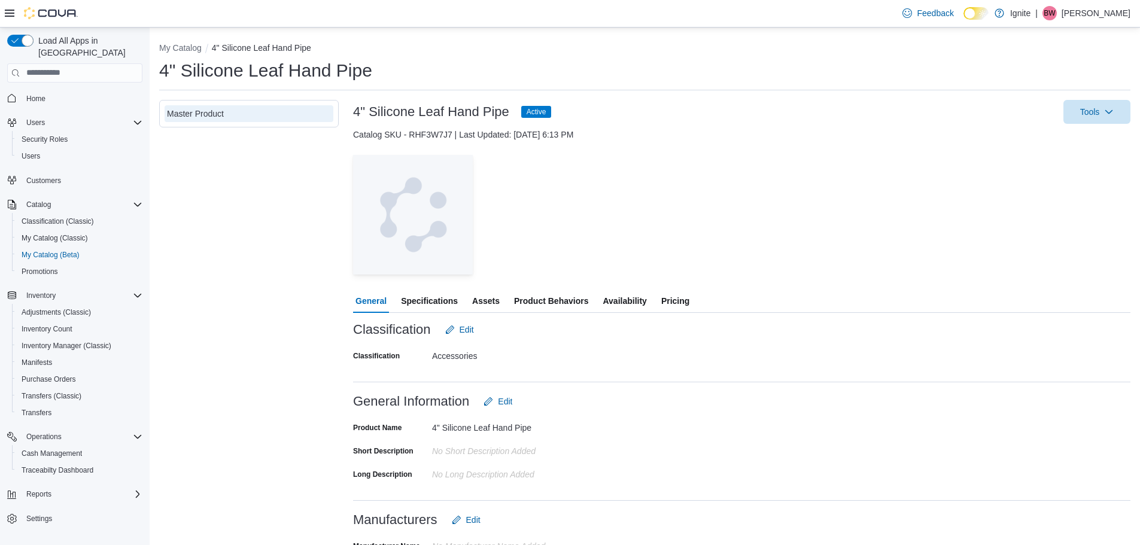
click at [548, 296] on span "Product Behaviors" at bounding box center [551, 301] width 74 height 24
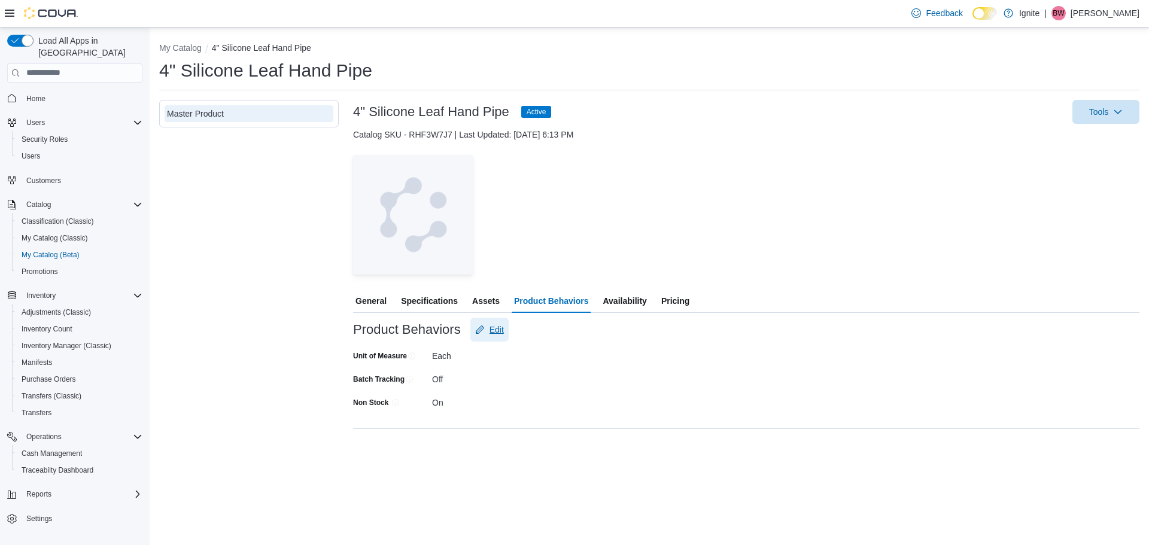
click at [498, 329] on span "Edit" at bounding box center [496, 330] width 14 height 12
click at [556, 439] on span "Save" at bounding box center [558, 438] width 19 height 12
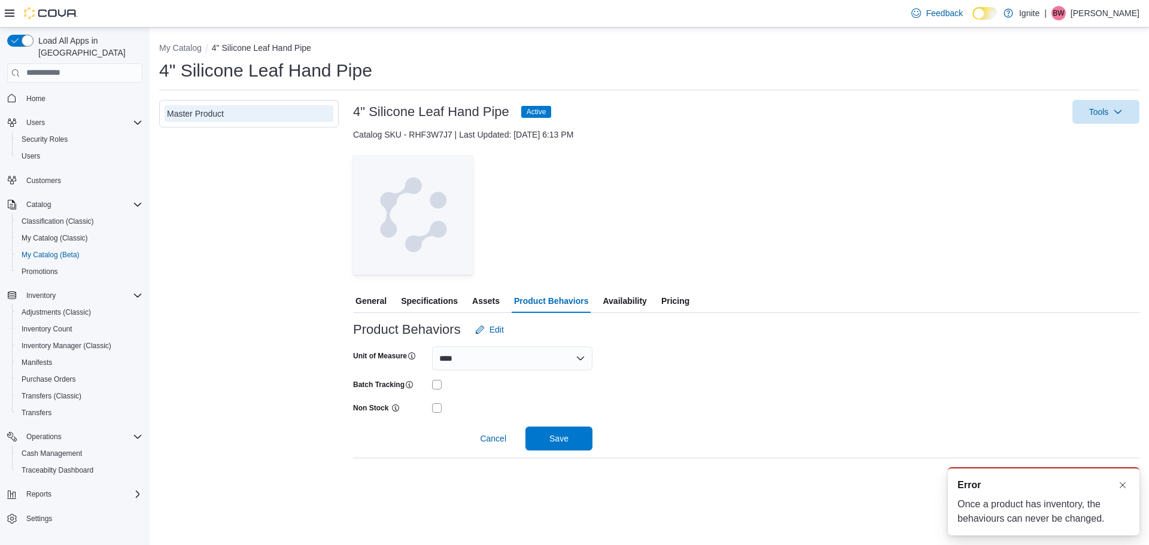
click at [638, 390] on div "Unit of Measure **** **** Batch Tracking Non Stock Cancel Save" at bounding box center [746, 396] width 786 height 109
click at [494, 435] on span "Cancel" at bounding box center [493, 439] width 26 height 12
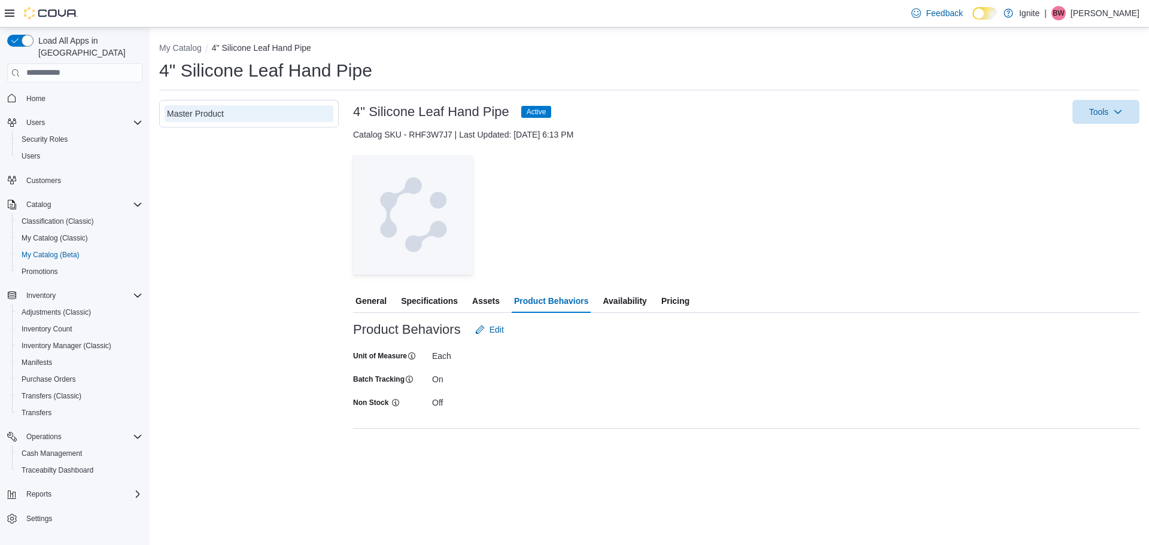
click at [571, 401] on div "Off" at bounding box center [512, 400] width 160 height 14
click at [622, 300] on span "Availability" at bounding box center [624, 301] width 44 height 24
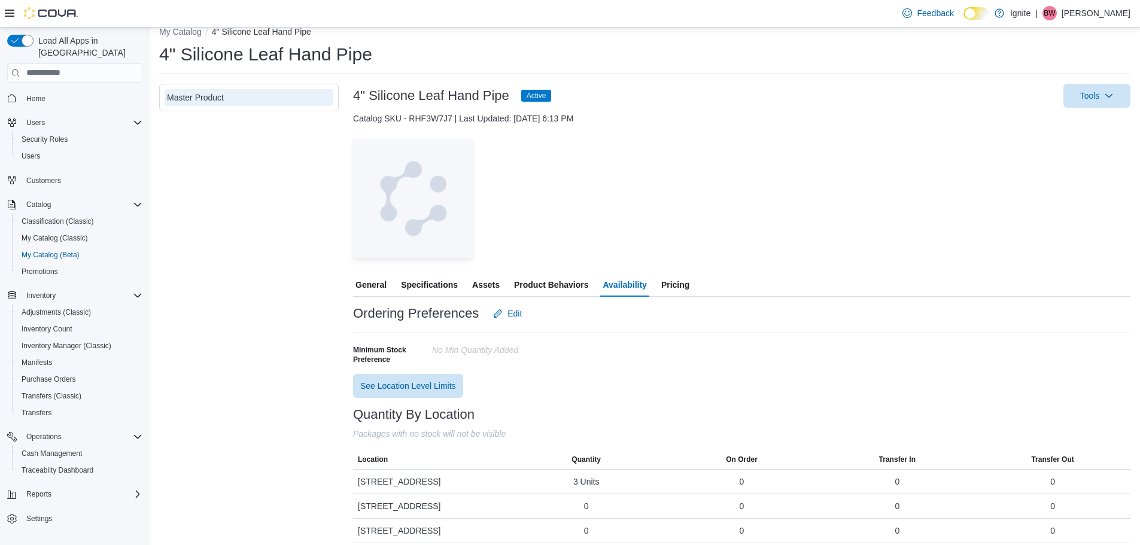
scroll to position [24, 0]
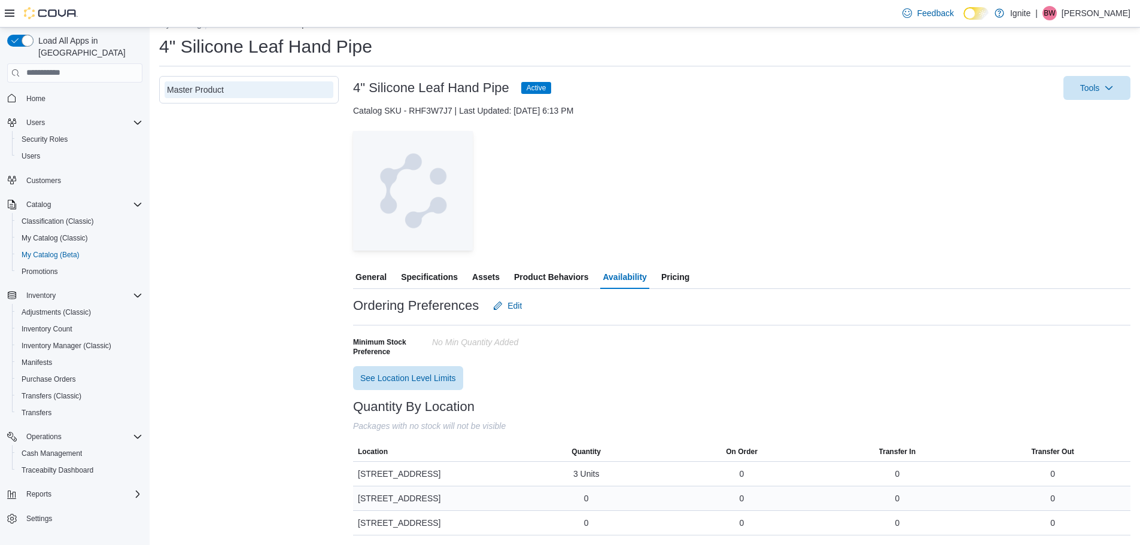
click at [589, 498] on div "0" at bounding box center [586, 498] width 5 height 12
click at [587, 496] on div "0" at bounding box center [586, 498] width 5 height 12
click at [601, 390] on div at bounding box center [741, 395] width 777 height 10
click at [40, 94] on span "Home" at bounding box center [35, 99] width 19 height 10
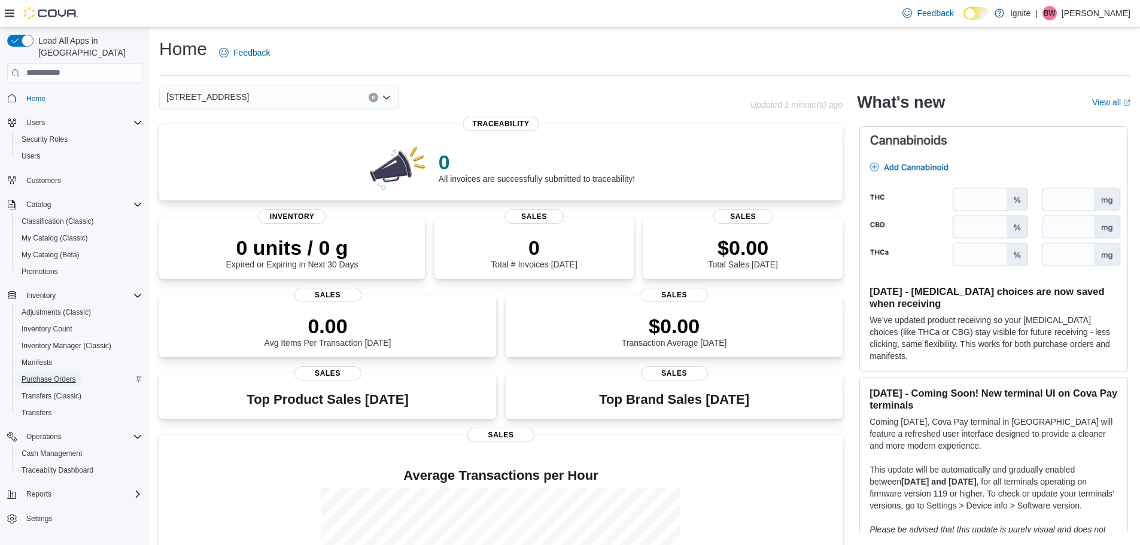
click at [44, 375] on span "Purchase Orders" at bounding box center [49, 380] width 54 height 10
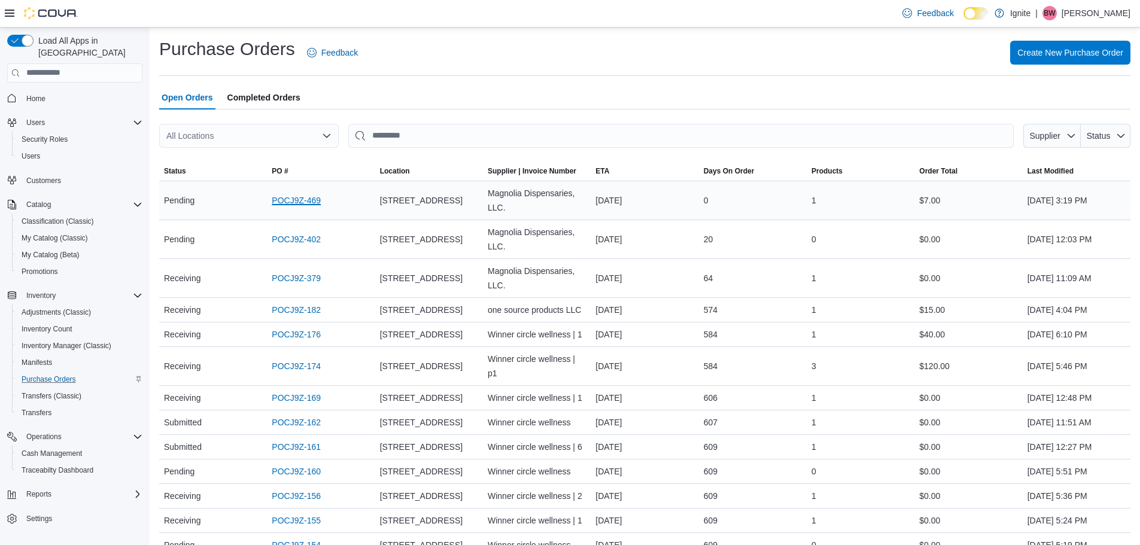
click at [304, 203] on link "POCJ9Z-469" at bounding box center [296, 200] width 49 height 14
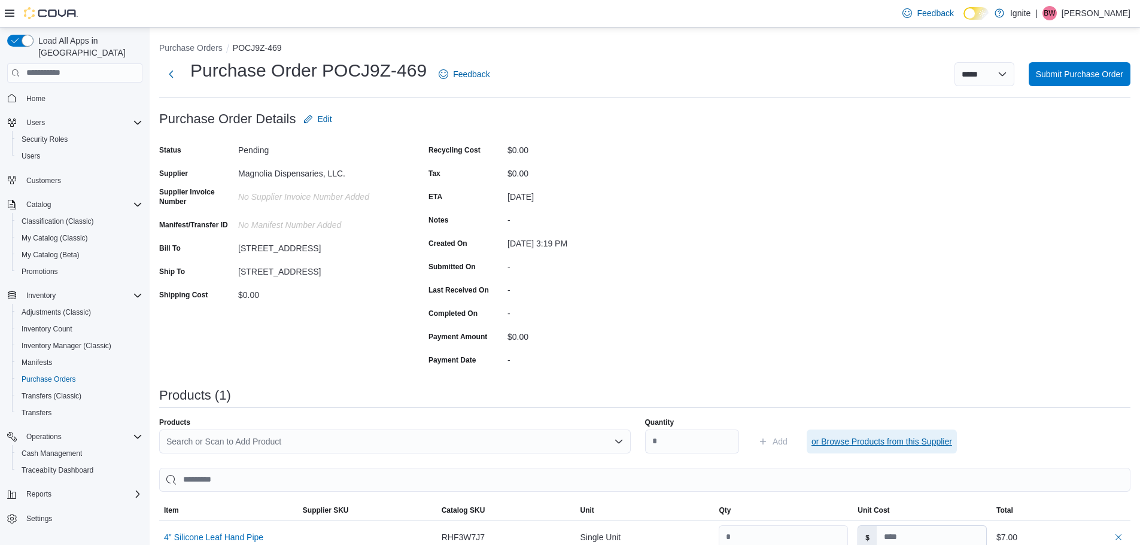
click at [882, 440] on span "or Browse Products from this Supplier" at bounding box center [881, 442] width 141 height 12
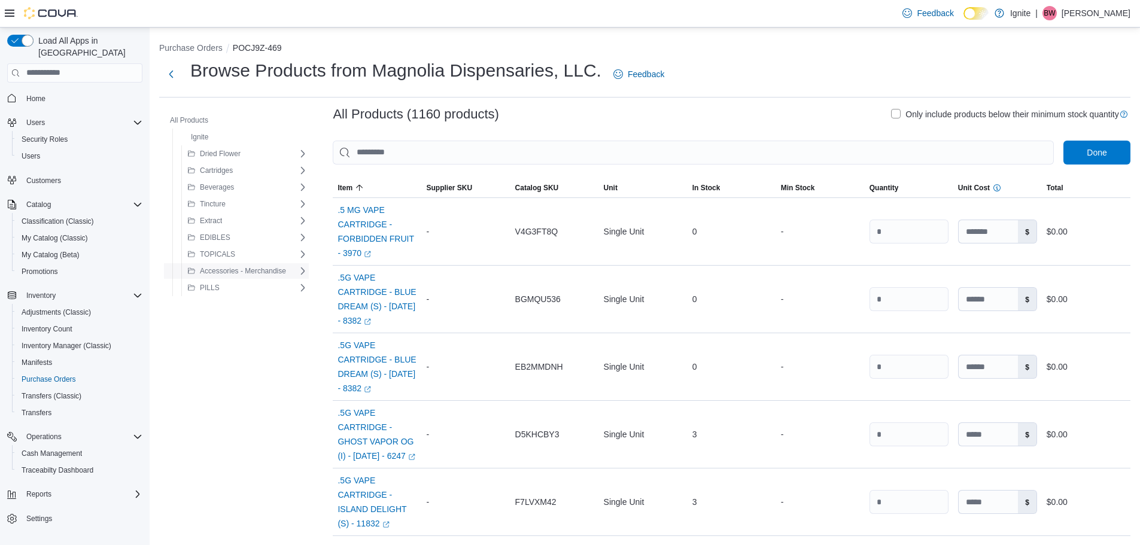
click at [231, 267] on span "Accessories - Merchandise" at bounding box center [243, 271] width 86 height 10
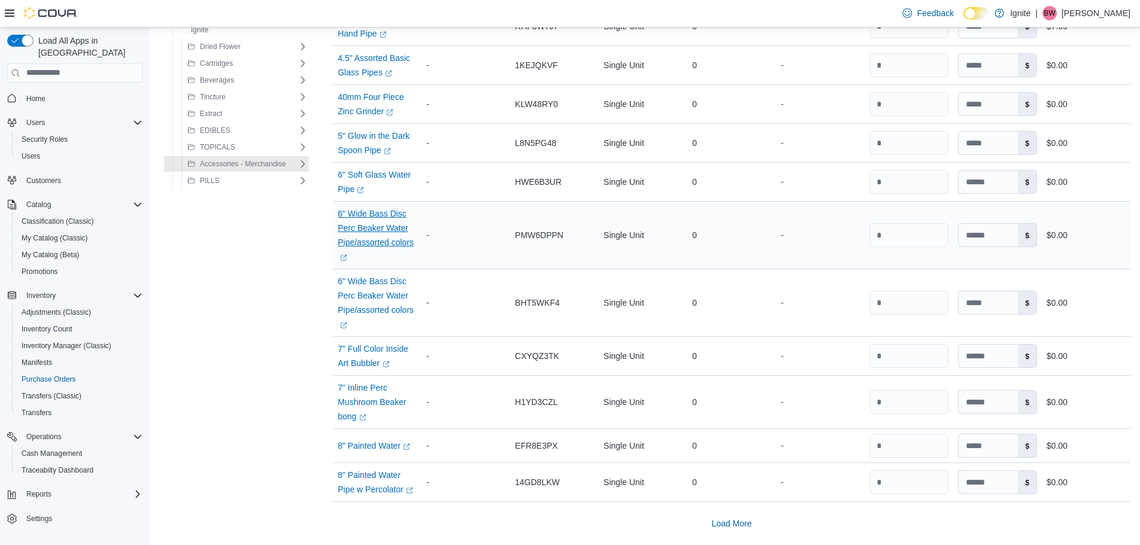
scroll to position [665, 0]
click at [735, 522] on span "Load More" at bounding box center [731, 523] width 40 height 12
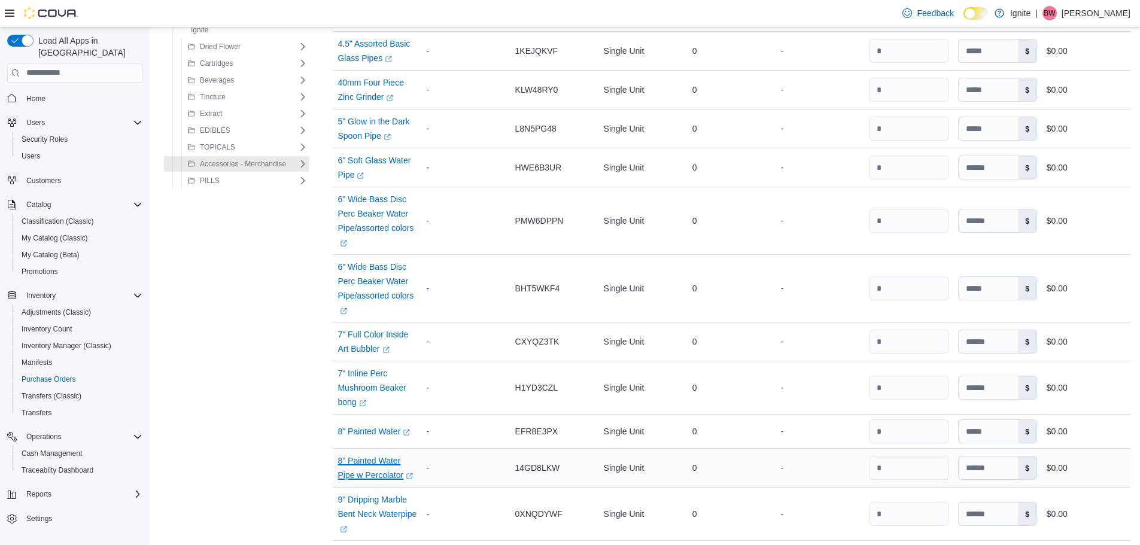
click at [372, 482] on link "8" Painted Water Pipe w Percolator (opens in a new tab or window)" at bounding box center [376, 467] width 79 height 29
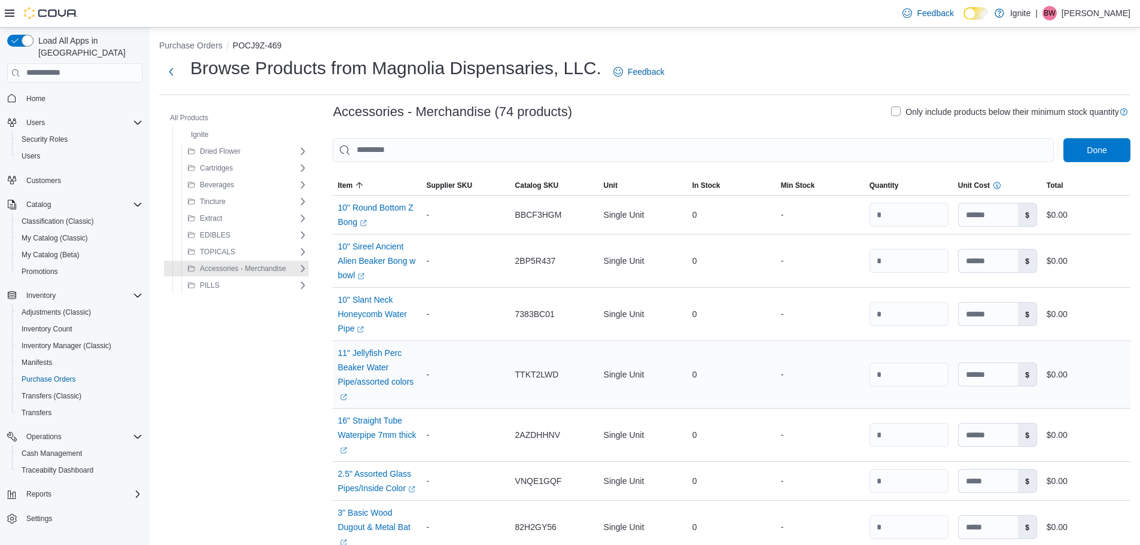
scroll to position [0, 0]
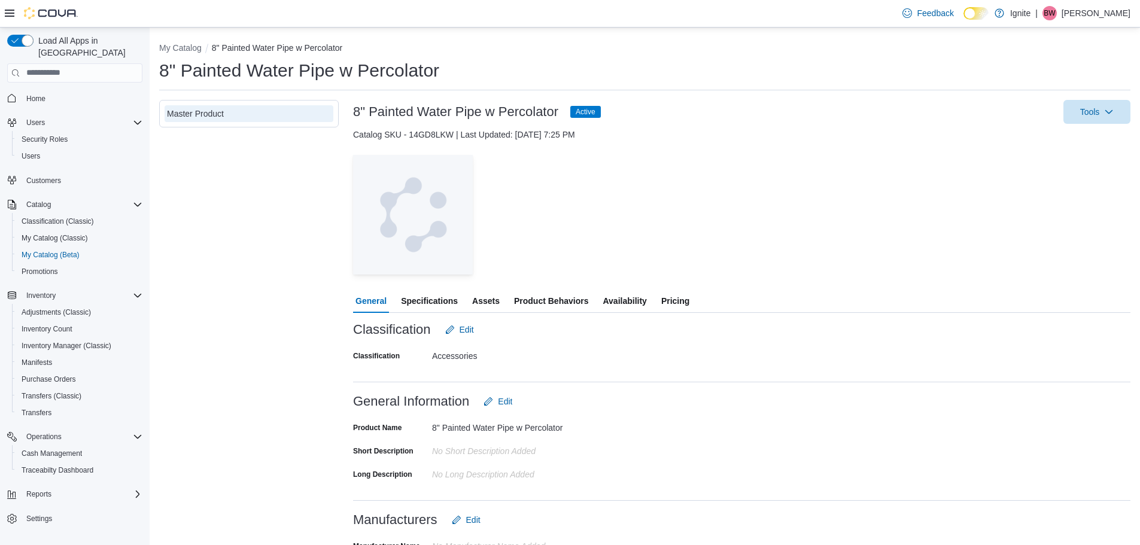
click at [560, 302] on span "Product Behaviors" at bounding box center [551, 301] width 74 height 24
click at [188, 48] on button "My Catalog" at bounding box center [180, 48] width 42 height 10
select select "**********"
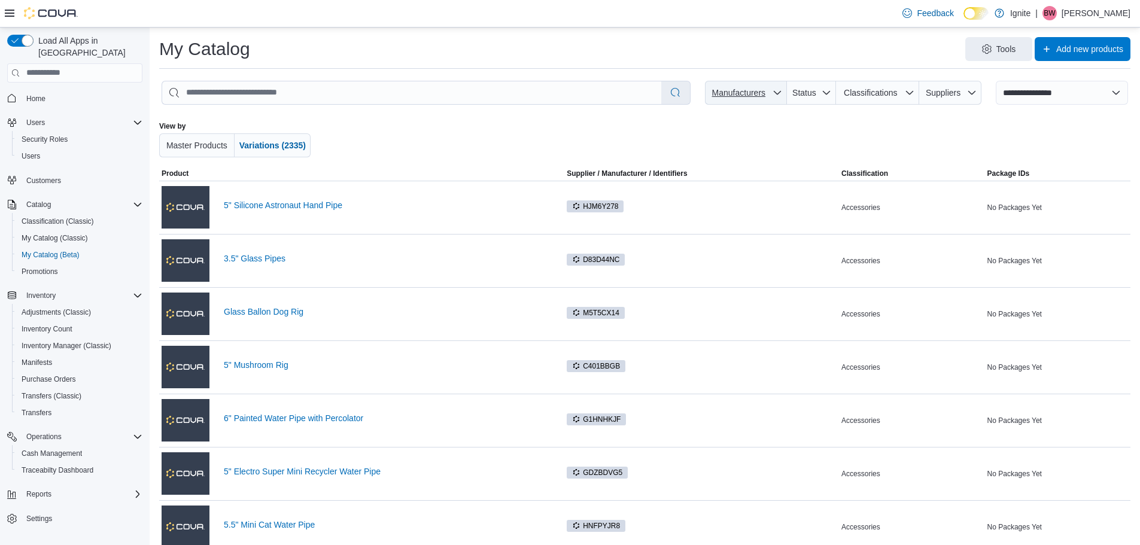
click at [749, 95] on span "Manufacturers" at bounding box center [738, 93] width 53 height 10
click at [590, 128] on div at bounding box center [644, 139] width 565 height 36
click at [831, 91] on icon "button" at bounding box center [826, 93] width 10 height 10
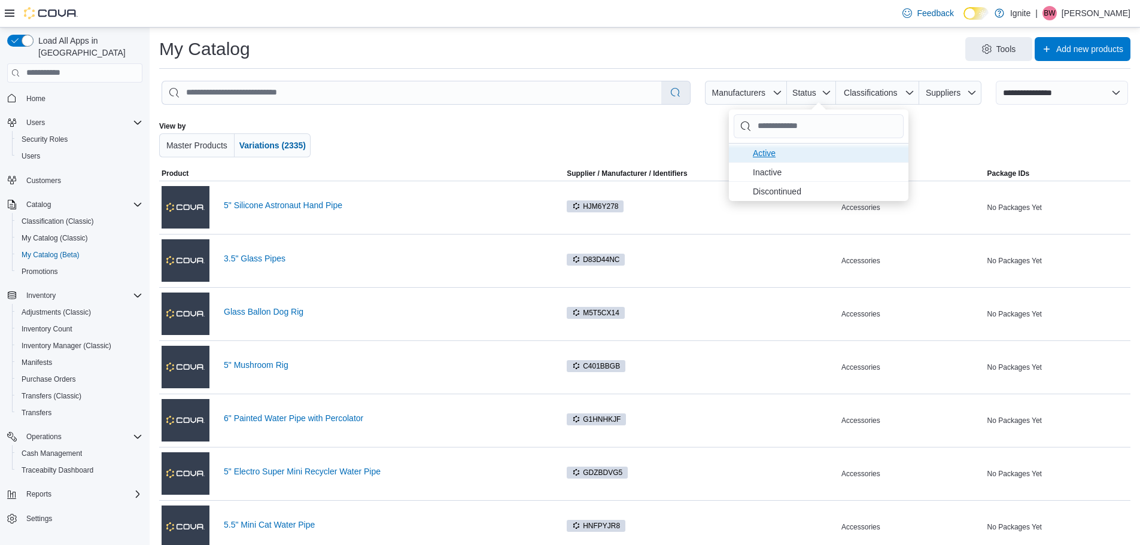
click at [811, 153] on span "Active . To check this option, press Enter." at bounding box center [827, 152] width 148 height 14
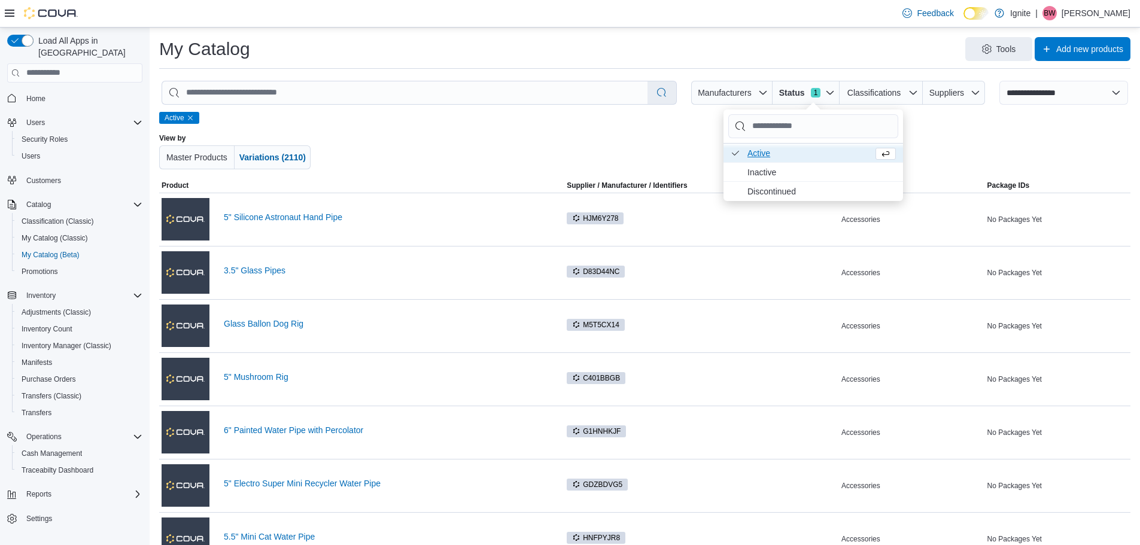
click at [946, 131] on div "Active View by Master Products Variations (2110)" at bounding box center [644, 145] width 971 height 67
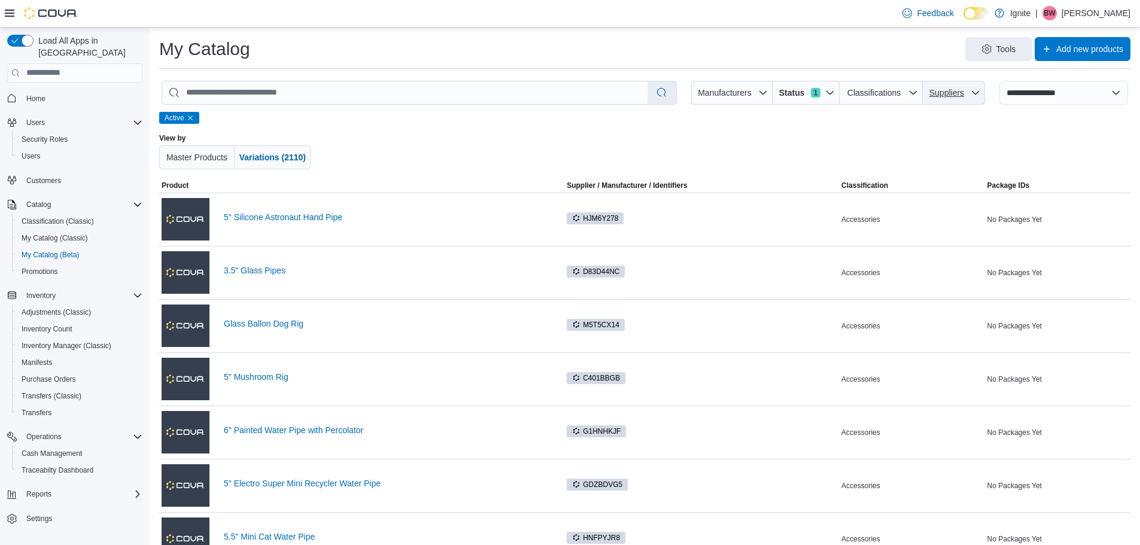
click at [980, 93] on icon "button" at bounding box center [975, 93] width 10 height 10
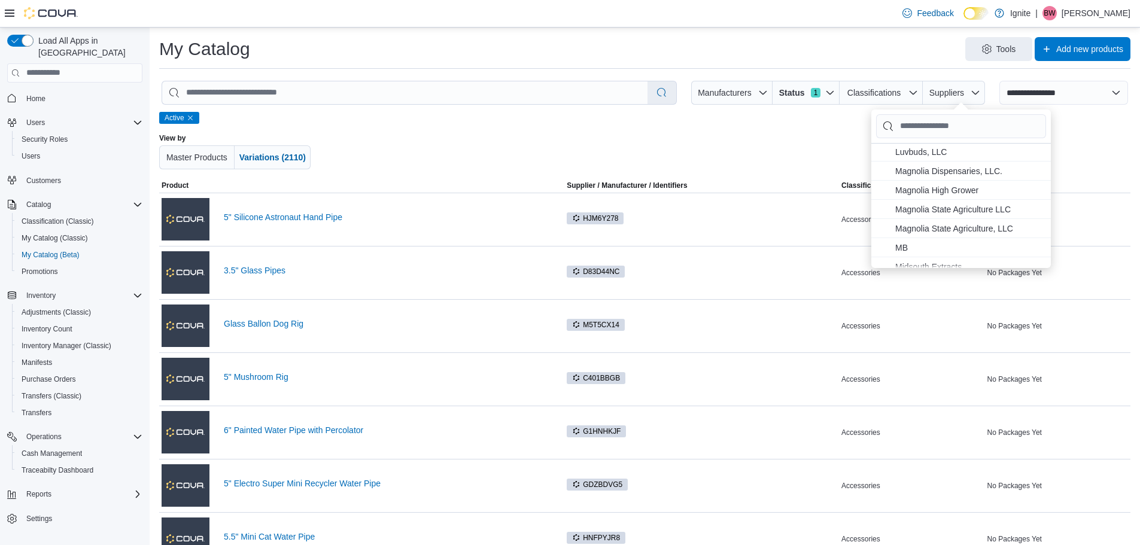
scroll to position [479, 0]
click at [960, 190] on span "Magnolia Dispensaries, LLC. . To check this option, press Enter." at bounding box center [969, 191] width 148 height 14
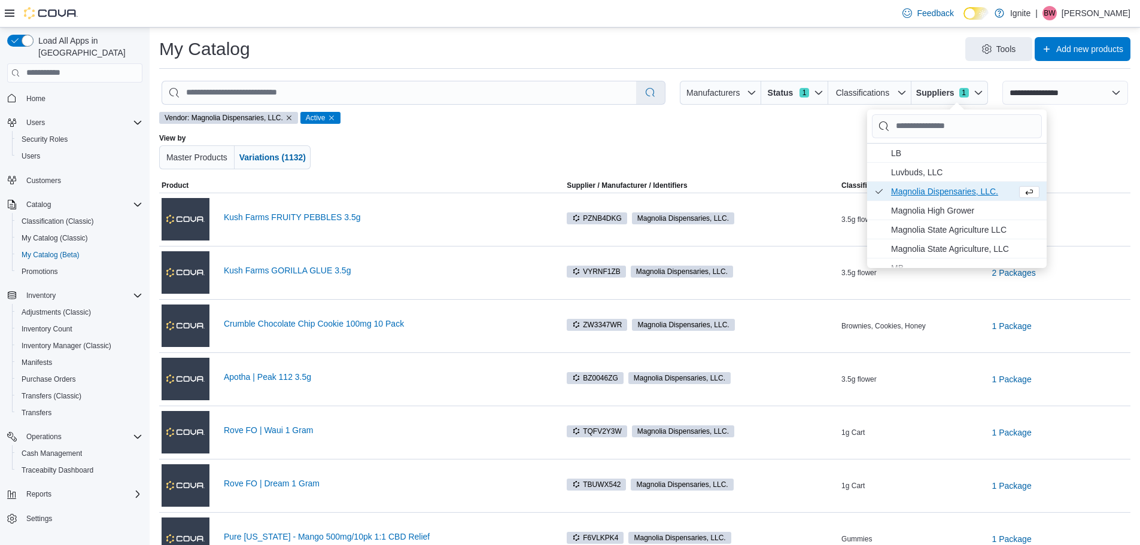
click at [797, 134] on div at bounding box center [644, 151] width 565 height 36
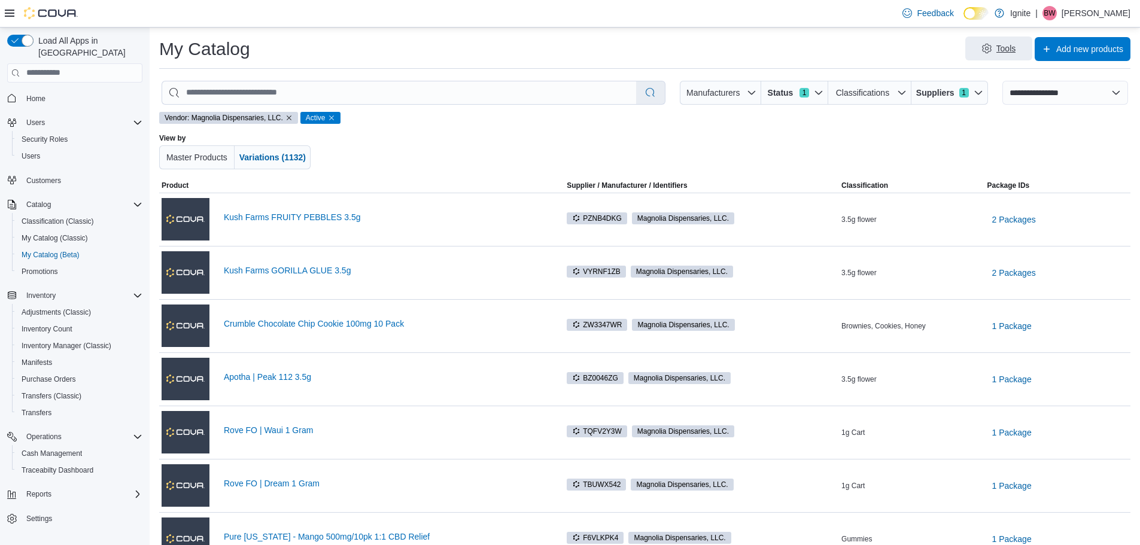
click at [1016, 49] on span "Tools" at bounding box center [1006, 48] width 20 height 12
click at [1016, 48] on span "Tools" at bounding box center [1006, 48] width 20 height 12
click at [1020, 147] on div at bounding box center [1036, 151] width 188 height 36
click at [290, 118] on icon "Remove vendor filter" at bounding box center [288, 117] width 7 height 7
click at [193, 115] on icon "Remove lifecycle filter" at bounding box center [190, 117] width 7 height 7
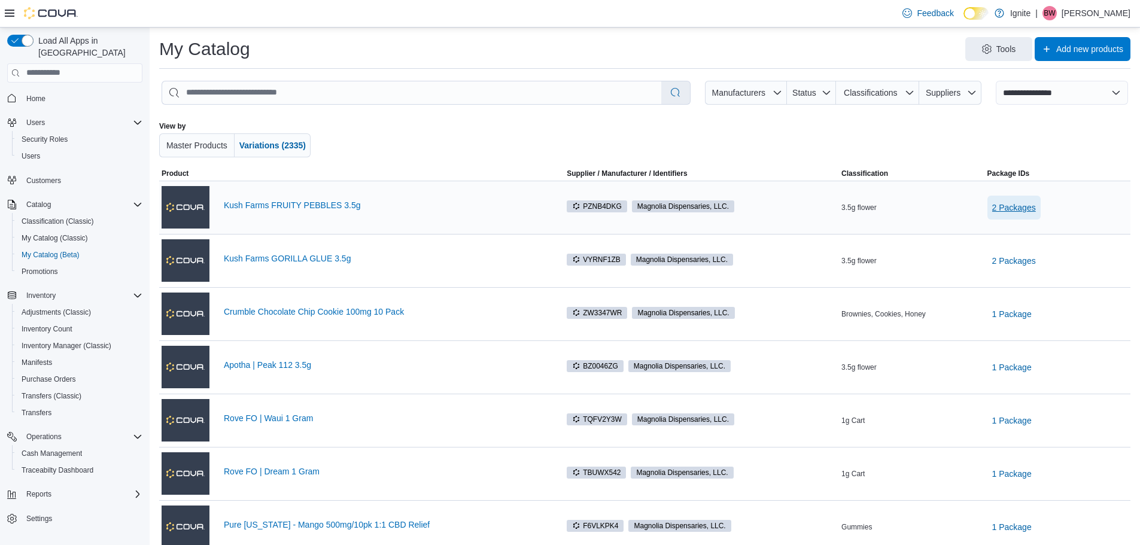
click at [1021, 208] on span "2 Packages" at bounding box center [1014, 208] width 44 height 12
click at [391, 128] on div at bounding box center [644, 139] width 565 height 36
click at [33, 94] on span "Home" at bounding box center [35, 99] width 19 height 10
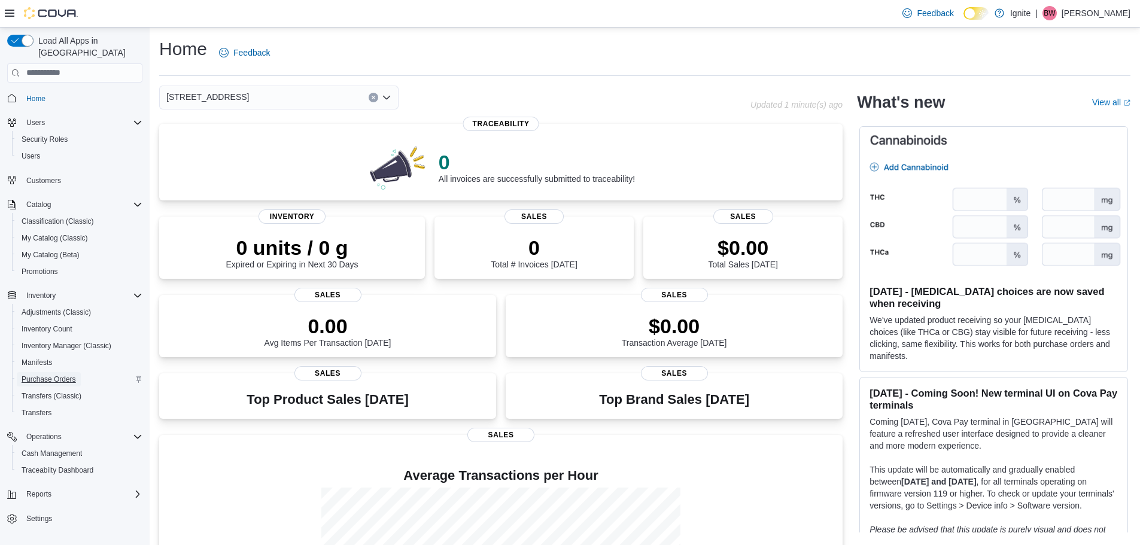
click at [57, 375] on span "Purchase Orders" at bounding box center [49, 380] width 54 height 10
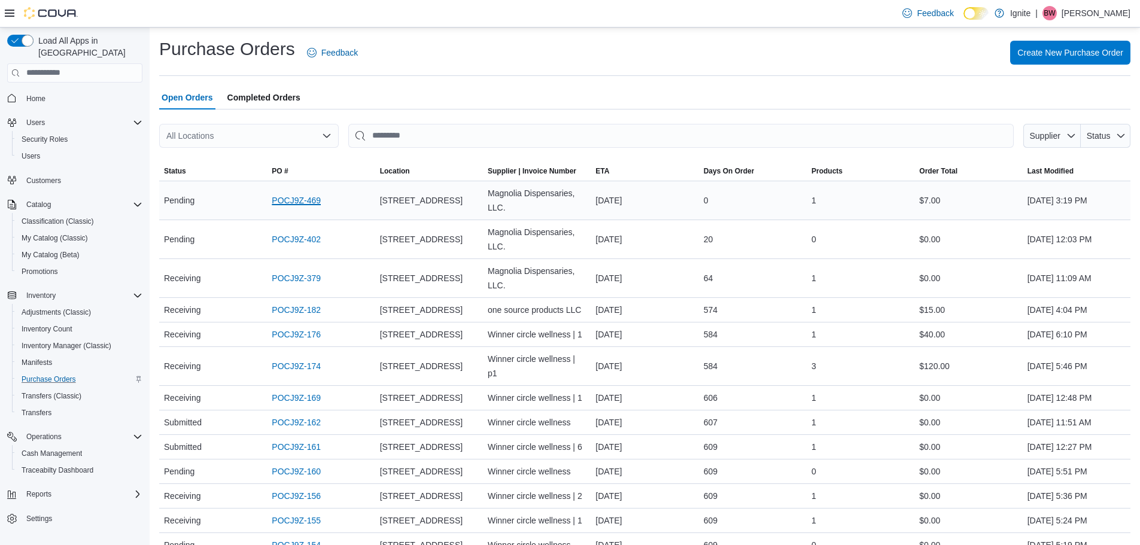
click at [299, 201] on link "POCJ9Z-469" at bounding box center [296, 200] width 49 height 14
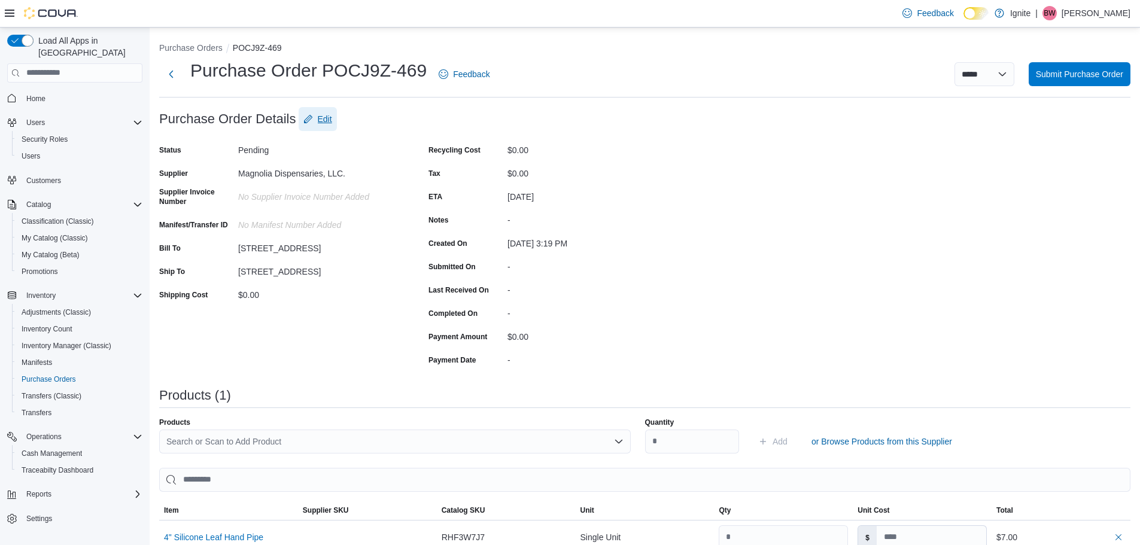
click at [326, 118] on span "Edit" at bounding box center [325, 119] width 14 height 12
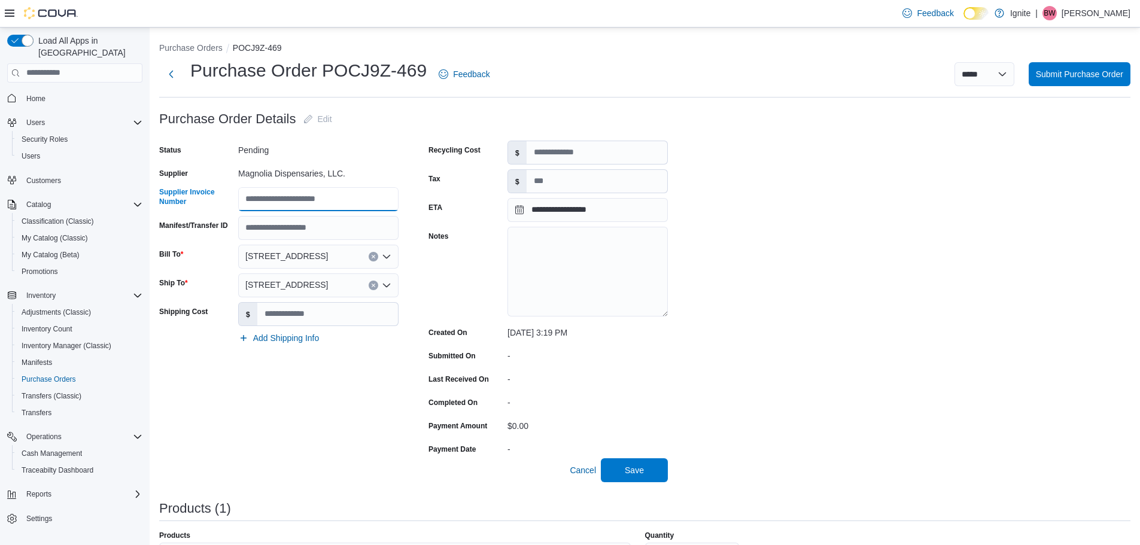
click at [265, 197] on input "Supplier Invoice Number" at bounding box center [318, 199] width 160 height 24
type input "**********"
click at [343, 345] on div "Add Shipping Info" at bounding box center [278, 338] width 239 height 24
click at [780, 318] on div "**********" at bounding box center [644, 468] width 971 height 722
click at [638, 468] on span "Save" at bounding box center [634, 470] width 19 height 12
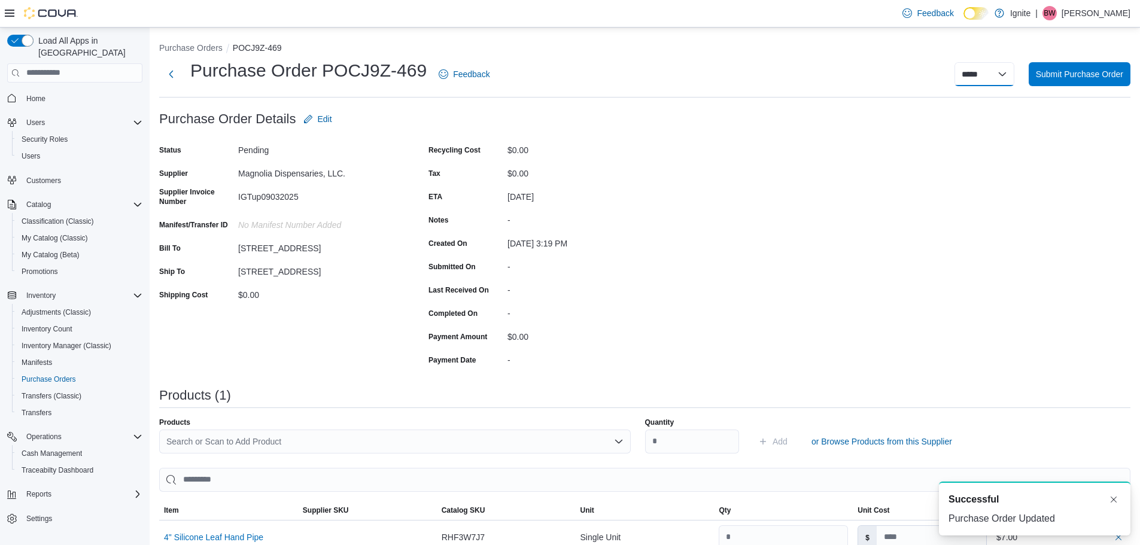
click at [1013, 74] on select "**********" at bounding box center [984, 74] width 60 height 24
click at [973, 168] on div "Purchase Order: POCJ9Z-469 Feedback Purchase Order Details Edit Status Pending …" at bounding box center [644, 411] width 971 height 609
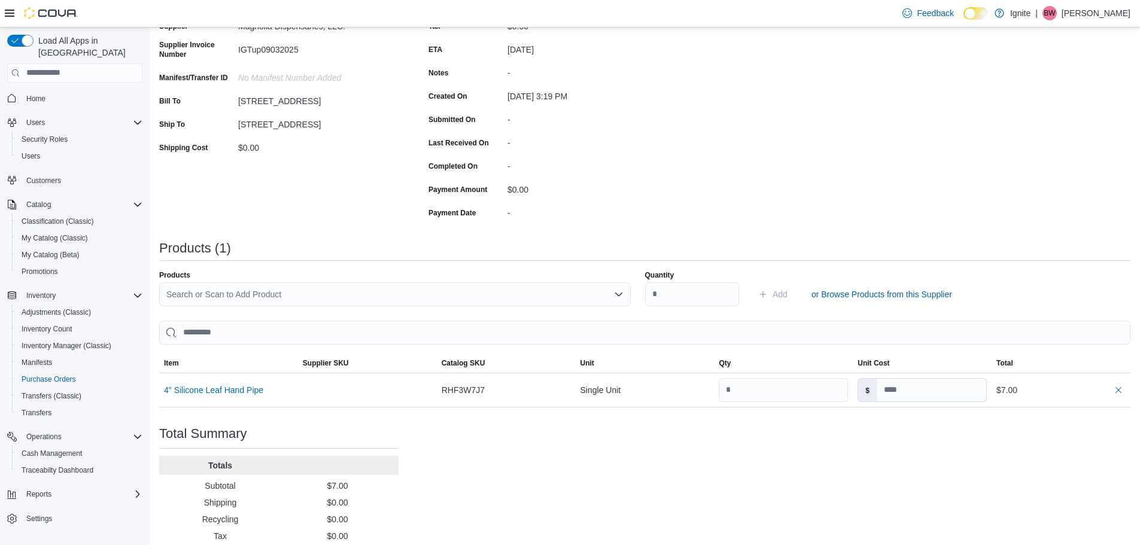
scroll to position [181, 0]
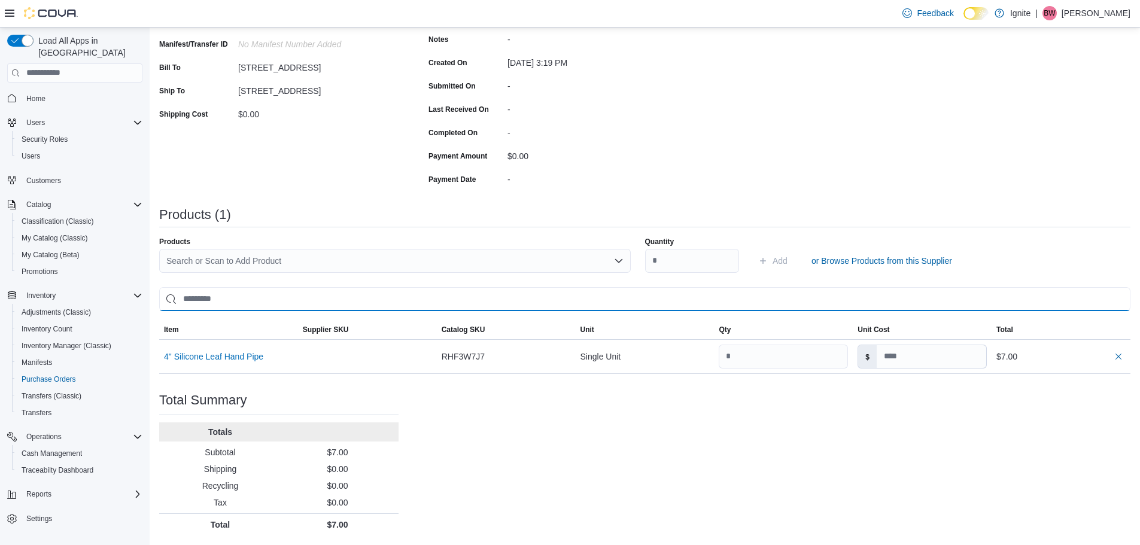
click at [205, 299] on input "search" at bounding box center [644, 299] width 971 height 24
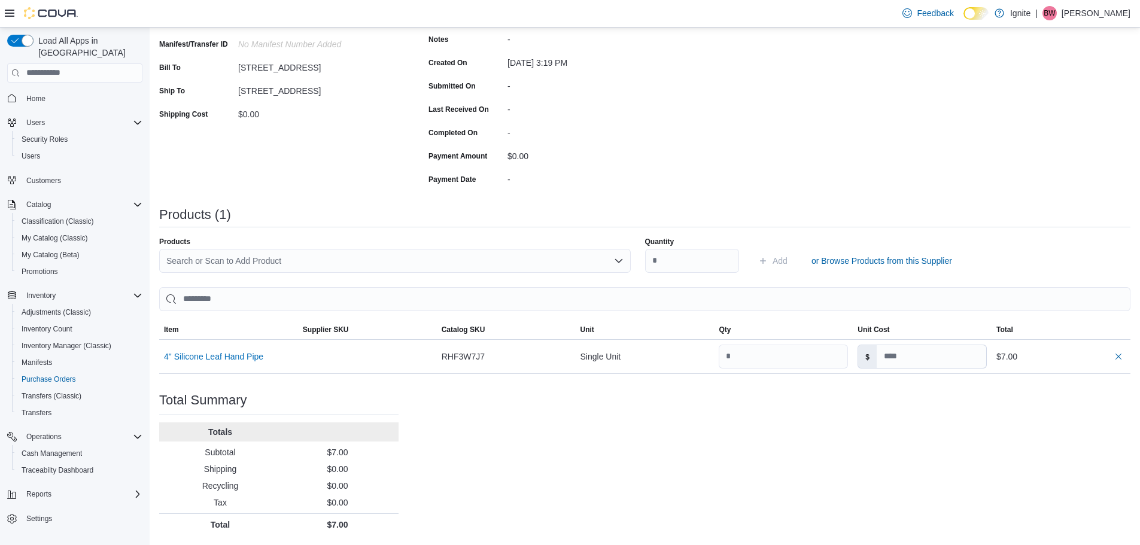
click at [188, 257] on div "Search or Scan to Add Product" at bounding box center [394, 261] width 471 height 24
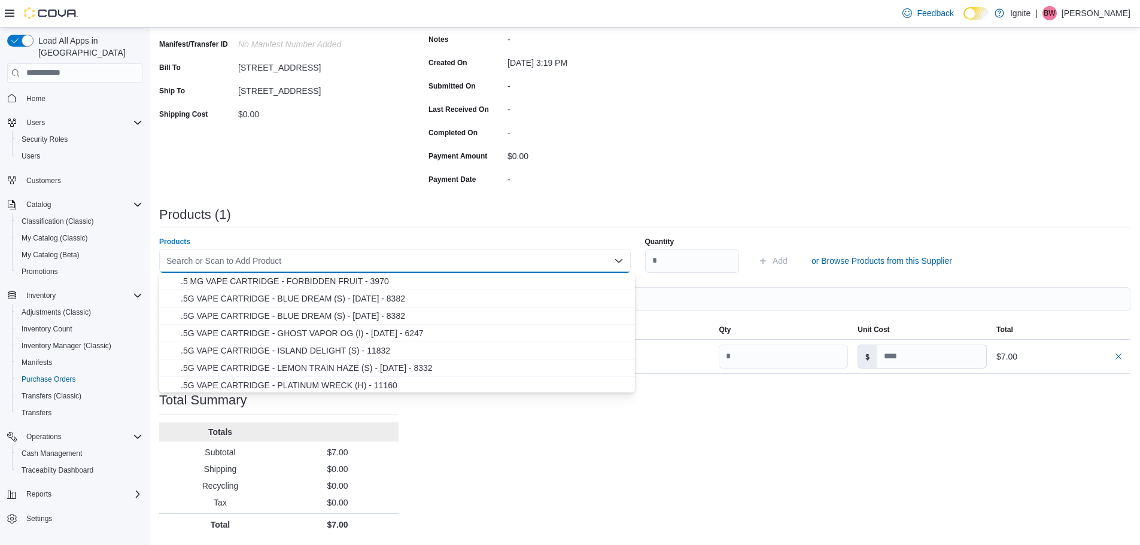
click at [188, 257] on div "Search or Scan to Add Product Combo box. Selected. Combo box input. Search or S…" at bounding box center [394, 261] width 471 height 24
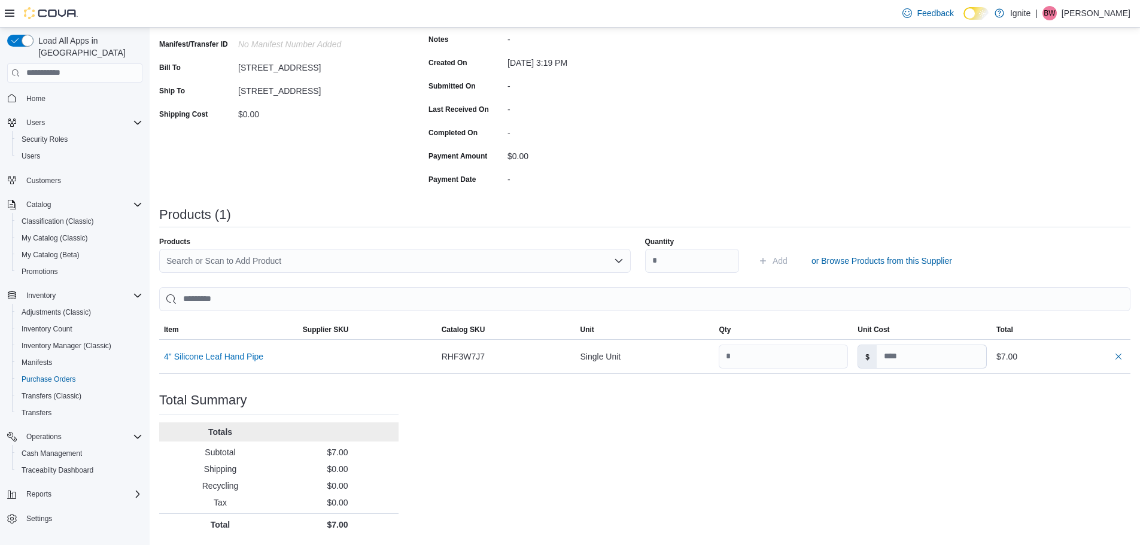
click at [269, 209] on div "Products (1)" at bounding box center [644, 215] width 971 height 14
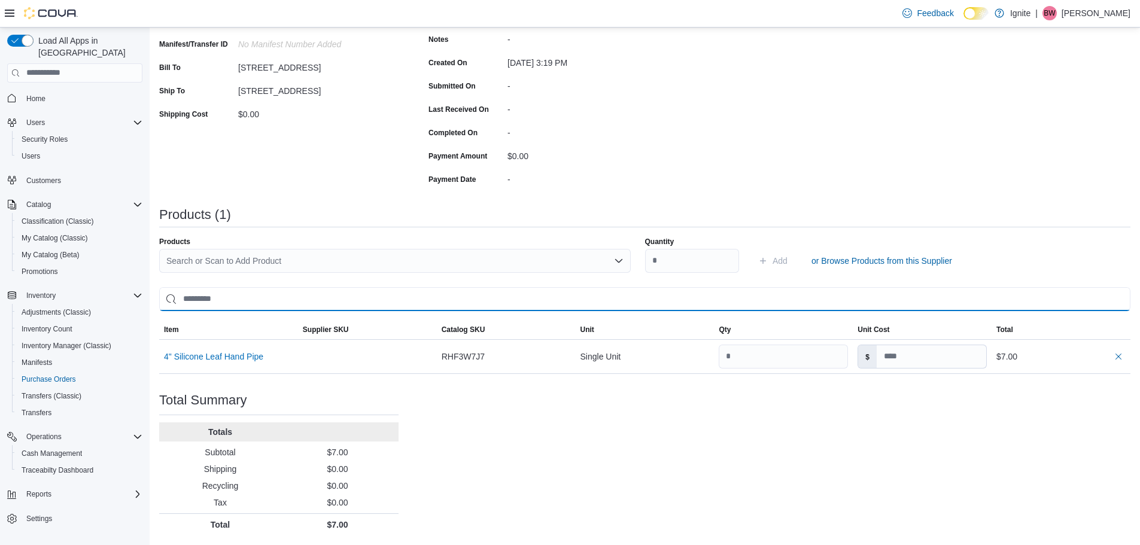
click at [211, 299] on input "search" at bounding box center [644, 299] width 971 height 24
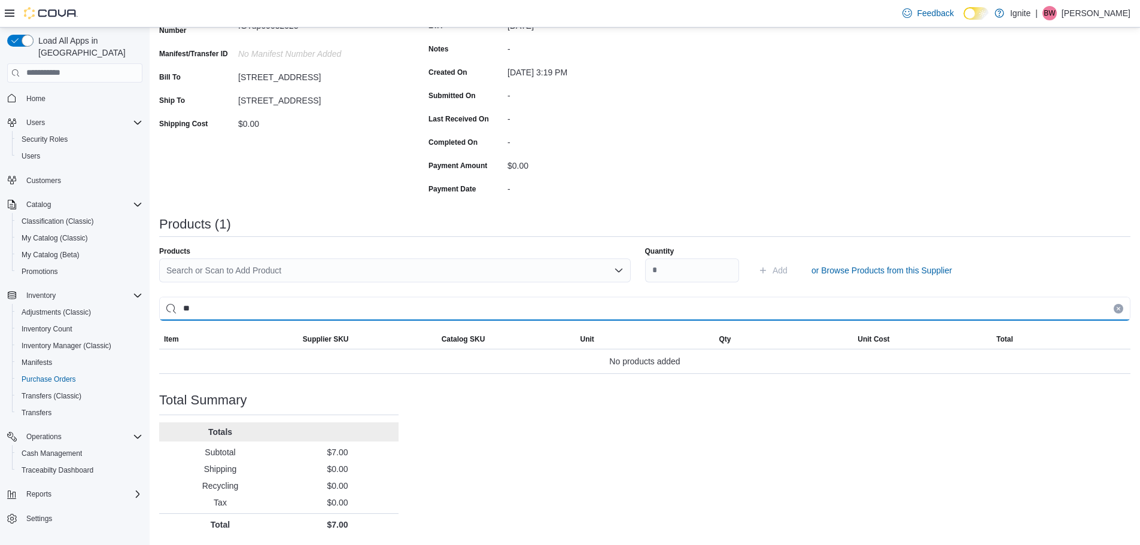
type input "*"
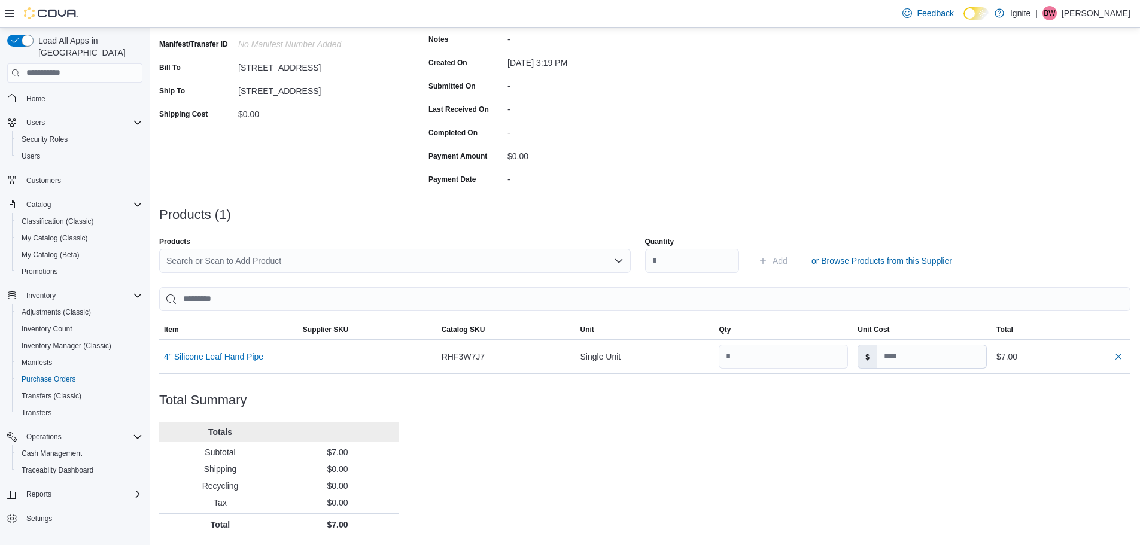
click at [260, 258] on div "Search or Scan to Add Product" at bounding box center [394, 261] width 471 height 24
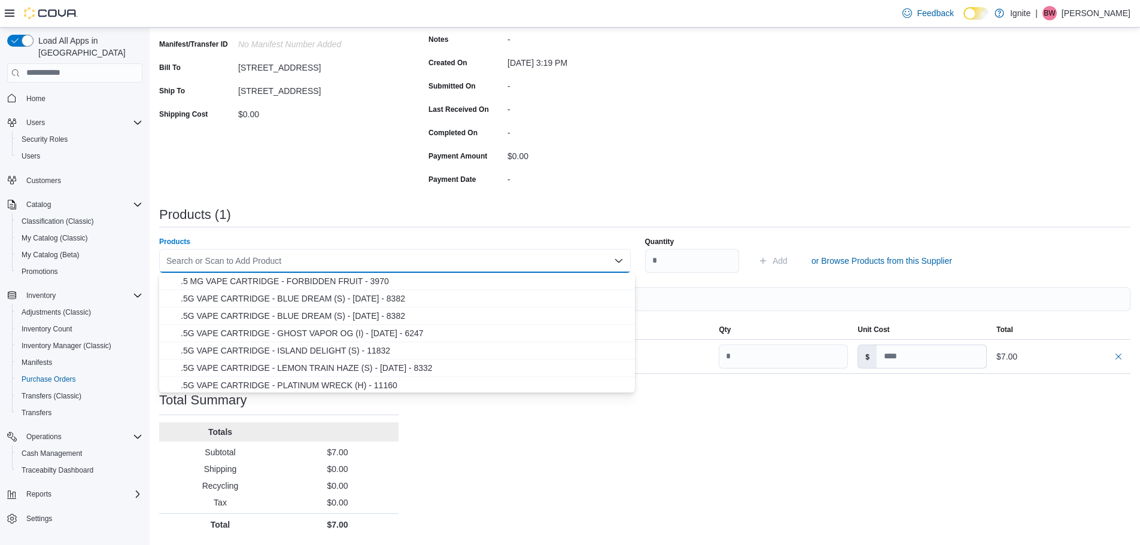
click at [492, 199] on div "Purchase Order: POCJ9Z-469 Feedback Purchase Order Details Edit Status Pending …" at bounding box center [644, 230] width 971 height 609
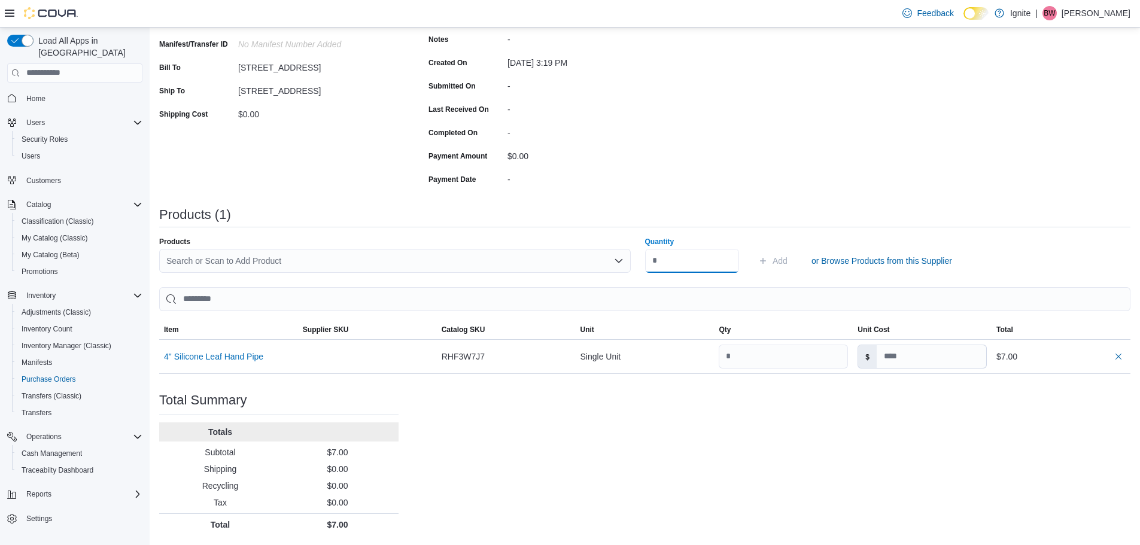
click at [672, 259] on input "Quantity" at bounding box center [692, 261] width 95 height 24
click at [194, 253] on div "Search or Scan to Add Product" at bounding box center [394, 261] width 471 height 24
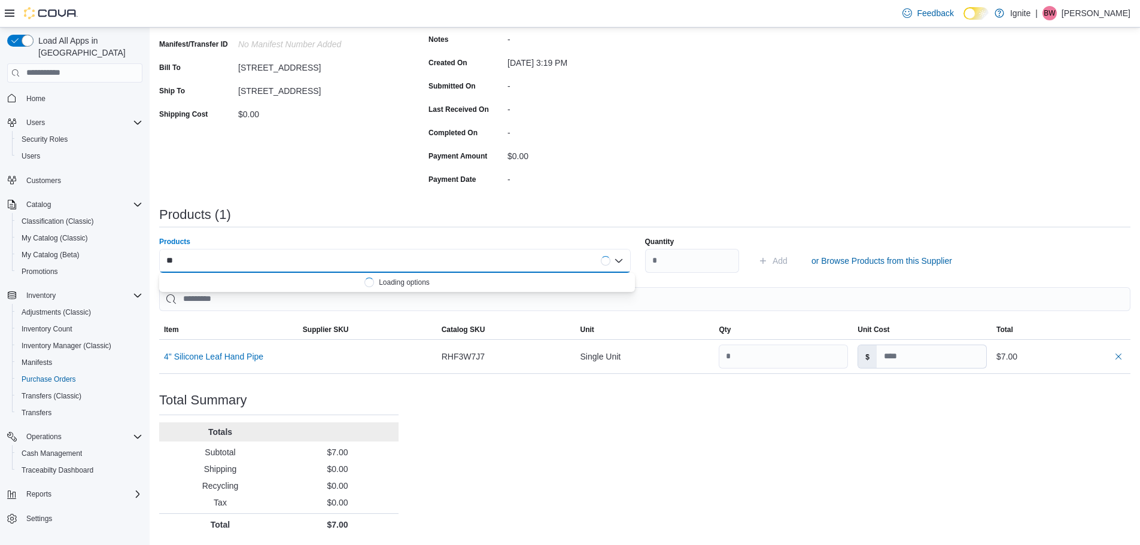
type input "*"
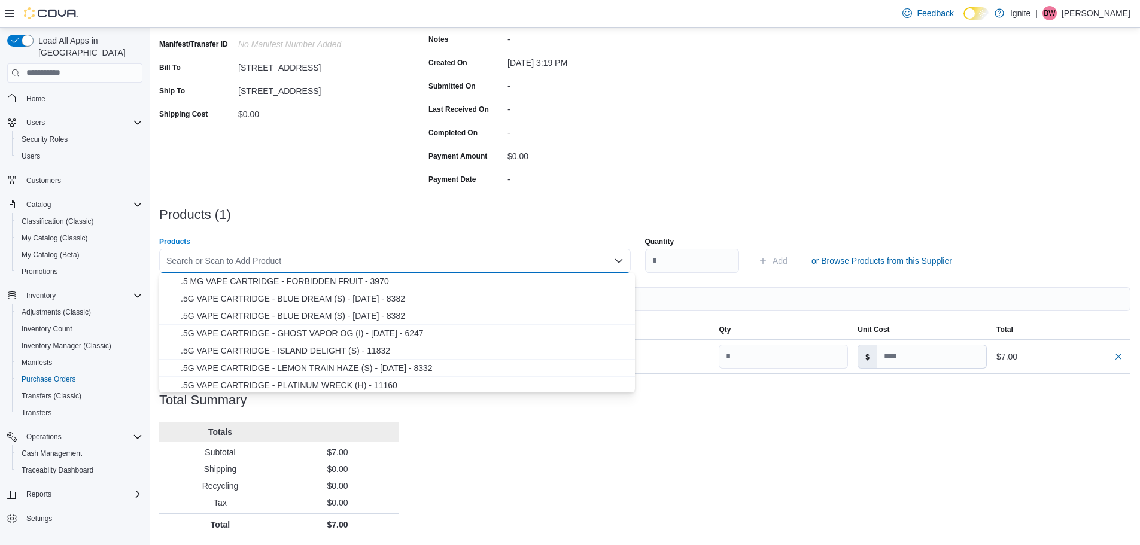
click at [833, 159] on div "Purchase Order: POCJ9Z-469 Feedback Purchase Order Details Edit Status Pending …" at bounding box center [644, 230] width 971 height 609
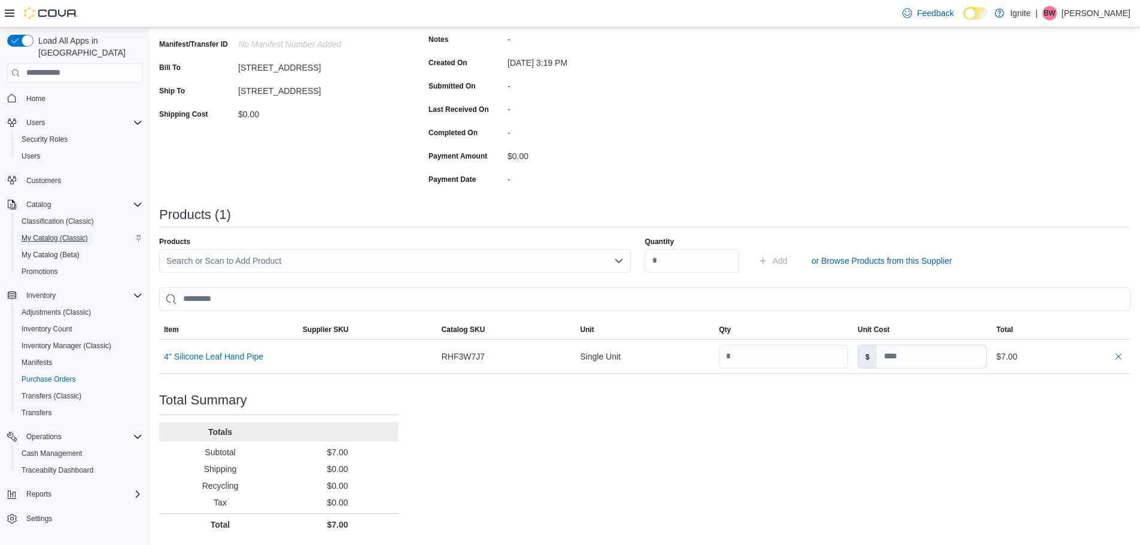
click at [29, 233] on span "My Catalog (Classic)" at bounding box center [55, 238] width 66 height 10
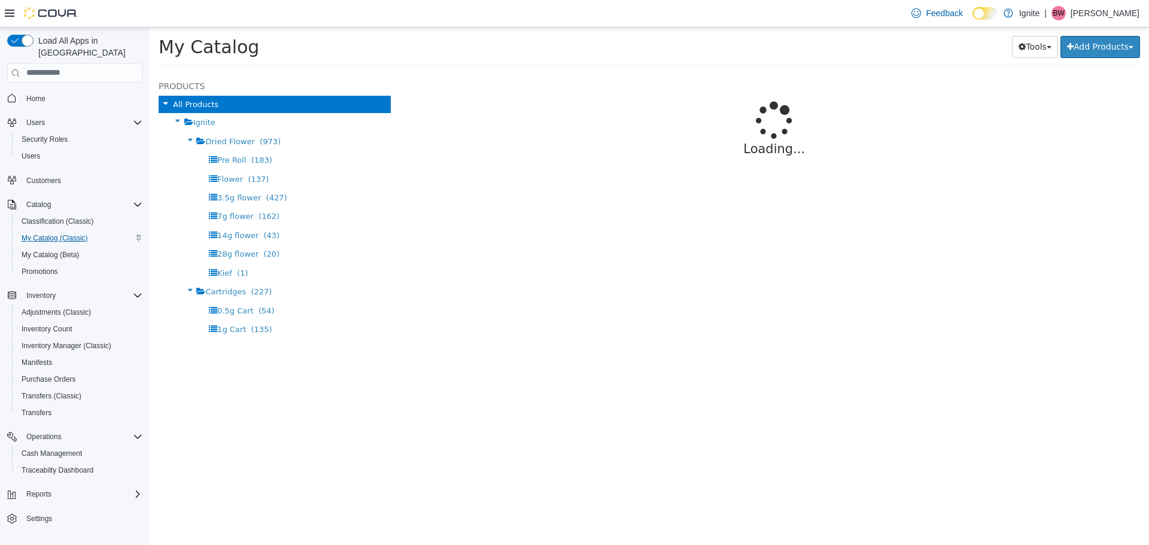
select select "**********"
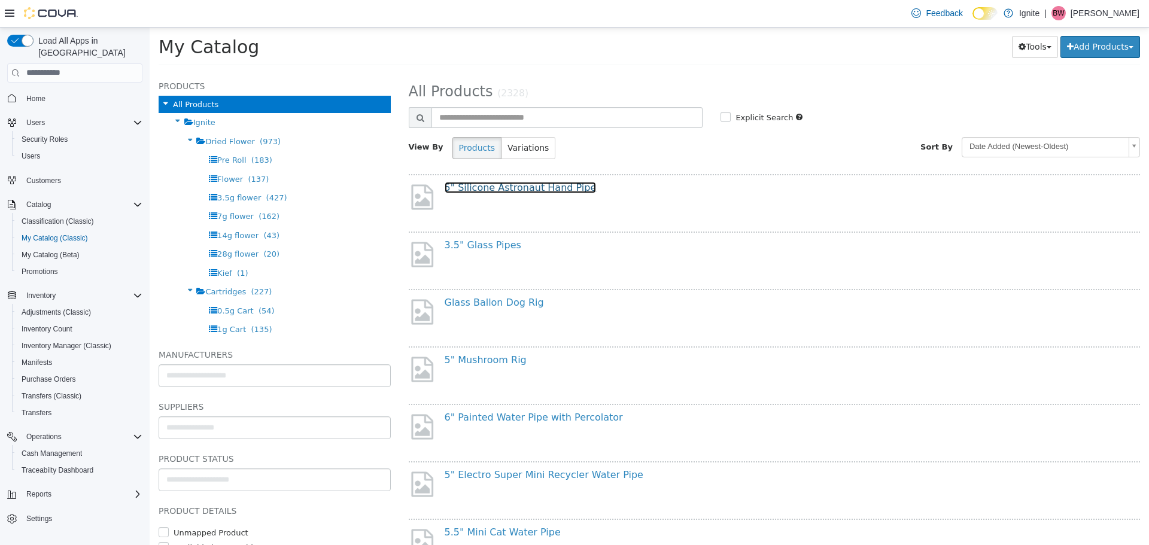
click at [530, 188] on link "5" Silicone Astronaut Hand Pipe" at bounding box center [521, 186] width 152 height 11
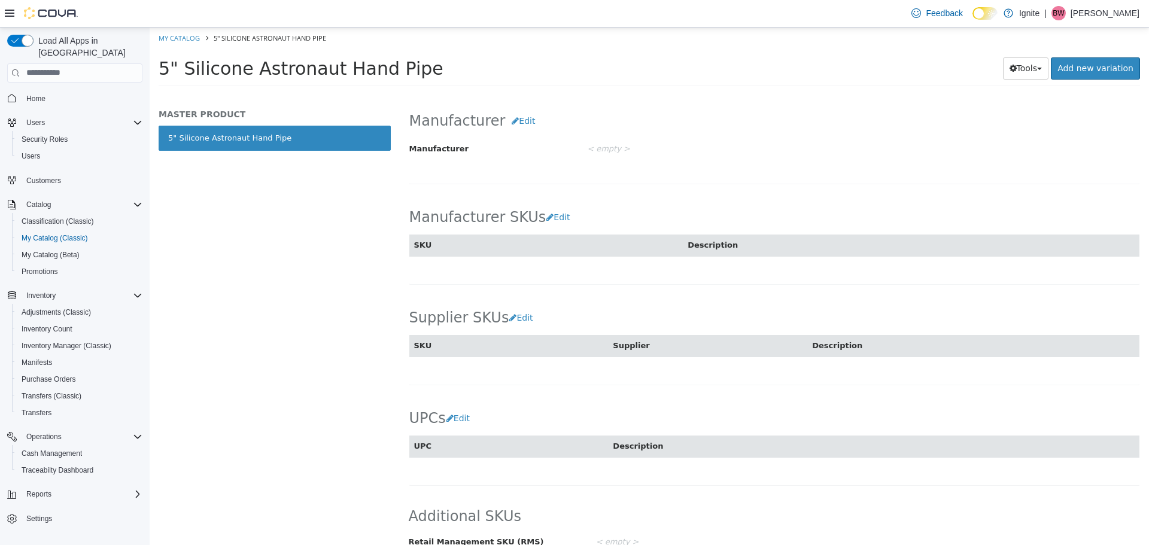
scroll to position [582, 0]
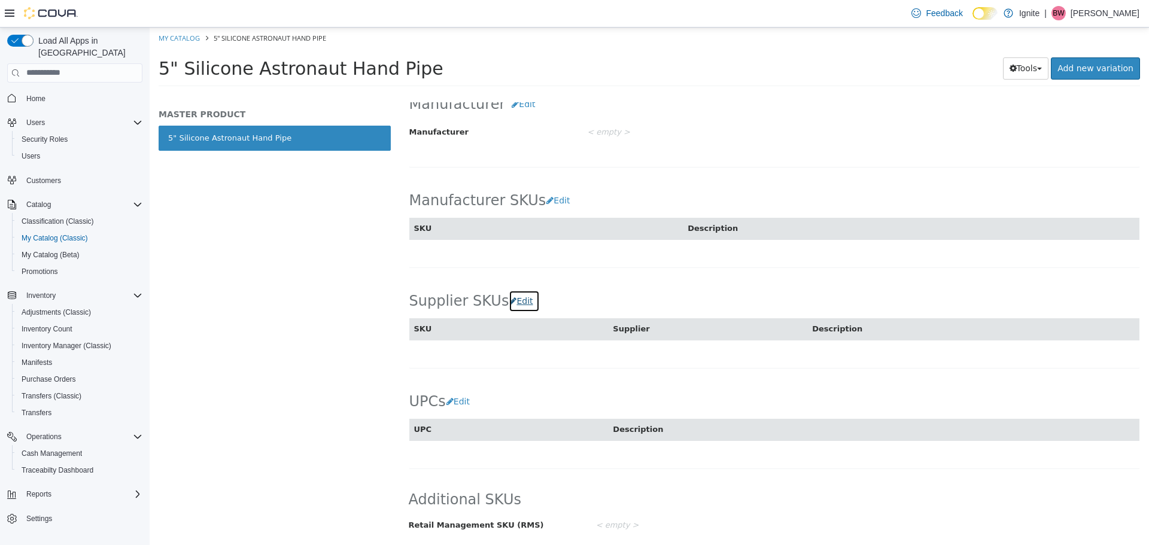
click at [515, 300] on button "Edit" at bounding box center [524, 301] width 31 height 22
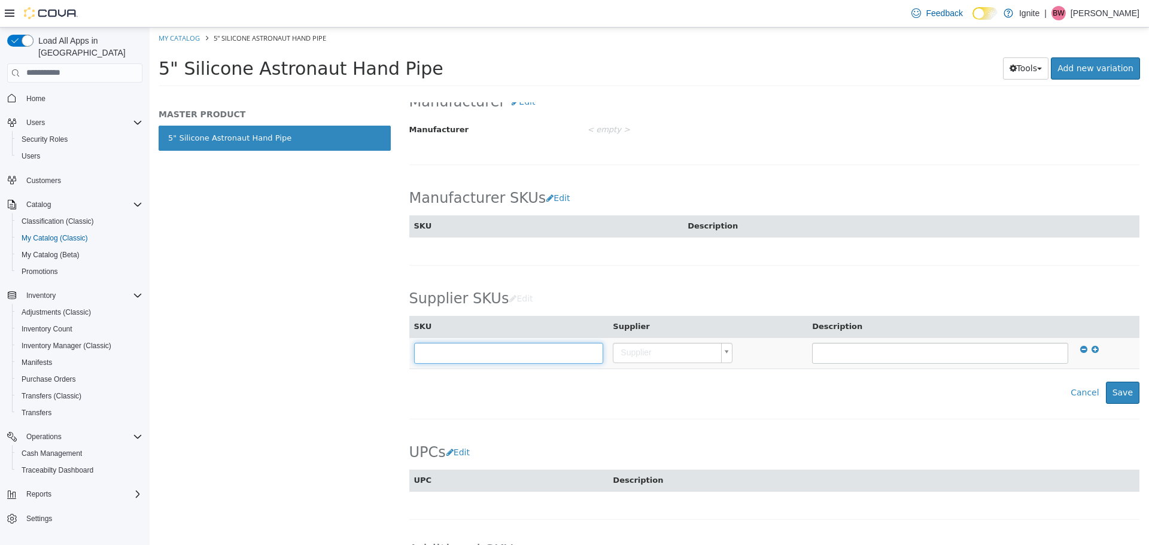
click at [488, 355] on input "text" at bounding box center [509, 352] width 190 height 21
type input "*"
click at [726, 93] on body "Saving Bulk Changes... × My Catalog 5" Silicone Astronaut Hand Pipe 5" Silicone…" at bounding box center [649, 60] width 999 height 66
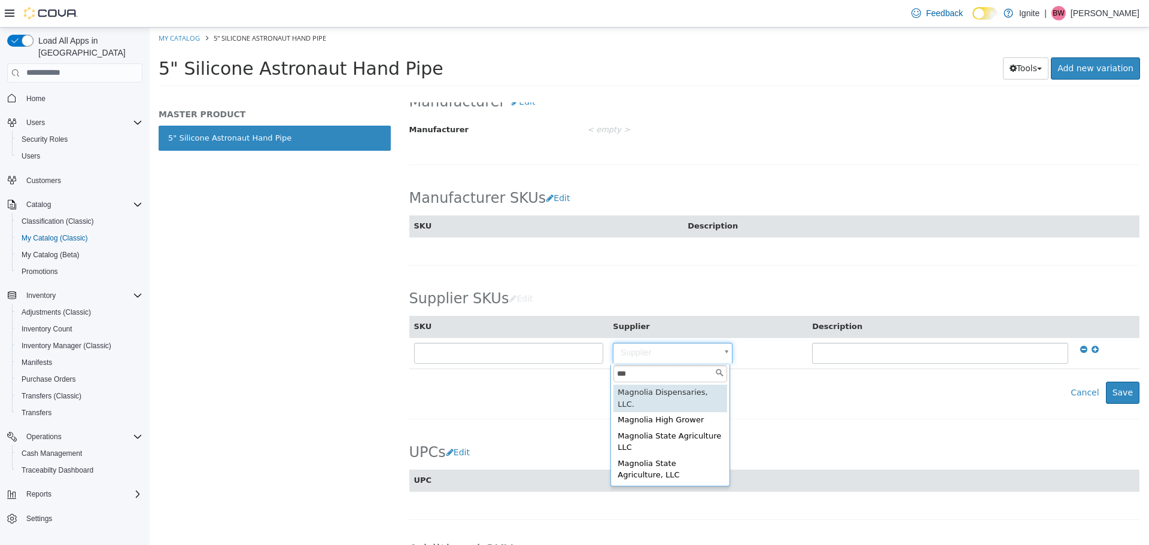
type input "***"
type input "**********"
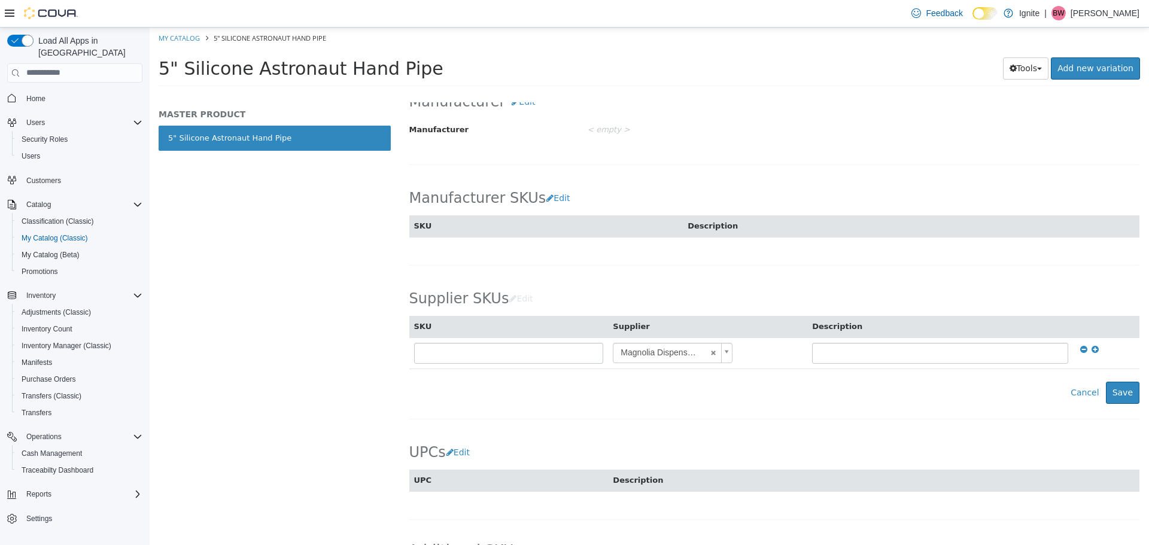
click at [669, 391] on div "Cancel Save" at bounding box center [774, 392] width 730 height 22
click at [1116, 395] on button "Save" at bounding box center [1123, 392] width 34 height 22
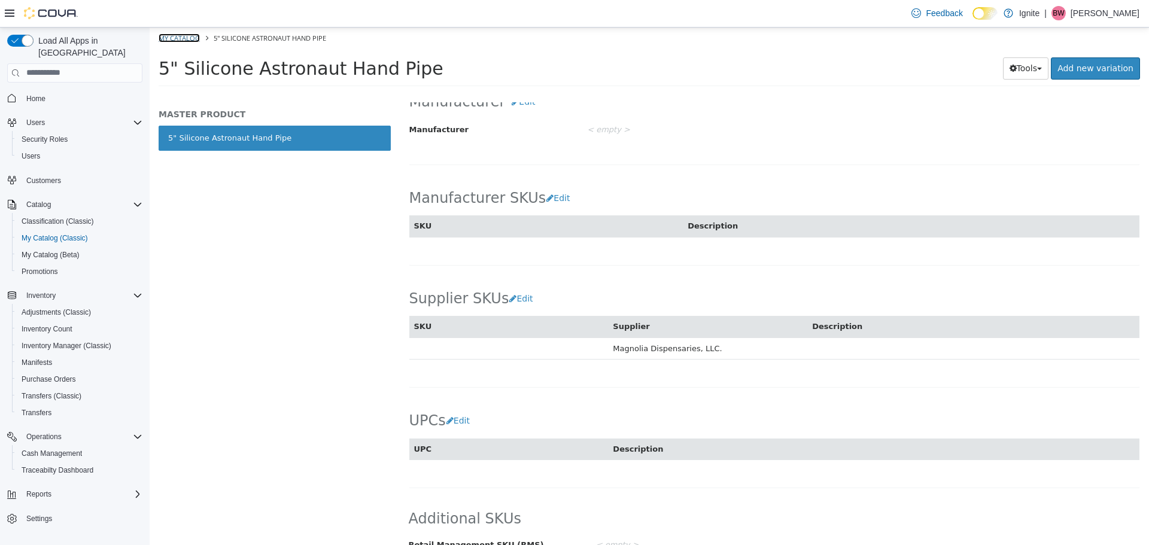
click at [189, 39] on link "My Catalog" at bounding box center [179, 37] width 41 height 9
select select "**********"
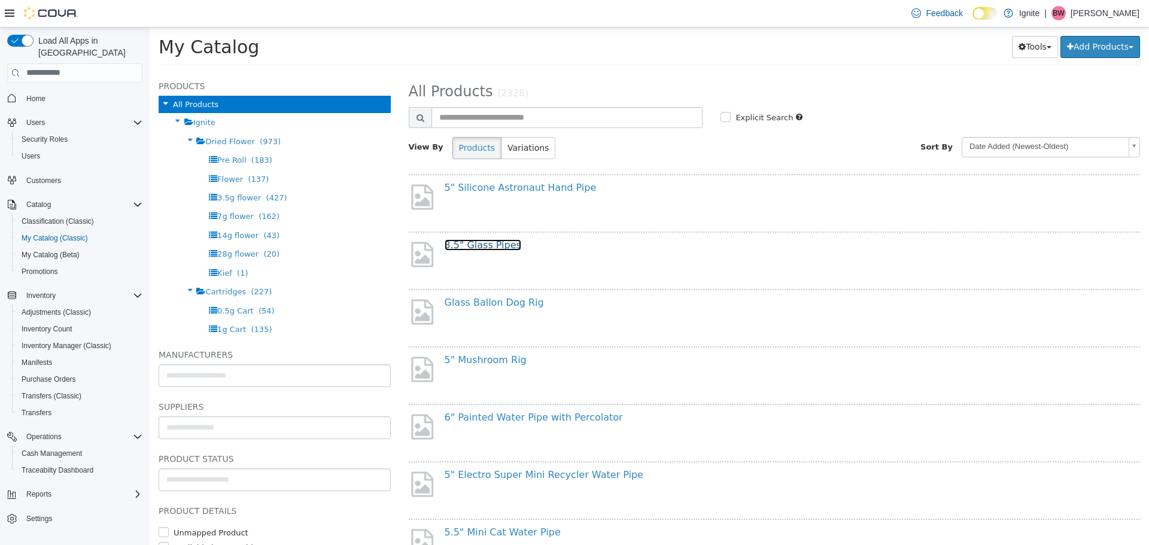
click at [478, 245] on link "3.5" Glass Pipes" at bounding box center [483, 244] width 77 height 11
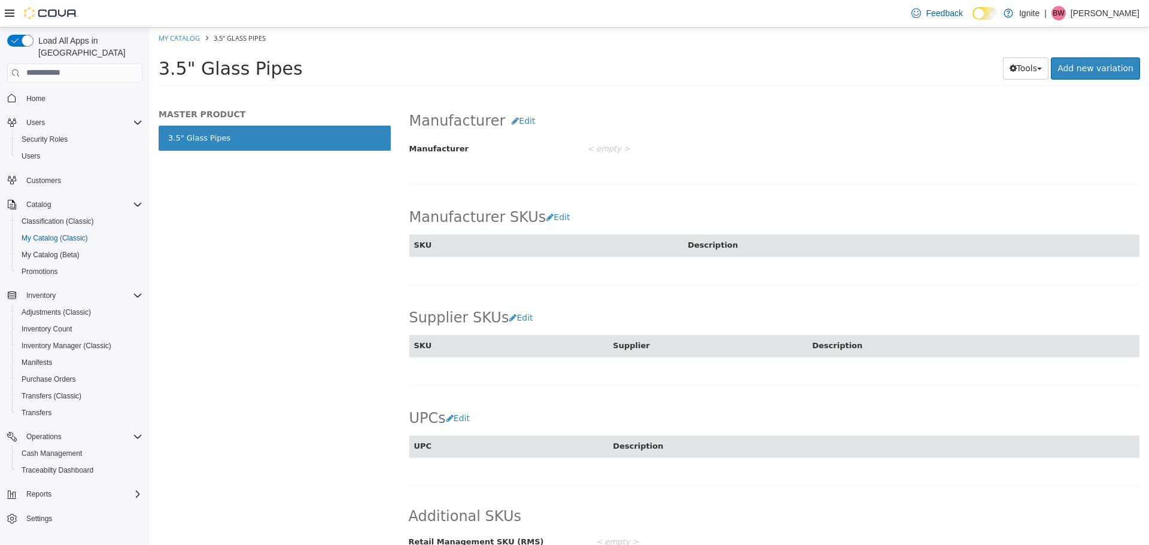
scroll to position [582, 0]
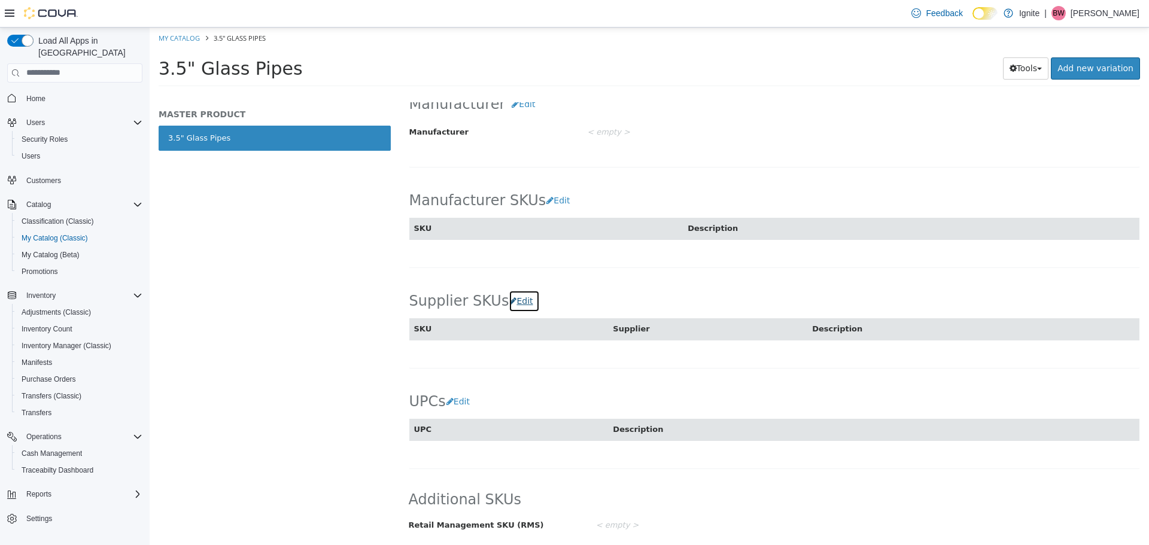
click at [511, 298] on button "Edit" at bounding box center [524, 301] width 31 height 22
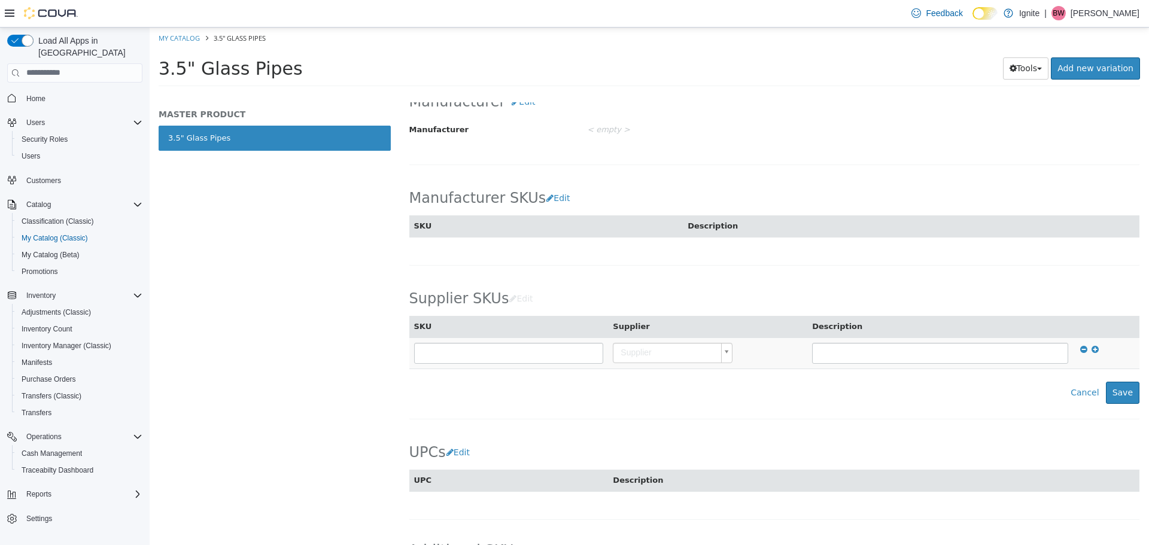
click at [632, 93] on body "Saving Bulk Changes... × Saved changes My Catalog 3.5" Glass Pipes 3.5" Glass P…" at bounding box center [649, 60] width 999 height 66
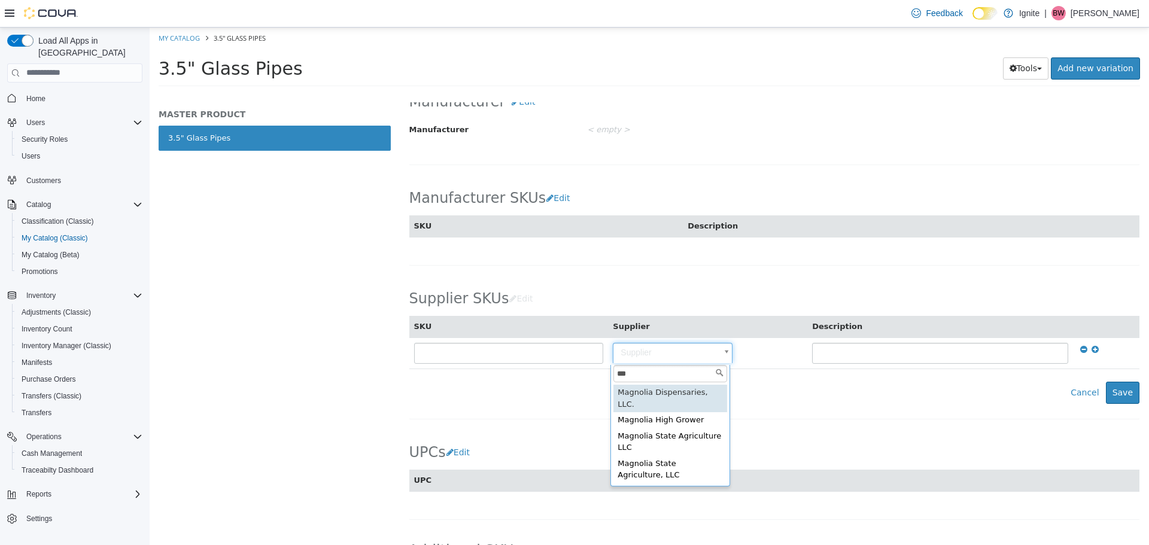
type input "***"
type input "**********"
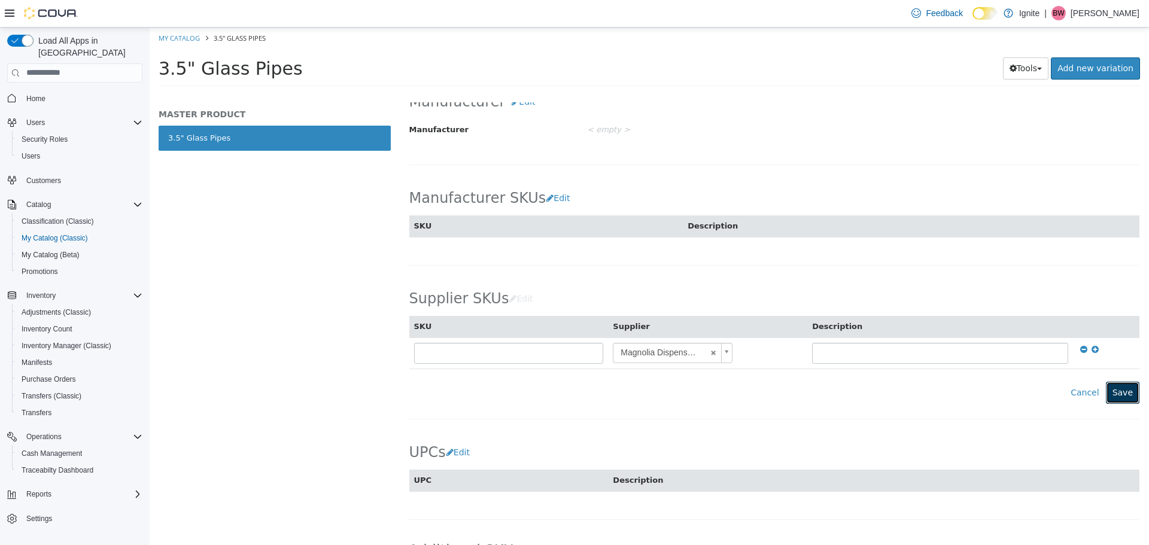
click at [1115, 392] on button "Save" at bounding box center [1123, 392] width 34 height 22
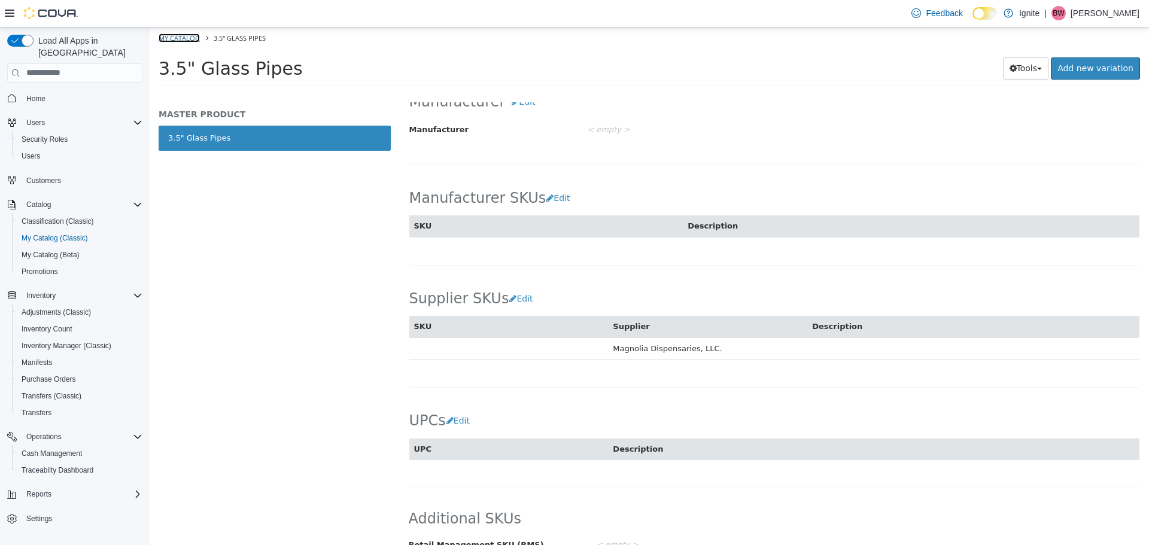
click at [167, 38] on link "My Catalog" at bounding box center [179, 37] width 41 height 9
select select "**********"
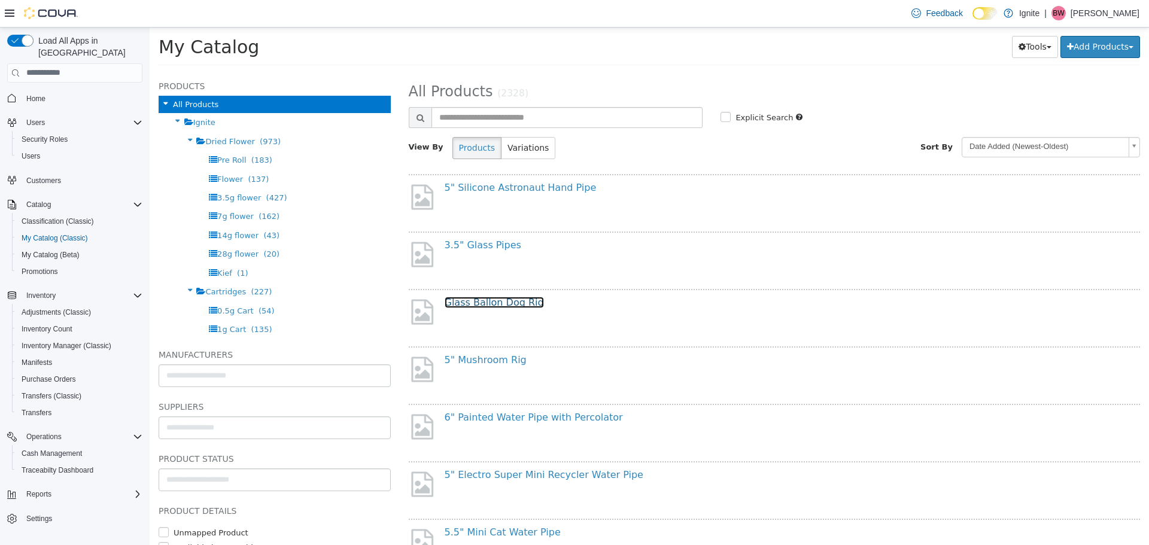
click at [483, 303] on link "Glass Ballon Dog Rig" at bounding box center [494, 301] width 99 height 11
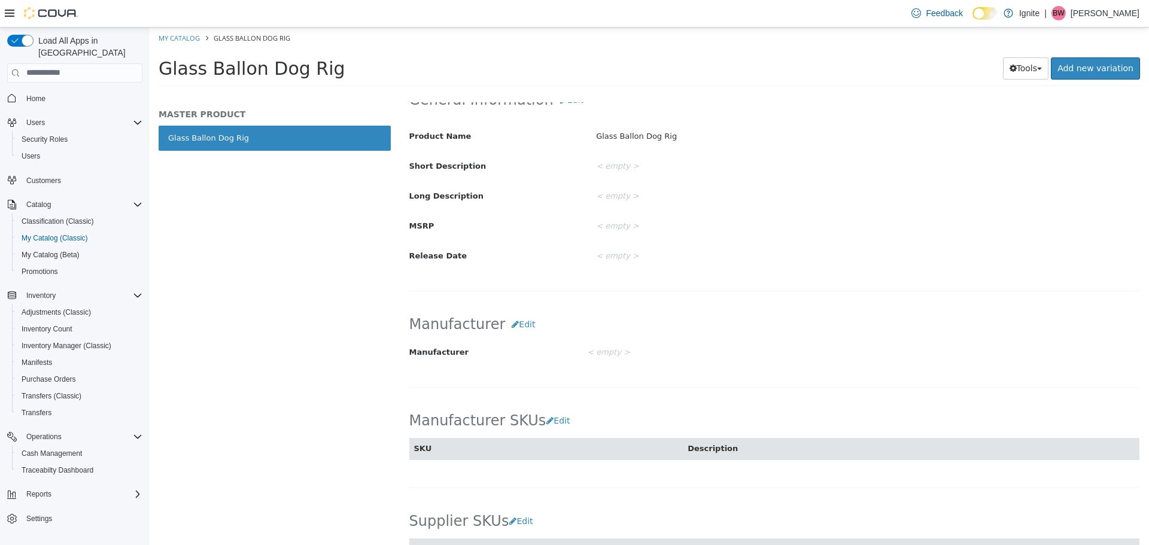
scroll to position [582, 0]
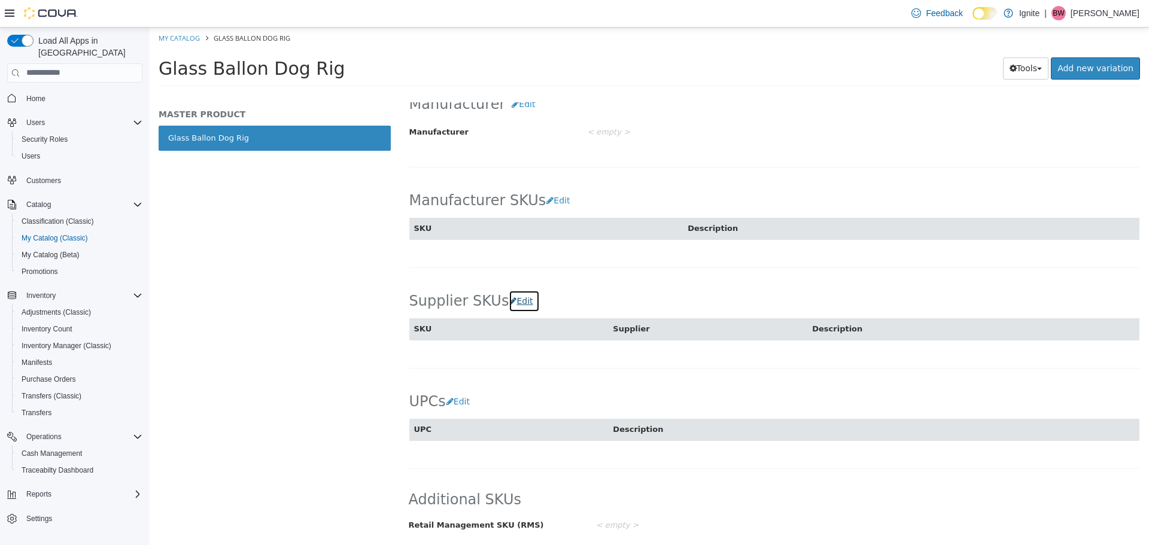
click at [510, 299] on button "Edit" at bounding box center [524, 301] width 31 height 22
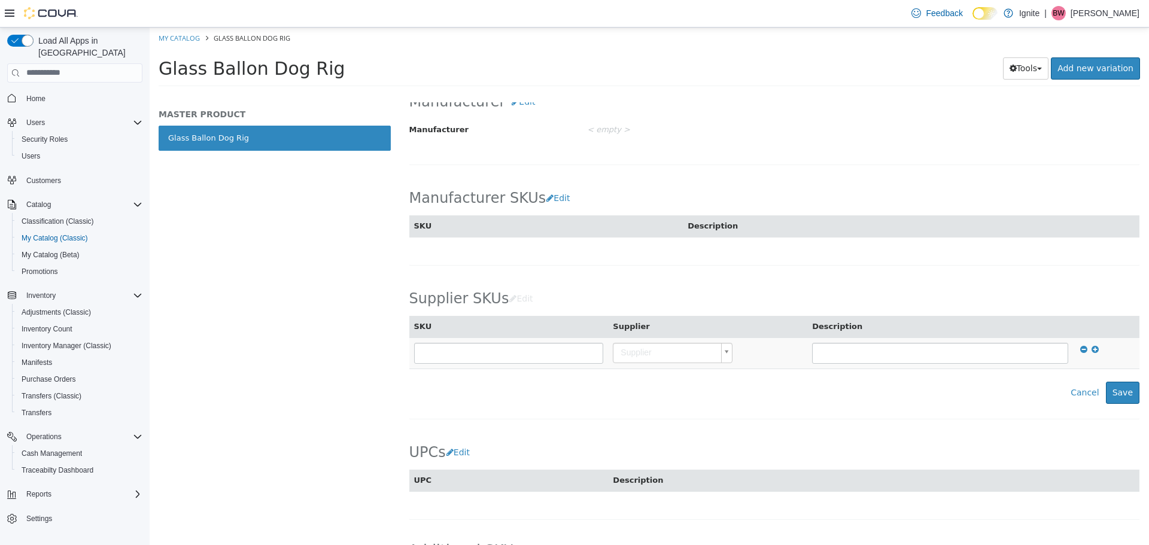
click at [692, 93] on body "Saving Bulk Changes... × Saved changes My Catalog Glass Ballon Dog Rig Glass Ba…" at bounding box center [649, 60] width 999 height 66
click at [723, 93] on body "Saving Bulk Changes... × Saved changes My Catalog Glass Ballon Dog Rig Glass Ba…" at bounding box center [649, 60] width 999 height 66
click at [724, 93] on body "Saving Bulk Changes... × Saved changes My Catalog Glass Ballon Dog Rig Glass Ba…" at bounding box center [649, 60] width 999 height 66
type input "*"
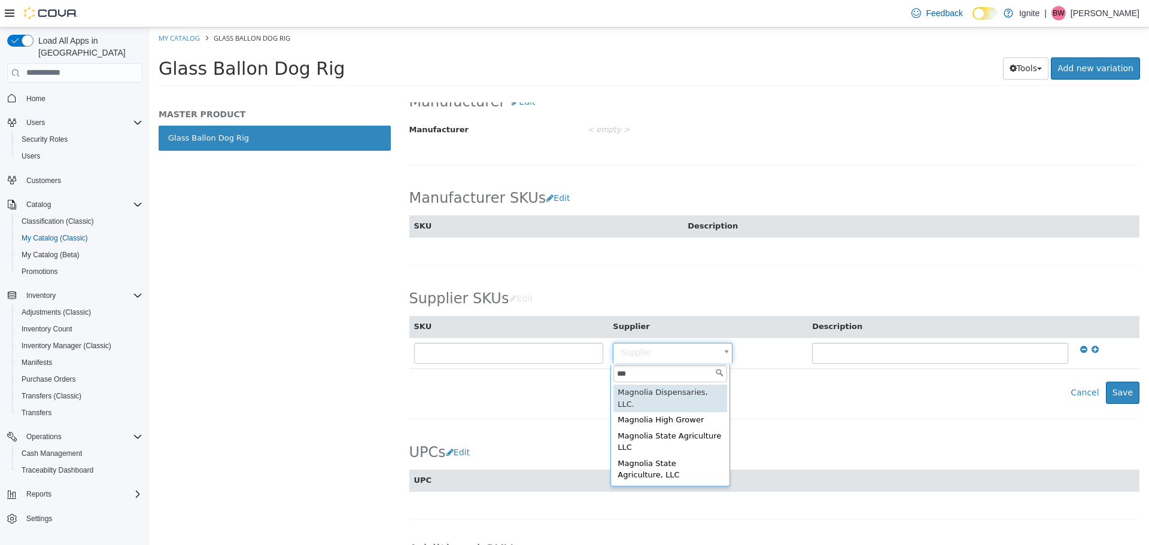
type input "***"
type input "**********"
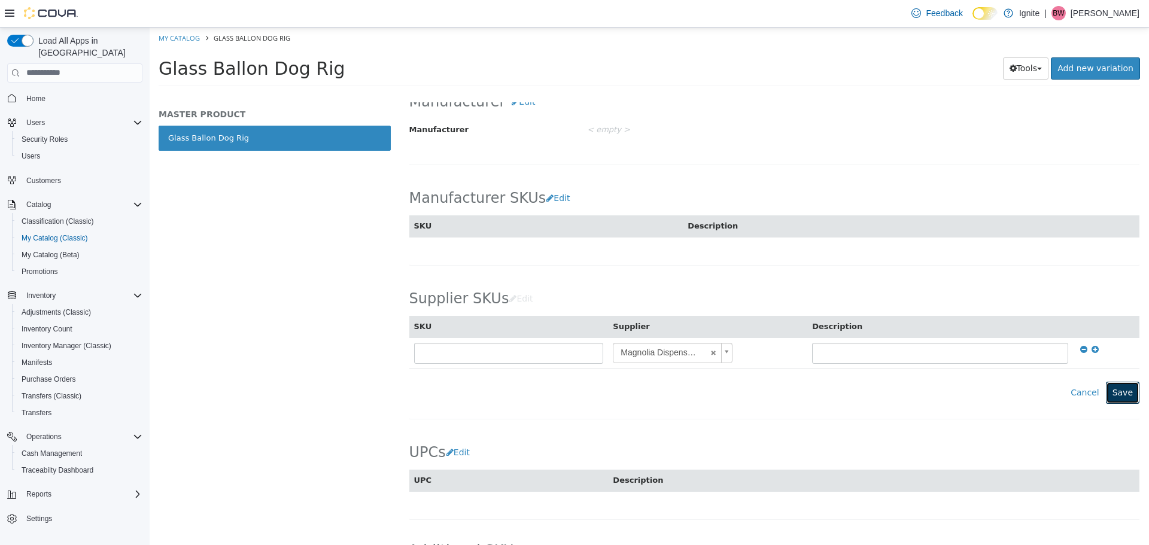
click at [1116, 397] on button "Save" at bounding box center [1123, 392] width 34 height 22
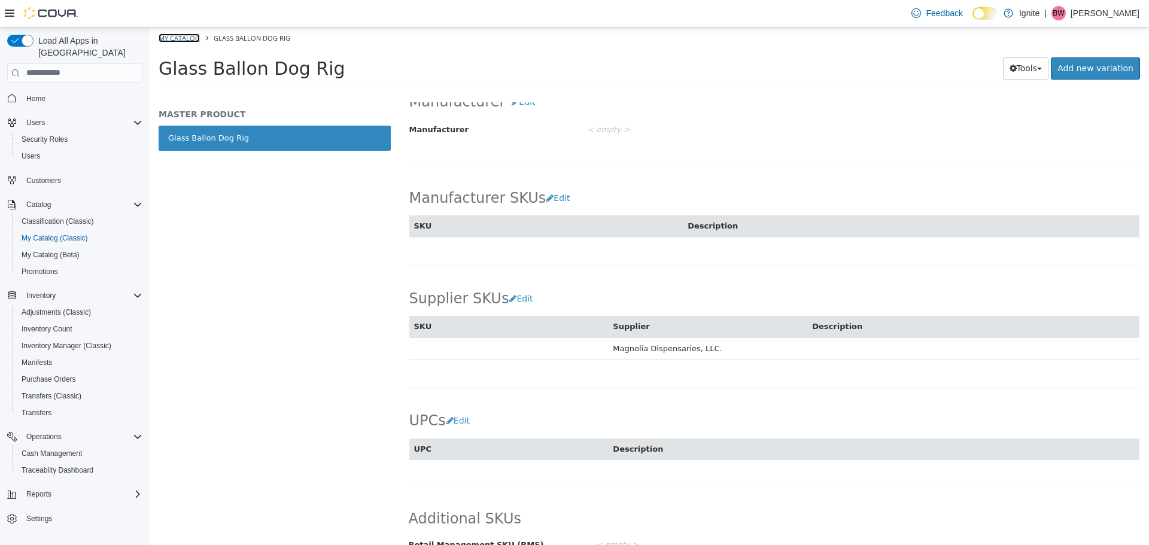
click at [181, 40] on link "My Catalog" at bounding box center [179, 37] width 41 height 9
select select "**********"
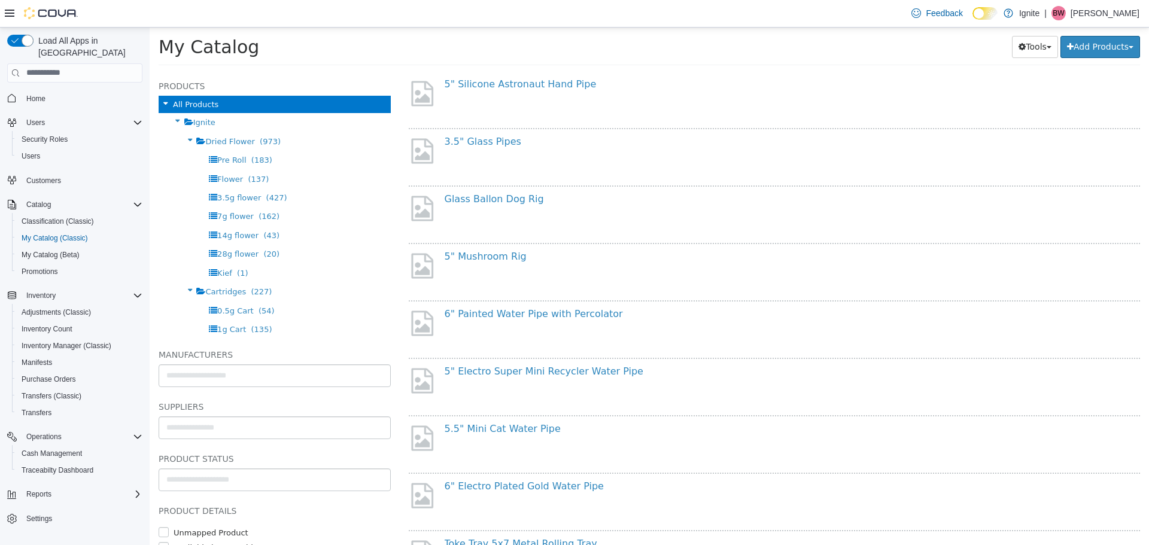
scroll to position [120, 0]
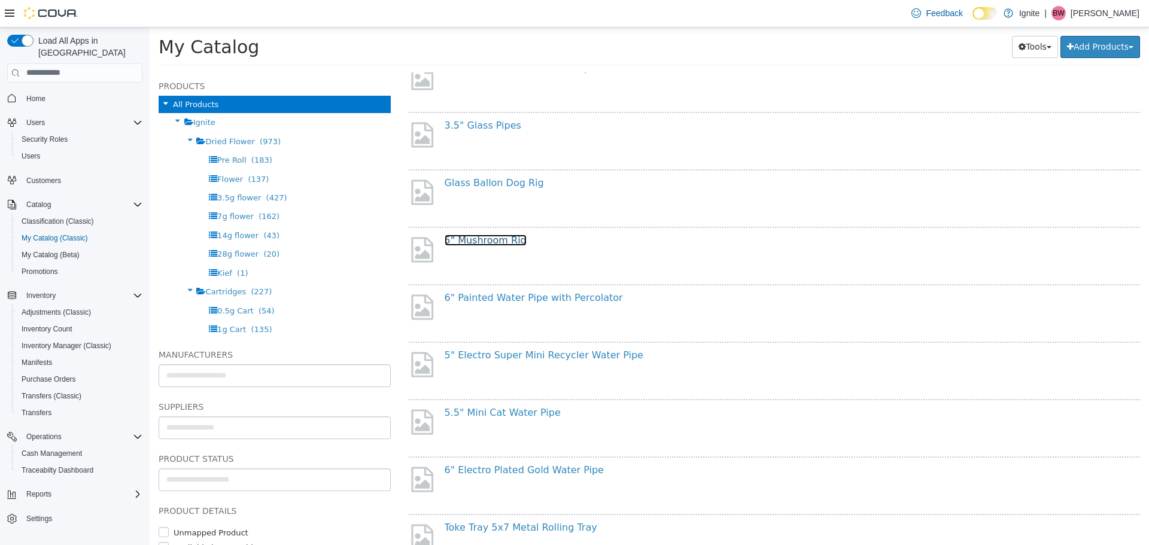
click at [509, 242] on link "5" Mushroom Rig" at bounding box center [486, 239] width 82 height 11
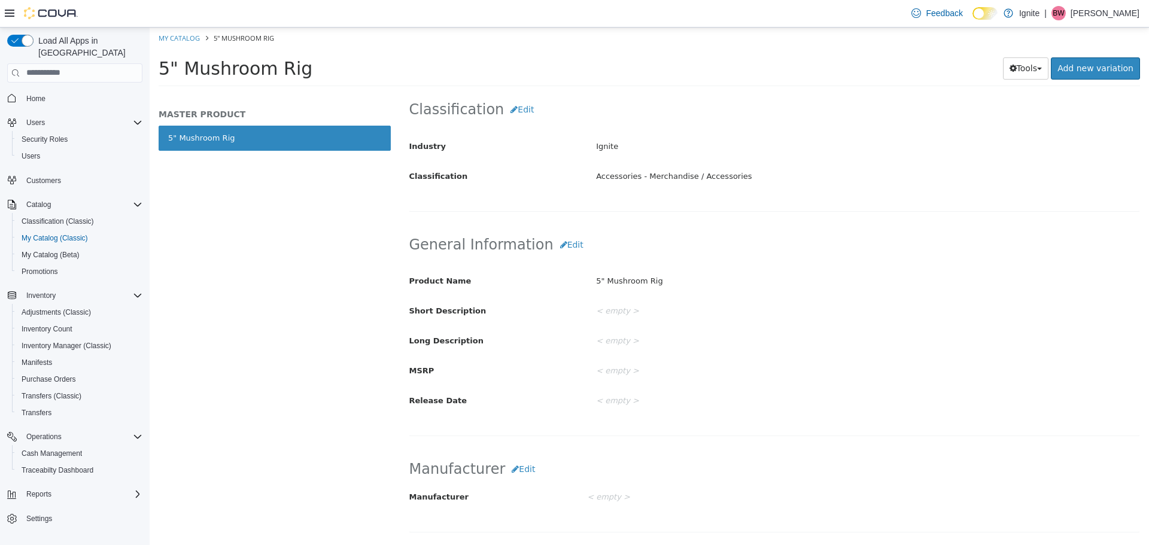
scroll to position [538, 0]
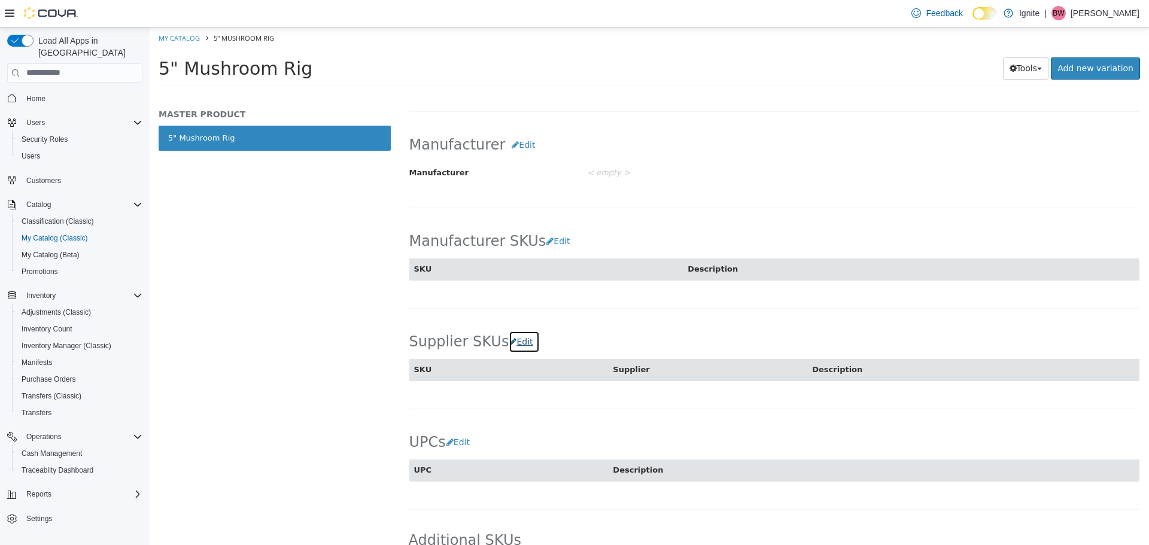
click at [518, 344] on button "Edit" at bounding box center [524, 341] width 31 height 22
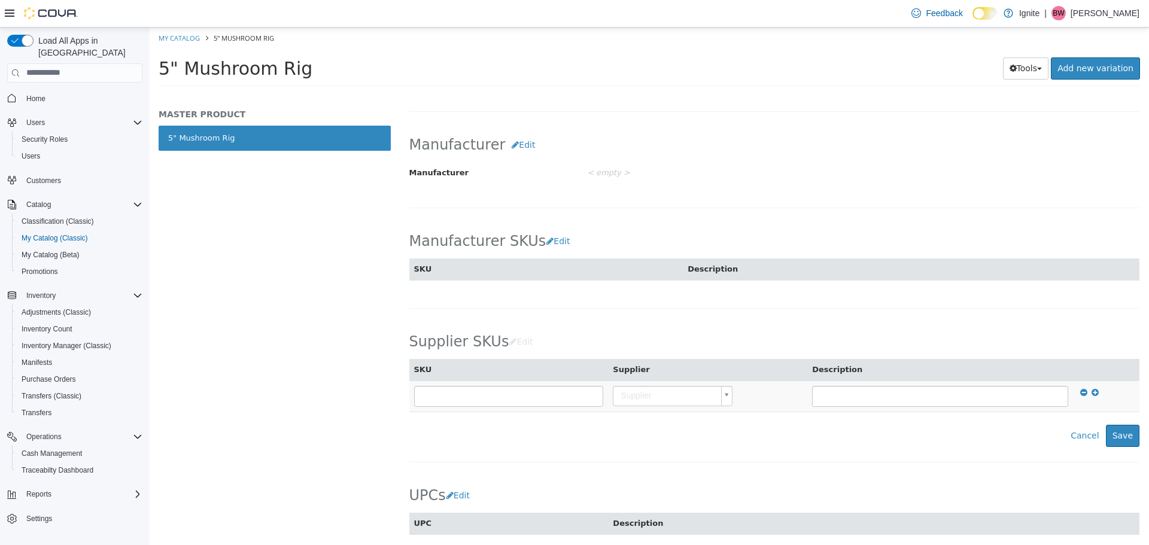
click at [677, 93] on body "Saving Bulk Changes... × Saved changes My Catalog 5" Mushroom Rig 5" Mushroom R…" at bounding box center [649, 60] width 999 height 66
type input "***"
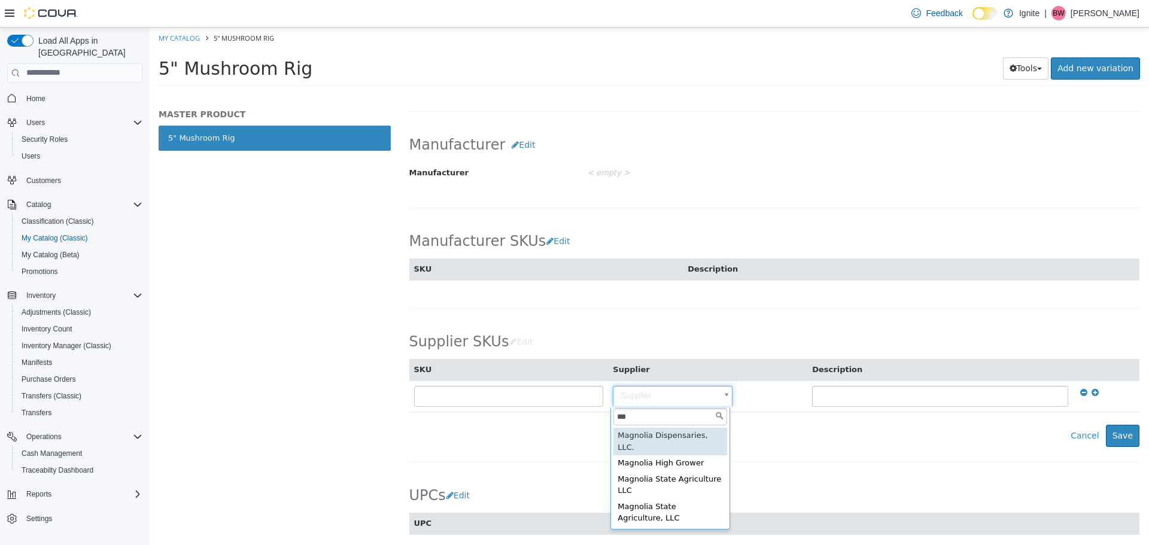
type input "**********"
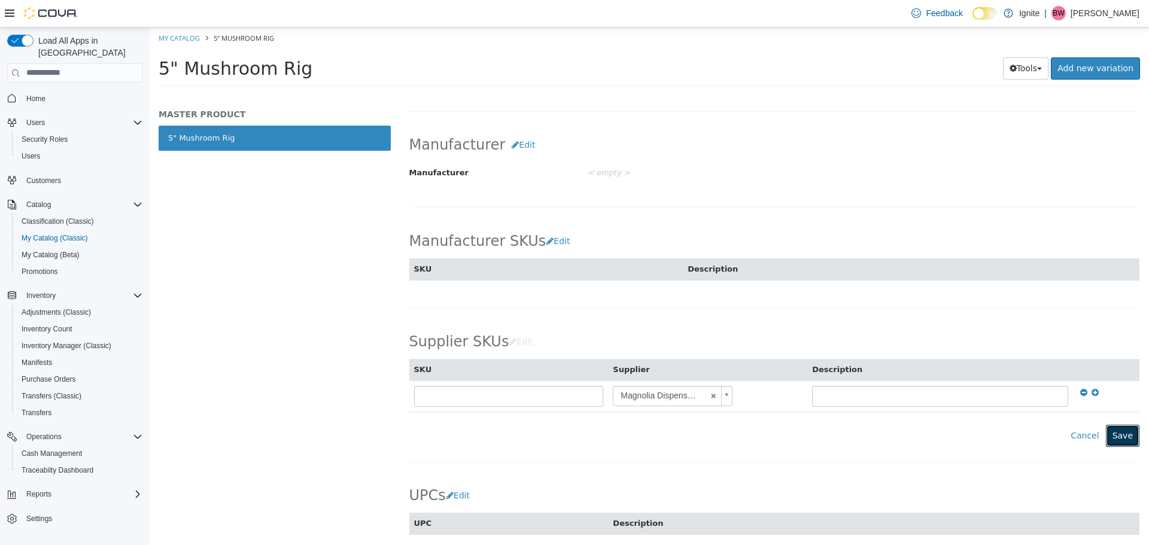
click at [1112, 439] on button "Save" at bounding box center [1123, 435] width 34 height 22
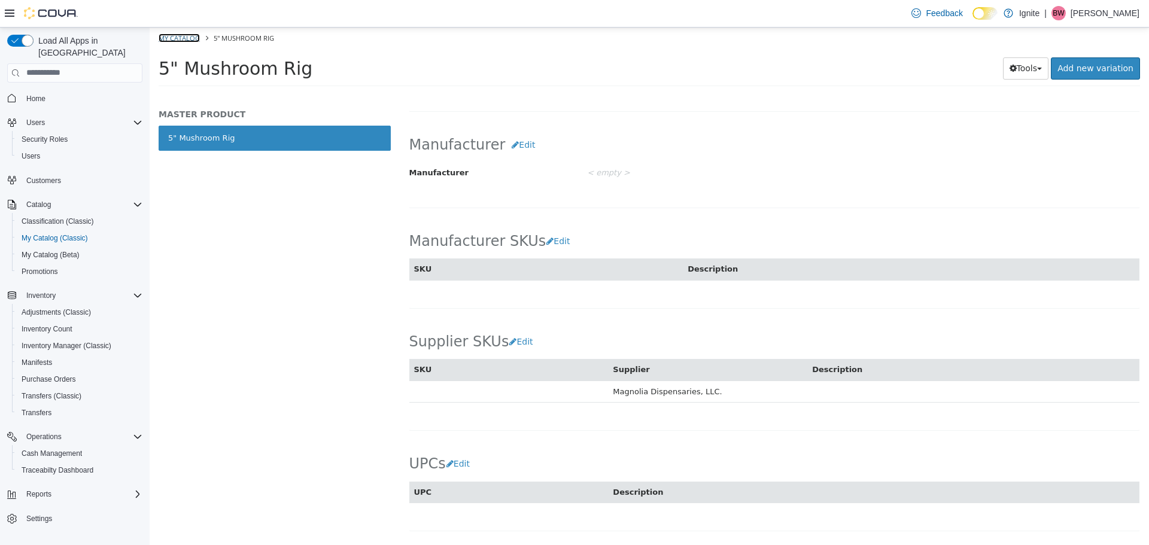
click at [189, 34] on link "My Catalog" at bounding box center [179, 37] width 41 height 9
select select "**********"
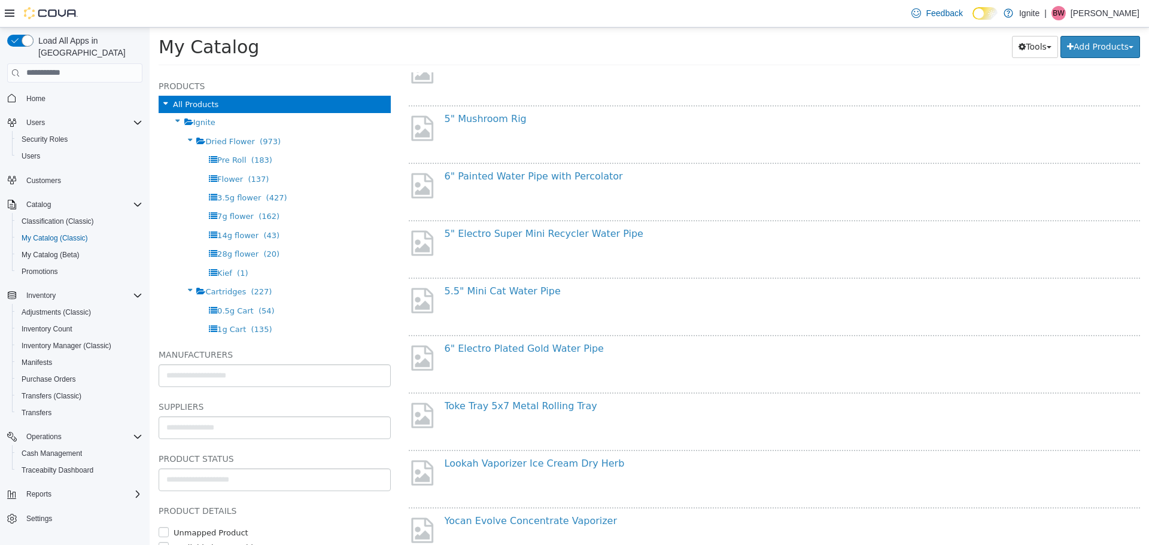
scroll to position [299, 0]
click at [488, 120] on link "6" Painted Water Pipe with Percolator" at bounding box center [534, 117] width 178 height 11
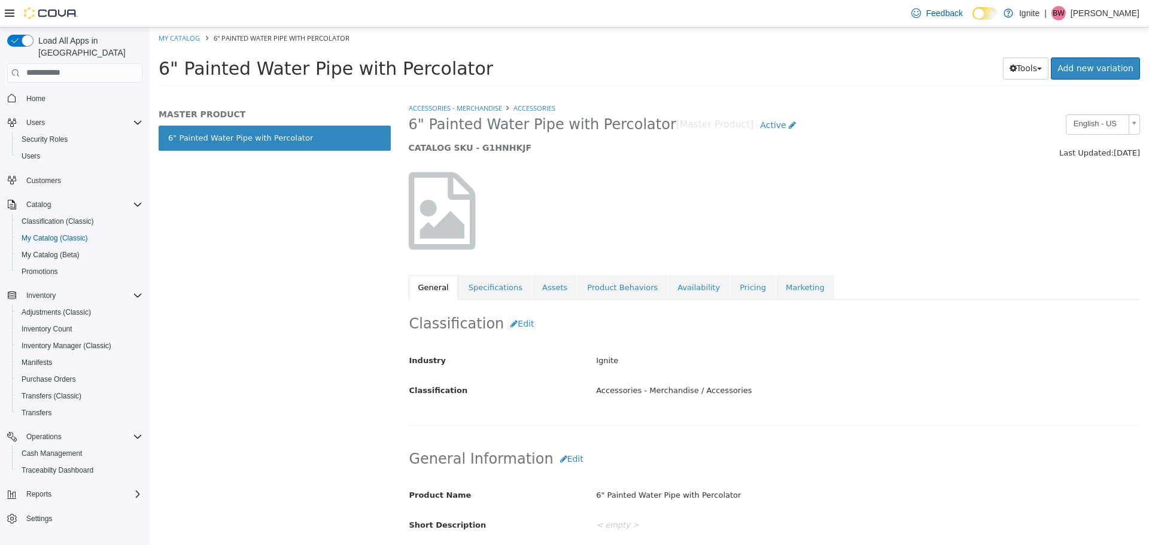
scroll to position [538, 0]
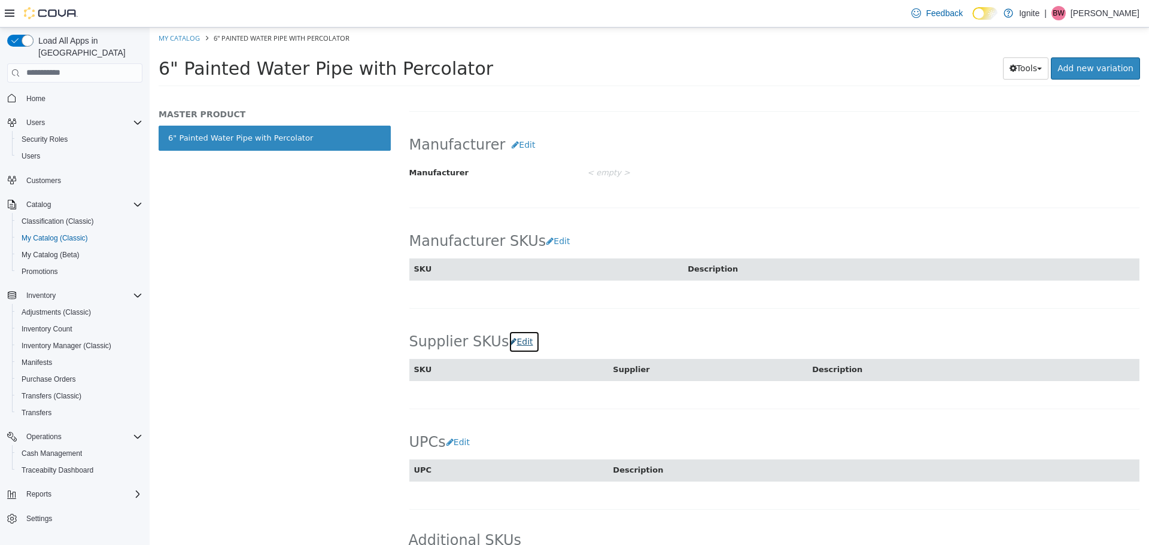
click at [516, 342] on button "Edit" at bounding box center [524, 341] width 31 height 22
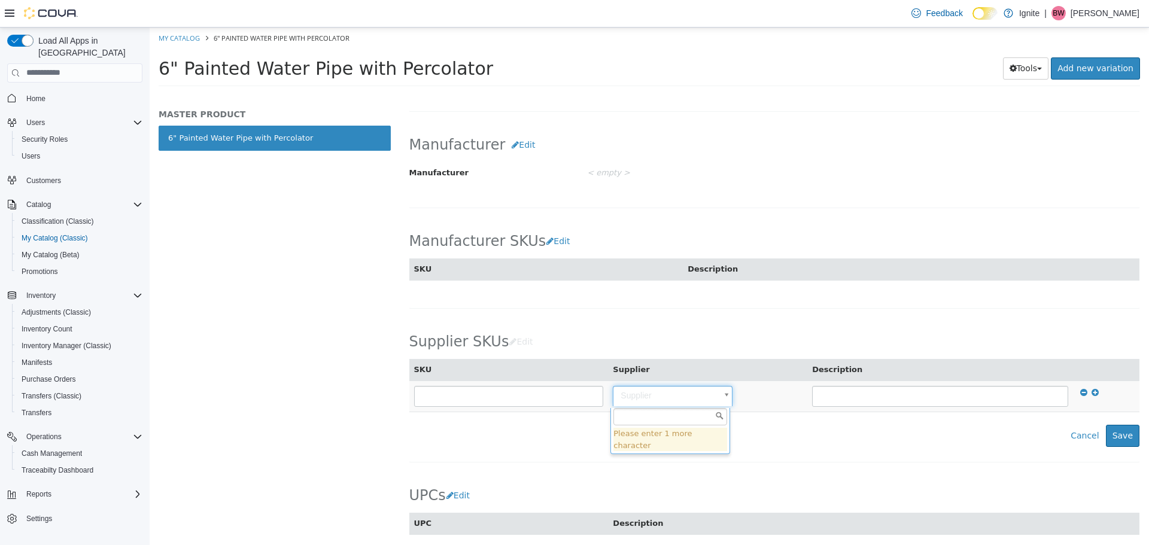
click at [649, 93] on body "Saving Bulk Changes... × Saved changes My Catalog 6" Painted Water Pipe with Pe…" at bounding box center [649, 60] width 999 height 66
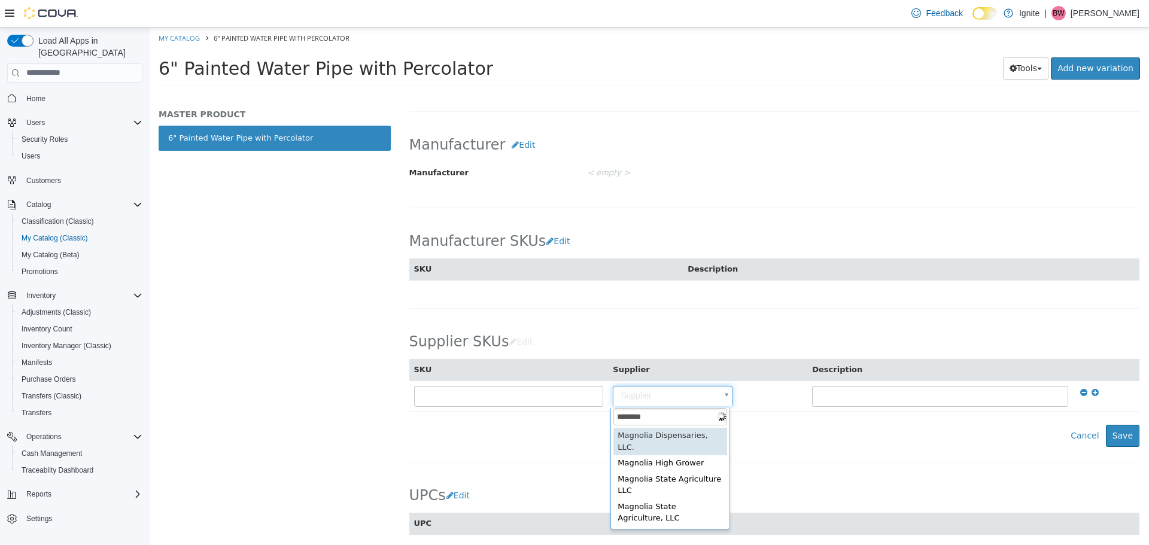
drag, startPoint x: 653, startPoint y: 416, endPoint x: 601, endPoint y: 418, distance: 51.5
click at [601, 93] on body "Saving Bulk Changes... × Saved changes My Catalog 6" Painted Water Pipe with Pe…" at bounding box center [649, 60] width 999 height 66
type input "********"
type input "**********"
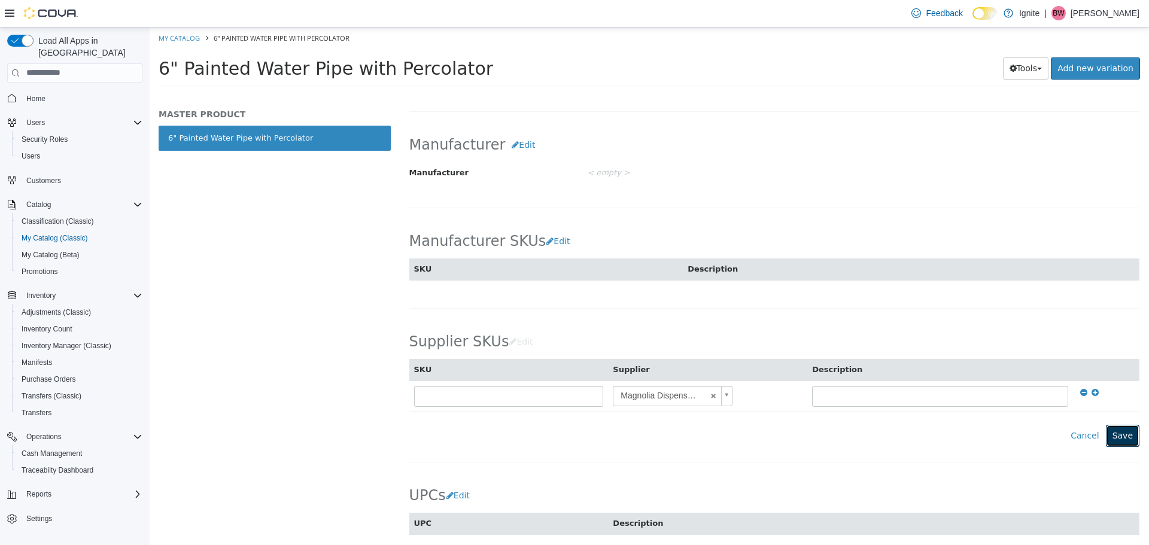
click at [1115, 433] on button "Save" at bounding box center [1123, 435] width 34 height 22
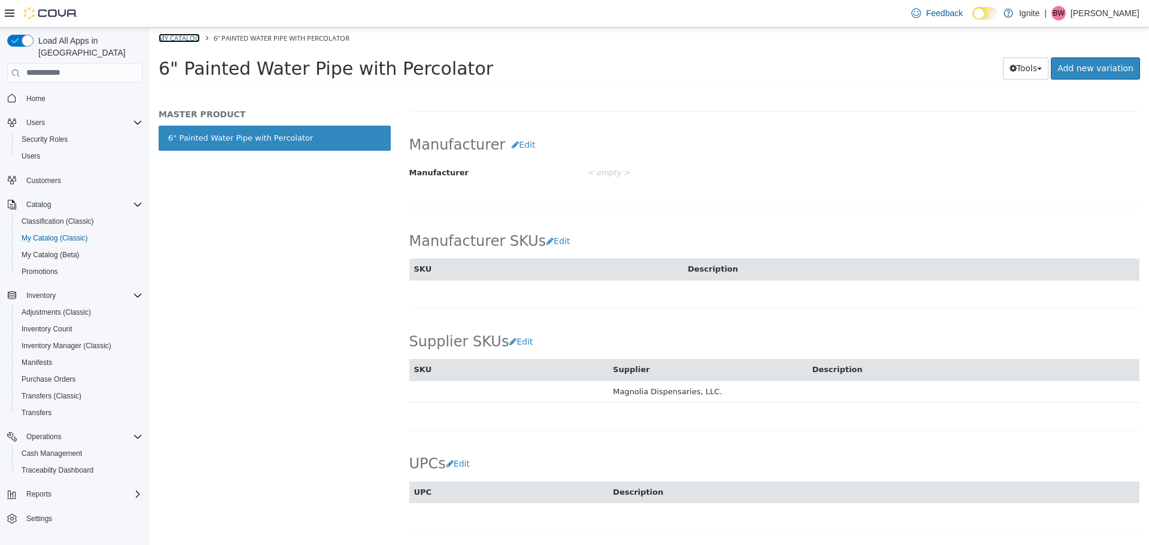
click at [178, 40] on link "My Catalog" at bounding box center [179, 37] width 41 height 9
select select "**********"
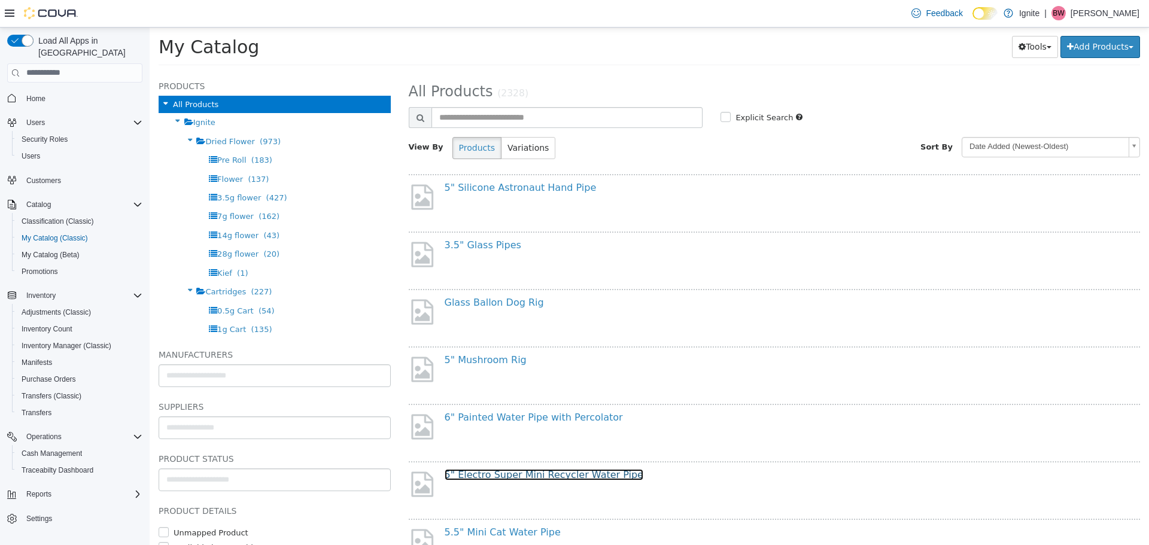
click at [550, 474] on link "5" Electro Super Mini Recycler Water Pipe" at bounding box center [544, 473] width 199 height 11
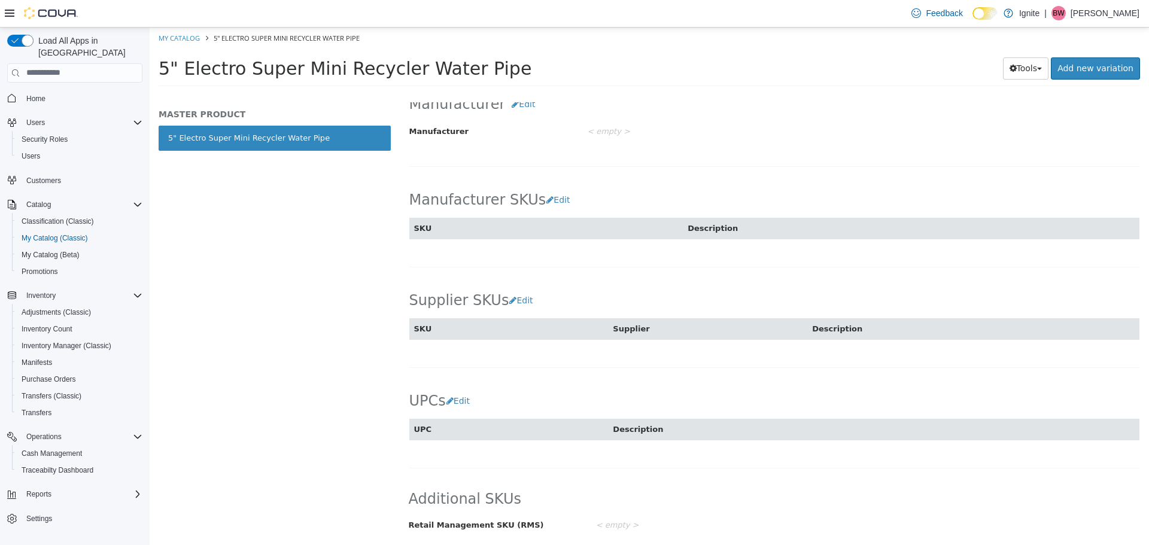
scroll to position [582, 0]
click at [513, 303] on button "Edit" at bounding box center [524, 301] width 31 height 22
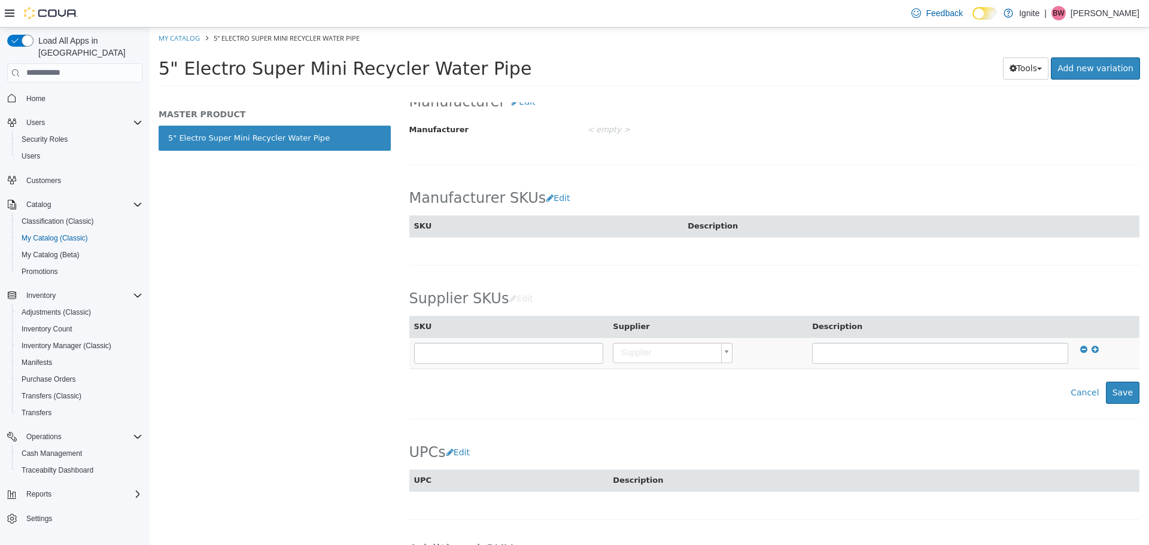
click at [637, 93] on body "Saving Bulk Changes... × Saved changes My Catalog 5" Electro Super Mini Recycle…" at bounding box center [649, 60] width 999 height 66
click at [632, 93] on body "Saving Bulk Changes... × Saved changes My Catalog 5" Electro Super Mini Recycle…" at bounding box center [649, 60] width 999 height 66
paste input "********"
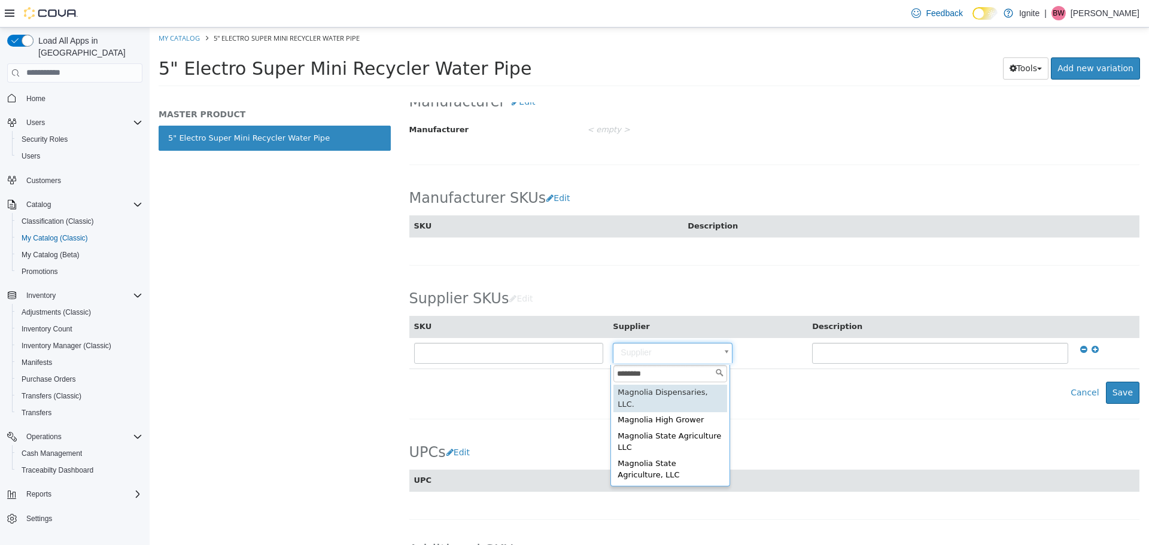
type input "********"
type input "**********"
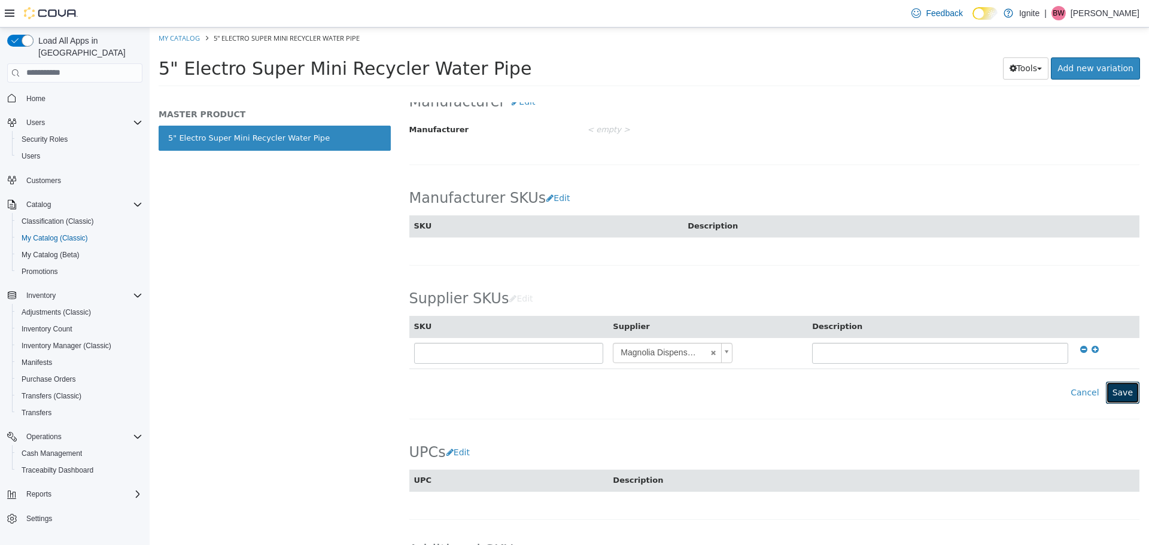
click at [1116, 395] on button "Save" at bounding box center [1123, 392] width 34 height 22
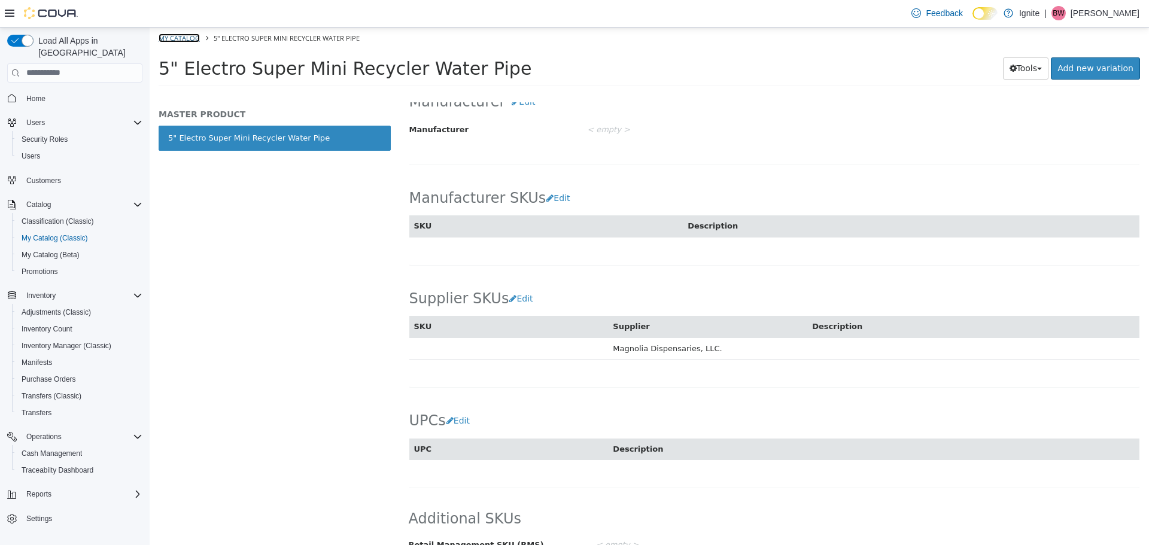
click at [172, 37] on link "My Catalog" at bounding box center [179, 37] width 41 height 9
select select "**********"
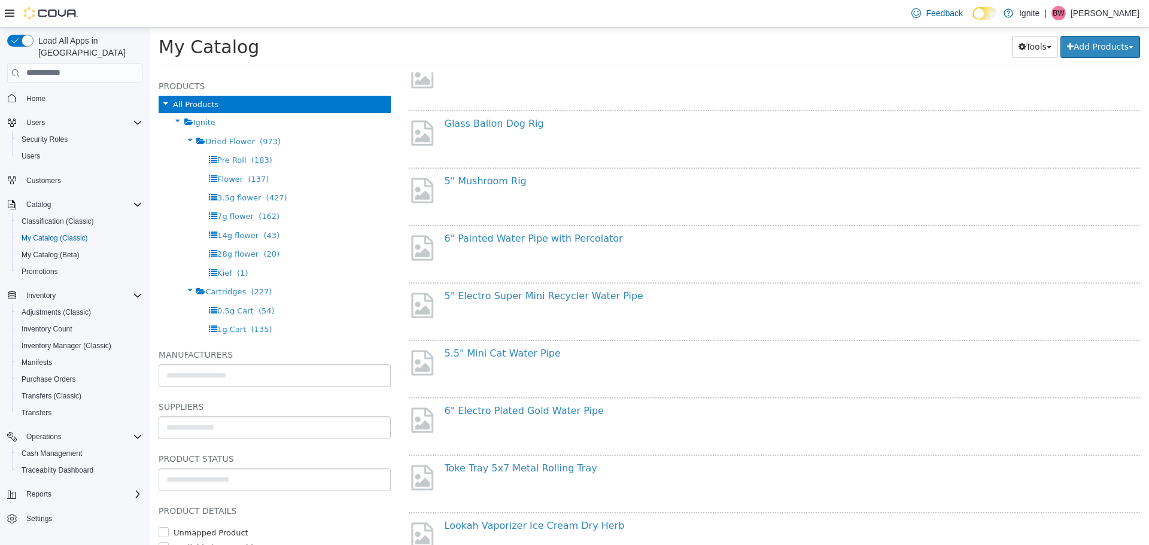
scroll to position [179, 0]
click at [512, 353] on link "5.5" Mini Cat Water Pipe" at bounding box center [503, 351] width 116 height 11
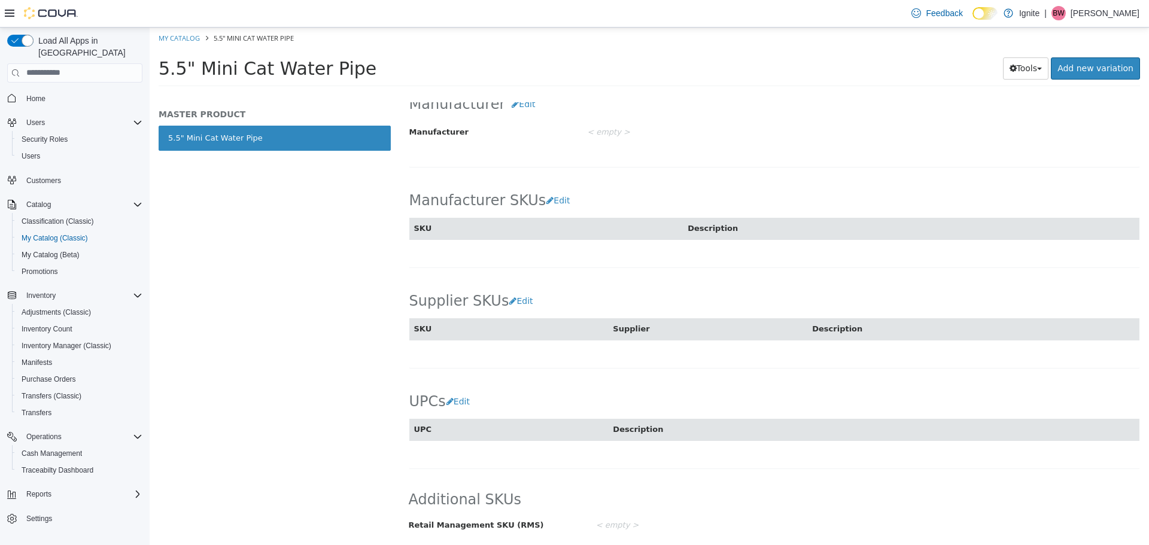
scroll to position [582, 0]
click at [513, 297] on button "Edit" at bounding box center [524, 301] width 31 height 22
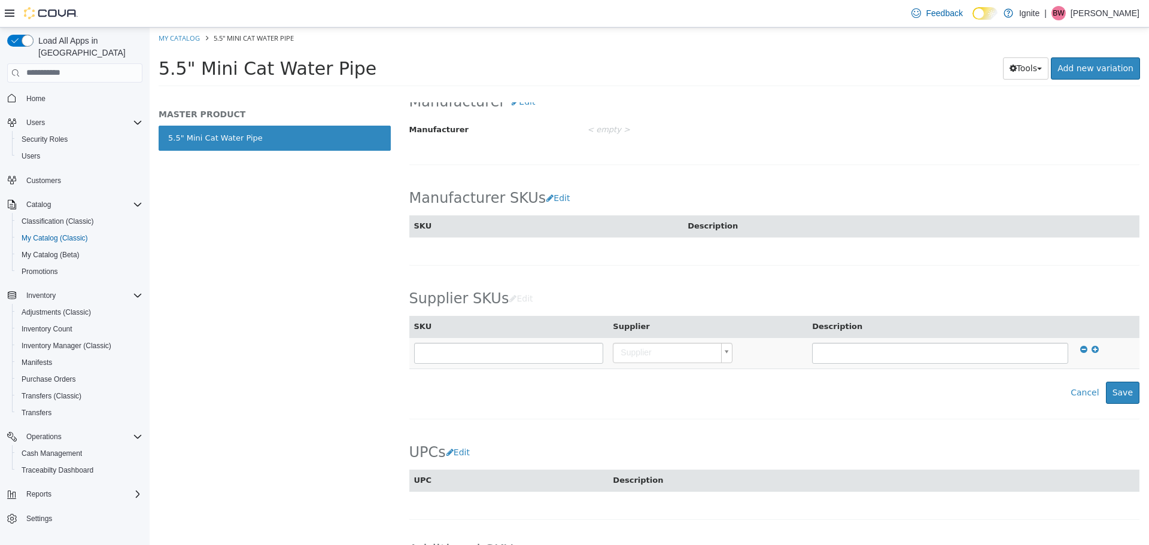
click at [631, 93] on body "Saving Bulk Changes... × Saved changes My Catalog 5.5" Mini Cat Water Pipe 5.5"…" at bounding box center [649, 60] width 999 height 66
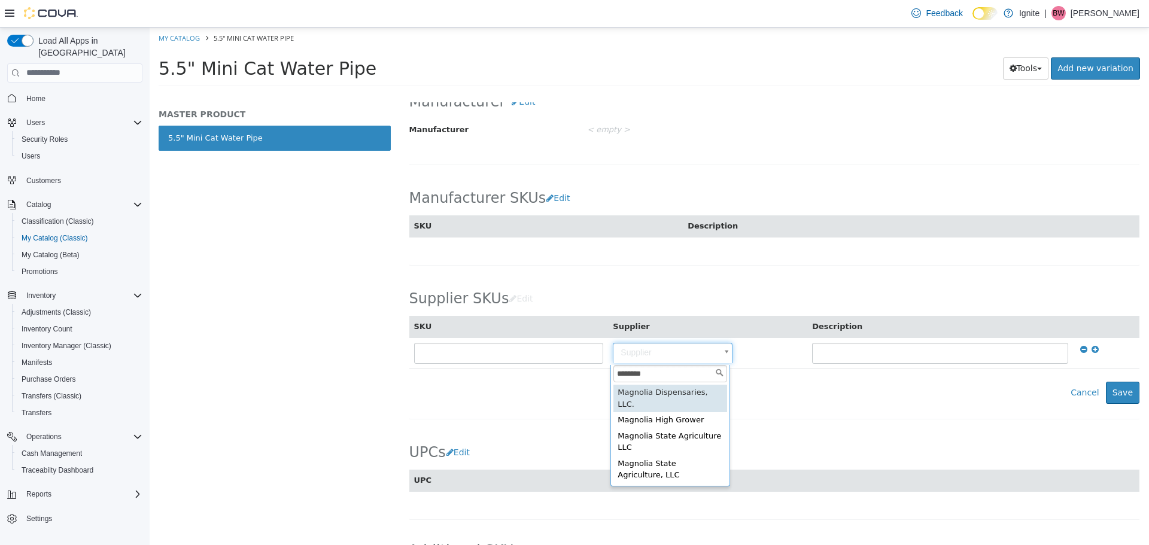
type input "********"
type input "**********"
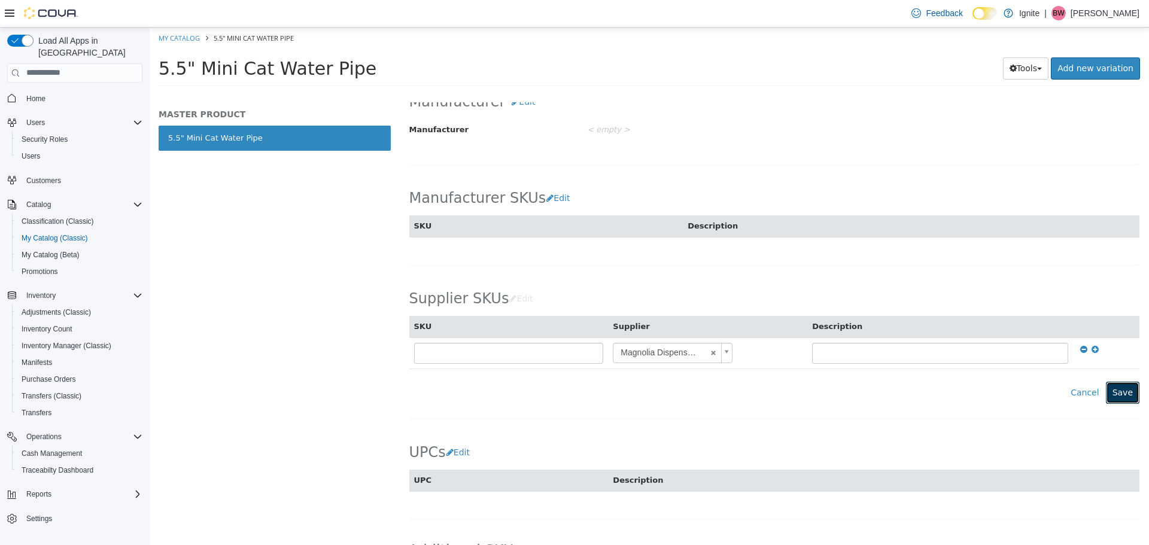
click at [1122, 391] on button "Save" at bounding box center [1123, 392] width 34 height 22
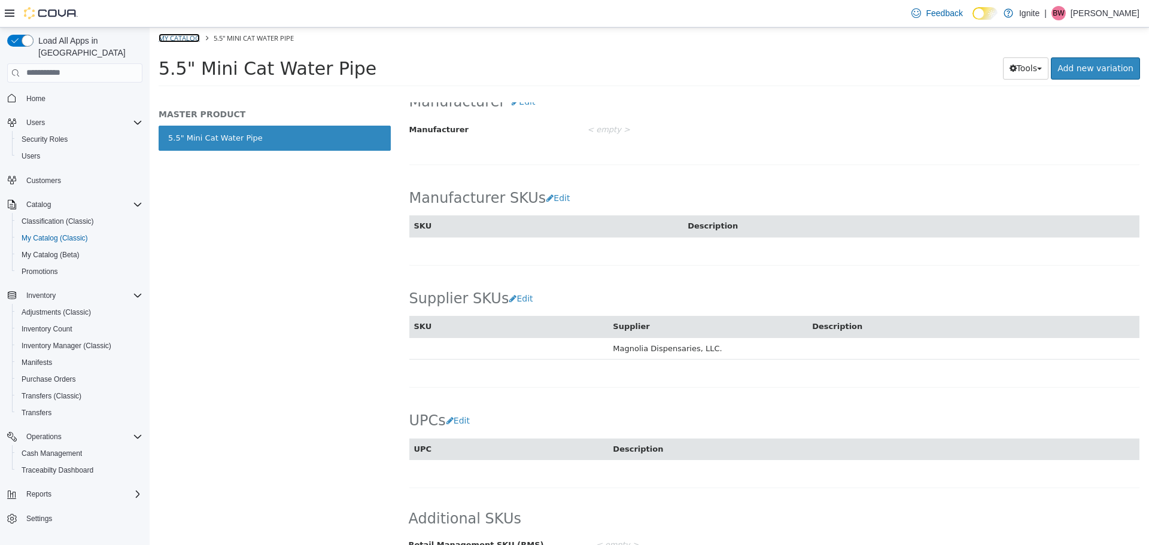
click at [175, 34] on link "My Catalog" at bounding box center [179, 37] width 41 height 9
select select "**********"
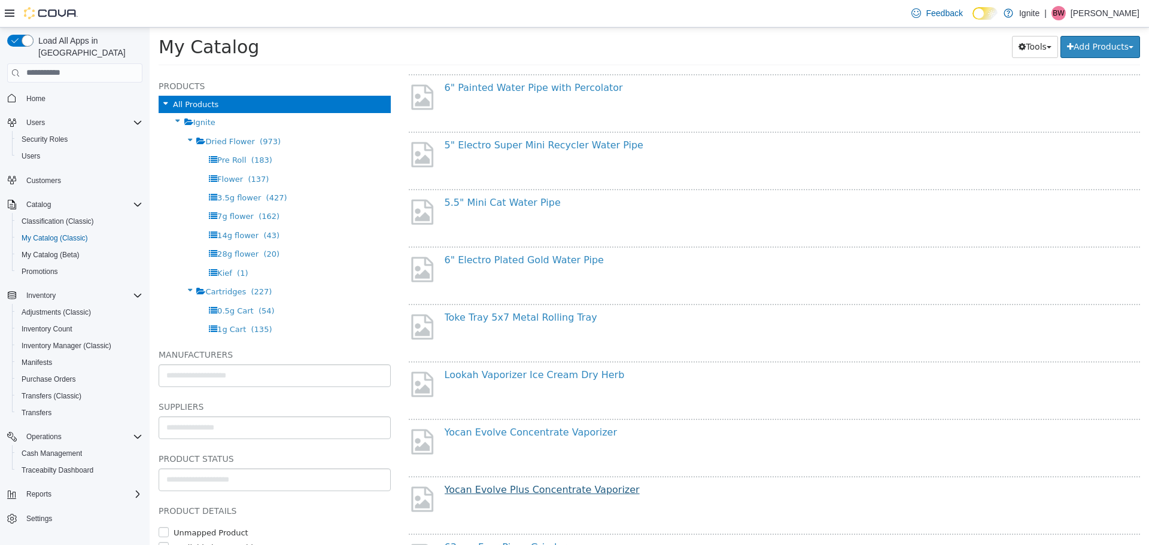
scroll to position [359, 0]
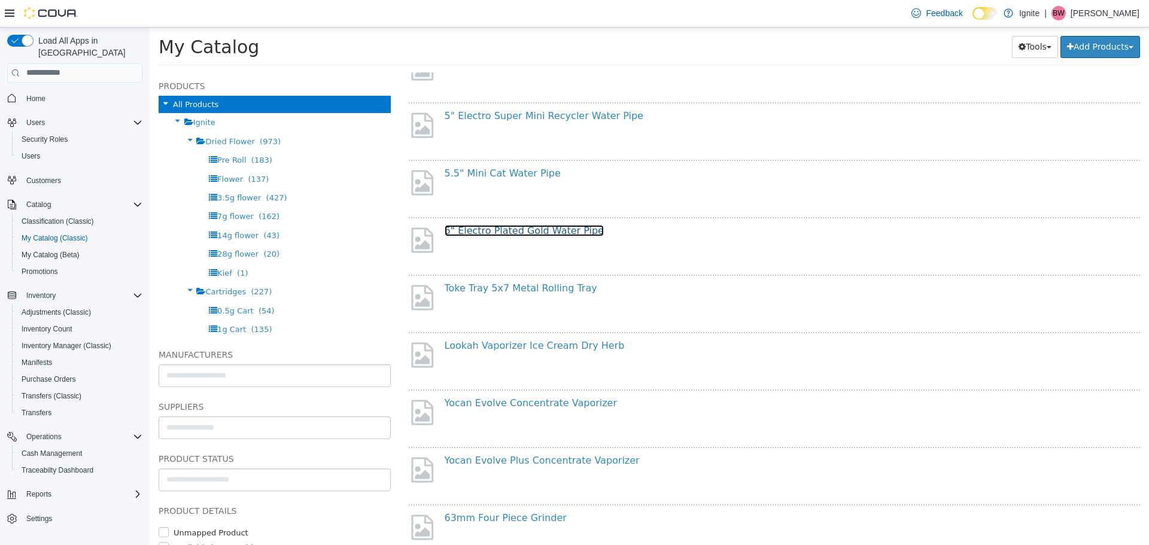
click at [547, 231] on link "6" Electro Plated Gold Water Pipe" at bounding box center [524, 229] width 159 height 11
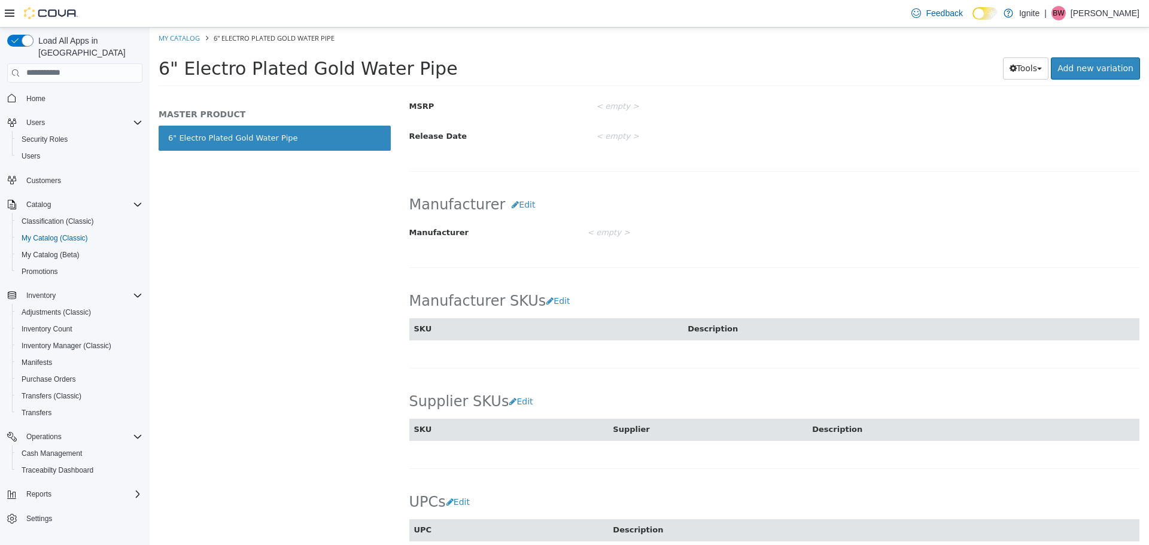
scroll to position [582, 0]
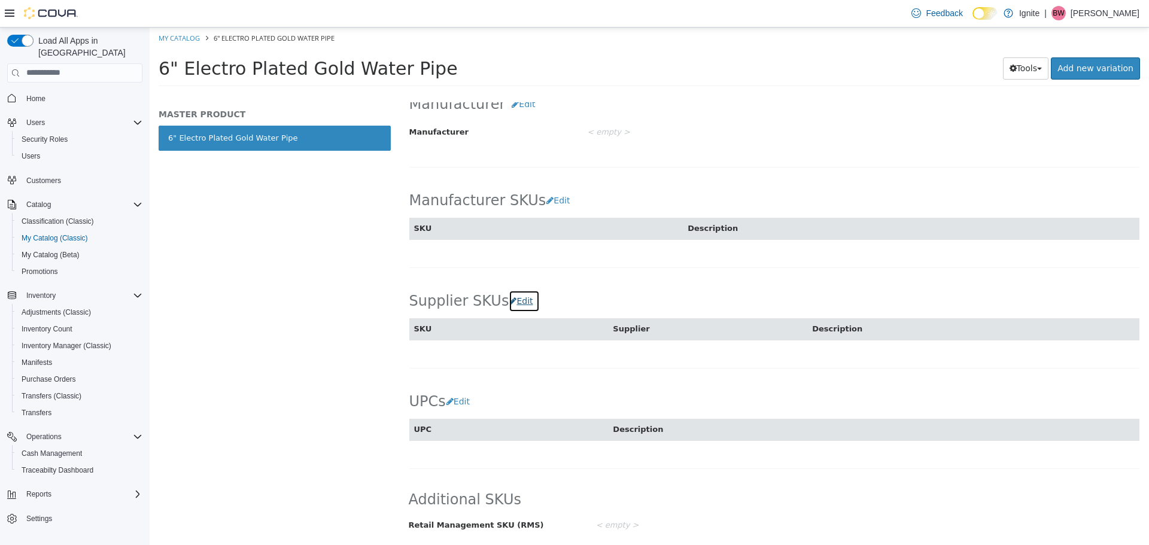
click at [516, 301] on button "Edit" at bounding box center [524, 301] width 31 height 22
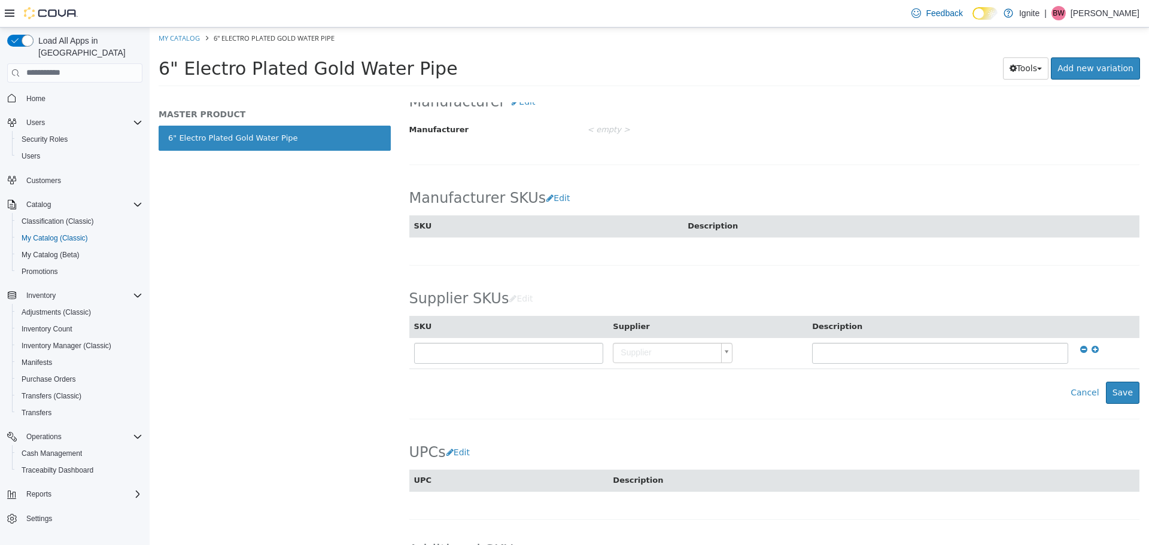
click at [631, 93] on body "Saving Bulk Changes... × Saved changes My Catalog 6" Electro Plated Gold Water …" at bounding box center [649, 60] width 999 height 66
click at [629, 368] on input "text" at bounding box center [670, 373] width 114 height 18
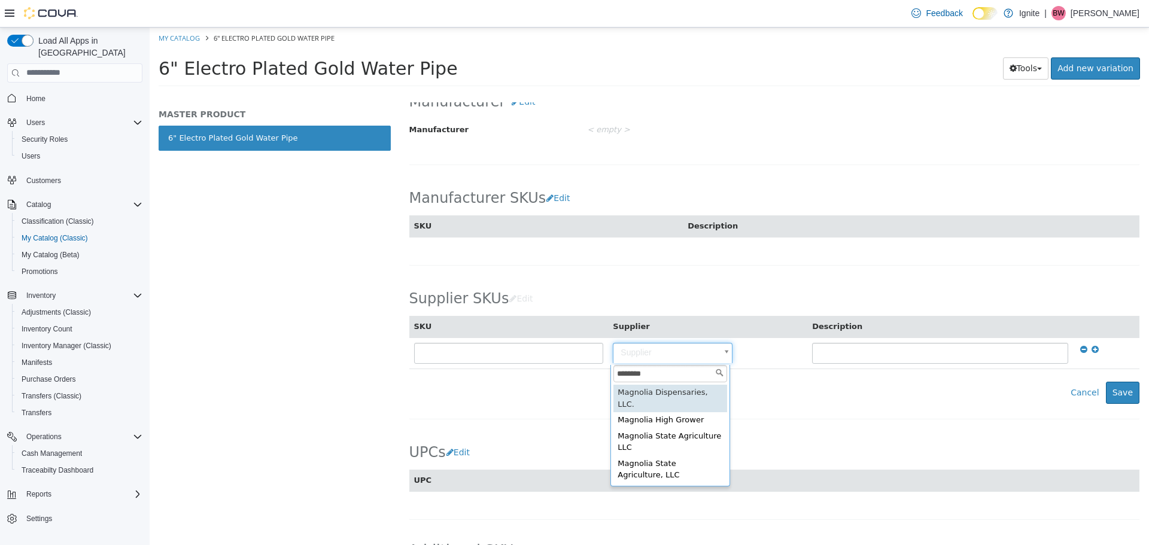
type input "********"
type input "**********"
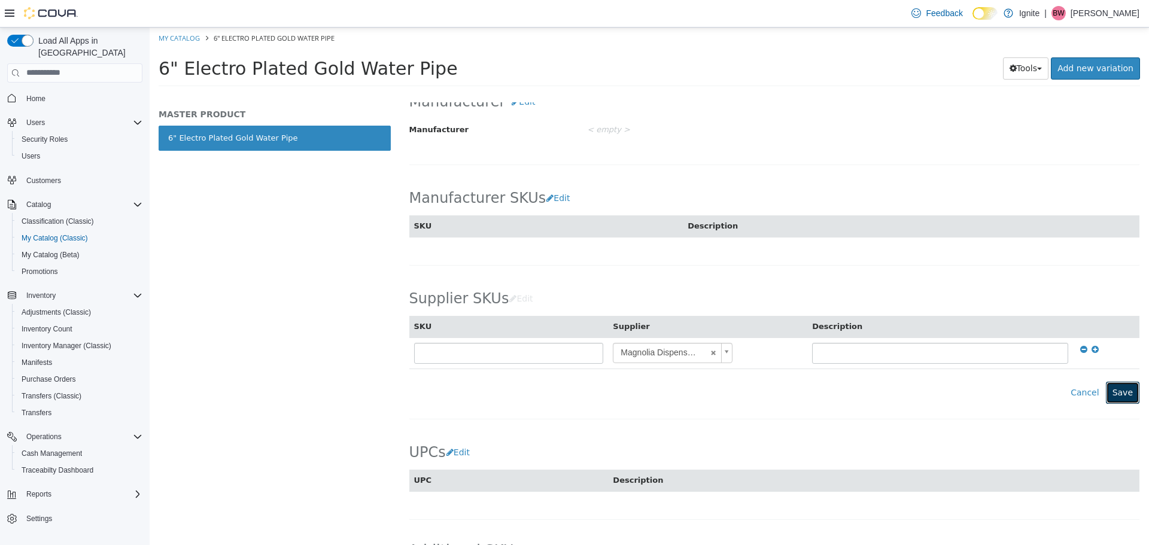
click at [1117, 398] on button "Save" at bounding box center [1123, 392] width 34 height 22
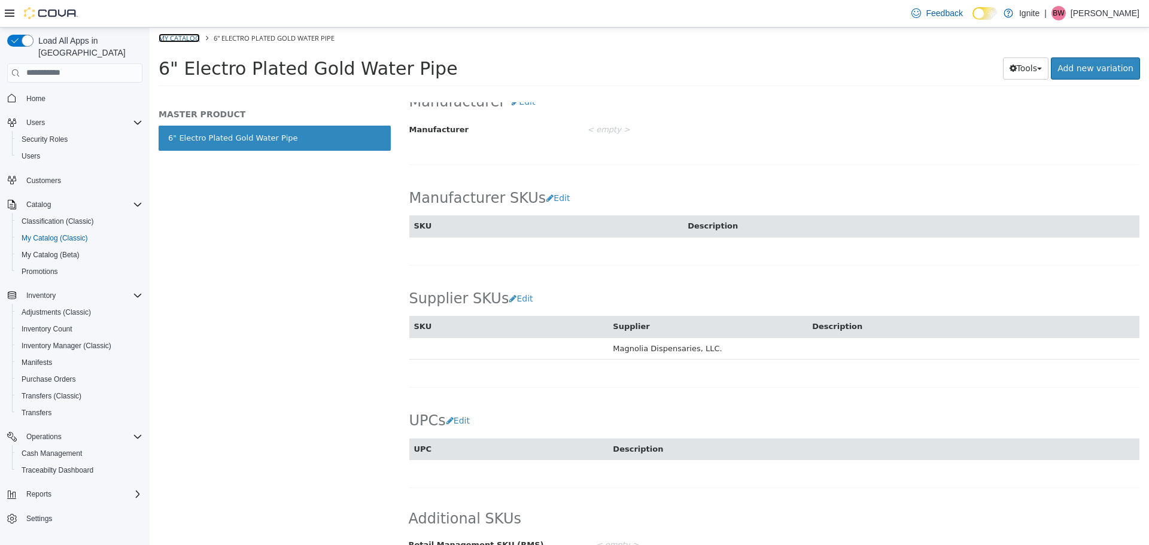
click at [182, 37] on link "My Catalog" at bounding box center [179, 37] width 41 height 9
select select "**********"
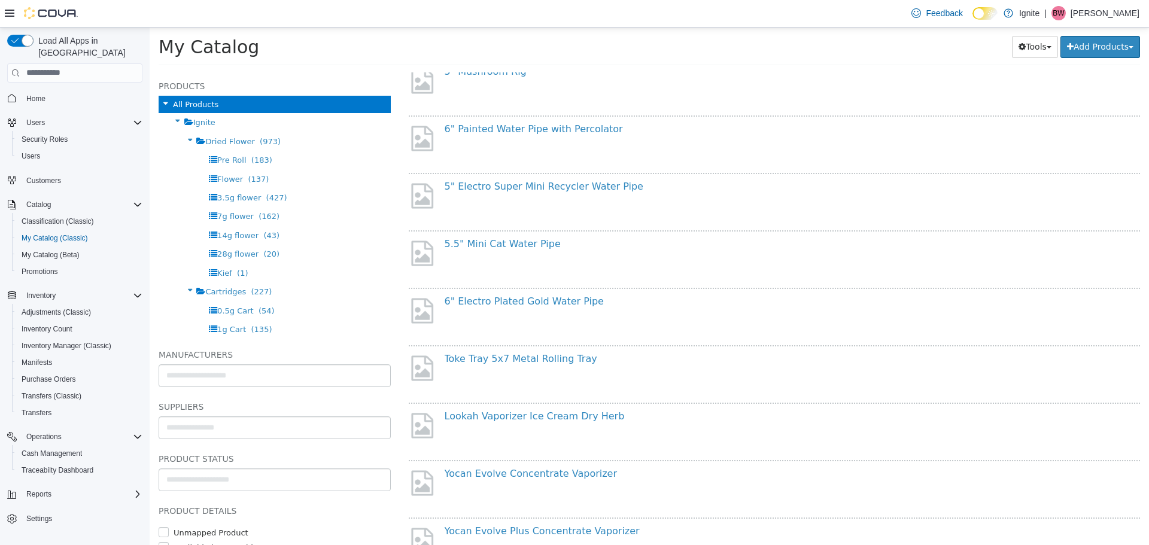
scroll to position [299, 0]
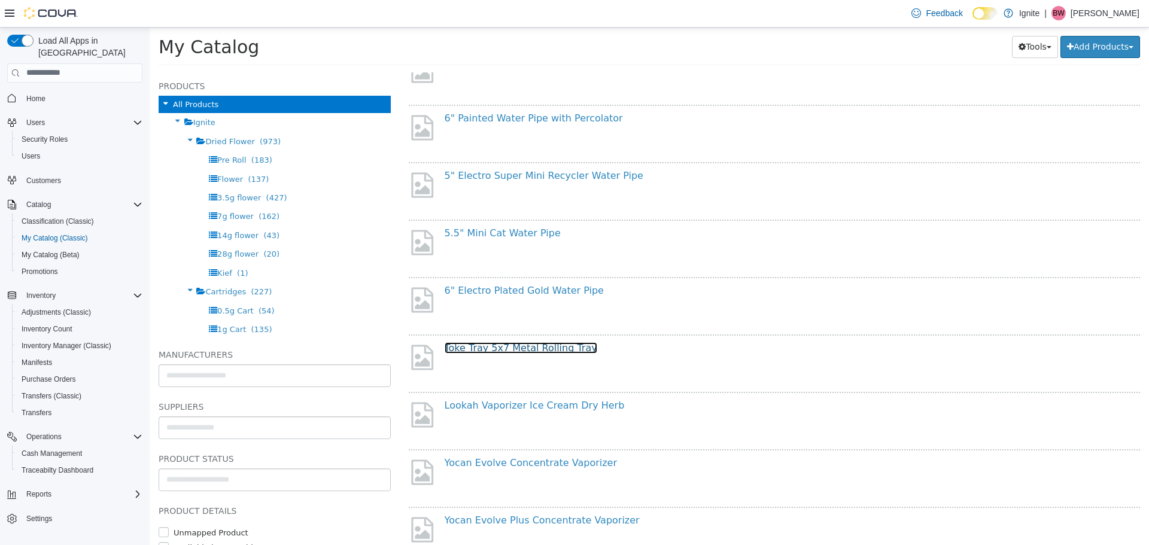
click at [494, 349] on link "Toke Tray 5x7 Metal Rolling Tray" at bounding box center [521, 347] width 153 height 11
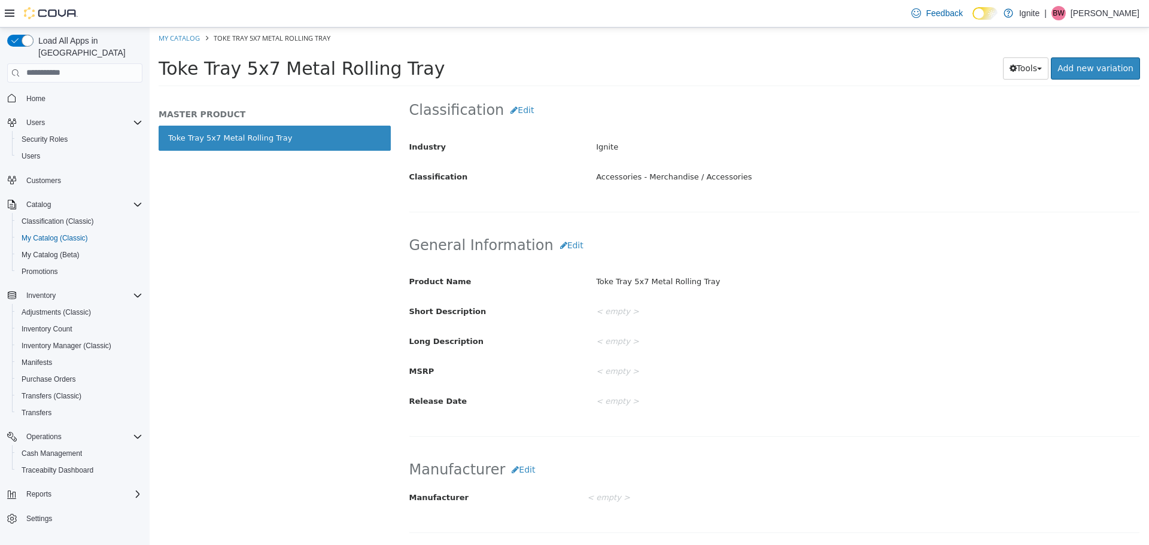
scroll to position [538, 0]
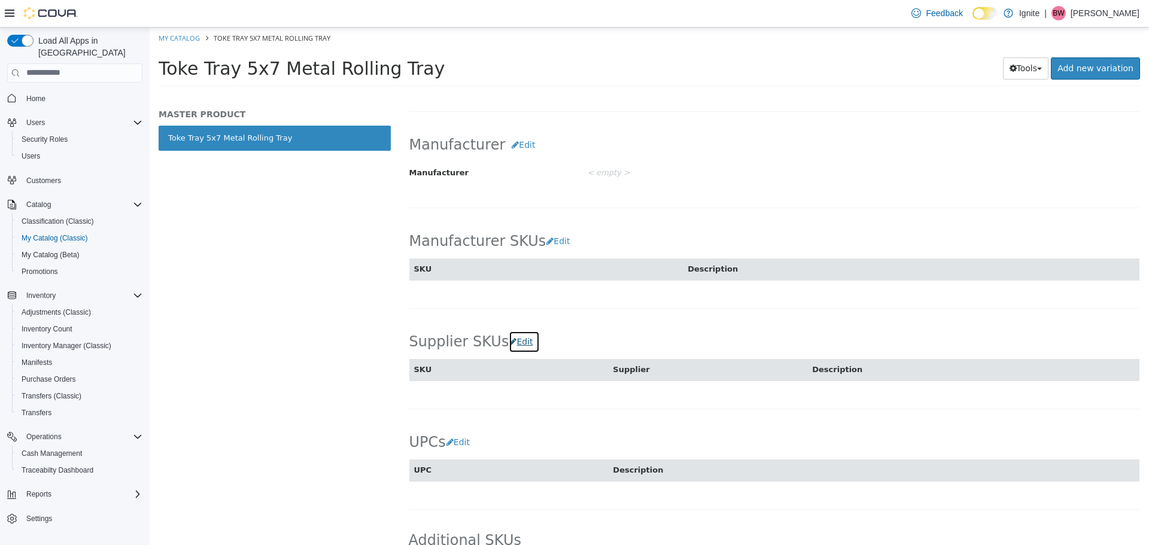
click at [515, 343] on button "Edit" at bounding box center [524, 341] width 31 height 22
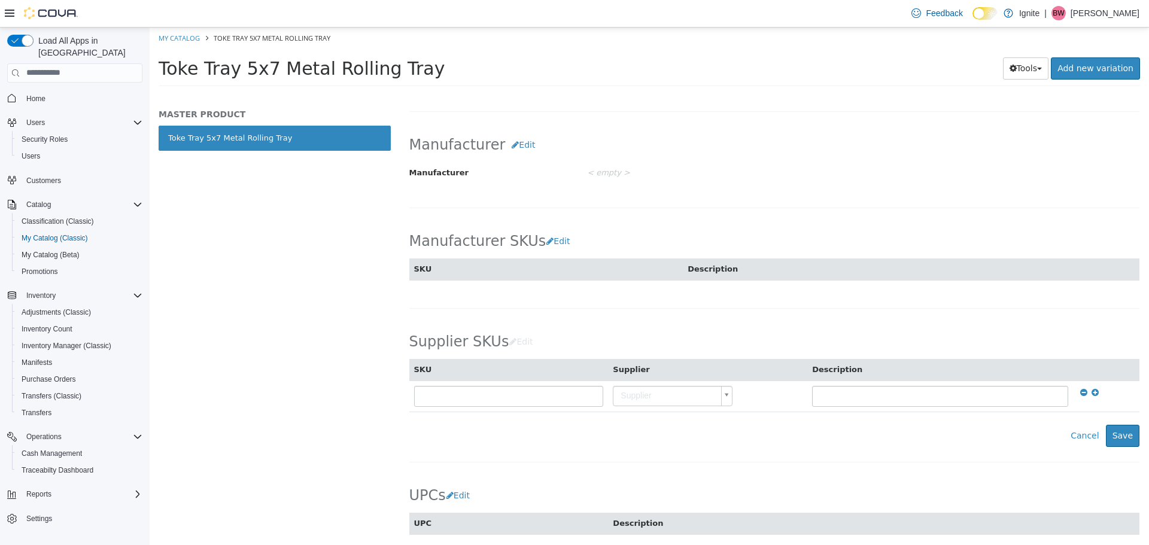
click at [632, 93] on body "Saving Bulk Changes... × Saved changes My Catalog Toke Tray 5x7 Metal Rolling T…" at bounding box center [649, 60] width 999 height 66
click at [629, 419] on input "text" at bounding box center [670, 416] width 114 height 18
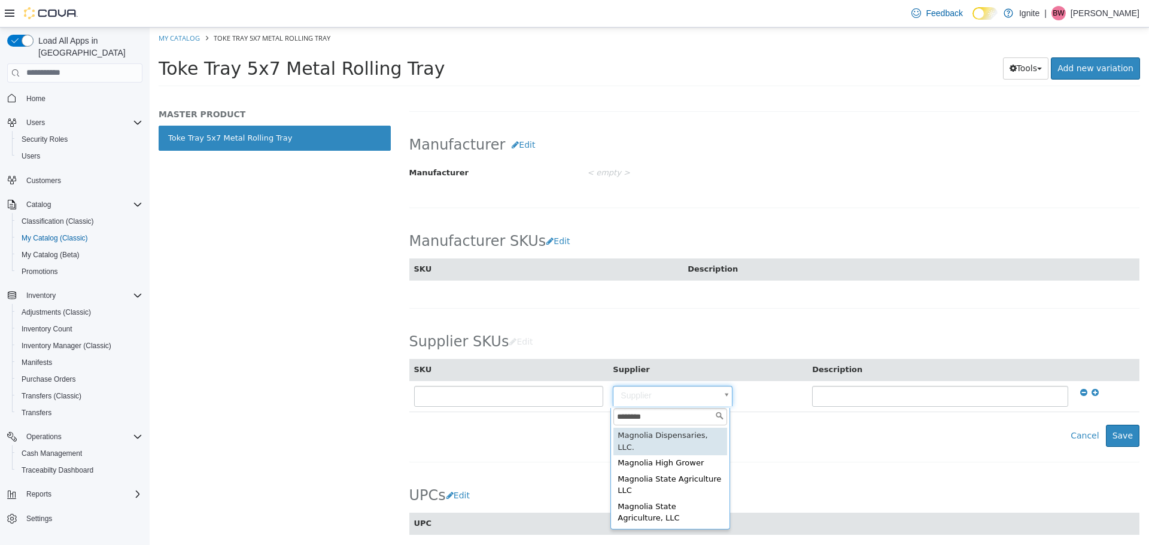
type input "********"
type input "**********"
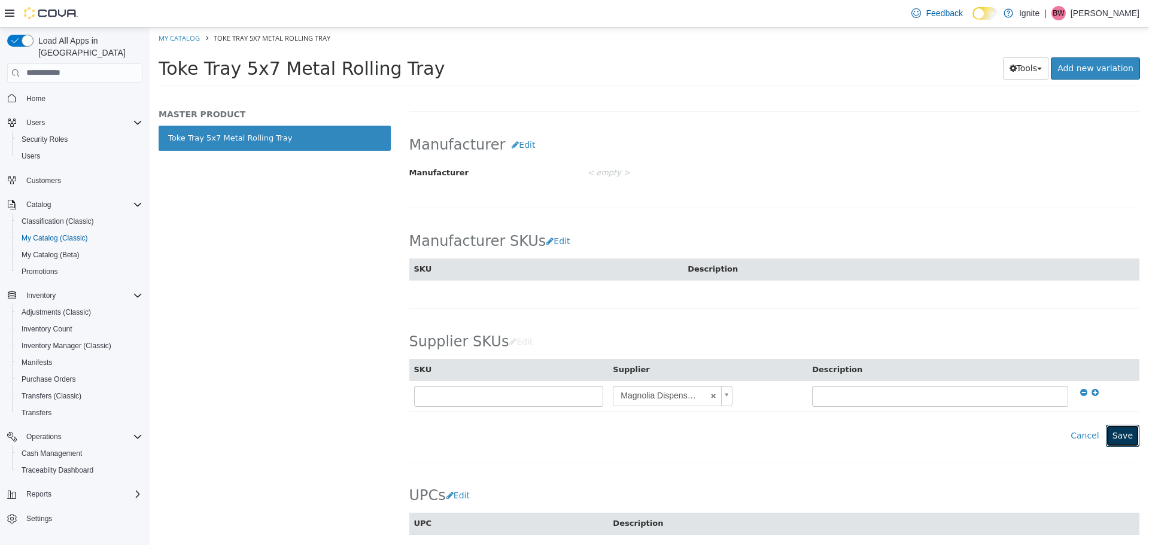
click at [1115, 432] on button "Save" at bounding box center [1123, 435] width 34 height 22
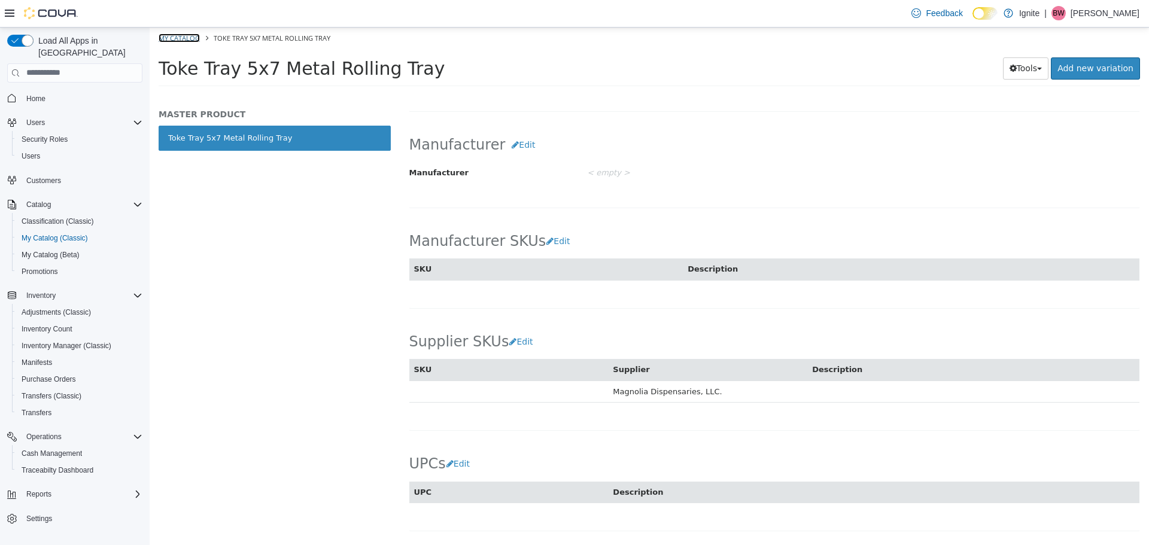
click at [169, 37] on link "My Catalog" at bounding box center [179, 37] width 41 height 9
select select "**********"
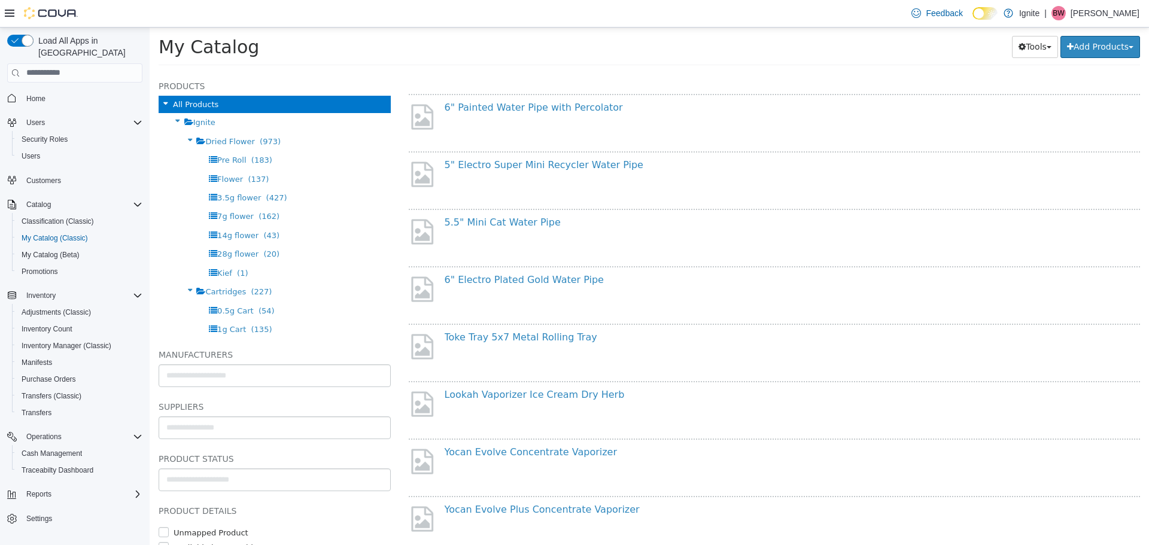
scroll to position [419, 0]
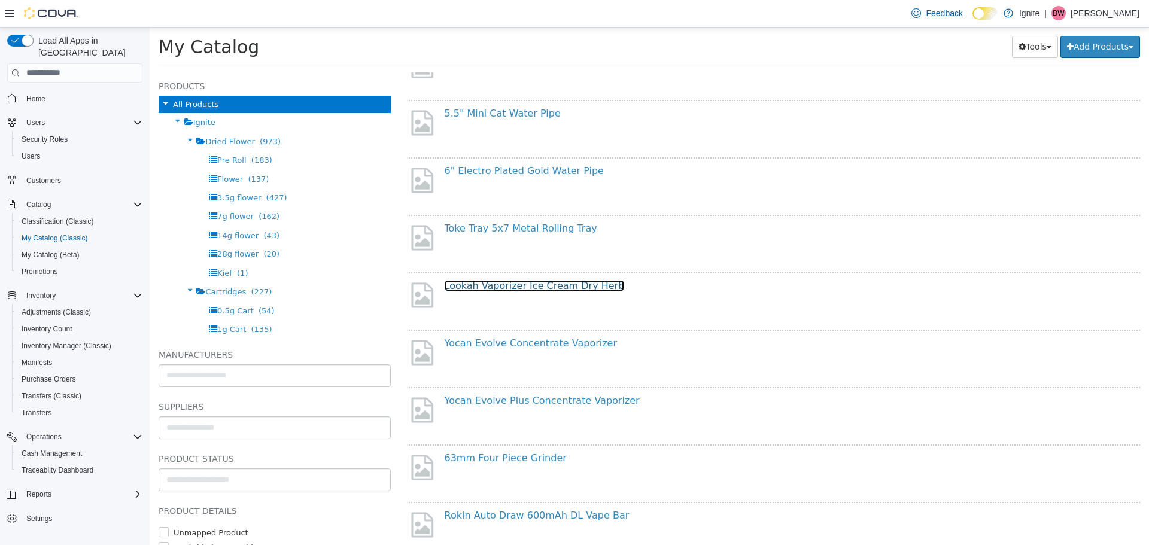
click at [497, 287] on link "Lookah Vaporizer Ice Cream Dry Herb" at bounding box center [535, 284] width 180 height 11
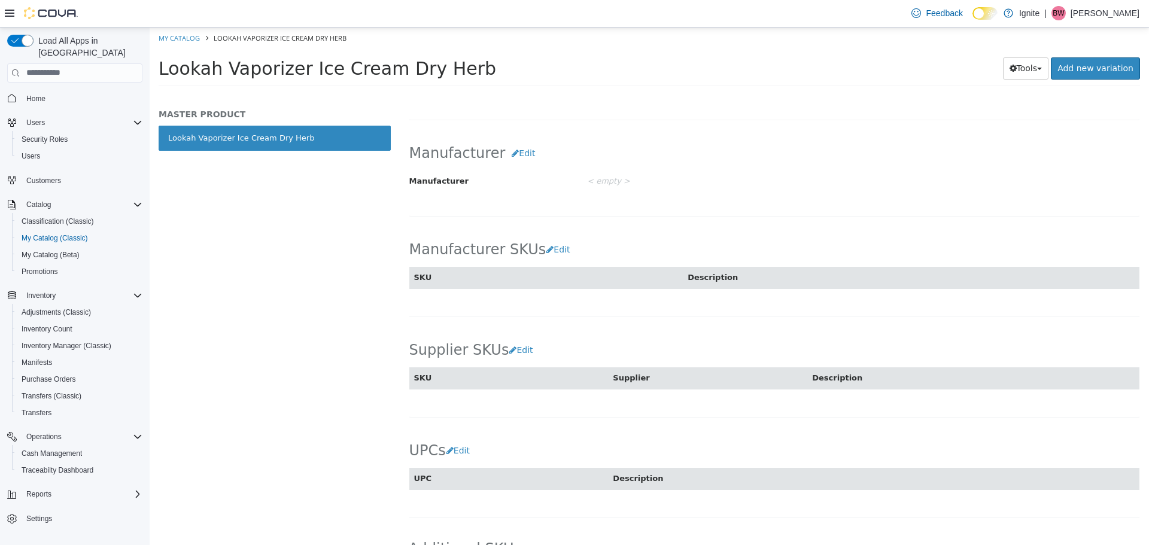
scroll to position [582, 0]
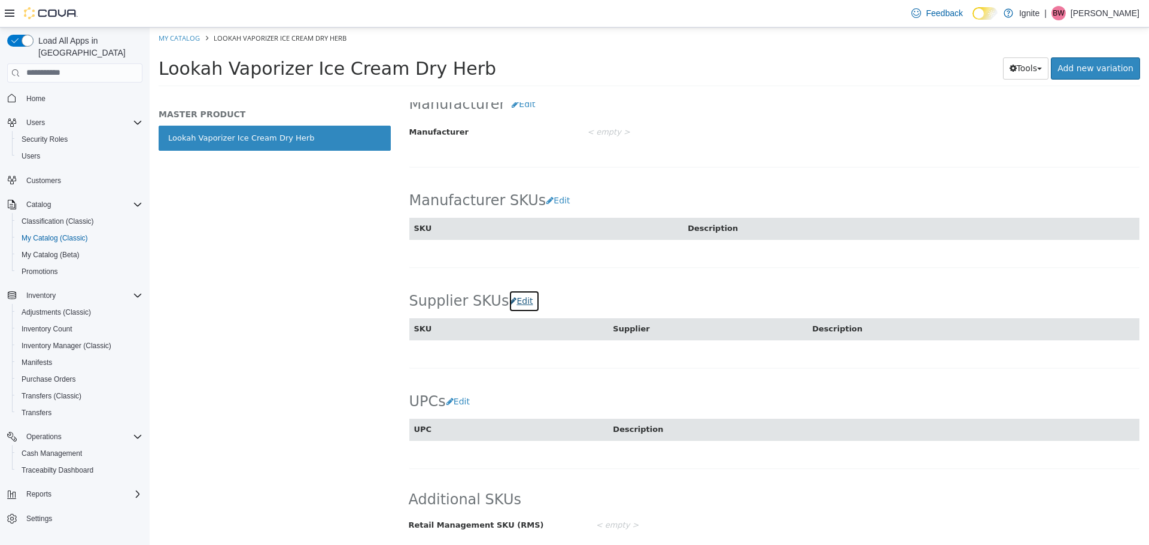
click at [518, 302] on button "Edit" at bounding box center [524, 301] width 31 height 22
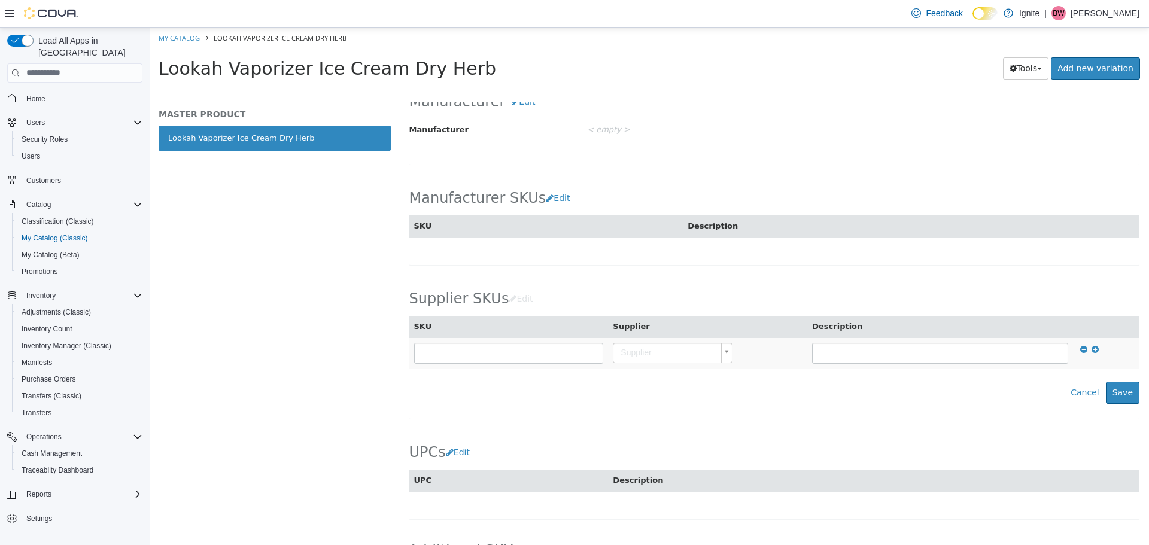
click at [634, 93] on body "Saving Bulk Changes... × Saved changes My Catalog Lookah Vaporizer Ice Cream Dr…" at bounding box center [649, 60] width 999 height 66
click at [632, 93] on body "Saving Bulk Changes... × Saved changes My Catalog Lookah Vaporizer Ice Cream Dr…" at bounding box center [649, 60] width 999 height 66
click at [620, 373] on input "text" at bounding box center [670, 373] width 114 height 18
drag, startPoint x: 610, startPoint y: 374, endPoint x: 644, endPoint y: 422, distance: 58.8
click at [644, 93] on body "Saving Bulk Changes... × Saved changes My Catalog Lookah Vaporizer Ice Cream Dr…" at bounding box center [649, 60] width 999 height 66
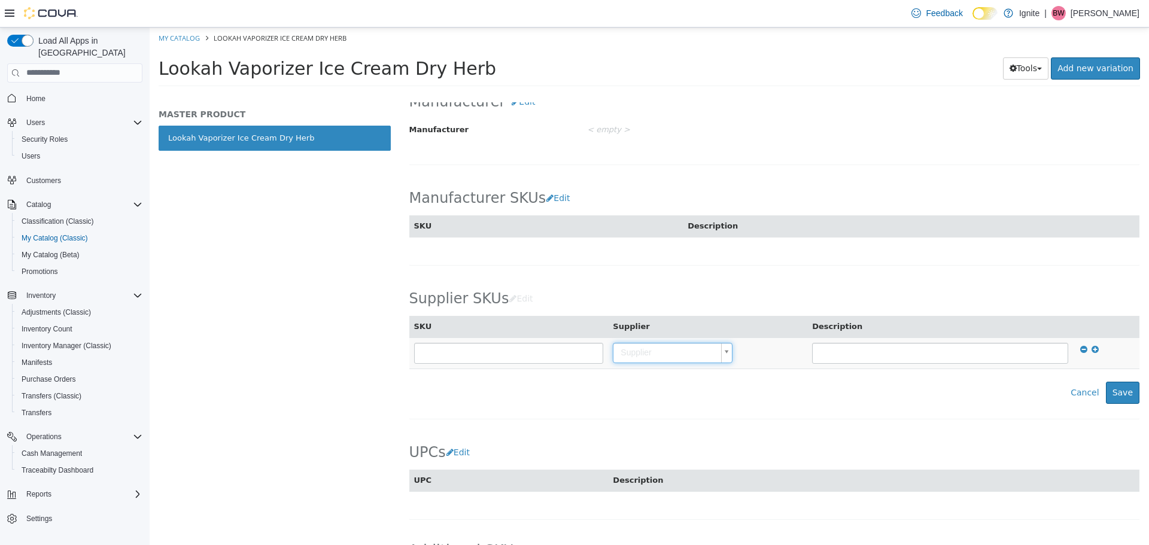
click at [629, 93] on body "Saving Bulk Changes... × Saved changes My Catalog Lookah Vaporizer Ice Cream Dr…" at bounding box center [649, 60] width 999 height 66
paste input "********"
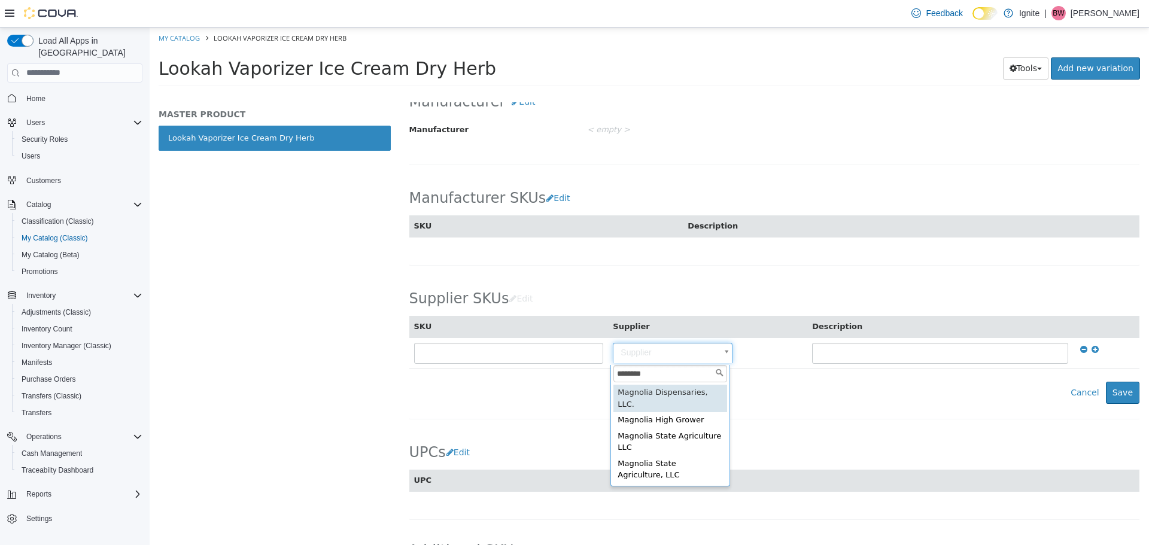
type input "********"
type input "**********"
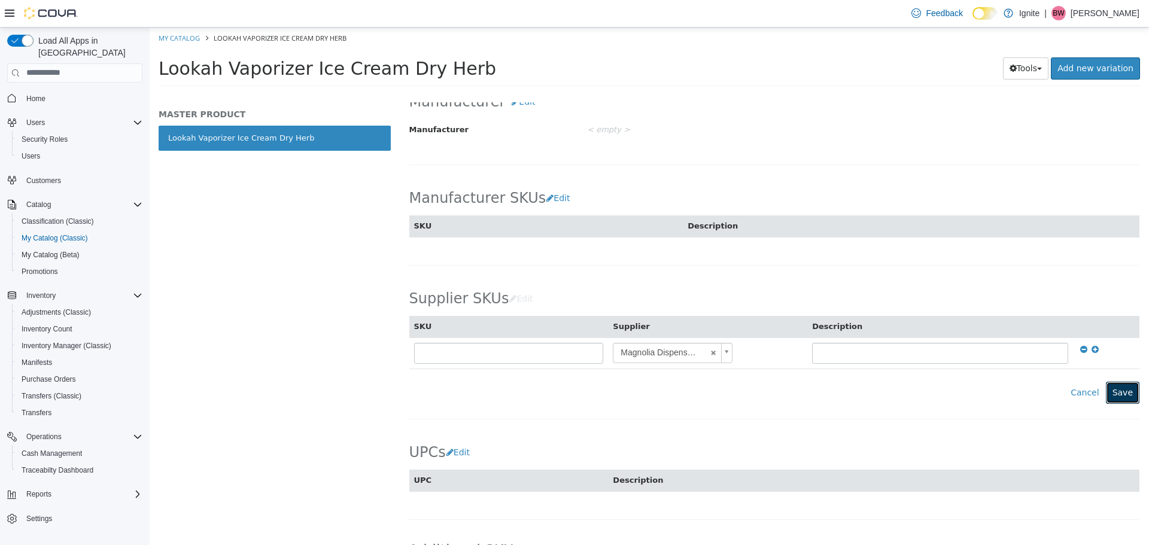
click at [1115, 394] on button "Save" at bounding box center [1123, 392] width 34 height 22
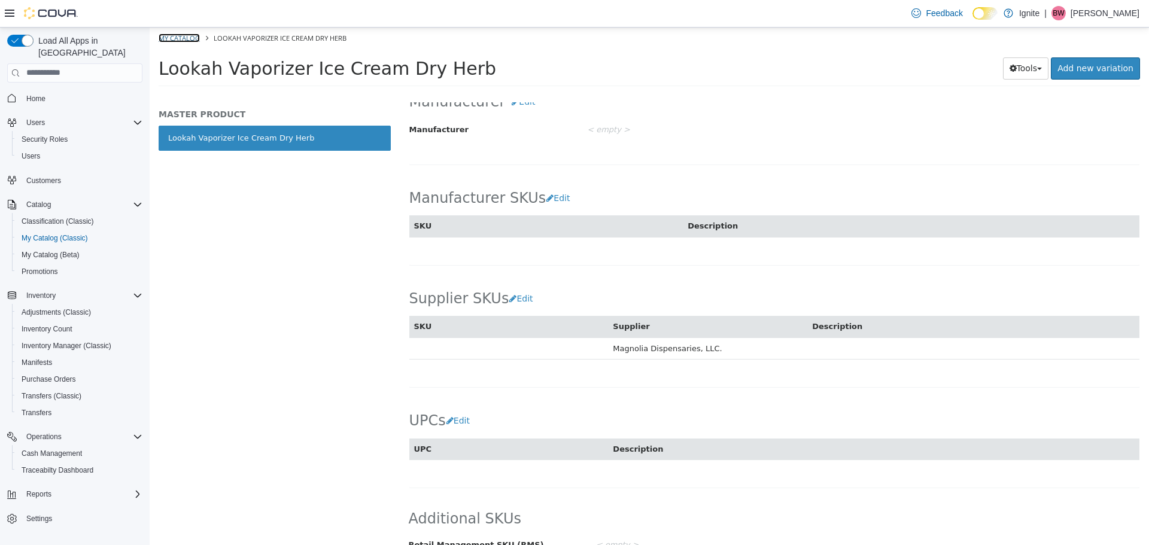
click at [176, 35] on link "My Catalog" at bounding box center [179, 37] width 41 height 9
select select "**********"
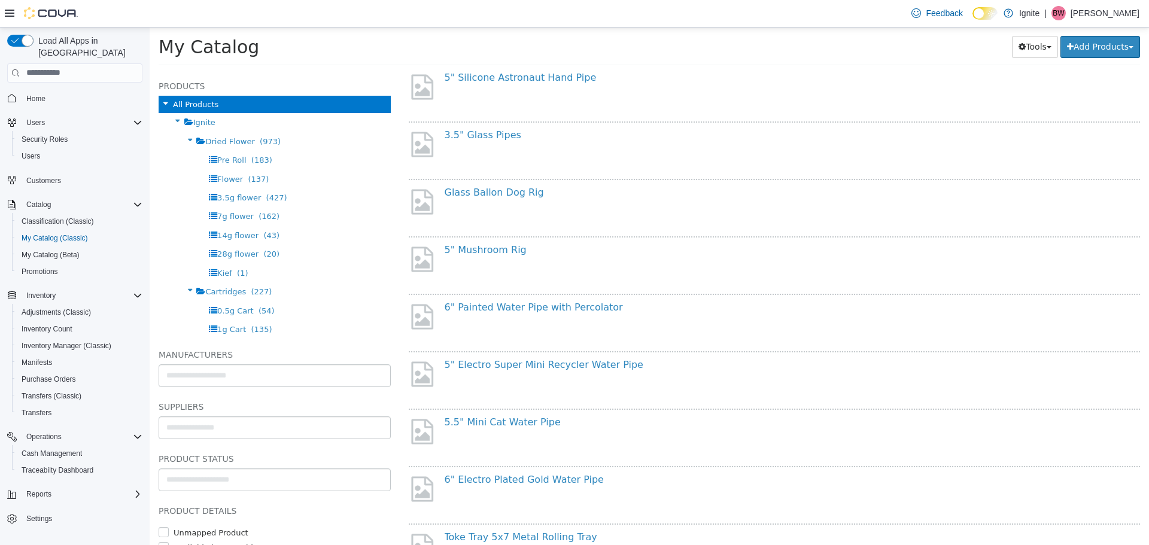
scroll to position [419, 0]
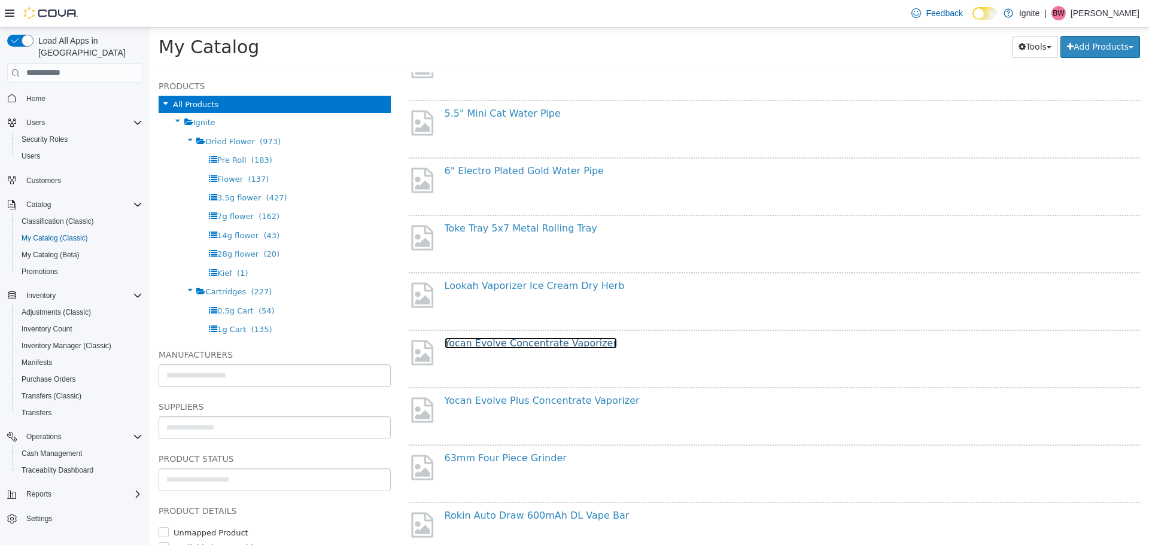
click at [518, 345] on link "Yocan Evolve Concentrate Vaporizer" at bounding box center [531, 342] width 173 height 11
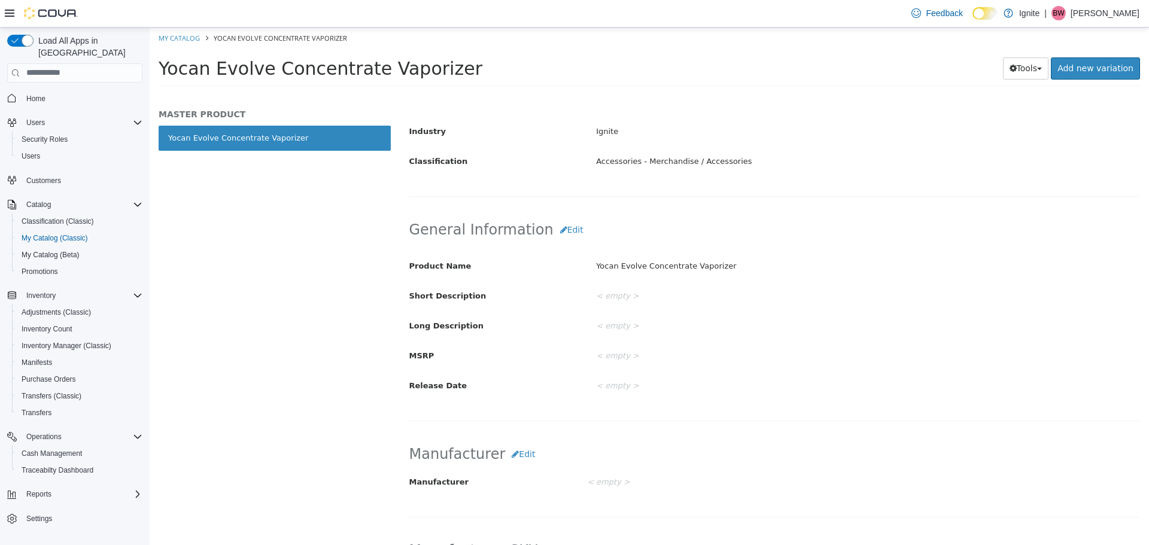
scroll to position [479, 0]
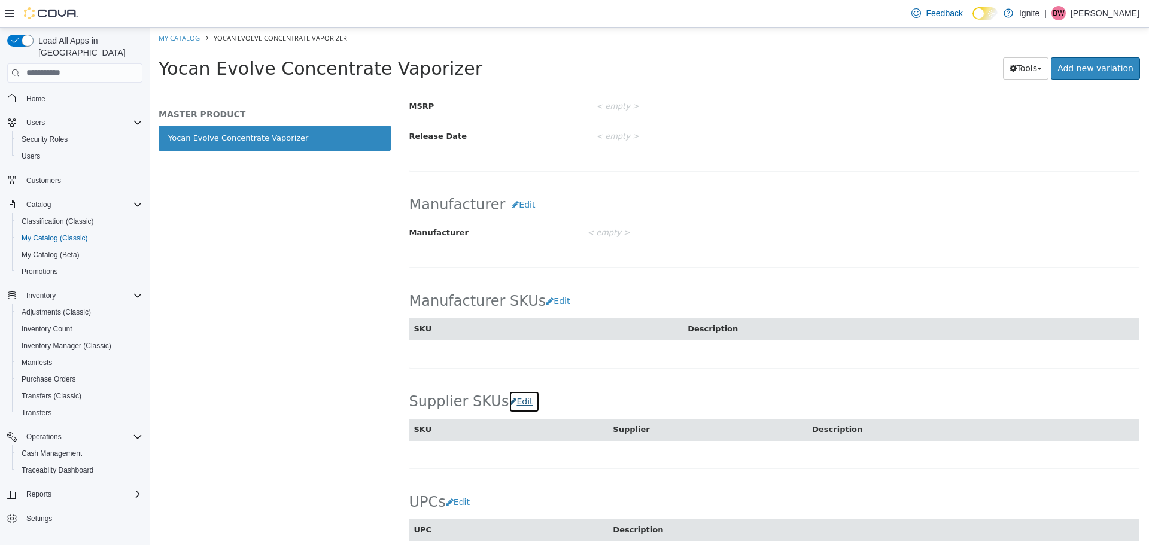
click at [513, 400] on button "Edit" at bounding box center [524, 401] width 31 height 22
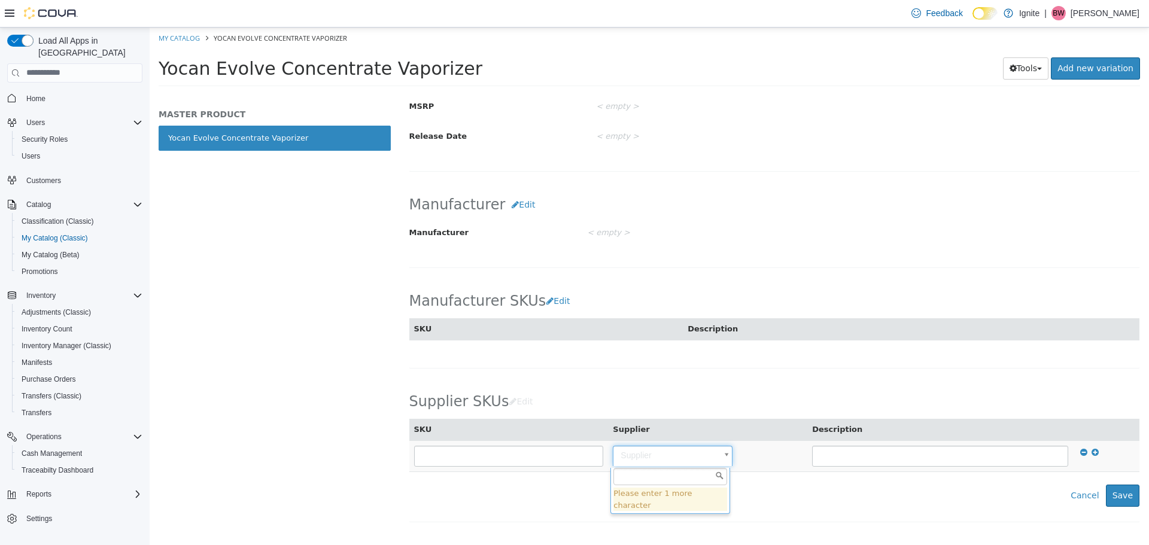
click at [653, 93] on body "Saving Bulk Changes... × Saved changes My Catalog Yocan Evolve Concentrate Vapo…" at bounding box center [649, 60] width 999 height 66
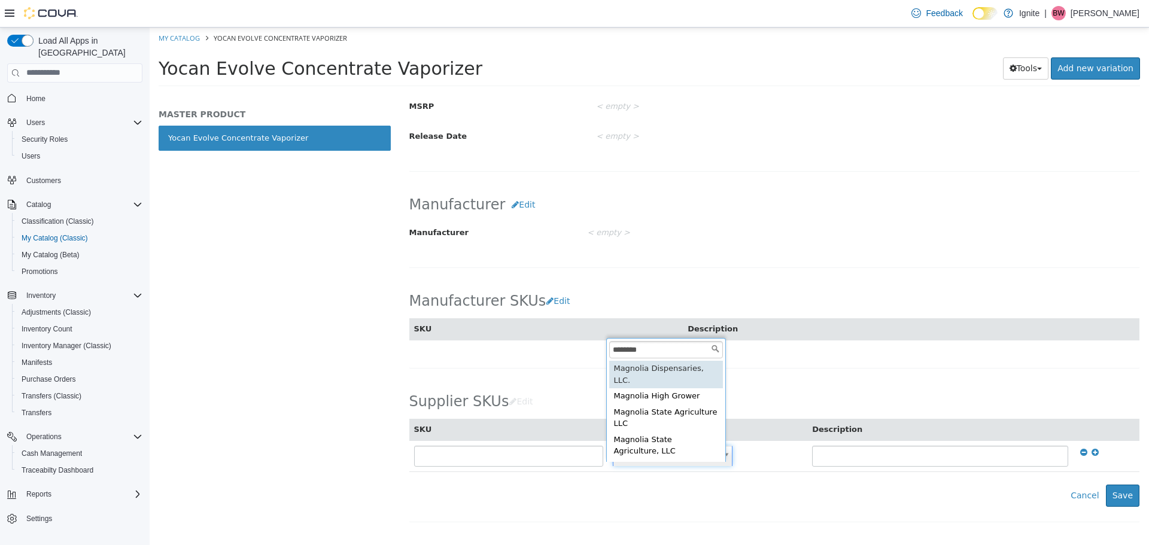
type input "********"
type input "**********"
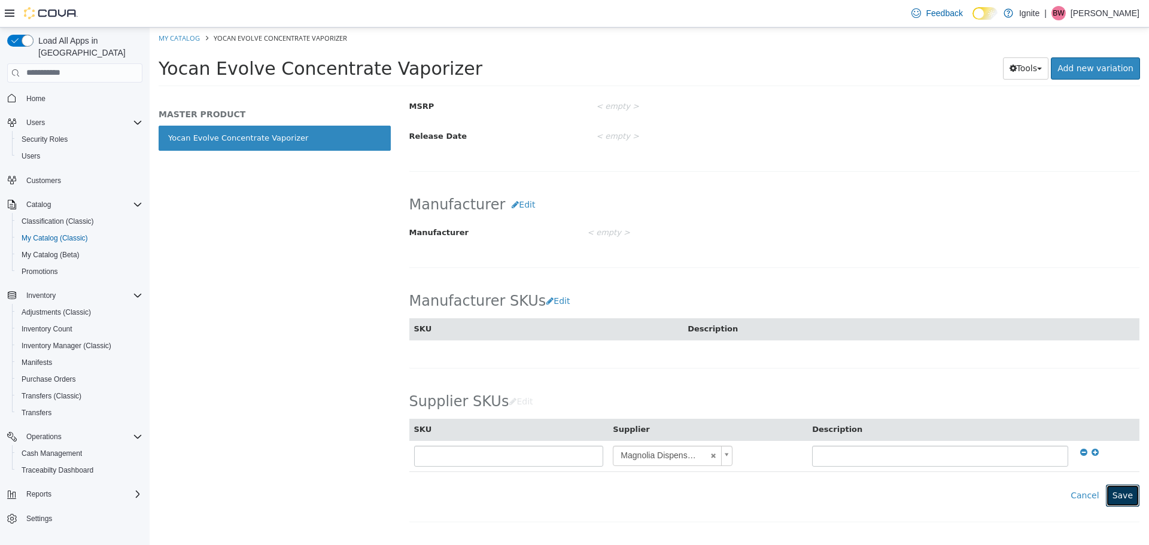
click at [1118, 503] on button "Save" at bounding box center [1123, 495] width 34 height 22
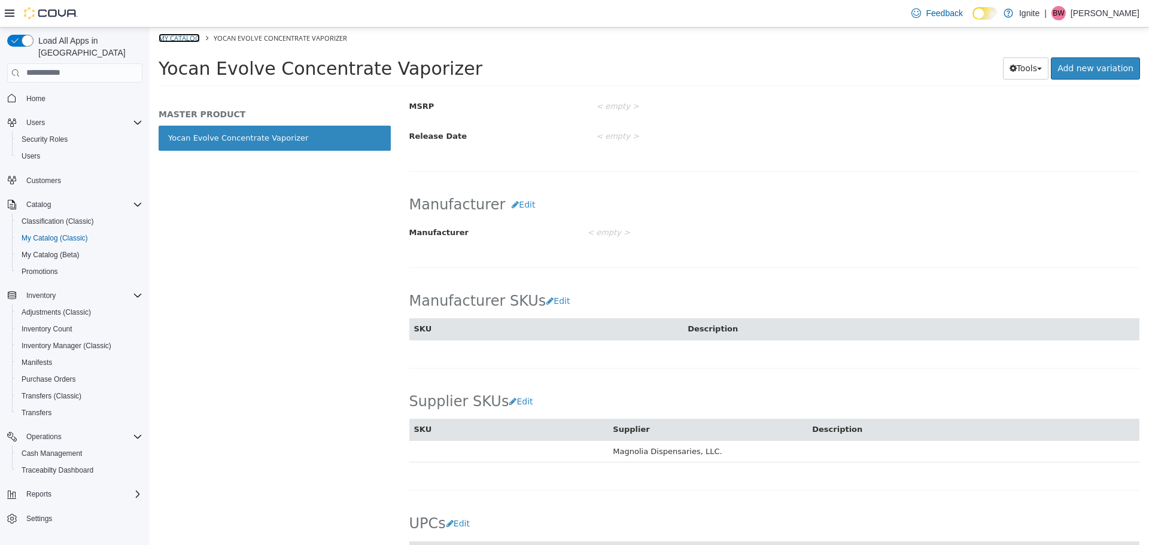
click at [184, 38] on link "My Catalog" at bounding box center [179, 37] width 41 height 9
select select "**********"
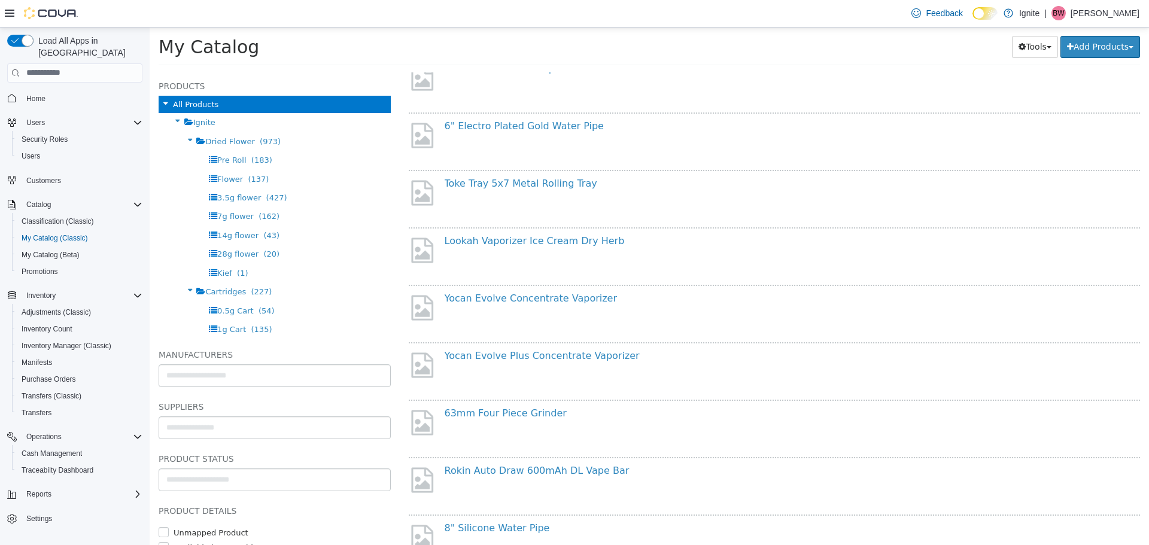
scroll to position [538, 0]
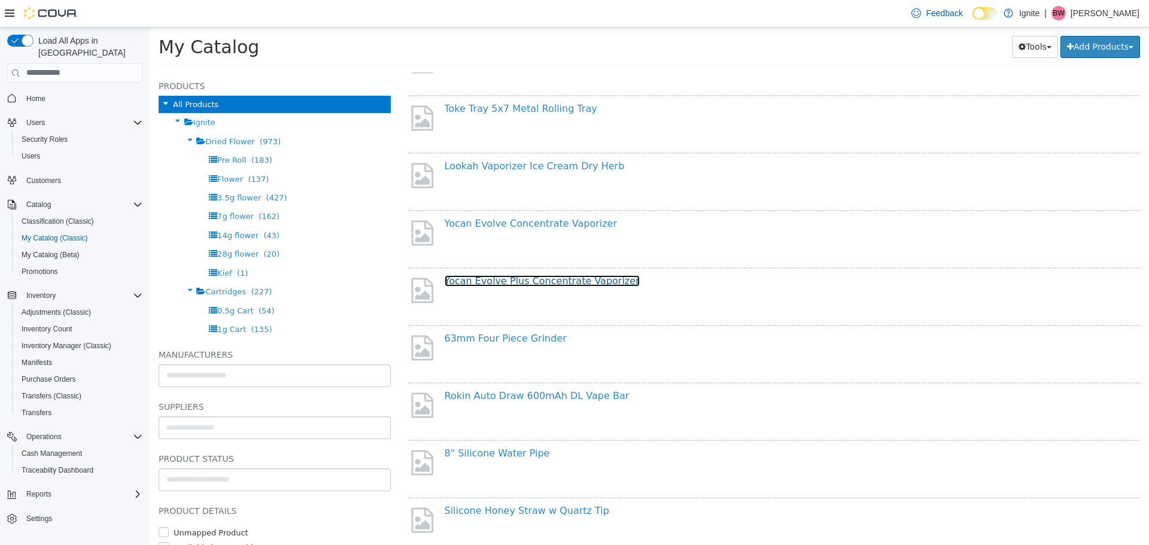
click at [503, 284] on link "Yocan Evolve Plus Concentrate Vaporizer" at bounding box center [542, 280] width 195 height 11
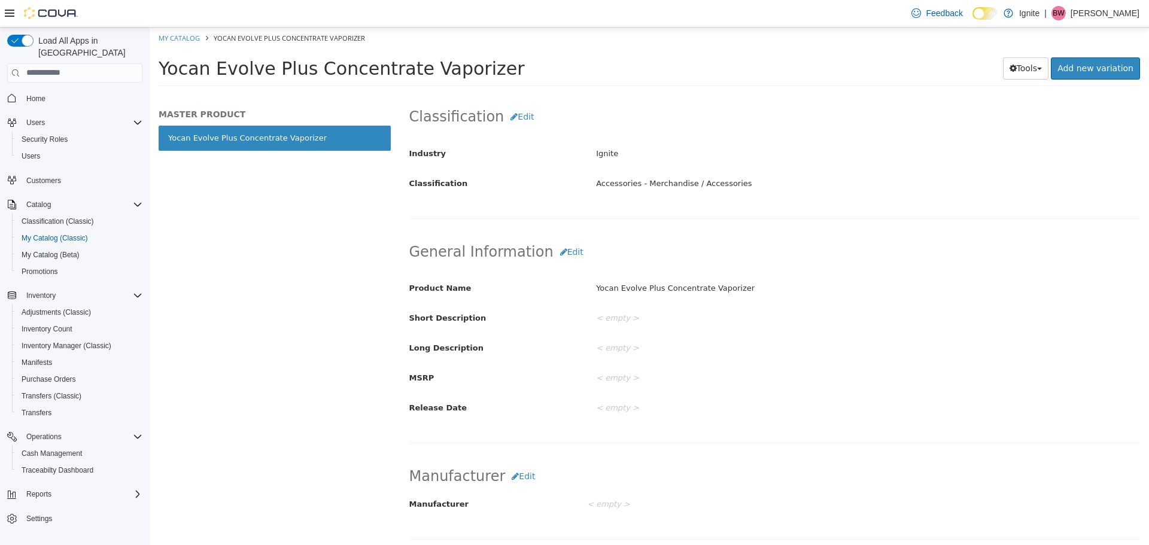
scroll to position [538, 0]
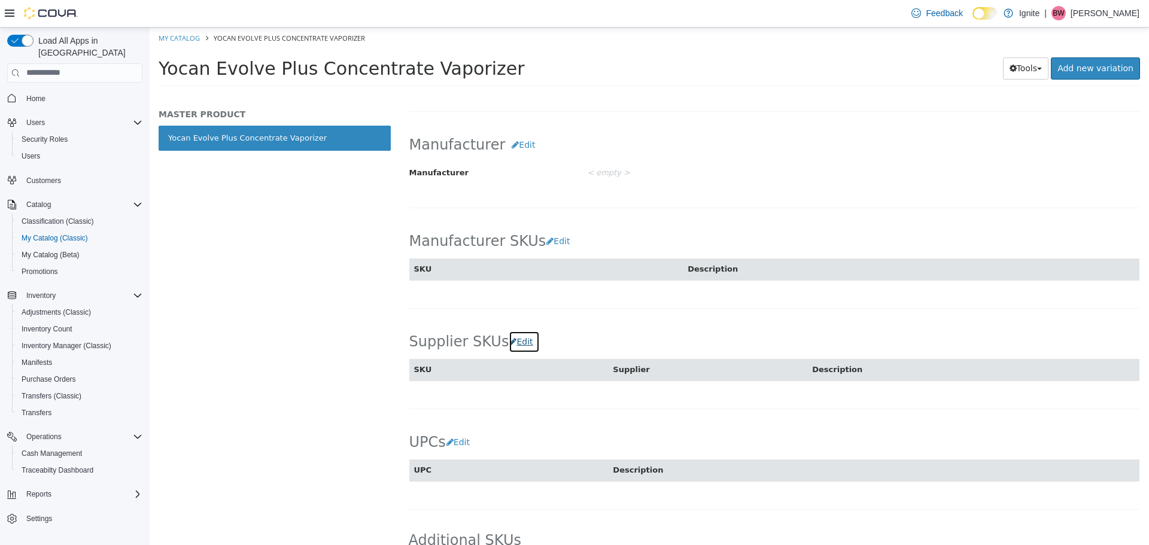
click at [519, 345] on button "Edit" at bounding box center [524, 341] width 31 height 22
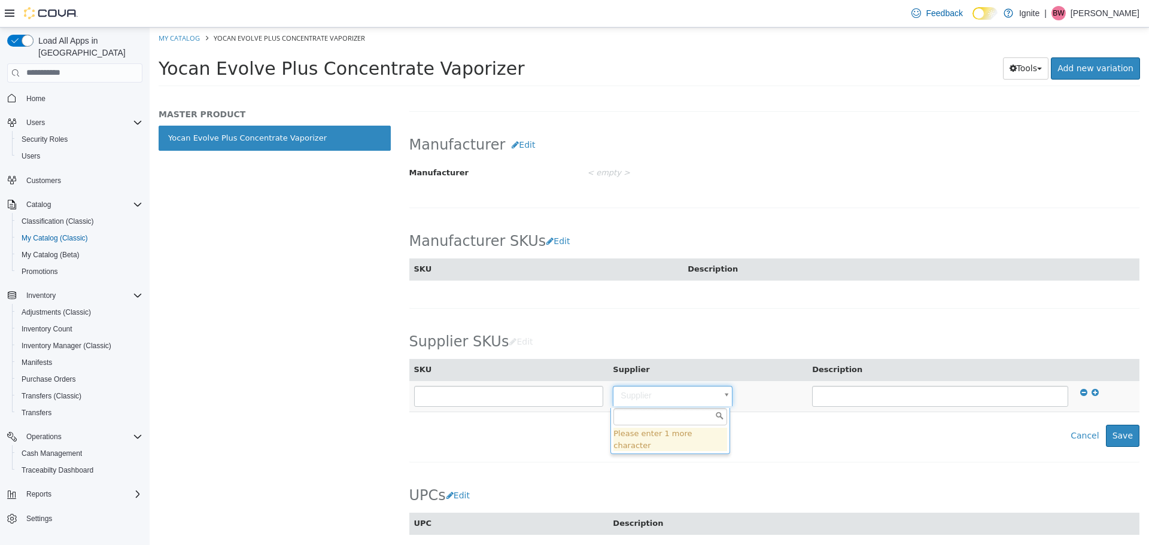
click at [640, 93] on body "Saving Bulk Changes... × Saved changes My Catalog Yocan Evolve Plus Concentrate…" at bounding box center [649, 60] width 999 height 66
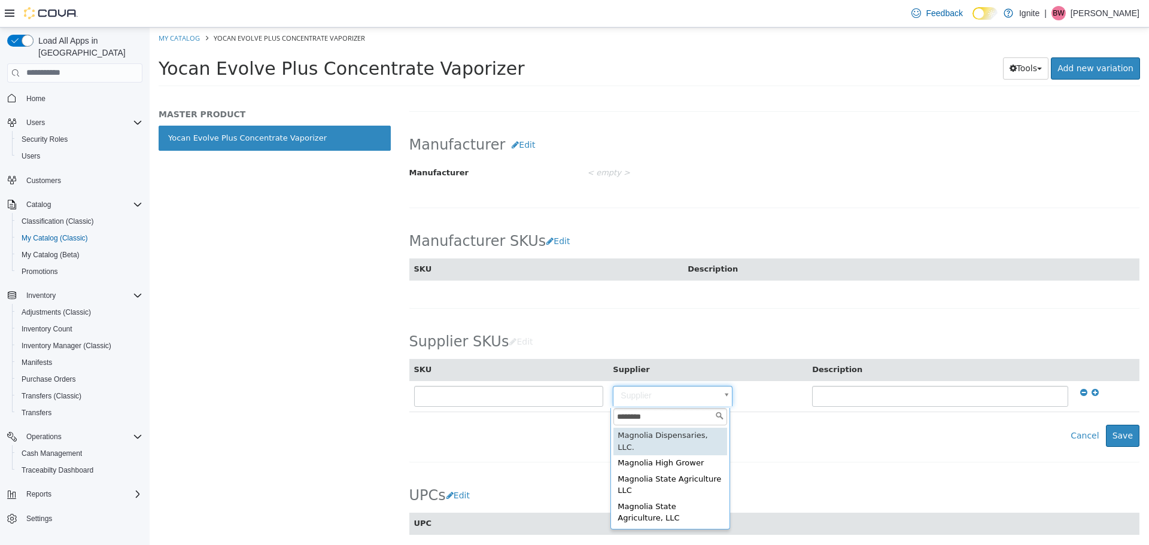
type input "********"
type input "**********"
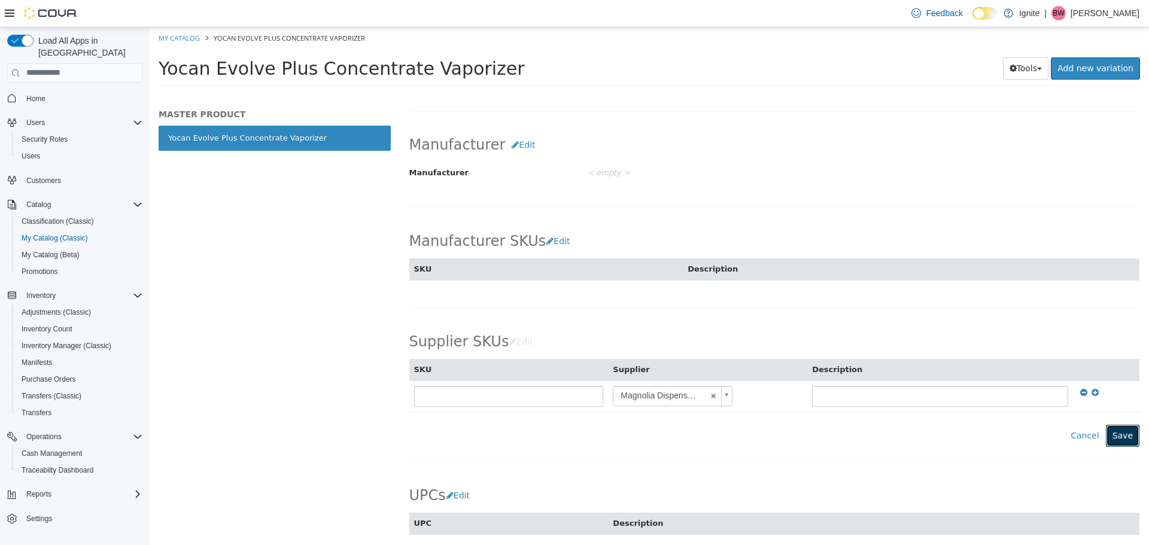
click at [1111, 431] on button "Save" at bounding box center [1123, 435] width 34 height 22
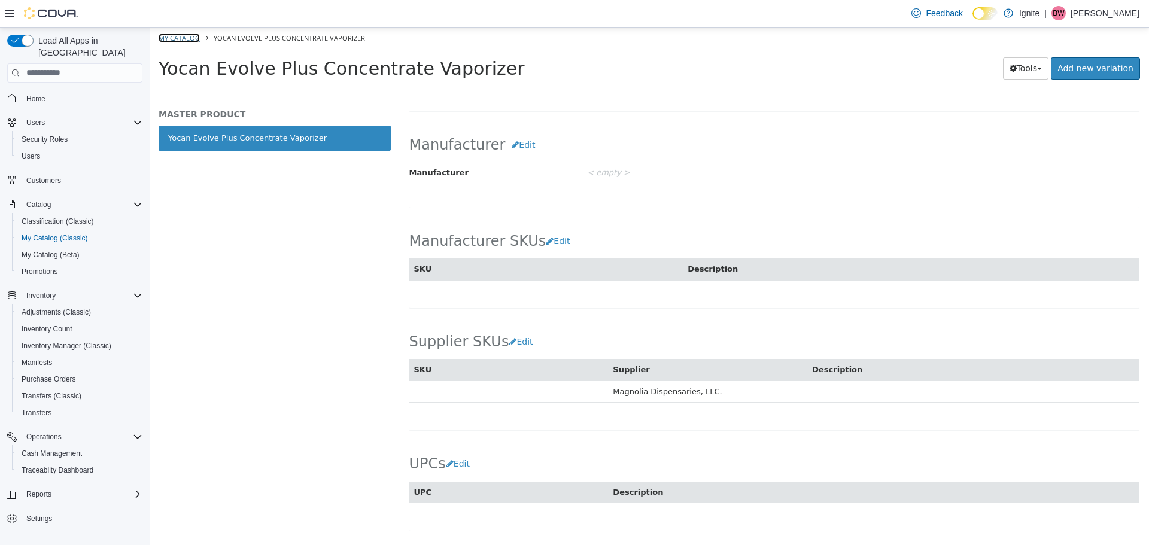
click at [174, 35] on link "My Catalog" at bounding box center [179, 37] width 41 height 9
select select "**********"
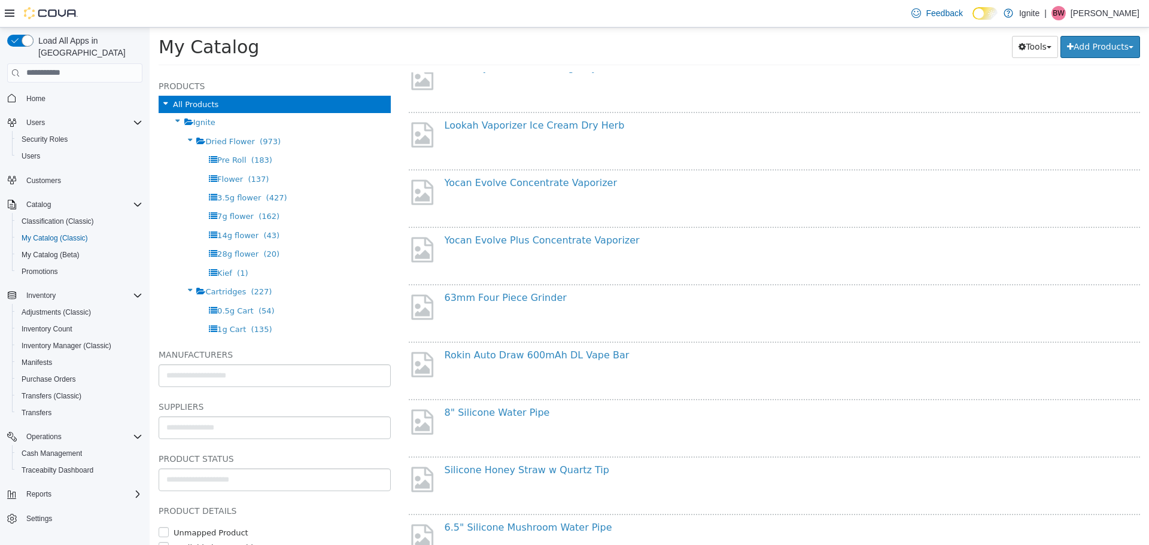
scroll to position [598, 0]
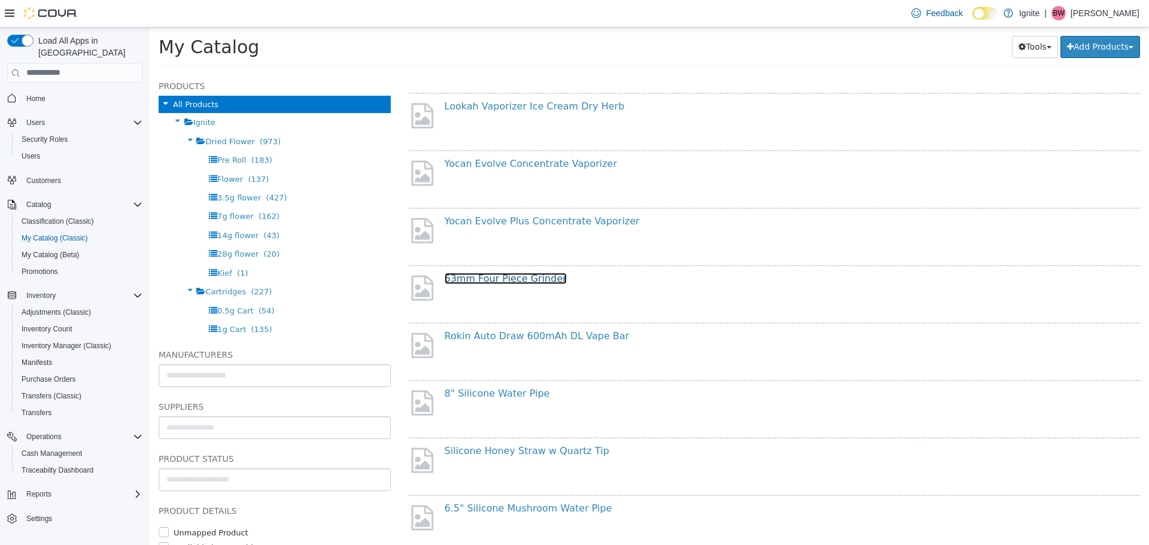
click at [513, 278] on link "63mm Four Piece Grinder" at bounding box center [506, 277] width 122 height 11
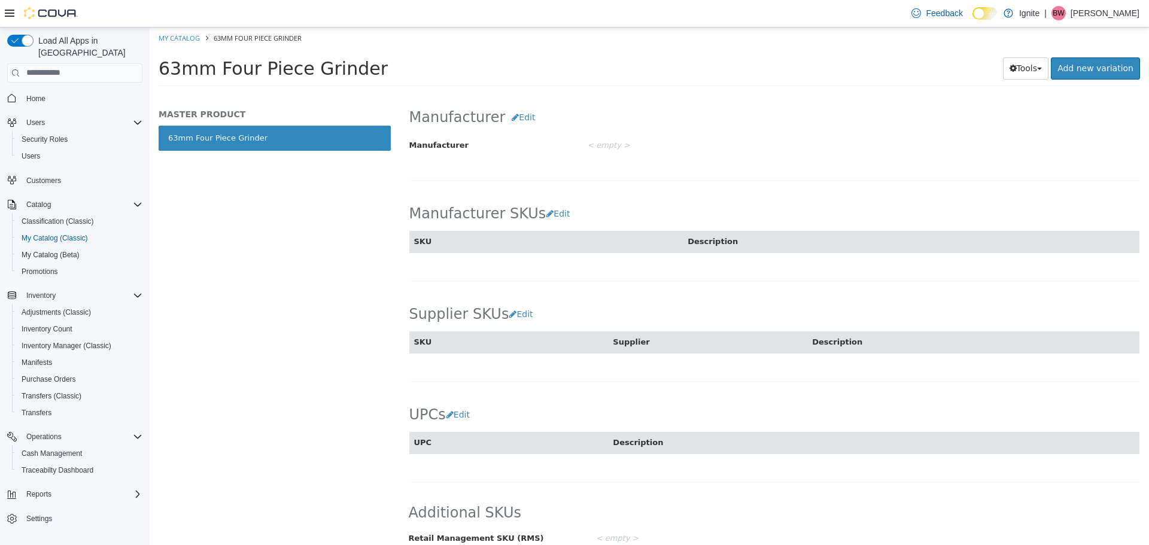
scroll to position [582, 0]
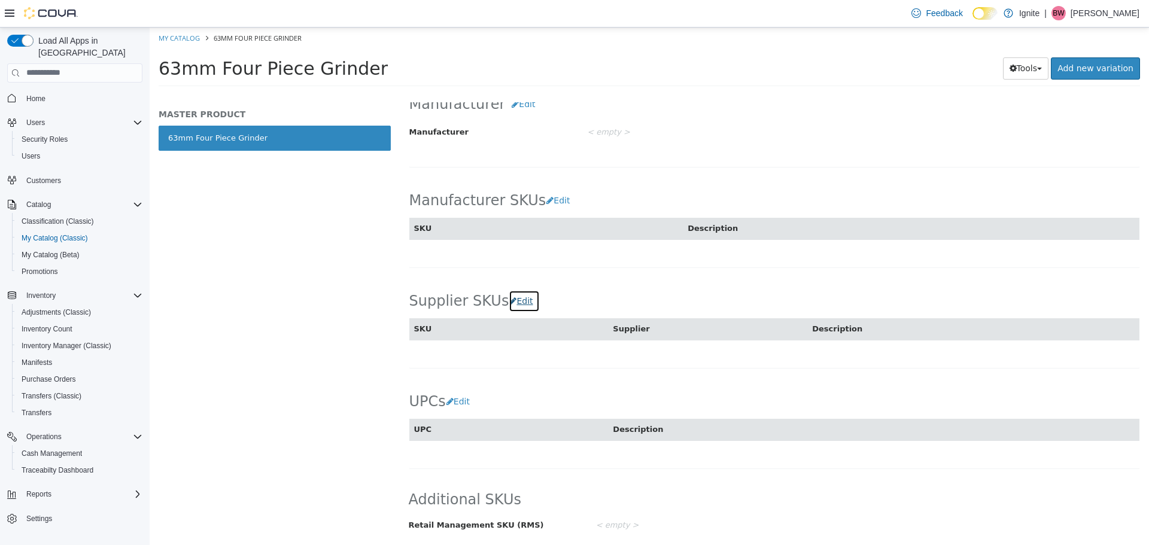
click at [518, 301] on button "Edit" at bounding box center [524, 301] width 31 height 22
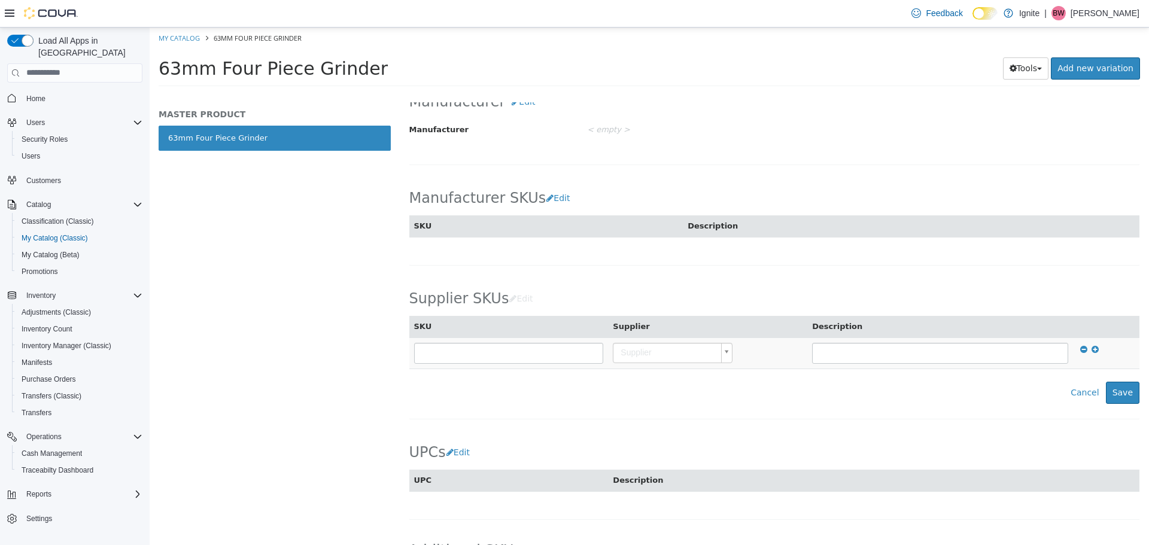
click at [659, 93] on body "Saving Bulk Changes... × Saved changes My Catalog 63mm Four Piece Grinder 63mm …" at bounding box center [649, 60] width 999 height 66
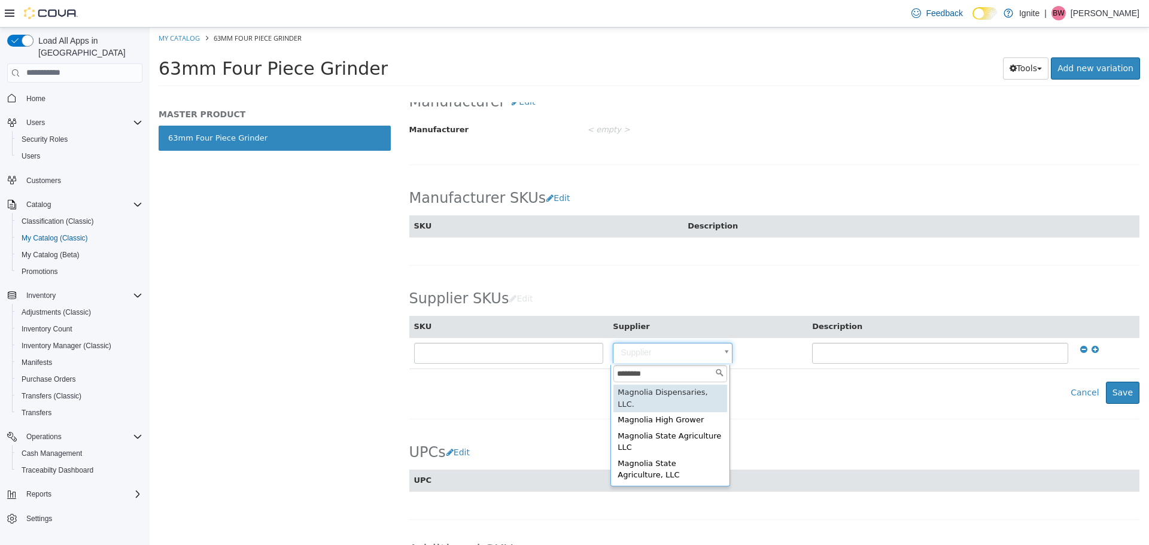
type input "********"
type input "**********"
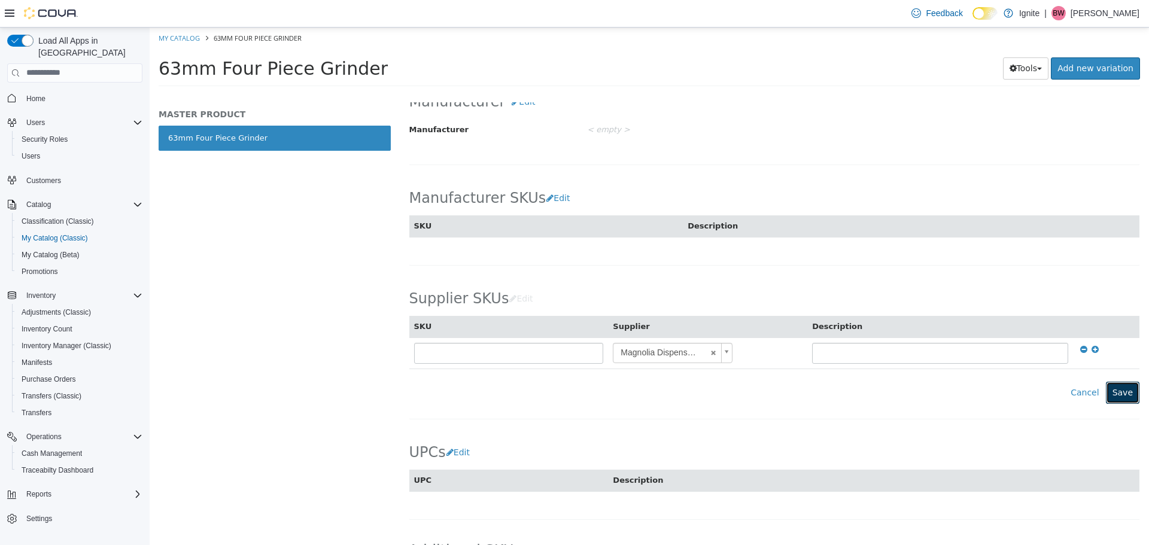
click at [1110, 394] on button "Save" at bounding box center [1123, 392] width 34 height 22
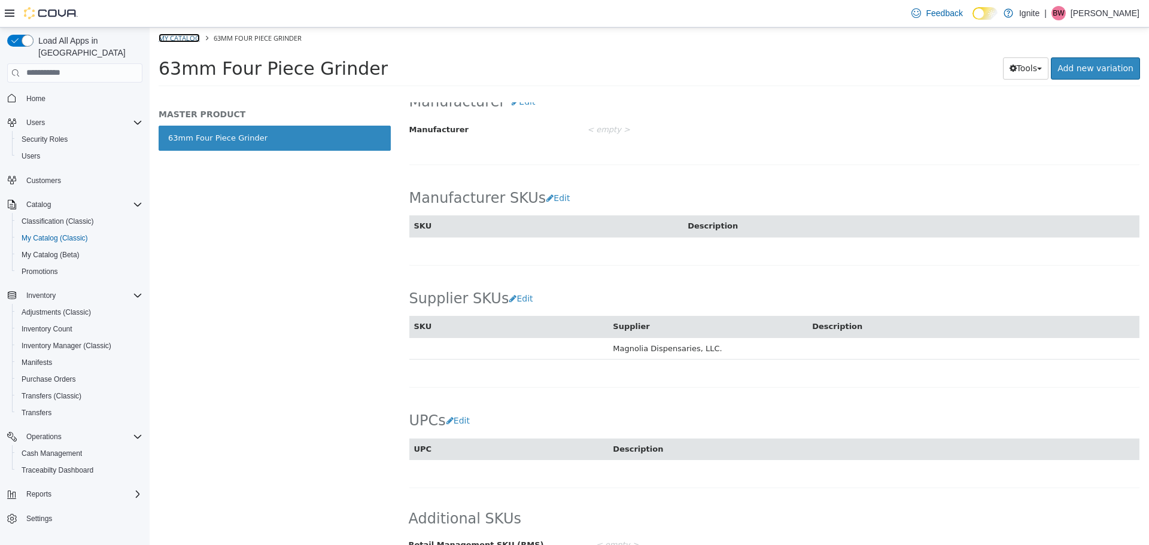
click at [173, 36] on link "My Catalog" at bounding box center [179, 37] width 41 height 9
select select "**********"
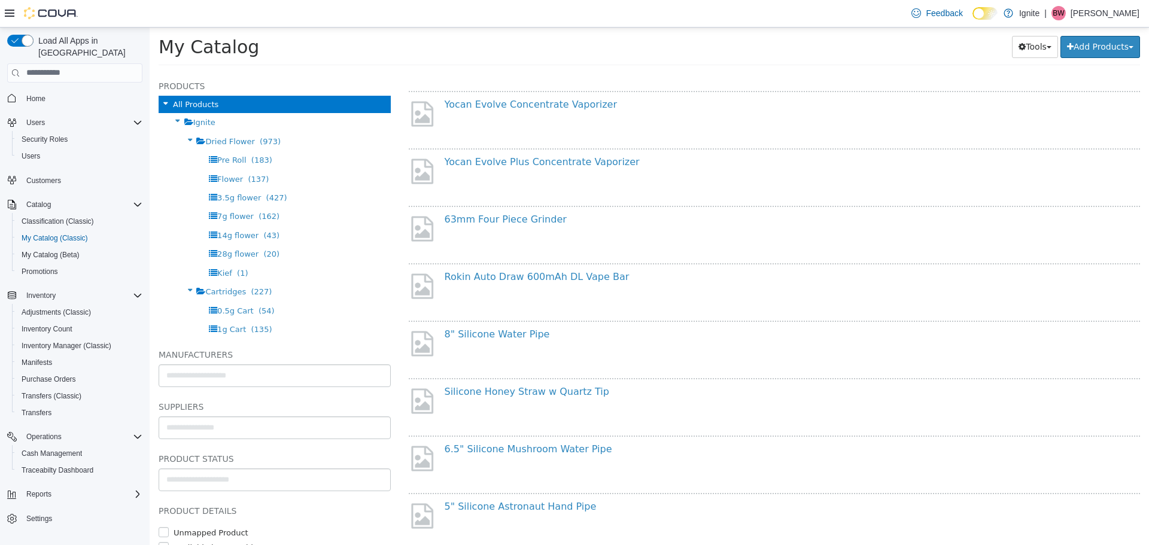
scroll to position [658, 0]
click at [535, 275] on link "Rokin Auto Draw 600mAh DL Vape Bar" at bounding box center [537, 275] width 185 height 11
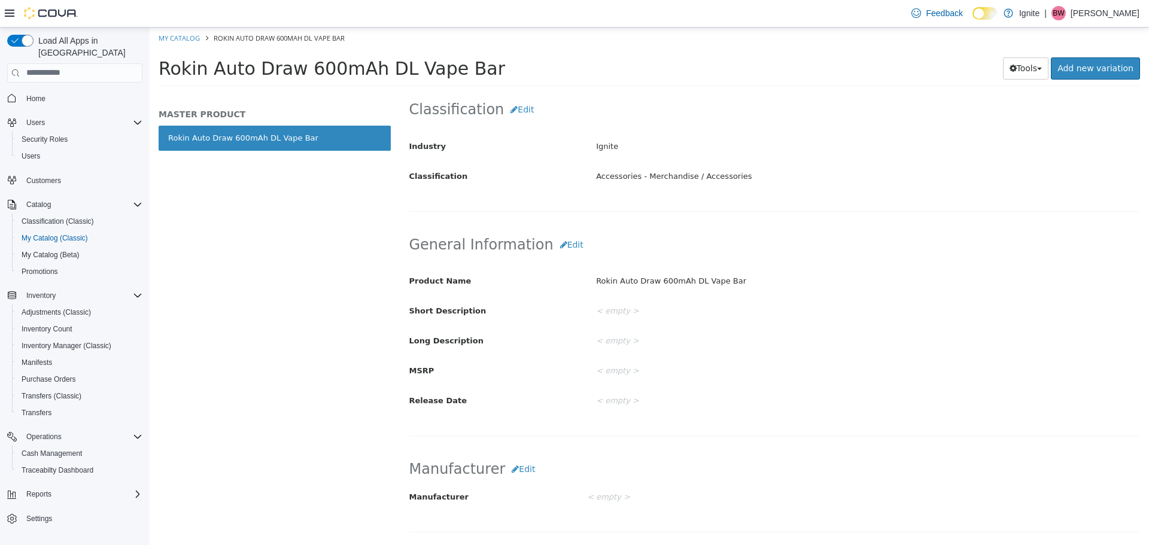
scroll to position [479, 0]
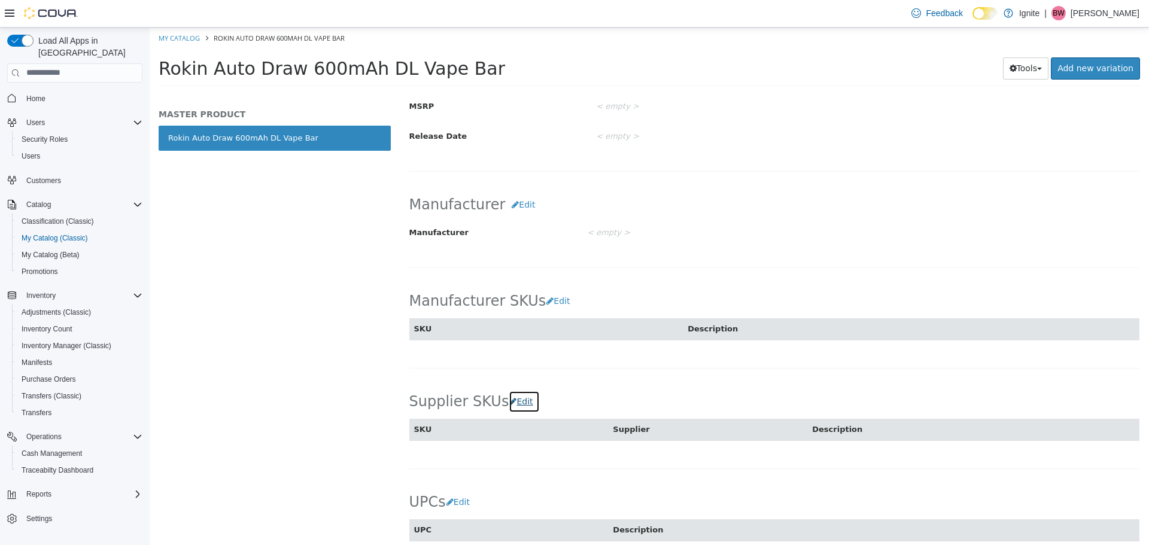
click at [520, 406] on button "Edit" at bounding box center [524, 401] width 31 height 22
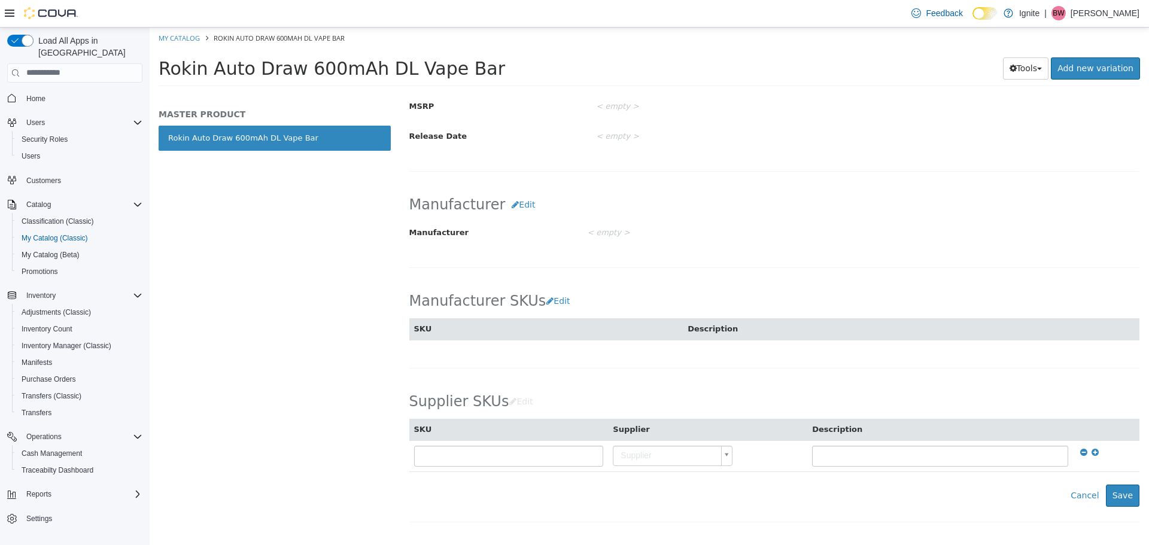
click at [628, 93] on body "Saving Bulk Changes... × Saved changes My Catalog Rokin Auto Draw 600mAh DL Vap…" at bounding box center [649, 60] width 999 height 66
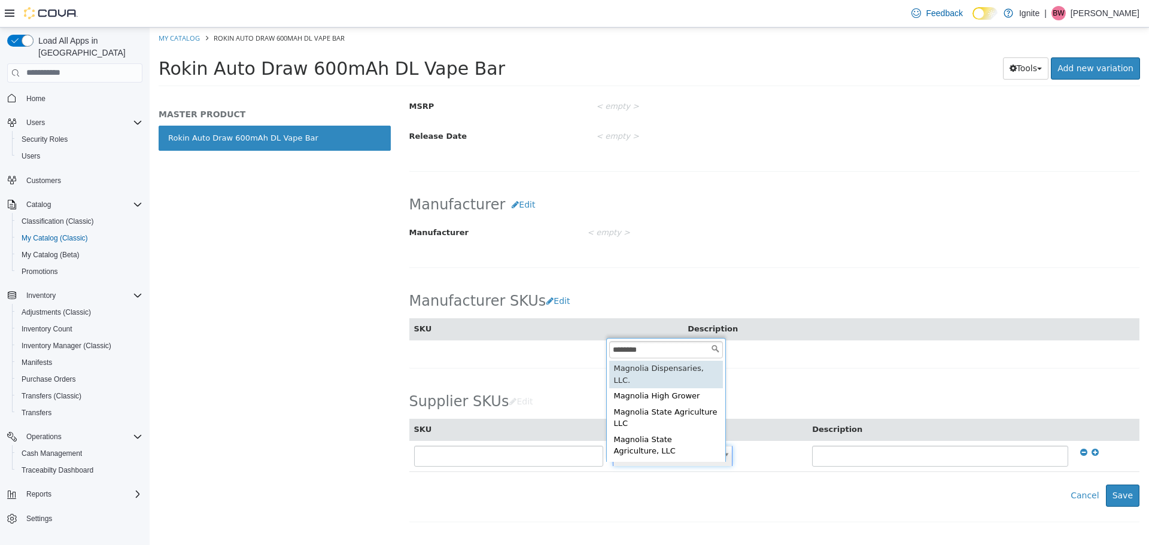
type input "********"
type input "**********"
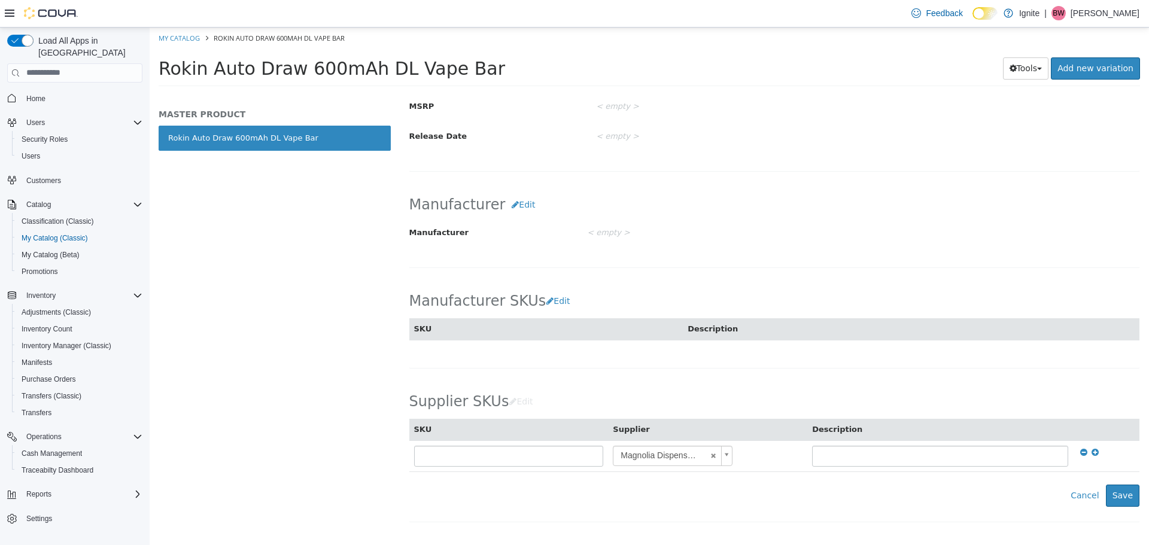
drag, startPoint x: 791, startPoint y: 512, endPoint x: 1046, endPoint y: 515, distance: 254.9
click at [791, 511] on div "**********" at bounding box center [775, 449] width 732 height 145
click at [1118, 495] on button "Save" at bounding box center [1123, 495] width 34 height 22
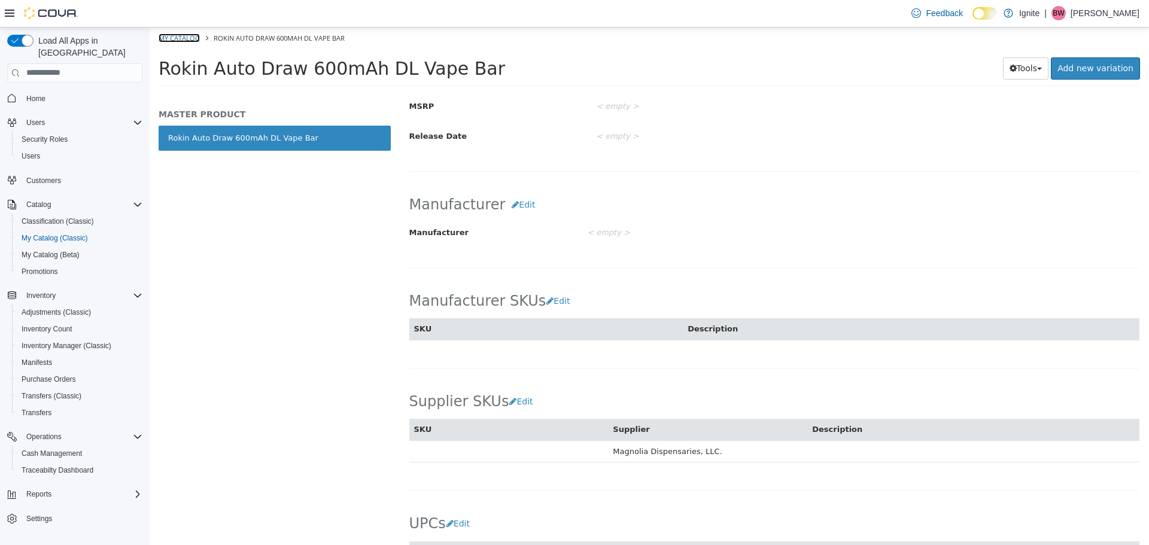
click at [184, 39] on link "My Catalog" at bounding box center [179, 37] width 41 height 9
select select "**********"
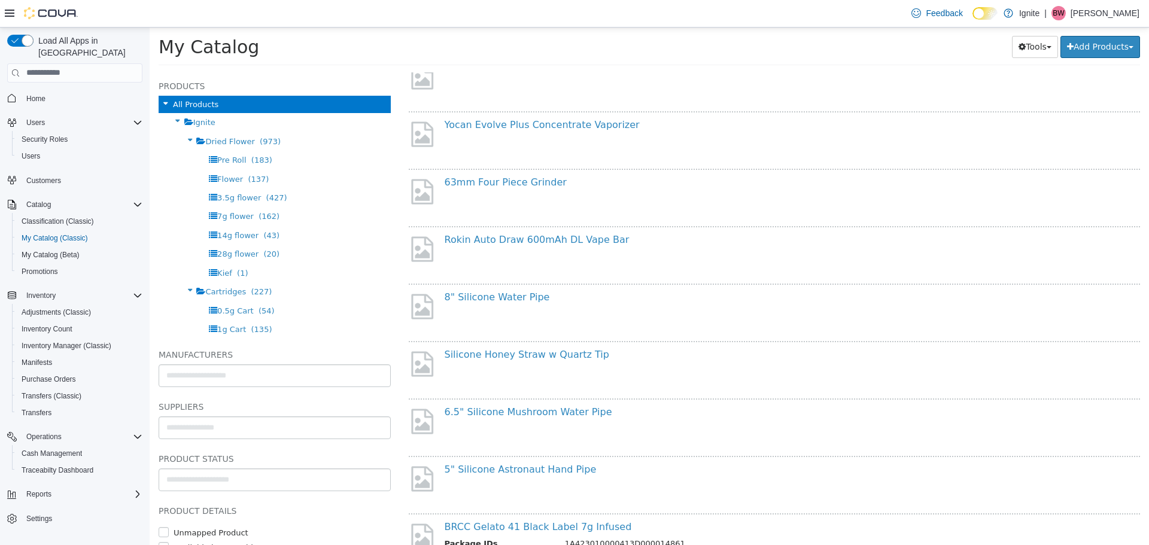
scroll to position [718, 0]
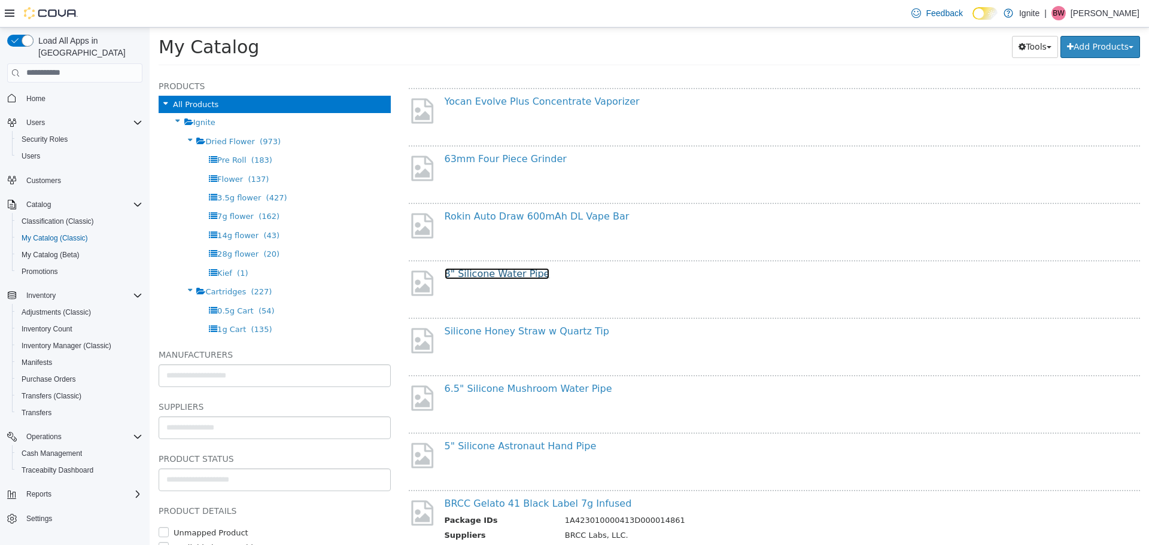
click at [483, 273] on link "8" Silicone Water Pipe" at bounding box center [497, 272] width 105 height 11
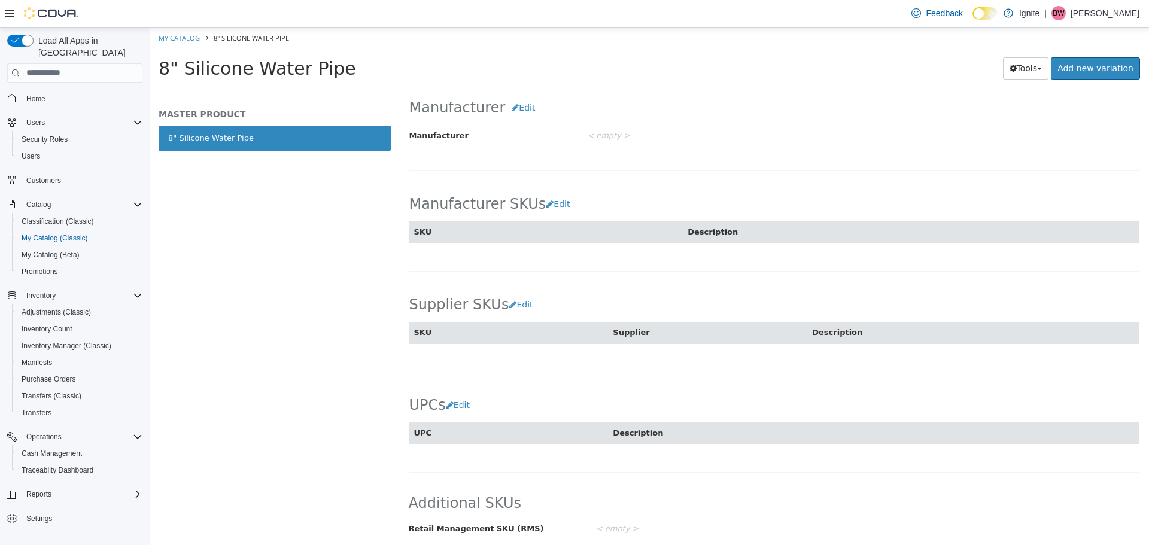
scroll to position [582, 0]
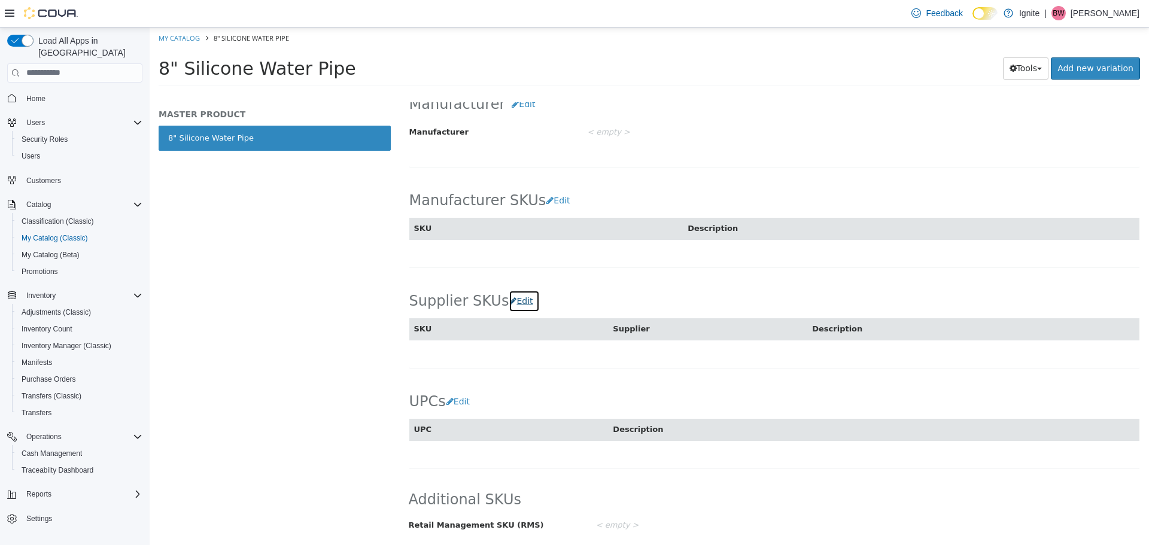
click at [514, 300] on button "Edit" at bounding box center [524, 301] width 31 height 22
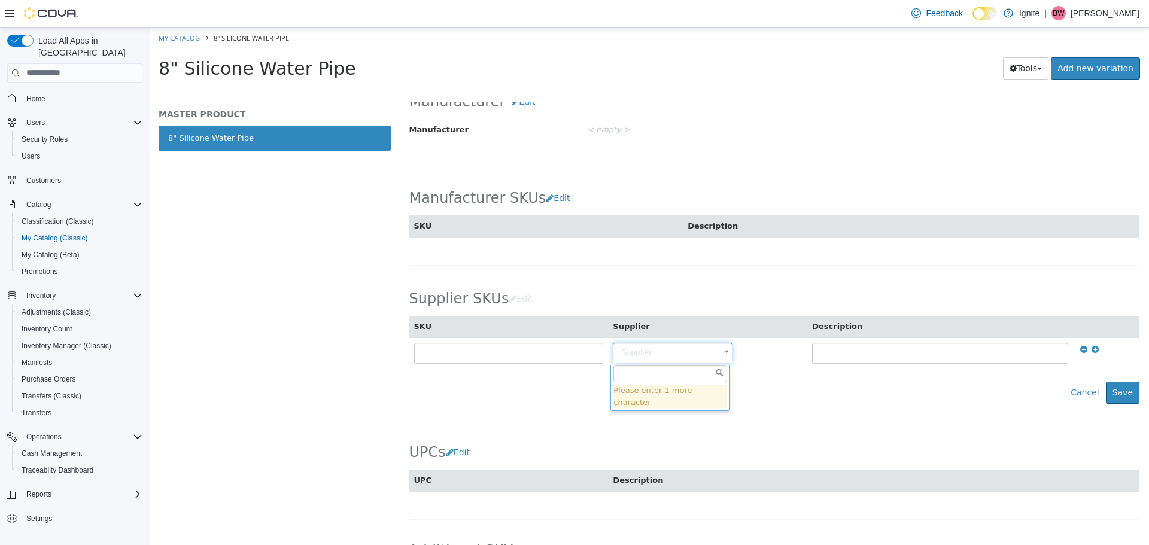
click at [653, 93] on body "Saving Bulk Changes... × Saved changes My Catalog 8" Silicone Water Pipe 8" Sil…" at bounding box center [649, 60] width 999 height 66
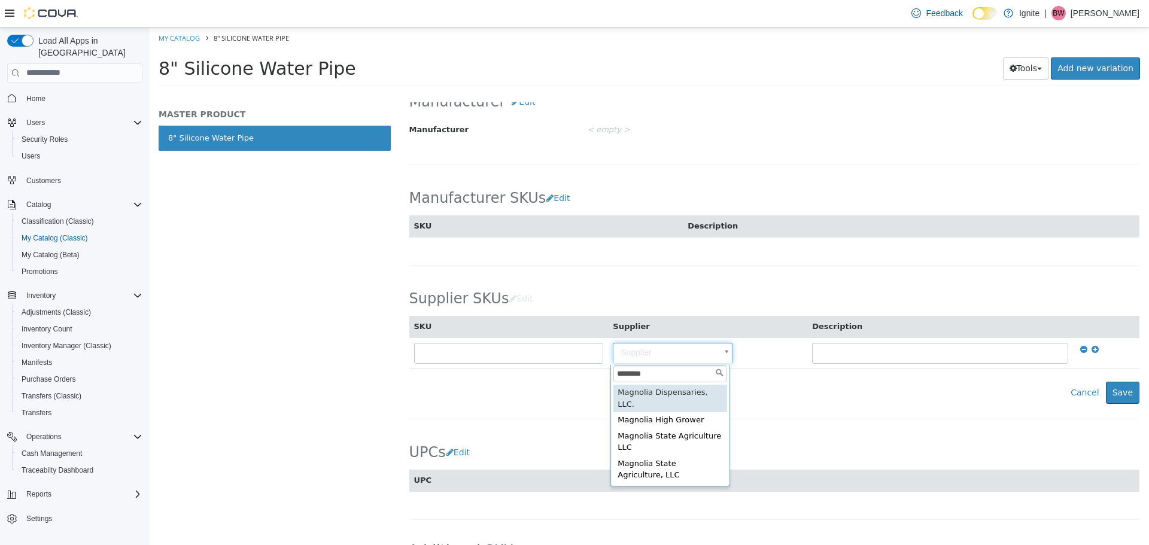
type input "********"
type input "**********"
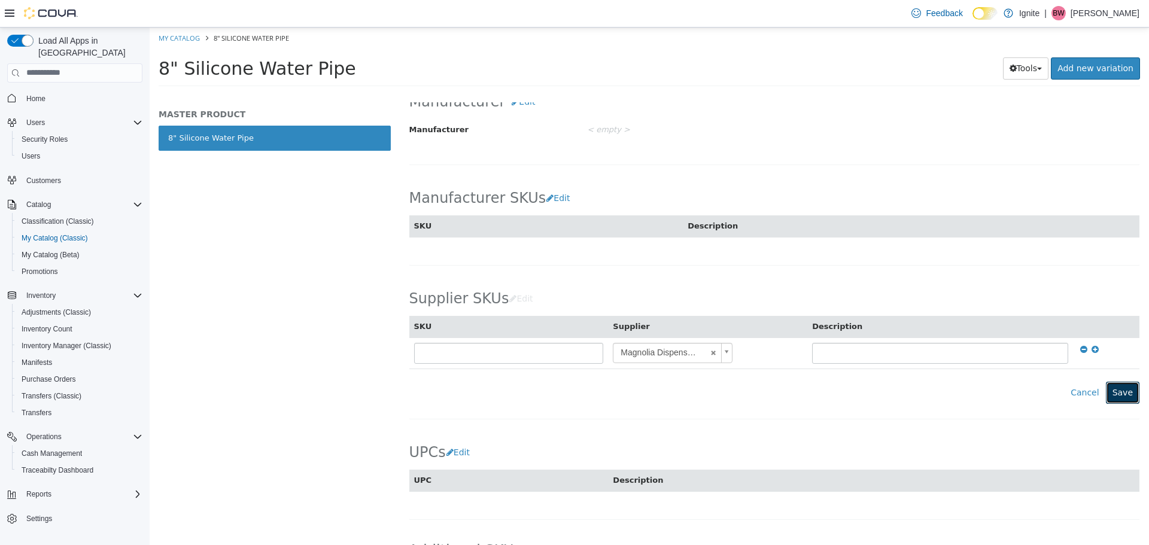
click at [1118, 395] on button "Save" at bounding box center [1123, 392] width 34 height 22
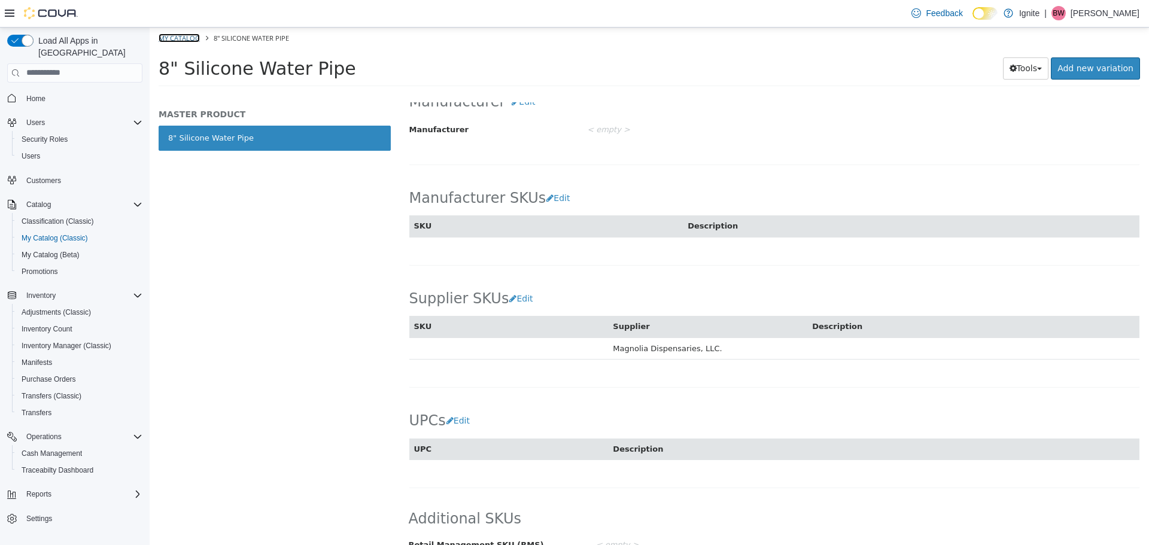
click at [182, 33] on link "My Catalog" at bounding box center [179, 37] width 41 height 9
select select "**********"
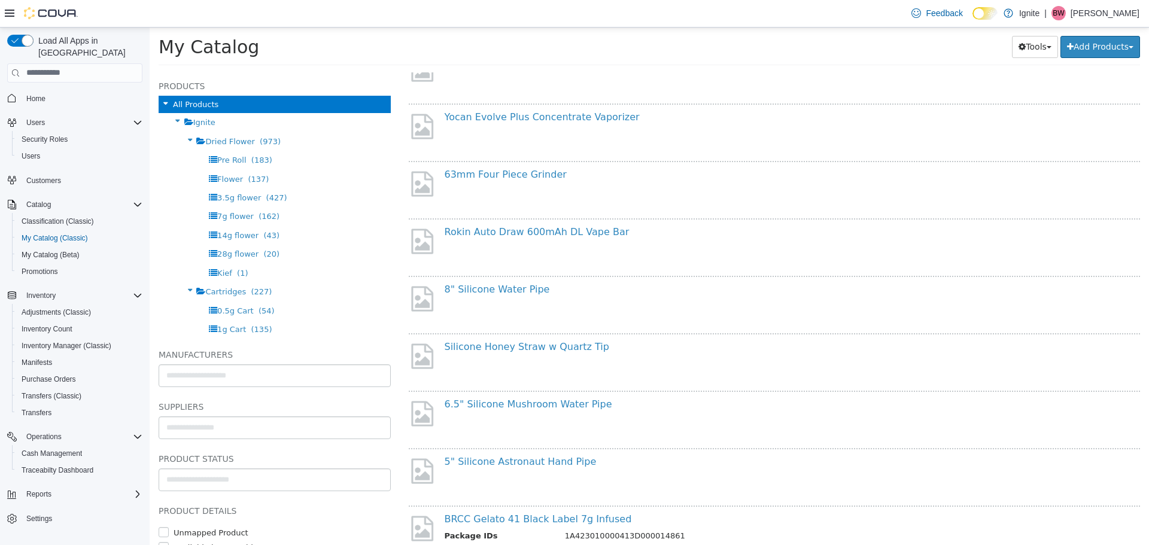
scroll to position [718, 0]
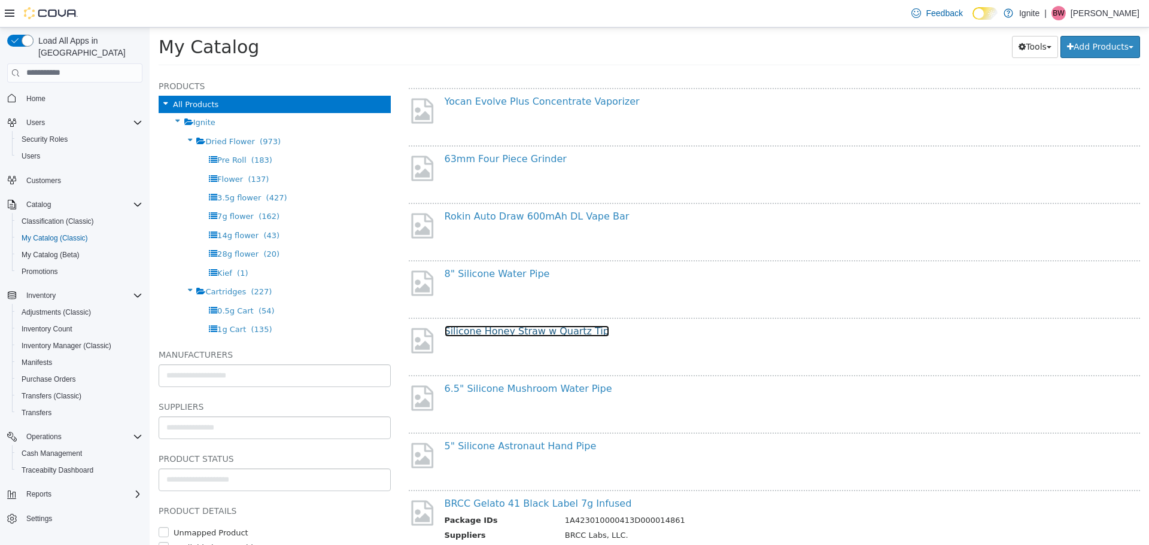
click at [489, 331] on link "Silicone Honey Straw w Quartz Tip" at bounding box center [527, 330] width 165 height 11
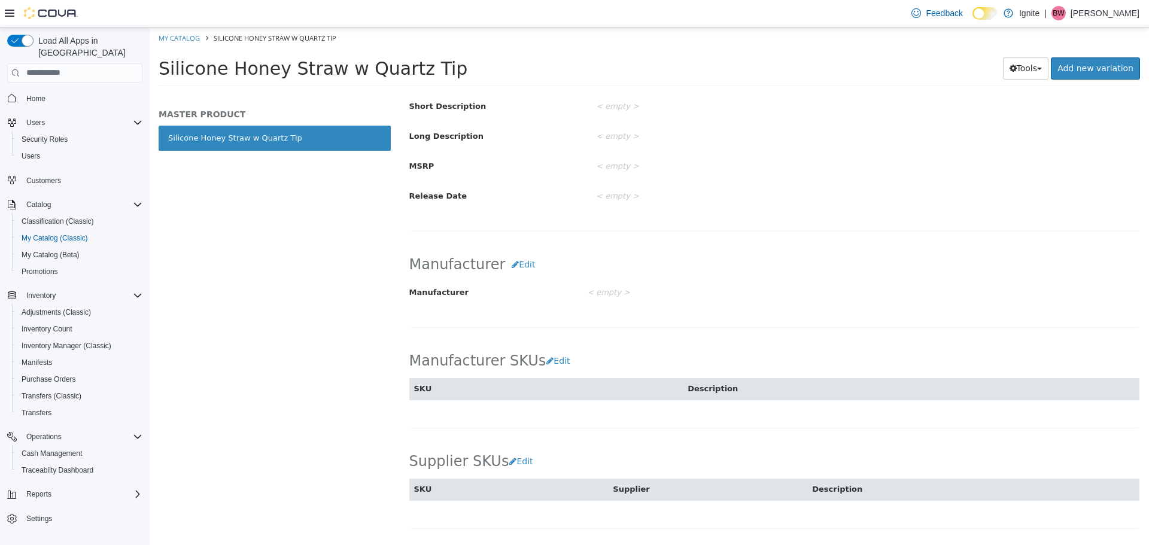
scroll to position [582, 0]
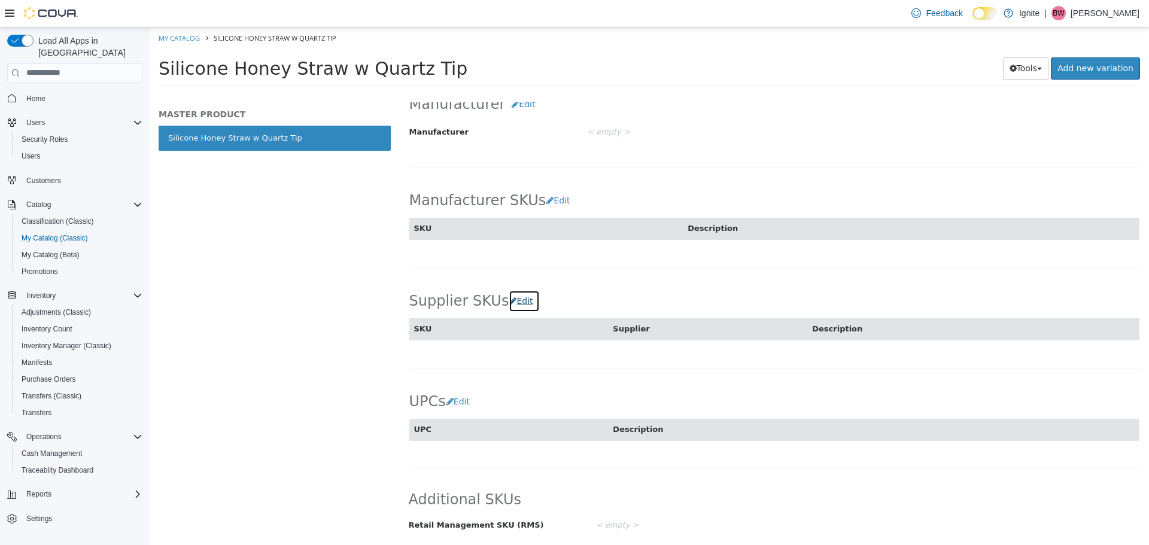
click at [512, 299] on button "Edit" at bounding box center [524, 301] width 31 height 22
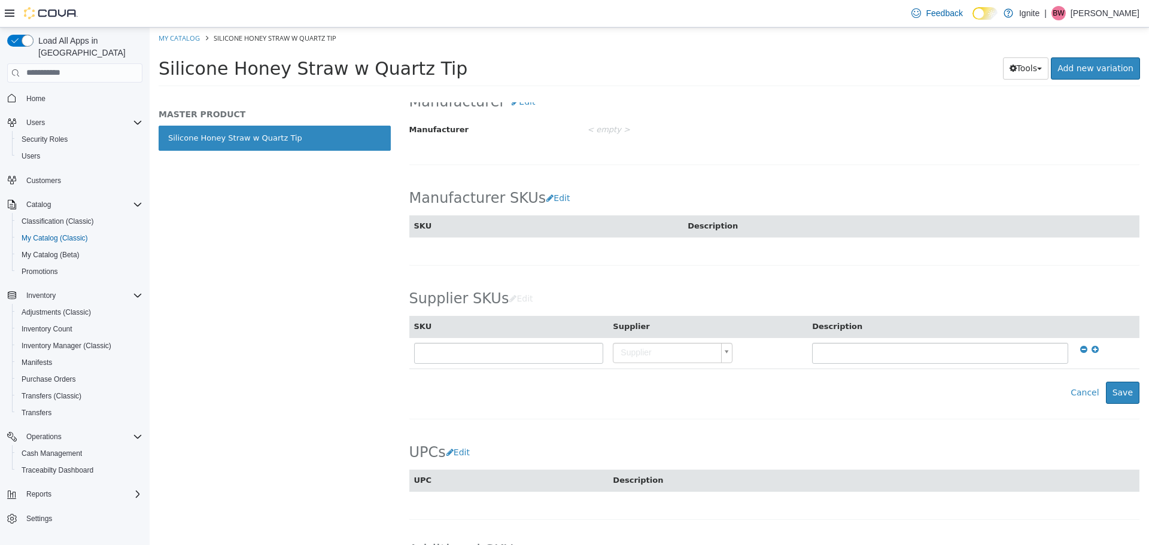
click at [663, 93] on body "Saving Bulk Changes... × Saved changes My Catalog Silicone Honey Straw w Quartz…" at bounding box center [649, 60] width 999 height 66
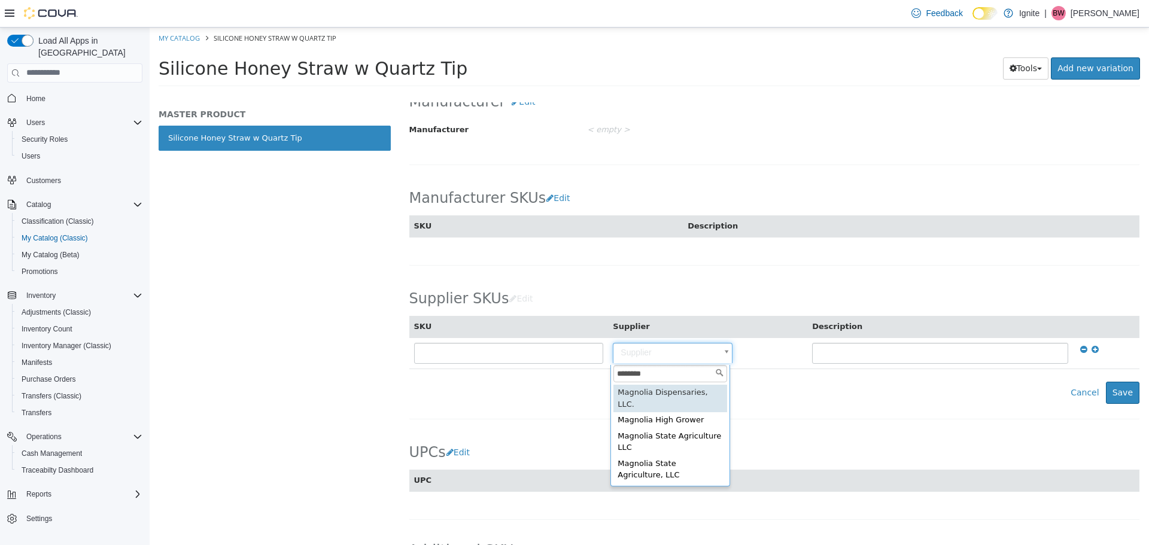
type input "********"
type input "**********"
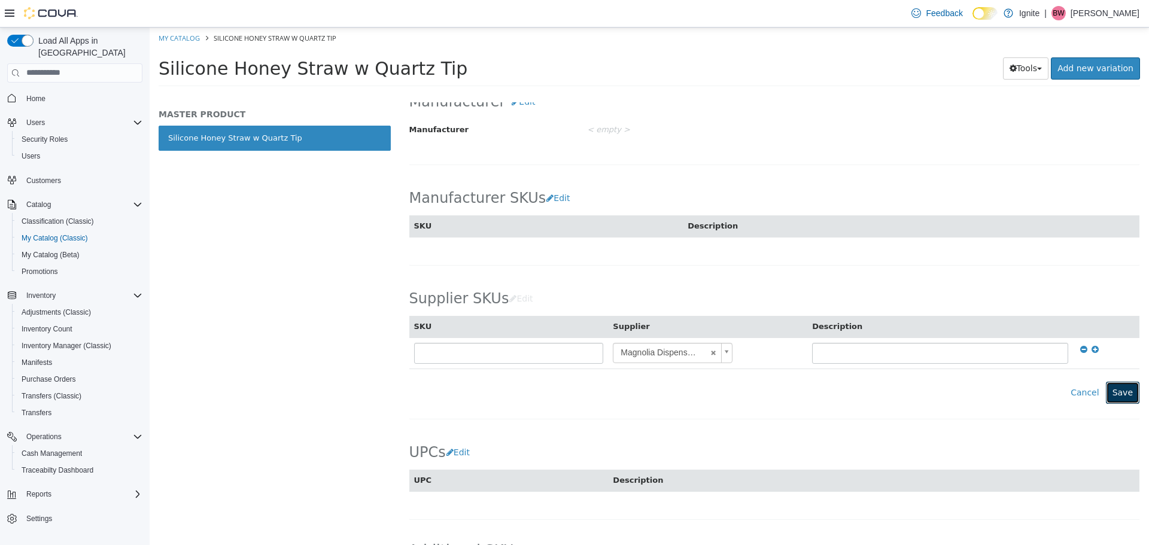
click at [1112, 391] on button "Save" at bounding box center [1123, 392] width 34 height 22
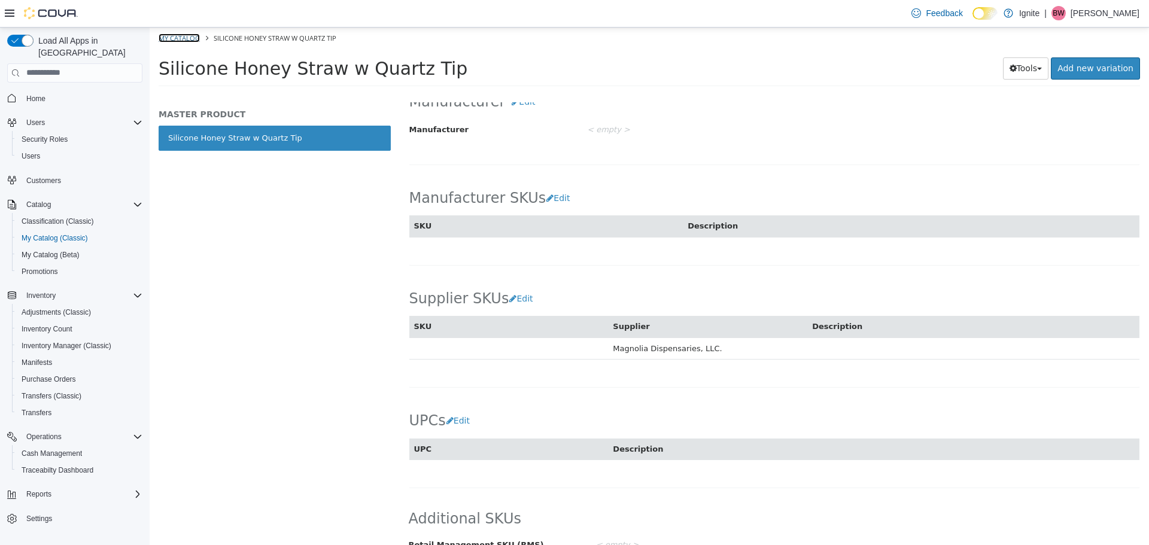
click at [176, 36] on link "My Catalog" at bounding box center [179, 37] width 41 height 9
select select "**********"
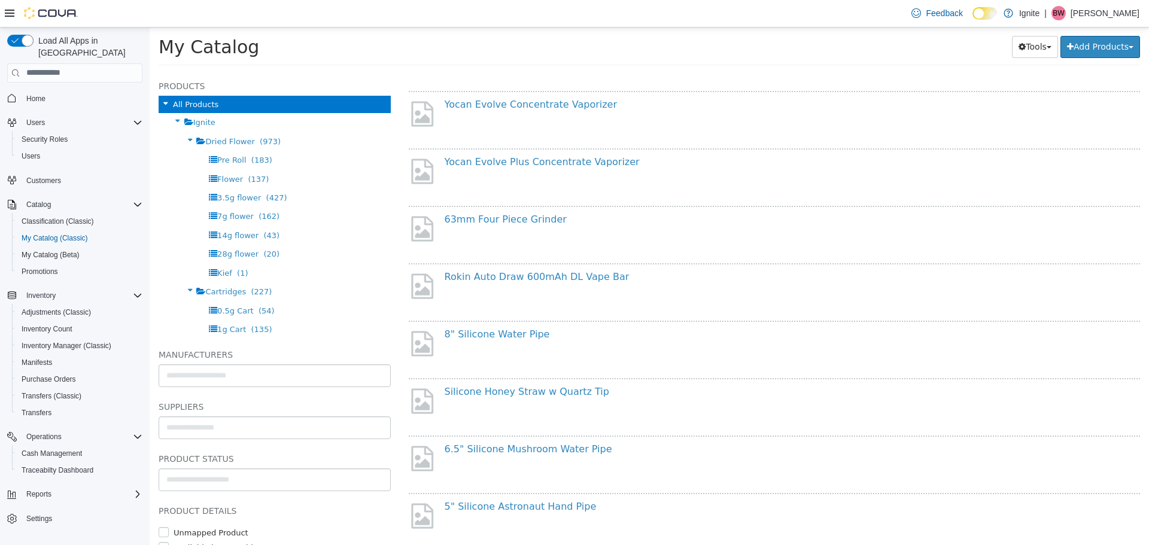
scroll to position [838, 0]
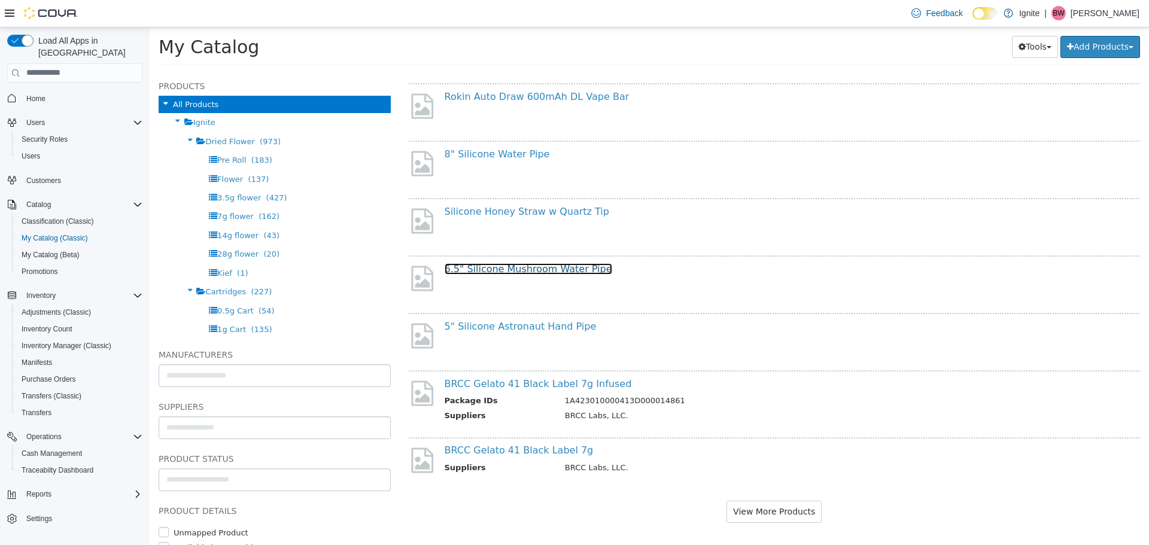
click at [486, 270] on link "6.5" Silicone Mushroom Water Pipe" at bounding box center [529, 268] width 168 height 11
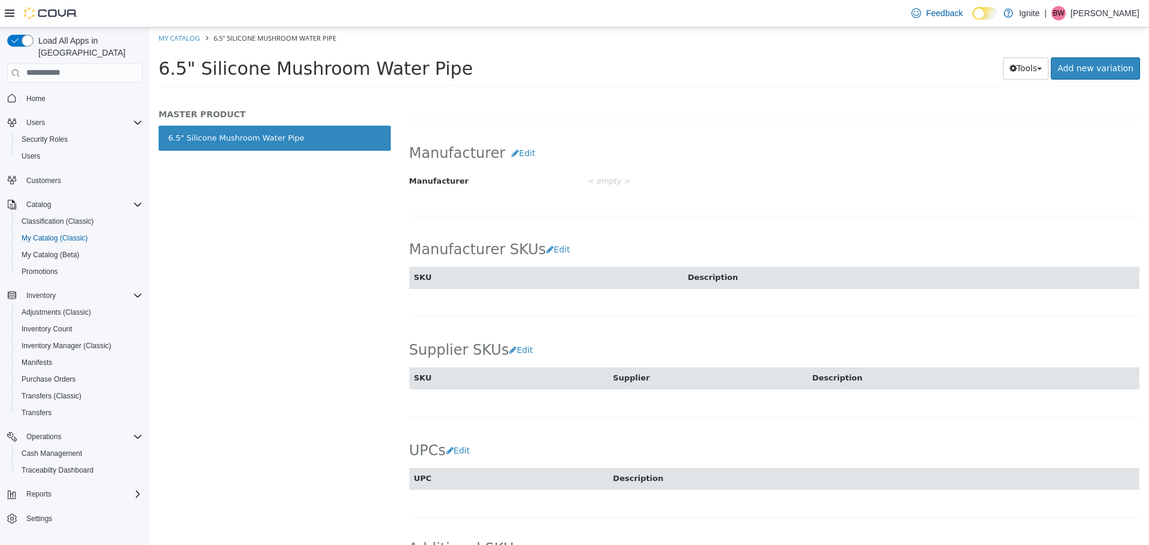
scroll to position [582, 0]
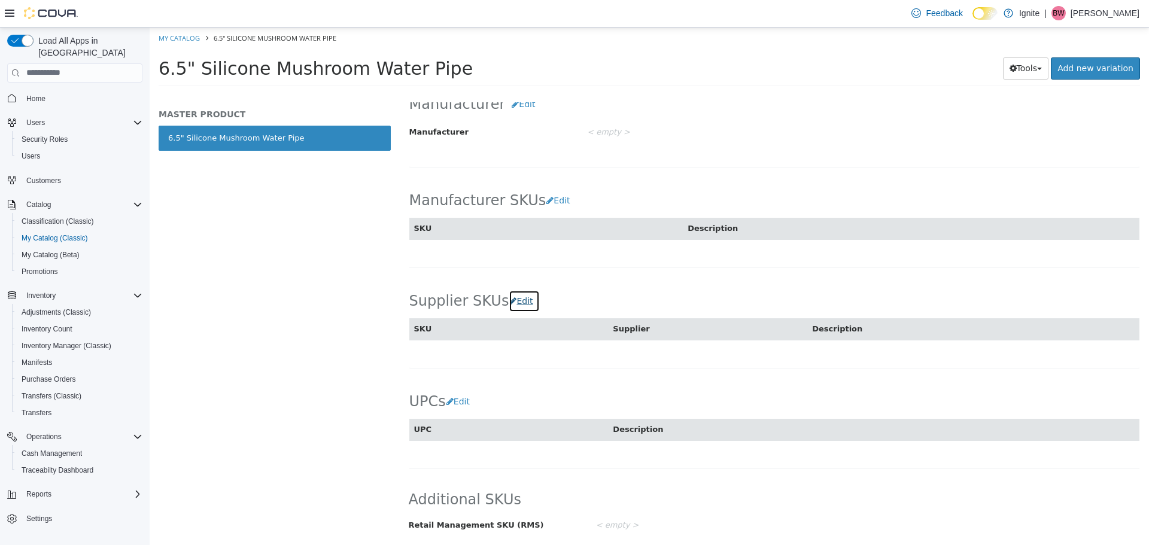
click at [510, 296] on button "Edit" at bounding box center [524, 301] width 31 height 22
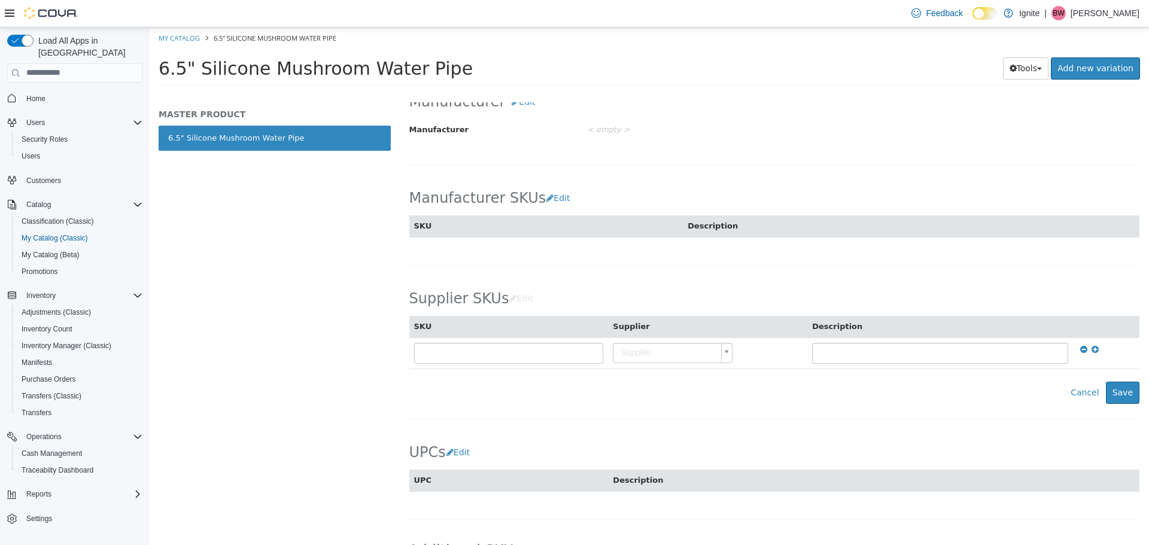
click at [630, 93] on body "Saving Bulk Changes... × Saved changes My Catalog 6.5" Silicone Mushroom Water …" at bounding box center [649, 60] width 999 height 66
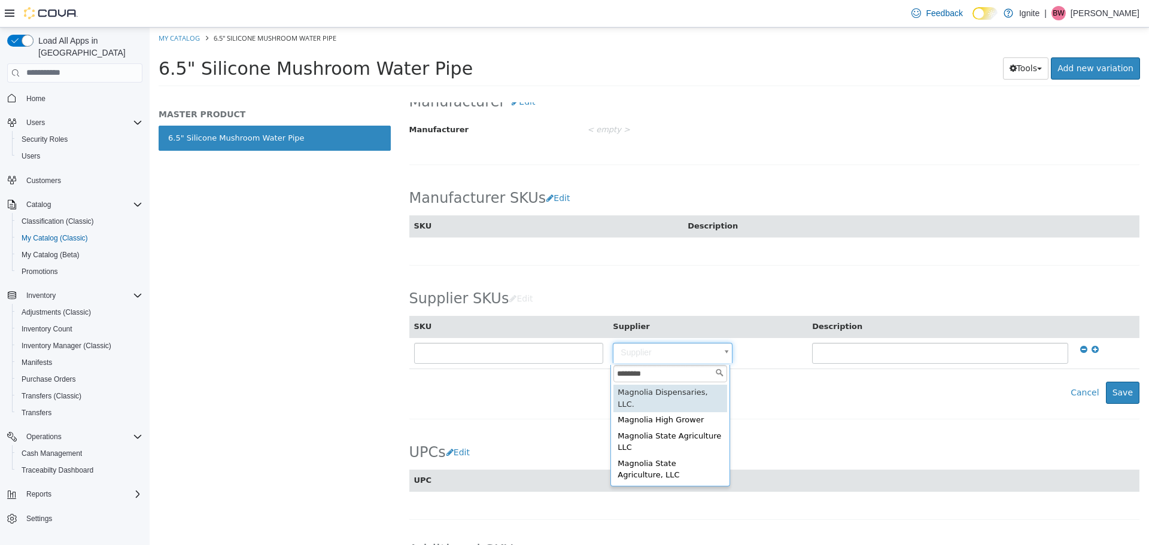
type input "********"
type input "**********"
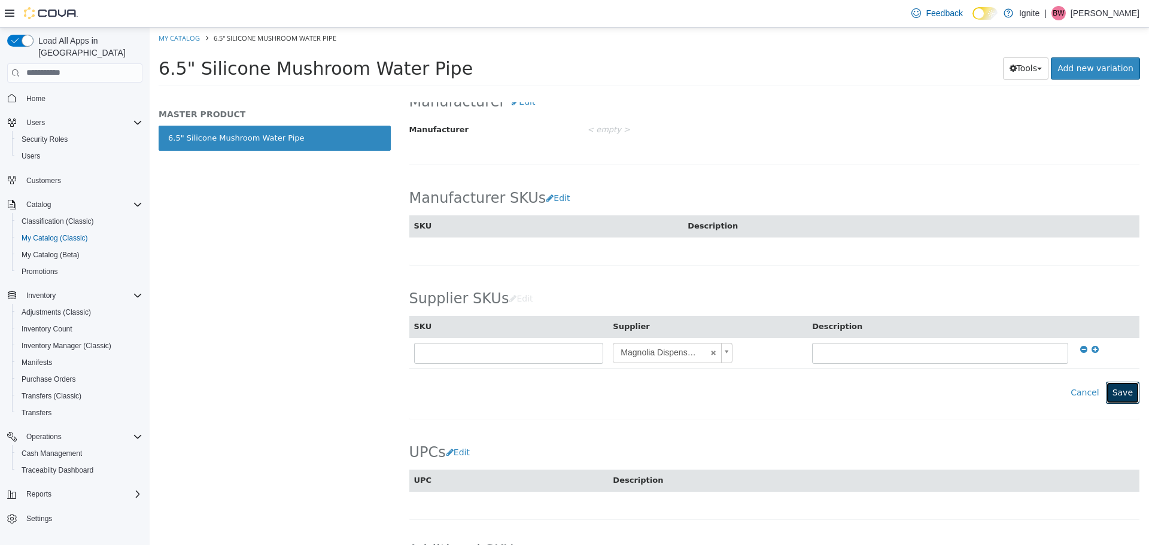
click at [1112, 396] on button "Save" at bounding box center [1123, 392] width 34 height 22
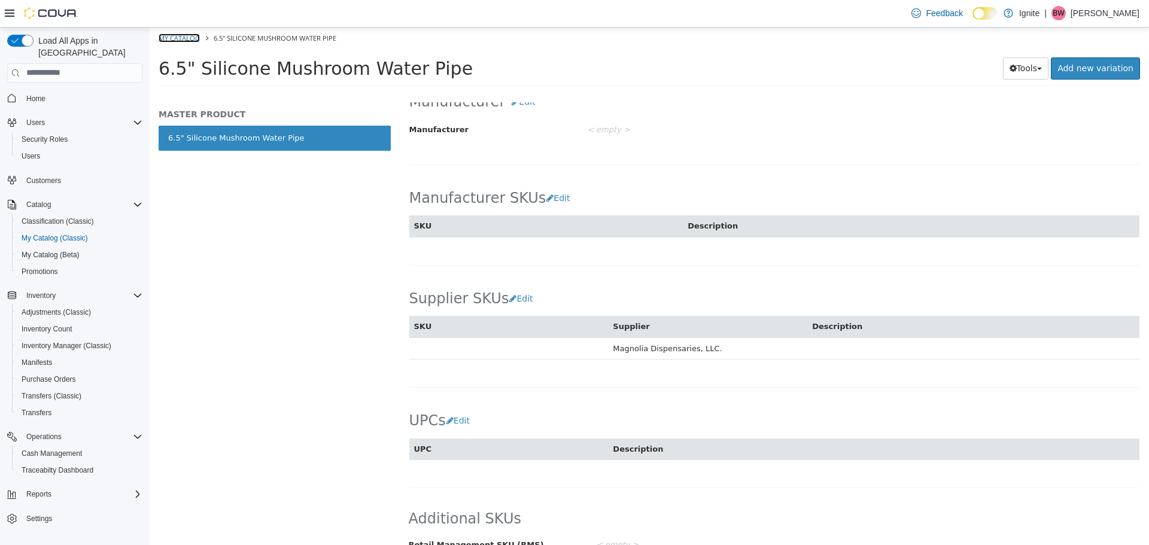
click at [181, 35] on link "My Catalog" at bounding box center [179, 37] width 41 height 9
select select "**********"
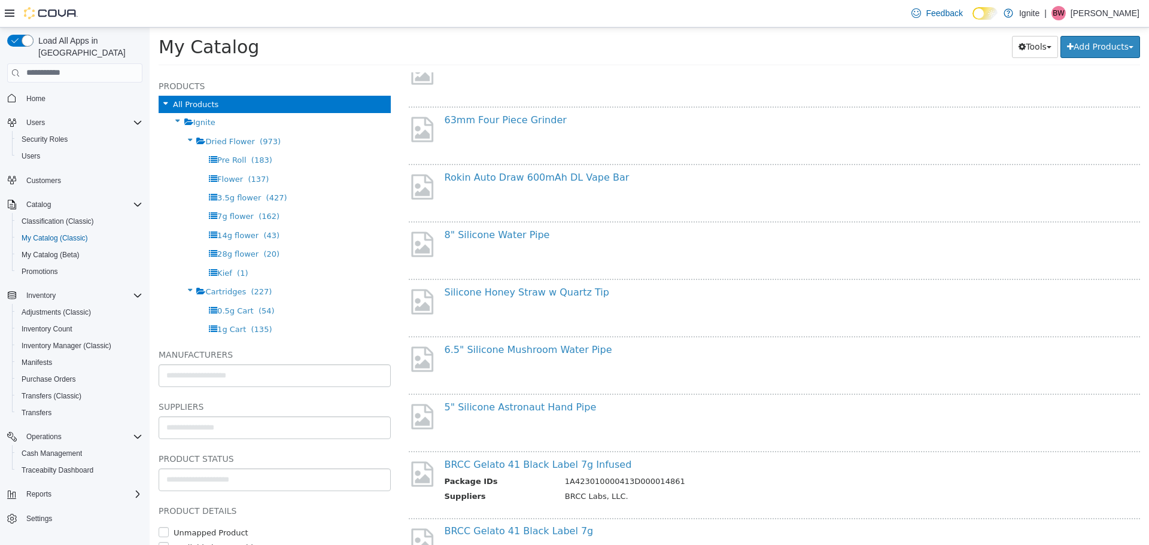
scroll to position [844, 0]
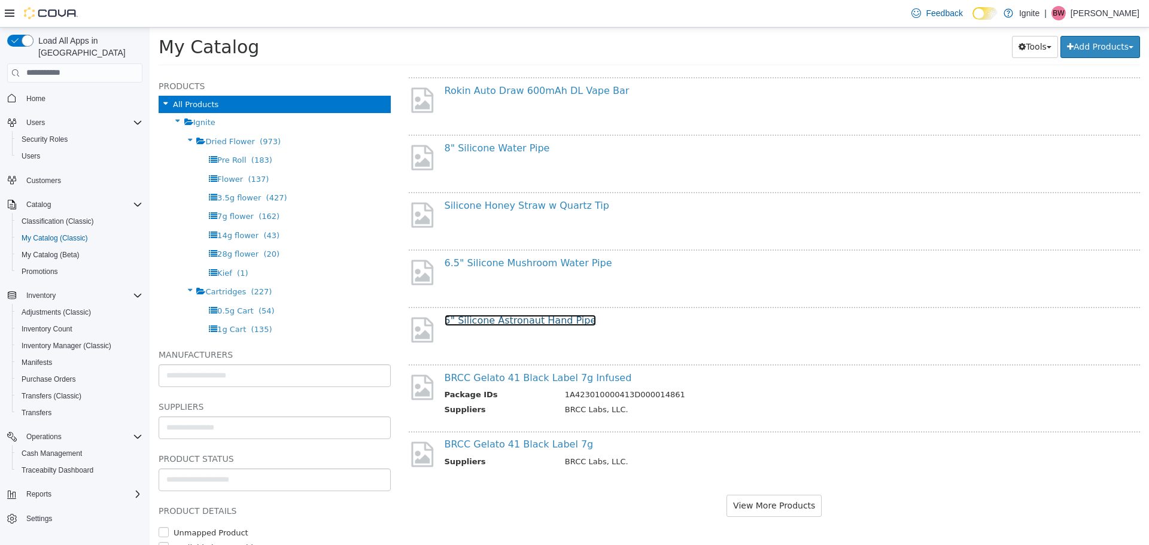
click at [519, 319] on link "5" Silicone Astronaut Hand Pipe" at bounding box center [521, 319] width 152 height 11
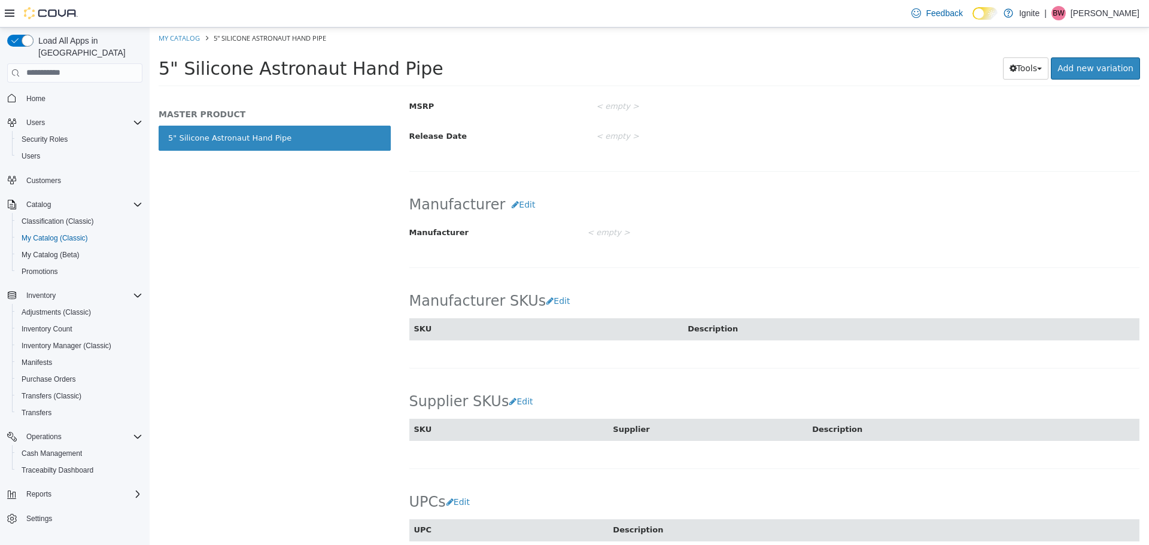
scroll to position [582, 0]
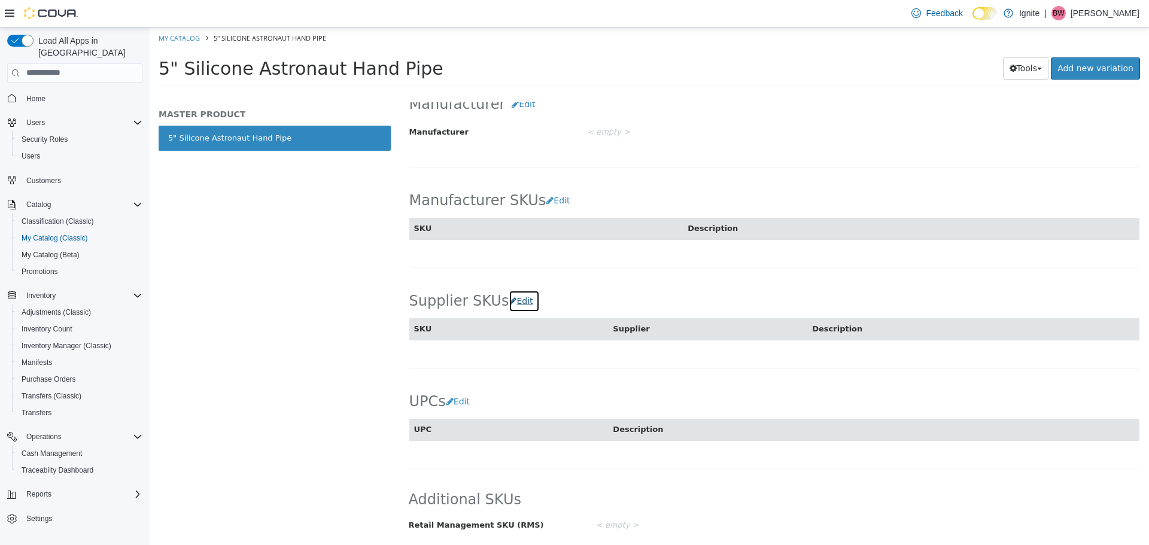
click at [513, 302] on button "Edit" at bounding box center [524, 301] width 31 height 22
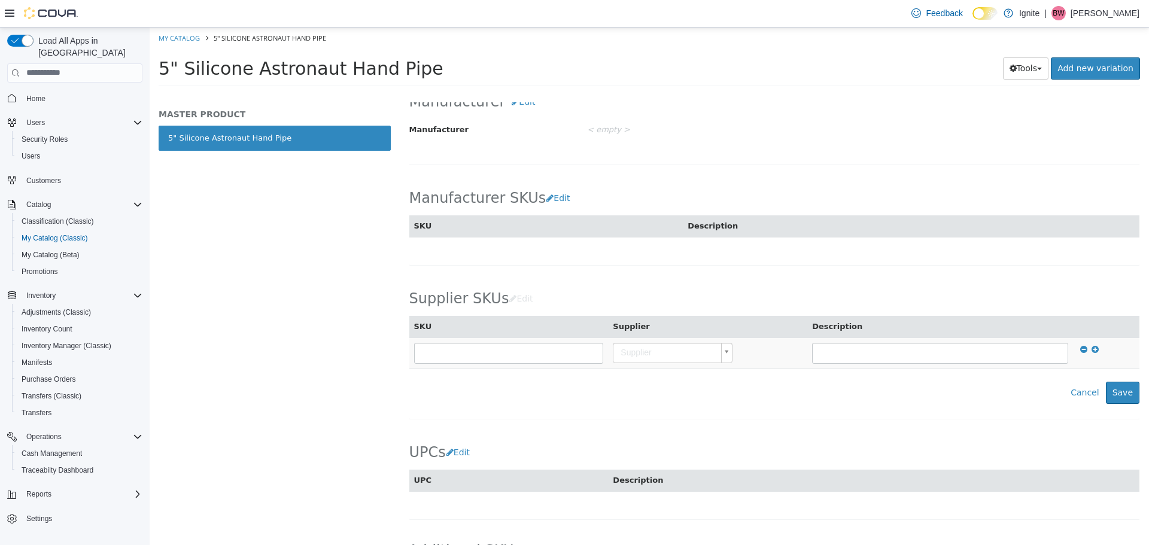
click at [639, 93] on body "Saving Bulk Changes... × Saved changes My Catalog 5" Silicone Astronaut Hand Pi…" at bounding box center [649, 60] width 999 height 66
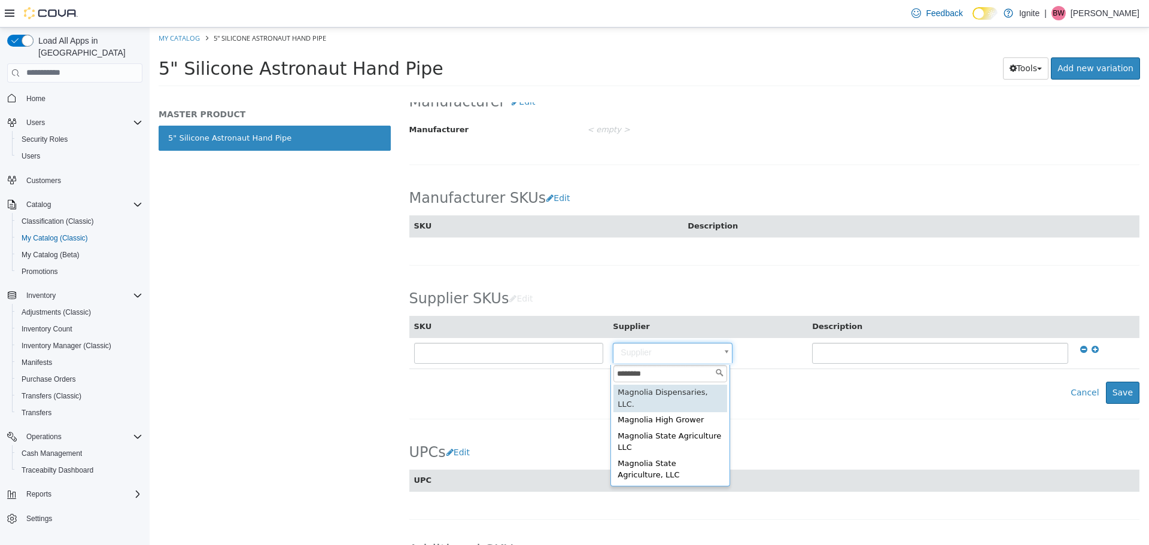
type input "********"
type input "**********"
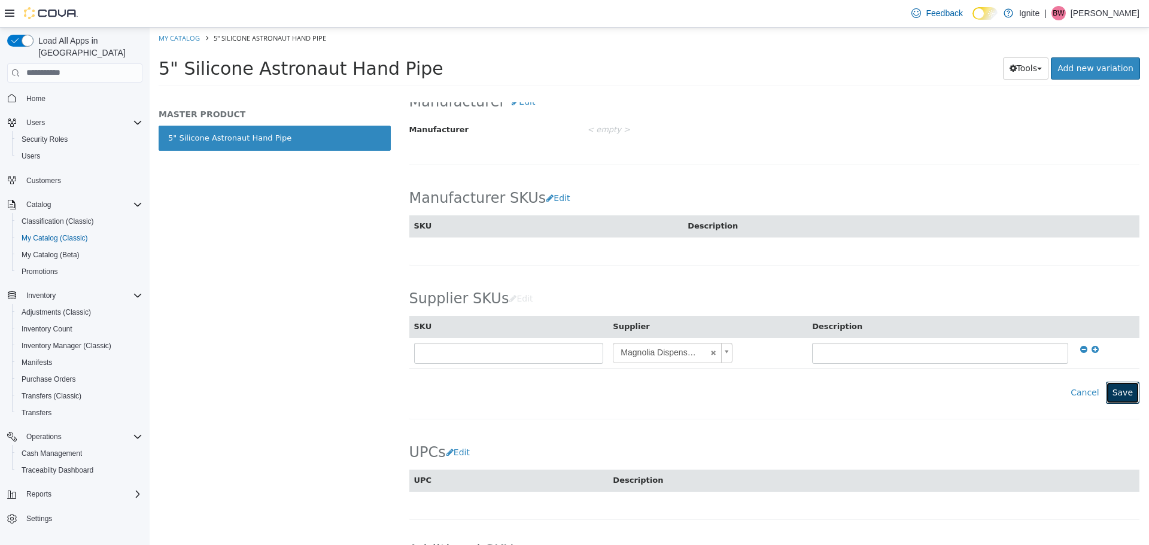
click at [1118, 397] on button "Save" at bounding box center [1123, 392] width 34 height 22
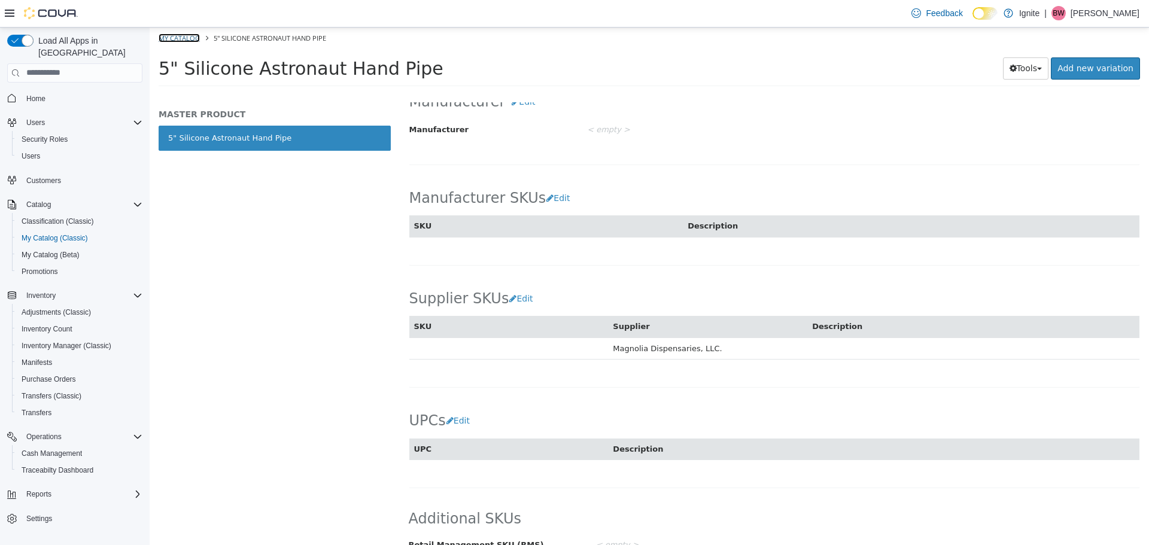
click at [170, 35] on link "My Catalog" at bounding box center [179, 37] width 41 height 9
select select "**********"
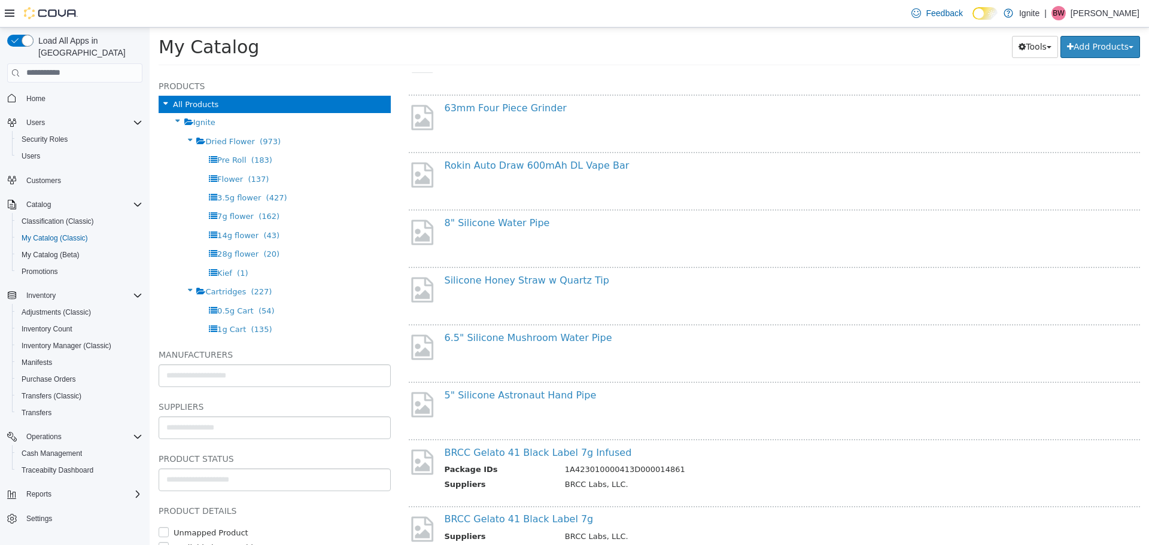
scroll to position [844, 0]
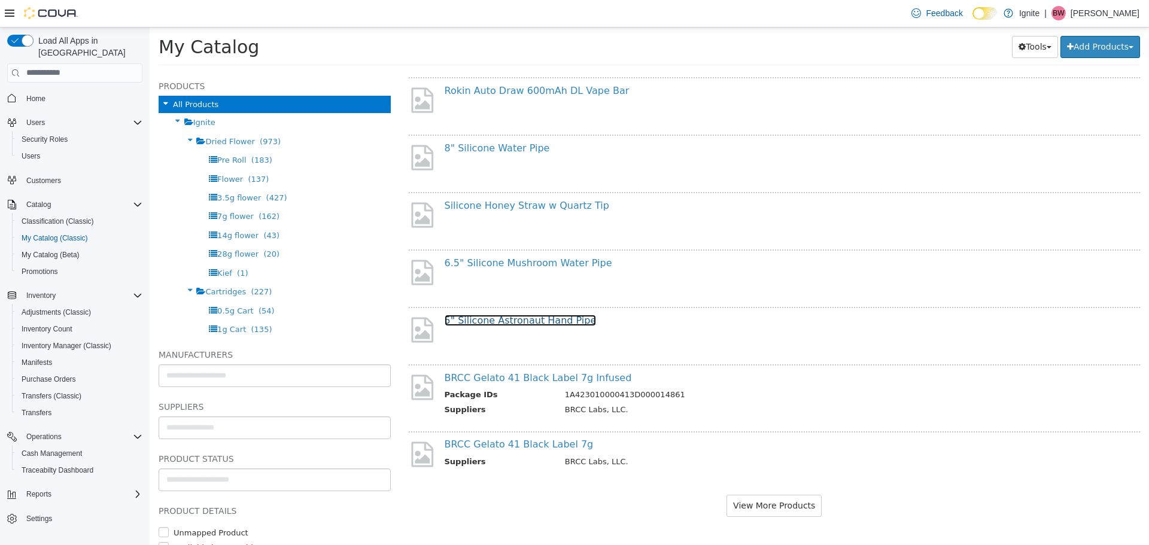
click at [519, 322] on link "5" Silicone Astronaut Hand Pipe" at bounding box center [521, 319] width 152 height 11
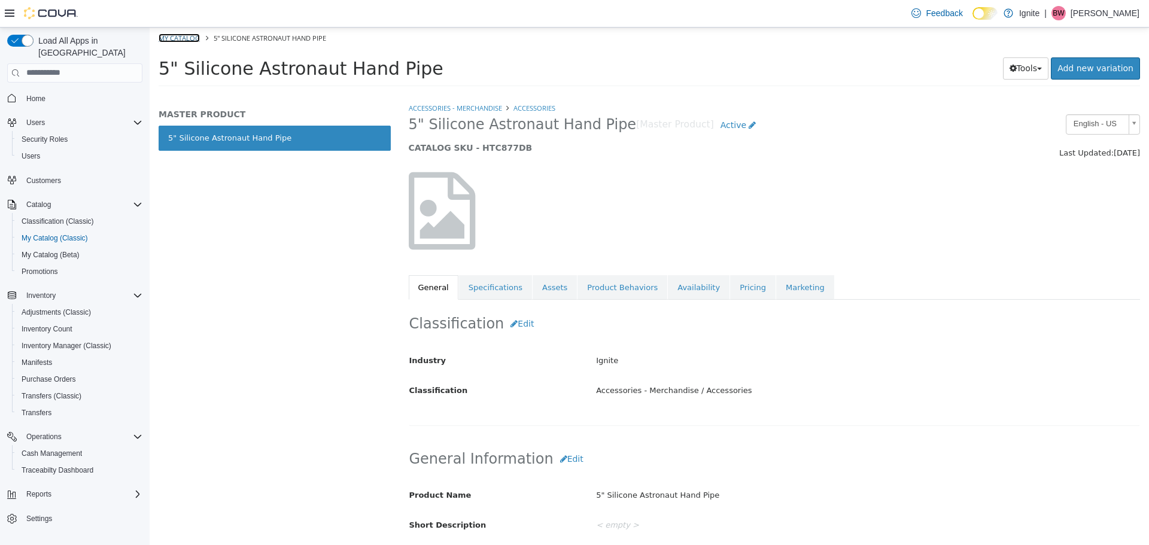
click at [185, 37] on link "My Catalog" at bounding box center [179, 37] width 41 height 9
select select "**********"
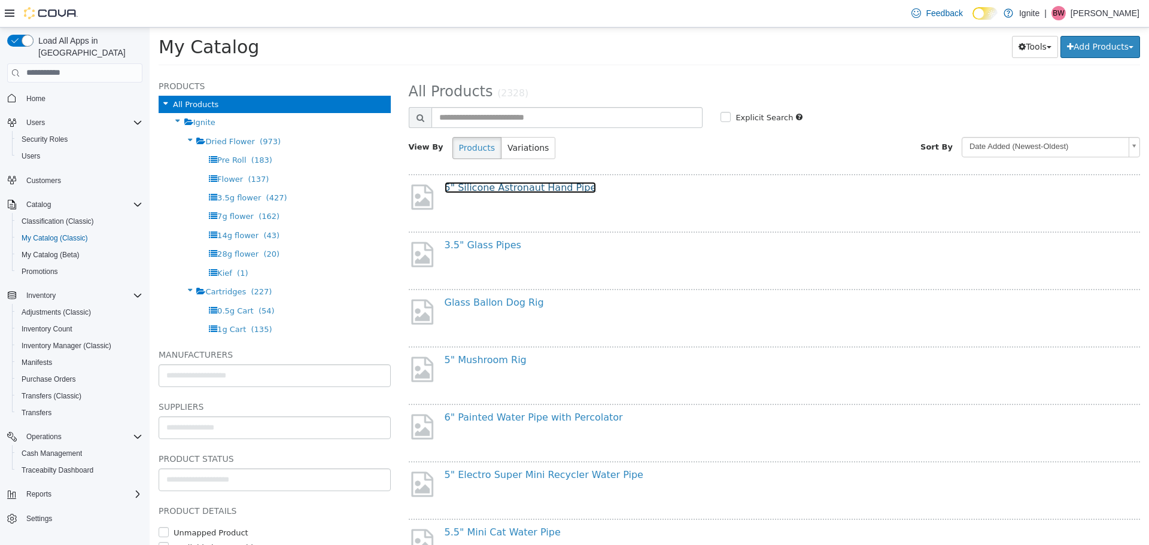
click at [542, 190] on link "5" Silicone Astronaut Hand Pipe" at bounding box center [521, 186] width 152 height 11
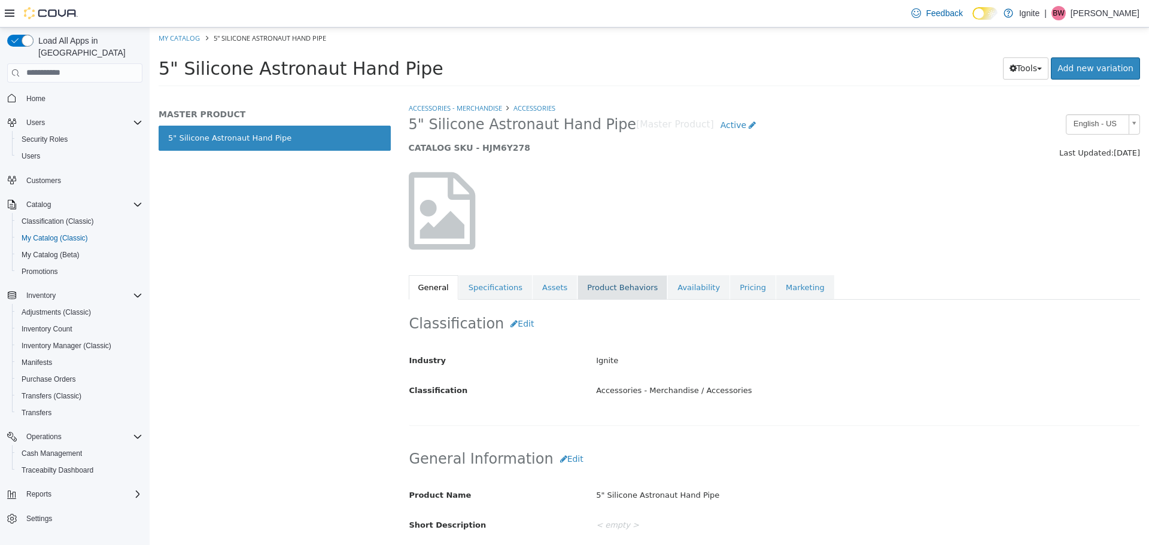
click at [616, 287] on link "Product Behaviors" at bounding box center [622, 287] width 90 height 25
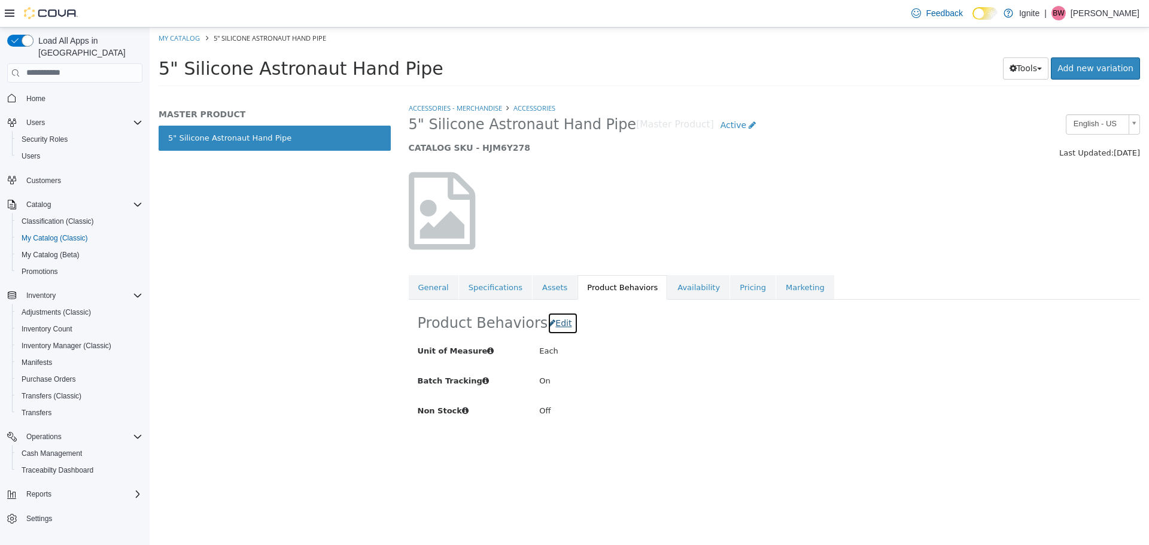
click at [560, 322] on span "Edit" at bounding box center [563, 323] width 16 height 10
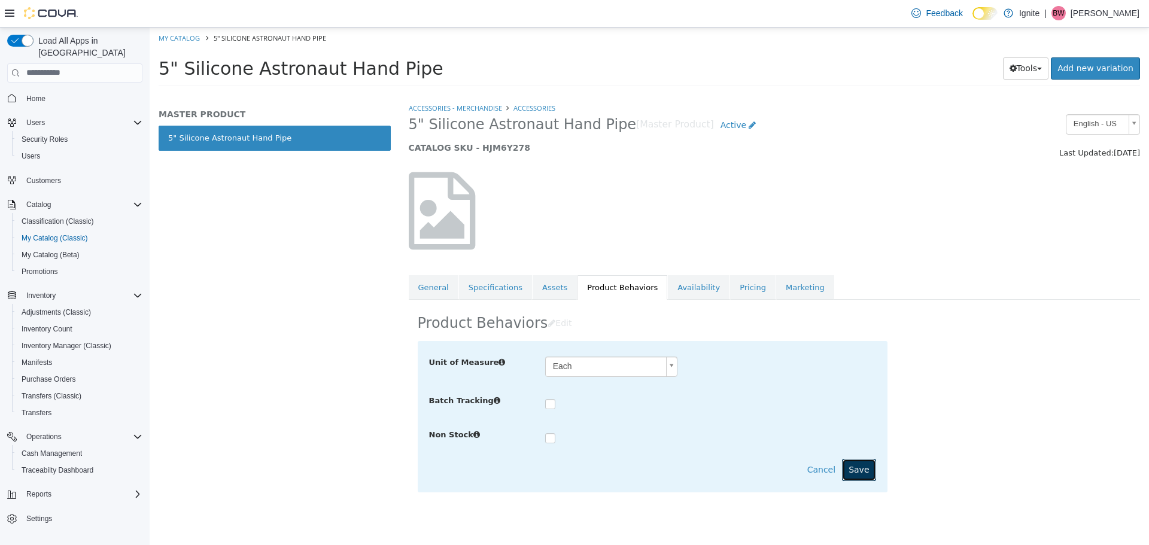
click at [856, 472] on button "Save" at bounding box center [859, 469] width 34 height 22
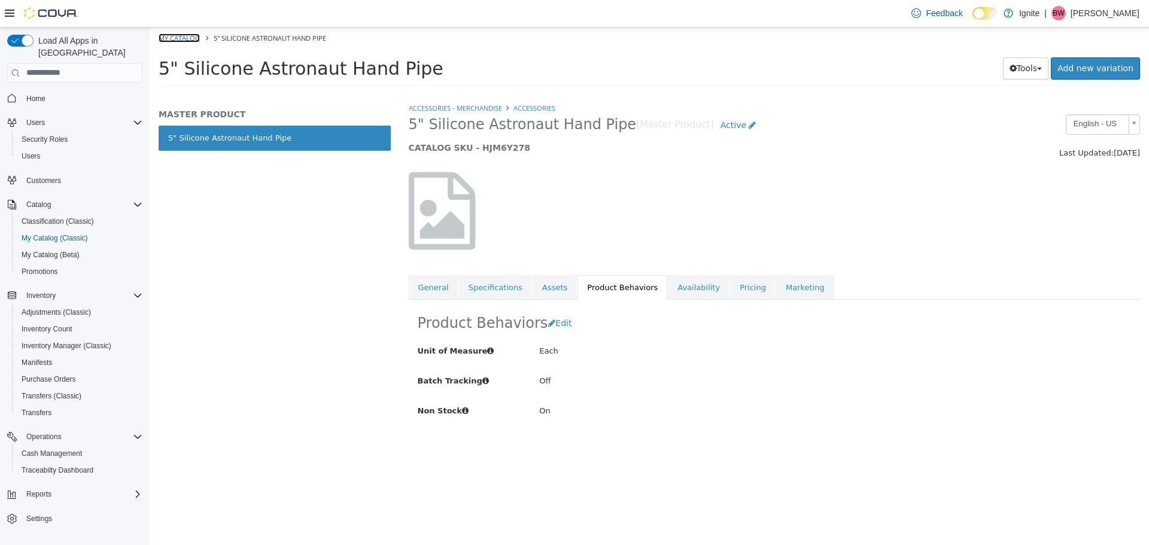
click at [179, 36] on link "My Catalog" at bounding box center [179, 37] width 41 height 9
select select "**********"
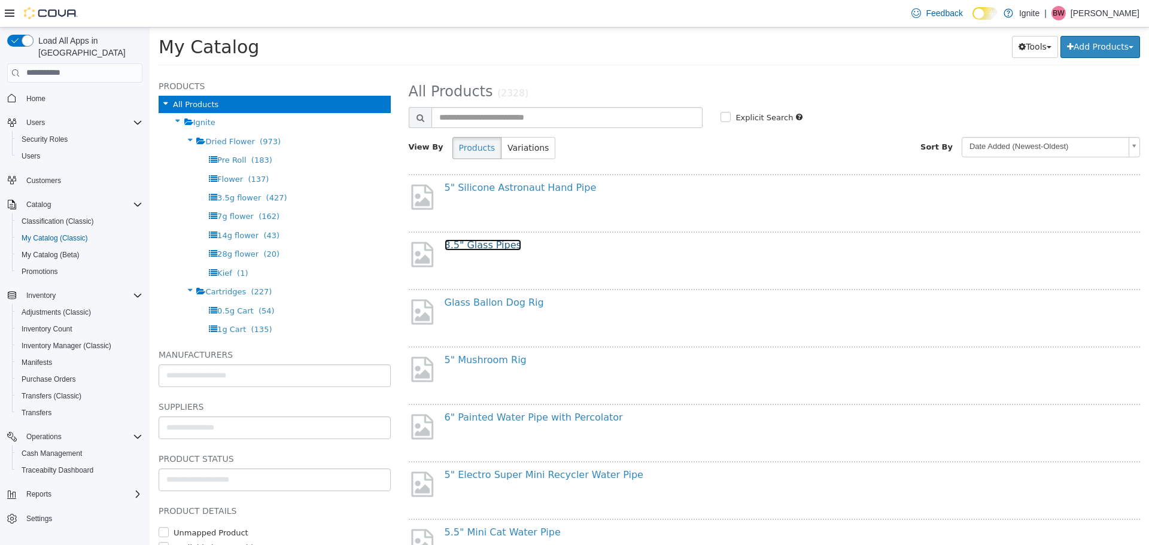
click at [481, 242] on link "3.5" Glass Pipes" at bounding box center [483, 244] width 77 height 11
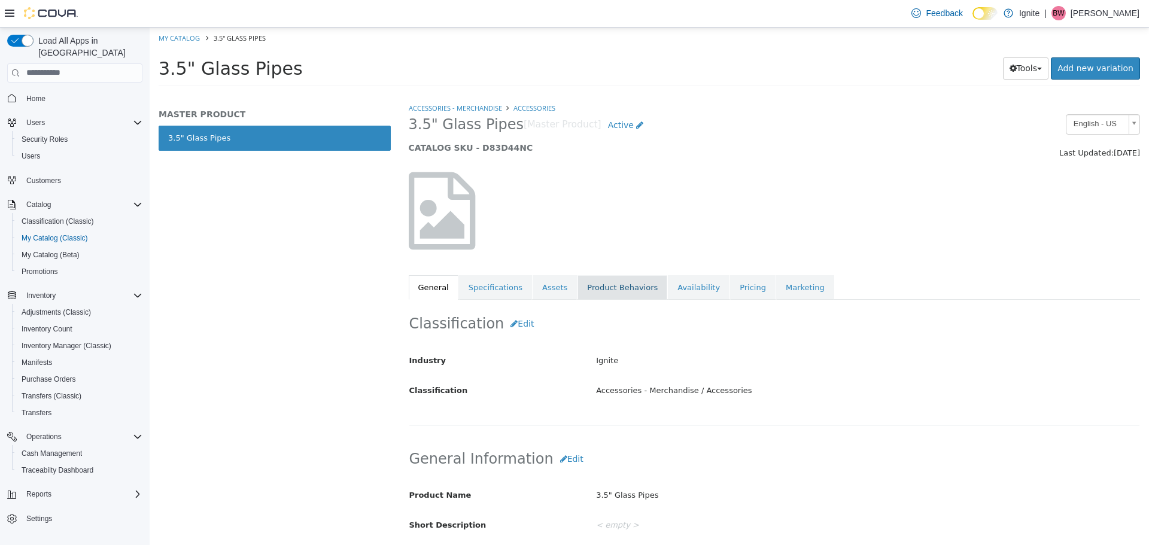
click at [590, 291] on link "Product Behaviors" at bounding box center [622, 287] width 90 height 25
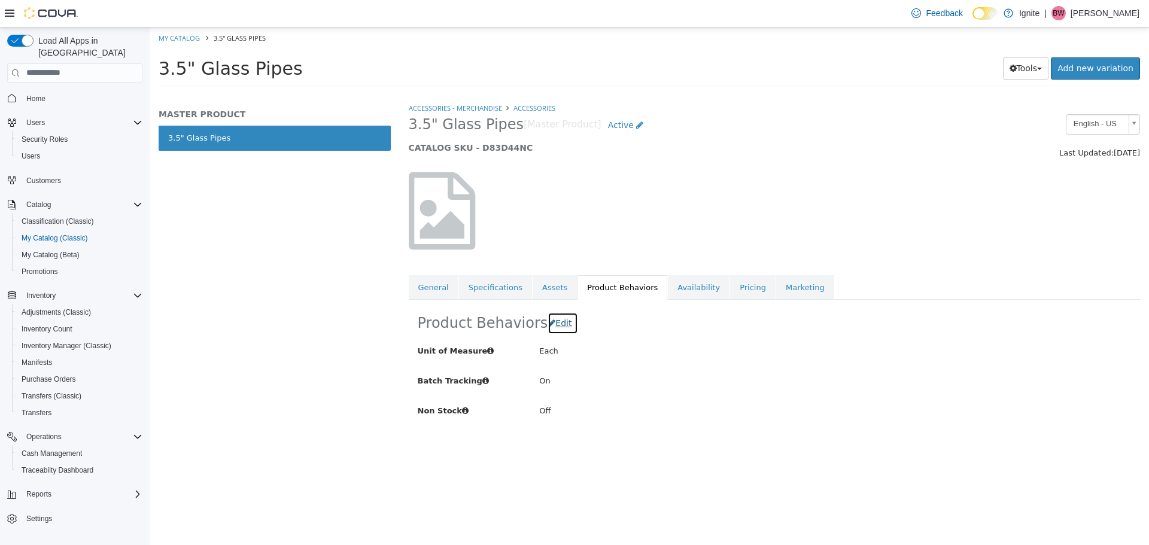
click at [559, 323] on span "Edit" at bounding box center [563, 323] width 16 height 10
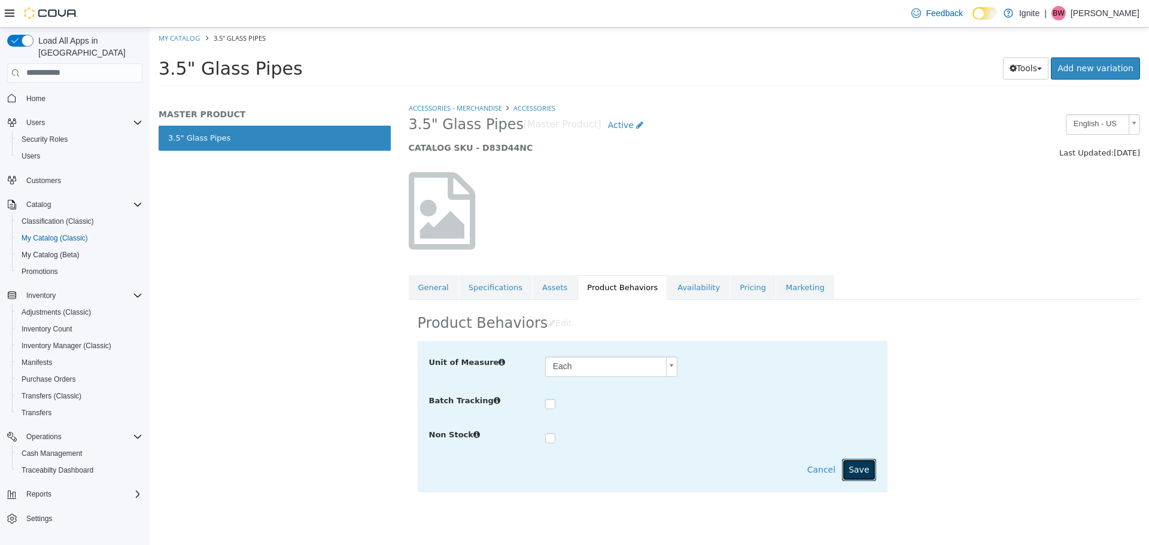
click at [867, 466] on button "Save" at bounding box center [859, 469] width 34 height 22
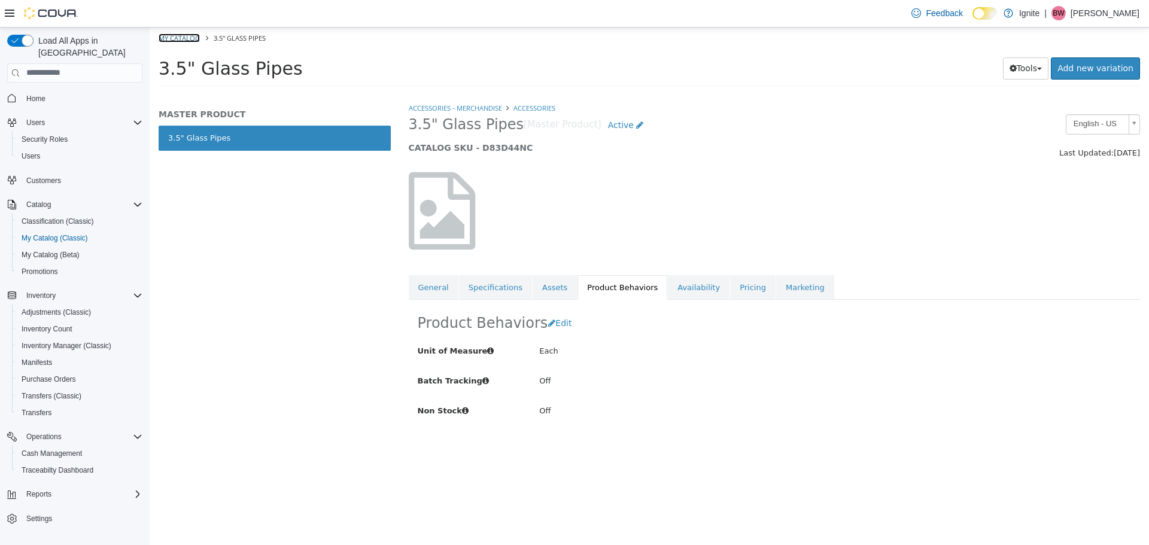
click at [181, 41] on link "My Catalog" at bounding box center [179, 37] width 41 height 9
select select "**********"
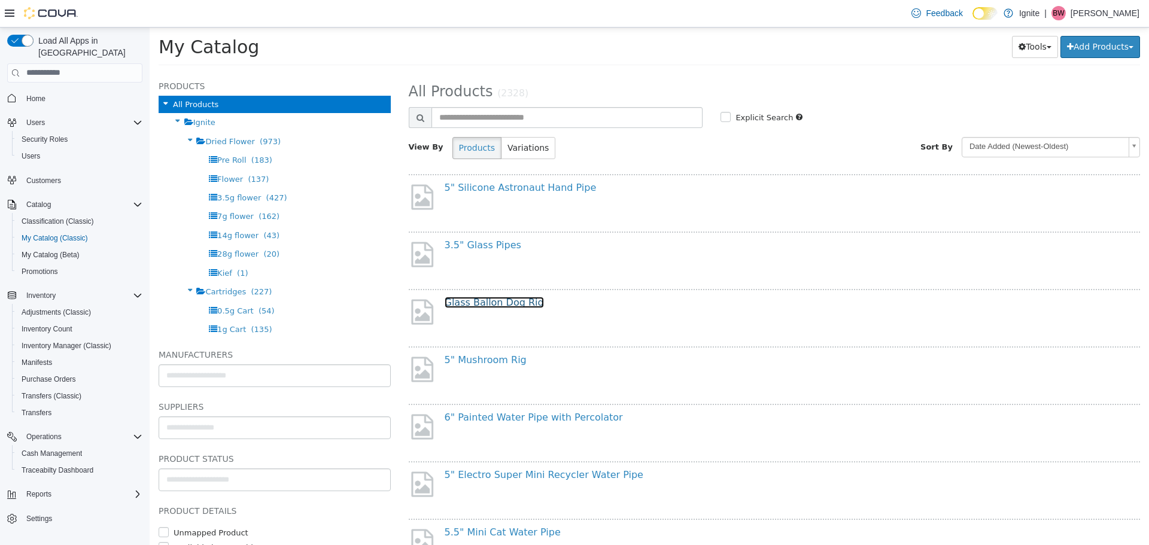
click at [488, 300] on link "Glass Ballon Dog Rig" at bounding box center [494, 301] width 99 height 11
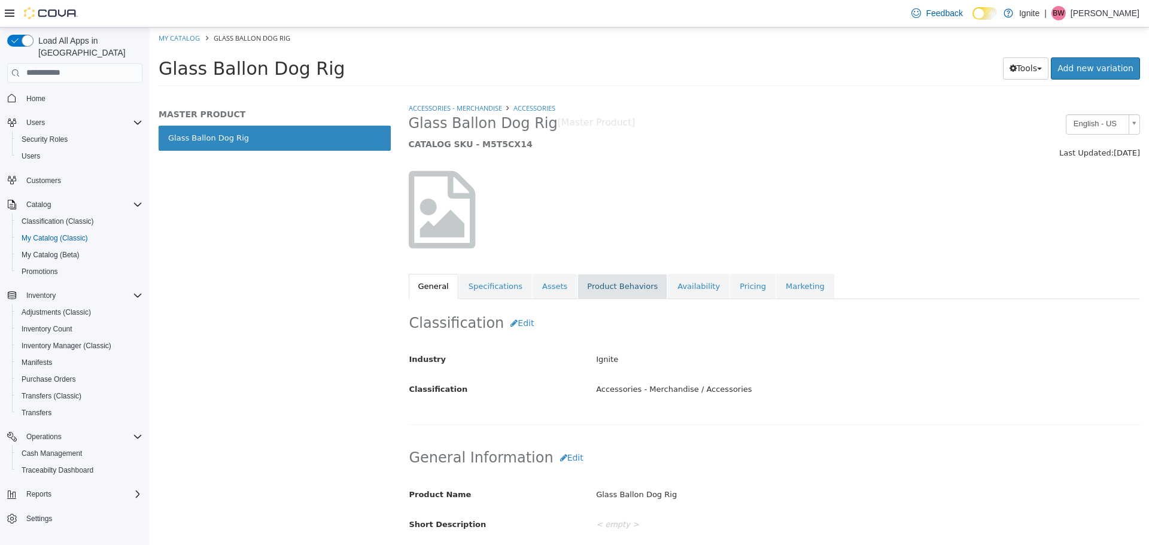
click at [605, 288] on link "Product Behaviors" at bounding box center [622, 285] width 90 height 25
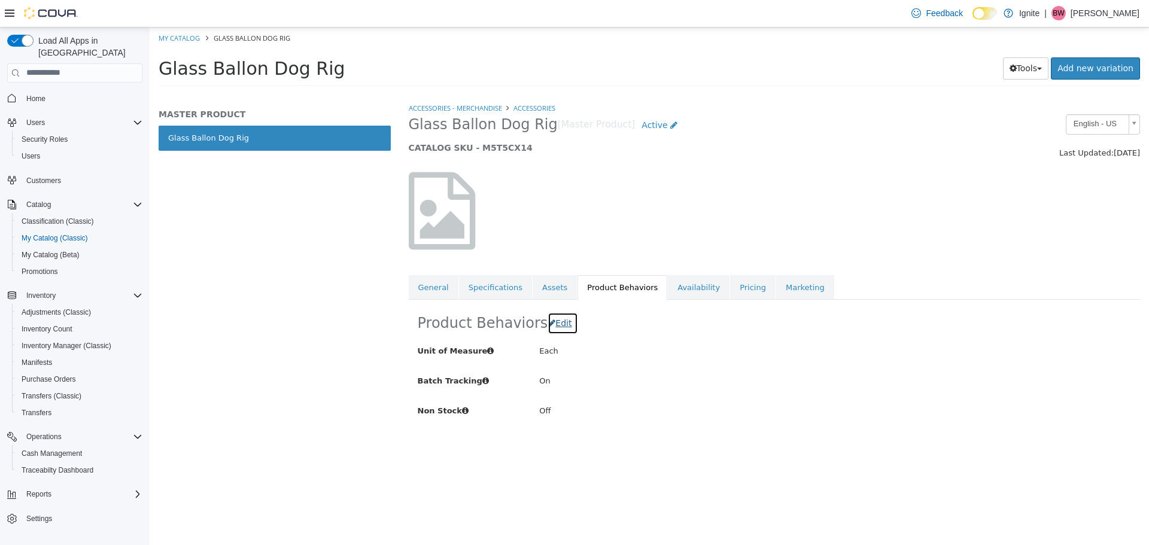
click at [562, 327] on span "Edit" at bounding box center [563, 323] width 16 height 10
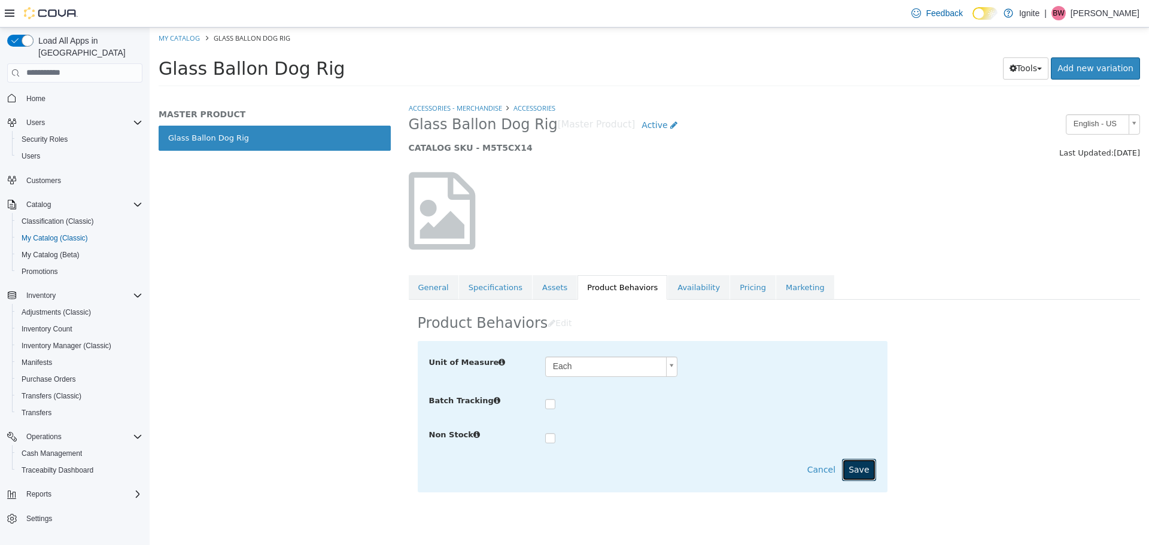
click at [850, 470] on button "Save" at bounding box center [859, 469] width 34 height 22
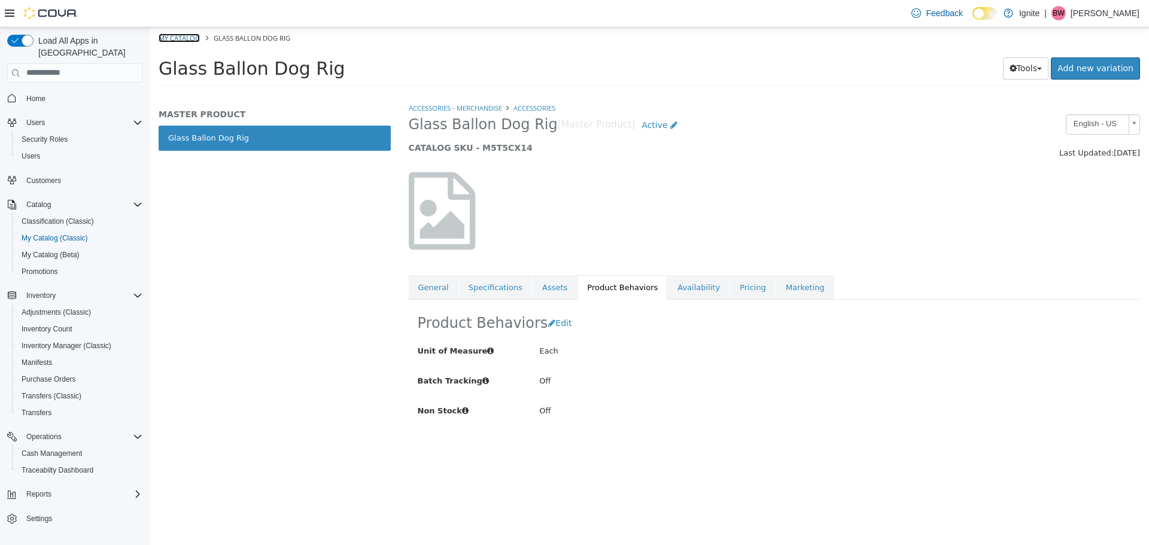
click at [185, 36] on link "My Catalog" at bounding box center [179, 37] width 41 height 9
select select "**********"
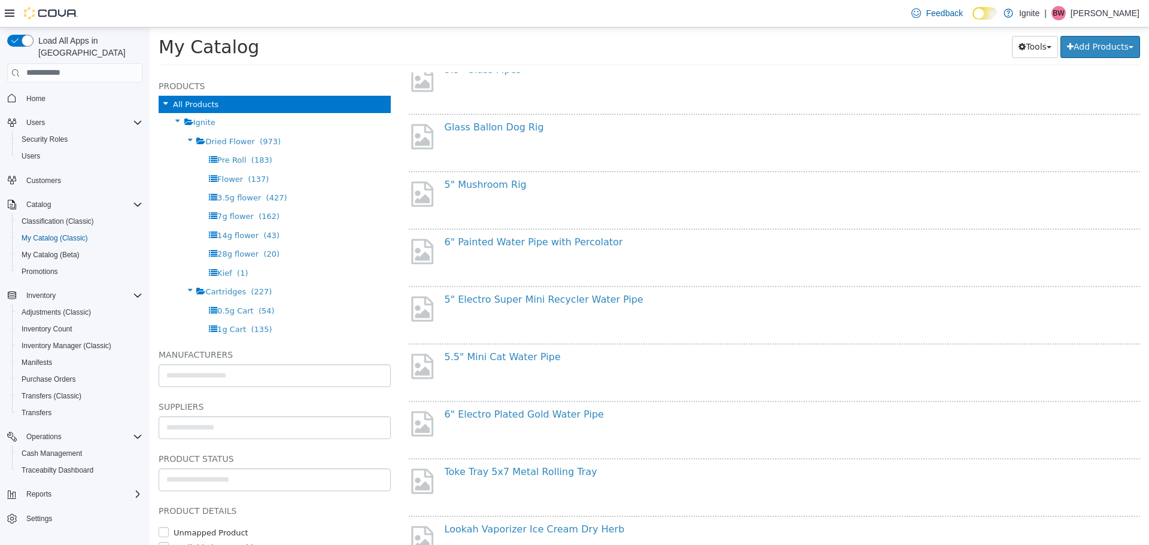
scroll to position [179, 0]
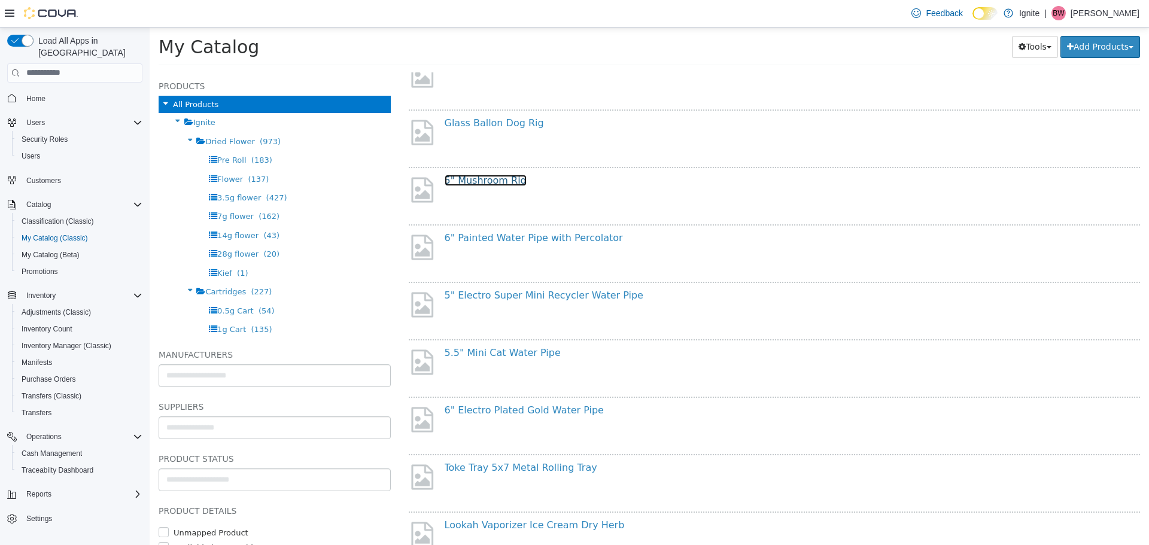
click at [504, 184] on link "5" Mushroom Rig" at bounding box center [486, 179] width 82 height 11
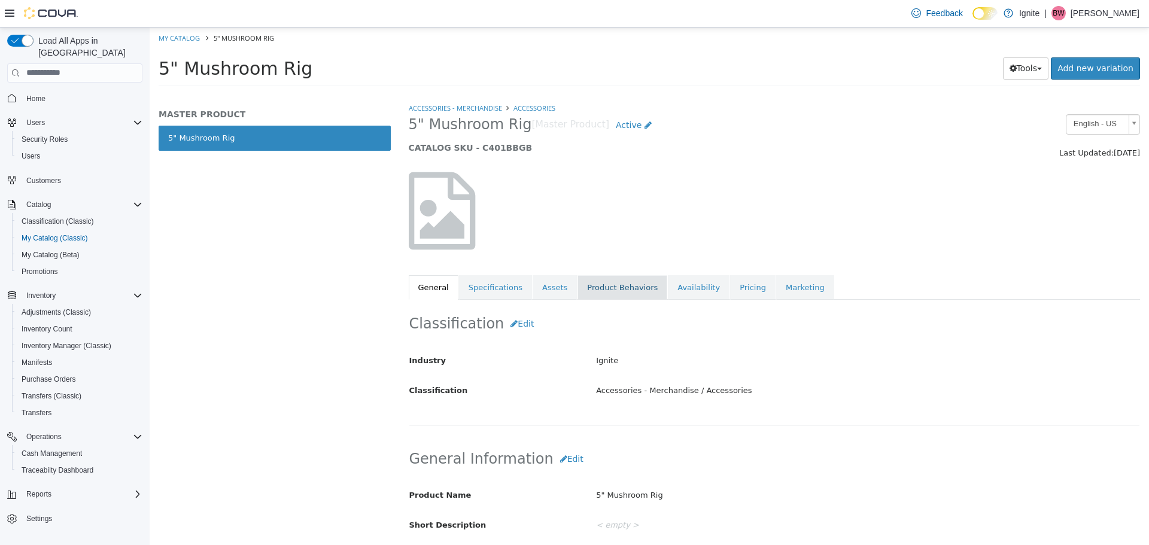
click at [604, 293] on link "Product Behaviors" at bounding box center [622, 287] width 90 height 25
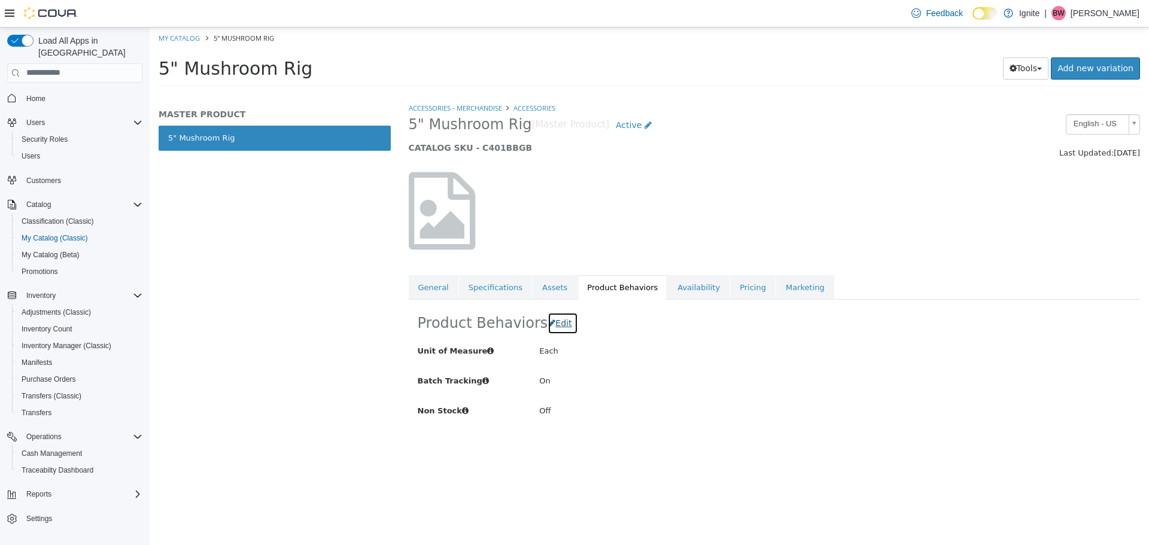
click at [561, 326] on span "Edit" at bounding box center [563, 323] width 16 height 10
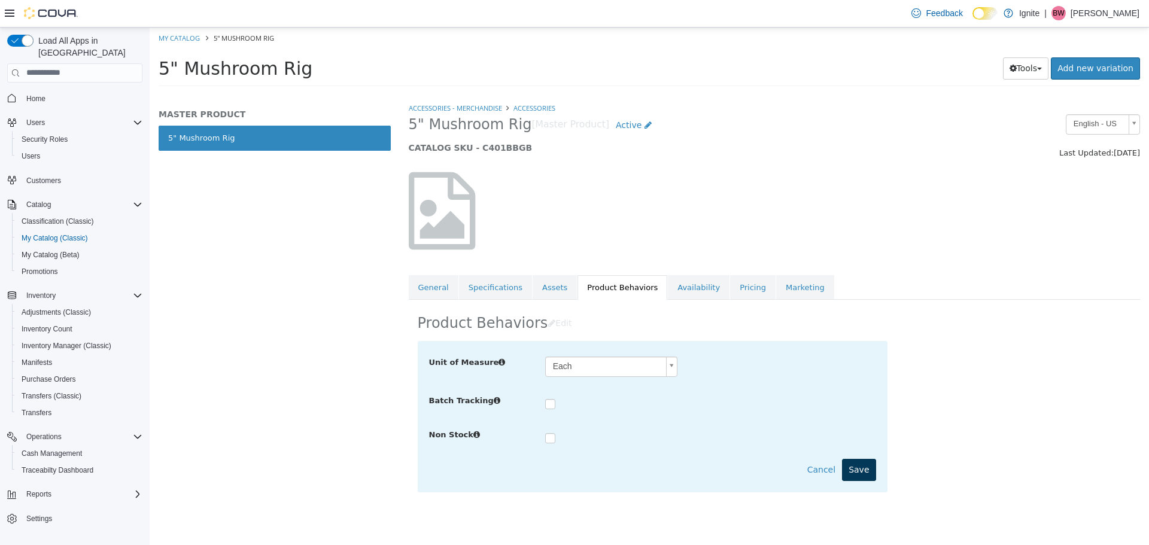
click at [844, 457] on div "**********" at bounding box center [653, 415] width 470 height 151
click at [863, 468] on button "Save" at bounding box center [859, 469] width 34 height 22
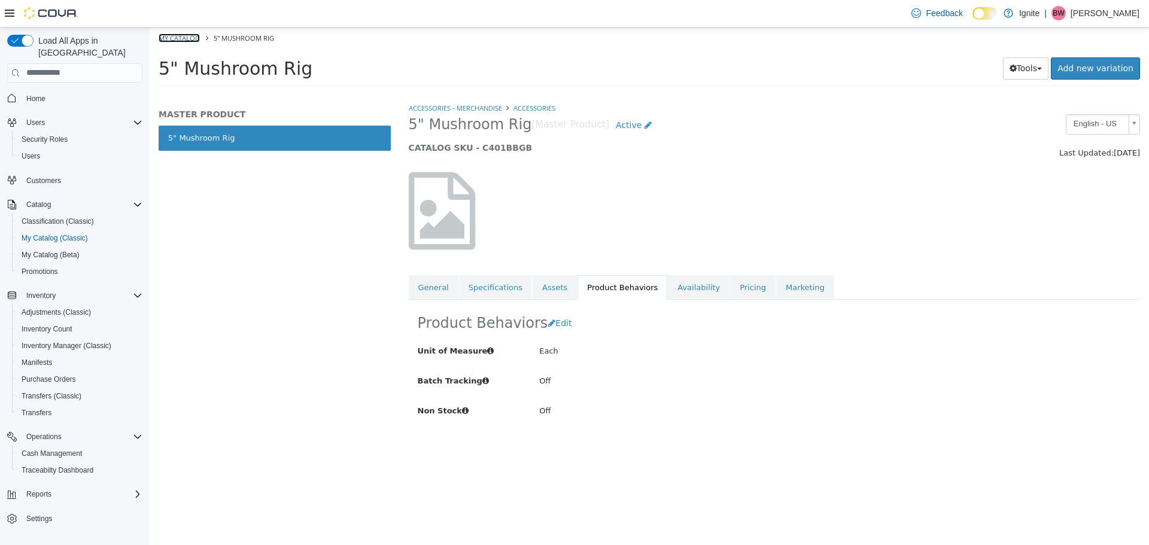
click at [181, 35] on link "My Catalog" at bounding box center [179, 37] width 41 height 9
select select "**********"
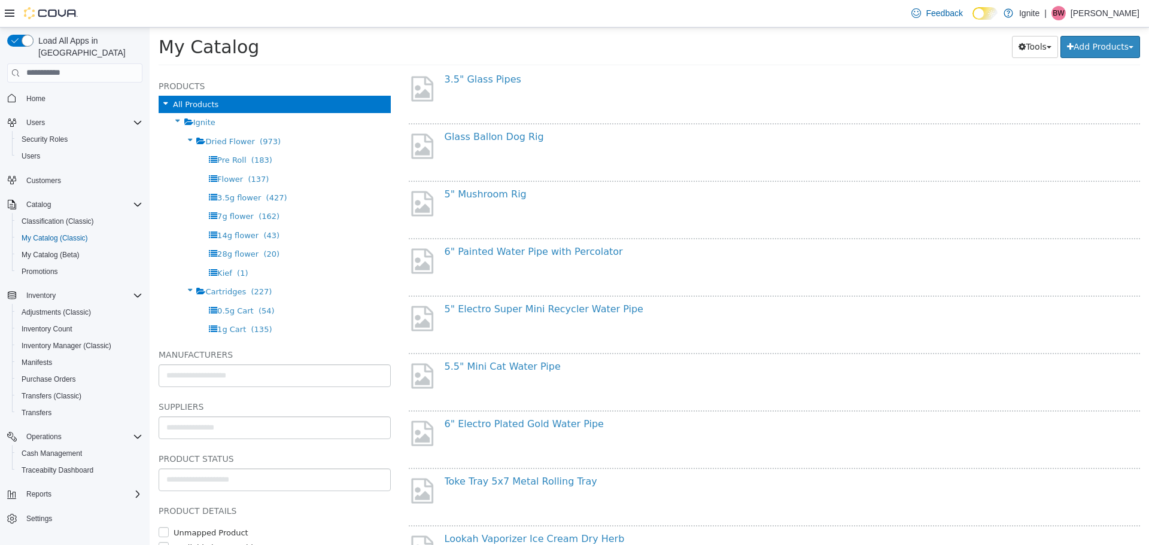
scroll to position [179, 0]
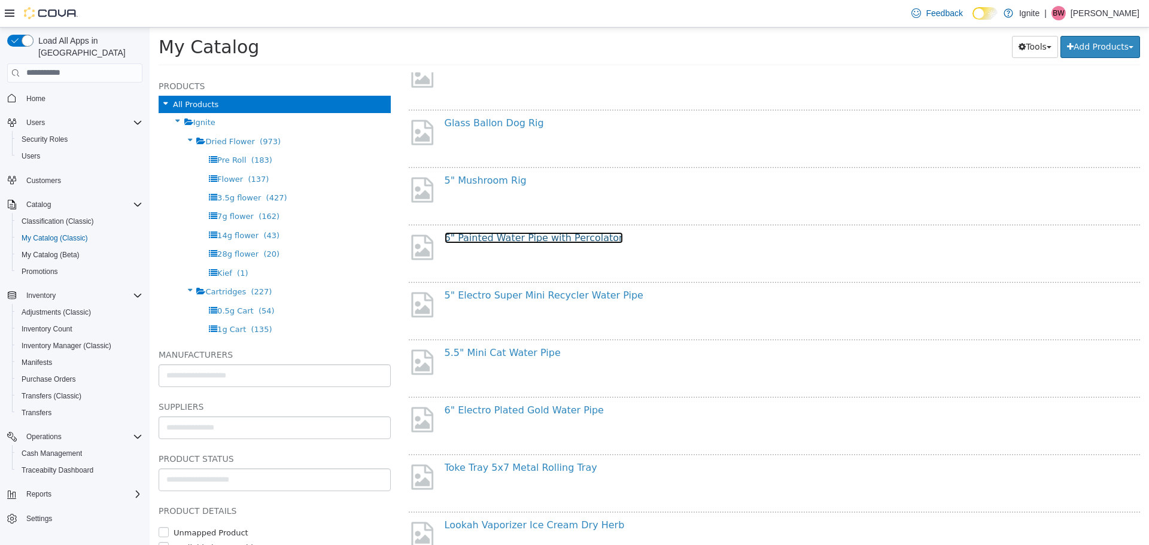
click at [552, 241] on link "6" Painted Water Pipe with Percolator" at bounding box center [534, 237] width 178 height 11
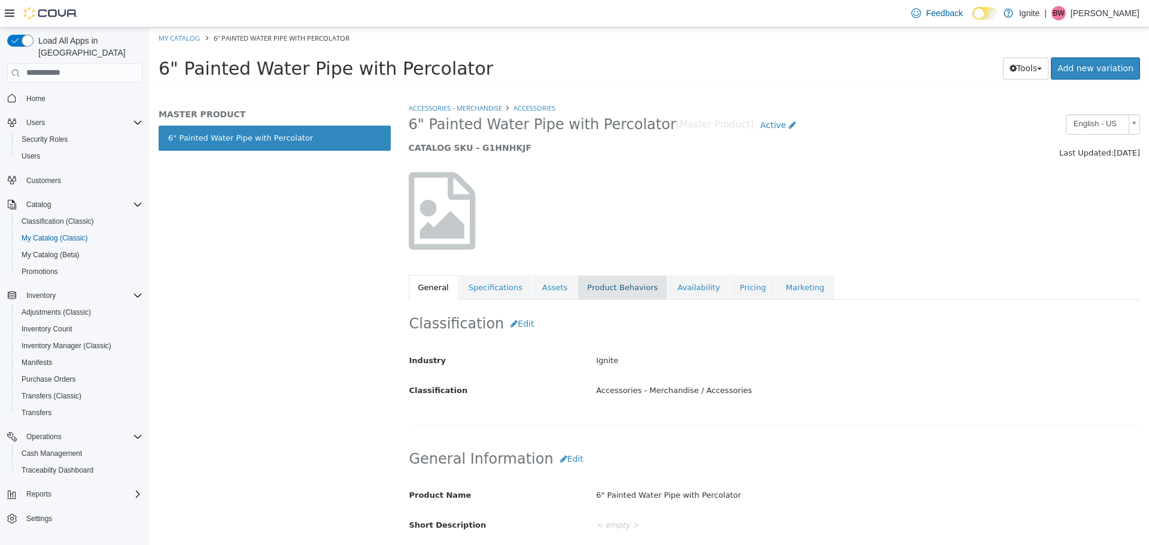
click at [627, 288] on link "Product Behaviors" at bounding box center [622, 287] width 90 height 25
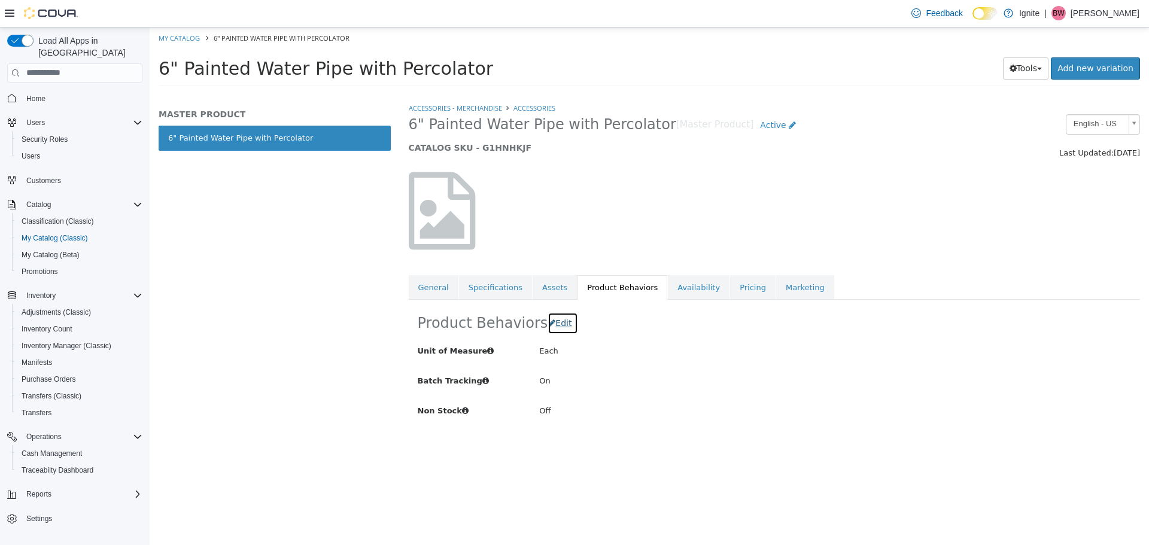
click at [565, 327] on span "Edit" at bounding box center [563, 323] width 16 height 10
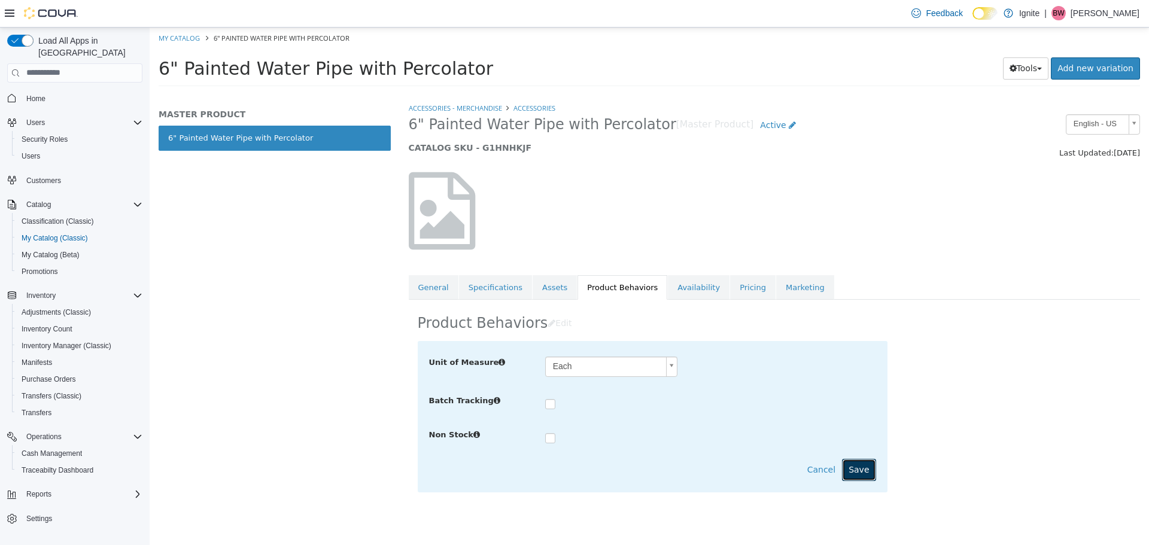
click at [867, 476] on button "Save" at bounding box center [859, 469] width 34 height 22
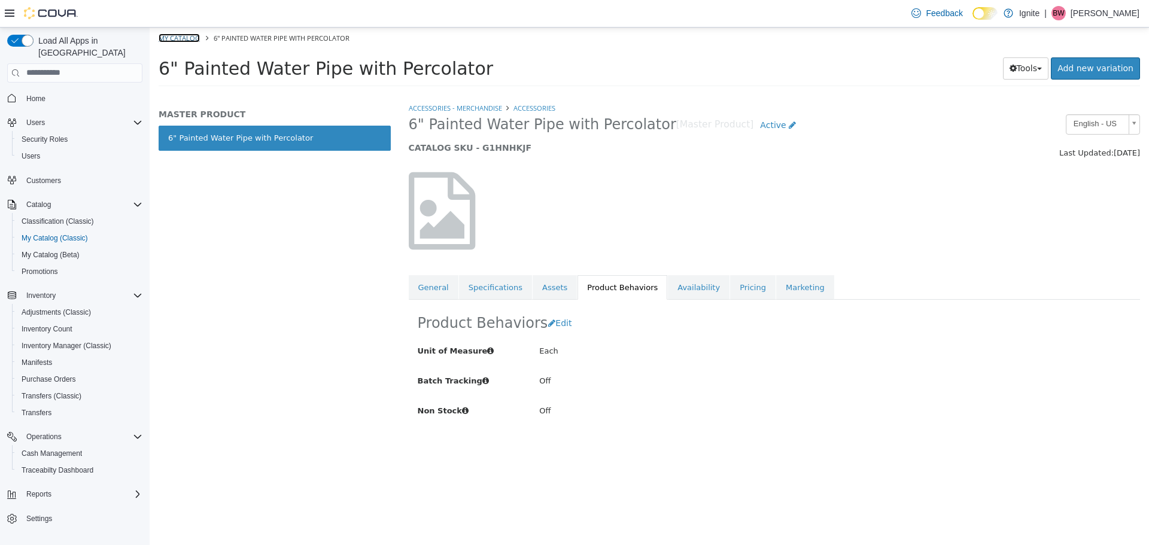
click at [173, 35] on link "My Catalog" at bounding box center [179, 37] width 41 height 9
select select "**********"
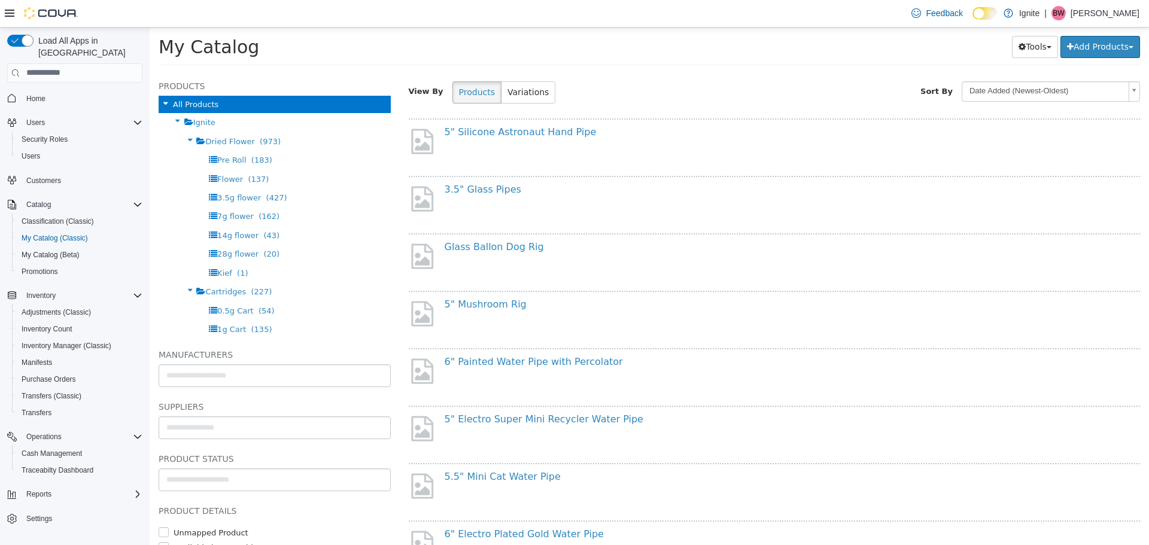
scroll to position [239, 0]
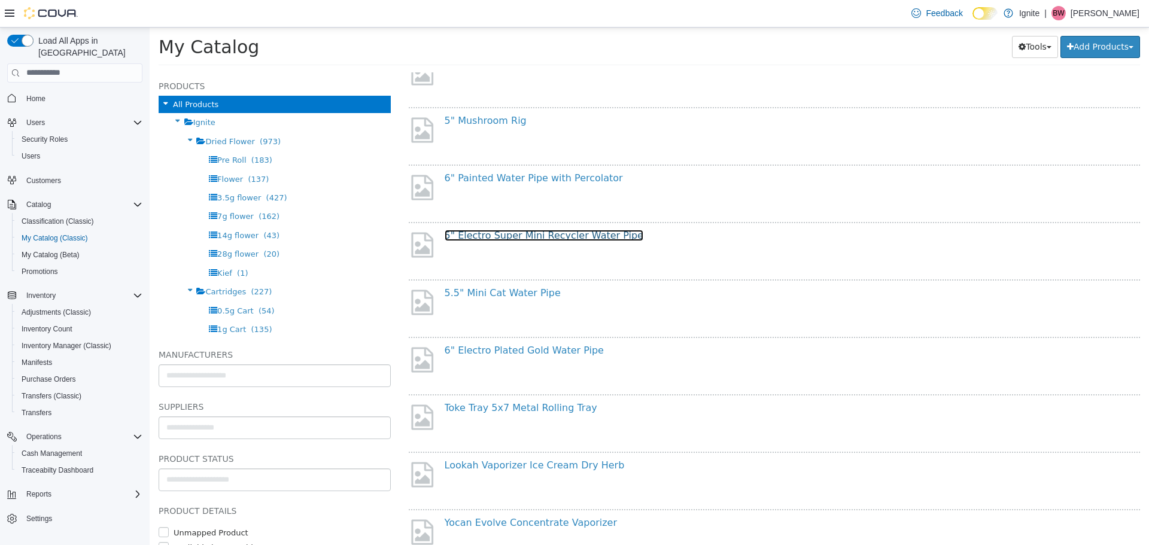
click at [617, 238] on link "5" Electro Super Mini Recycler Water Pipe" at bounding box center [544, 234] width 199 height 11
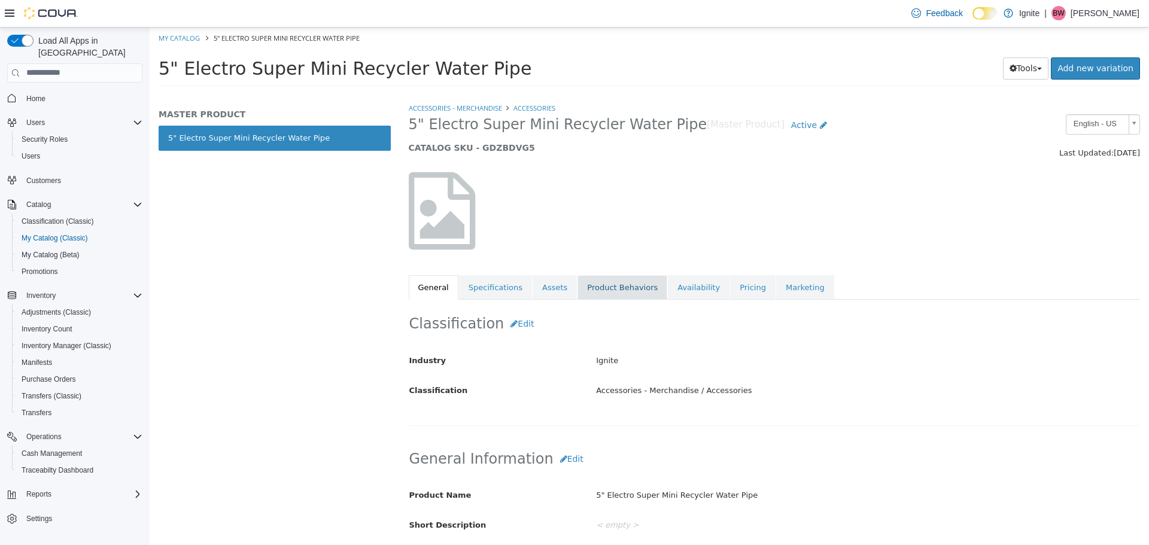
click at [612, 287] on link "Product Behaviors" at bounding box center [622, 287] width 90 height 25
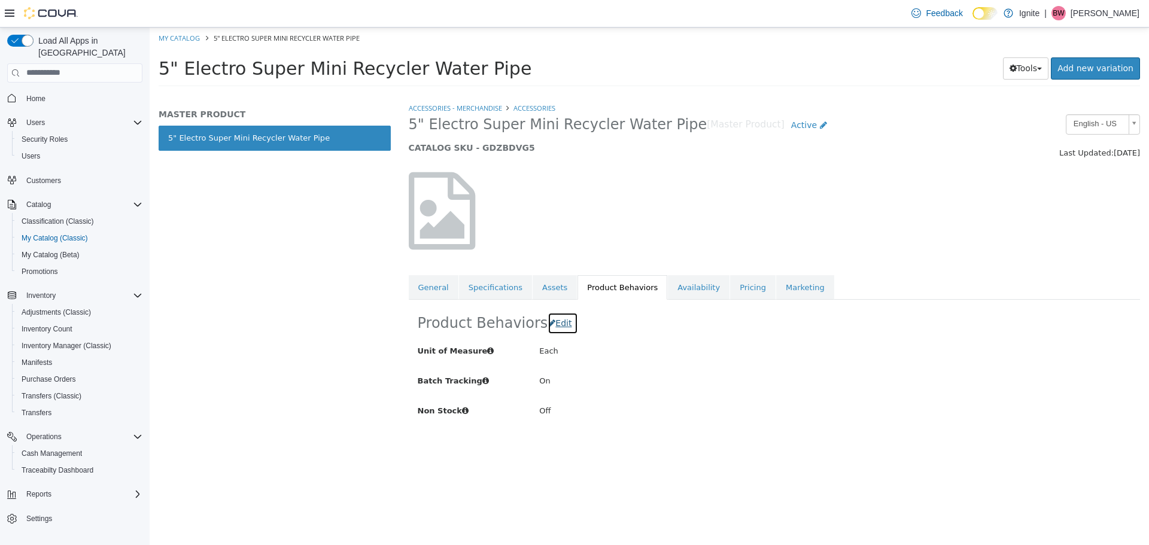
click at [561, 324] on span "Edit" at bounding box center [563, 323] width 16 height 10
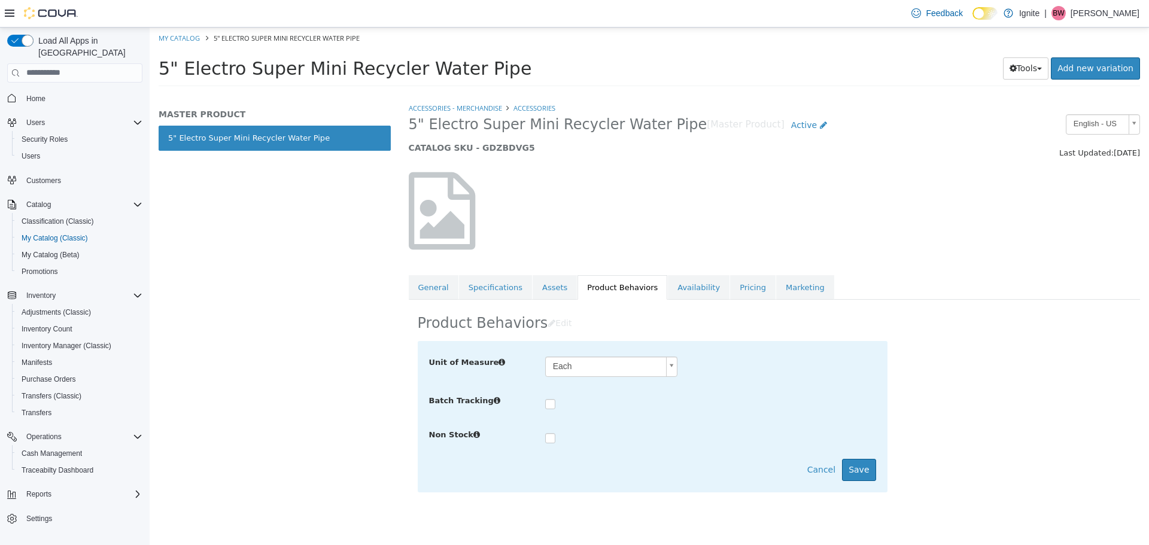
click at [557, 406] on label at bounding box center [559, 404] width 5 height 12
click at [865, 471] on button "Save" at bounding box center [859, 469] width 34 height 22
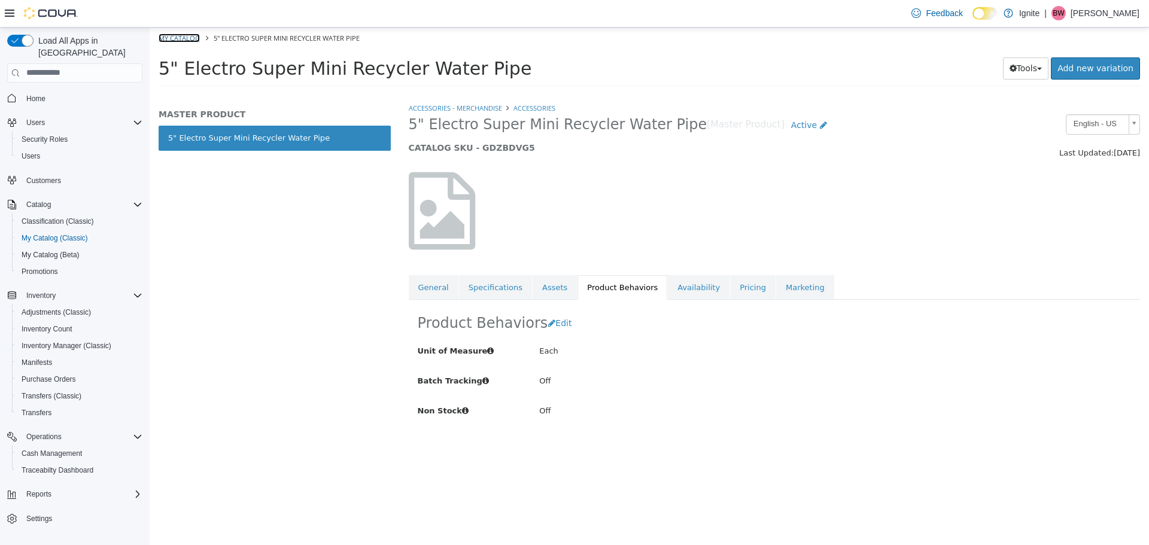
click at [188, 36] on link "My Catalog" at bounding box center [179, 37] width 41 height 9
select select "**********"
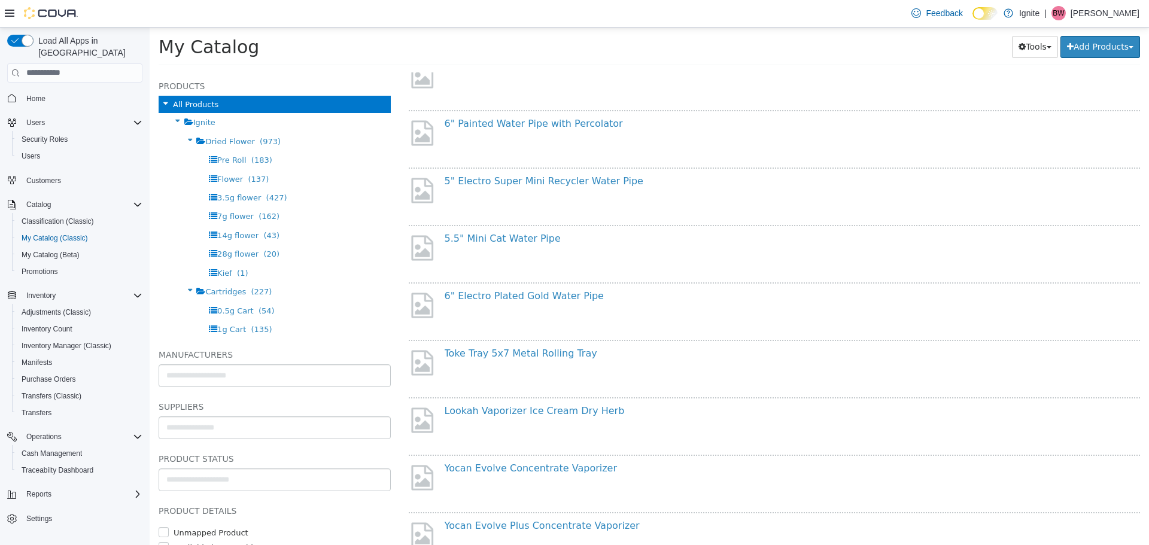
scroll to position [299, 0]
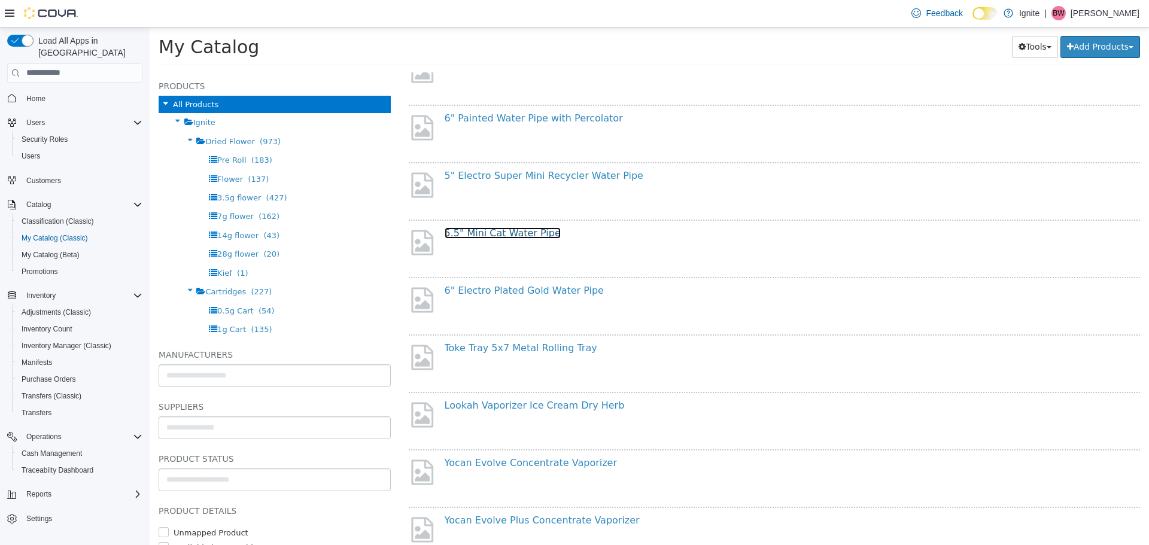
click at [504, 236] on link "5.5" Mini Cat Water Pipe" at bounding box center [503, 232] width 116 height 11
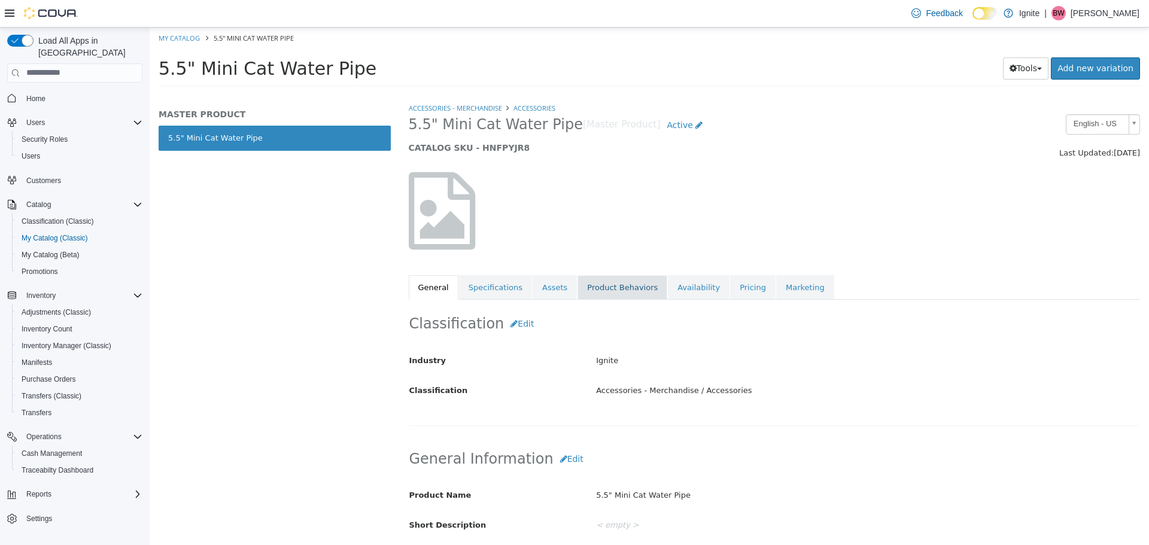
click at [593, 282] on link "Product Behaviors" at bounding box center [622, 287] width 90 height 25
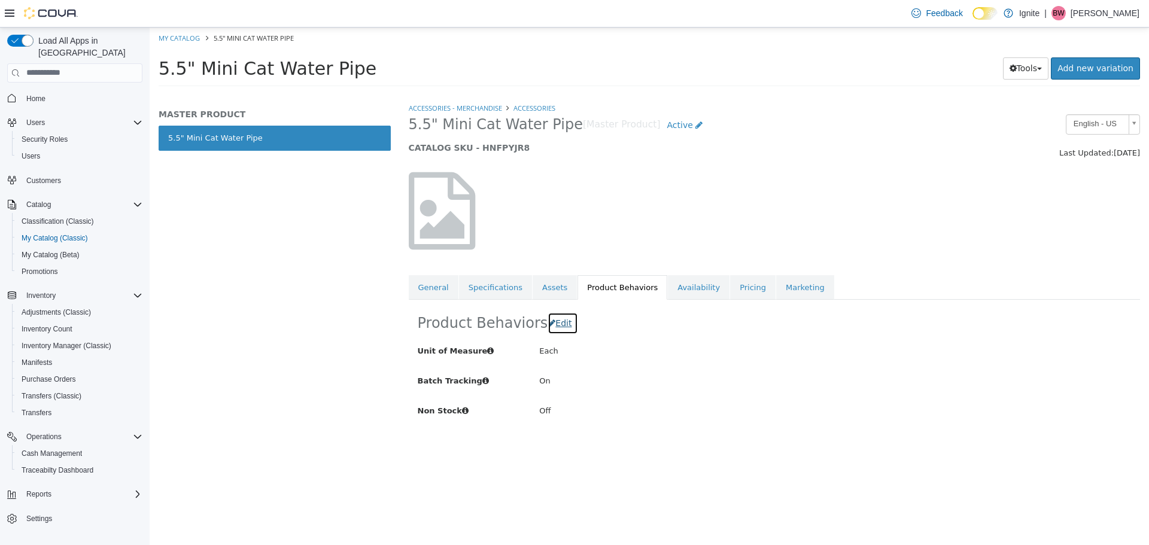
click at [566, 327] on span "Edit" at bounding box center [563, 323] width 16 height 10
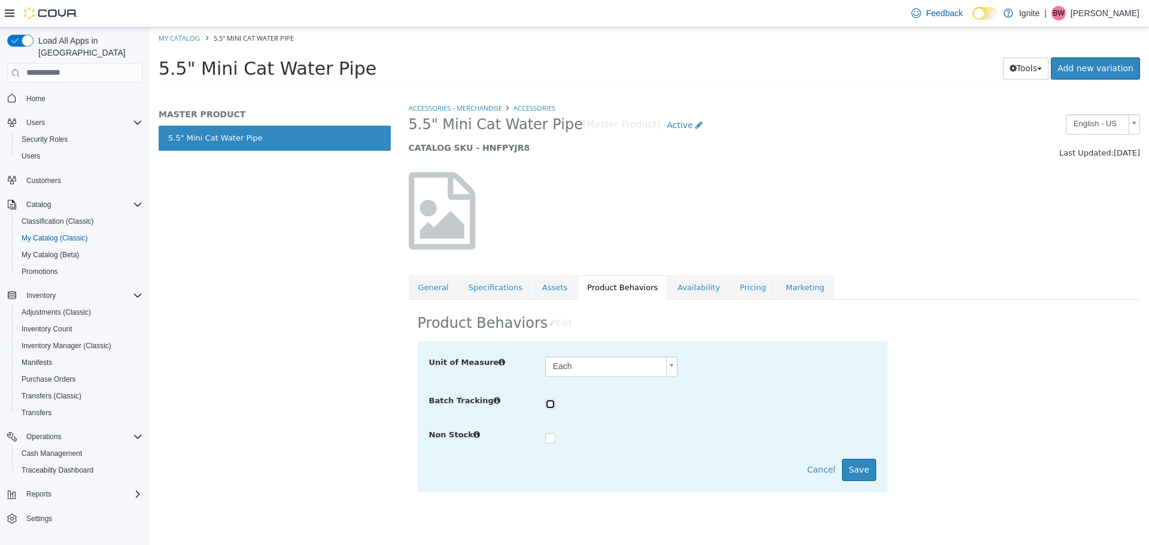
click at [555, 406] on div at bounding box center [710, 402] width 331 height 17
click at [867, 479] on button "Save" at bounding box center [859, 469] width 34 height 22
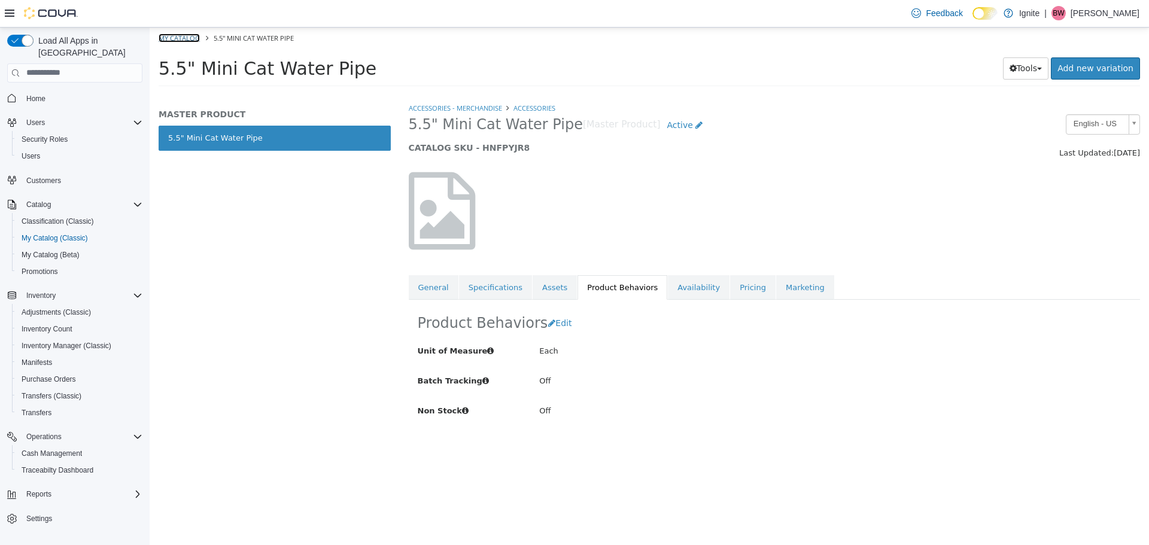
click at [168, 34] on link "My Catalog" at bounding box center [179, 37] width 41 height 9
select select "**********"
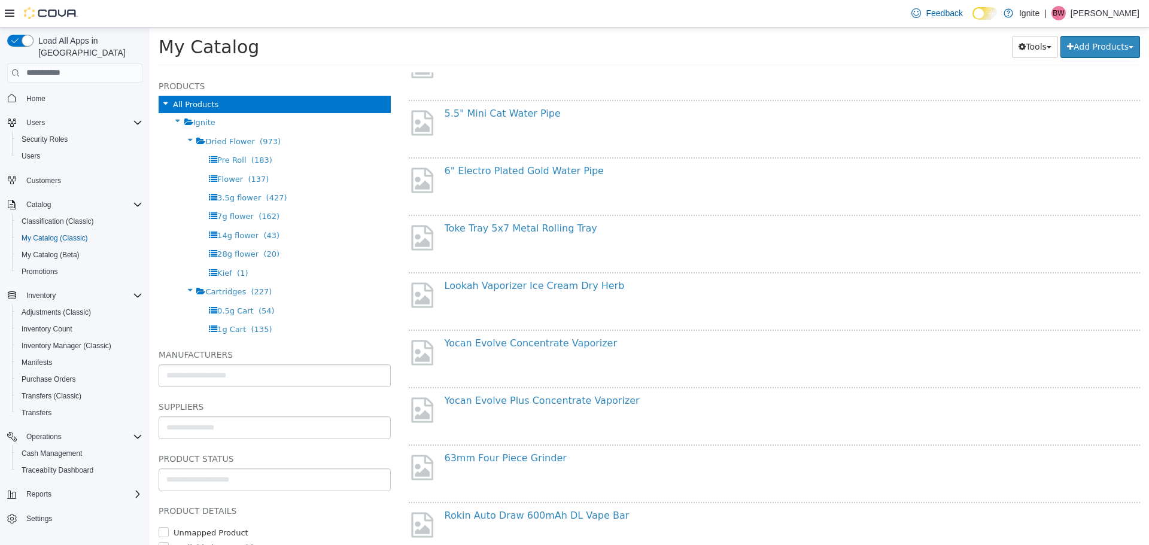
scroll to position [479, 0]
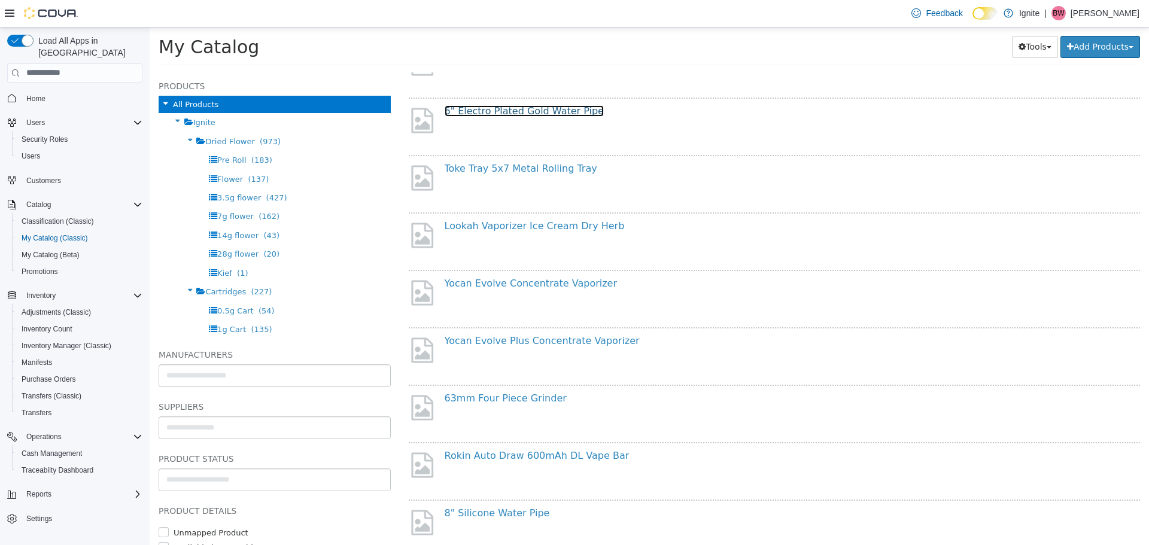
click at [502, 109] on link "6" Electro Plated Gold Water Pipe" at bounding box center [524, 110] width 159 height 11
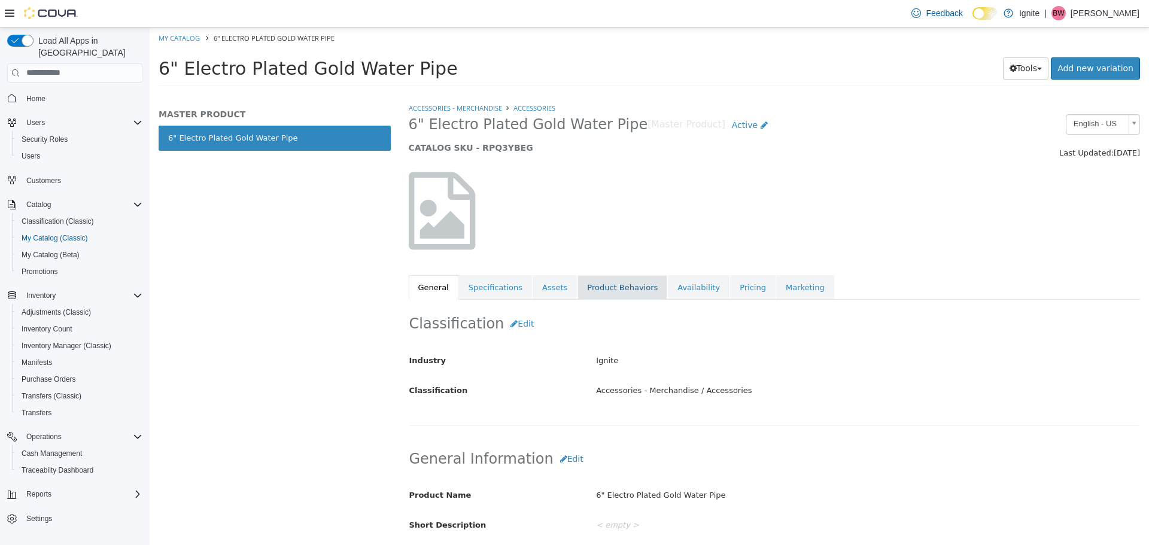
click at [595, 282] on link "Product Behaviors" at bounding box center [622, 287] width 90 height 25
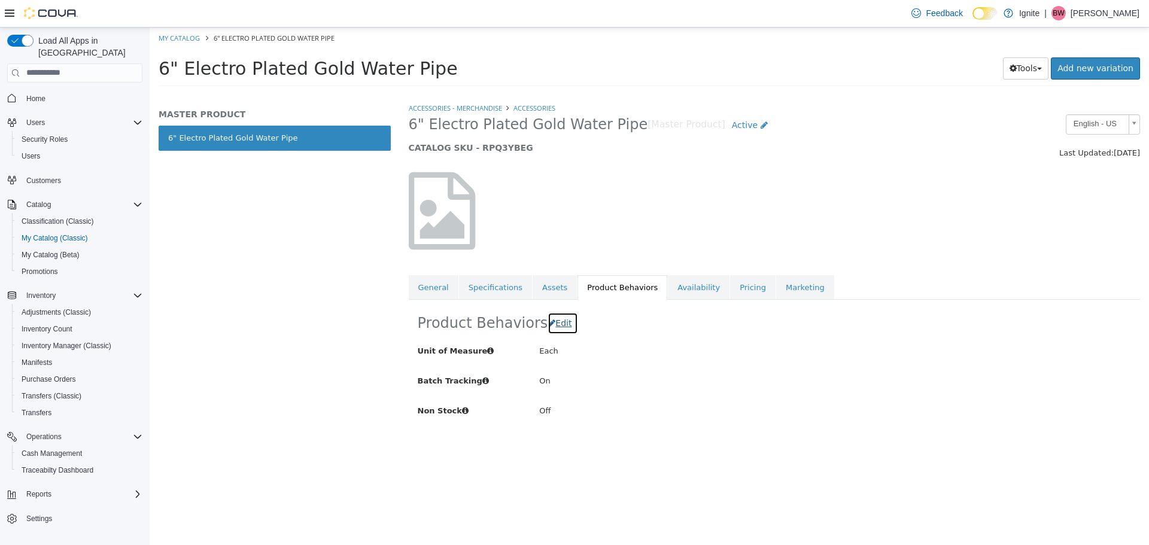
click at [564, 324] on span "Edit" at bounding box center [563, 323] width 16 height 10
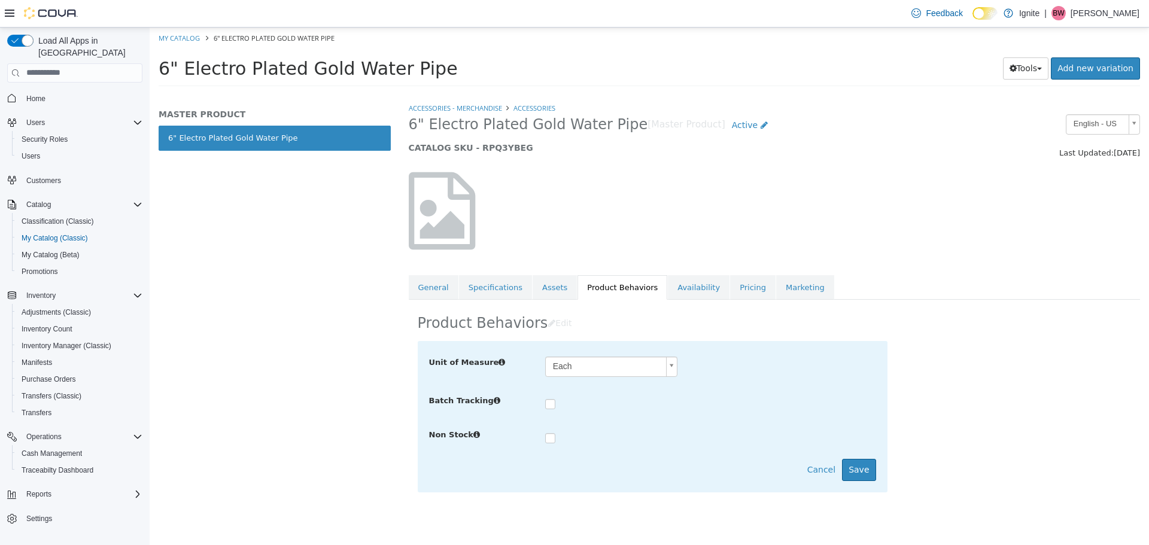
click at [557, 400] on label at bounding box center [559, 404] width 5 height 12
click at [862, 475] on button "Save" at bounding box center [859, 469] width 34 height 22
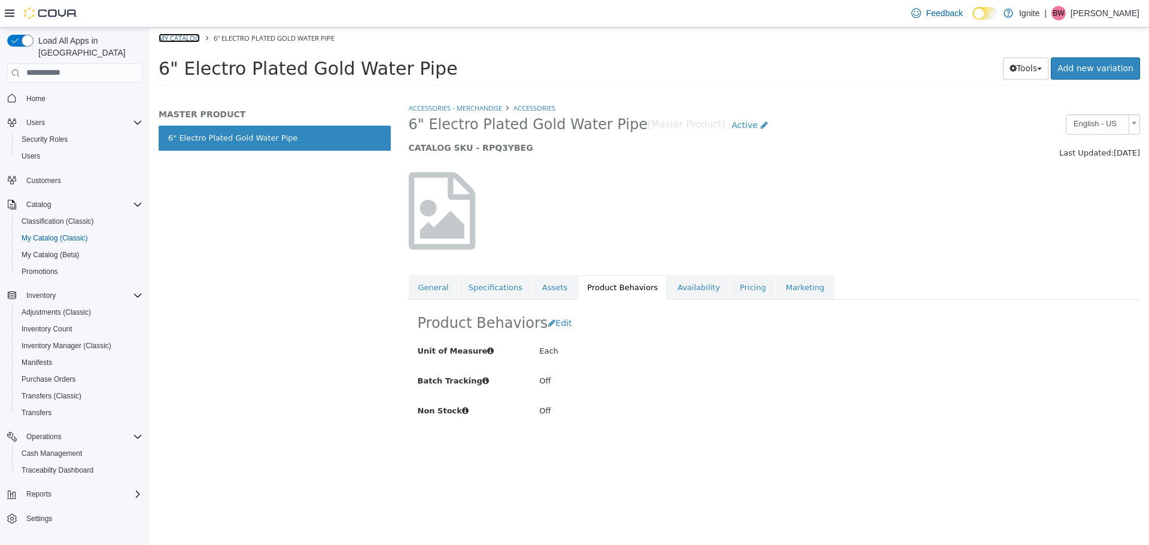
click at [171, 36] on link "My Catalog" at bounding box center [179, 37] width 41 height 9
select select "**********"
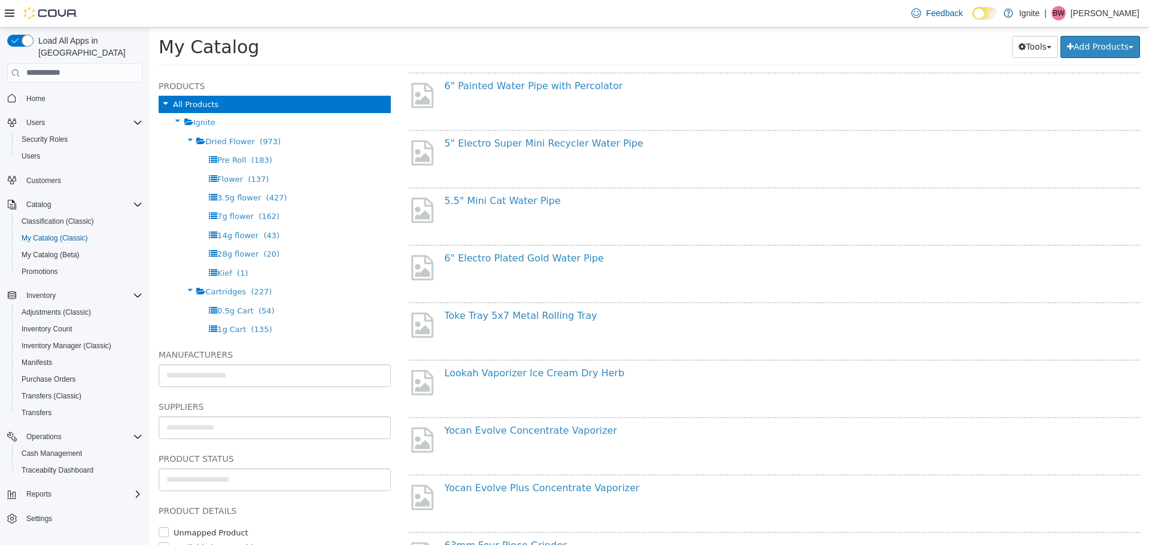
scroll to position [359, 0]
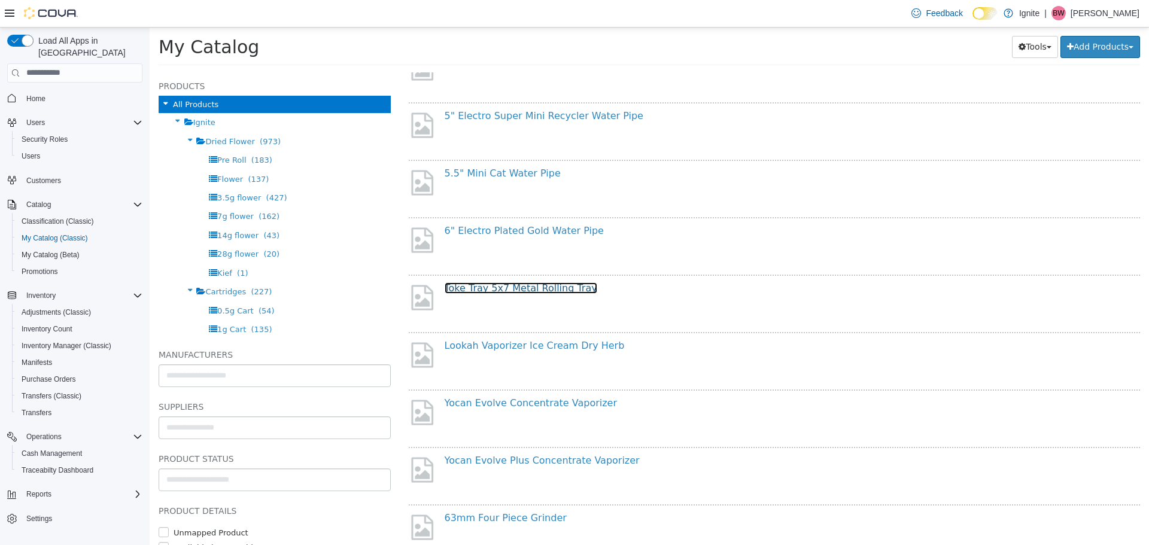
click at [523, 288] on link "Toke Tray 5x7 Metal Rolling Tray" at bounding box center [521, 287] width 153 height 11
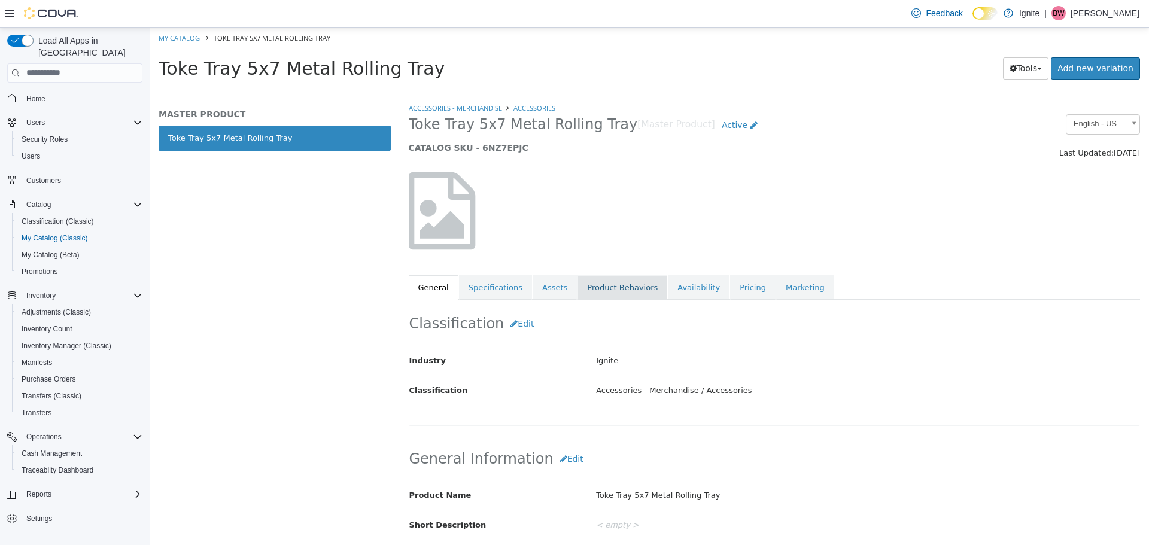
click at [602, 290] on link "Product Behaviors" at bounding box center [622, 287] width 90 height 25
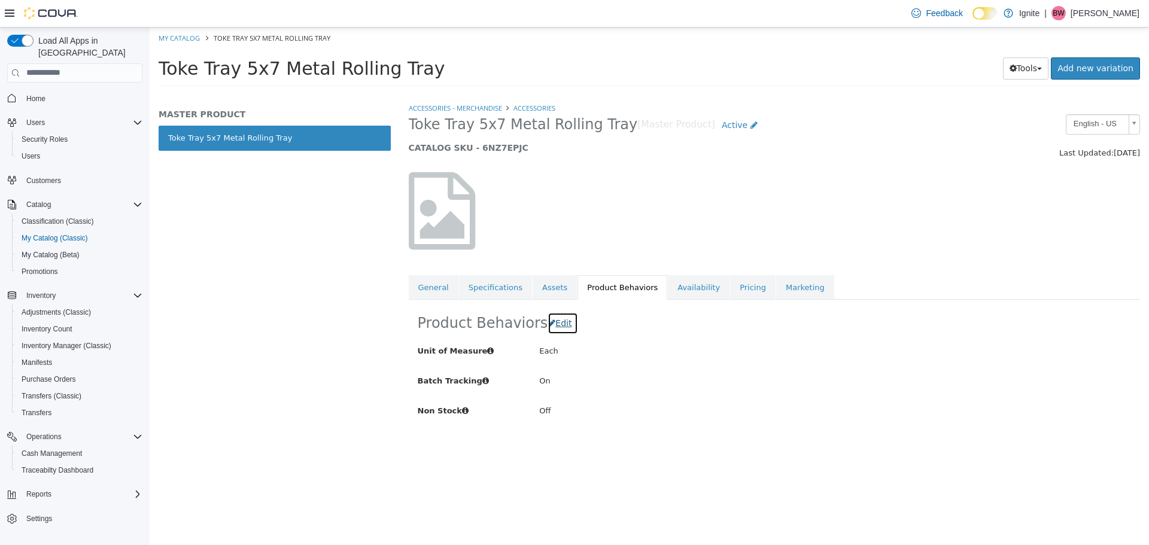
click at [559, 326] on span "Edit" at bounding box center [563, 323] width 16 height 10
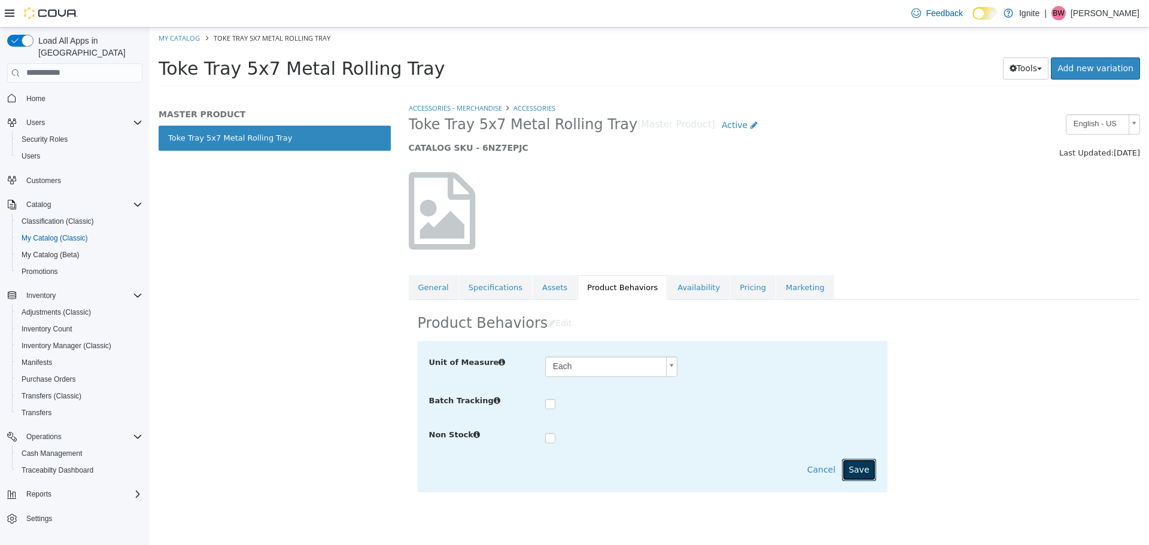
click at [860, 474] on button "Save" at bounding box center [859, 469] width 34 height 22
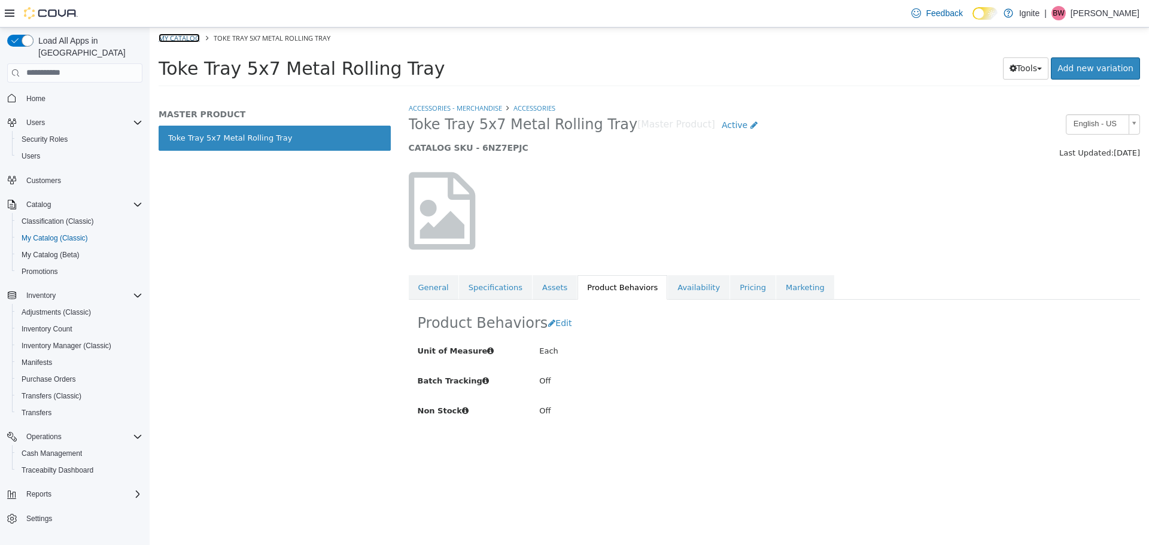
click at [169, 36] on link "My Catalog" at bounding box center [179, 37] width 41 height 9
select select "**********"
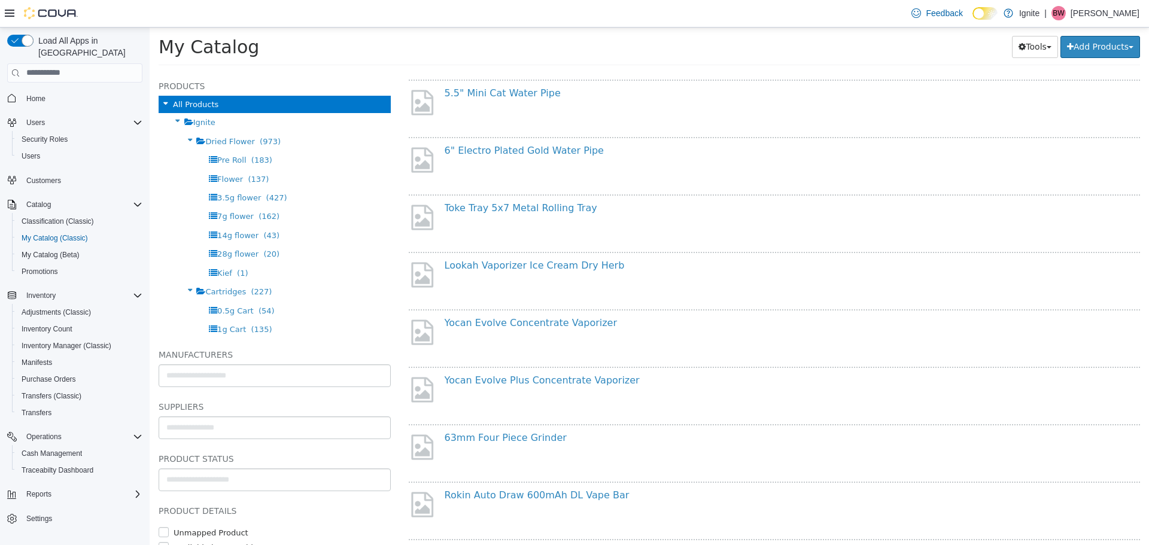
scroll to position [479, 0]
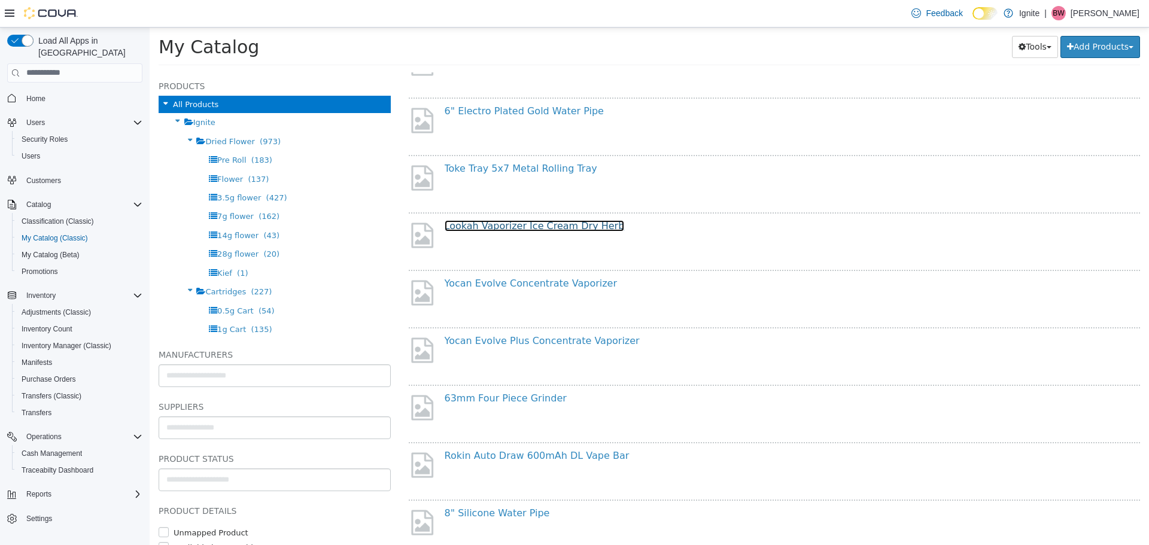
click at [519, 223] on link "Lookah Vaporizer Ice Cream Dry Herb" at bounding box center [535, 225] width 180 height 11
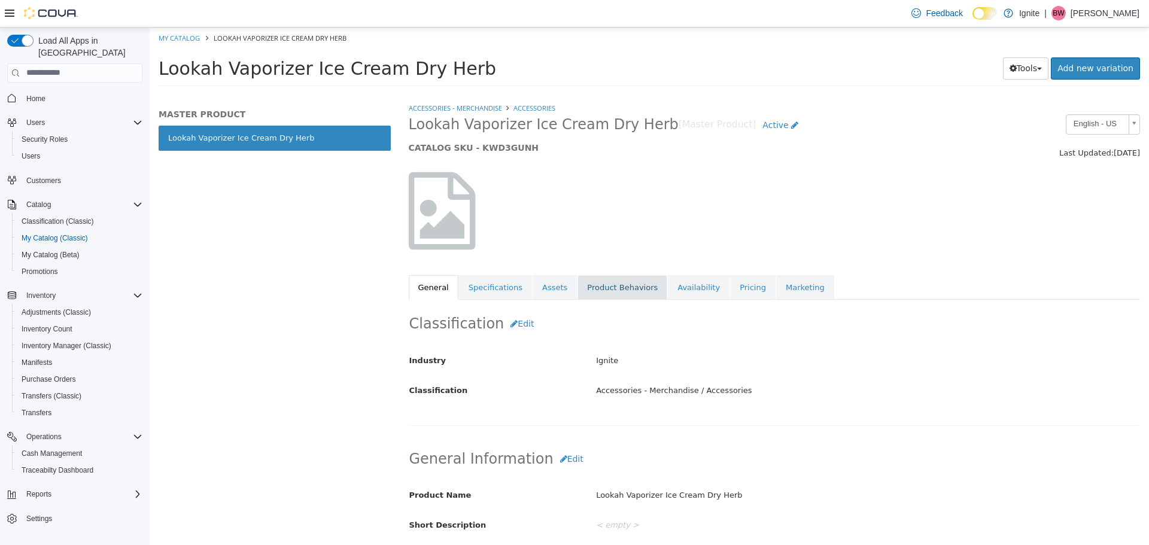
click at [591, 292] on link "Product Behaviors" at bounding box center [622, 287] width 90 height 25
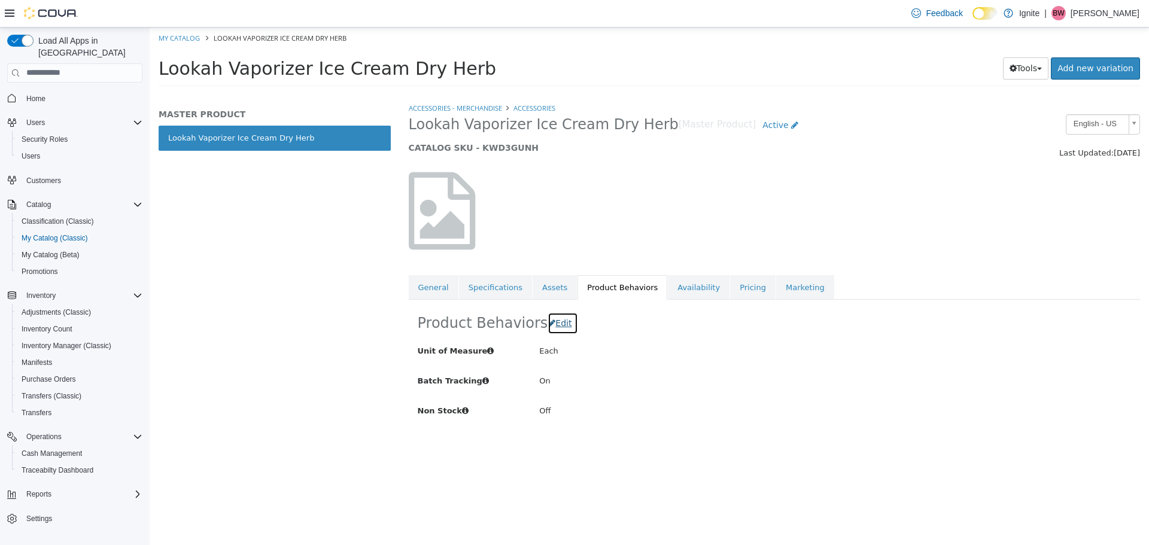
click at [567, 326] on span "Edit" at bounding box center [563, 323] width 16 height 10
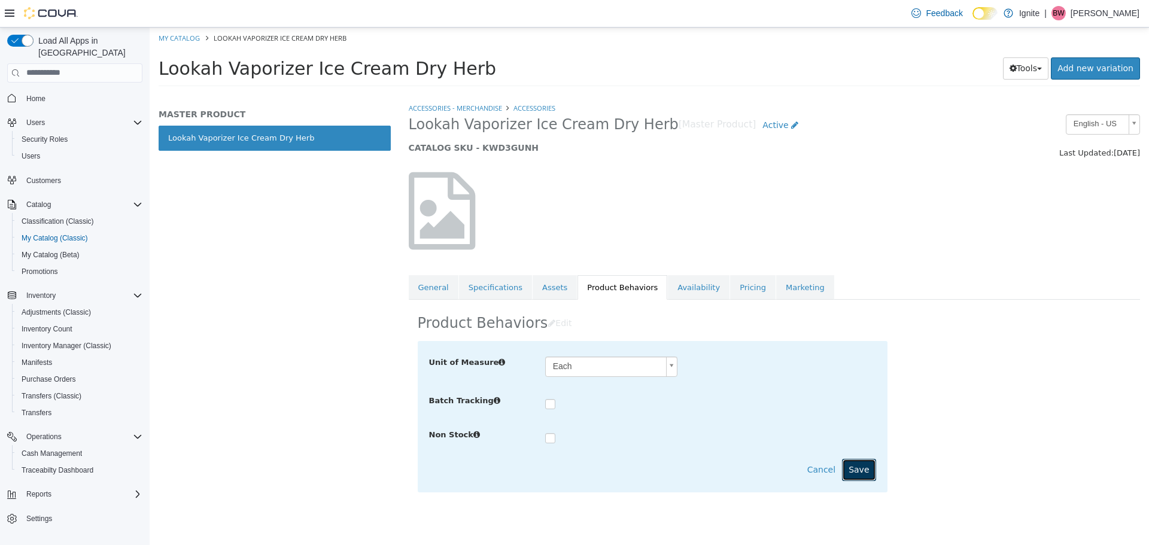
click at [856, 469] on button "Save" at bounding box center [859, 469] width 34 height 22
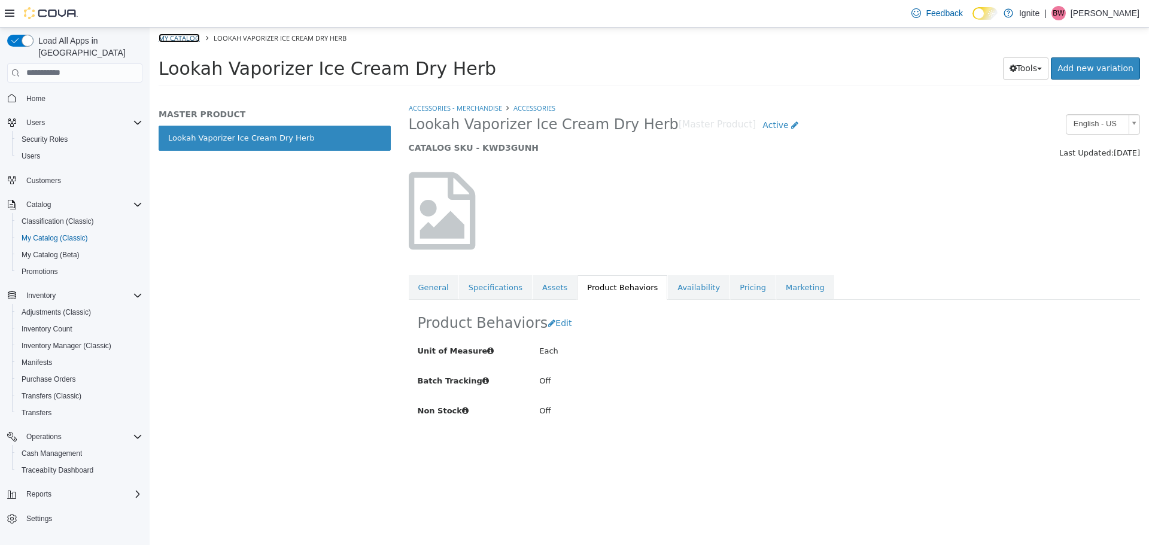
click at [179, 37] on link "My Catalog" at bounding box center [179, 37] width 41 height 9
select select "**********"
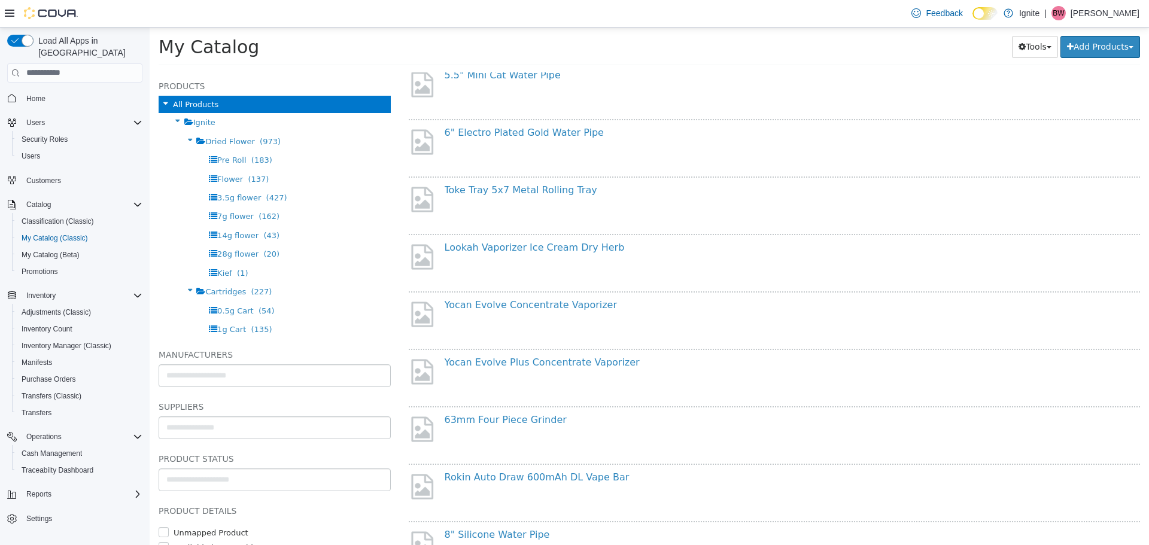
scroll to position [479, 0]
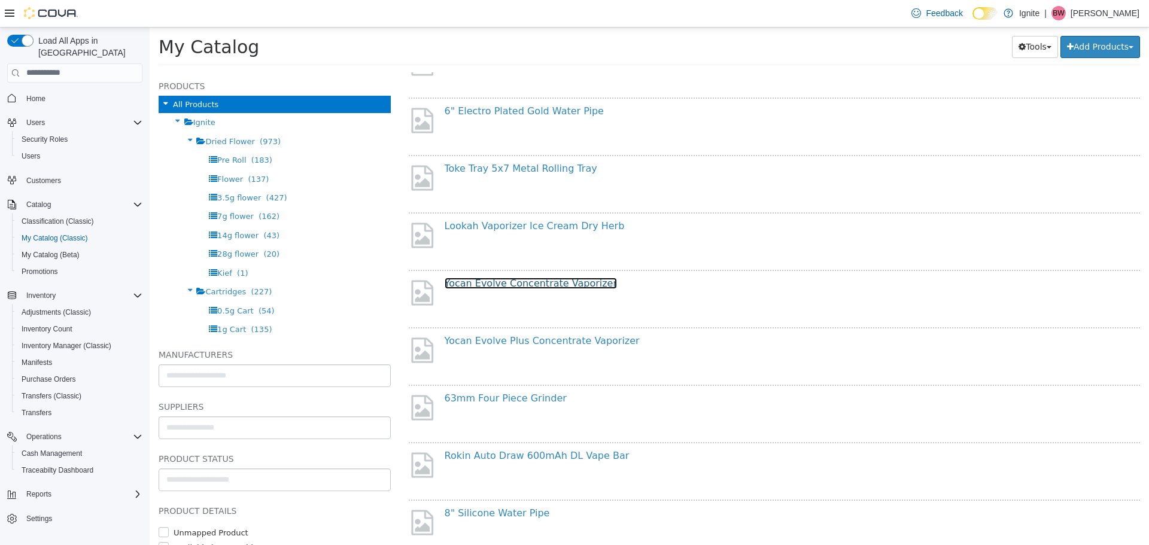
click at [541, 281] on link "Yocan Evolve Concentrate Vaporizer" at bounding box center [531, 282] width 173 height 11
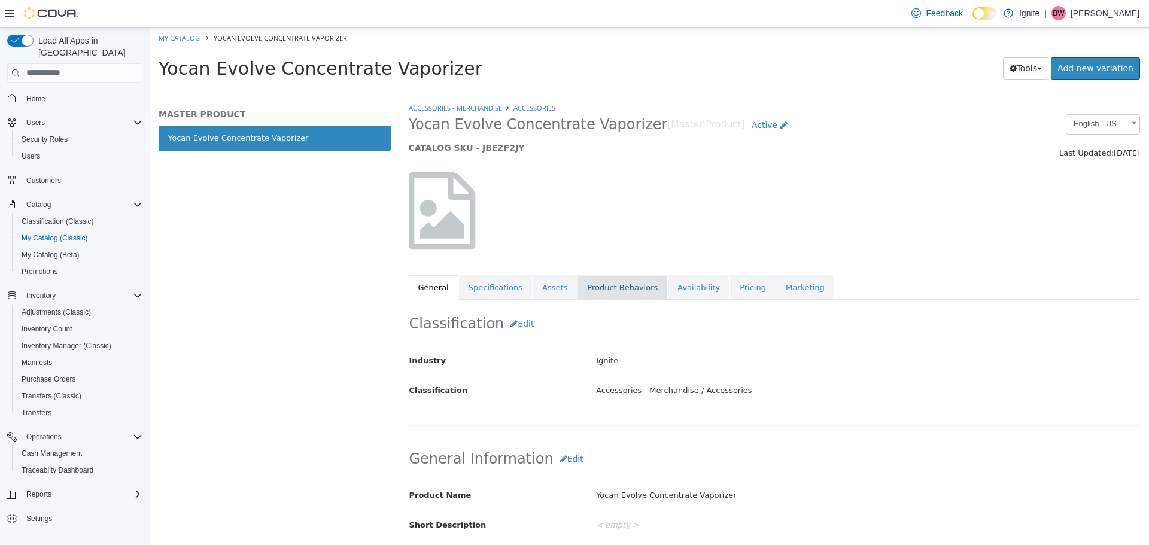
click at [616, 290] on link "Product Behaviors" at bounding box center [622, 287] width 90 height 25
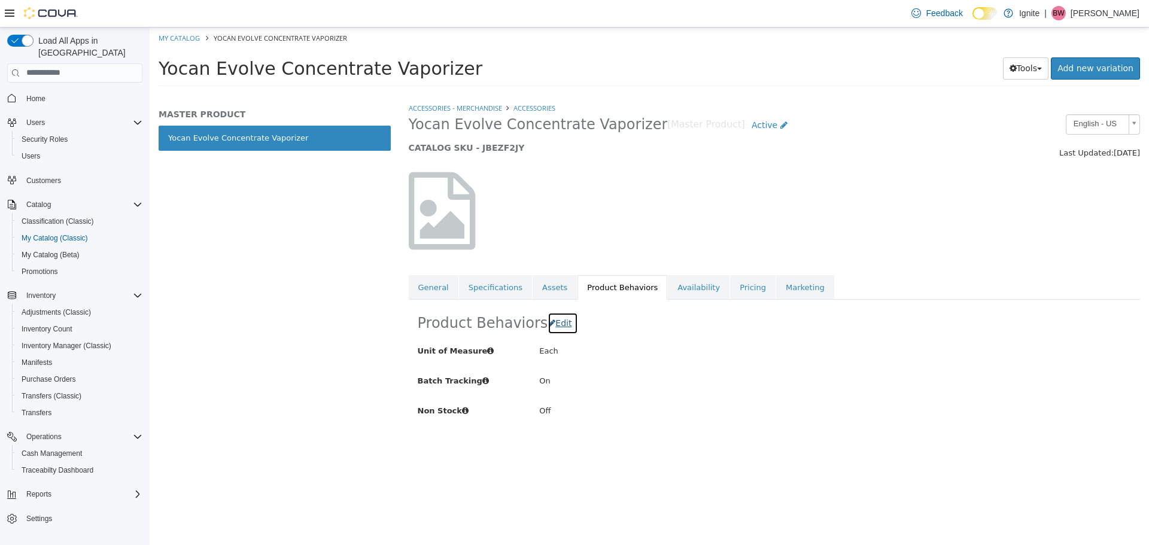
click at [564, 318] on span "Edit" at bounding box center [563, 323] width 16 height 10
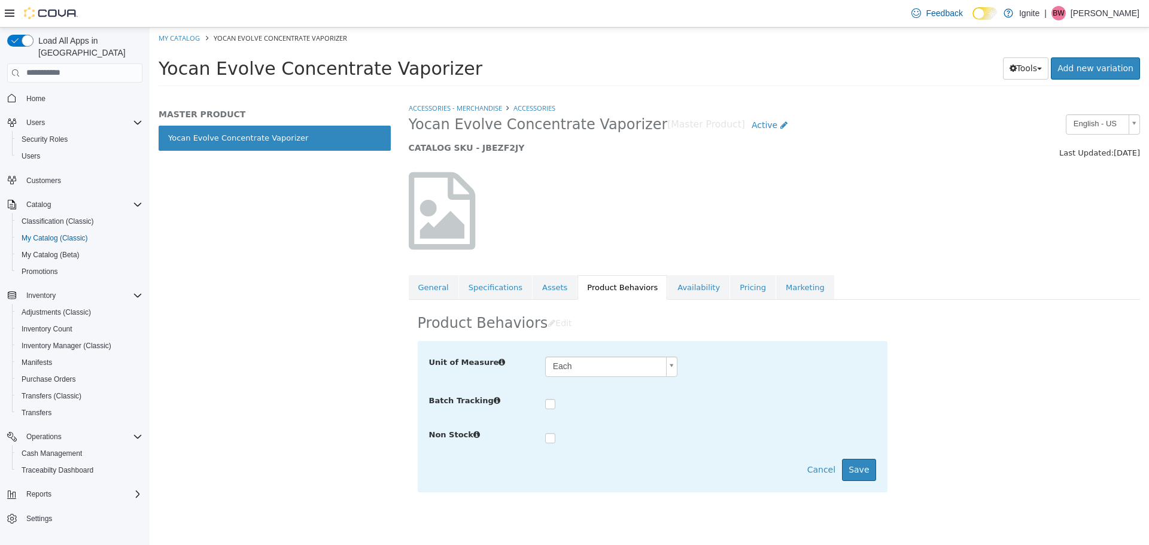
click at [550, 398] on div at bounding box center [710, 402] width 331 height 17
click at [864, 466] on button "Save" at bounding box center [859, 469] width 34 height 22
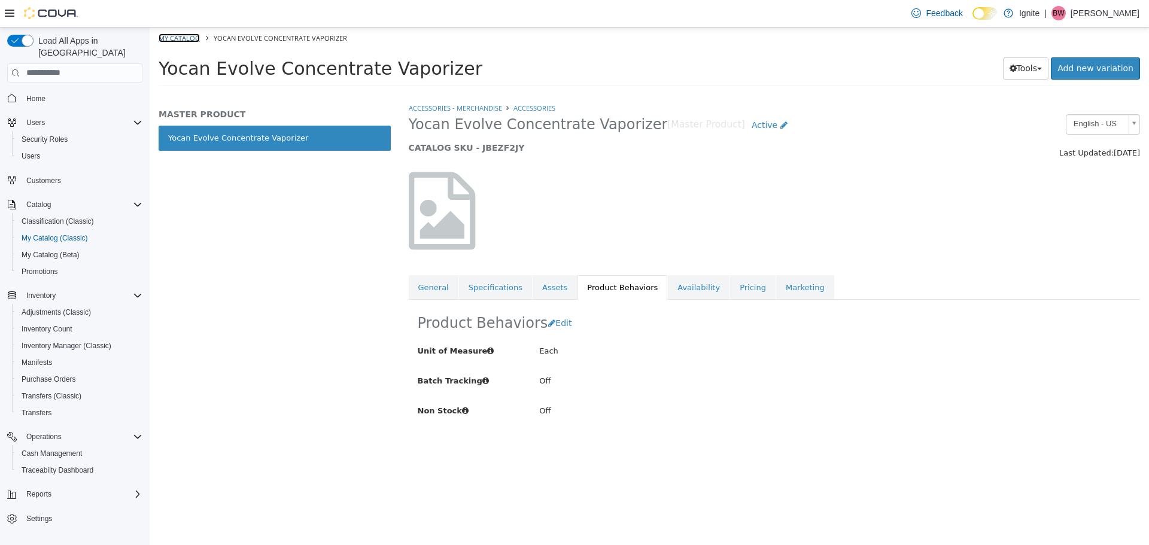
click at [189, 36] on link "My Catalog" at bounding box center [179, 37] width 41 height 9
select select "**********"
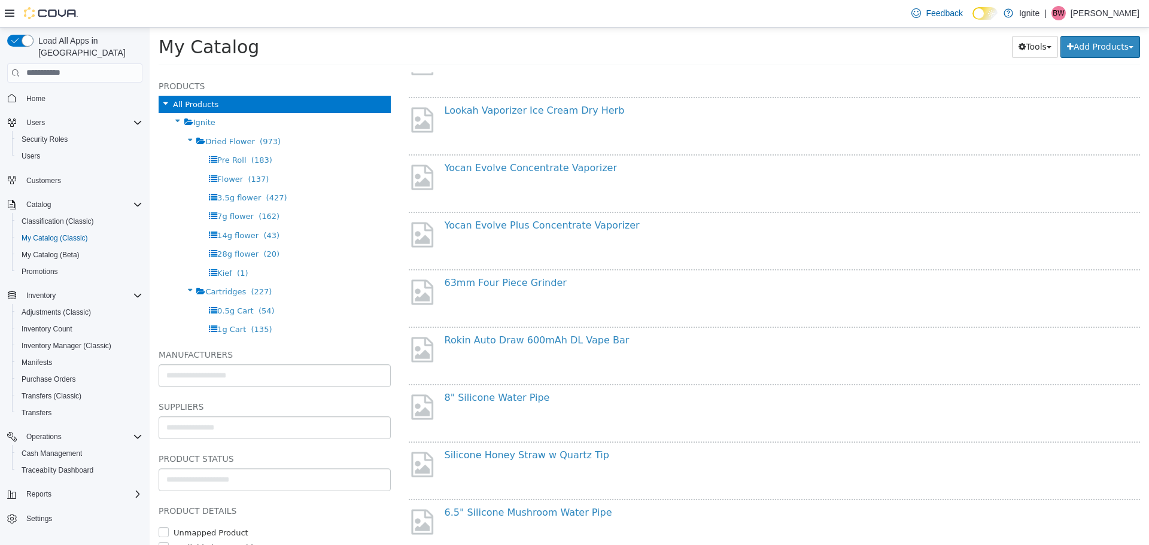
scroll to position [598, 0]
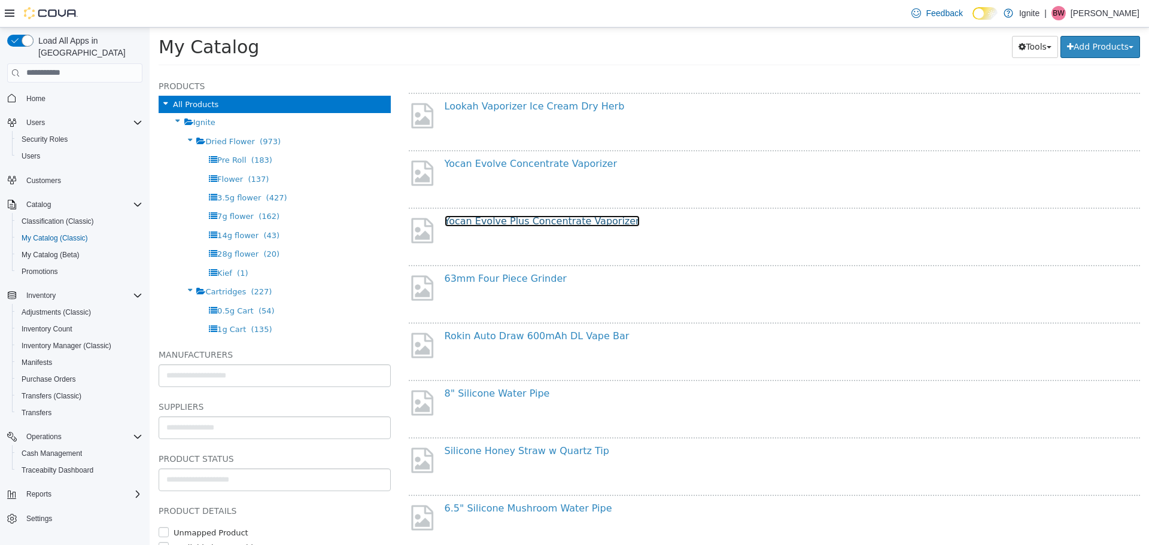
click at [562, 220] on link "Yocan Evolve Plus Concentrate Vaporizer" at bounding box center [542, 220] width 195 height 11
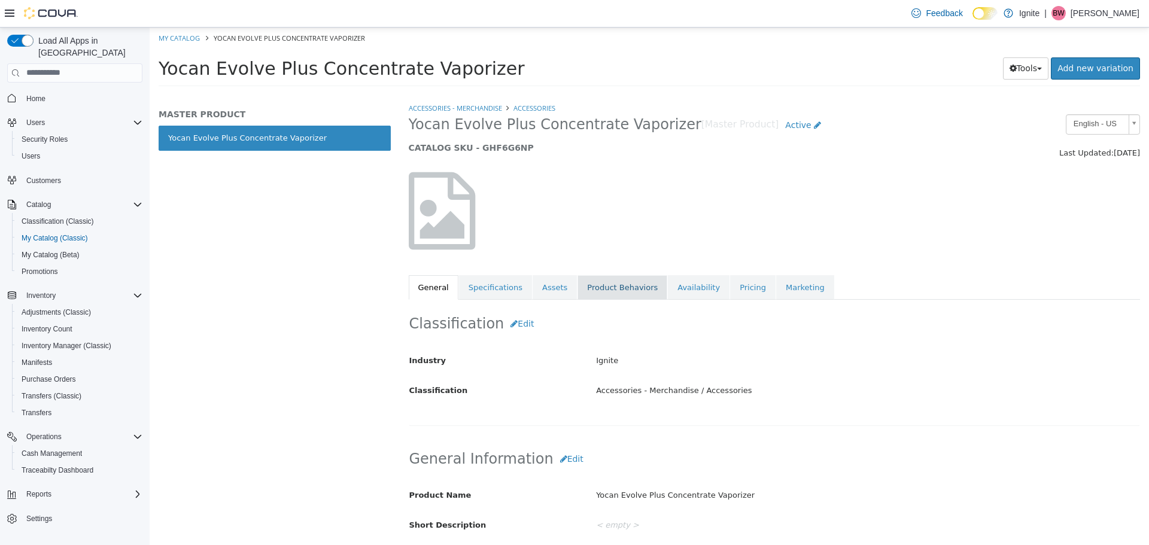
click at [609, 283] on link "Product Behaviors" at bounding box center [622, 287] width 90 height 25
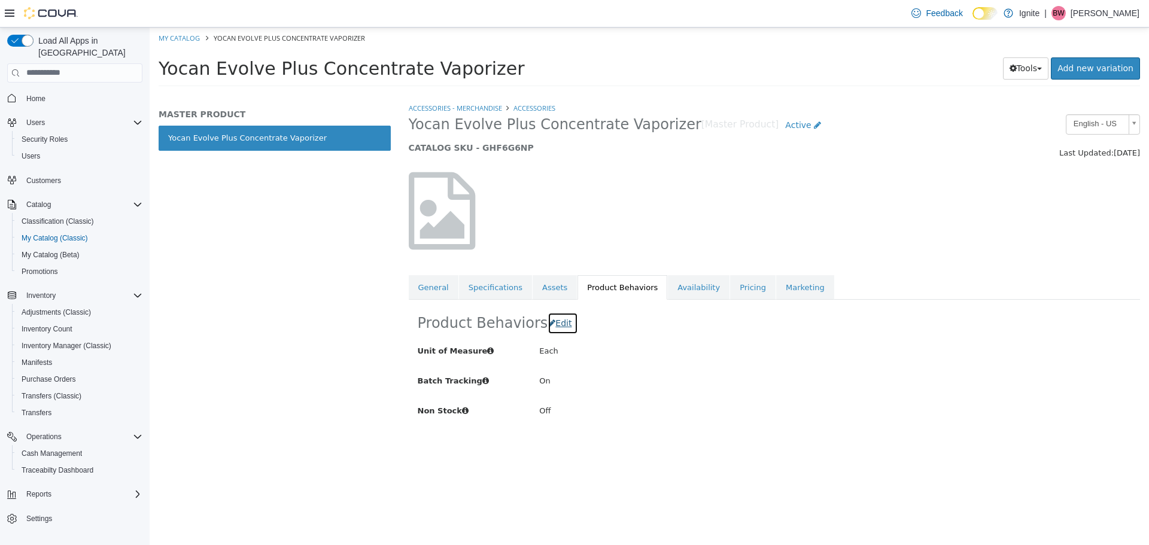
click at [567, 326] on span "Edit" at bounding box center [563, 323] width 16 height 10
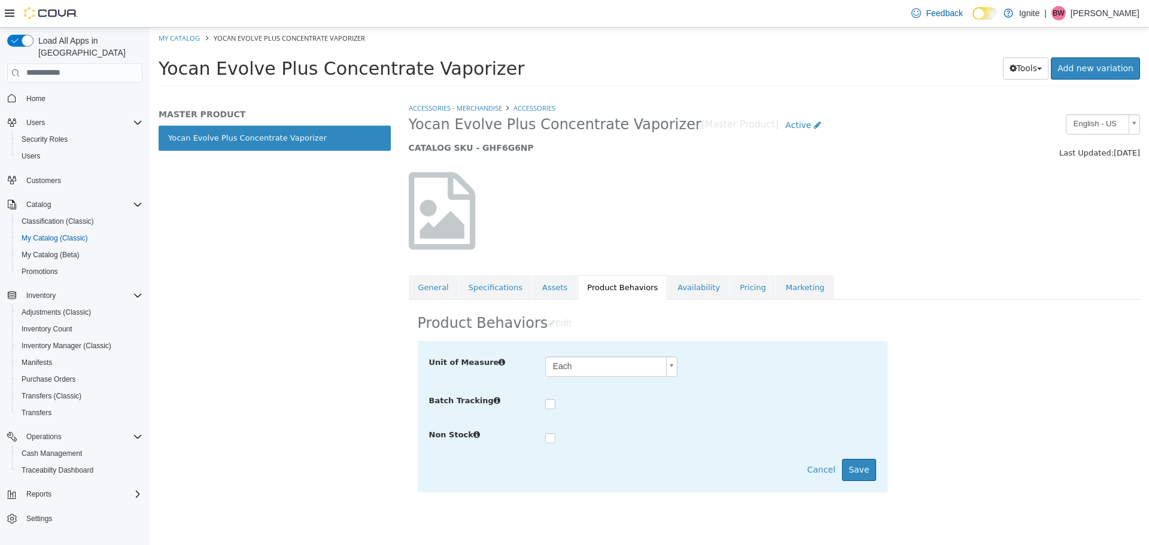
click at [557, 403] on label at bounding box center [559, 404] width 5 height 12
click at [859, 474] on button "Save" at bounding box center [859, 469] width 34 height 22
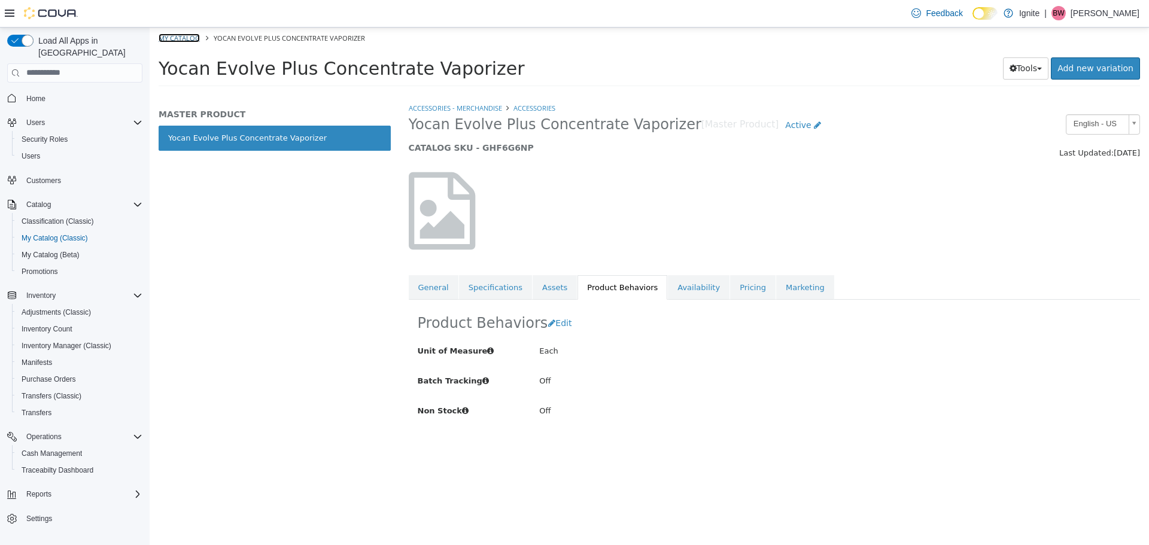
click at [173, 39] on link "My Catalog" at bounding box center [179, 37] width 41 height 9
select select "**********"
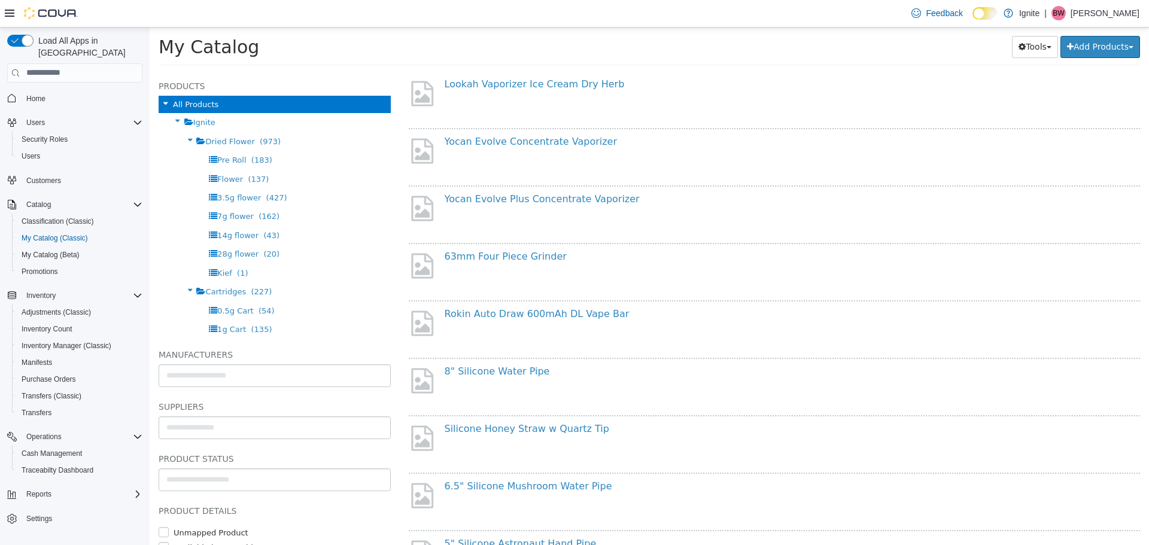
scroll to position [658, 0]
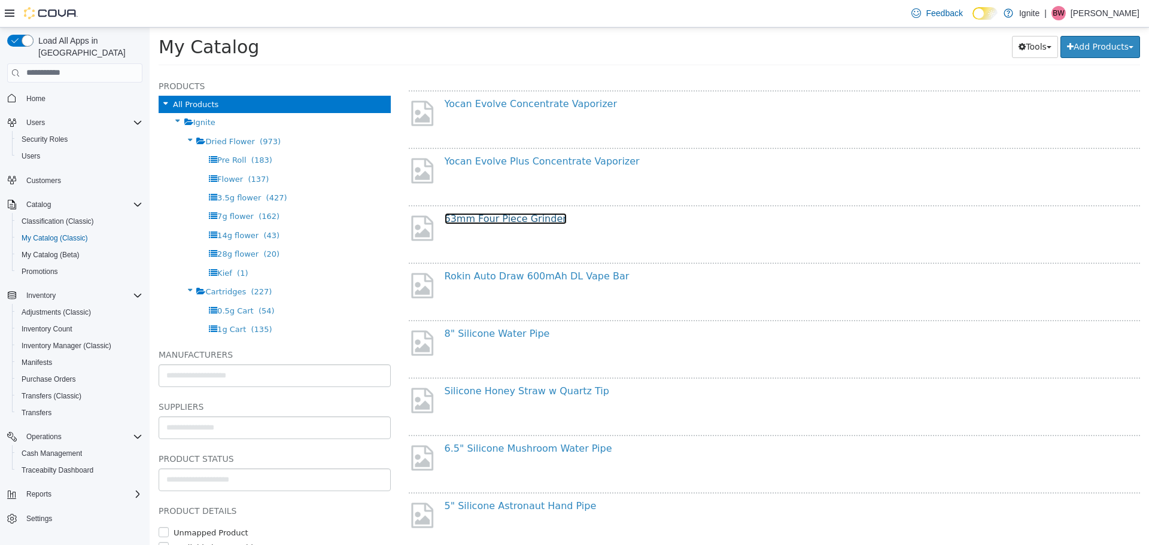
click at [507, 217] on link "63mm Four Piece Grinder" at bounding box center [506, 217] width 122 height 11
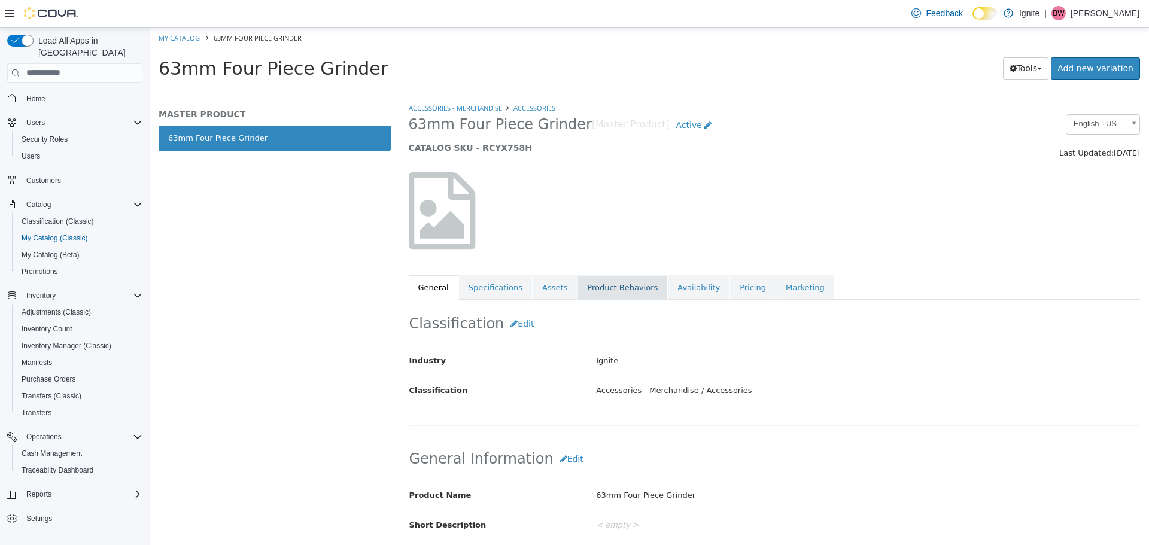
click at [628, 285] on link "Product Behaviors" at bounding box center [622, 287] width 90 height 25
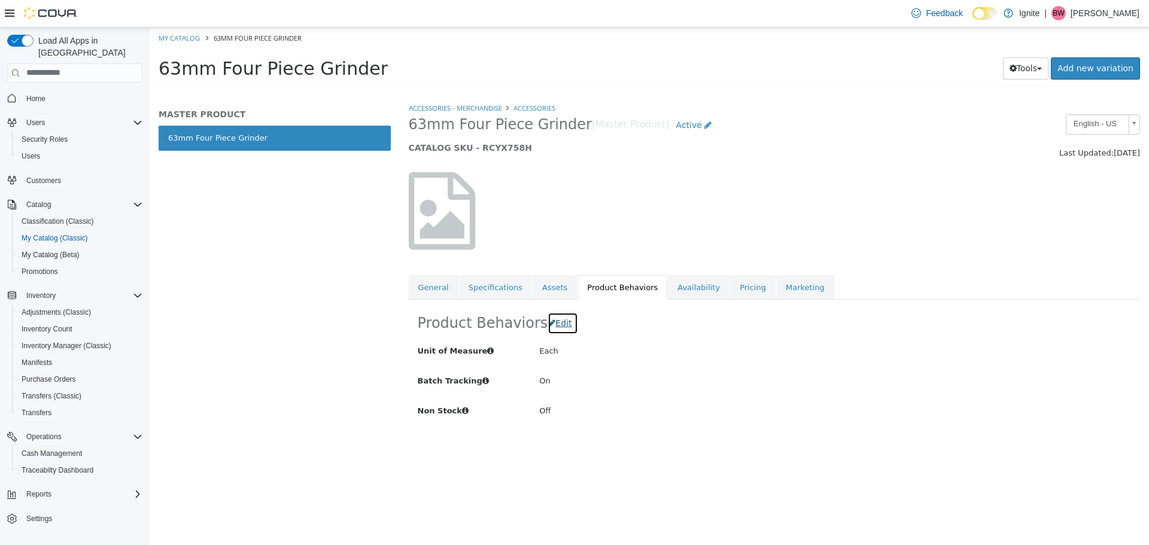
click at [558, 327] on span "Edit" at bounding box center [563, 323] width 16 height 10
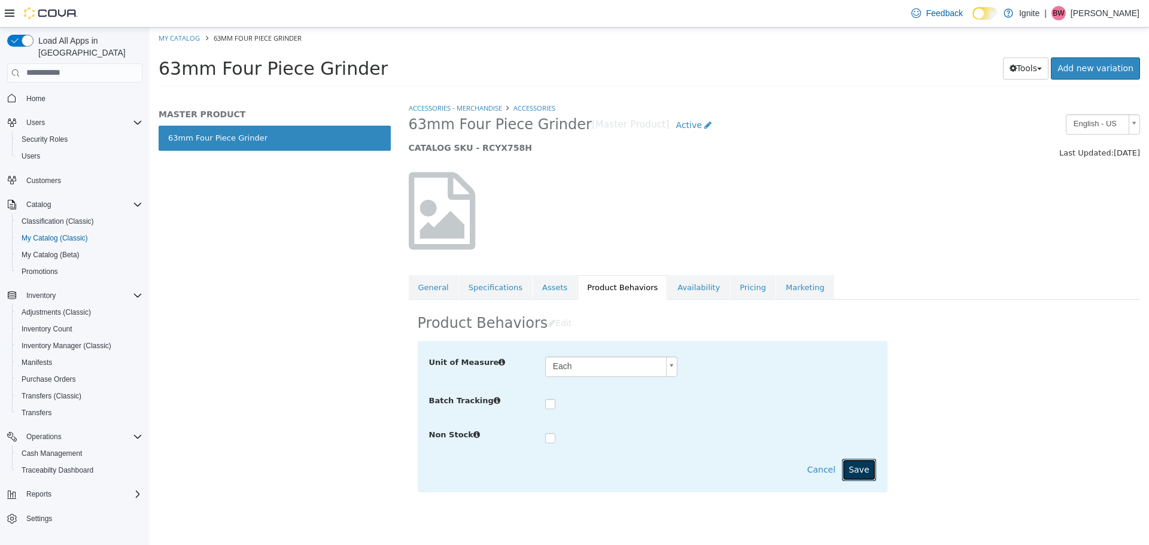
click at [860, 471] on button "Save" at bounding box center [859, 469] width 34 height 22
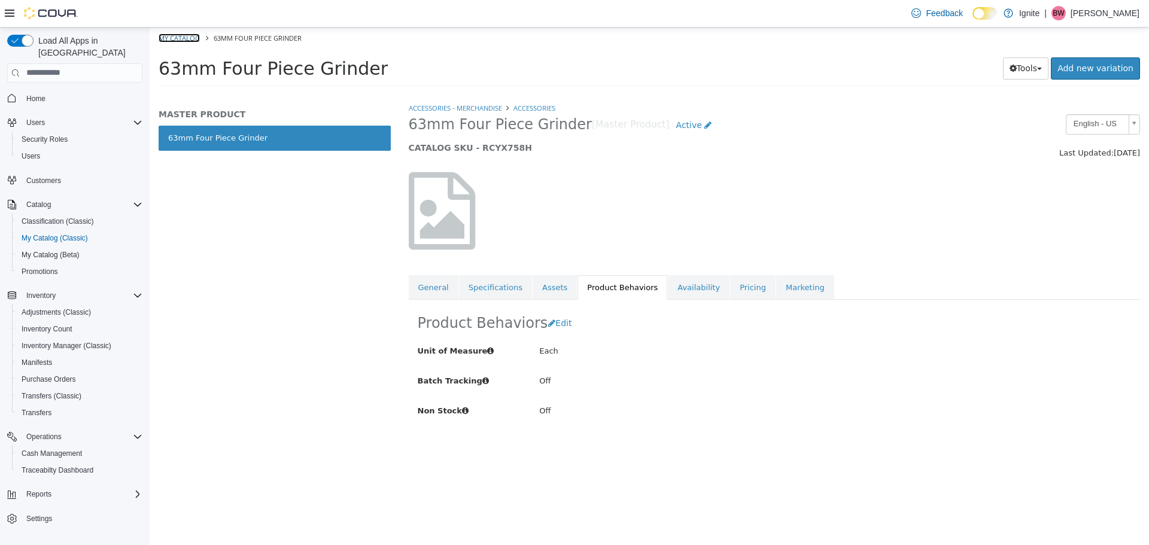
click at [169, 37] on link "My Catalog" at bounding box center [179, 37] width 41 height 9
select select "**********"
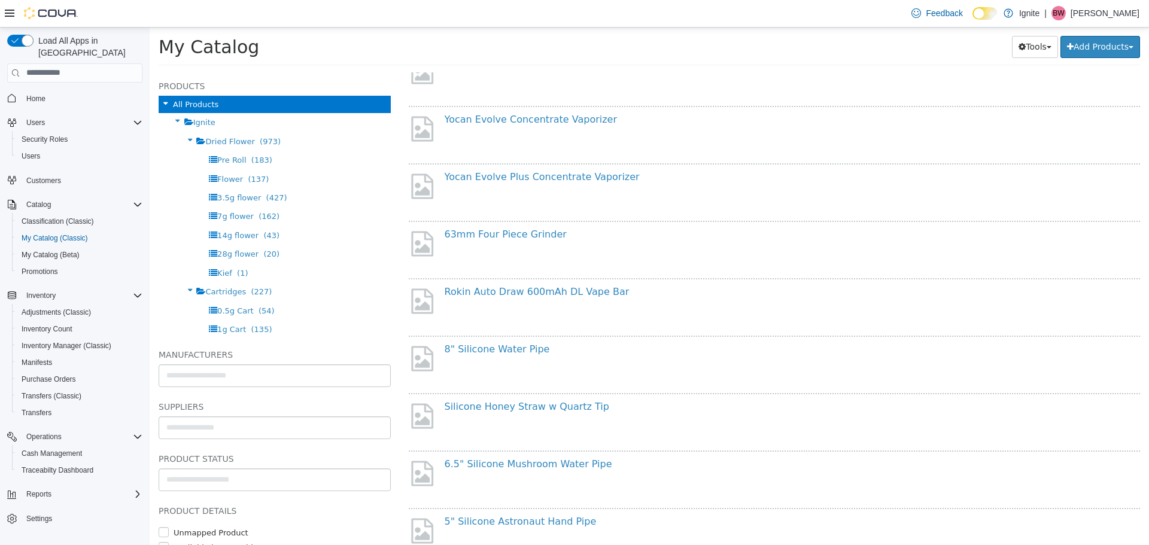
scroll to position [658, 0]
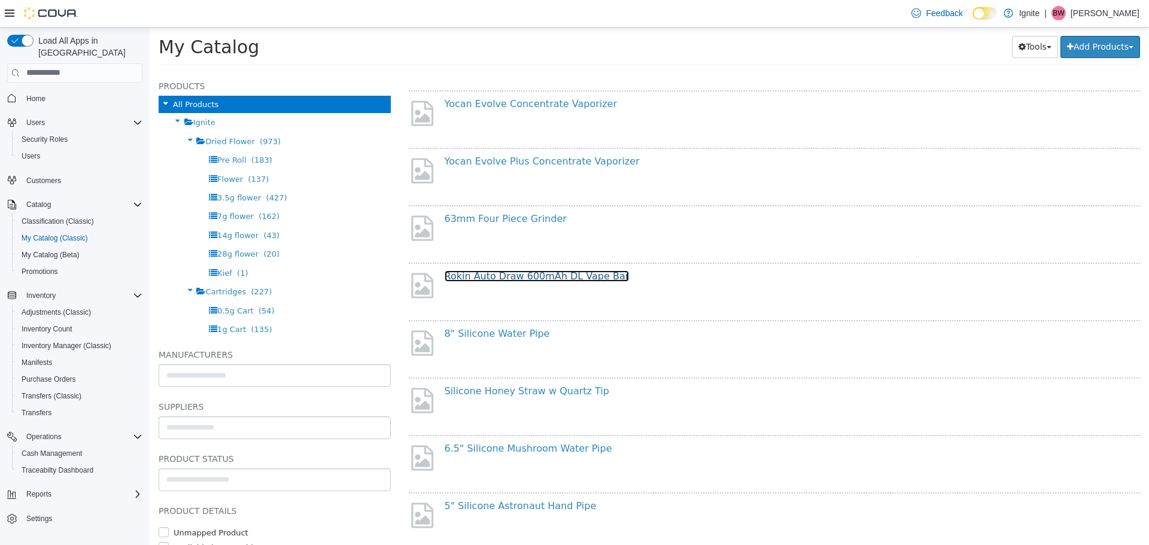
click at [543, 277] on link "Rokin Auto Draw 600mAh DL Vape Bar" at bounding box center [537, 275] width 185 height 11
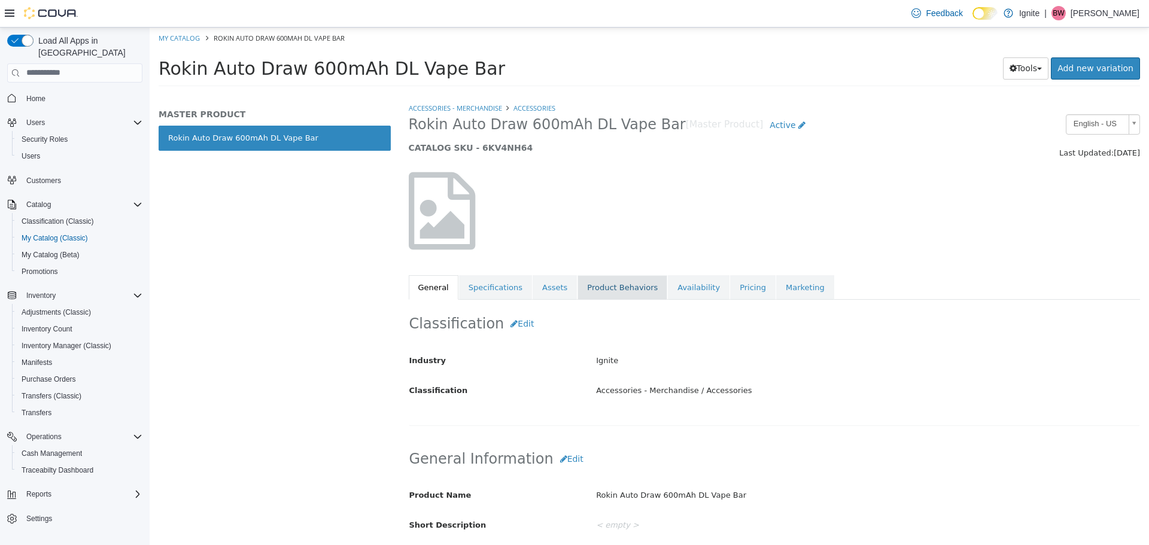
click at [604, 293] on link "Product Behaviors" at bounding box center [622, 287] width 90 height 25
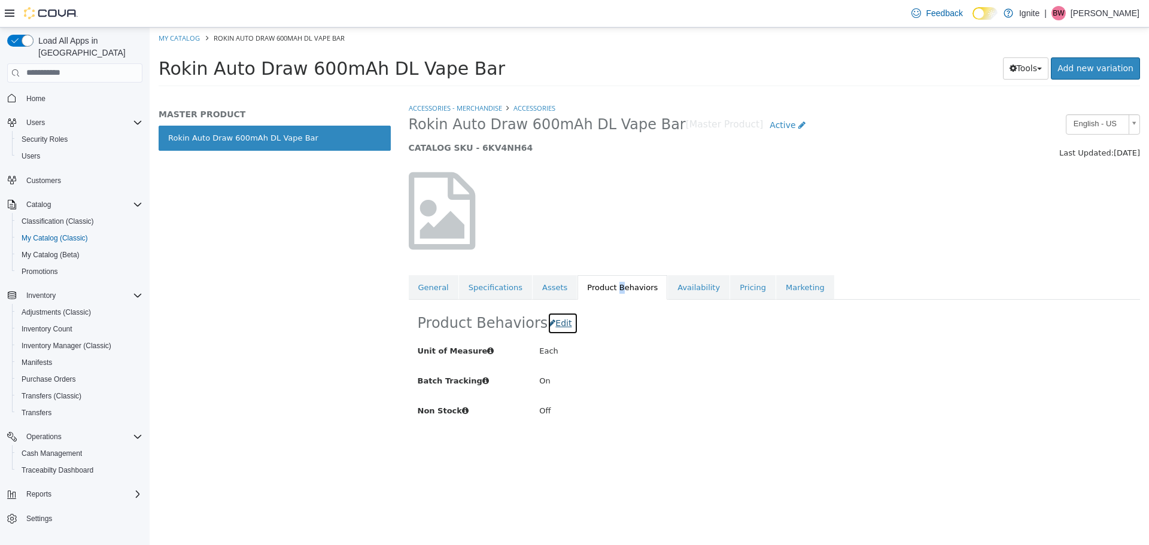
click at [560, 321] on span "Edit" at bounding box center [563, 323] width 16 height 10
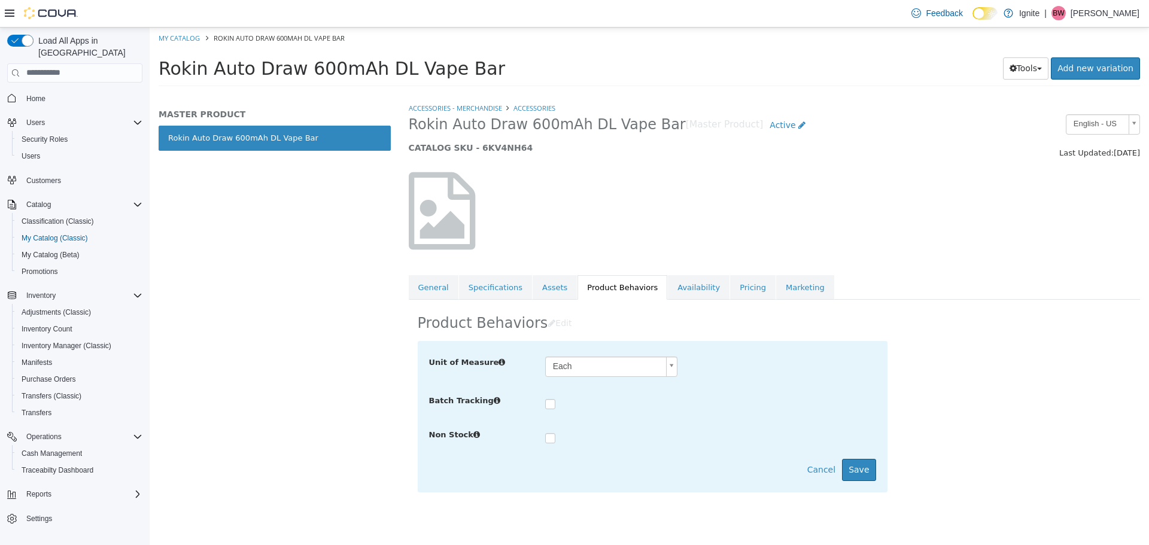
click at [557, 400] on label at bounding box center [559, 404] width 5 height 12
click at [853, 477] on button "Save" at bounding box center [859, 469] width 34 height 22
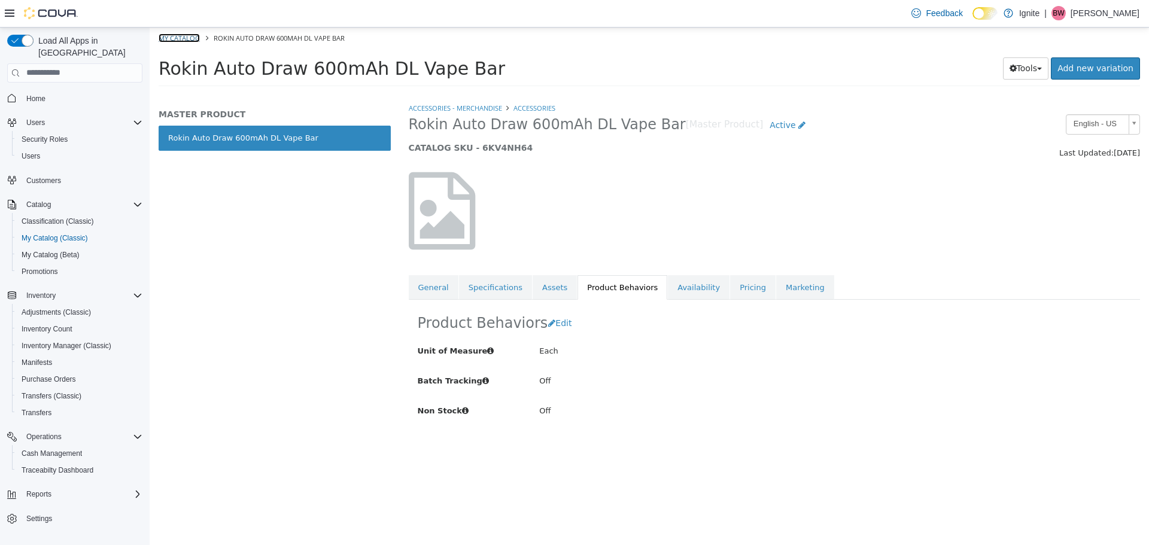
click at [176, 33] on link "My Catalog" at bounding box center [179, 37] width 41 height 9
select select "**********"
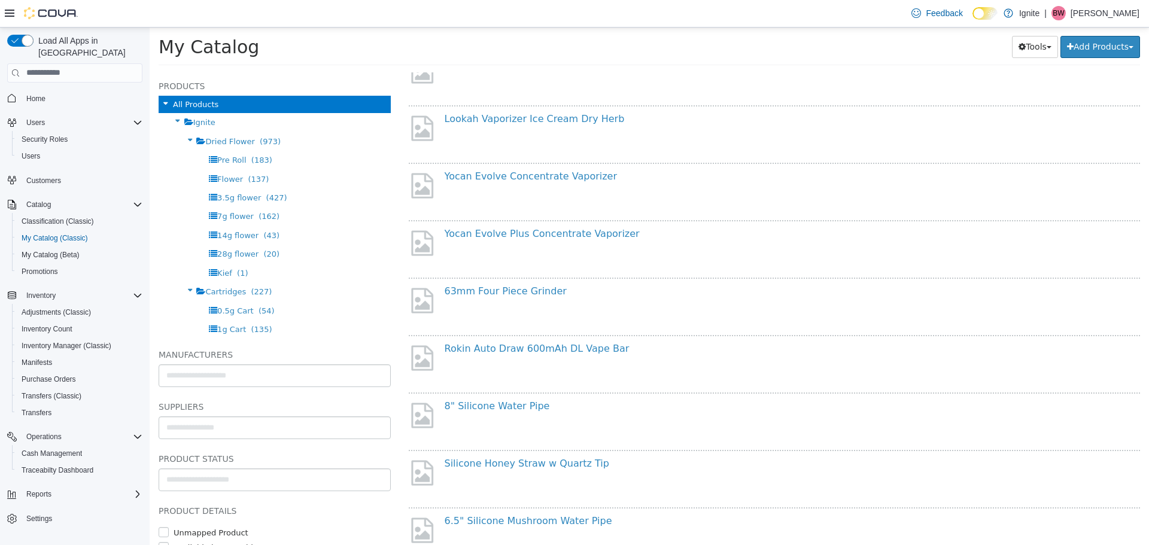
scroll to position [598, 0]
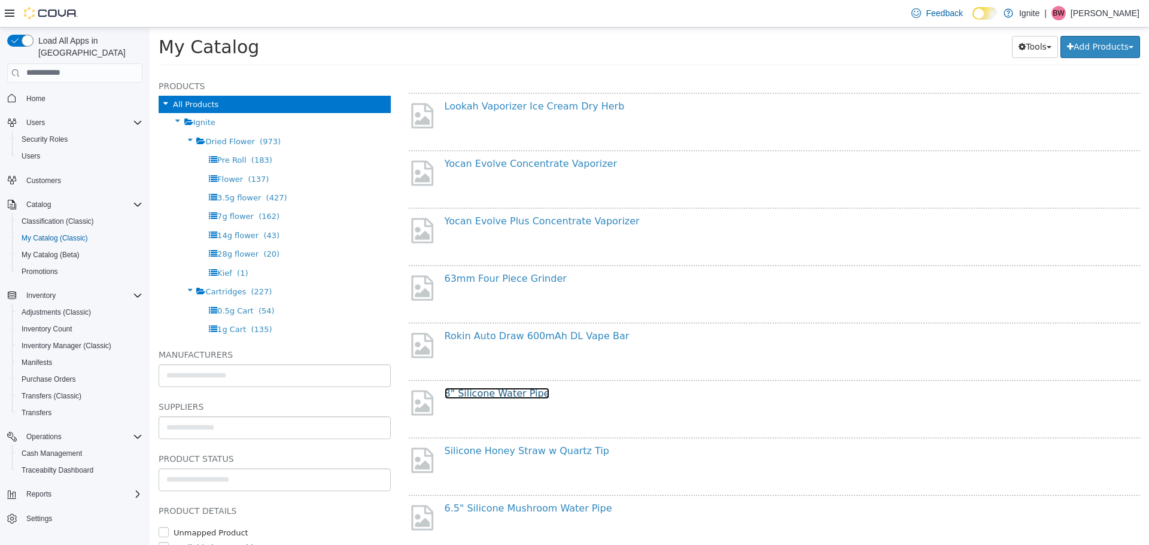
click at [485, 395] on link "8" Silicone Water Pipe" at bounding box center [497, 392] width 105 height 11
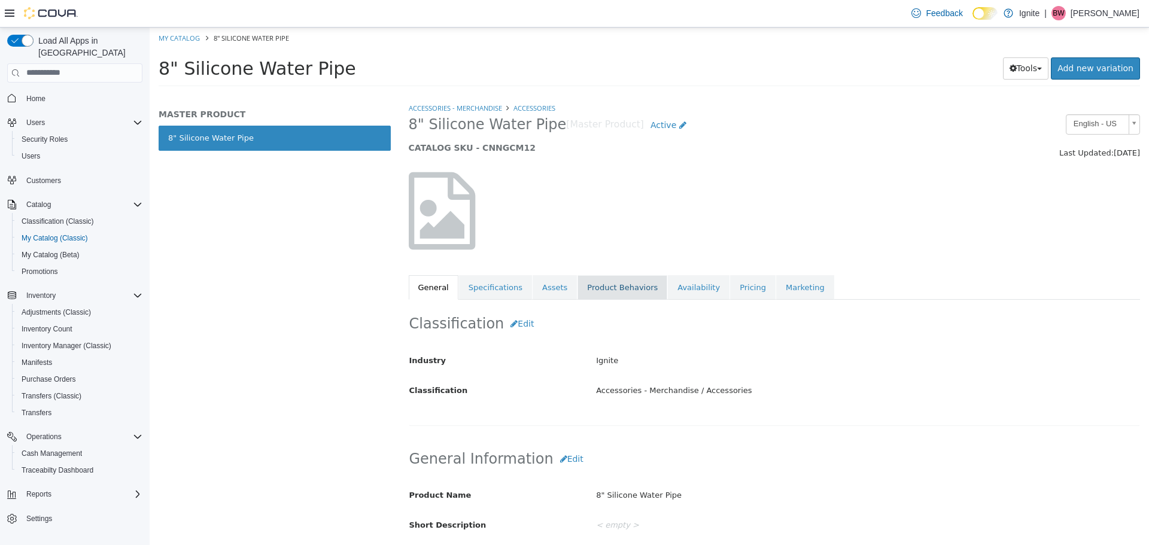
click at [598, 294] on link "Product Behaviors" at bounding box center [622, 287] width 90 height 25
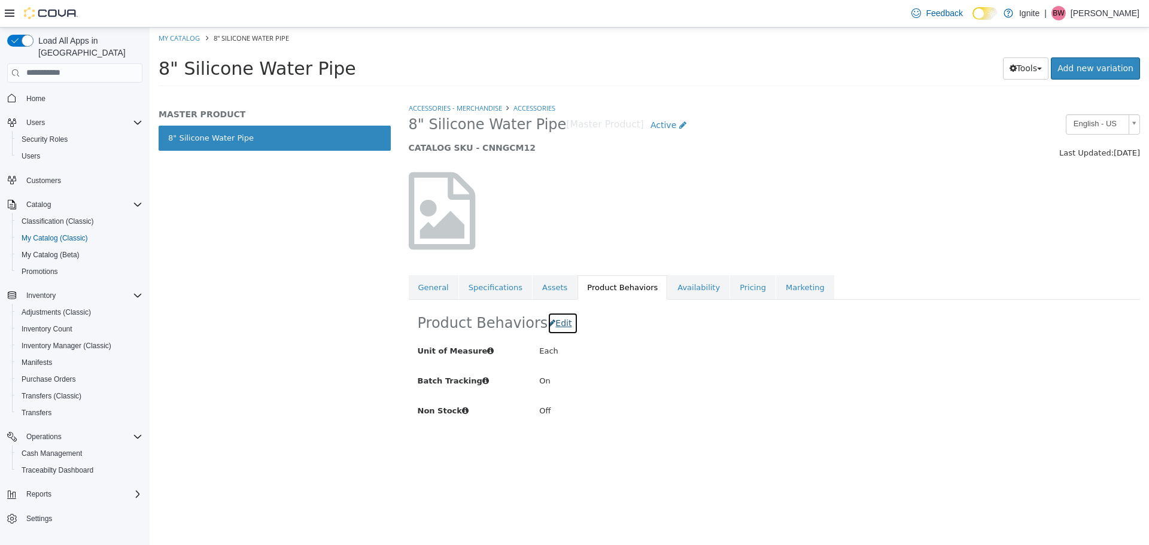
click at [562, 322] on span "Edit" at bounding box center [563, 323] width 16 height 10
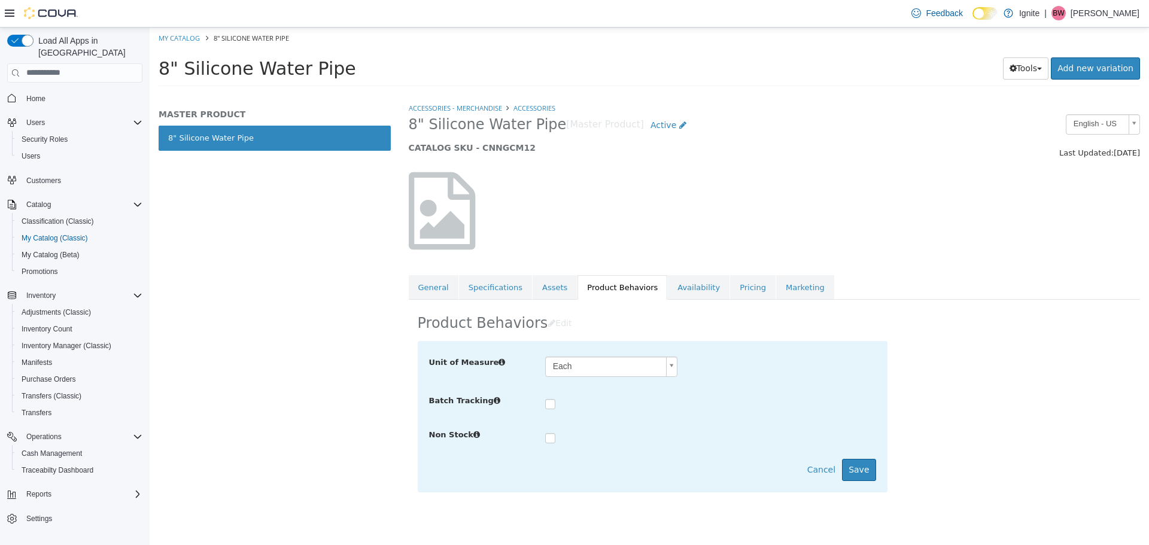
click at [550, 409] on div at bounding box center [710, 402] width 331 height 17
click at [853, 461] on button "Save" at bounding box center [859, 469] width 34 height 22
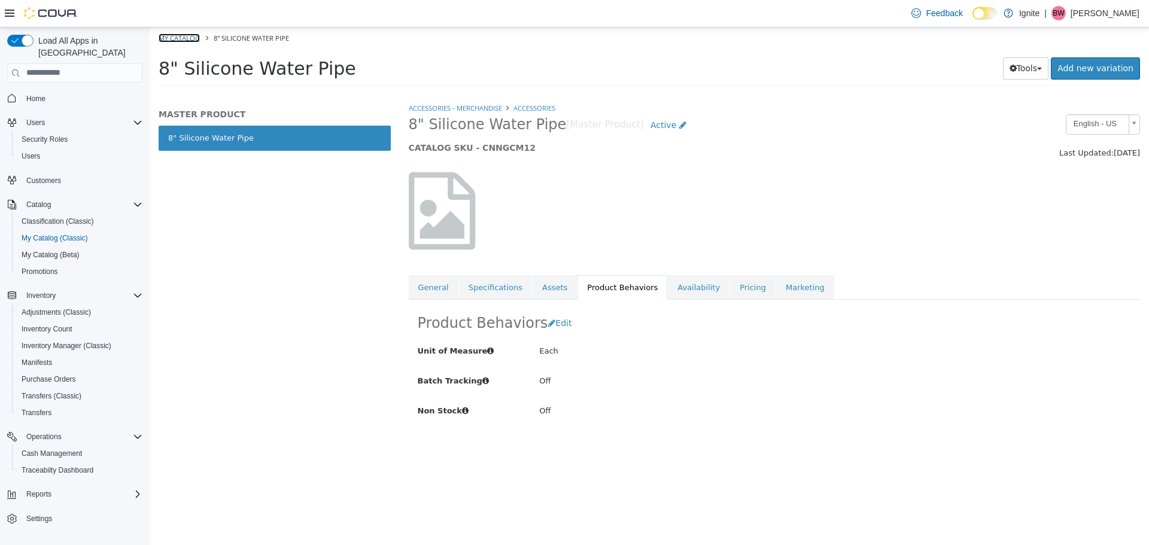
click at [191, 37] on link "My Catalog" at bounding box center [179, 37] width 41 height 9
select select "**********"
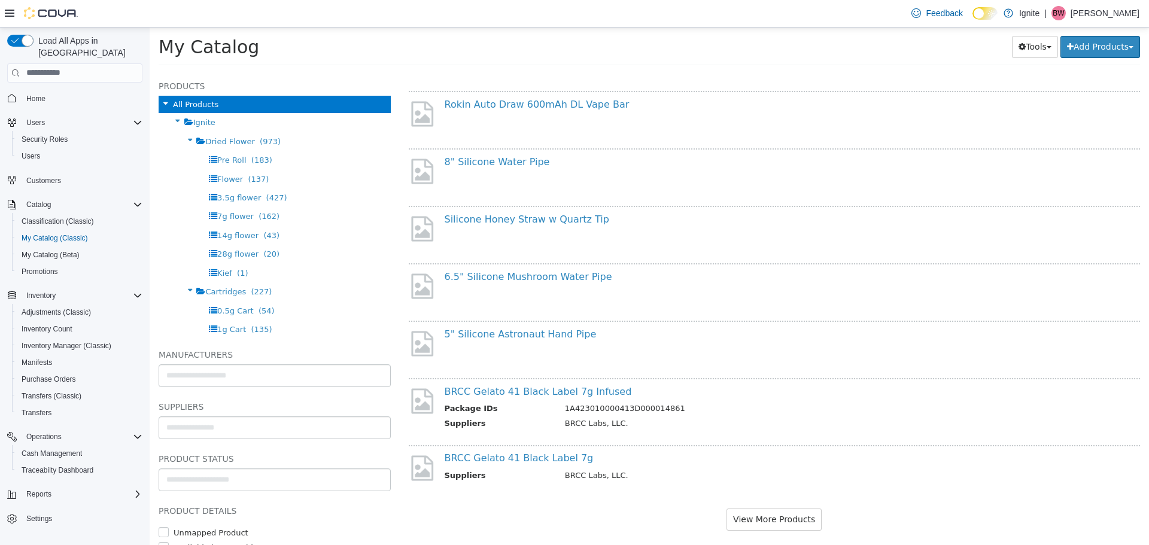
scroll to position [838, 0]
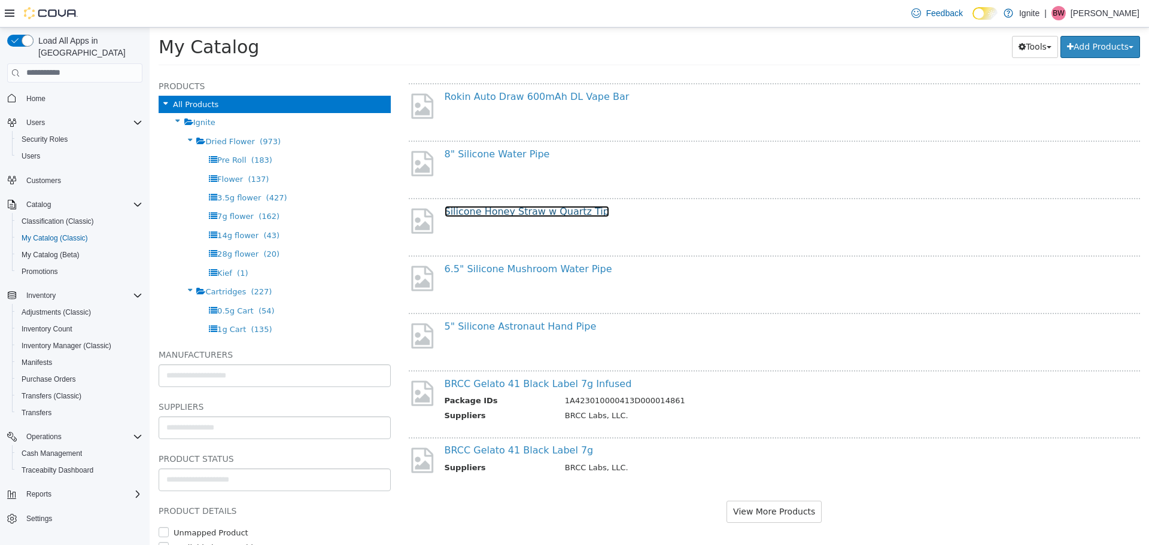
click at [501, 213] on link "Silicone Honey Straw w Quartz Tip" at bounding box center [527, 210] width 165 height 11
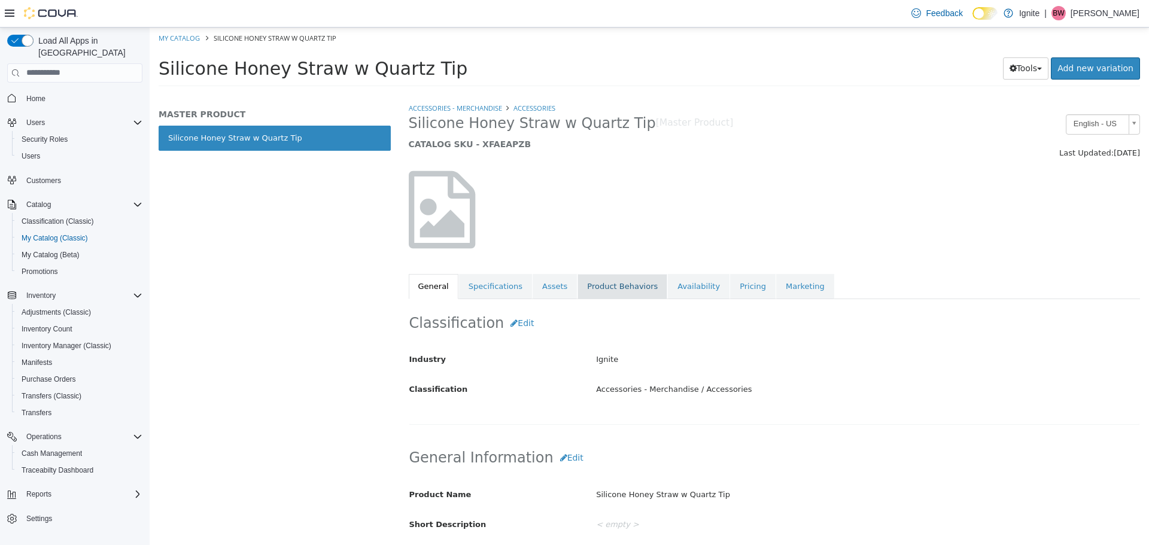
click at [614, 287] on link "Product Behaviors" at bounding box center [622, 285] width 90 height 25
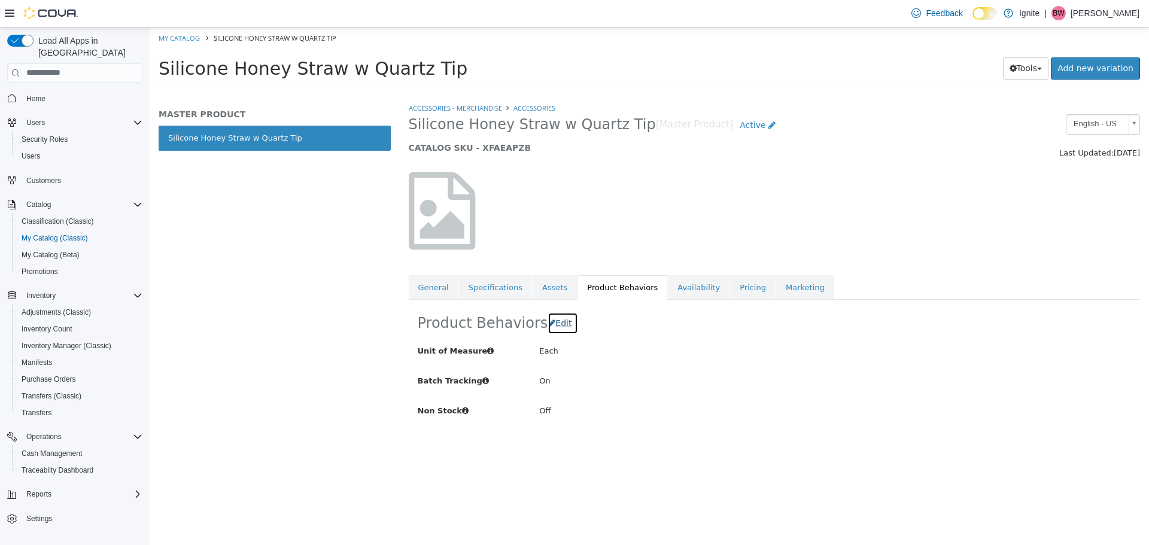
click at [558, 316] on button "Edit" at bounding box center [562, 323] width 31 height 22
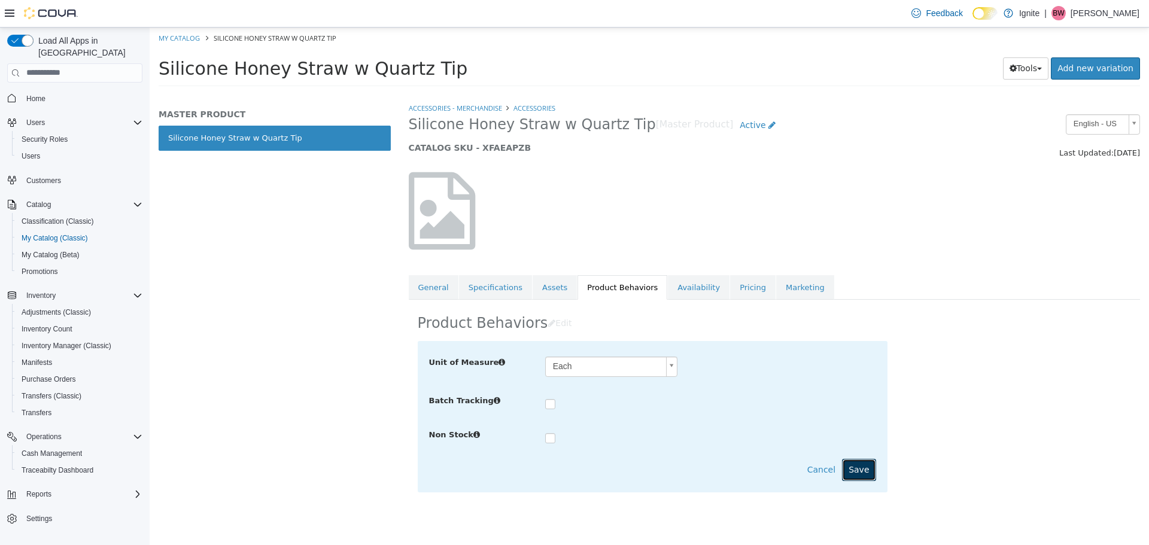
click at [872, 476] on button "Save" at bounding box center [859, 469] width 34 height 22
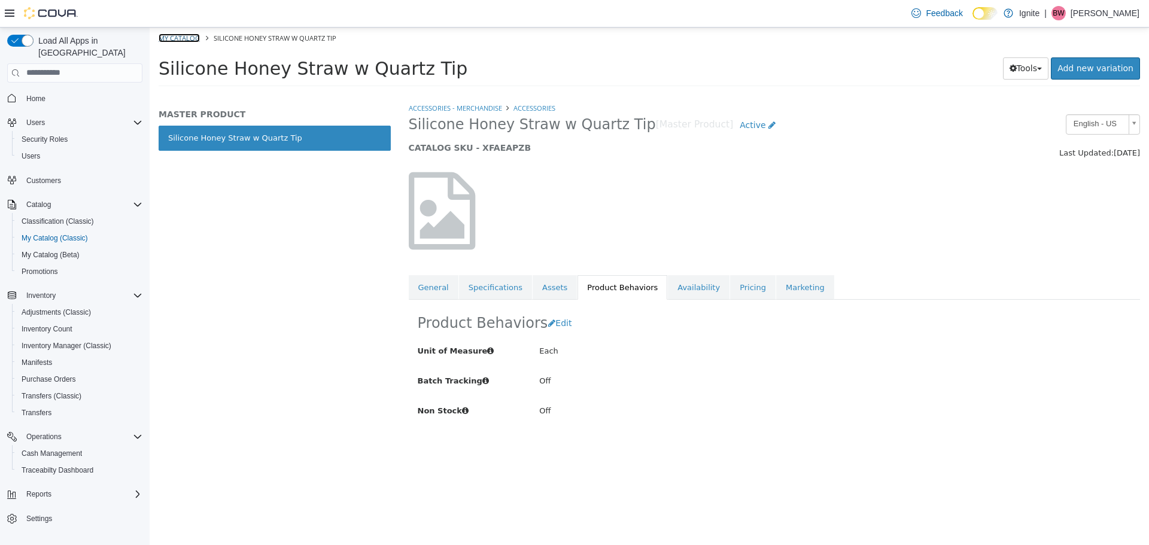
click at [166, 34] on link "My Catalog" at bounding box center [179, 37] width 41 height 9
select select "**********"
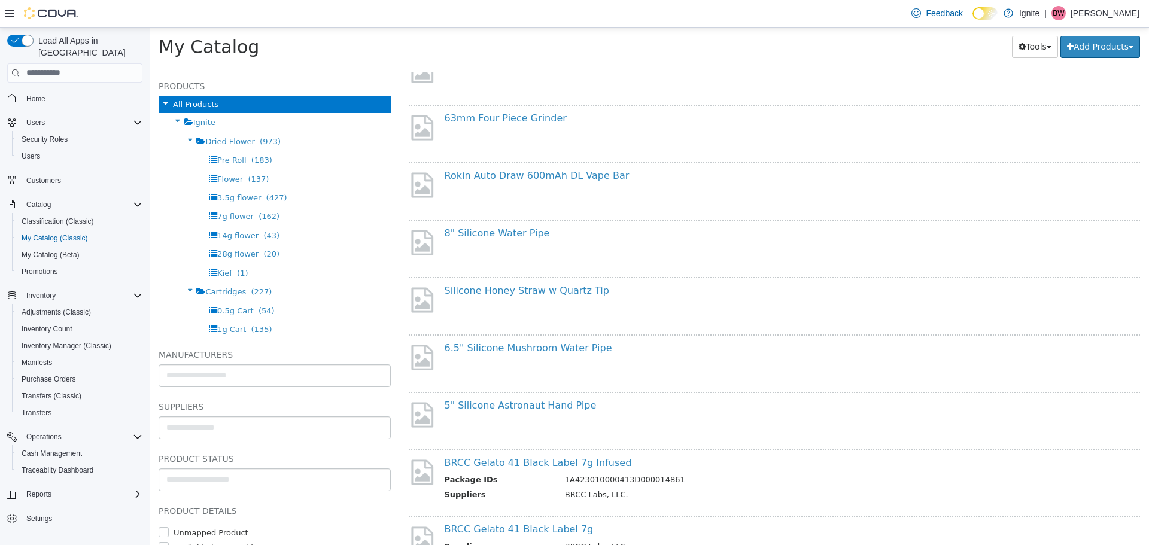
scroll to position [838, 0]
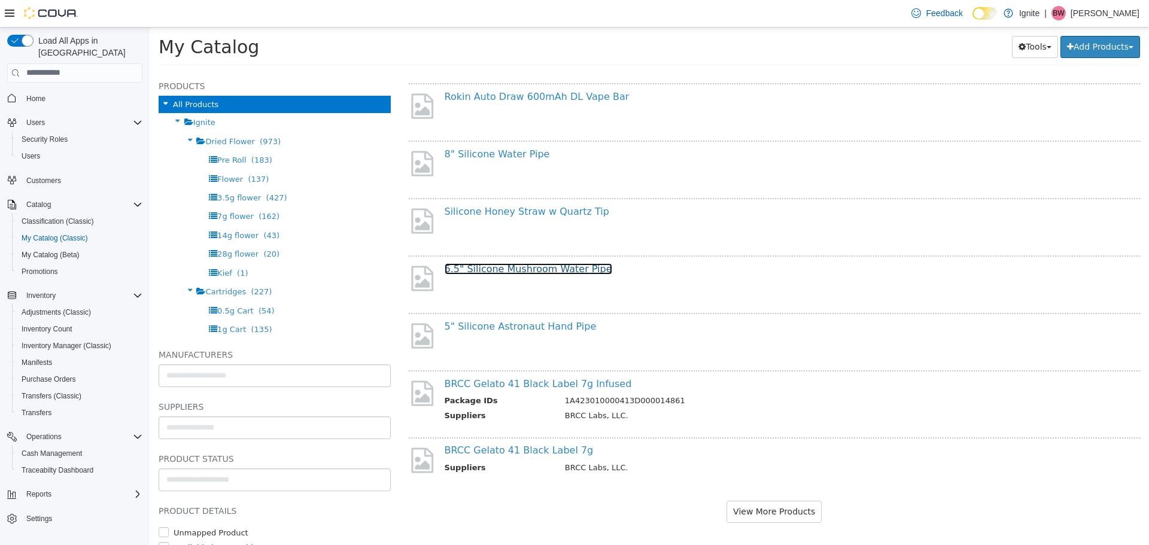
click at [553, 272] on link "6.5" Silicone Mushroom Water Pipe" at bounding box center [529, 268] width 168 height 11
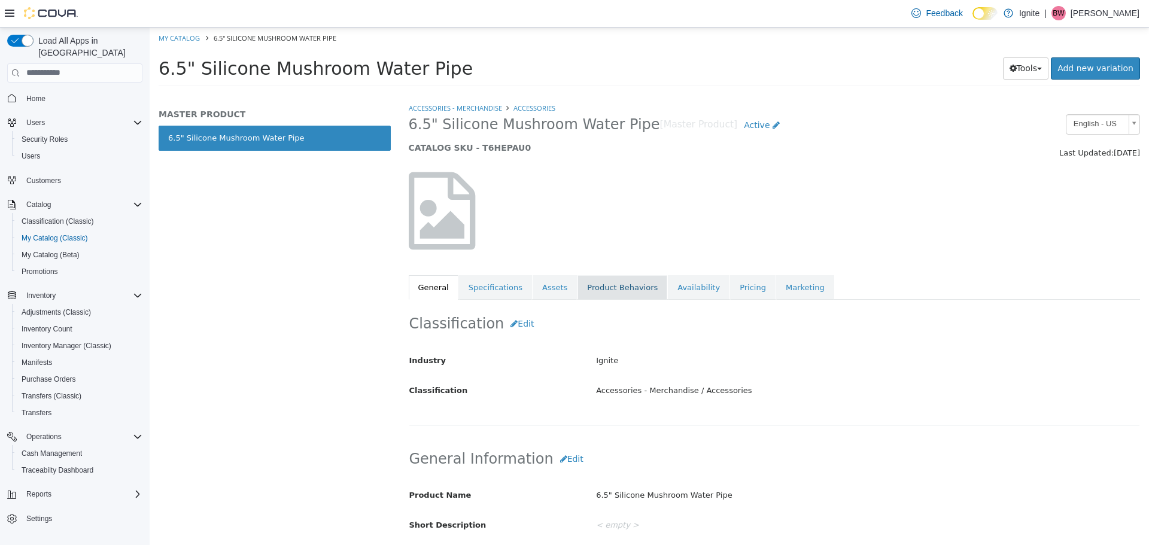
click at [596, 288] on link "Product Behaviors" at bounding box center [622, 287] width 90 height 25
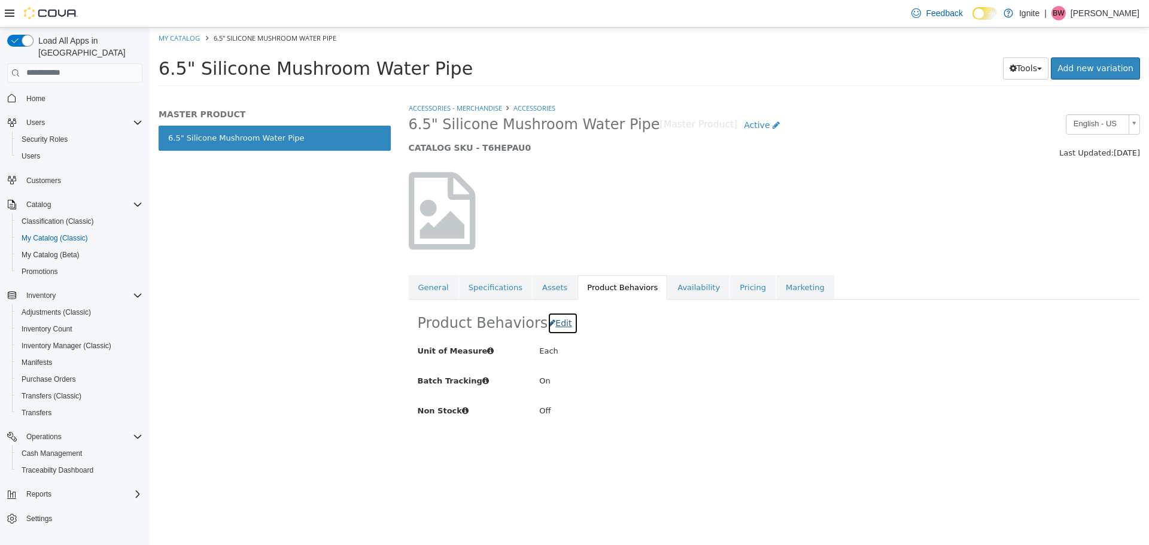
click at [564, 324] on span "Edit" at bounding box center [563, 323] width 16 height 10
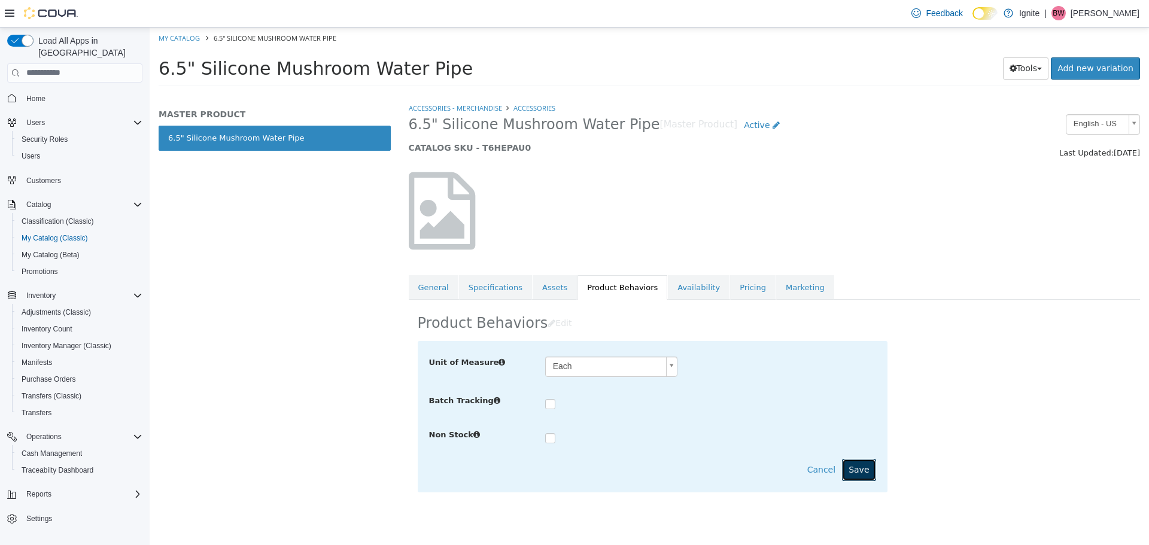
click at [851, 473] on button "Save" at bounding box center [859, 469] width 34 height 22
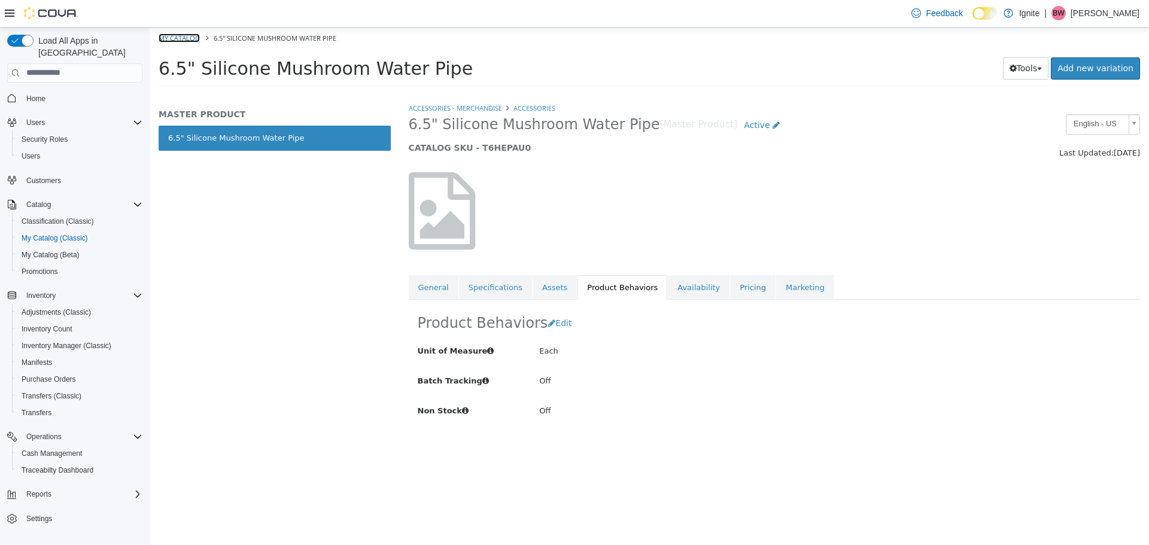
click at [179, 38] on link "My Catalog" at bounding box center [179, 37] width 41 height 9
select select "**********"
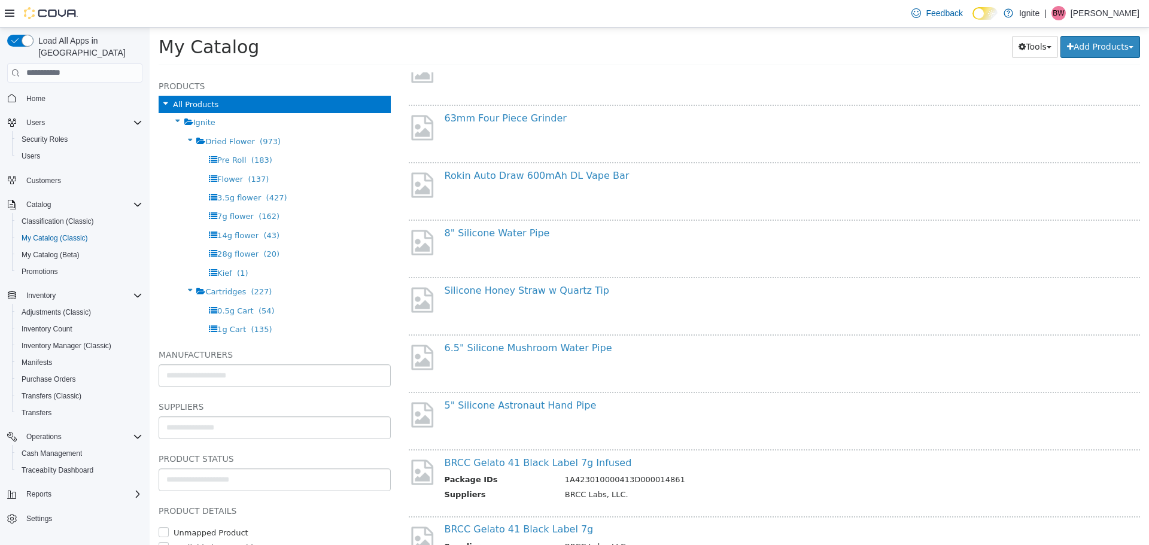
scroll to position [778, 0]
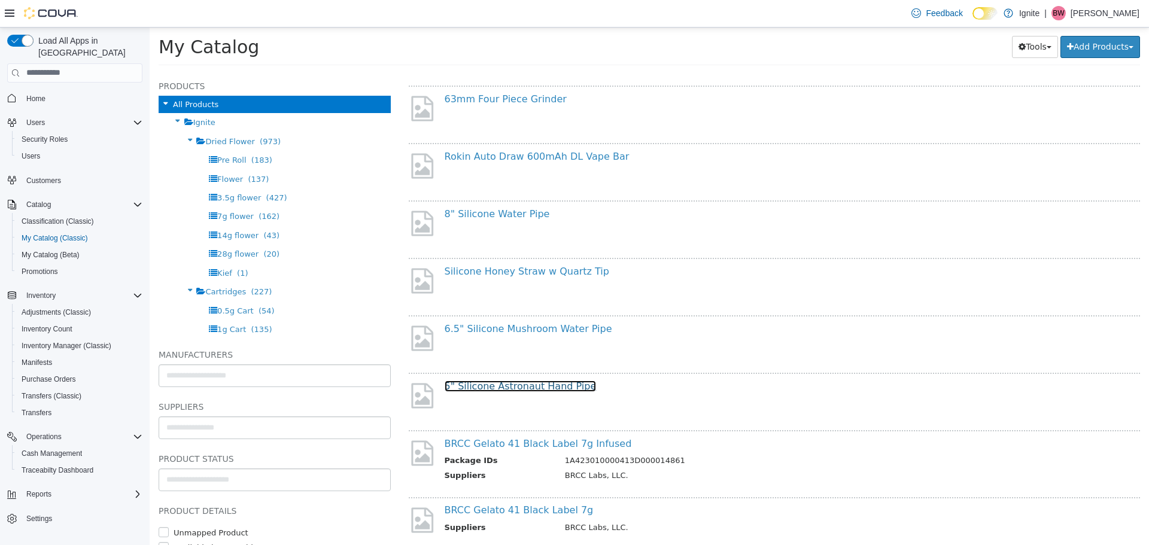
click at [539, 385] on link "5" Silicone Astronaut Hand Pipe" at bounding box center [521, 385] width 152 height 11
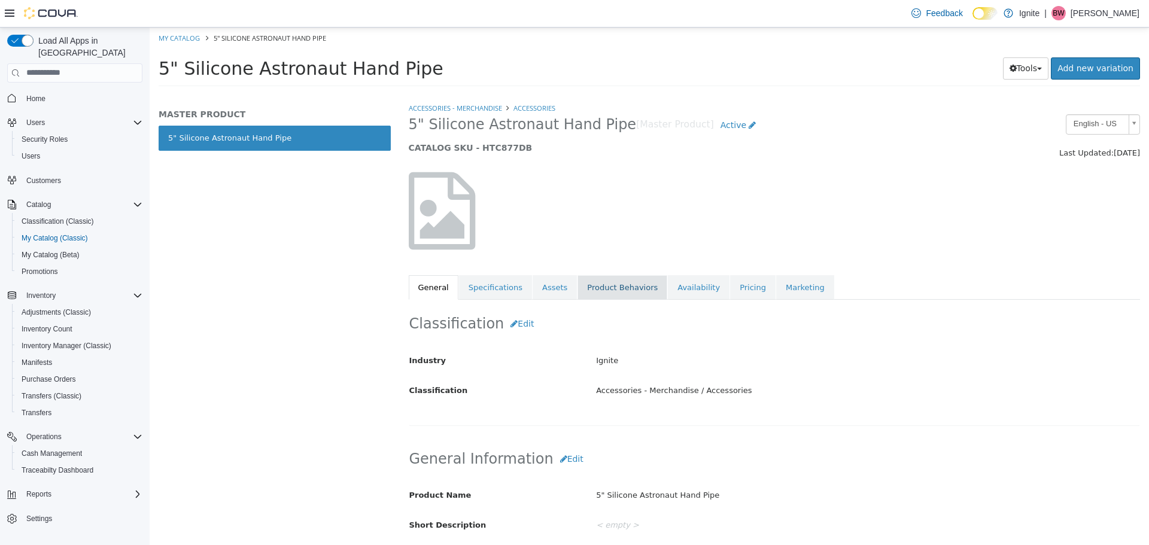
click at [614, 285] on link "Product Behaviors" at bounding box center [622, 287] width 90 height 25
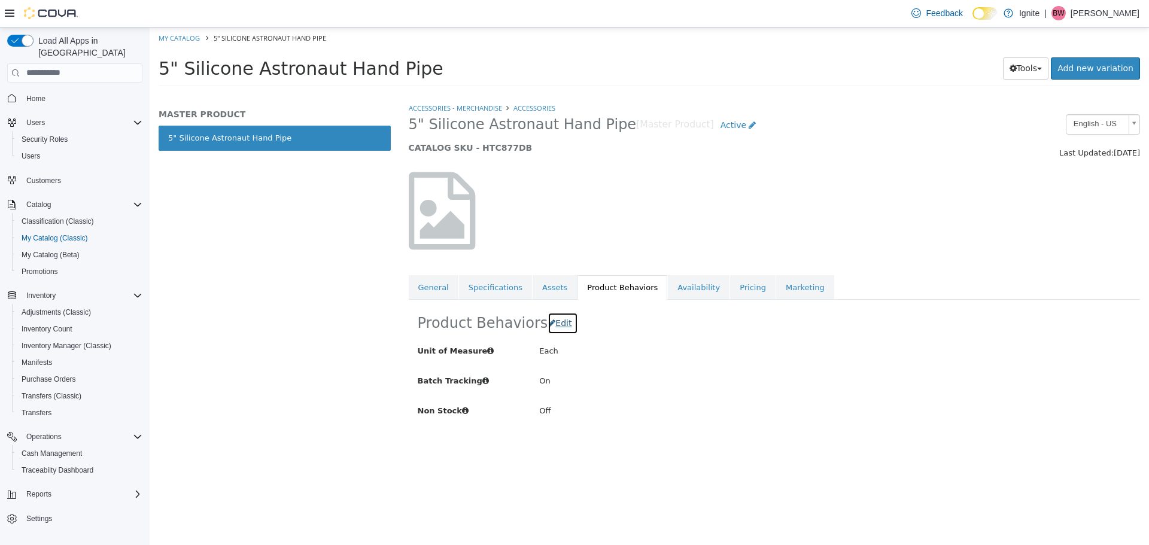
click at [561, 324] on span "Edit" at bounding box center [563, 323] width 16 height 10
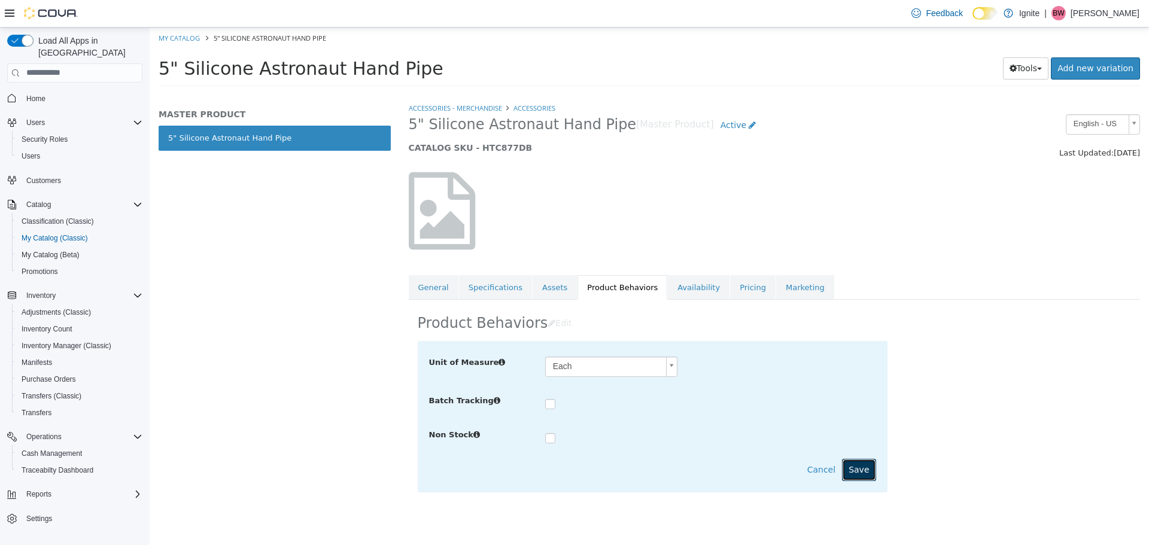
click at [866, 465] on button "Save" at bounding box center [859, 469] width 34 height 22
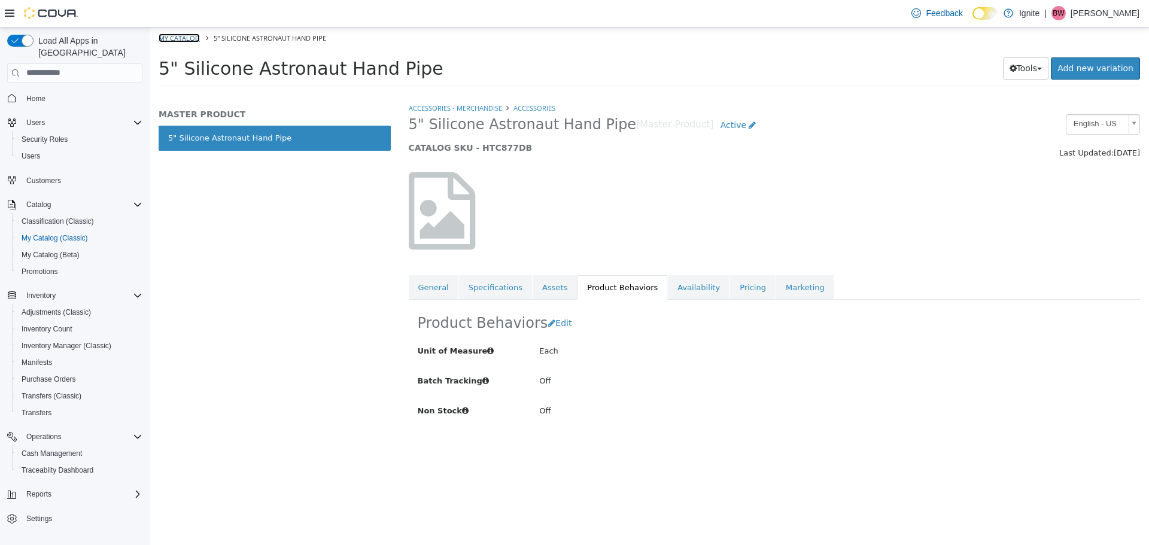
click at [178, 35] on link "My Catalog" at bounding box center [179, 37] width 41 height 9
select select "**********"
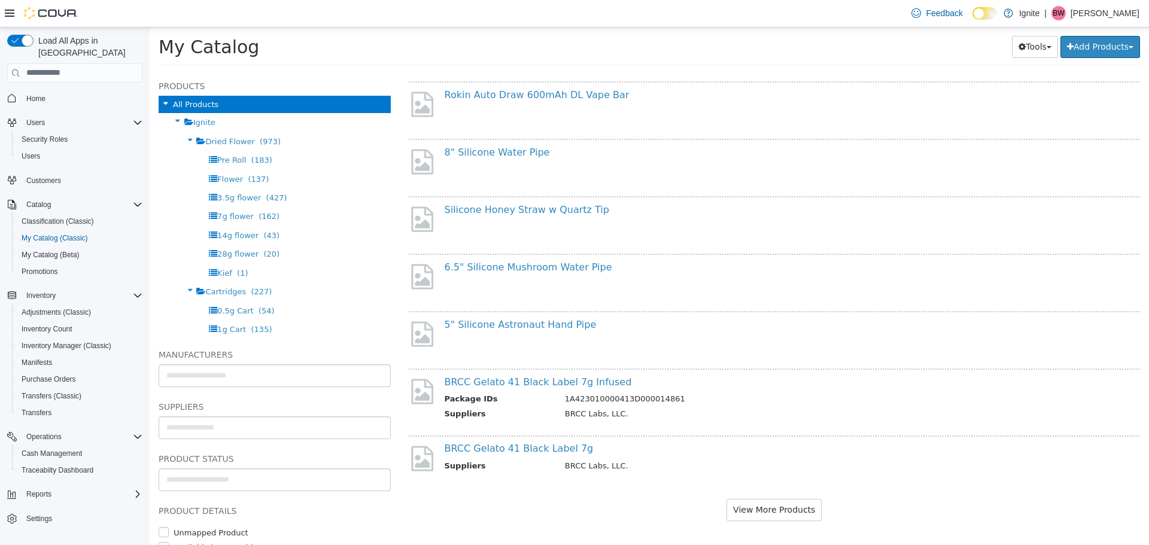
scroll to position [844, 0]
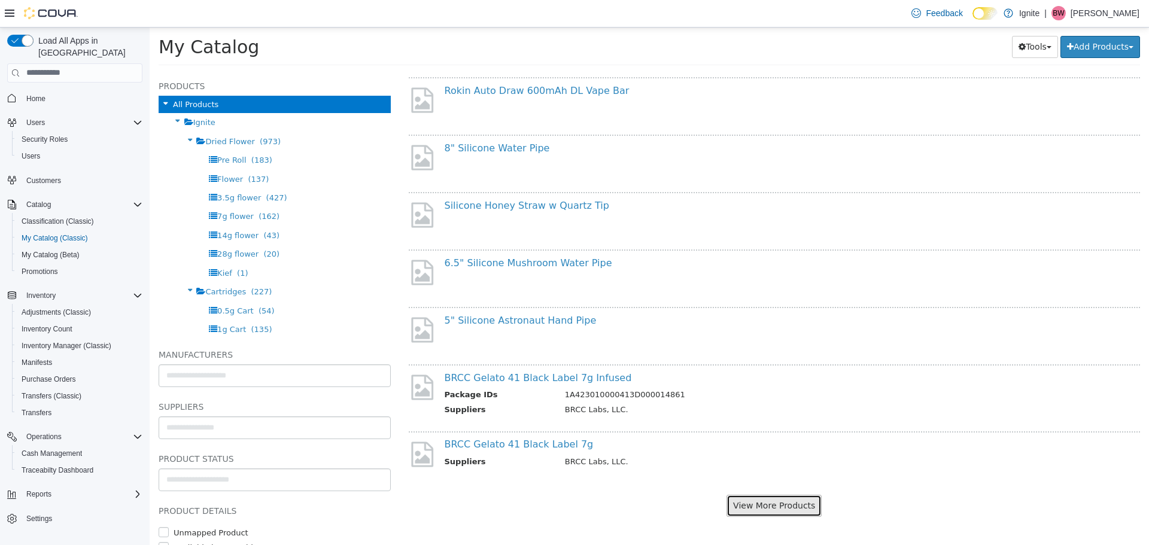
click at [769, 504] on button "View More Products" at bounding box center [773, 505] width 95 height 22
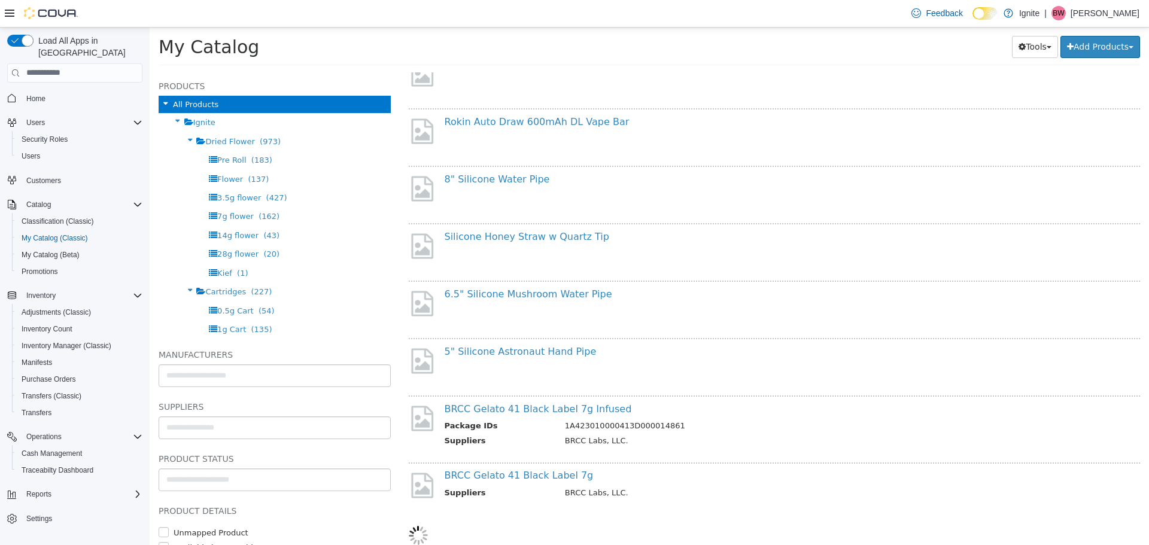
scroll to position [812, 0]
select select "**********"
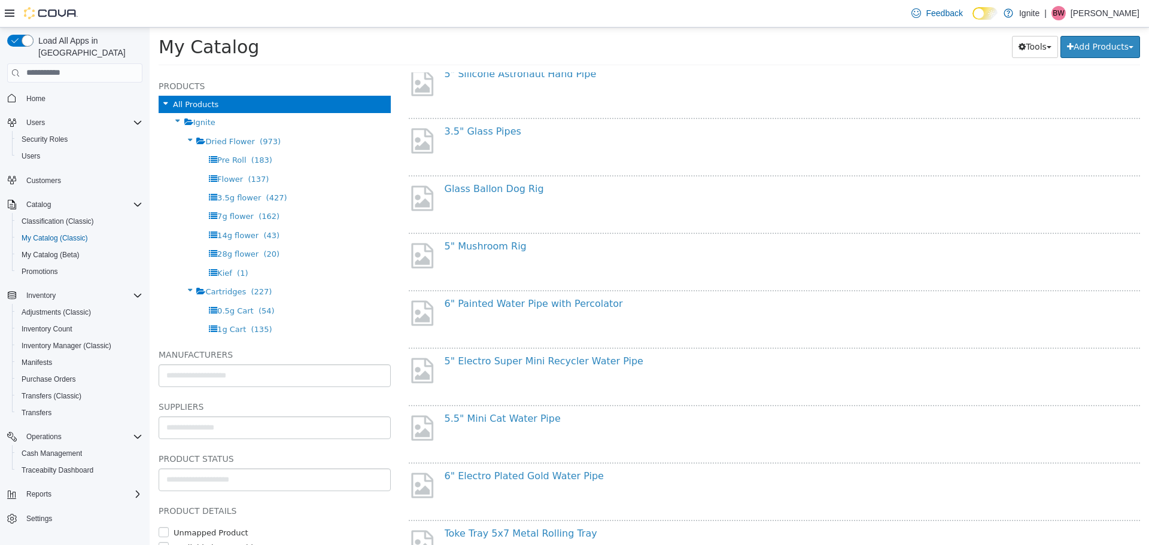
scroll to position [0, 0]
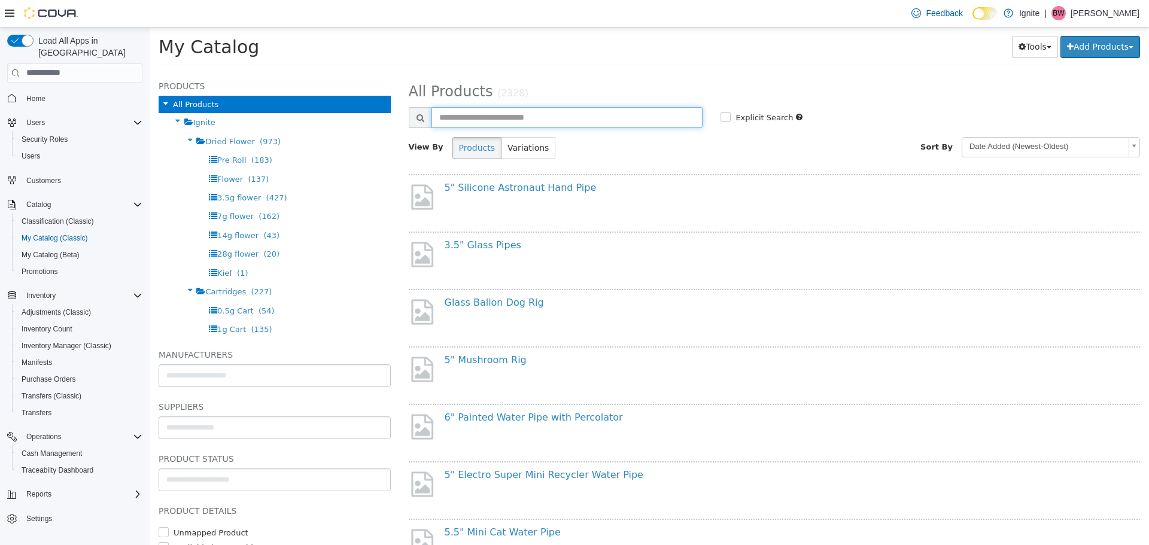
click at [471, 118] on input "text" at bounding box center [567, 116] width 272 height 21
type input "**"
select select "**********"
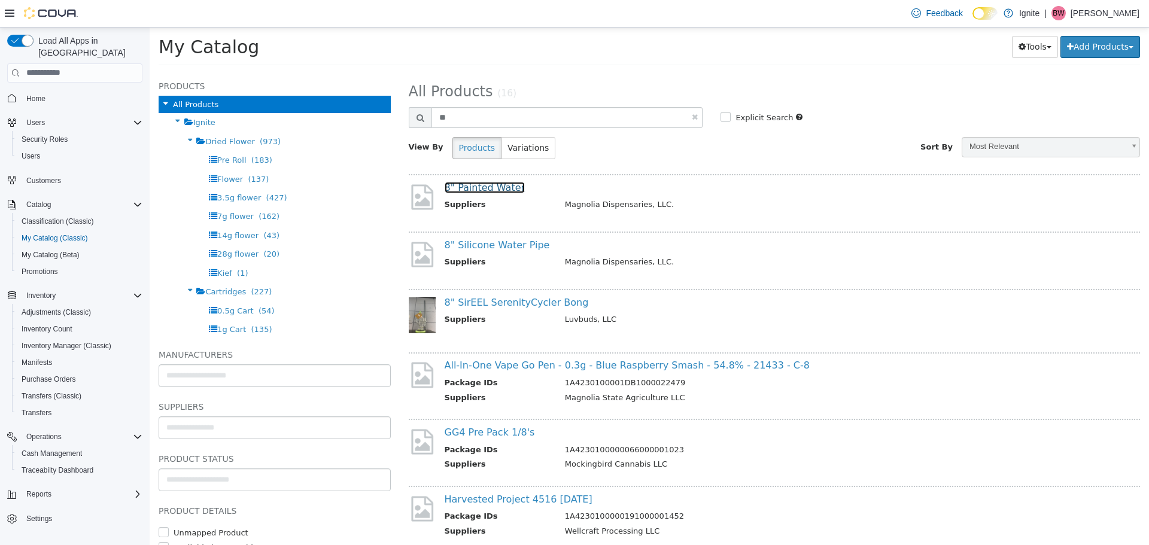
click at [496, 187] on link "8" Painted Water" at bounding box center [485, 186] width 81 height 11
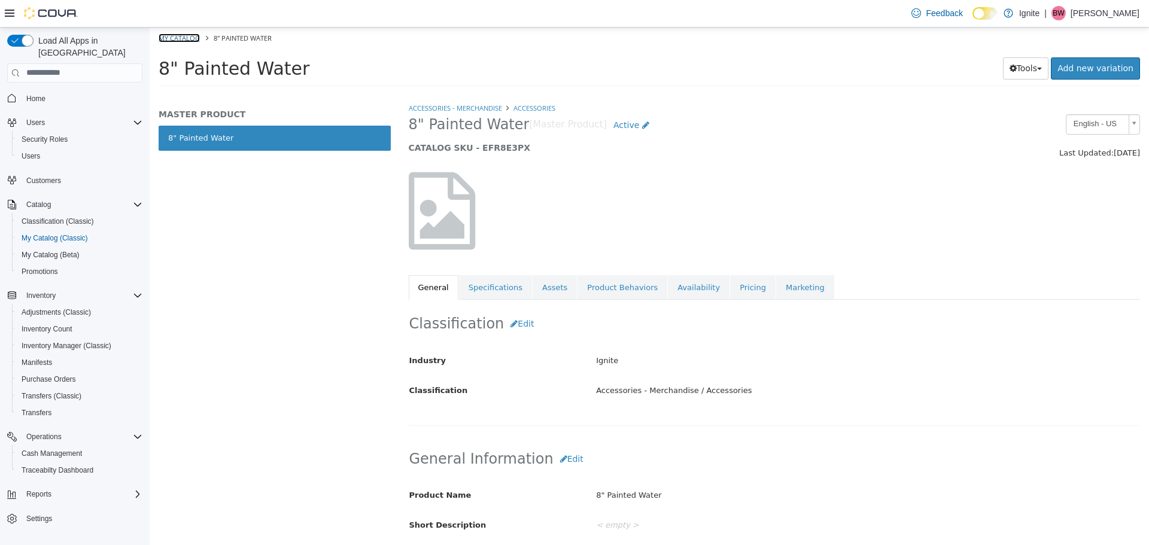
click at [175, 39] on link "My Catalog" at bounding box center [179, 37] width 41 height 9
select select "**********"
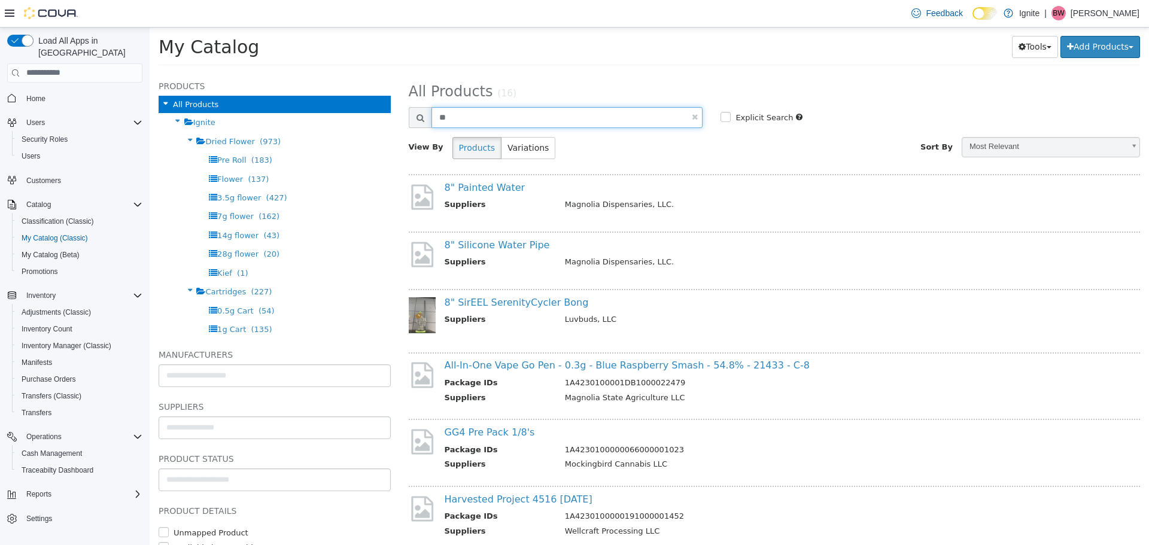
click at [473, 118] on input "**" at bounding box center [567, 116] width 272 height 21
type input "**********"
select select "**********"
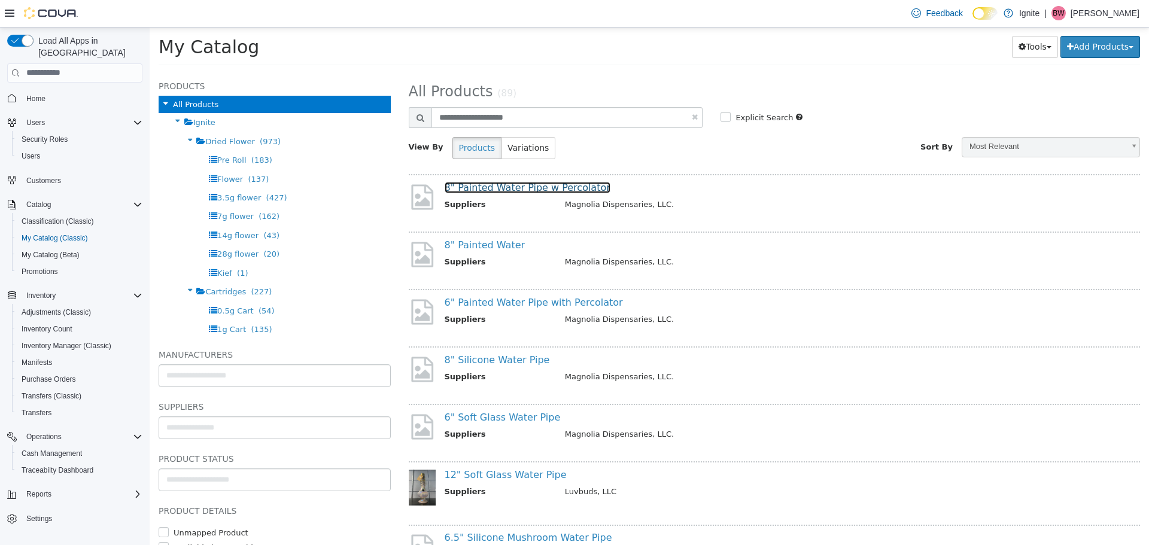
click at [545, 186] on link "8" Painted Water Pipe w Percolator" at bounding box center [528, 186] width 166 height 11
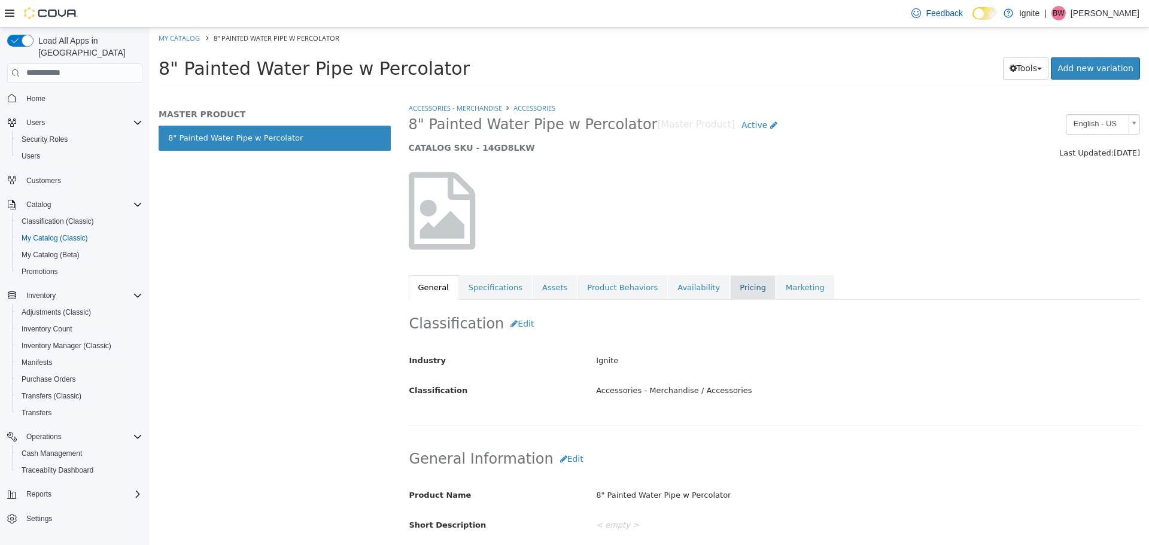
click at [730, 288] on link "Pricing" at bounding box center [752, 287] width 45 height 25
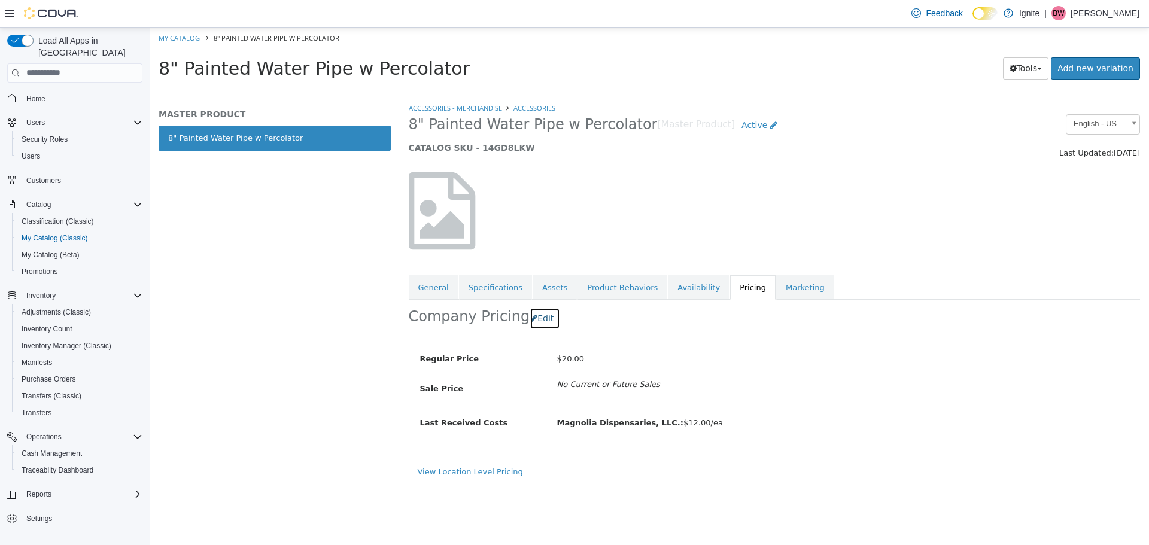
click at [537, 321] on button "Edit" at bounding box center [544, 318] width 31 height 22
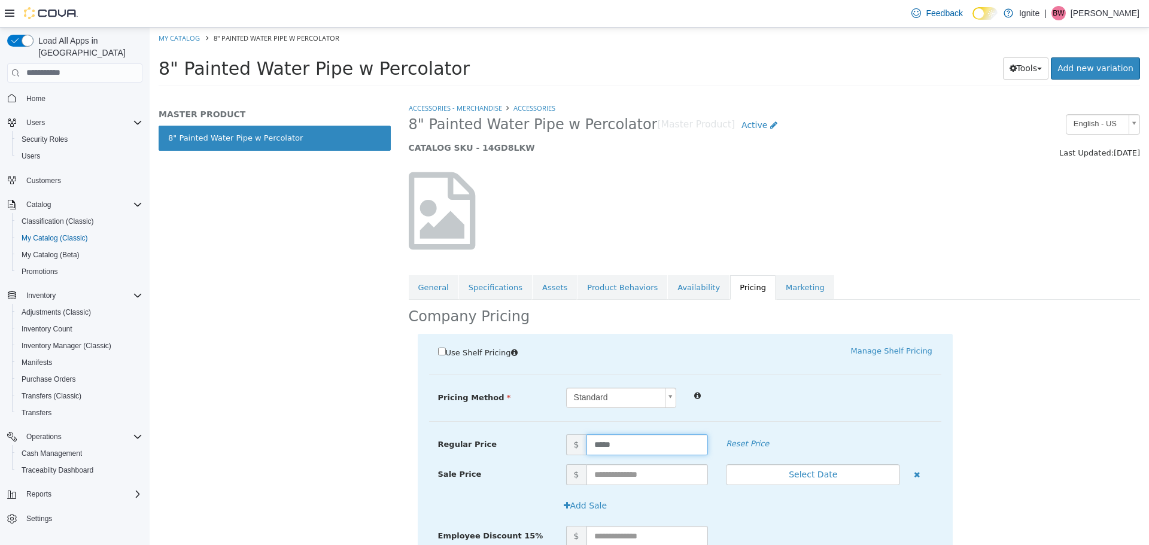
click at [602, 442] on input "*****" at bounding box center [647, 444] width 122 height 21
type input "*****"
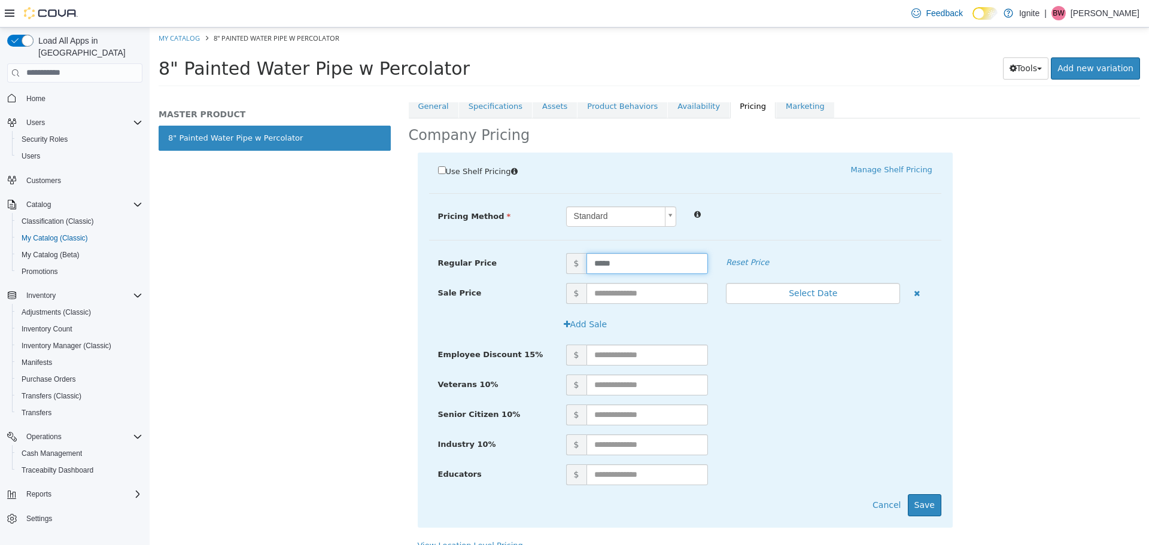
scroll to position [196, 0]
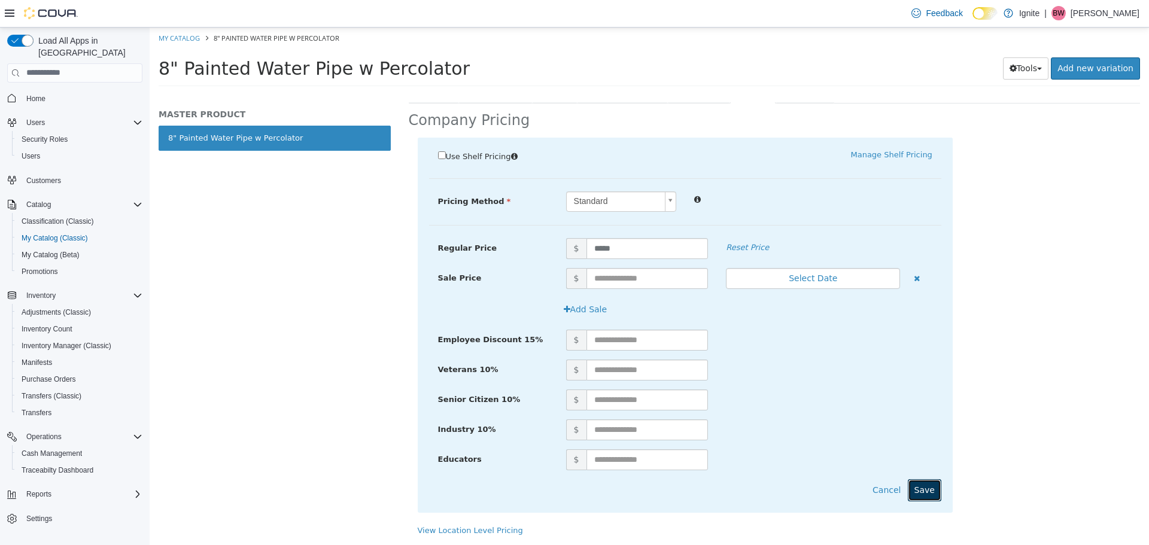
click at [926, 491] on button "Save" at bounding box center [925, 490] width 34 height 22
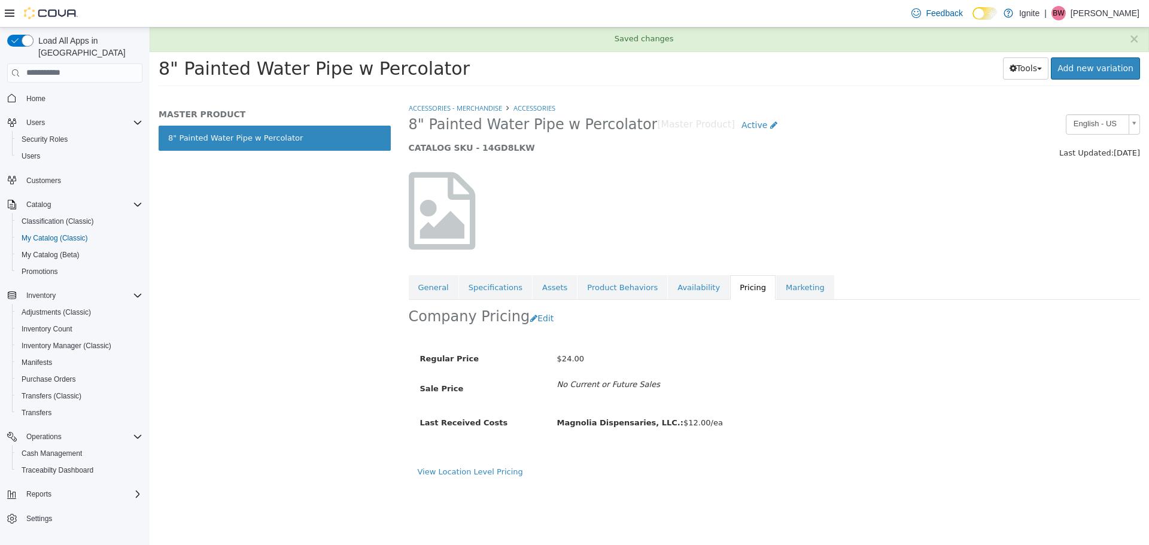
scroll to position [0, 0]
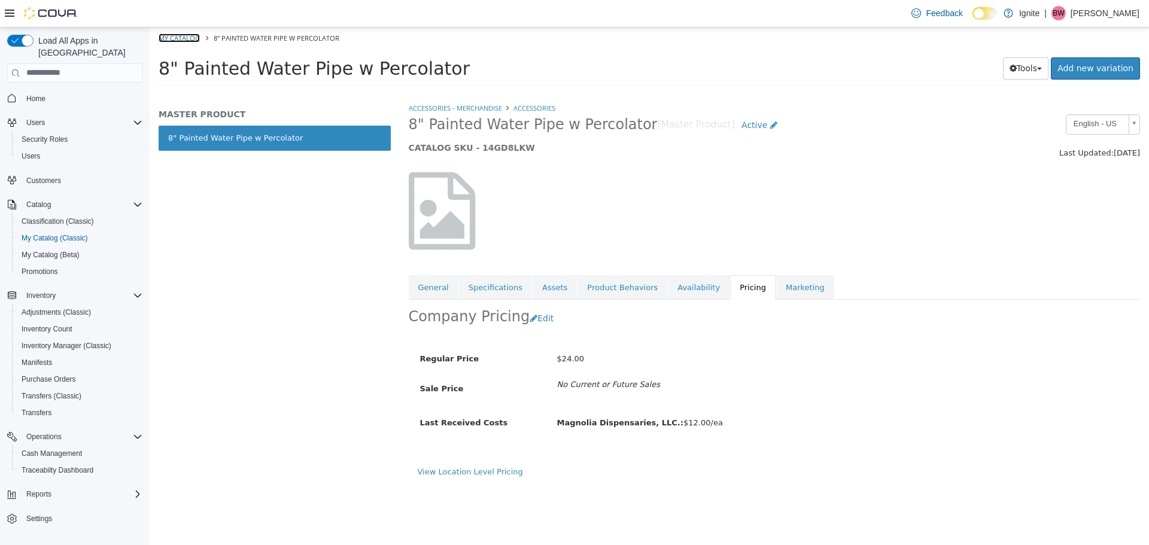
click at [173, 37] on link "My Catalog" at bounding box center [179, 37] width 41 height 9
select select "**********"
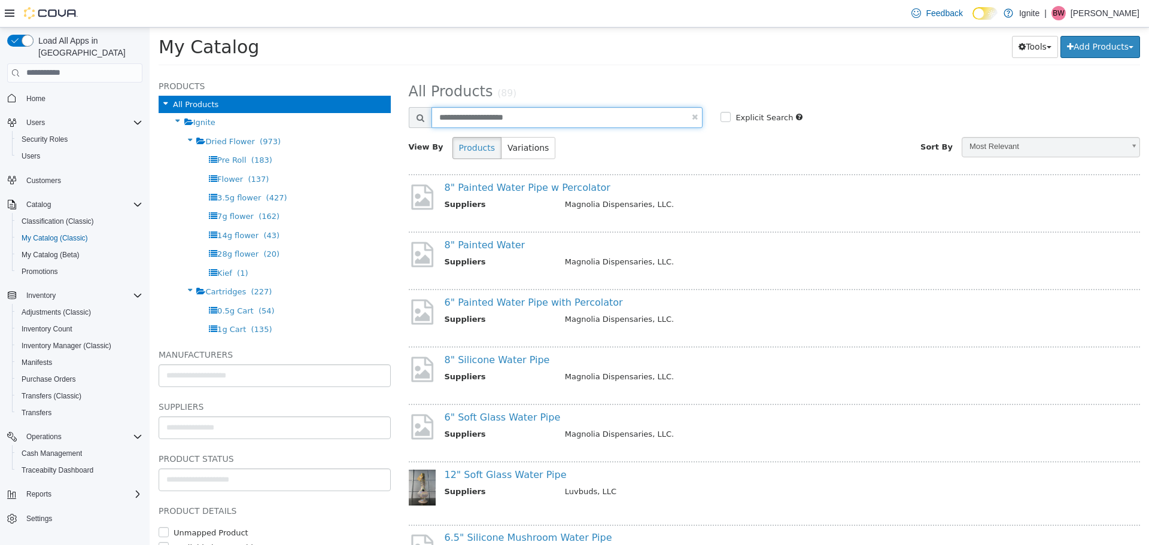
drag, startPoint x: 425, startPoint y: 115, endPoint x: 407, endPoint y: 115, distance: 17.9
click at [407, 115] on div "**********" at bounding box center [556, 116] width 312 height 21
type input "********"
select select "**********"
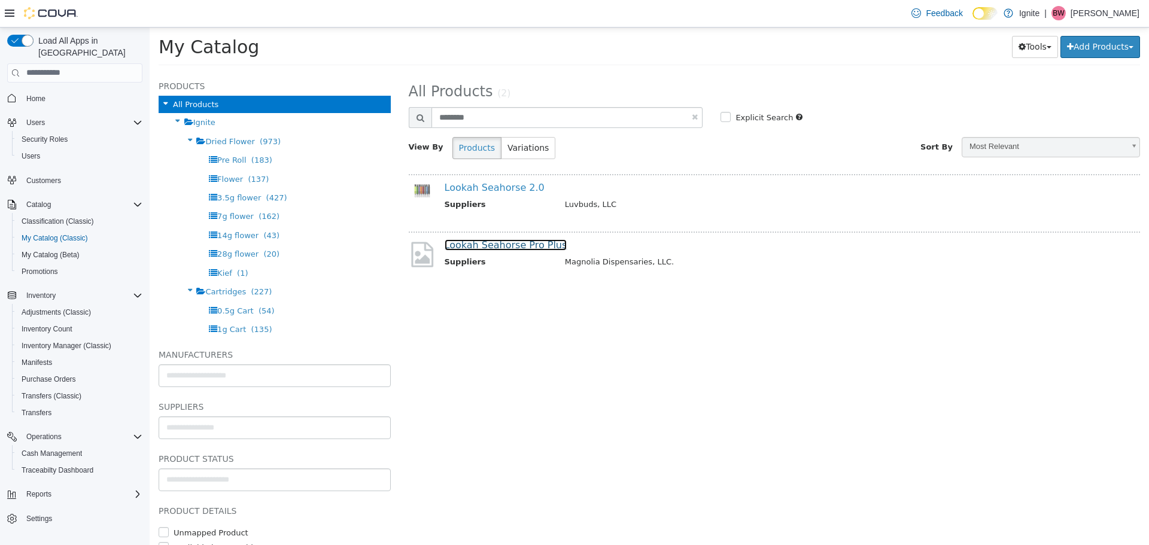
click at [523, 247] on link "Lookah Seahorse Pro Plus" at bounding box center [506, 244] width 123 height 11
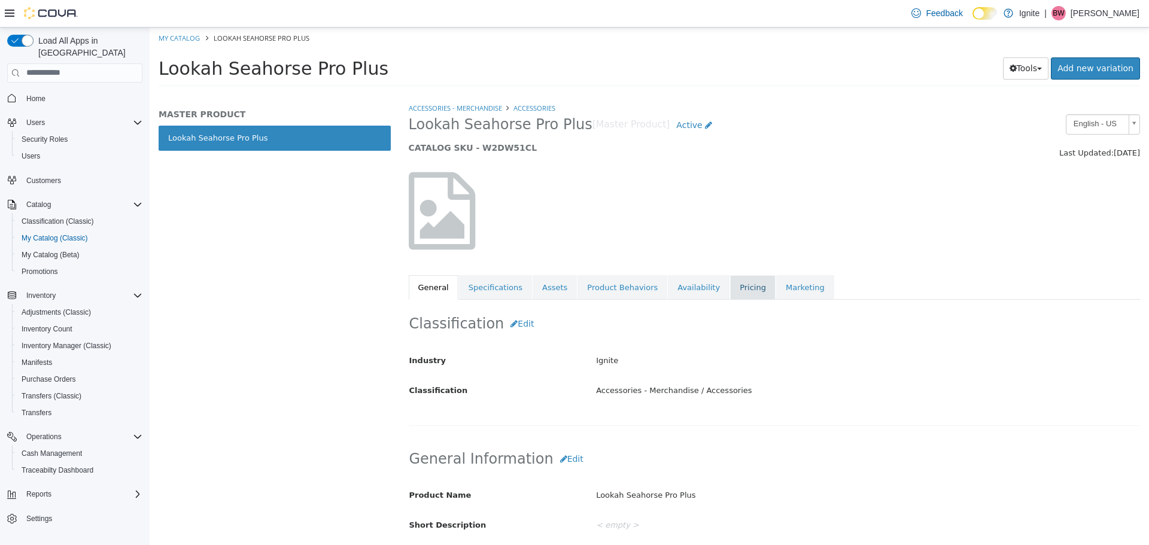
click at [730, 285] on link "Pricing" at bounding box center [752, 287] width 45 height 25
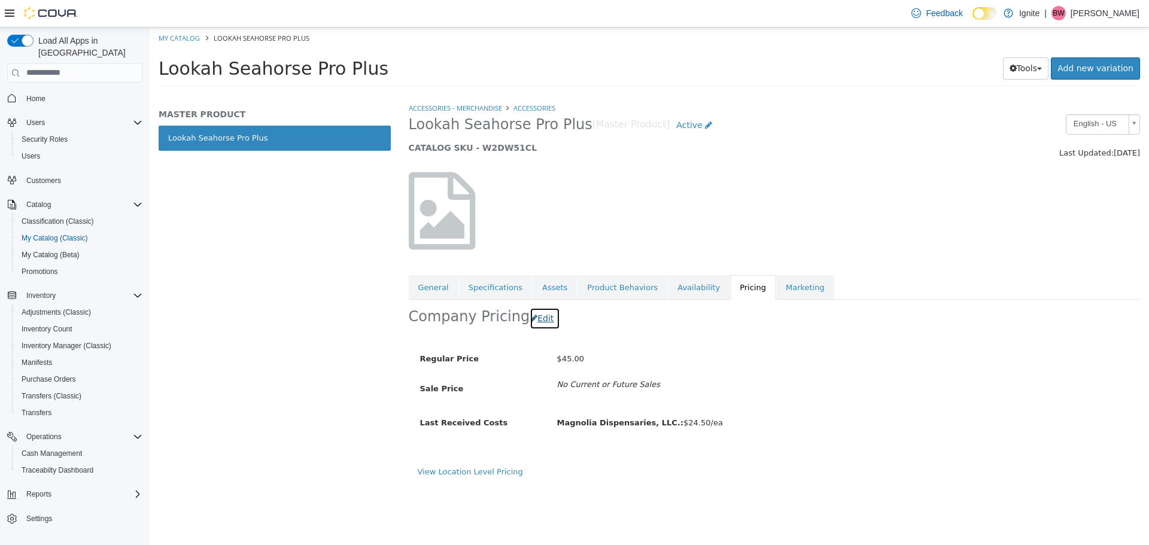
click at [537, 319] on button "Edit" at bounding box center [544, 318] width 31 height 22
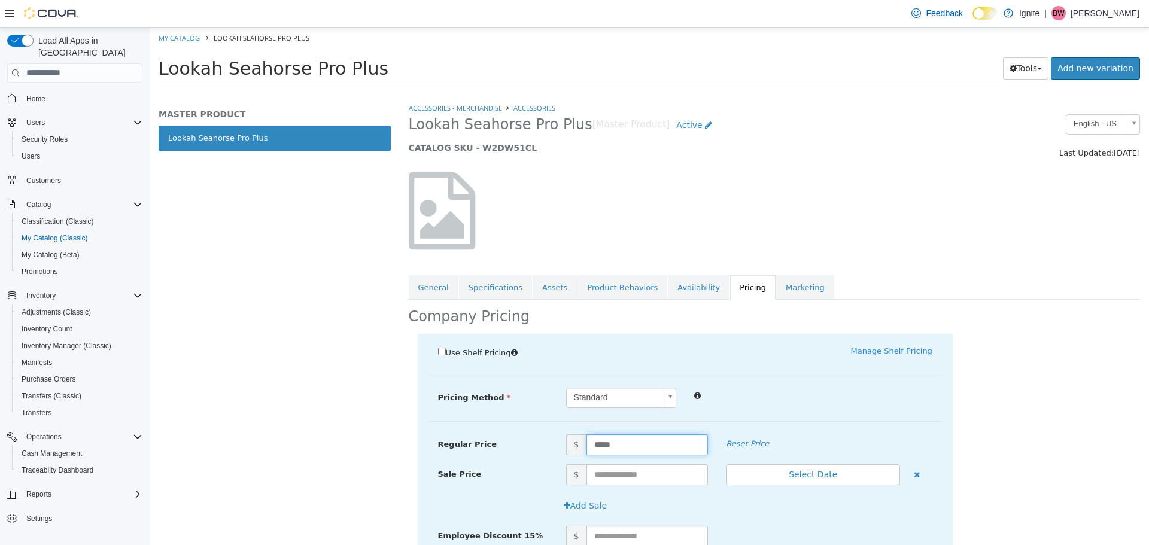
drag, startPoint x: 615, startPoint y: 448, endPoint x: 590, endPoint y: 445, distance: 24.6
click at [590, 445] on input "*****" at bounding box center [647, 444] width 122 height 21
type input "*****"
click at [869, 407] on div "Standard *" at bounding box center [749, 397] width 384 height 21
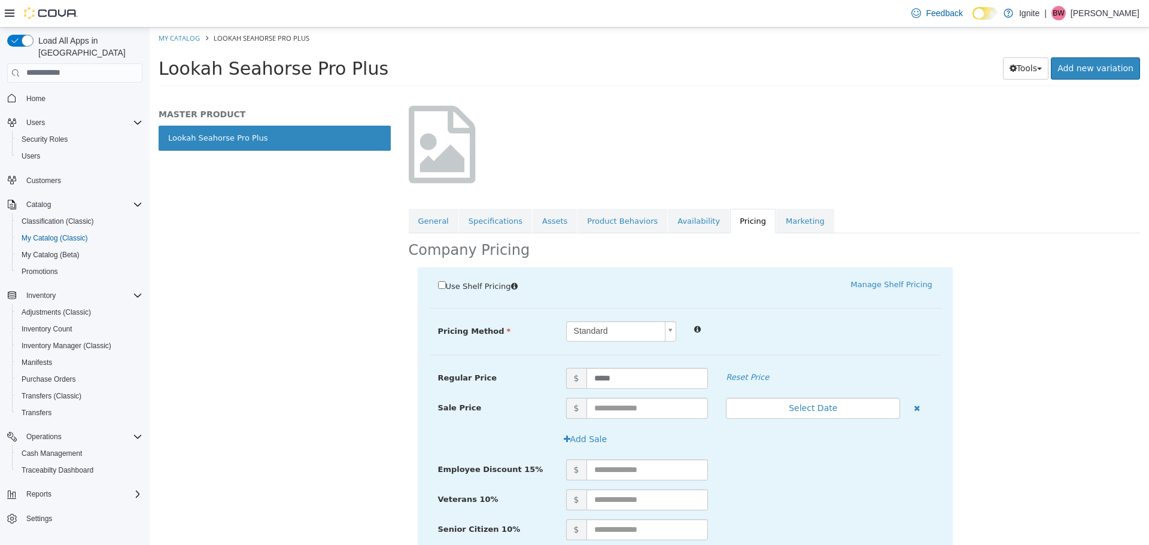
scroll to position [196, 0]
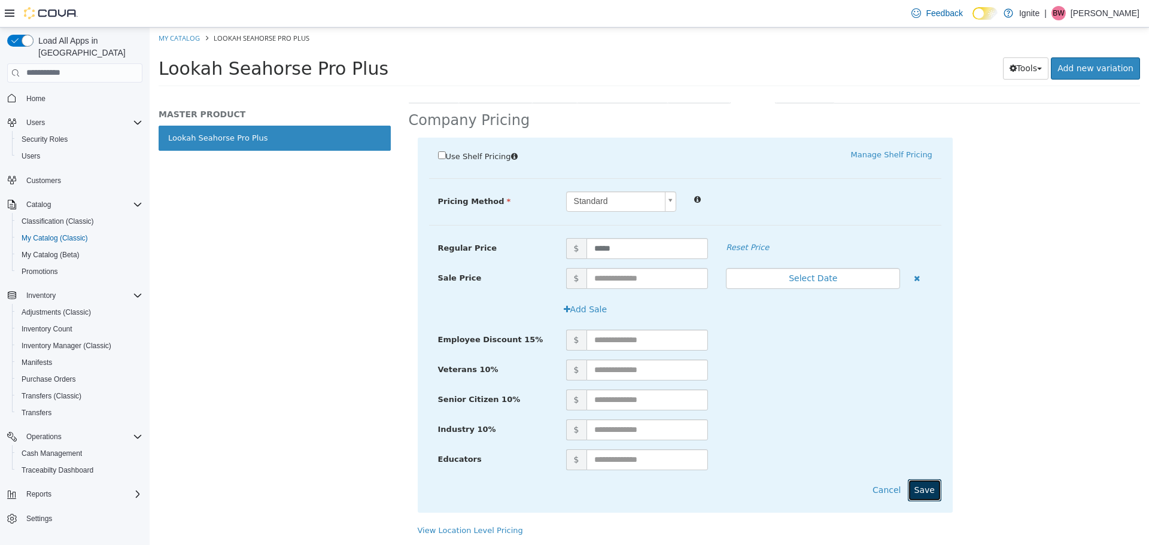
click at [924, 495] on button "Save" at bounding box center [925, 490] width 34 height 22
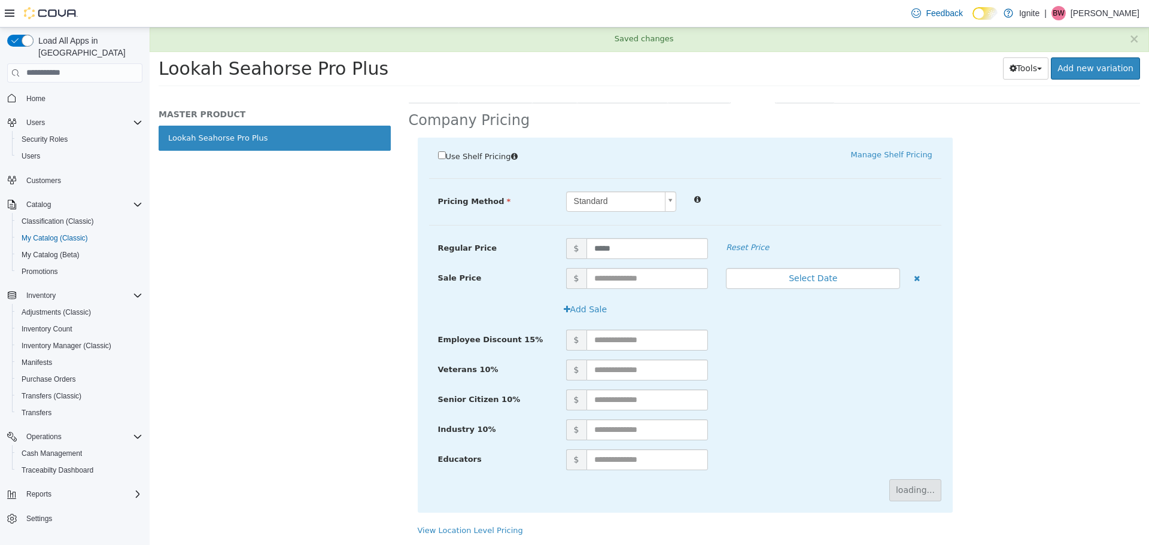
scroll to position [0, 0]
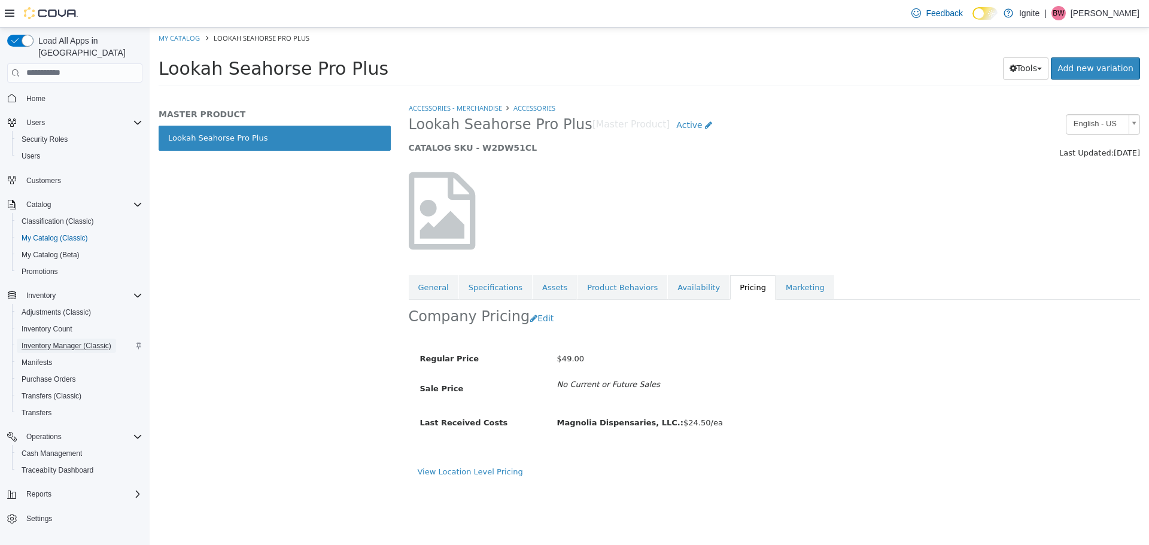
click at [51, 341] on span "Inventory Manager (Classic)" at bounding box center [67, 346] width 90 height 10
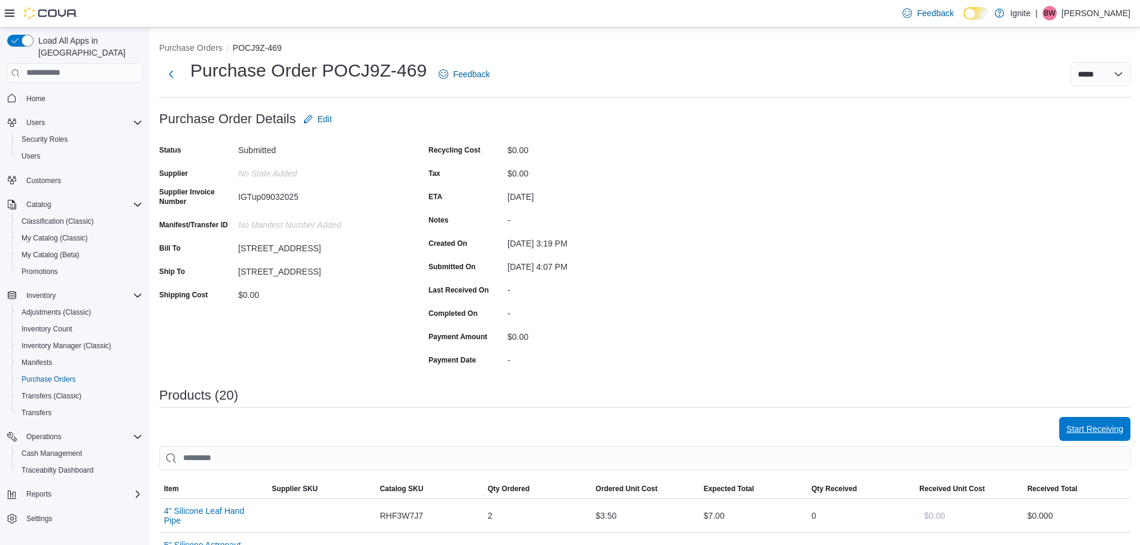
click at [1096, 428] on span "Start Receiving" at bounding box center [1094, 429] width 57 height 12
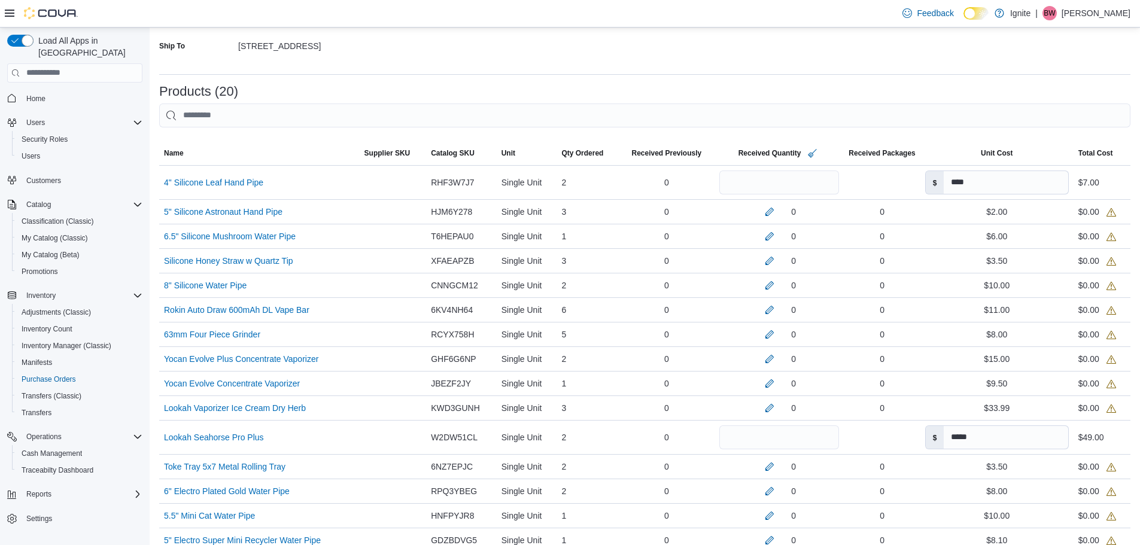
scroll to position [202, 0]
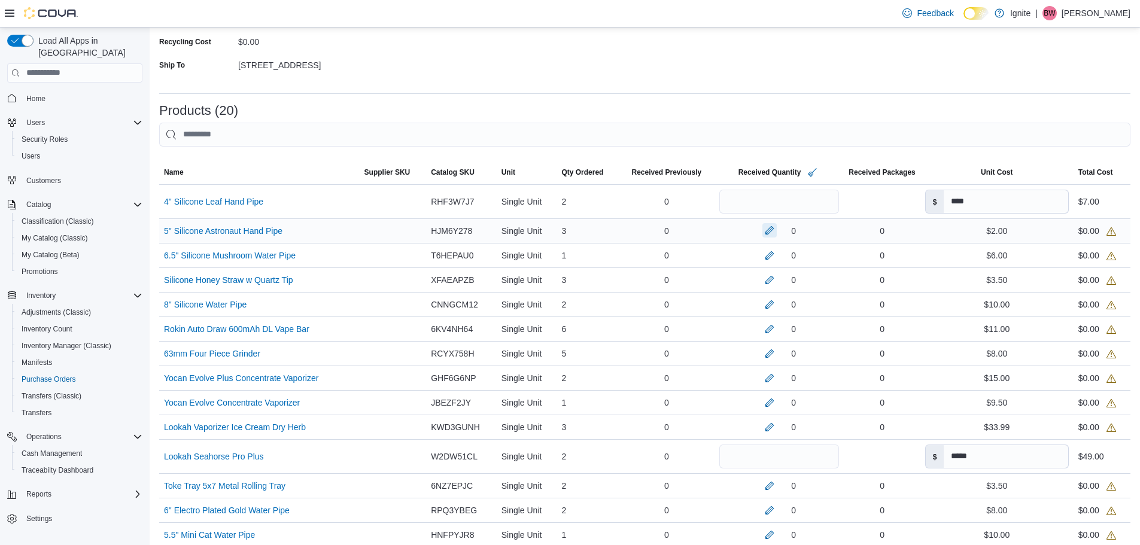
click at [764, 229] on button "button" at bounding box center [769, 230] width 14 height 14
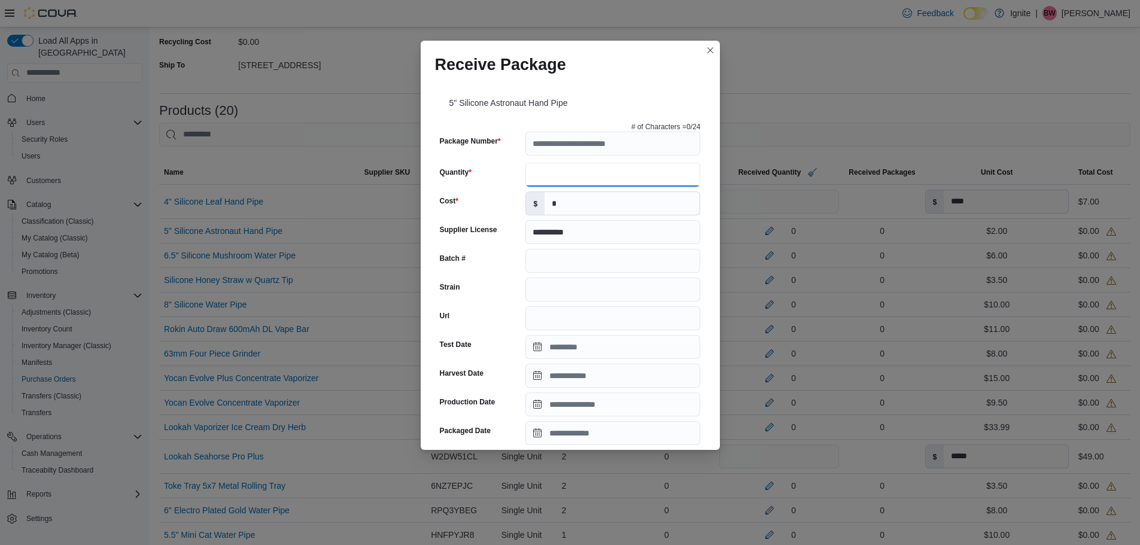
click at [561, 172] on input "Quantity" at bounding box center [612, 175] width 175 height 24
type input "*"
click at [690, 51] on div "Receive Package" at bounding box center [570, 60] width 299 height 38
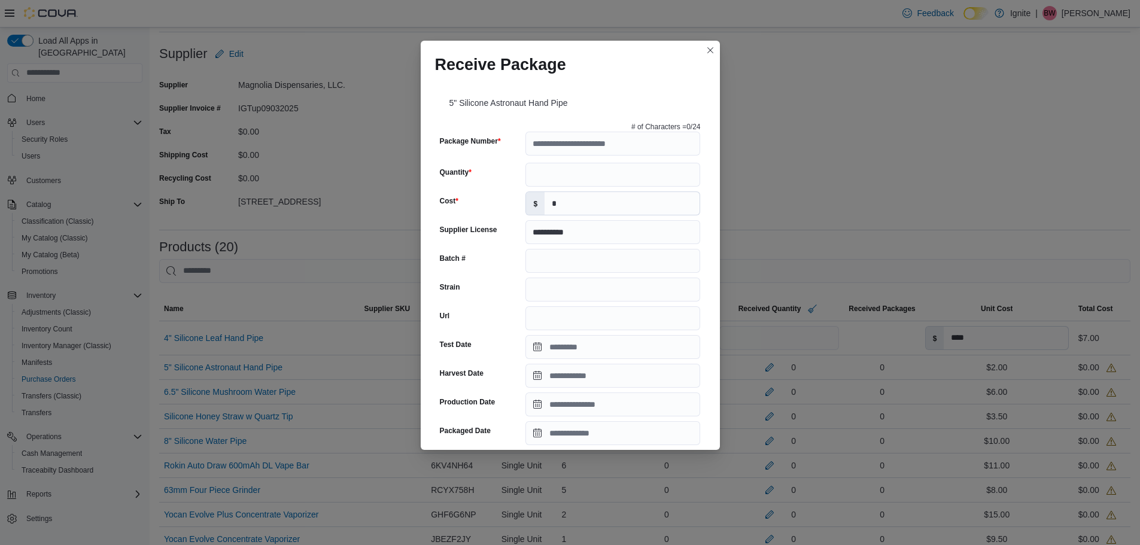
scroll to position [0, 0]
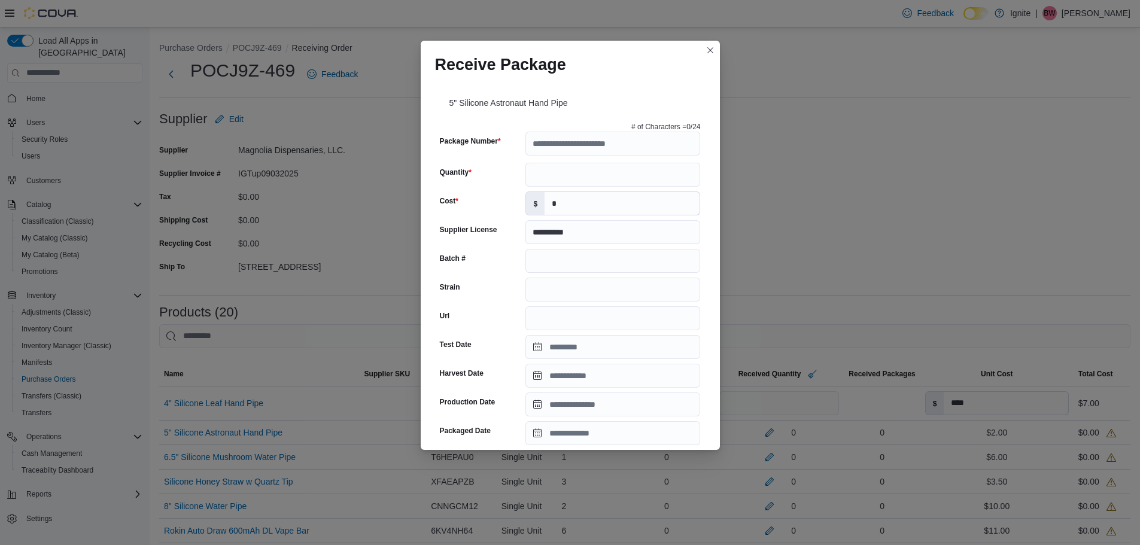
click at [805, 80] on div "**********" at bounding box center [570, 272] width 1140 height 545
click at [796, 134] on div "**********" at bounding box center [570, 272] width 1140 height 545
click at [797, 133] on div "**********" at bounding box center [570, 272] width 1140 height 545
click at [619, 202] on input "*" at bounding box center [621, 203] width 155 height 23
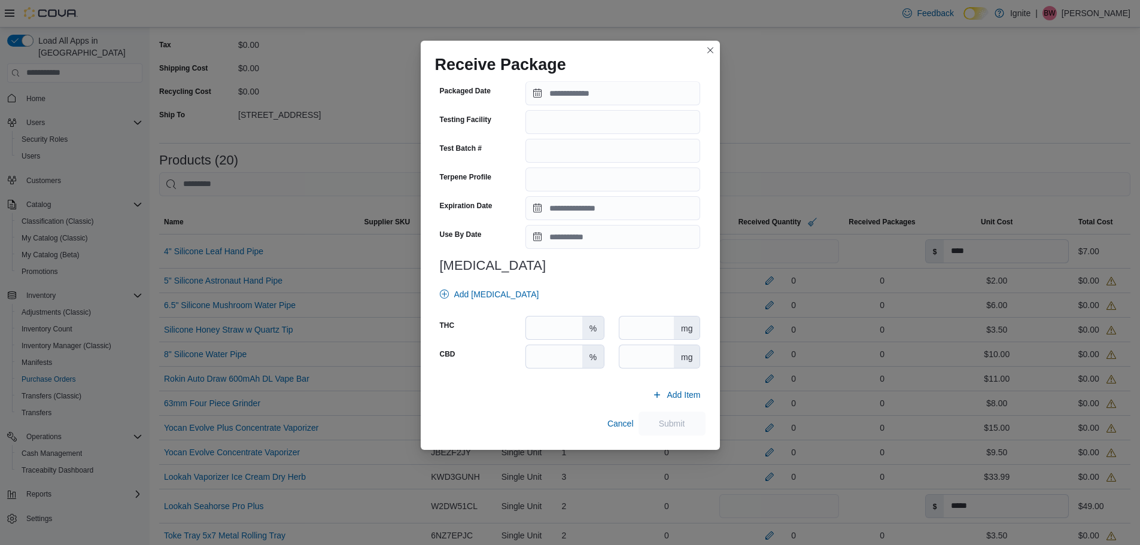
scroll to position [179, 0]
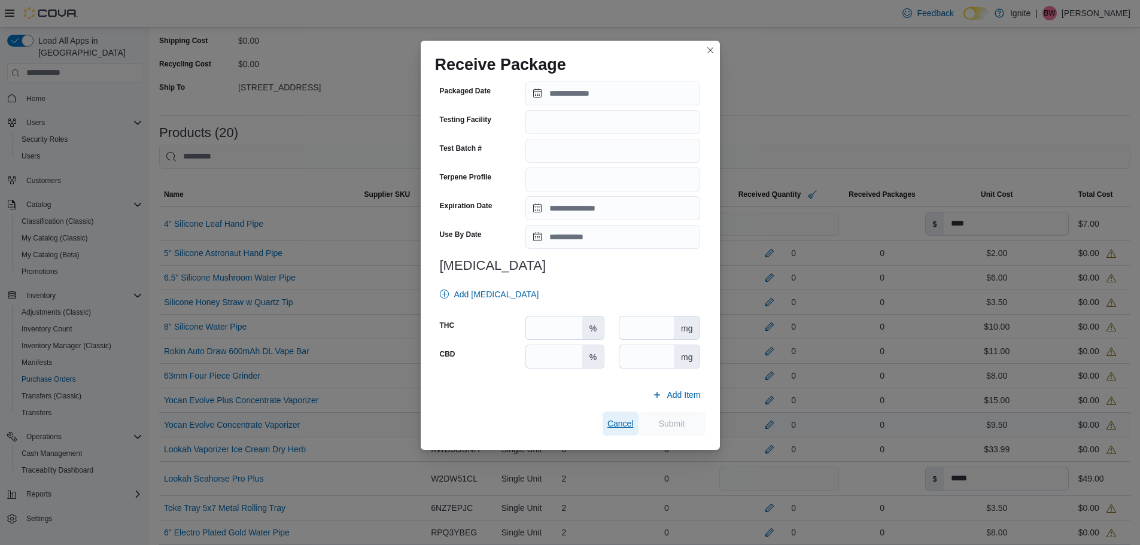
click at [613, 423] on span "Cancel" at bounding box center [620, 424] width 26 height 12
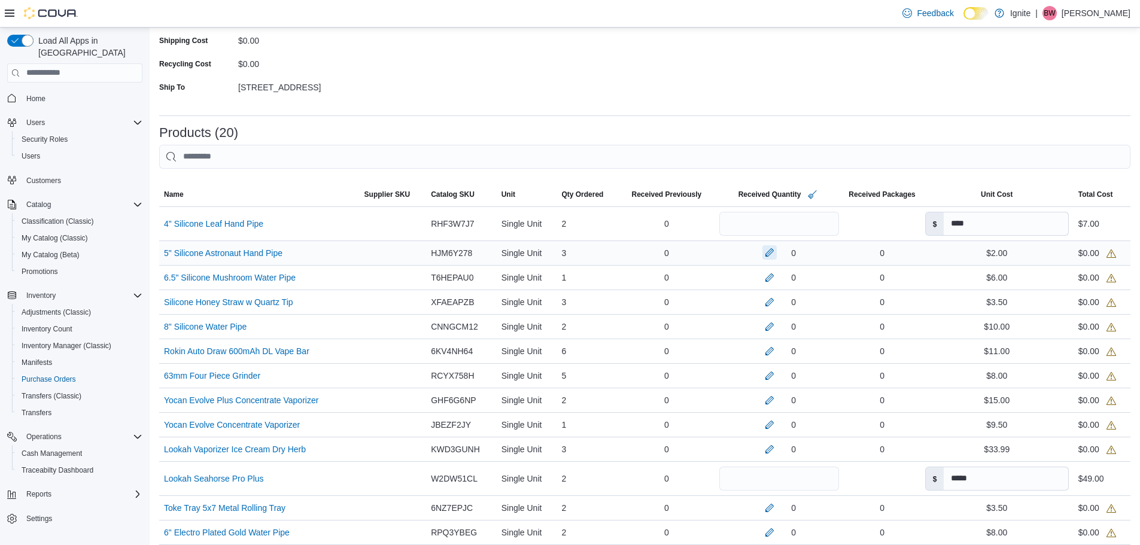
click at [766, 252] on button "button" at bounding box center [769, 252] width 14 height 14
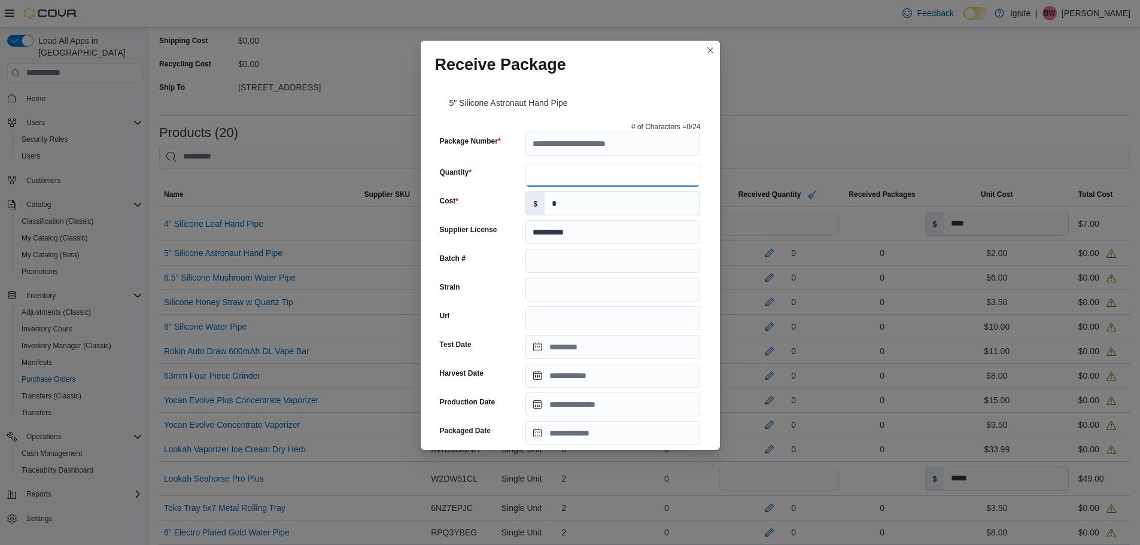
click at [620, 174] on input "Quantity" at bounding box center [612, 175] width 175 height 24
type input "*"
click at [626, 87] on div "5" Silicone Astronaut Hand Pipe" at bounding box center [570, 101] width 270 height 34
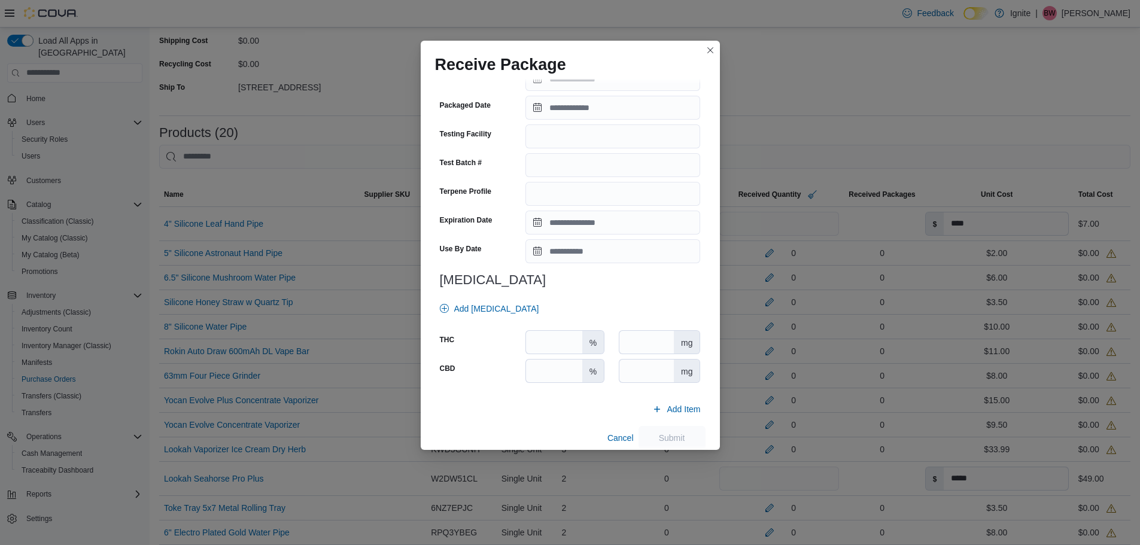
scroll to position [340, 0]
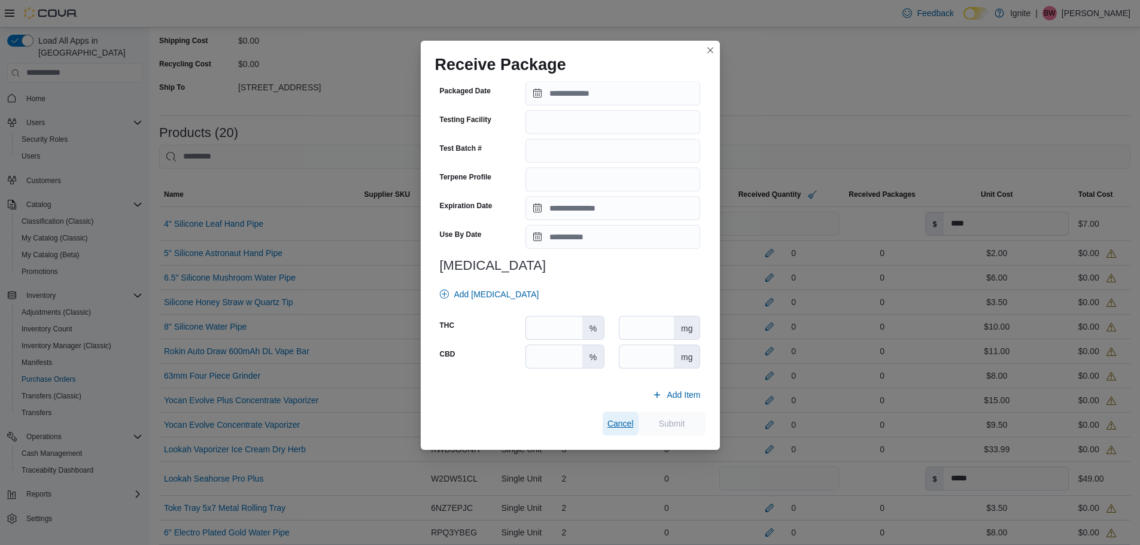
click at [613, 422] on span "Cancel" at bounding box center [620, 424] width 26 height 12
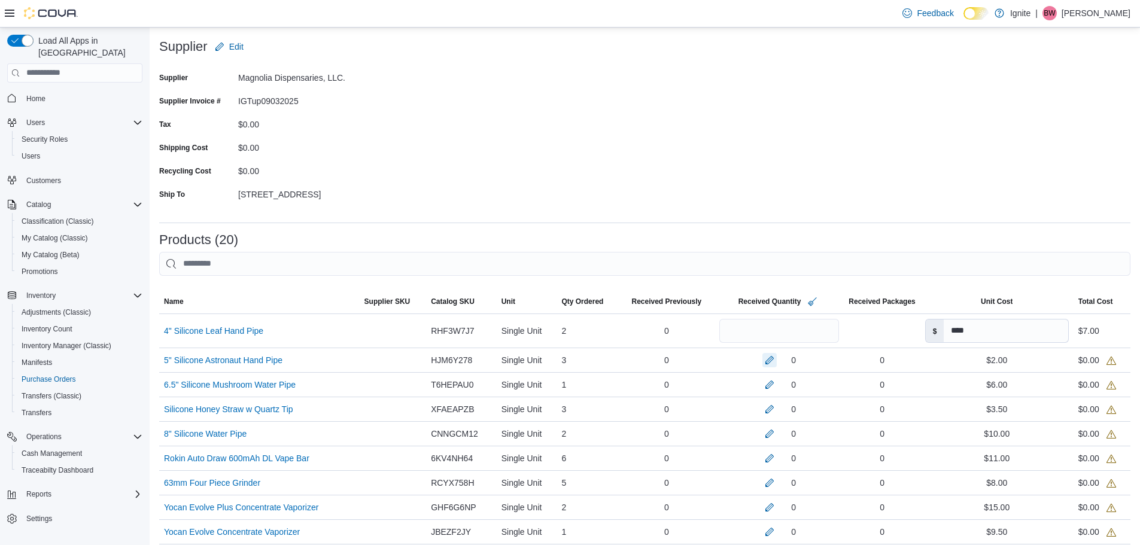
scroll to position [0, 0]
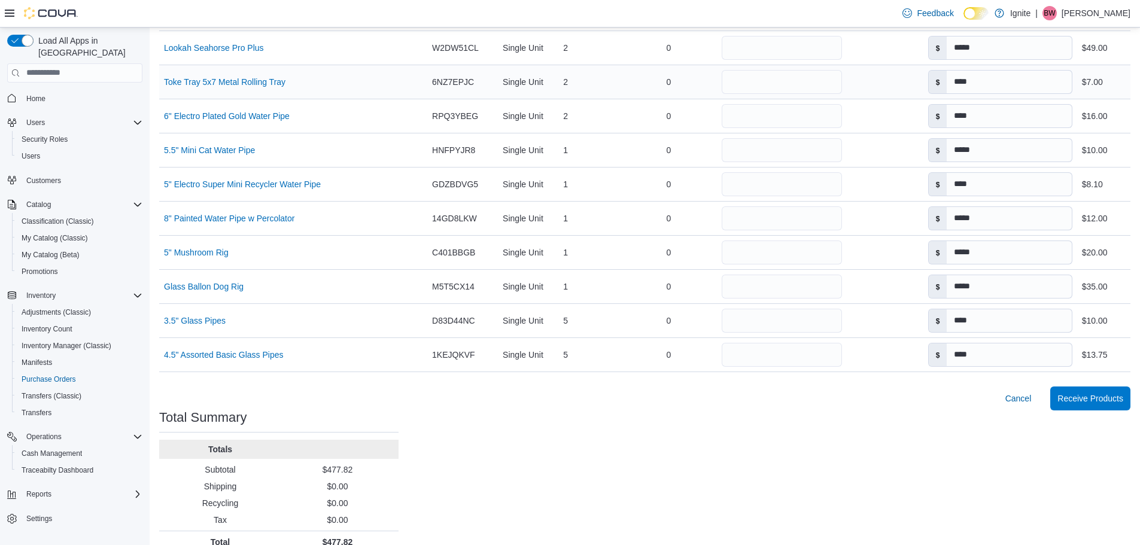
scroll to position [714, 0]
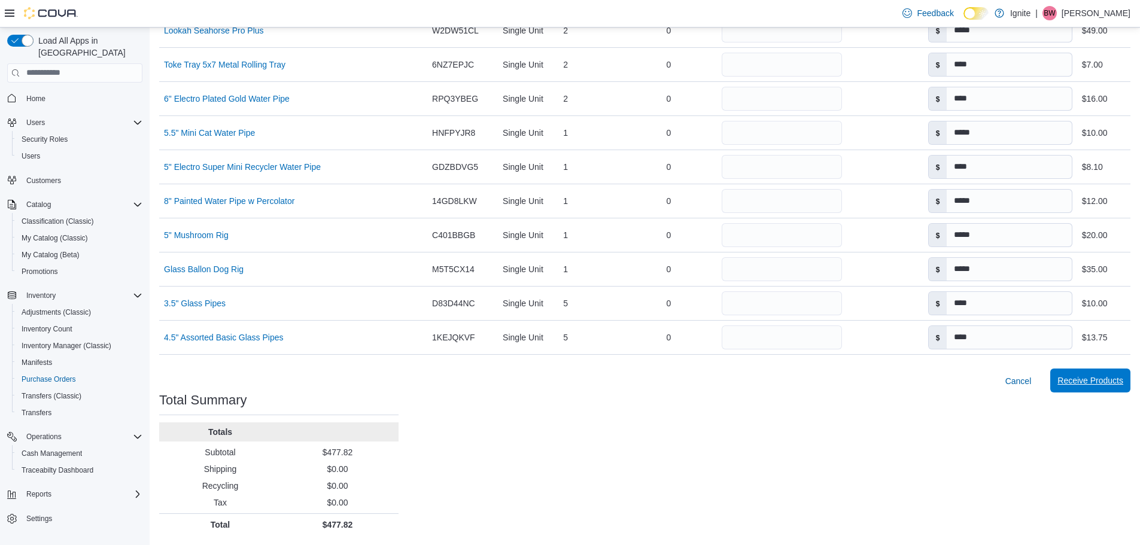
click at [1098, 382] on span "Receive Products" at bounding box center [1090, 381] width 66 height 12
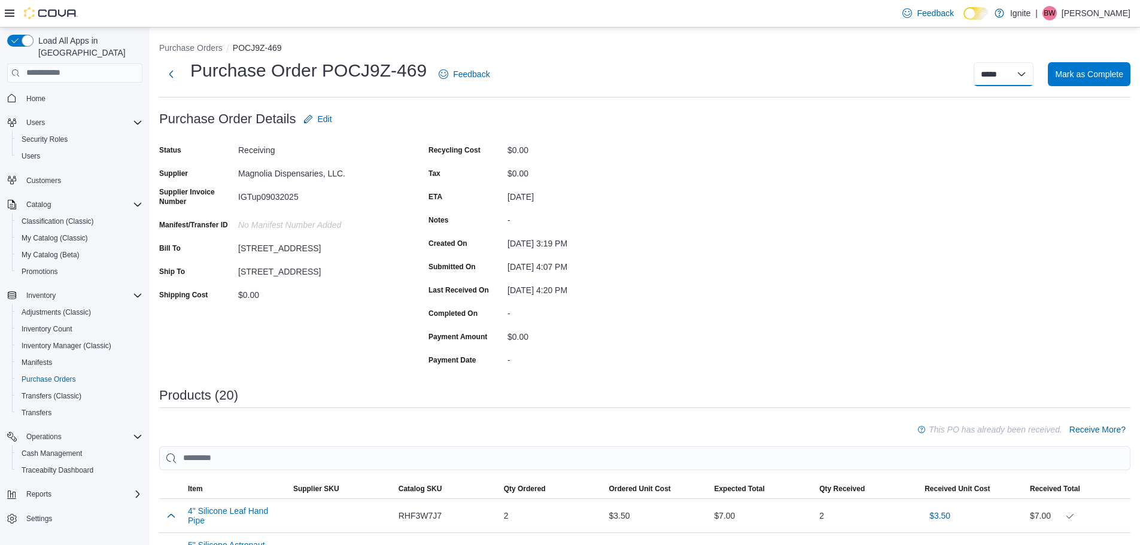
click at [1029, 74] on select "**********" at bounding box center [1003, 74] width 60 height 24
select select "**********"
click at [982, 62] on select "**********" at bounding box center [1003, 74] width 60 height 24
select select
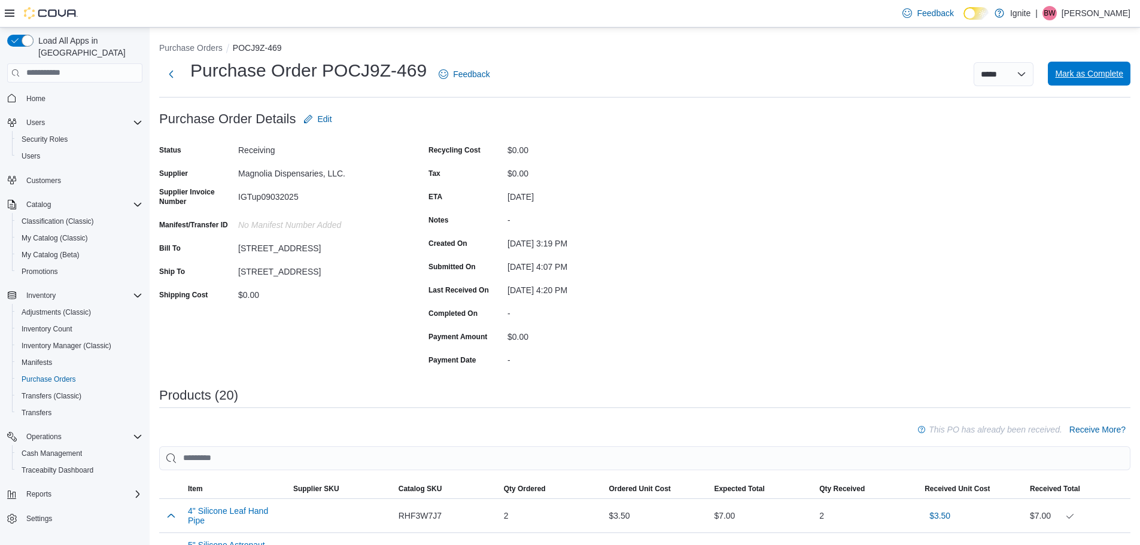
click at [1101, 74] on span "Mark as Complete" at bounding box center [1089, 74] width 68 height 12
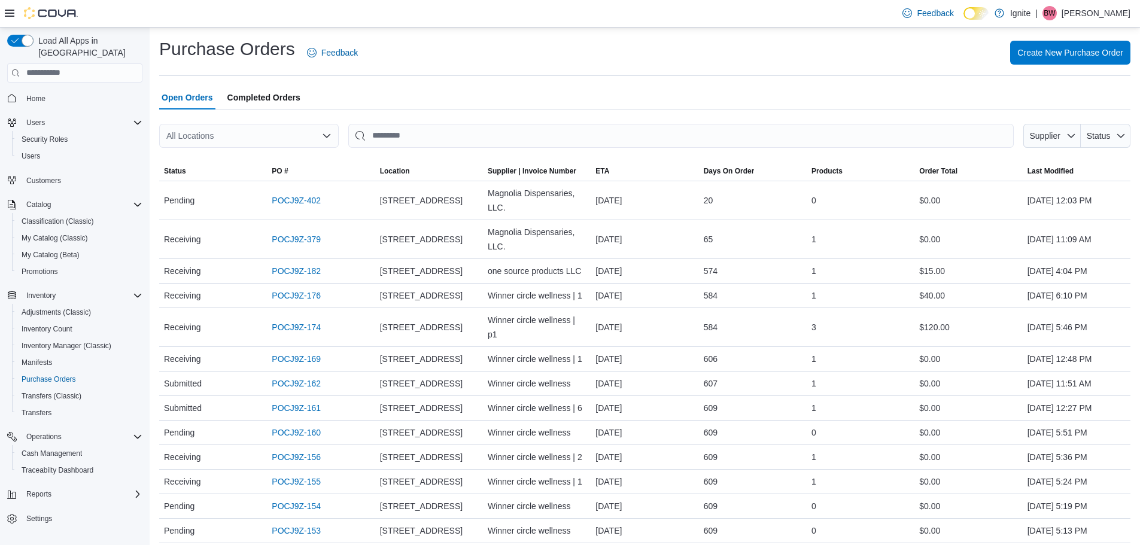
click at [276, 98] on span "Completed Orders" at bounding box center [263, 98] width 73 height 24
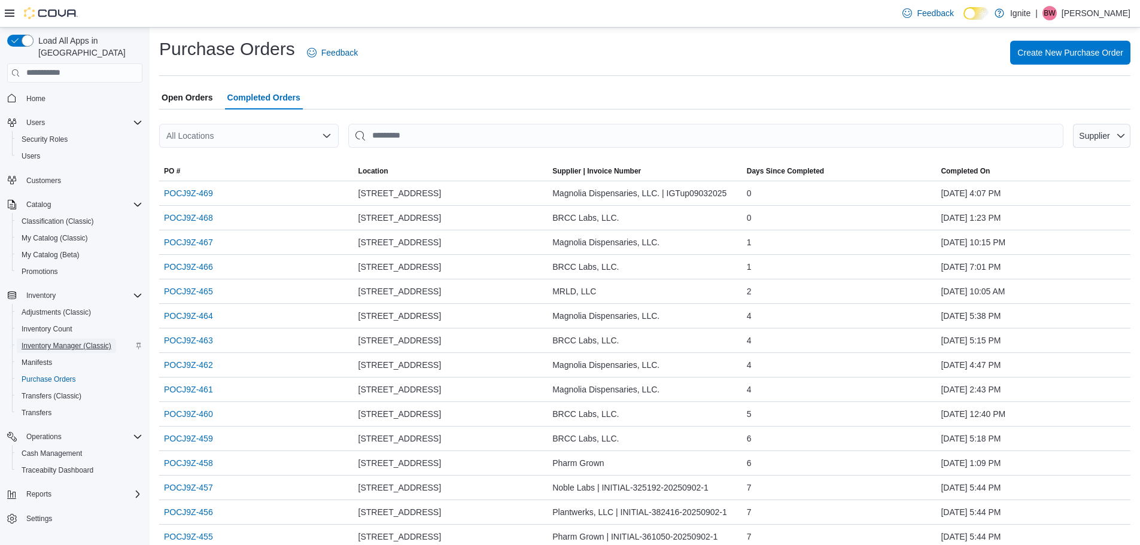
click at [60, 341] on span "Inventory Manager (Classic)" at bounding box center [67, 346] width 90 height 10
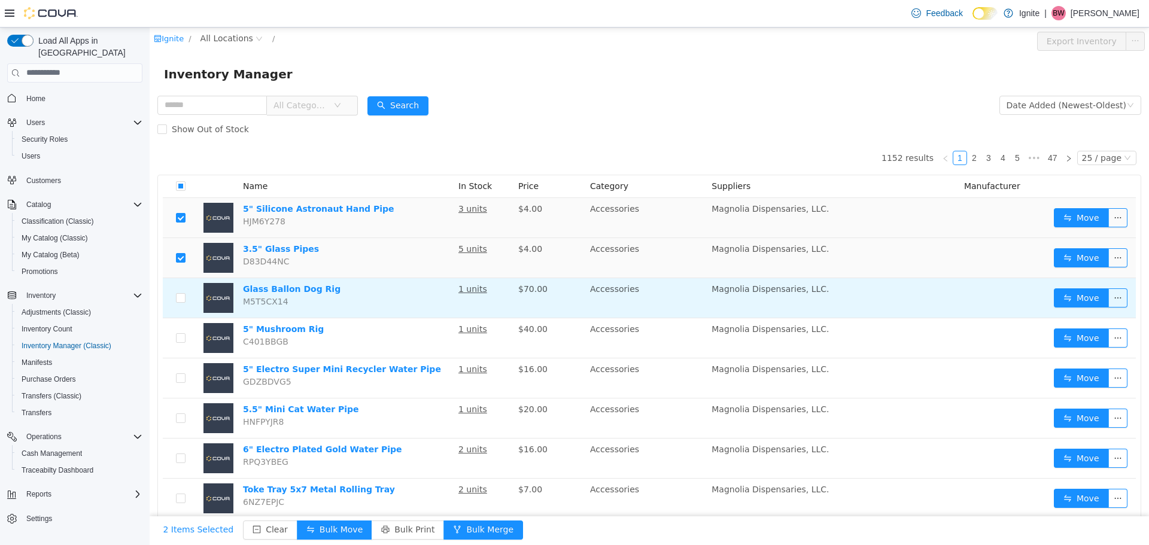
click at [175, 291] on td at bounding box center [181, 298] width 36 height 40
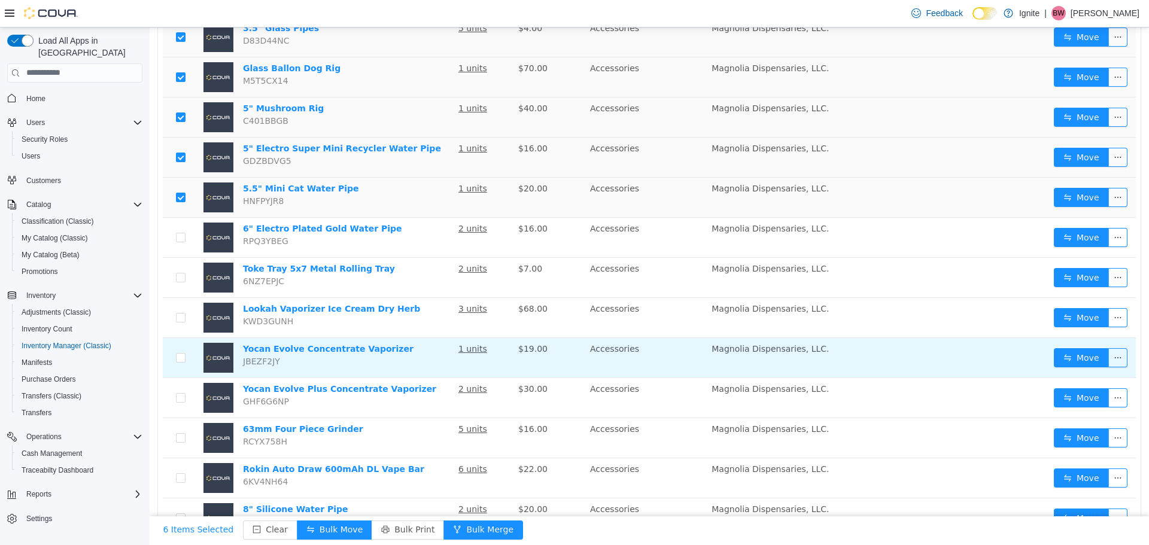
scroll to position [239, 0]
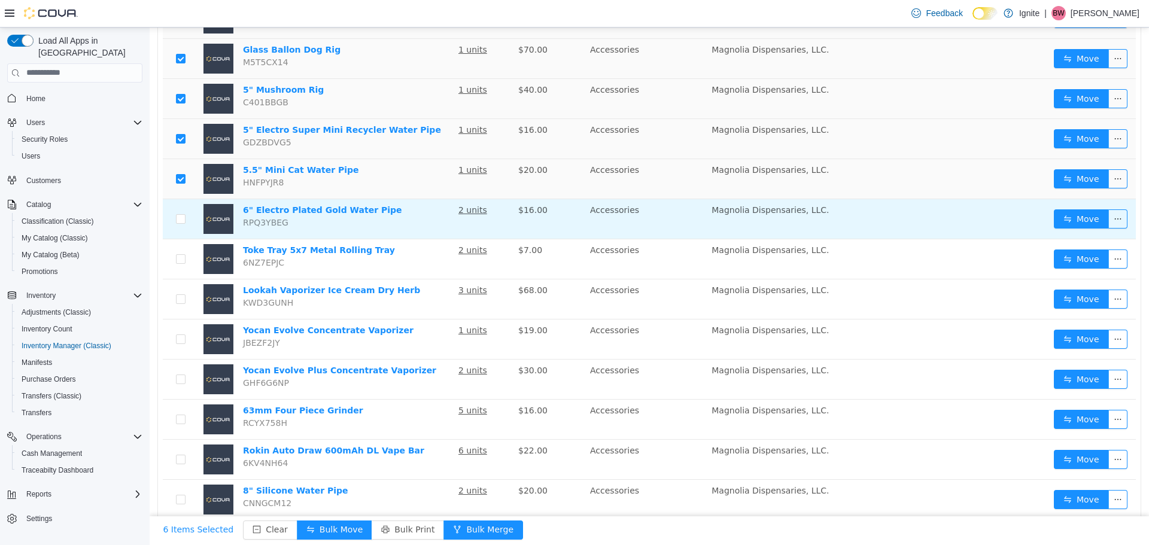
click at [185, 218] on td at bounding box center [181, 219] width 36 height 40
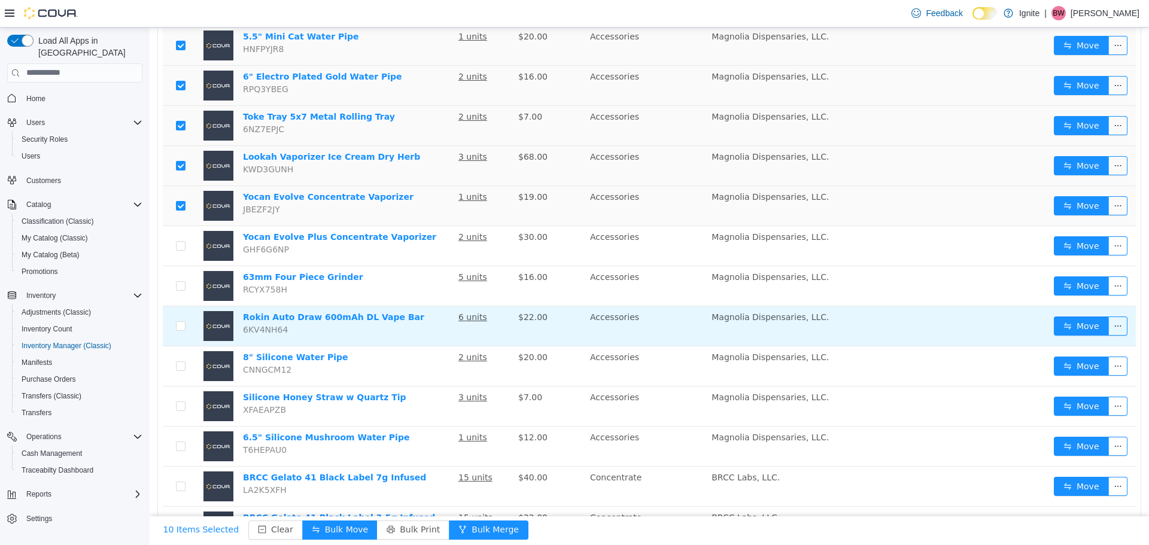
scroll to position [419, 0]
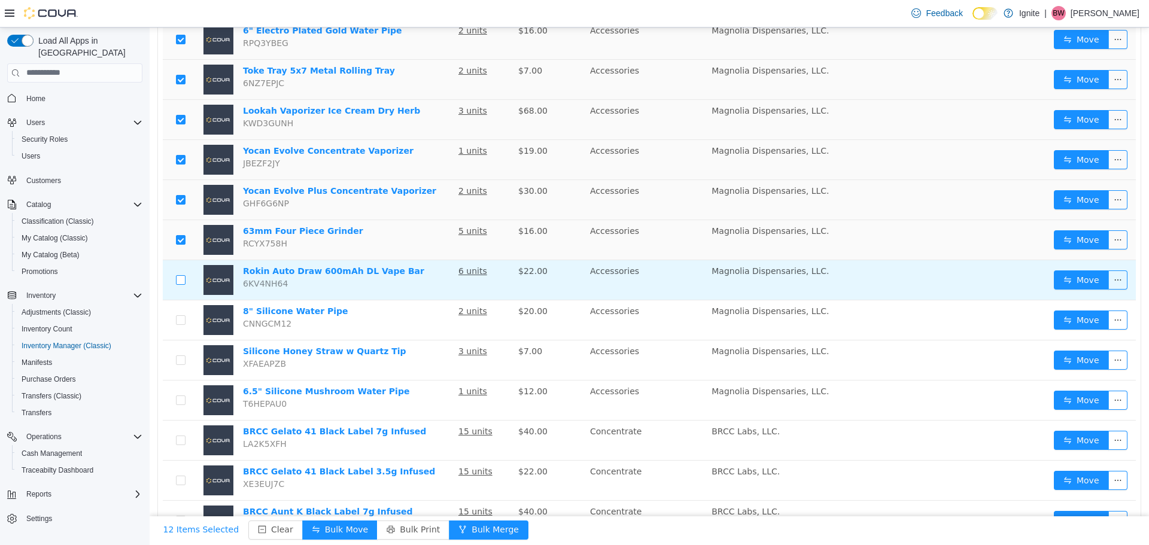
click at [179, 273] on label at bounding box center [181, 279] width 10 height 13
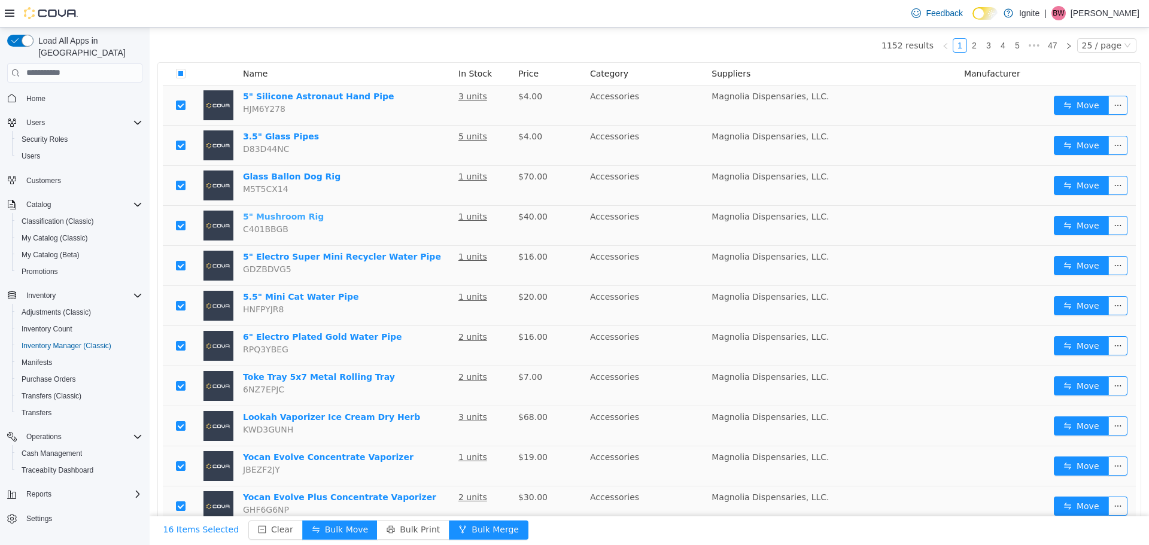
scroll to position [91, 0]
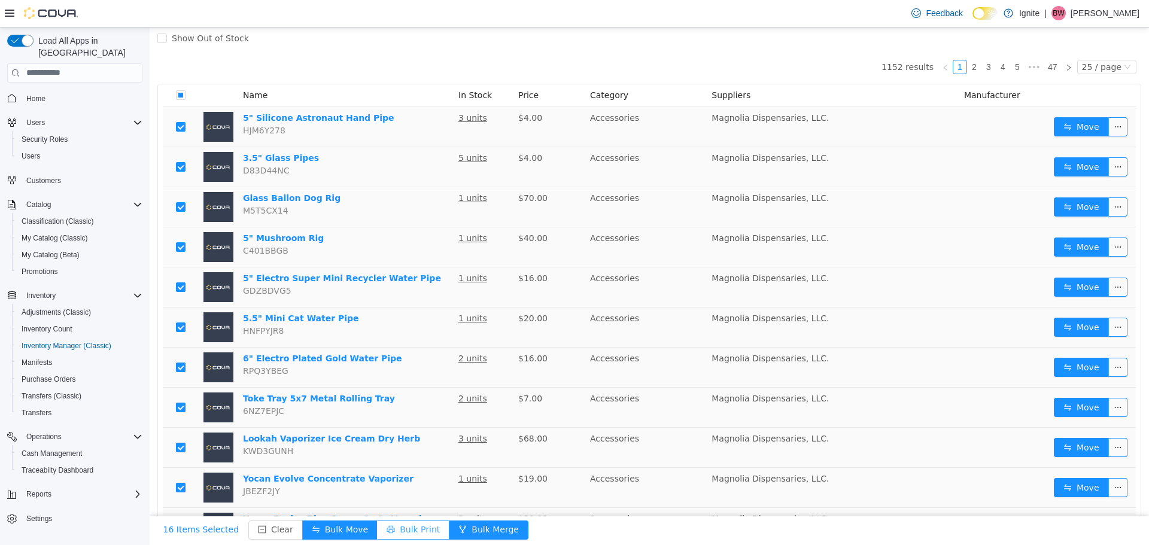
click at [400, 529] on button "Bulk Print" at bounding box center [413, 529] width 72 height 19
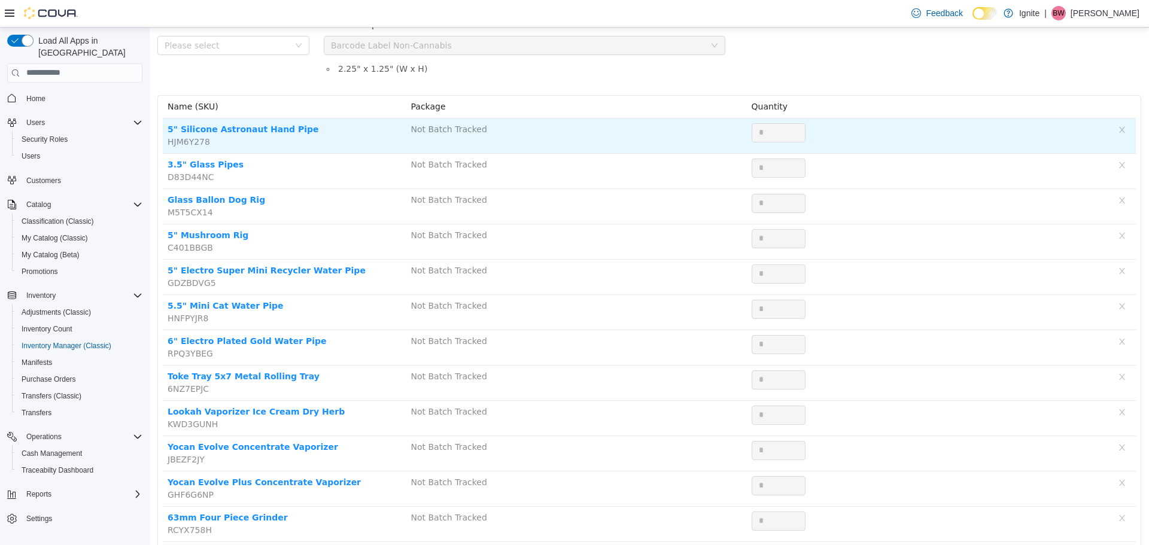
click at [668, 142] on td "Not Batch Tracked" at bounding box center [576, 135] width 340 height 35
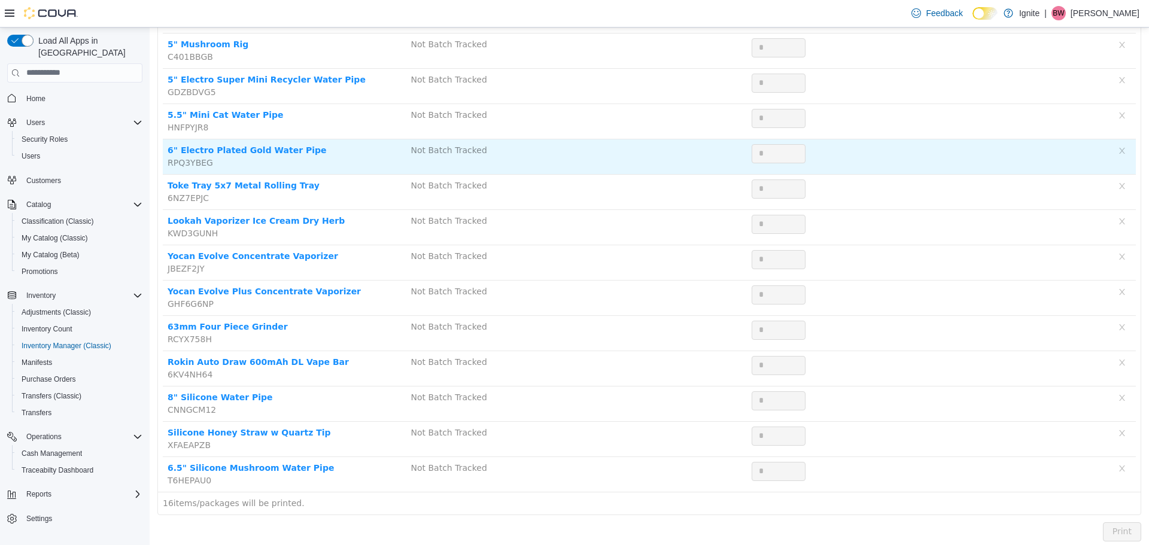
scroll to position [307, 0]
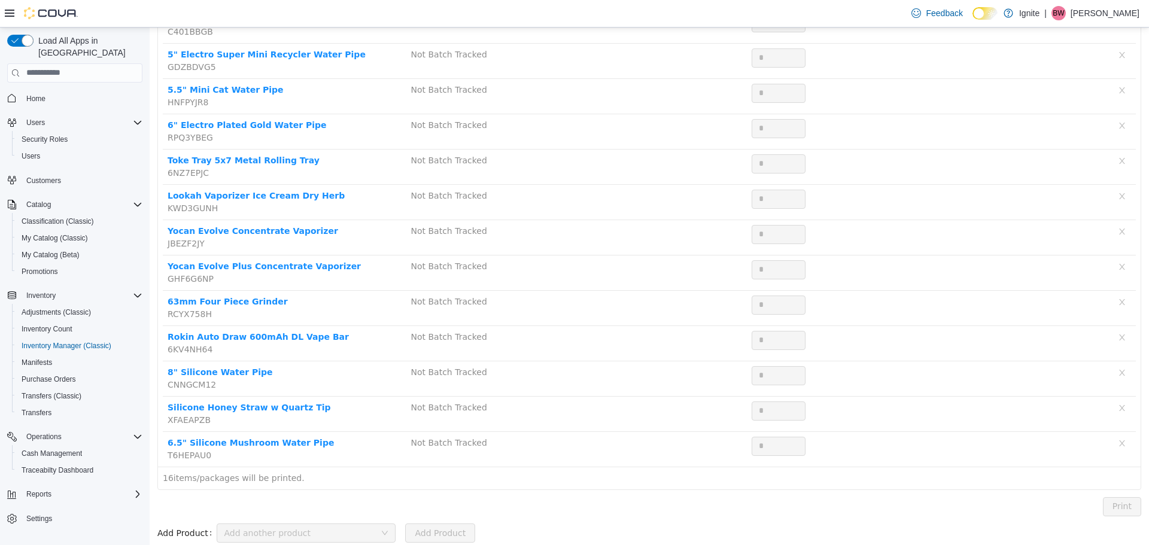
click at [263, 480] on span "16 items/packages will be printed." at bounding box center [234, 478] width 142 height 10
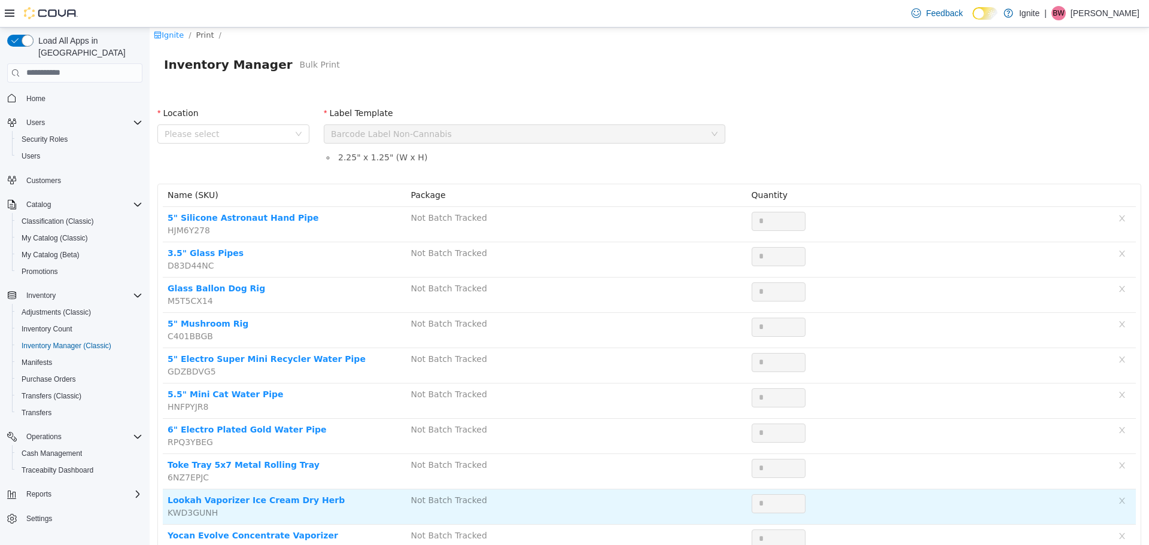
scroll to position [0, 0]
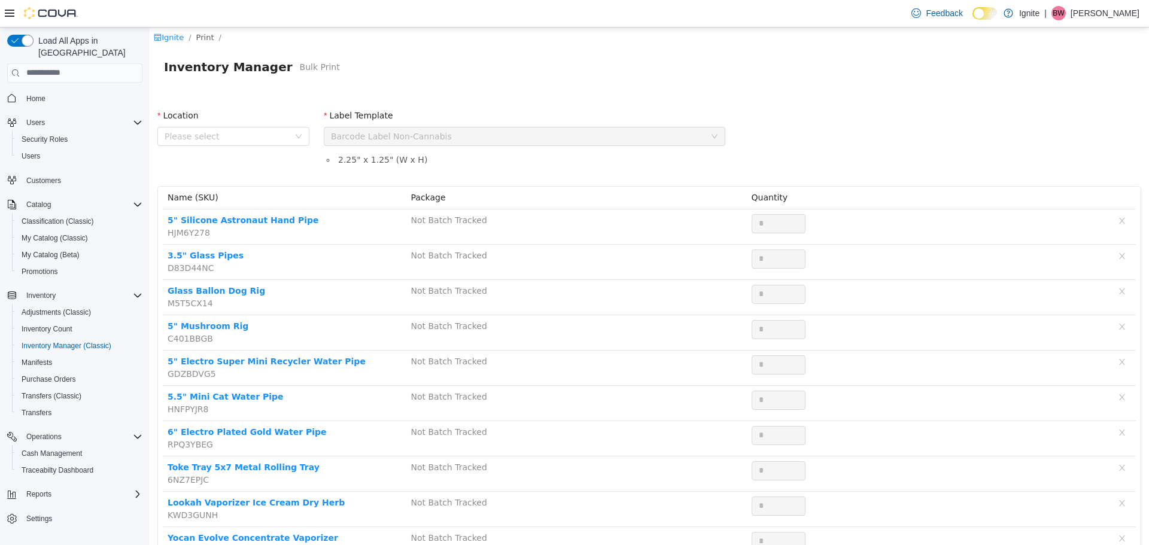
click at [493, 135] on div "Please select a label template Barcode Label Non-Cannabis" at bounding box center [520, 136] width 379 height 18
drag, startPoint x: 283, startPoint y: 127, endPoint x: 291, endPoint y: 138, distance: 13.6
click at [283, 128] on span "Please select" at bounding box center [230, 136] width 130 height 18
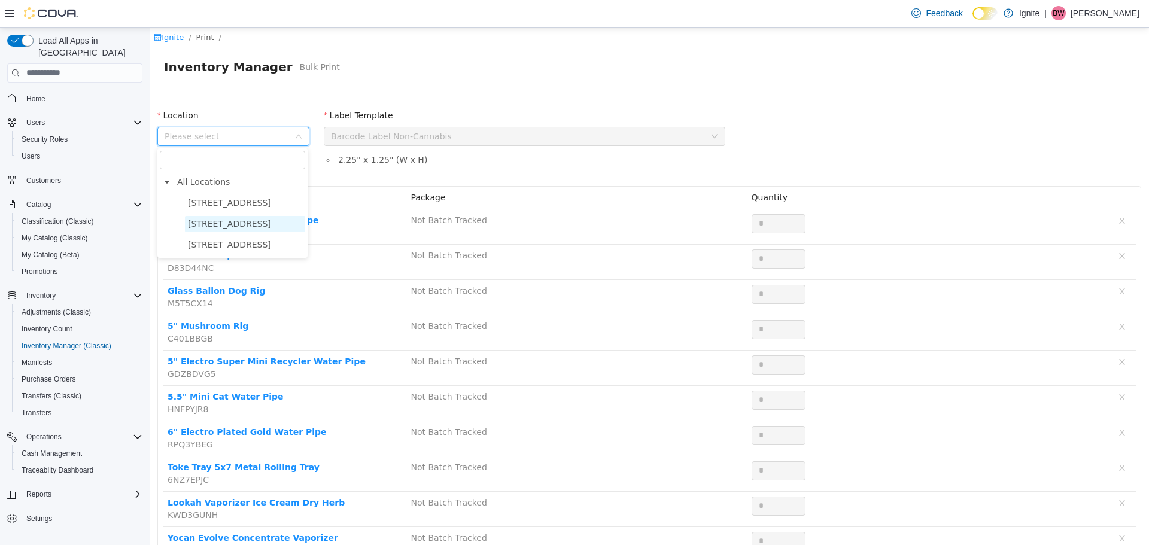
click at [215, 221] on span "[STREET_ADDRESS]" at bounding box center [229, 223] width 83 height 10
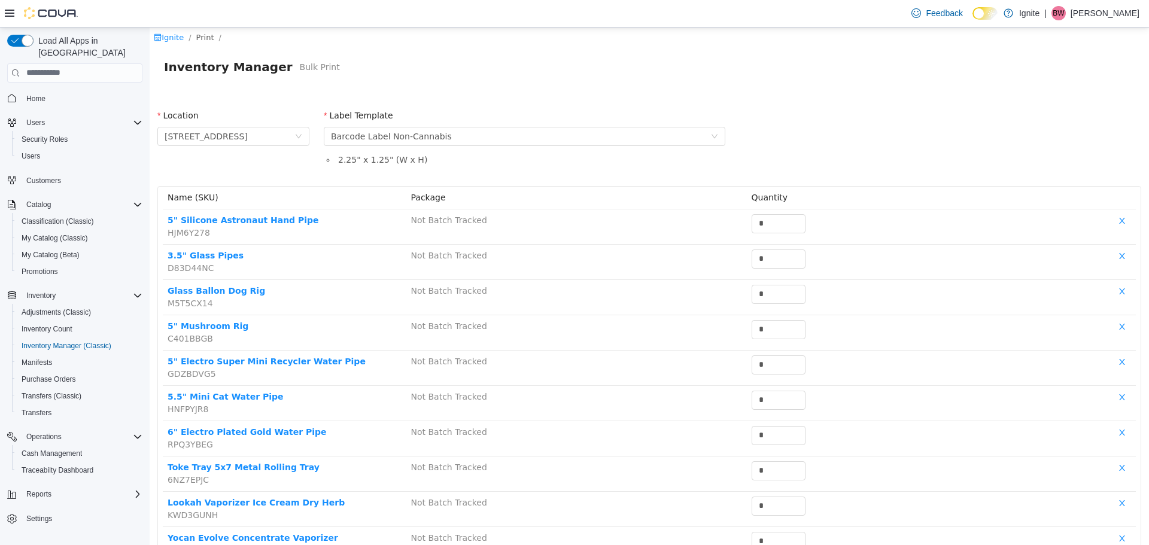
click at [548, 149] on div "Label Template Please select a label template Barcode Label Non-Cannabis" at bounding box center [524, 129] width 401 height 41
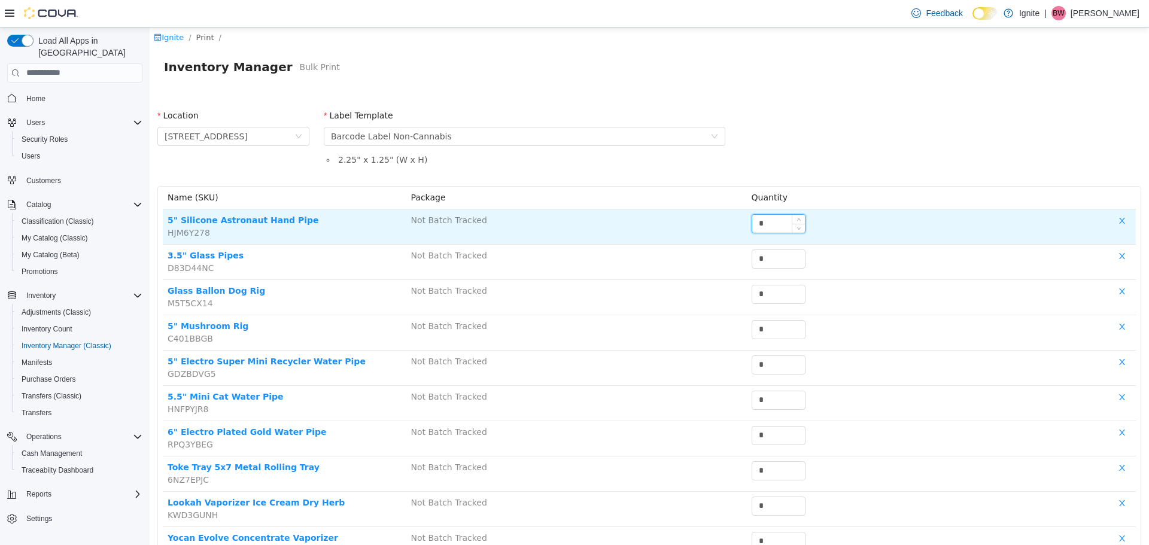
click at [783, 223] on input "*" at bounding box center [778, 223] width 53 height 18
type input "*"
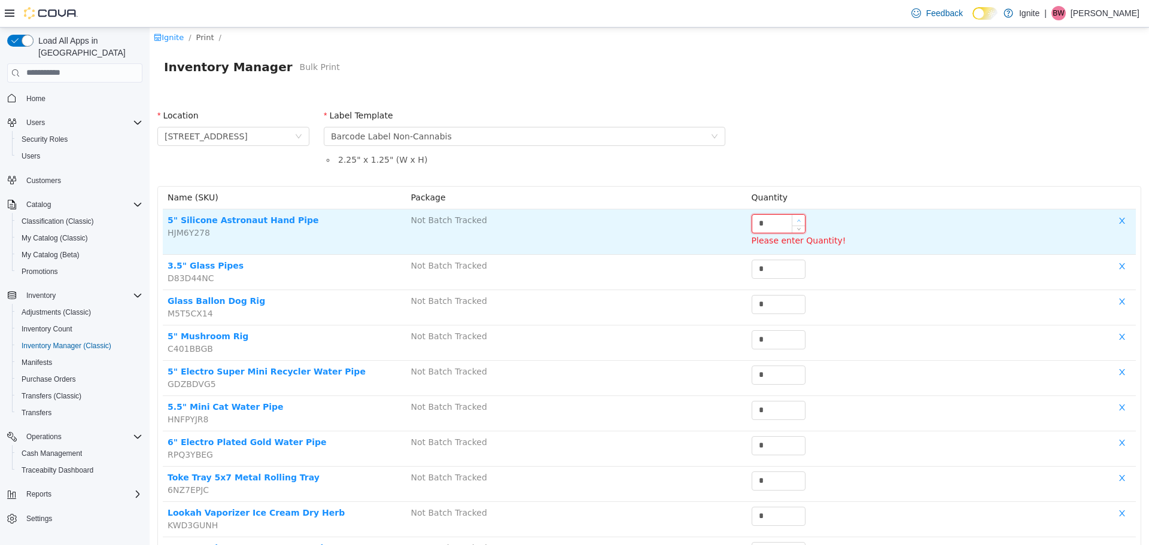
click at [796, 221] on span "Increase Value" at bounding box center [798, 219] width 13 height 11
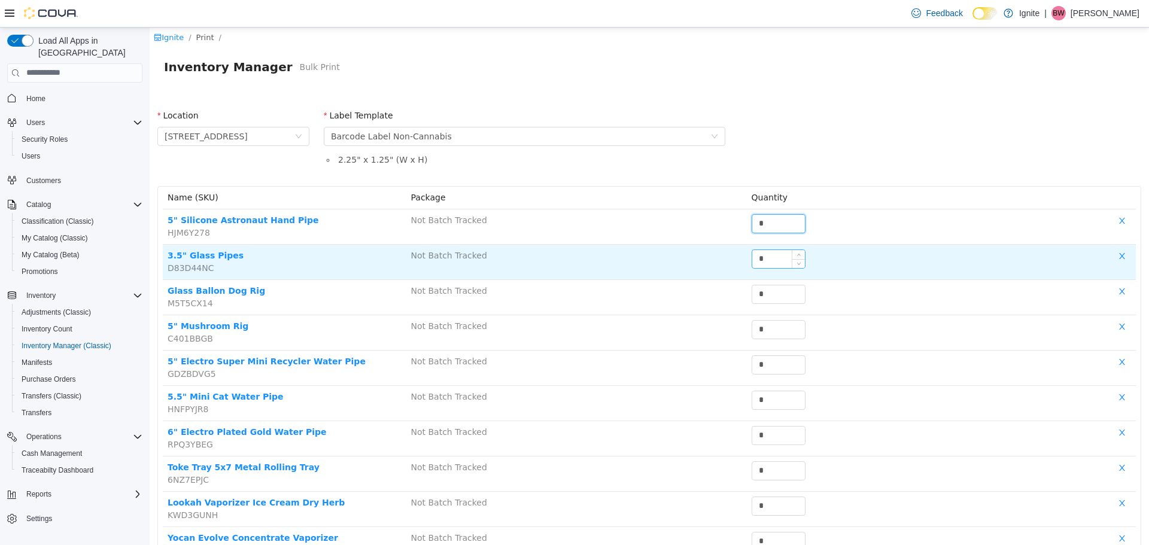
type input "*"
click at [783, 255] on input "*" at bounding box center [778, 258] width 53 height 18
click at [798, 252] on span "Increase Value" at bounding box center [798, 254] width 13 height 11
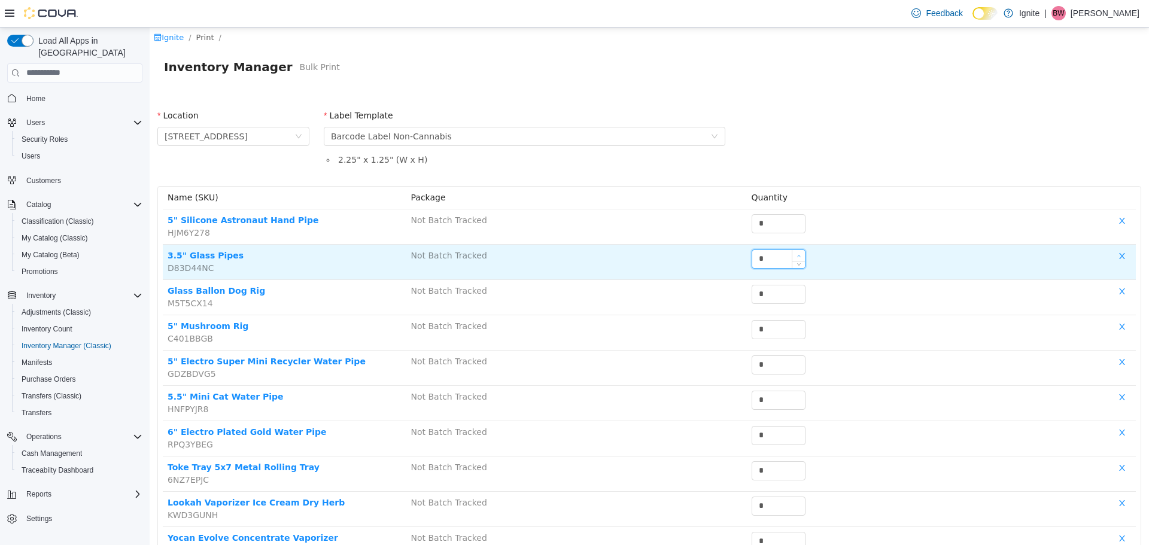
type input "*"
click at [798, 252] on span "Increase Value" at bounding box center [798, 254] width 13 height 11
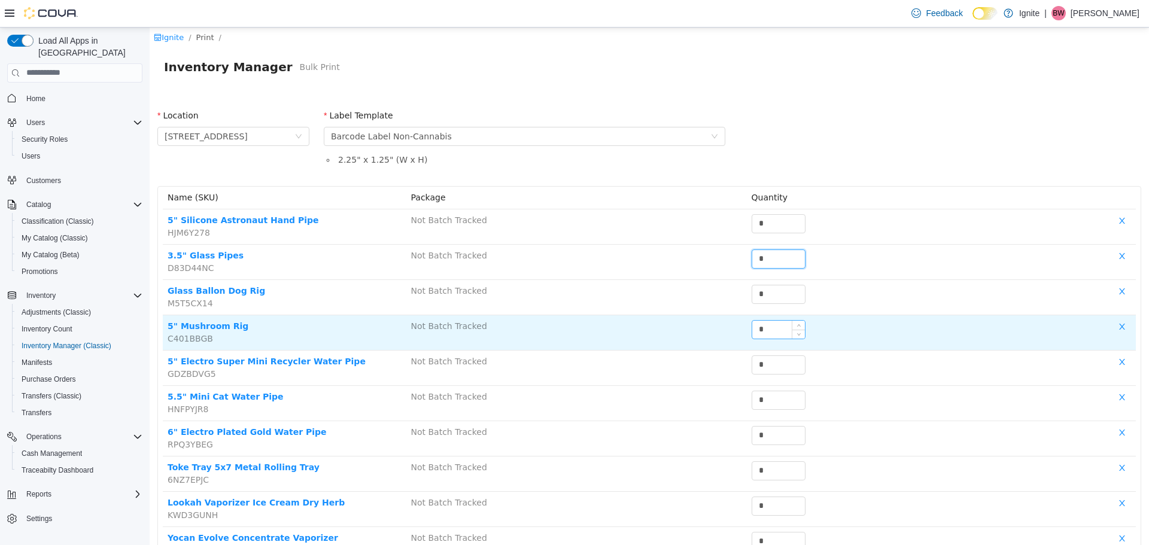
click at [771, 331] on input "*" at bounding box center [778, 329] width 53 height 18
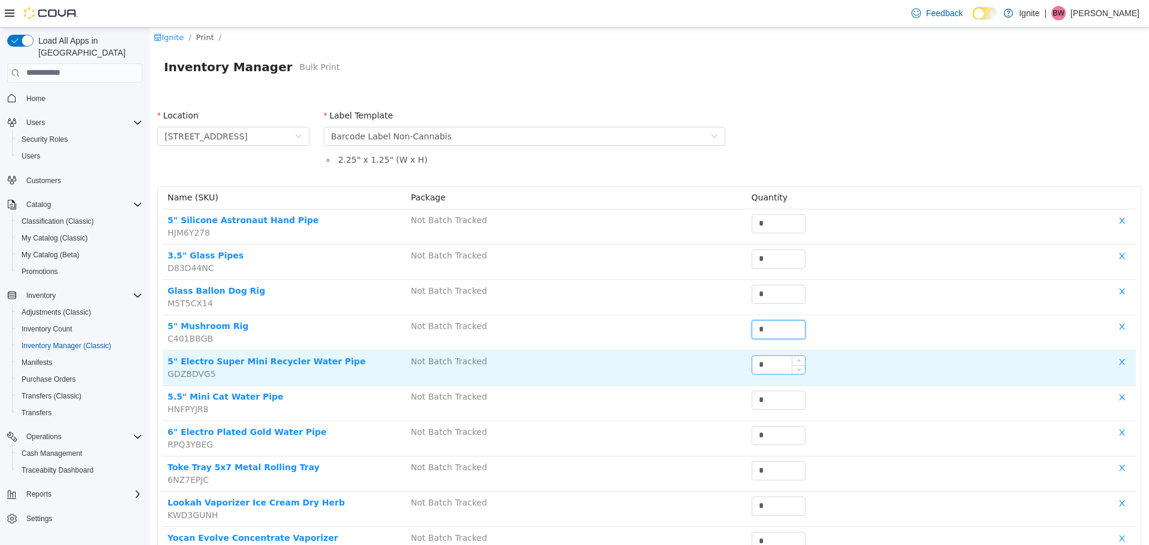
click at [780, 361] on input "*" at bounding box center [778, 364] width 53 height 18
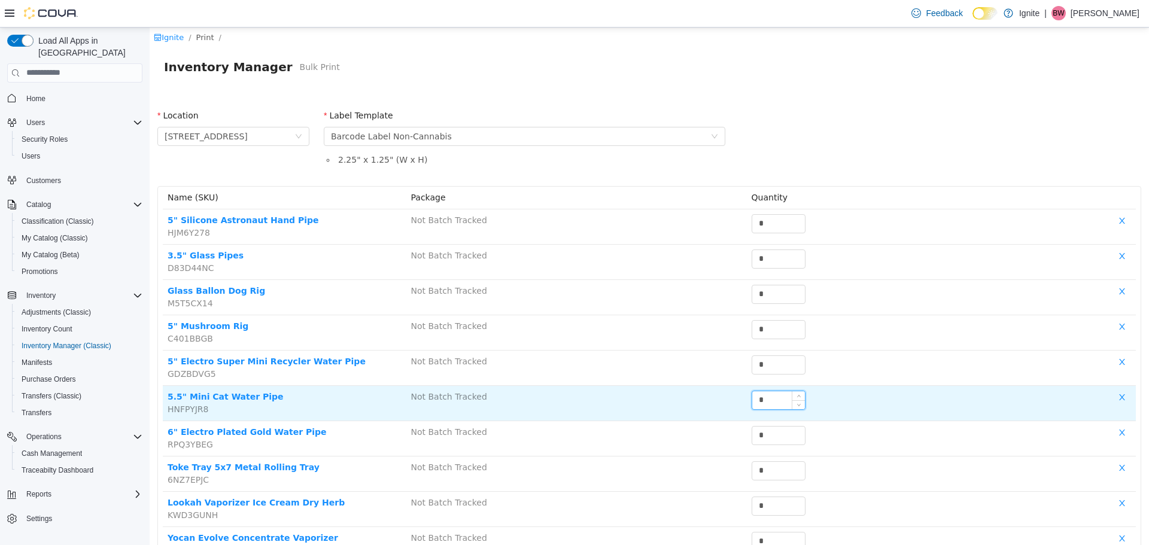
click at [769, 400] on input "*" at bounding box center [778, 400] width 53 height 18
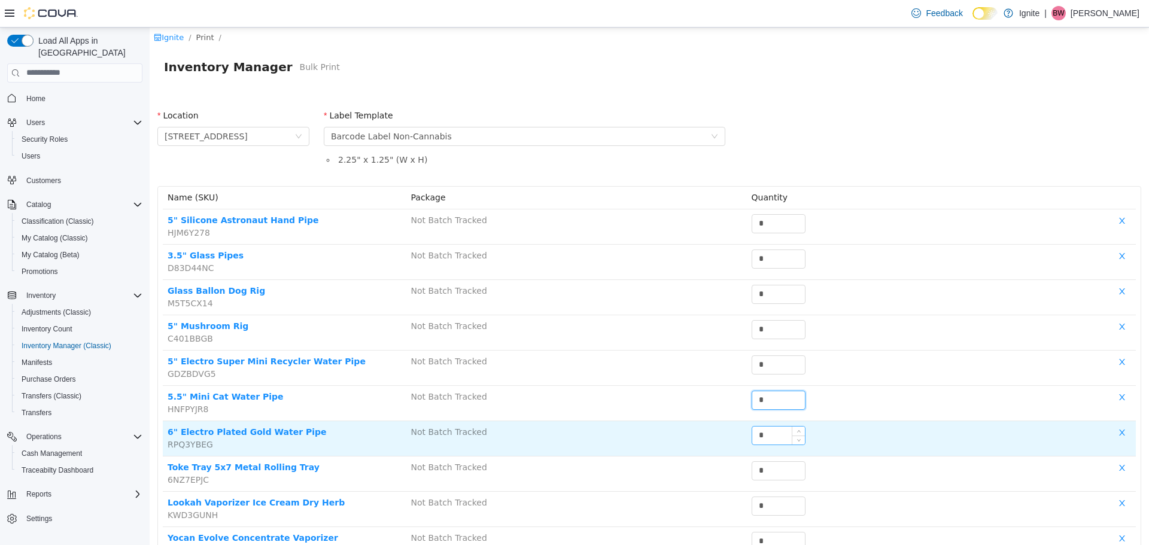
click at [771, 433] on input "*" at bounding box center [778, 435] width 53 height 18
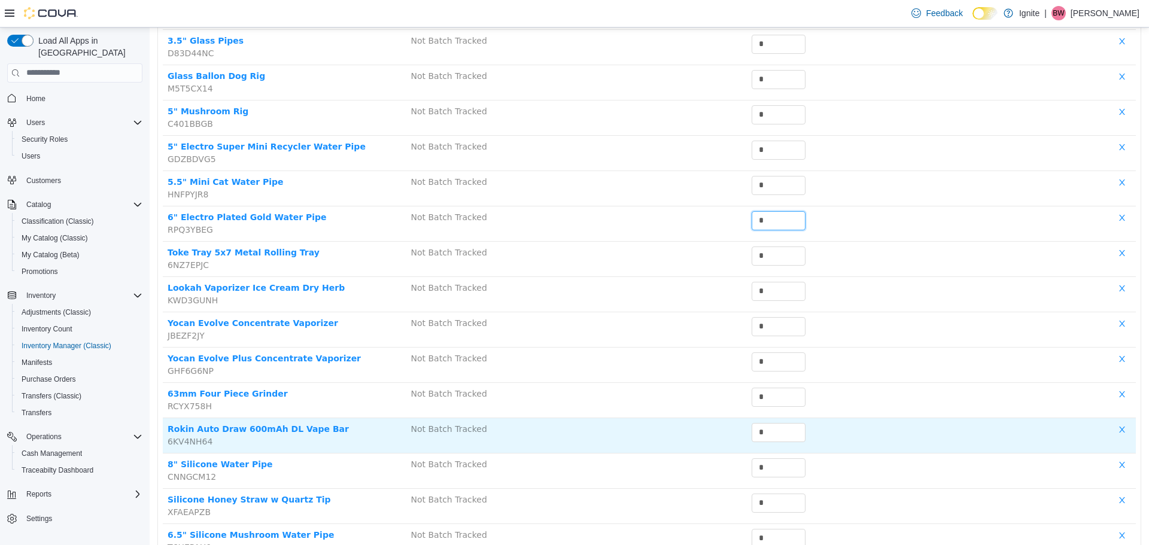
scroll to position [239, 0]
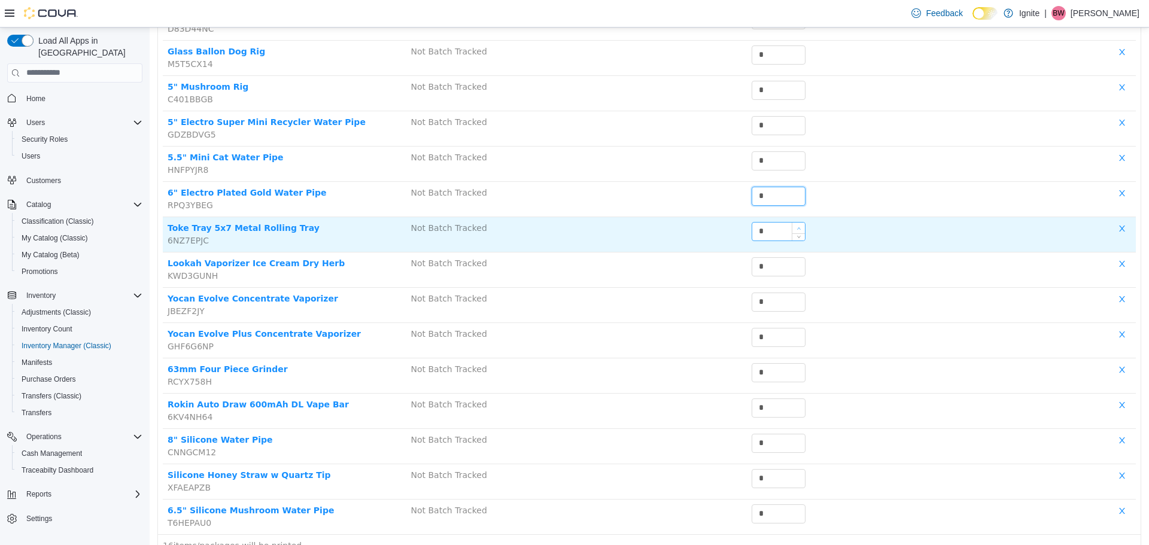
type input "*"
click at [796, 227] on icon "icon: up" at bounding box center [798, 228] width 4 height 4
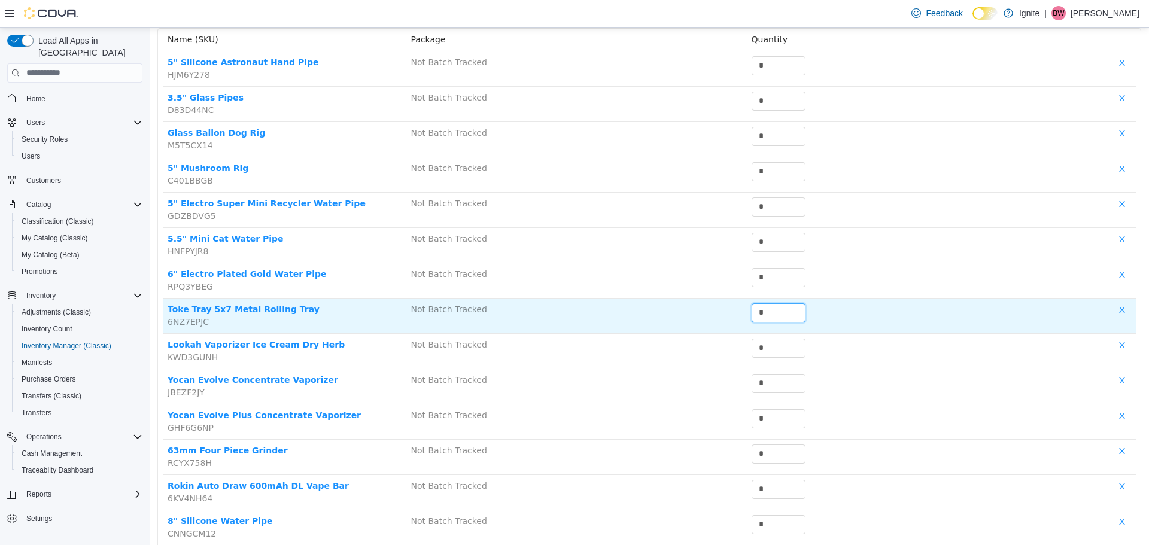
scroll to position [179, 0]
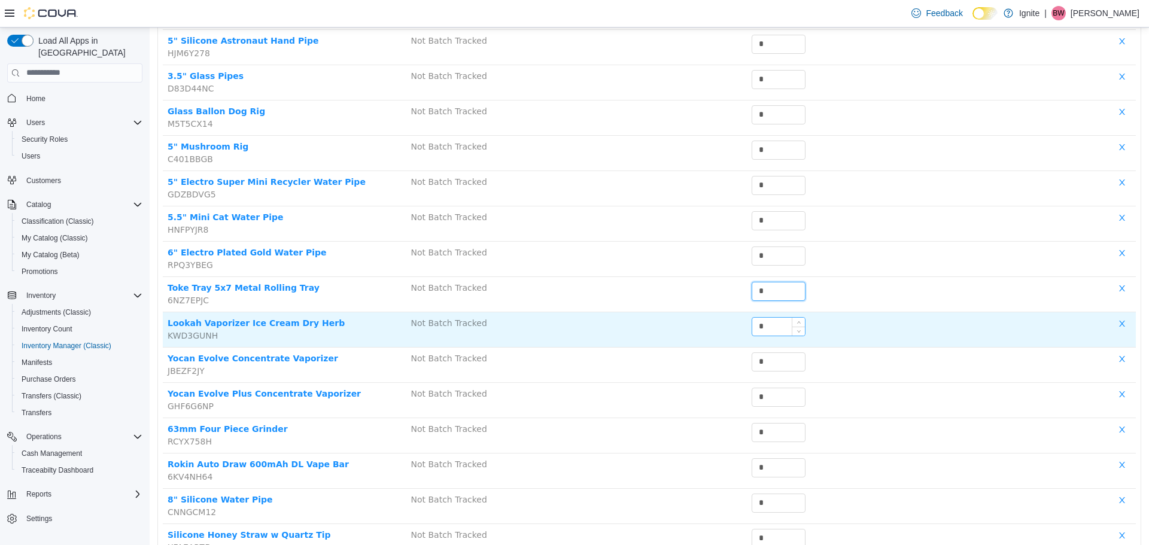
click at [772, 327] on input "*" at bounding box center [778, 326] width 53 height 18
click at [795, 320] on span "Increase Value" at bounding box center [798, 322] width 13 height 11
type input "*"
click at [796, 320] on span "Increase Value" at bounding box center [798, 322] width 13 height 11
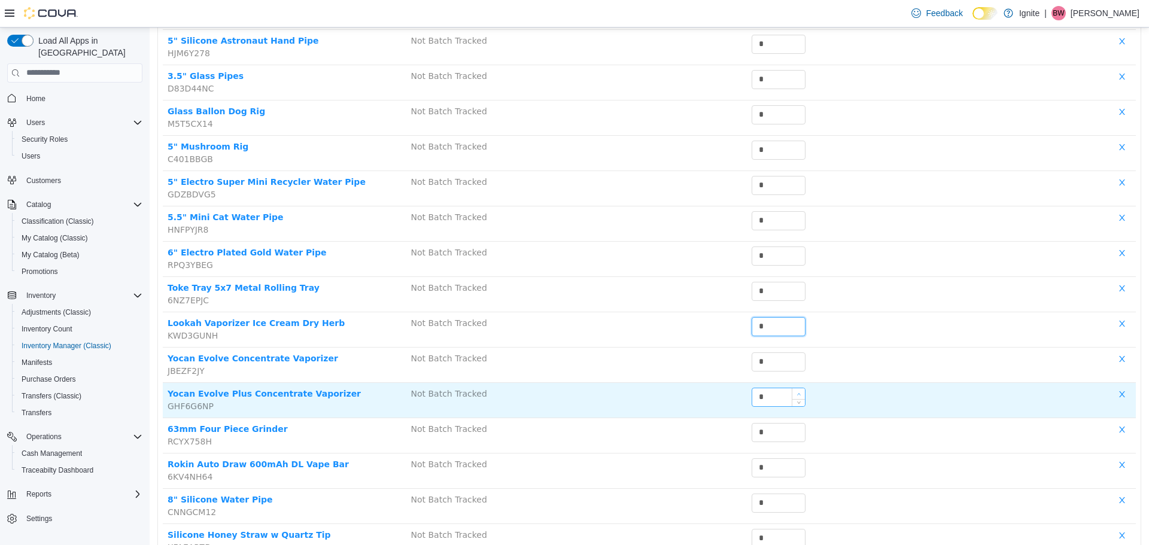
type input "*"
click at [796, 392] on icon "icon: up" at bounding box center [798, 393] width 4 height 4
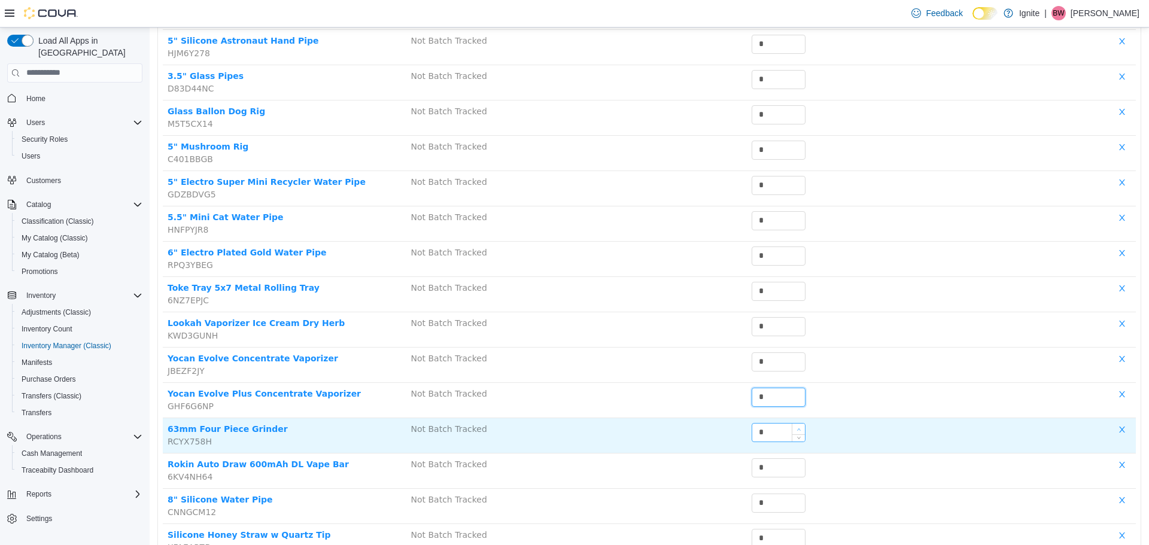
click at [796, 428] on icon "icon: up" at bounding box center [798, 429] width 4 height 4
type input "*"
click at [797, 428] on icon "icon: up" at bounding box center [799, 429] width 4 height 2
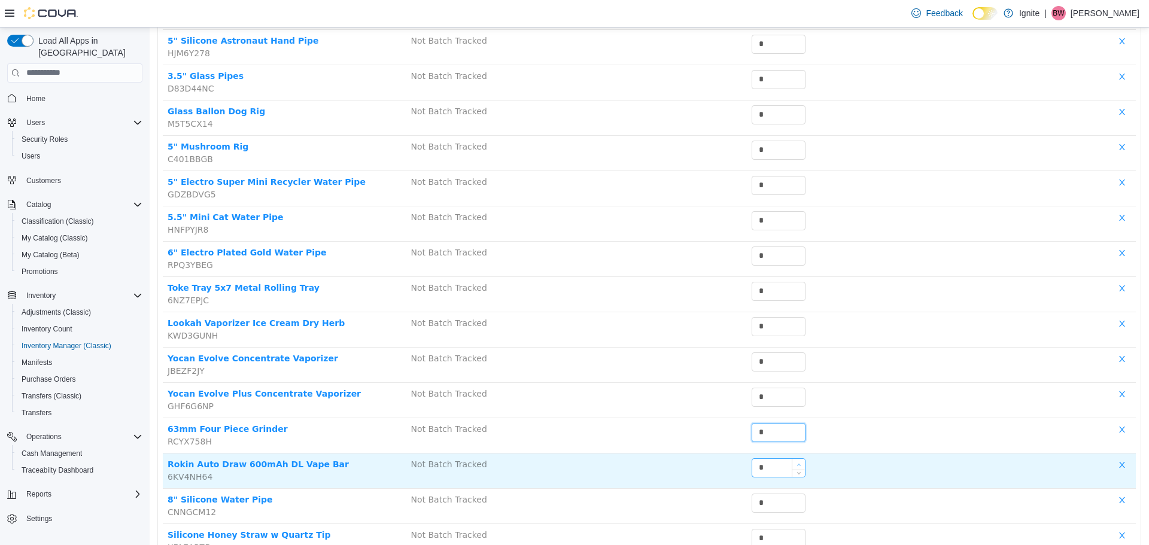
click at [796, 463] on span "Increase Value" at bounding box center [798, 463] width 13 height 11
type input "*"
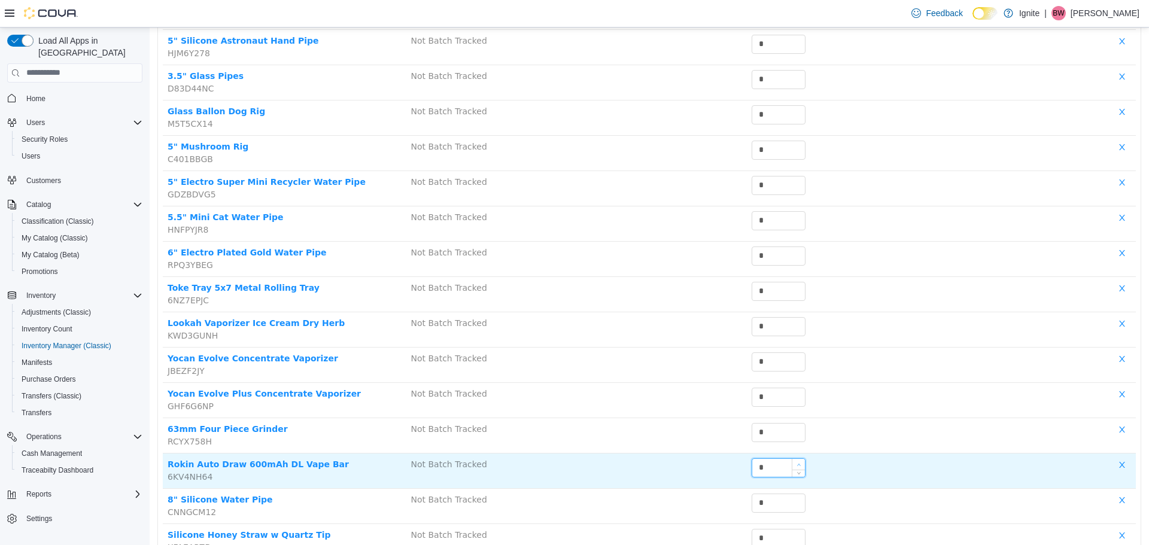
click at [796, 463] on span "Increase Value" at bounding box center [798, 463] width 13 height 11
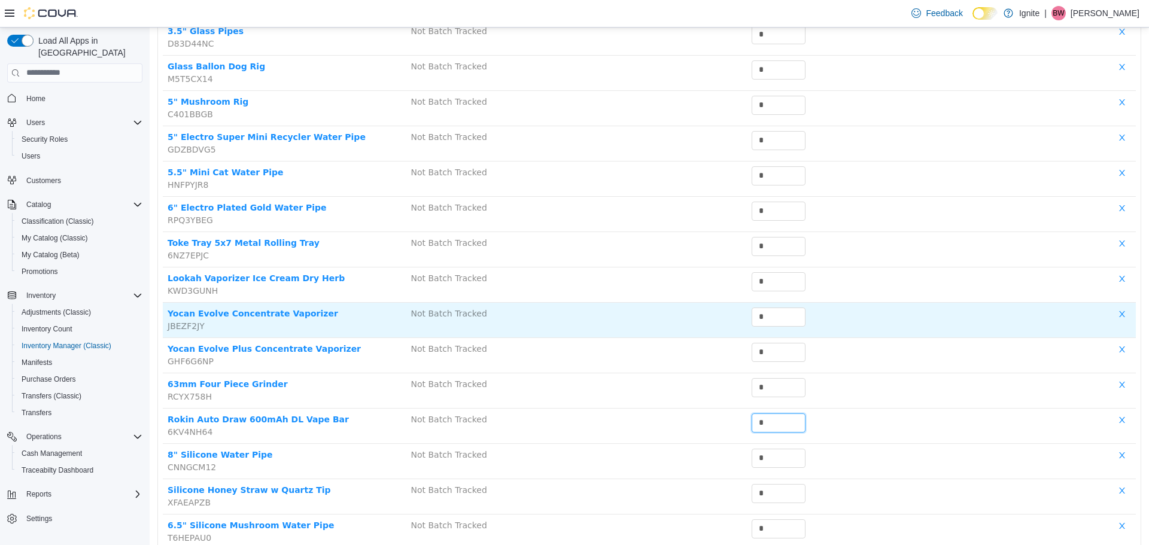
scroll to position [307, 0]
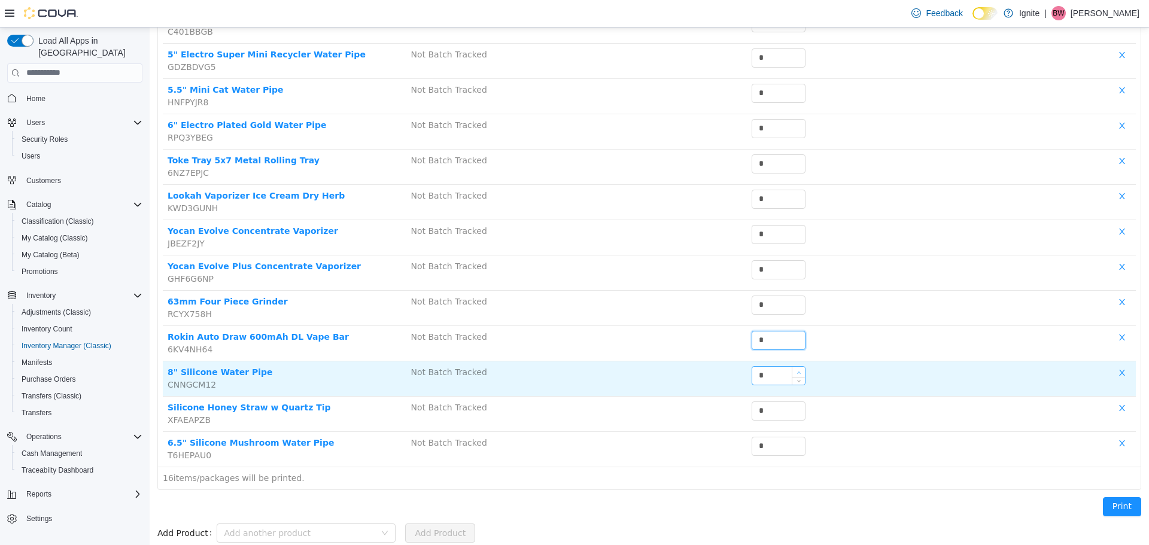
type input "*"
click at [794, 367] on span "Increase Value" at bounding box center [798, 371] width 13 height 11
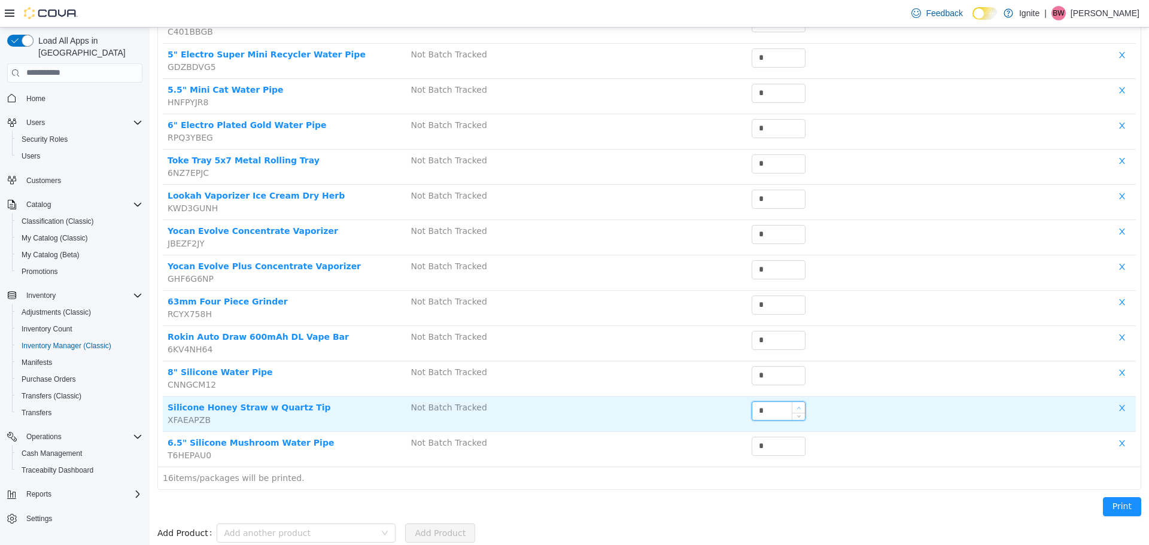
click at [796, 405] on icon "icon: up" at bounding box center [798, 407] width 4 height 4
type input "*"
click at [796, 405] on icon "icon: up" at bounding box center [798, 407] width 4 height 4
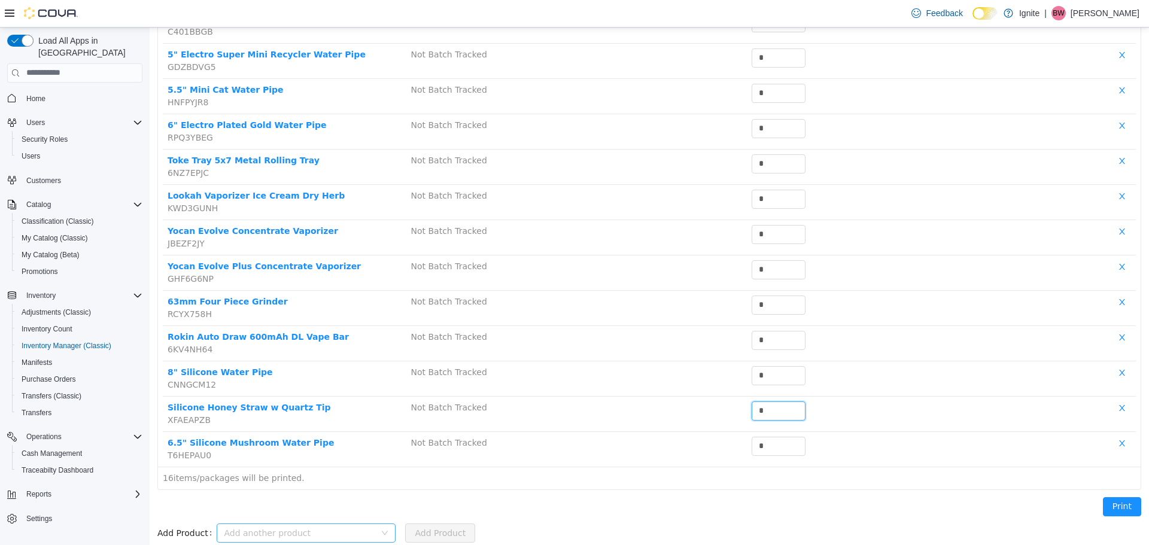
click at [279, 531] on div "Add another product" at bounding box center [299, 532] width 151 height 12
type input "********"
click at [302, 507] on li "Lookah Seahorse Pro Plus" at bounding box center [301, 508] width 179 height 19
click at [408, 528] on button "Add Product" at bounding box center [440, 532] width 70 height 19
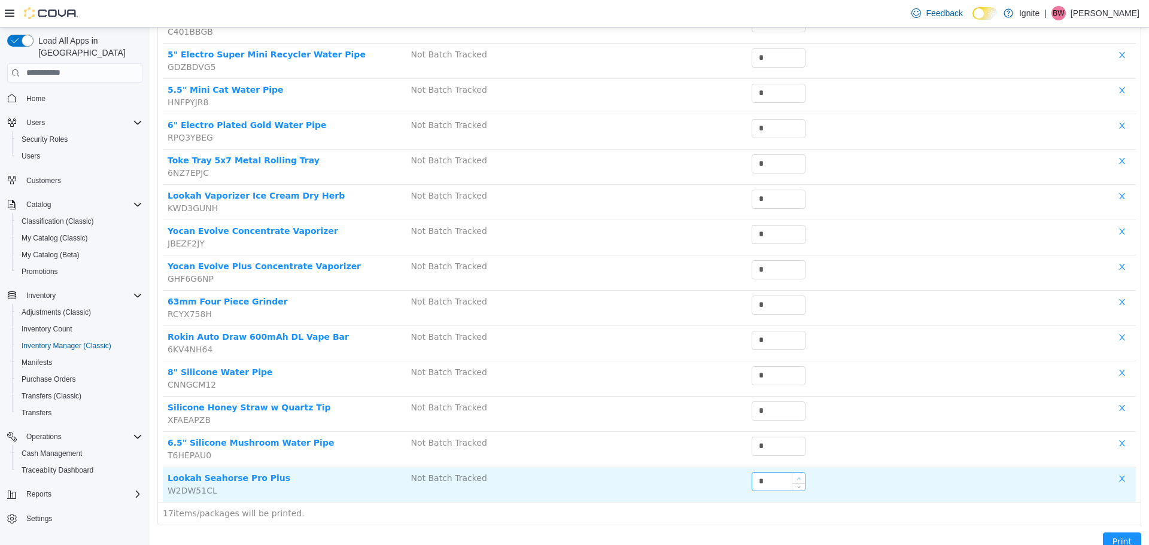
type input "*"
click at [796, 476] on icon "icon: up" at bounding box center [798, 478] width 4 height 4
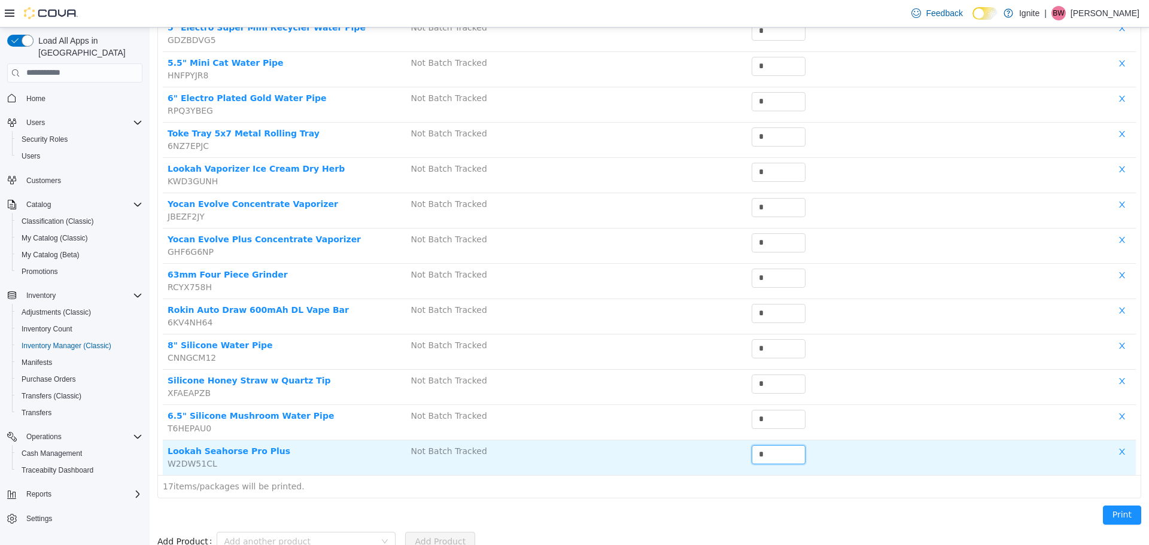
scroll to position [342, 0]
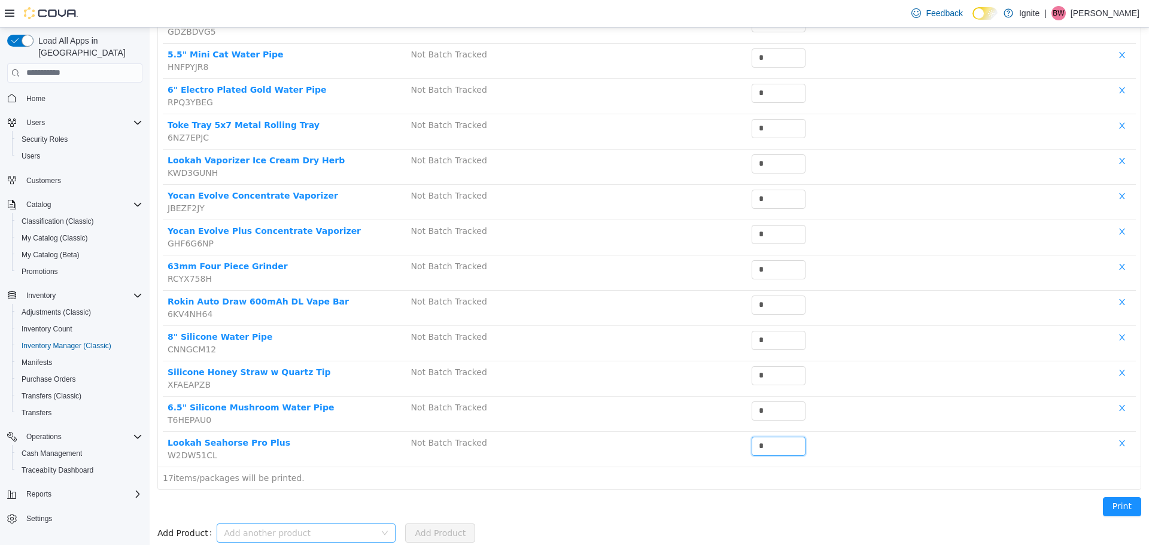
click at [312, 529] on div "Add another product" at bounding box center [299, 532] width 151 height 12
click at [289, 511] on li "8" Painted Water Pipe w Percolator" at bounding box center [301, 508] width 179 height 19
click at [427, 534] on button "Add Product" at bounding box center [440, 532] width 70 height 19
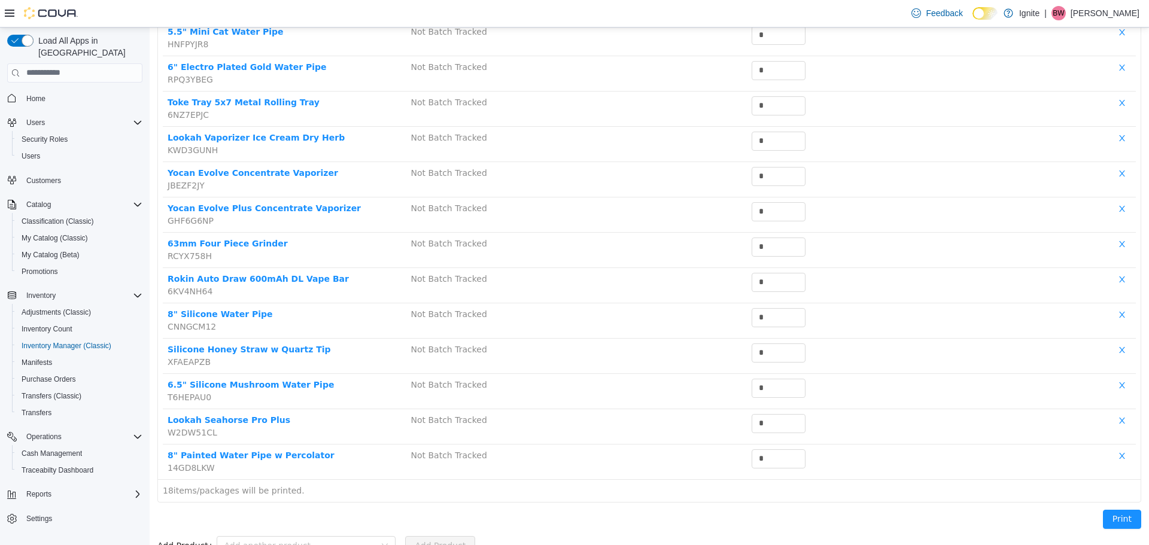
scroll to position [378, 0]
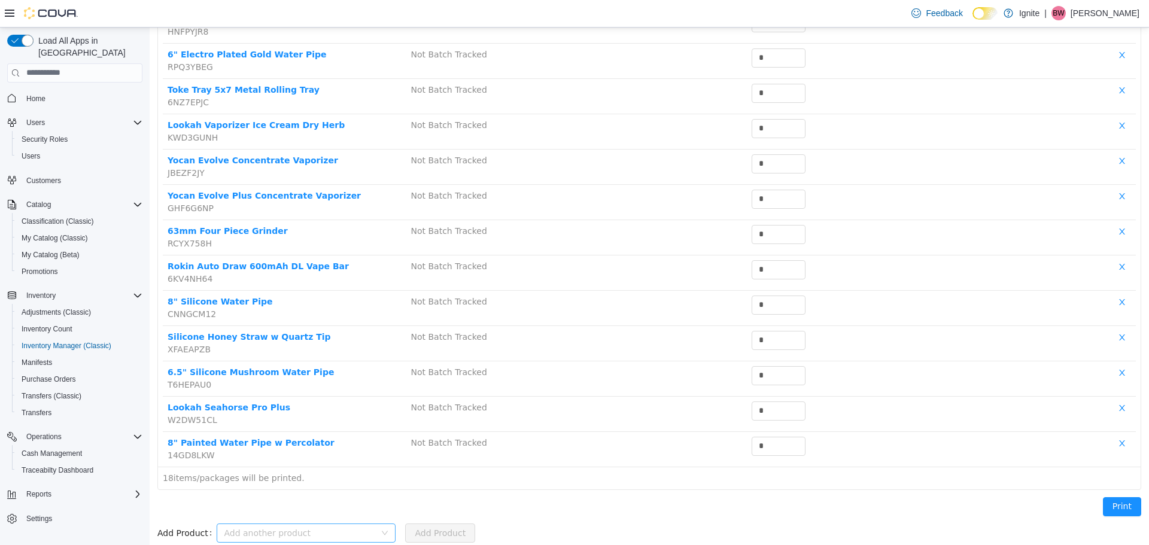
click at [306, 531] on div "Add another product" at bounding box center [299, 532] width 151 height 12
type input "***"
click at [297, 491] on li "4.5" Assorted Basic Glass Pipes" at bounding box center [301, 489] width 179 height 19
click at [427, 526] on button "Add Product" at bounding box center [440, 532] width 70 height 19
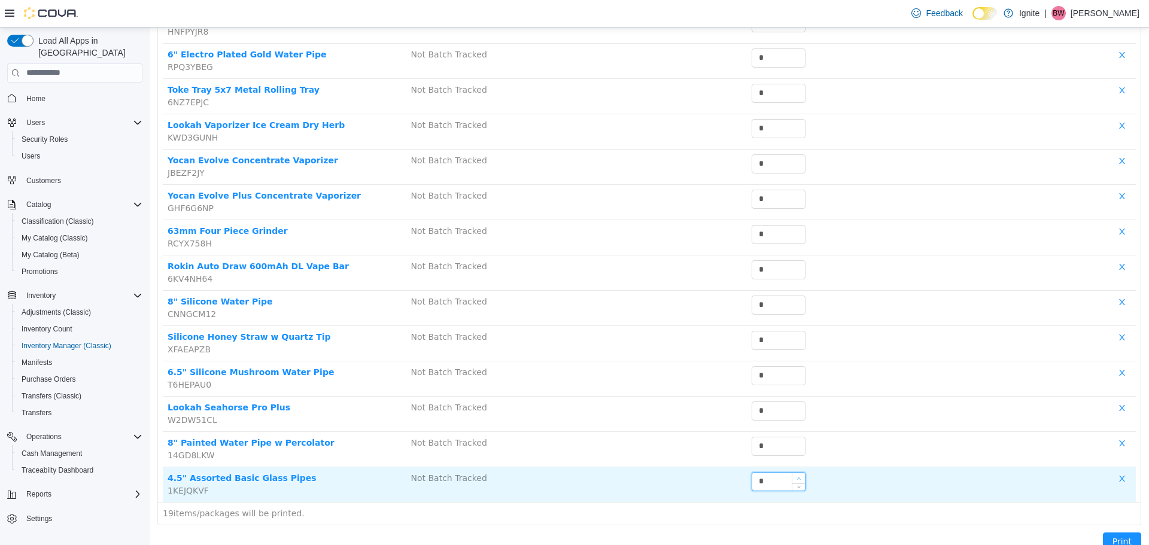
click at [796, 477] on span "Increase Value" at bounding box center [798, 477] width 13 height 11
type input "*"
click at [796, 477] on span "Increase Value" at bounding box center [798, 477] width 13 height 11
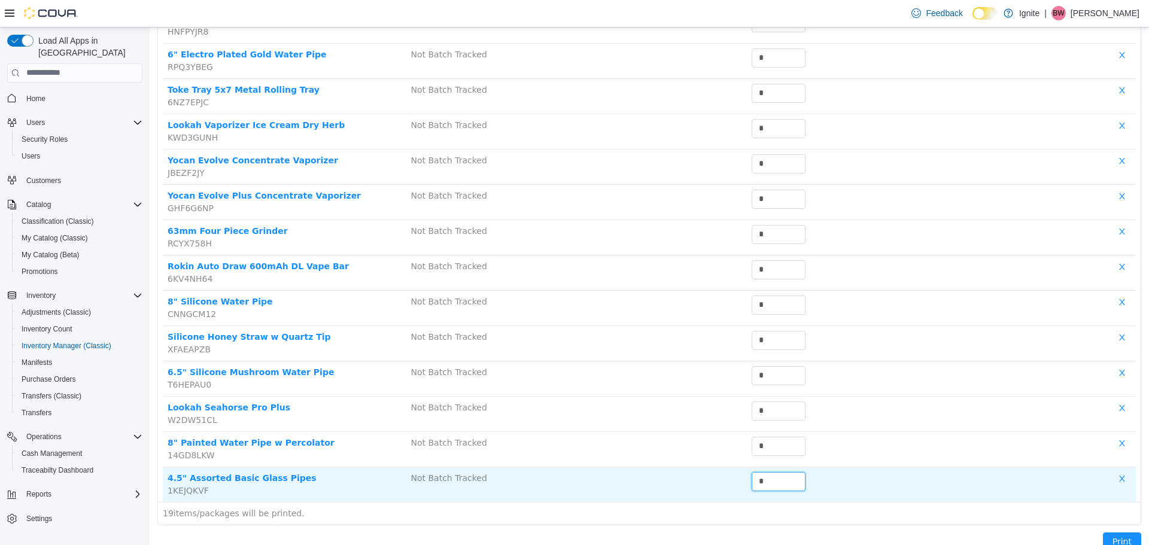
click at [912, 488] on td at bounding box center [1013, 484] width 243 height 35
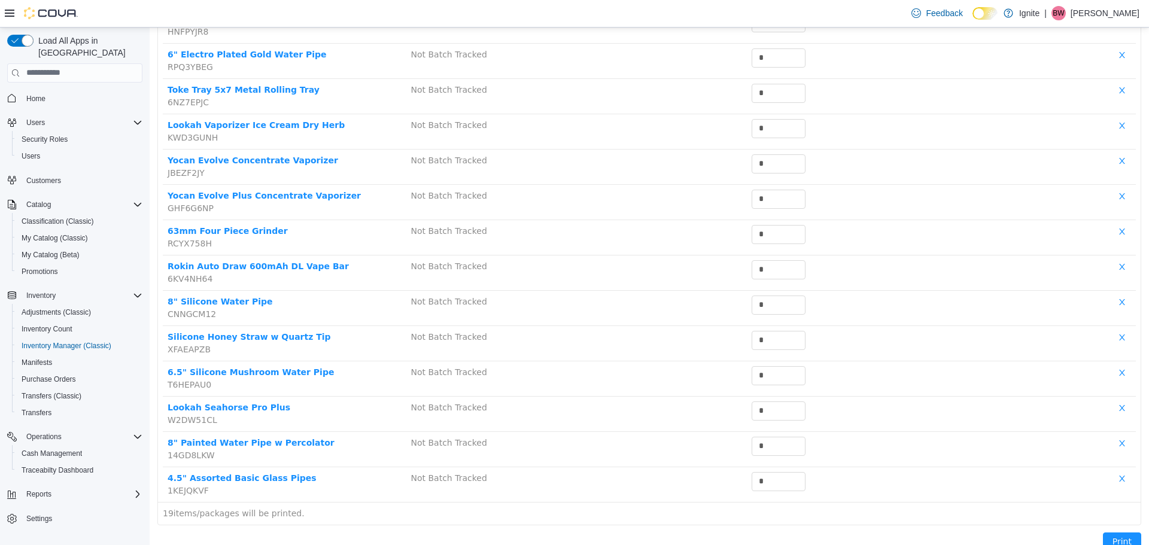
scroll to position [413, 0]
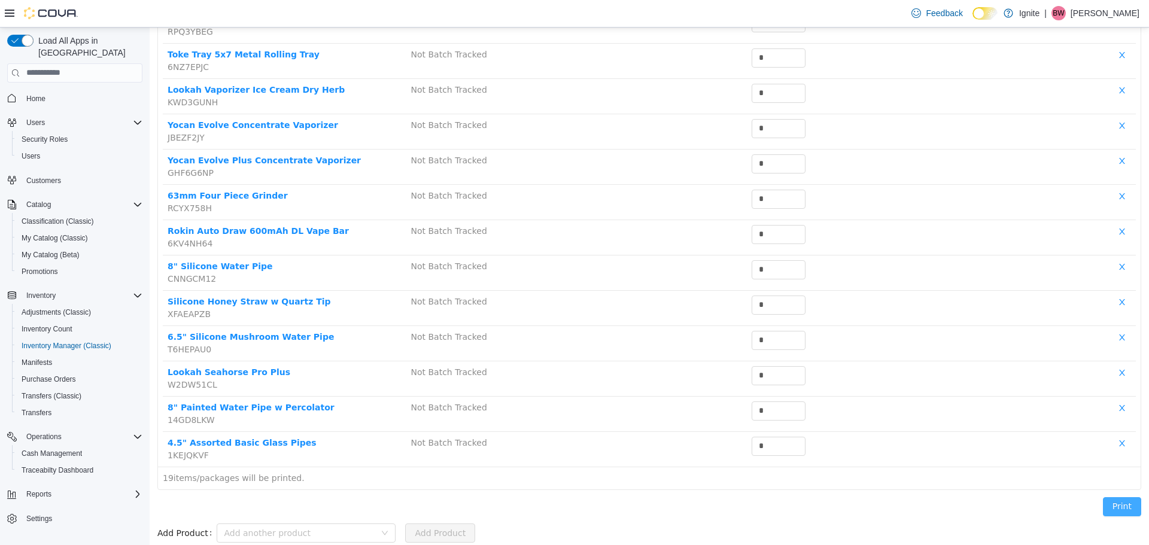
click at [1114, 503] on button "Print" at bounding box center [1122, 506] width 38 height 19
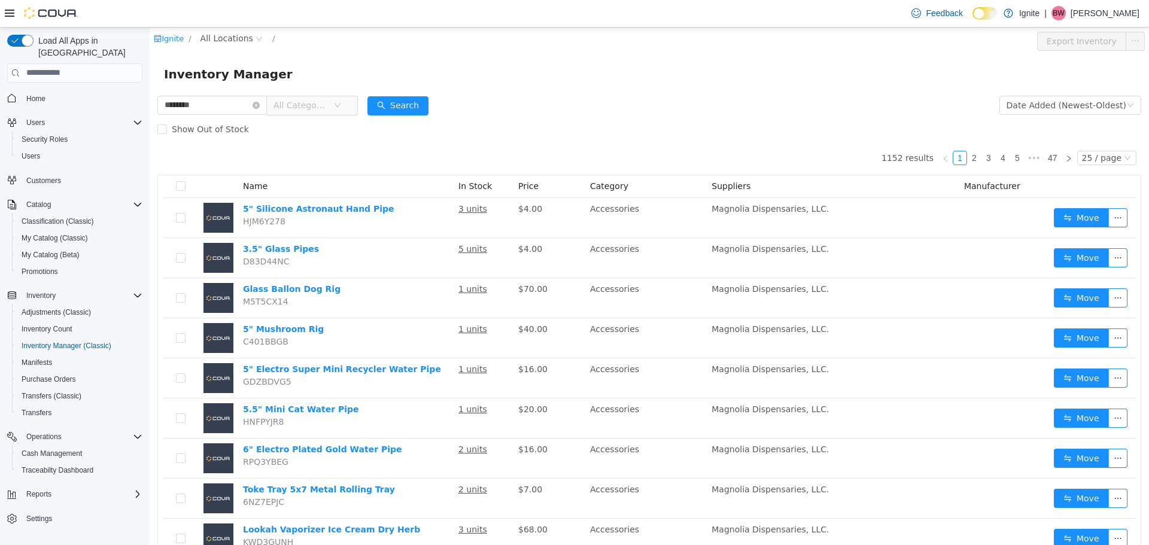
type input "********"
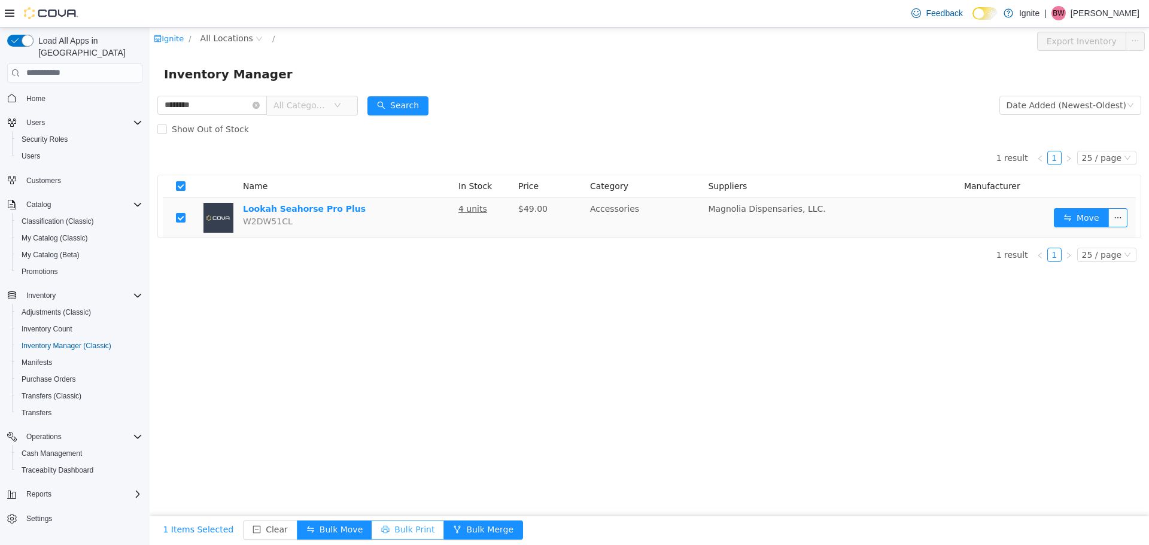
click at [393, 529] on button "Bulk Print" at bounding box center [408, 529] width 72 height 19
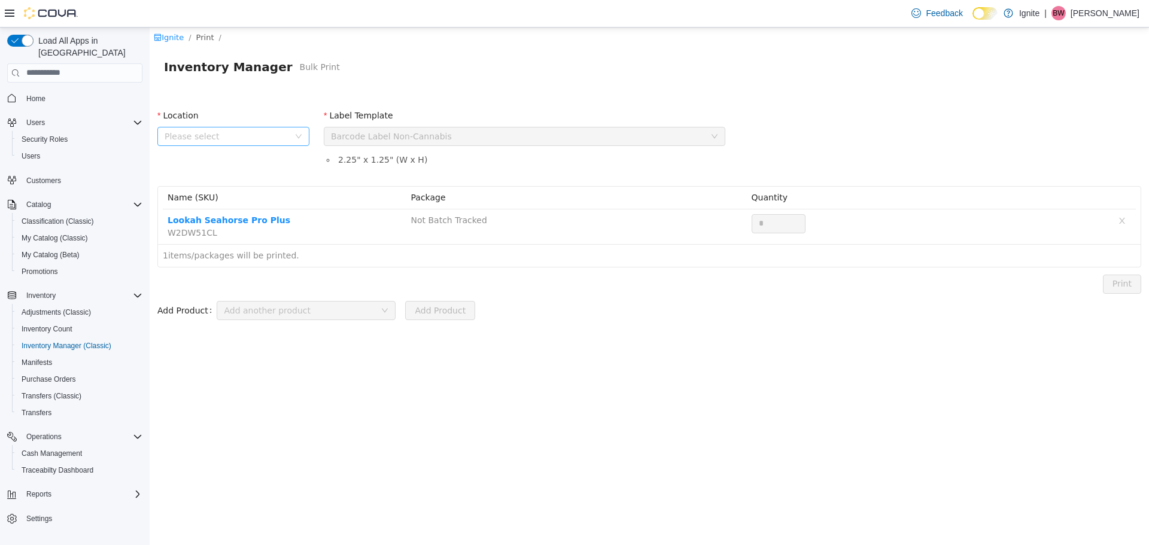
click at [278, 136] on span "Please select" at bounding box center [227, 136] width 124 height 12
click at [210, 223] on span "[STREET_ADDRESS]" at bounding box center [229, 223] width 83 height 10
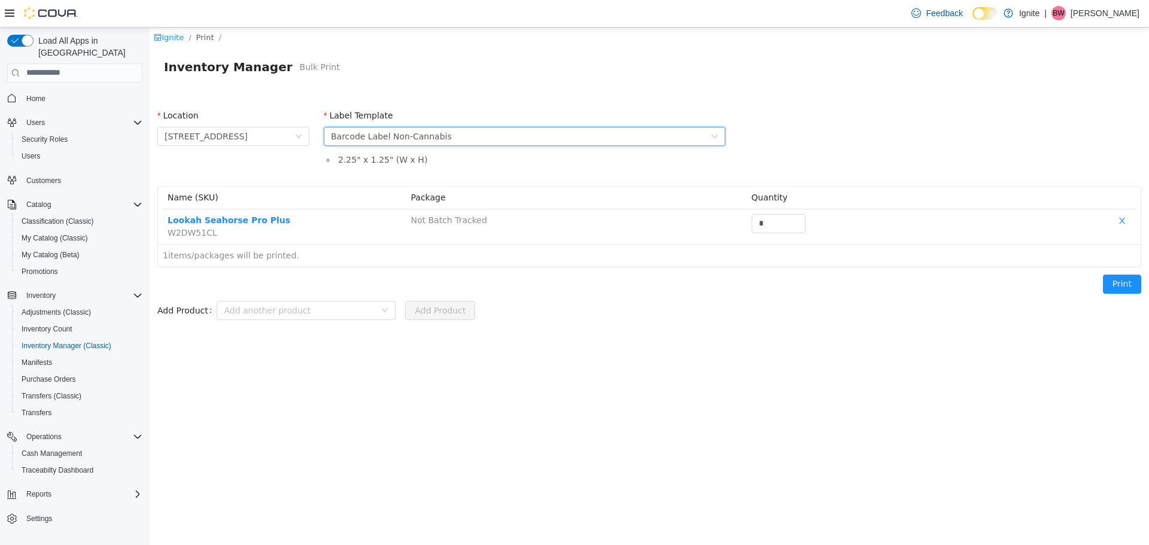
click at [379, 130] on div "Barcode Label Non-Cannabis" at bounding box center [391, 136] width 121 height 18
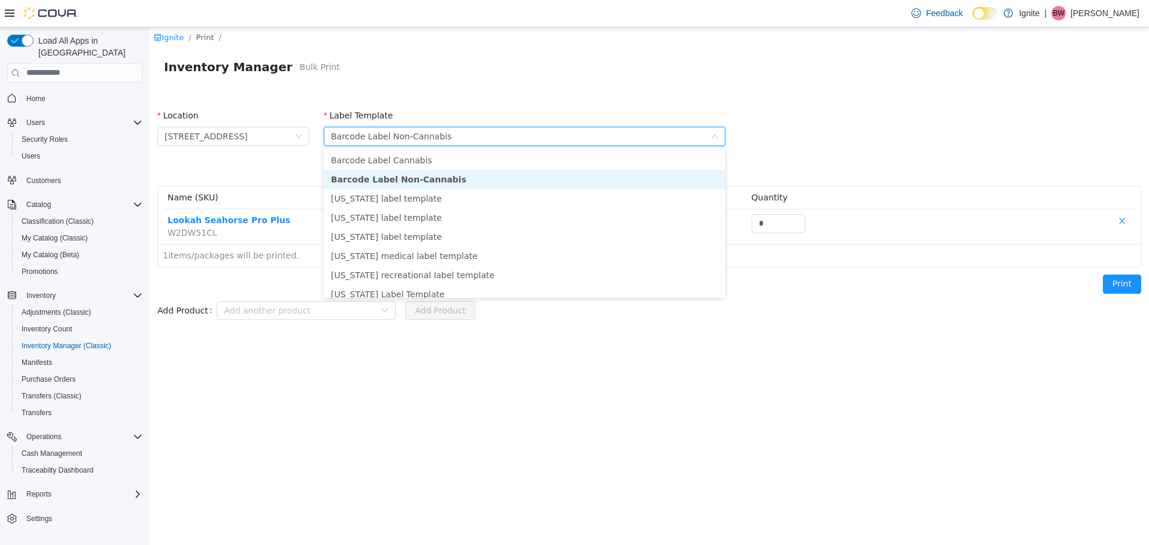
click at [379, 130] on div "Barcode Label Non-Cannabis" at bounding box center [391, 136] width 121 height 18
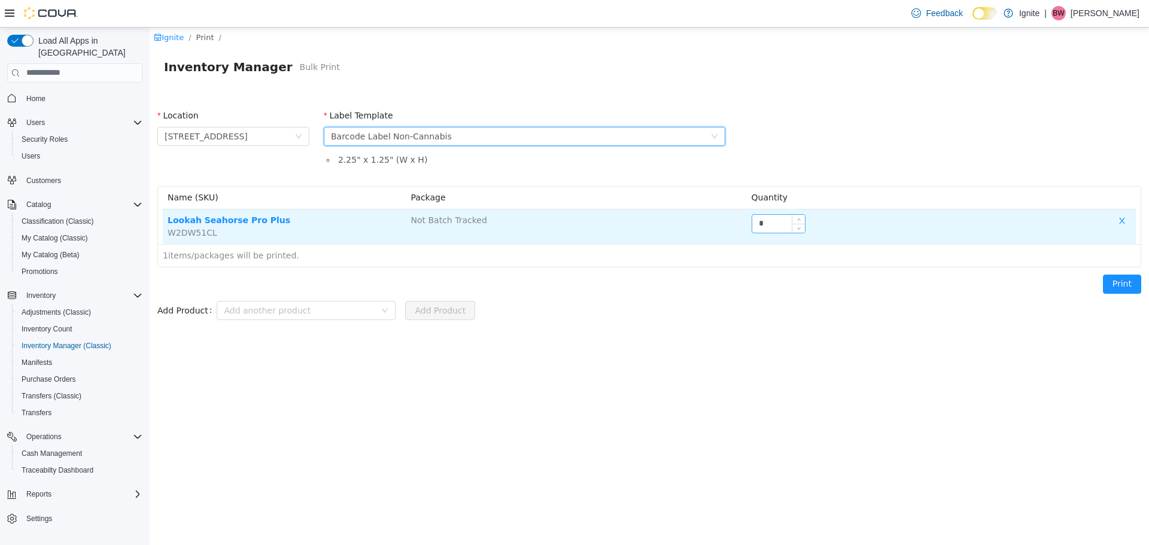
click at [788, 226] on input "*" at bounding box center [778, 223] width 53 height 18
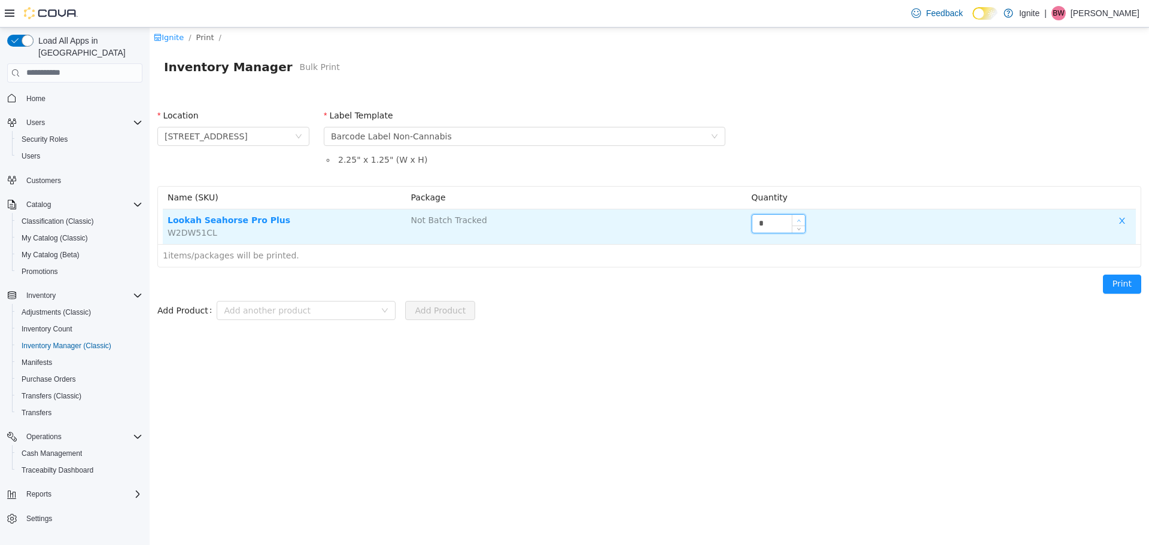
type input "*"
click at [799, 217] on span "Increase Value" at bounding box center [798, 219] width 13 height 11
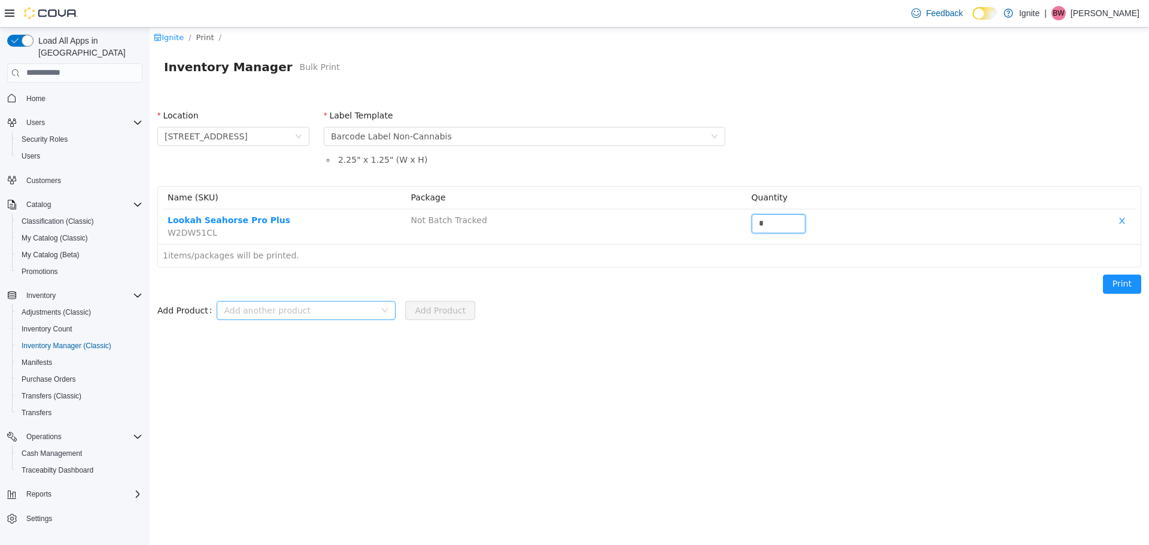
click at [299, 310] on div "Add another product" at bounding box center [299, 310] width 151 height 12
type input "**"
click at [294, 354] on li "8" Painted Water Pipe w Percolator" at bounding box center [301, 352] width 179 height 19
click at [436, 314] on button "Add Product" at bounding box center [440, 309] width 70 height 19
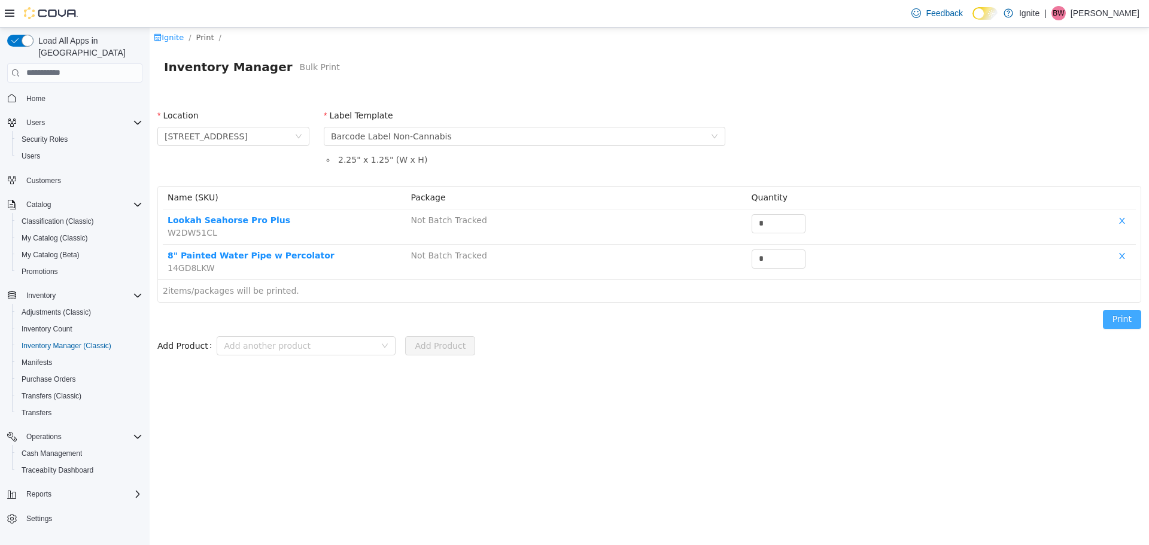
click at [1118, 323] on button "Print" at bounding box center [1122, 318] width 38 height 19
